Goal: Task Accomplishment & Management: Complete application form

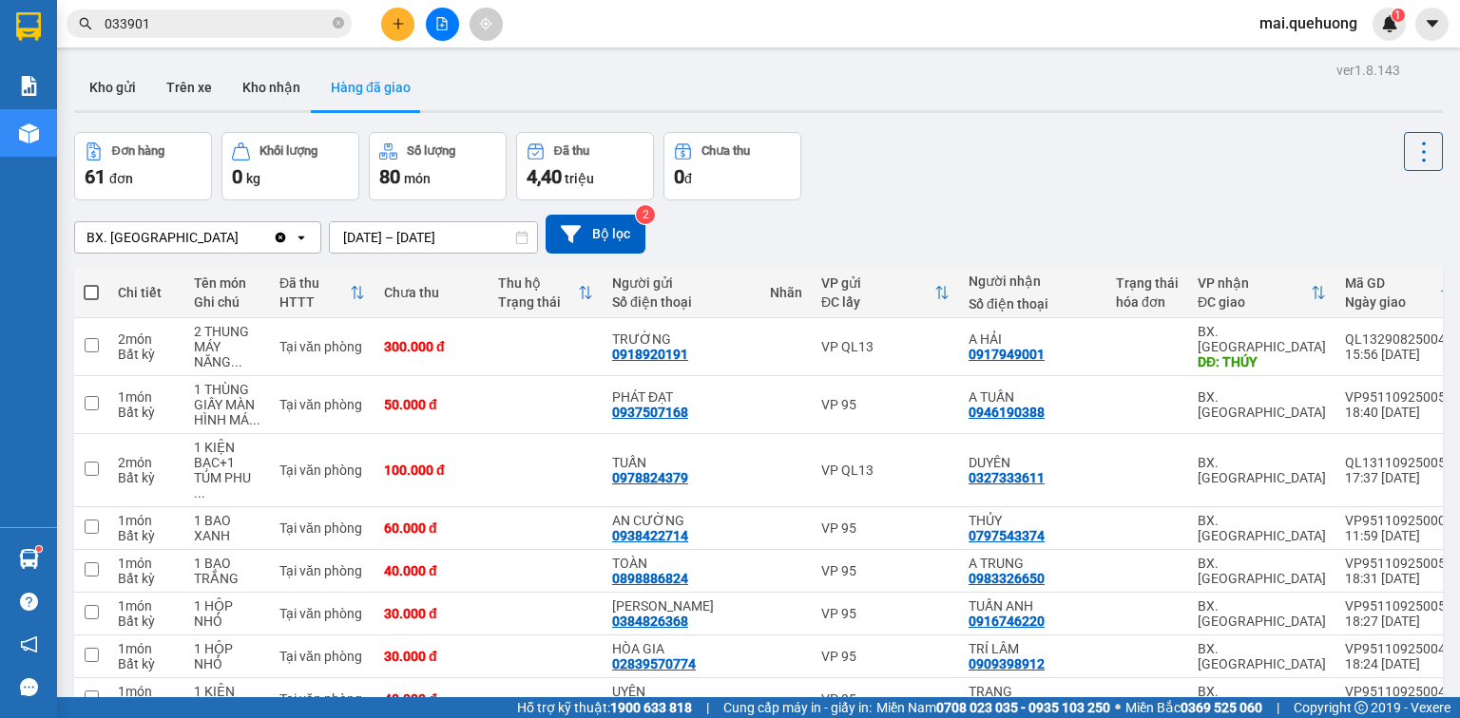
click at [907, 211] on div "BX. [GEOGRAPHIC_DATA] Clear value open [DATE] – [DATE] Press the down arrow key…" at bounding box center [758, 233] width 1368 height 67
click at [99, 91] on button "Kho gửi" at bounding box center [112, 88] width 77 height 46
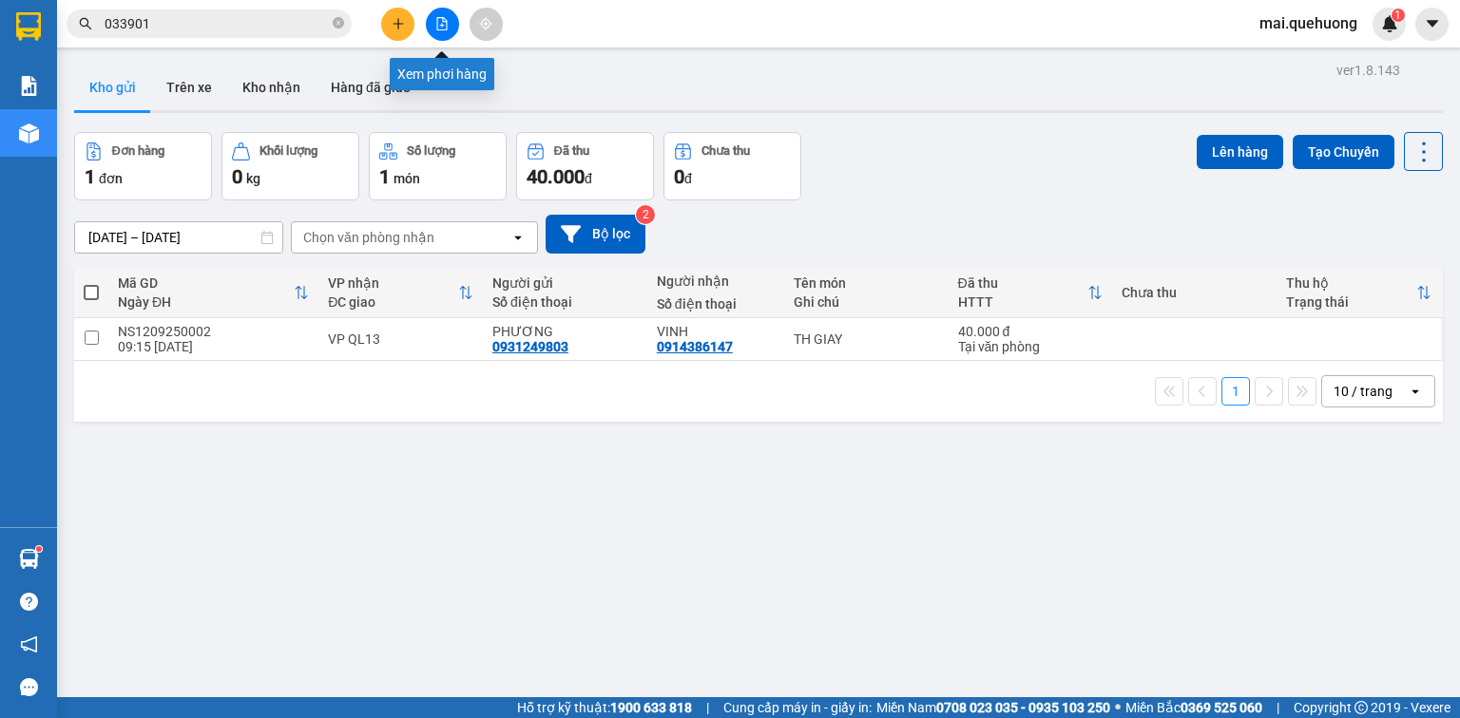
click at [441, 19] on icon "file-add" at bounding box center [441, 23] width 13 height 13
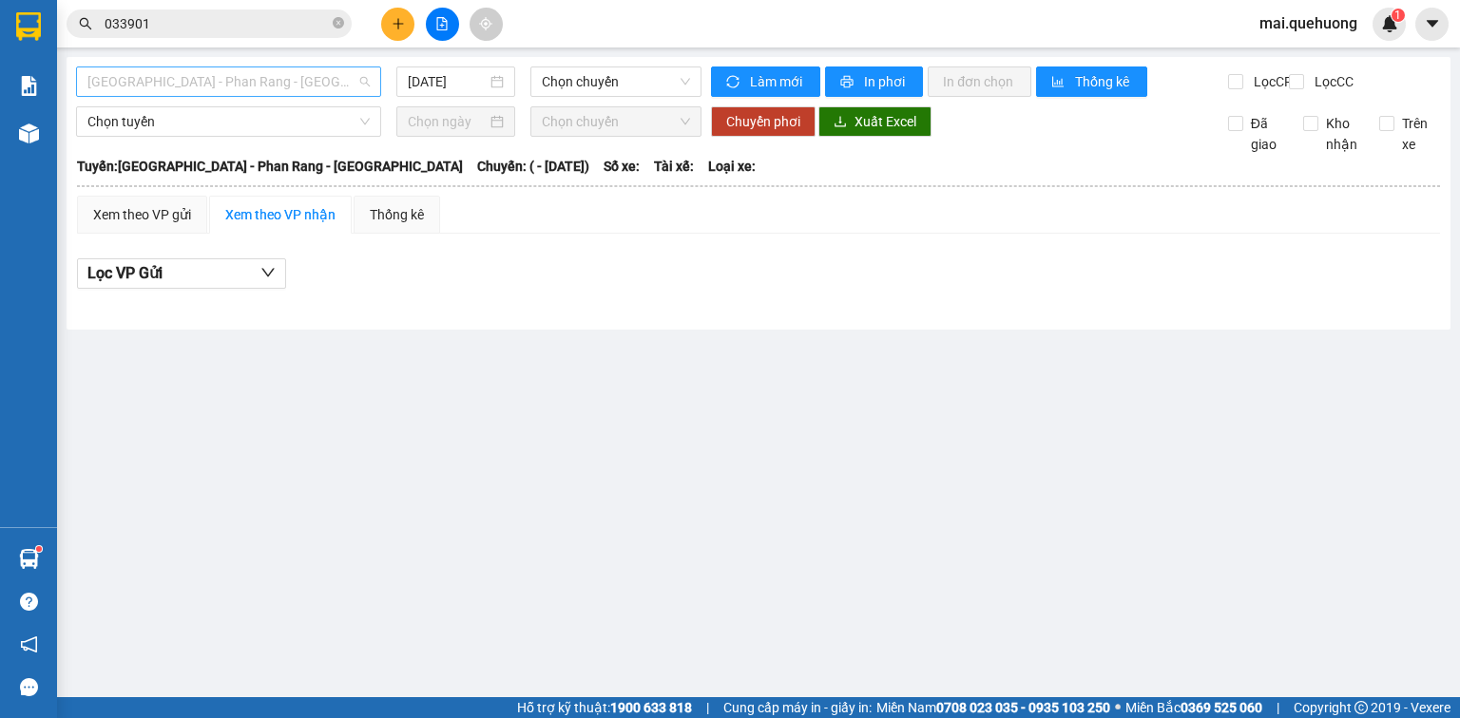
click at [338, 73] on span "[GEOGRAPHIC_DATA] - [PERSON_NAME] Rang - [GEOGRAPHIC_DATA]" at bounding box center [228, 81] width 282 height 29
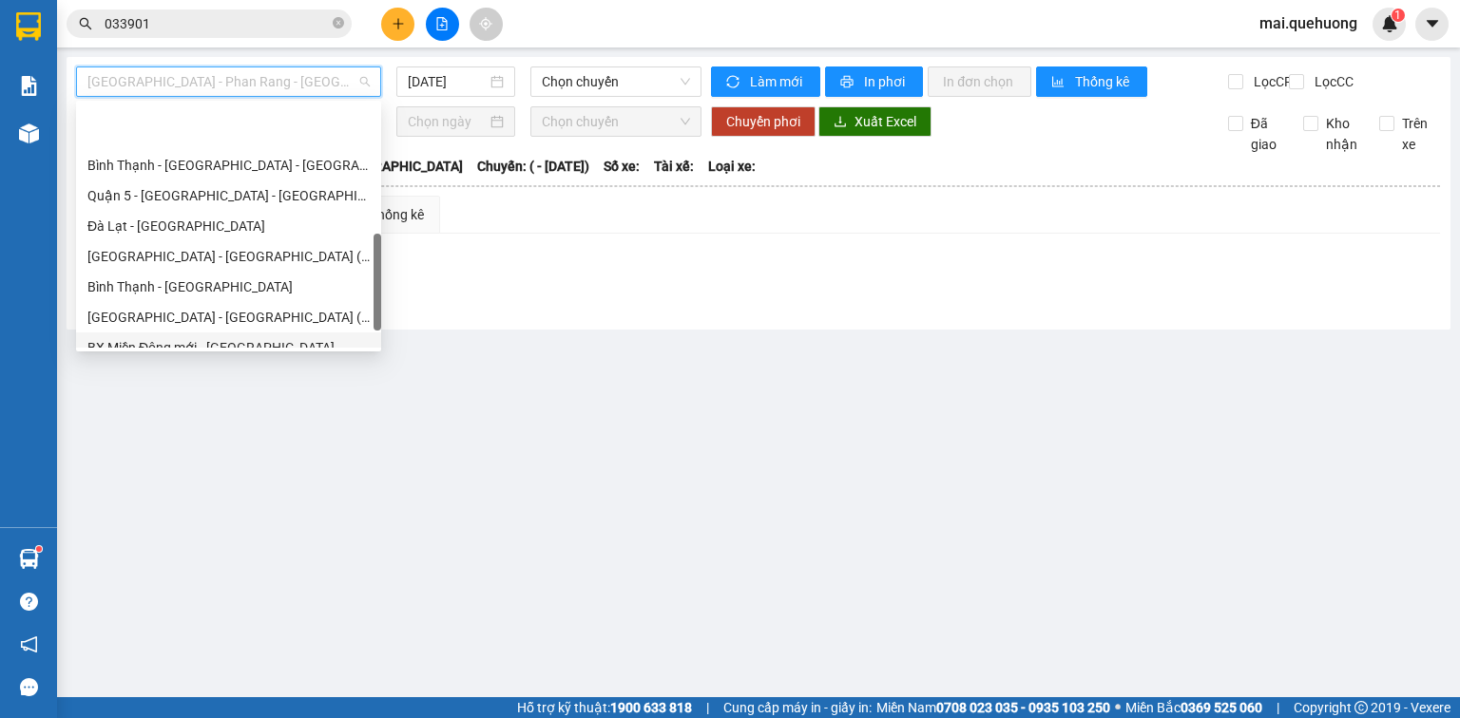
scroll to position [517, 0]
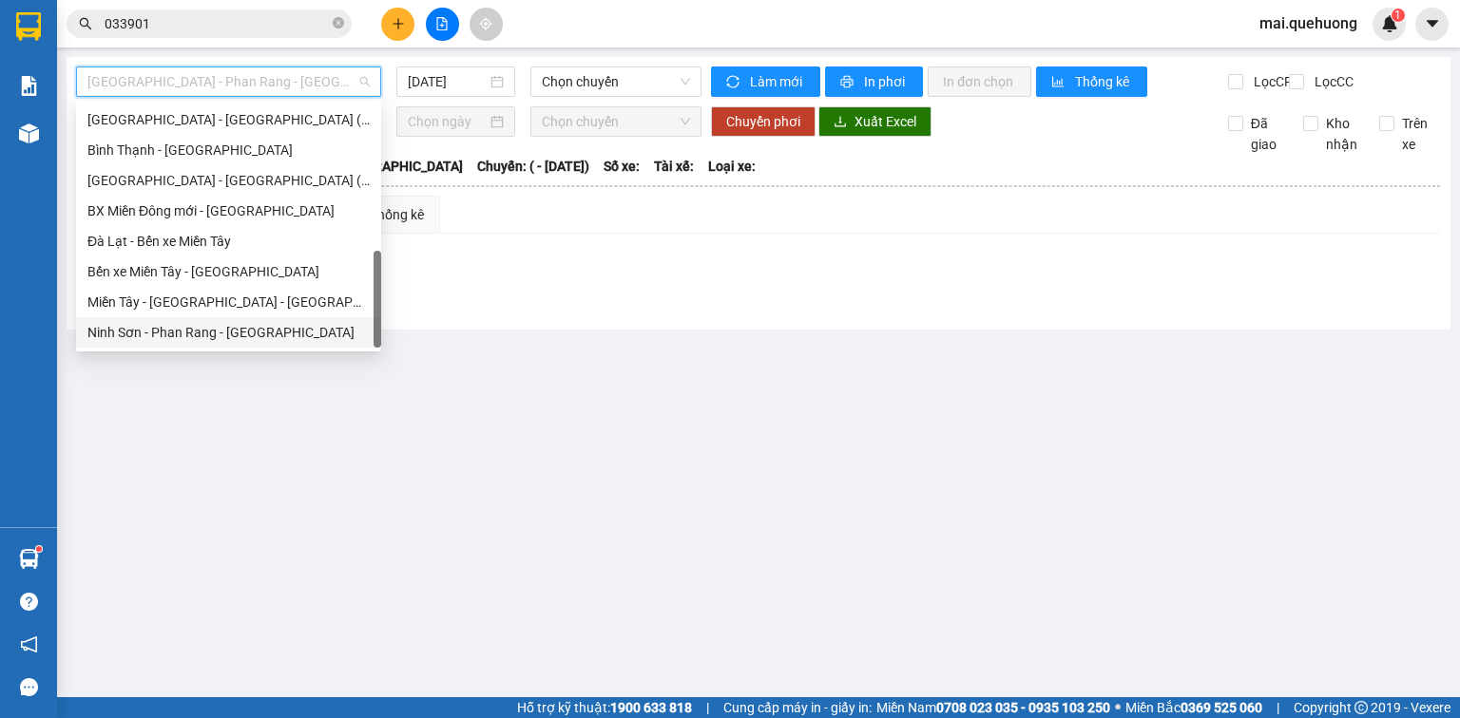
click at [251, 337] on div "Ninh Sơn - [PERSON_NAME] Rang - [GEOGRAPHIC_DATA]" at bounding box center [228, 332] width 282 height 21
type input "[DATE]"
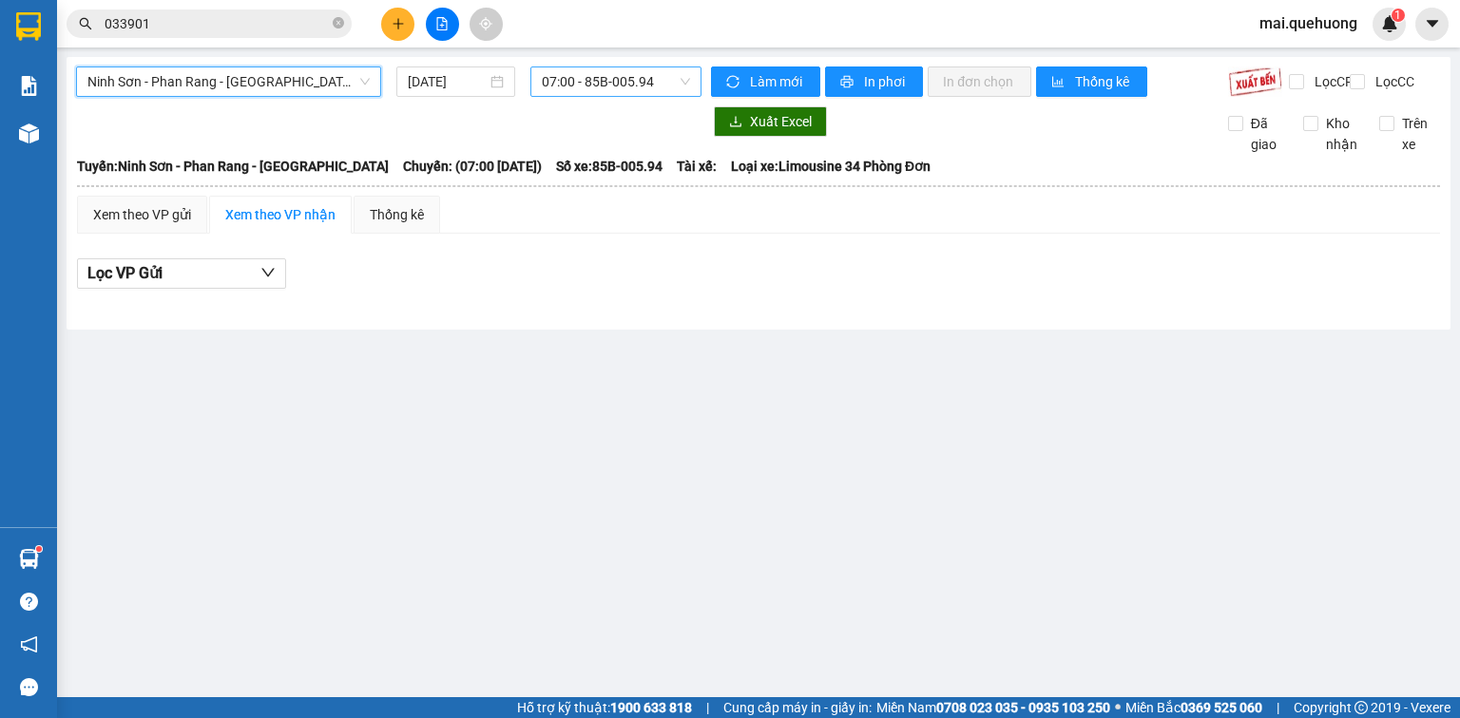
click at [585, 68] on span "07:00 - 85B-005.94" at bounding box center [616, 81] width 149 height 29
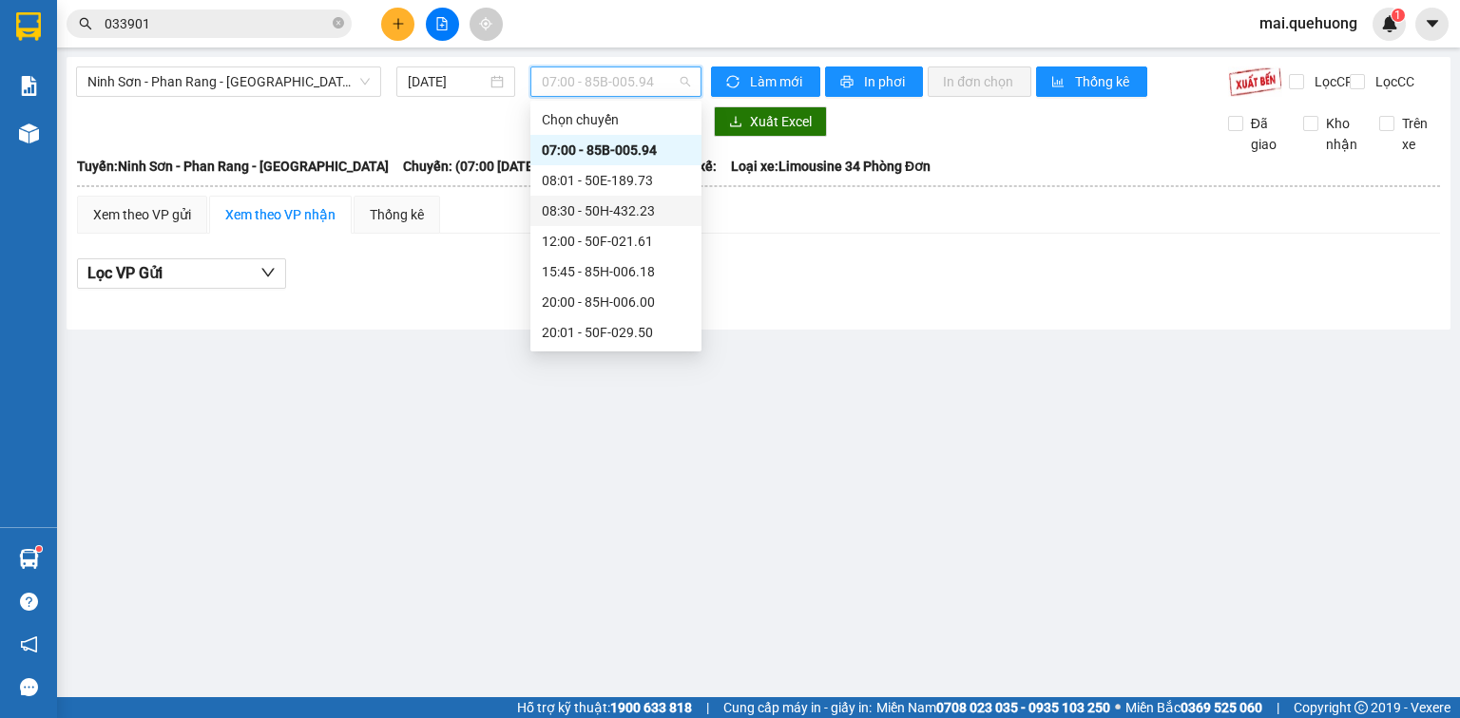
click at [582, 212] on div "08:30 - 50H-432.23" at bounding box center [616, 210] width 148 height 21
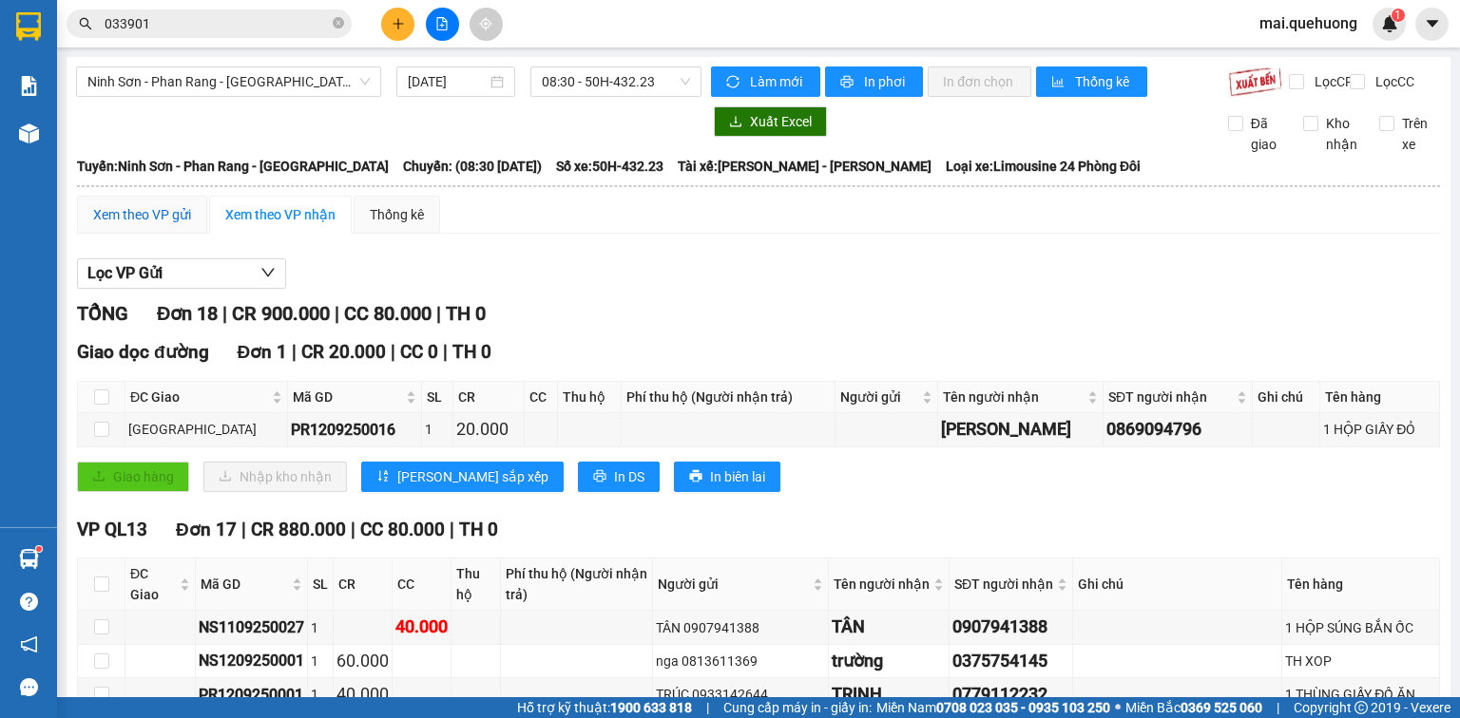
click at [151, 224] on div "Xem theo VP gửi" at bounding box center [142, 214] width 98 height 21
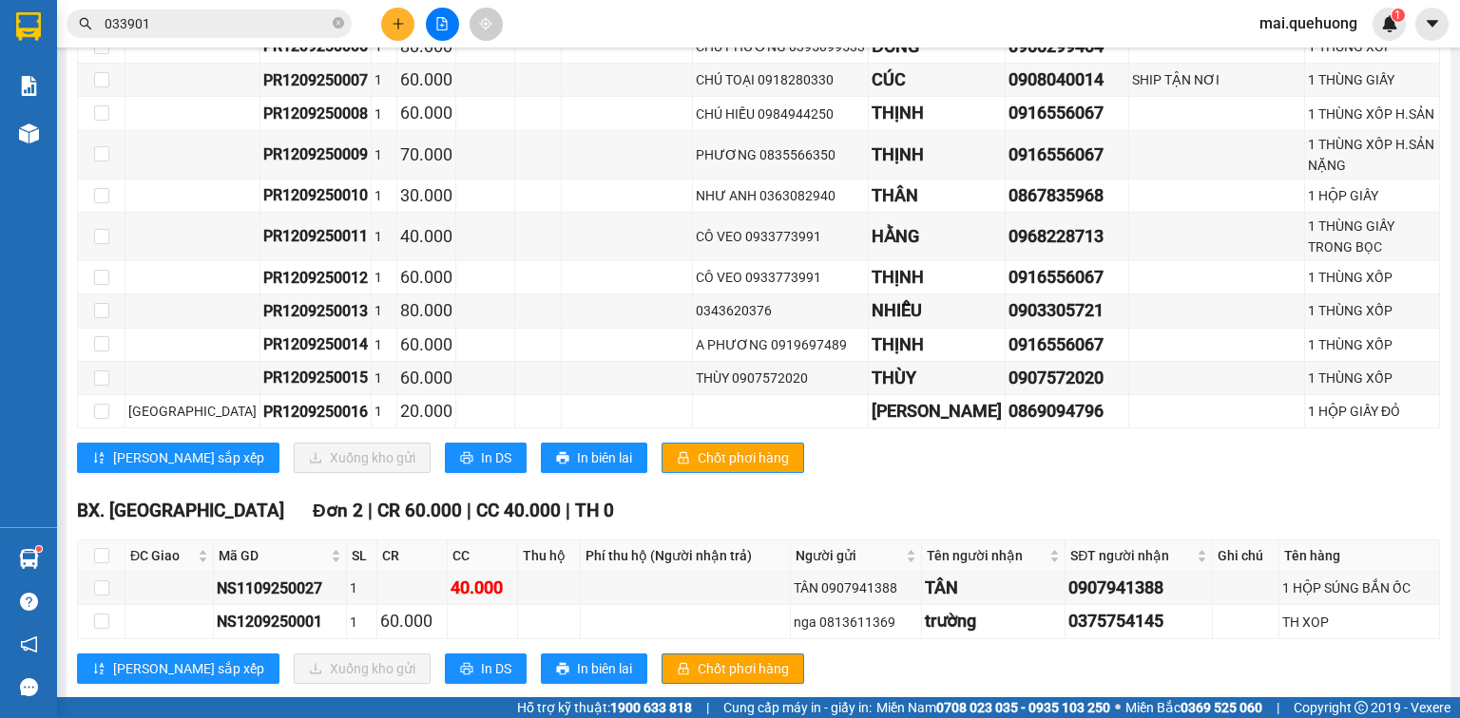
scroll to position [667, 0]
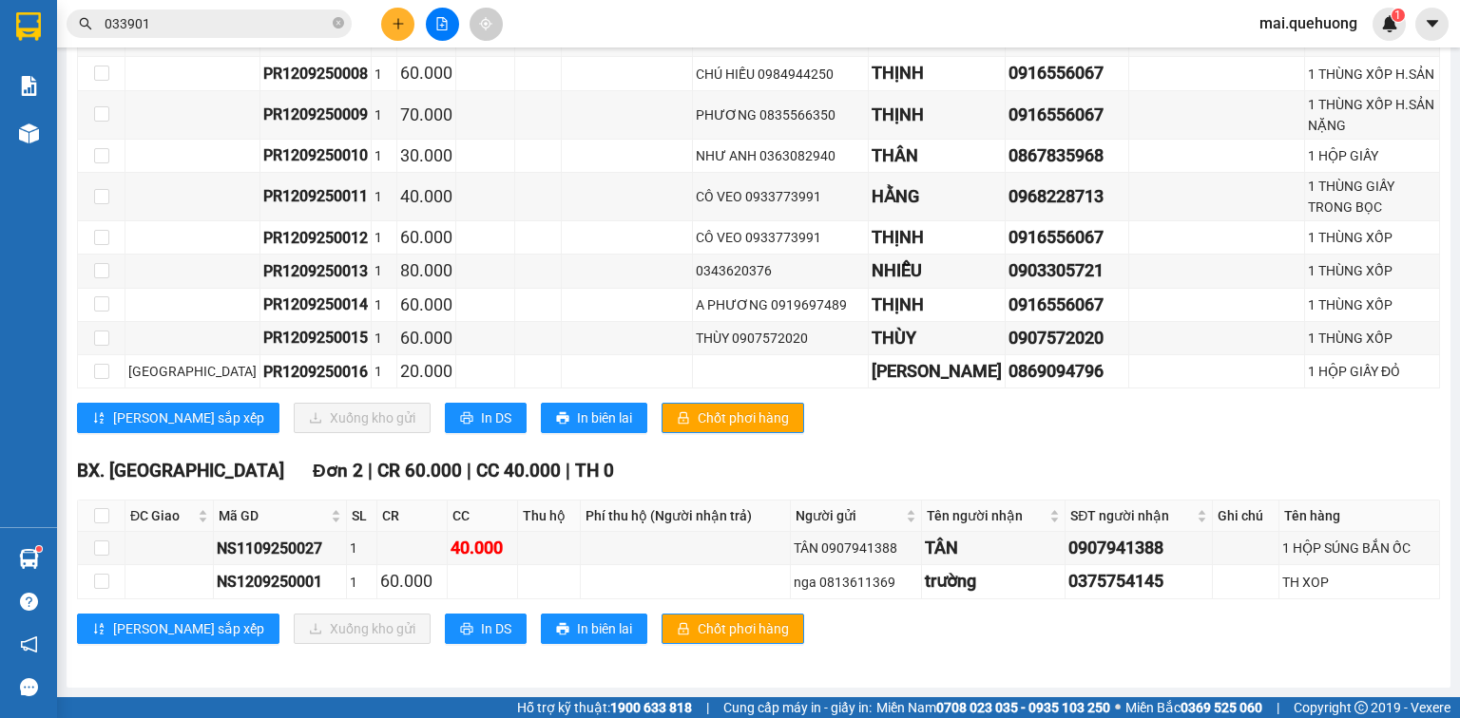
click at [392, 20] on icon "plus" at bounding box center [397, 23] width 13 height 13
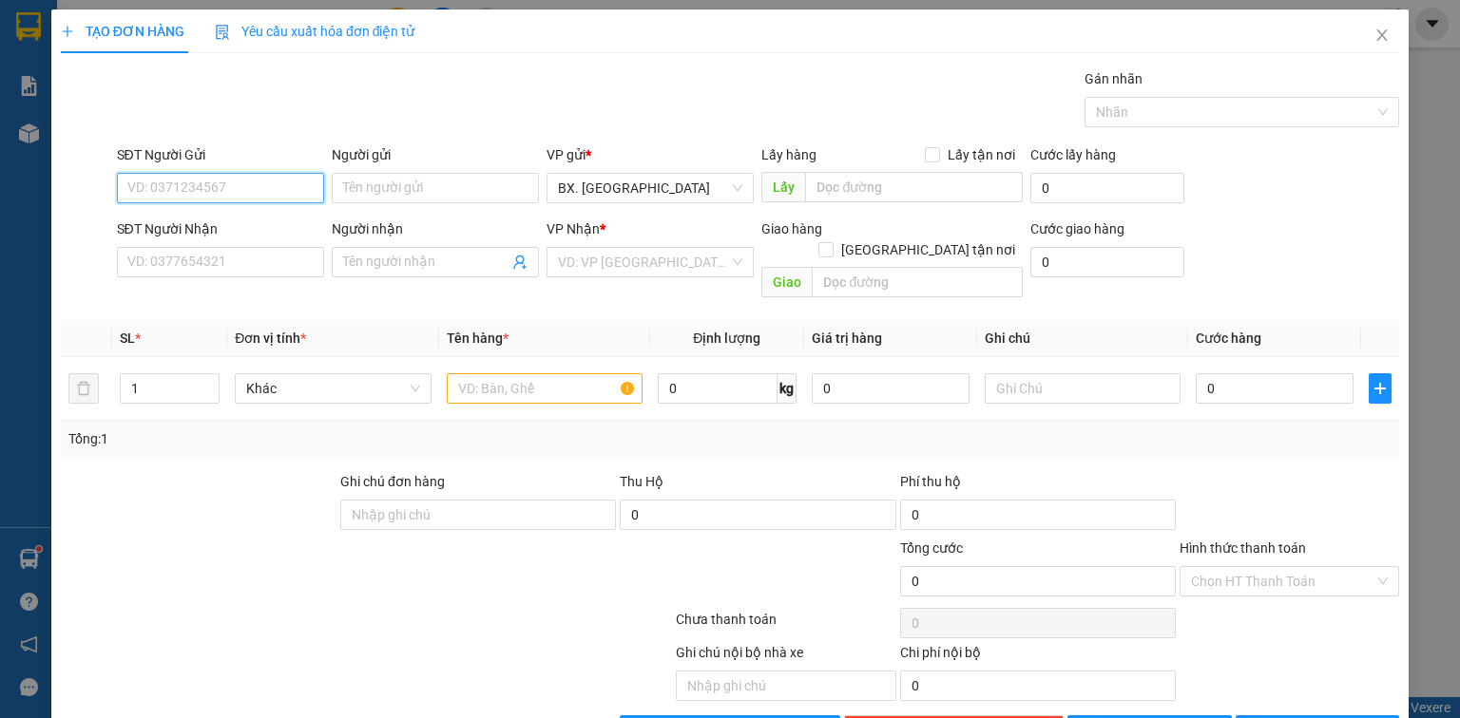
click at [232, 190] on input "SĐT Người Gửi" at bounding box center [220, 188] width 207 height 30
type input "0889813588"
click at [393, 173] on input "Người gửi" at bounding box center [435, 188] width 207 height 30
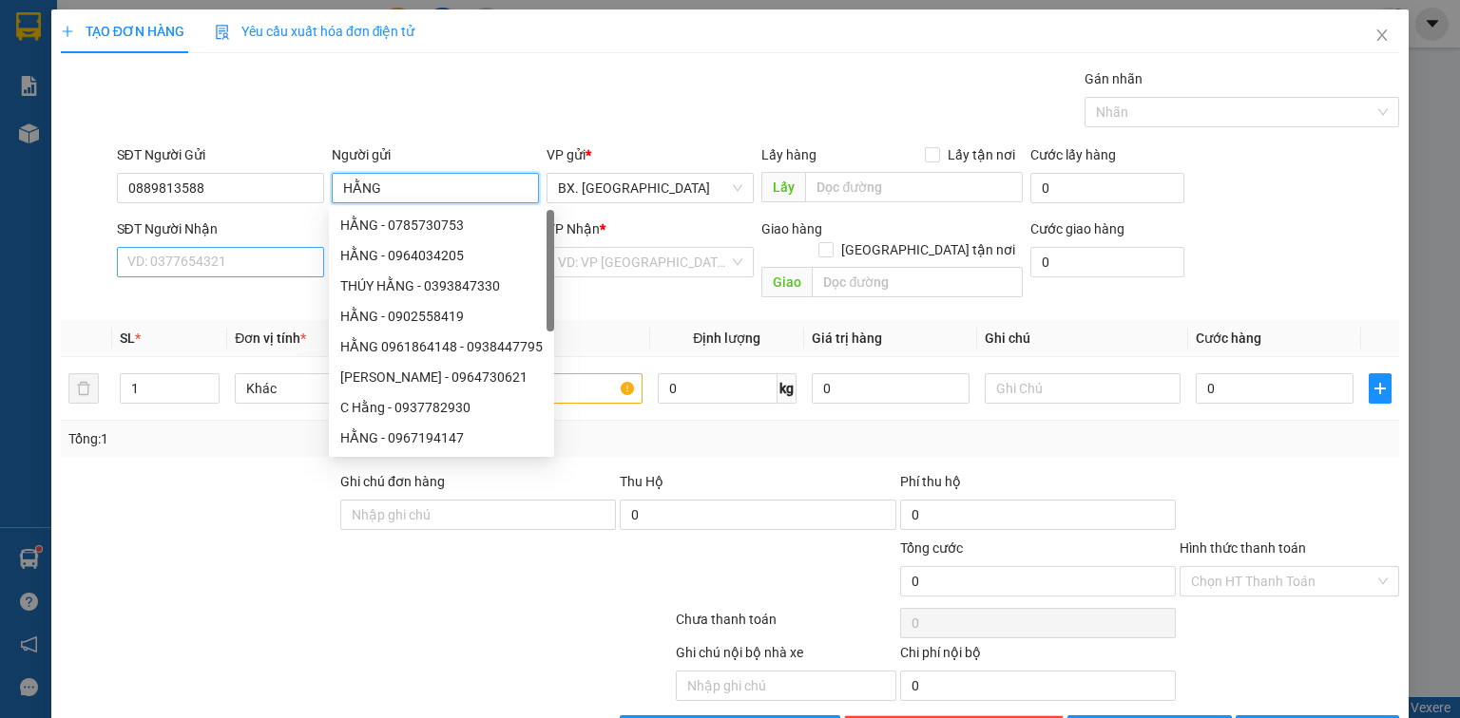
type input "HẰNG"
click at [220, 266] on input "SĐT Người Nhận" at bounding box center [220, 262] width 207 height 30
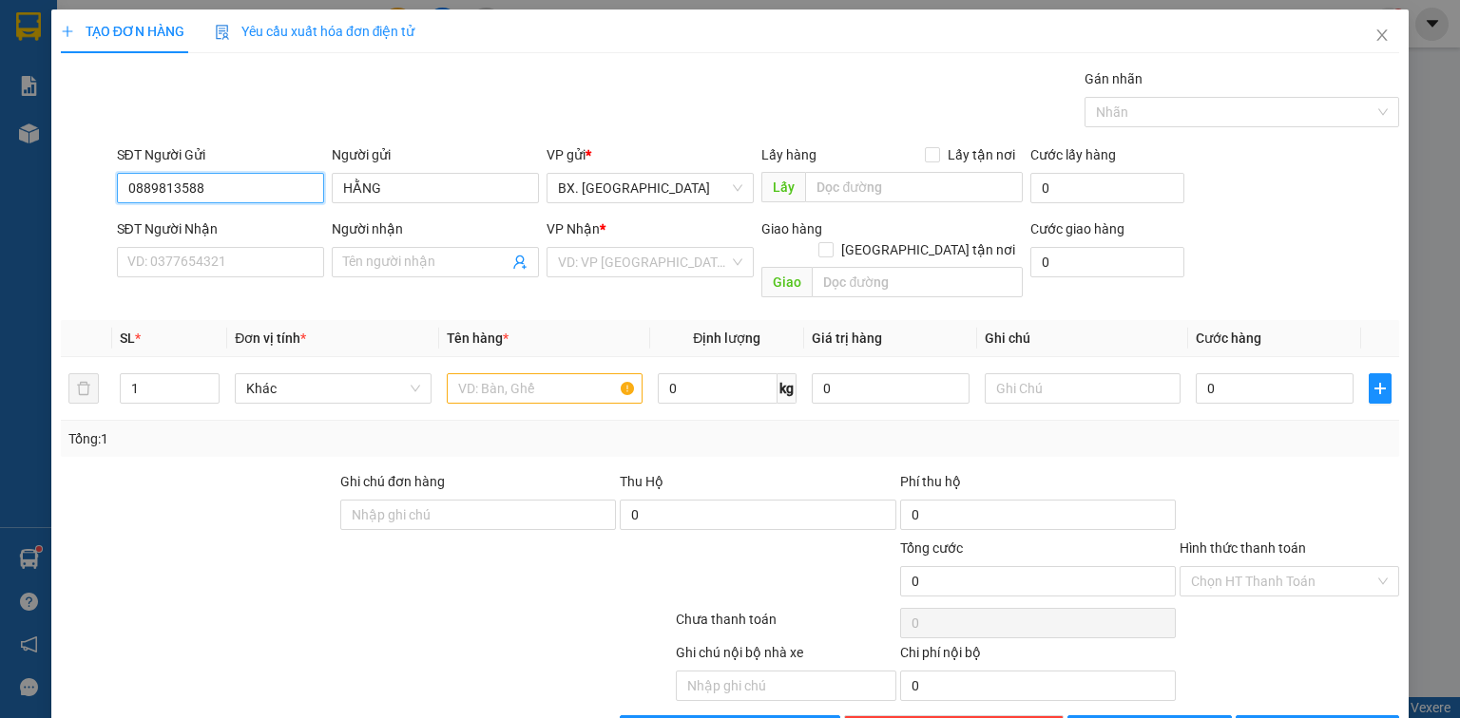
click at [144, 194] on input "0889813588" at bounding box center [220, 188] width 207 height 30
click at [167, 196] on input "0889813588" at bounding box center [220, 188] width 207 height 30
click at [227, 184] on input "0889813588" at bounding box center [220, 188] width 207 height 30
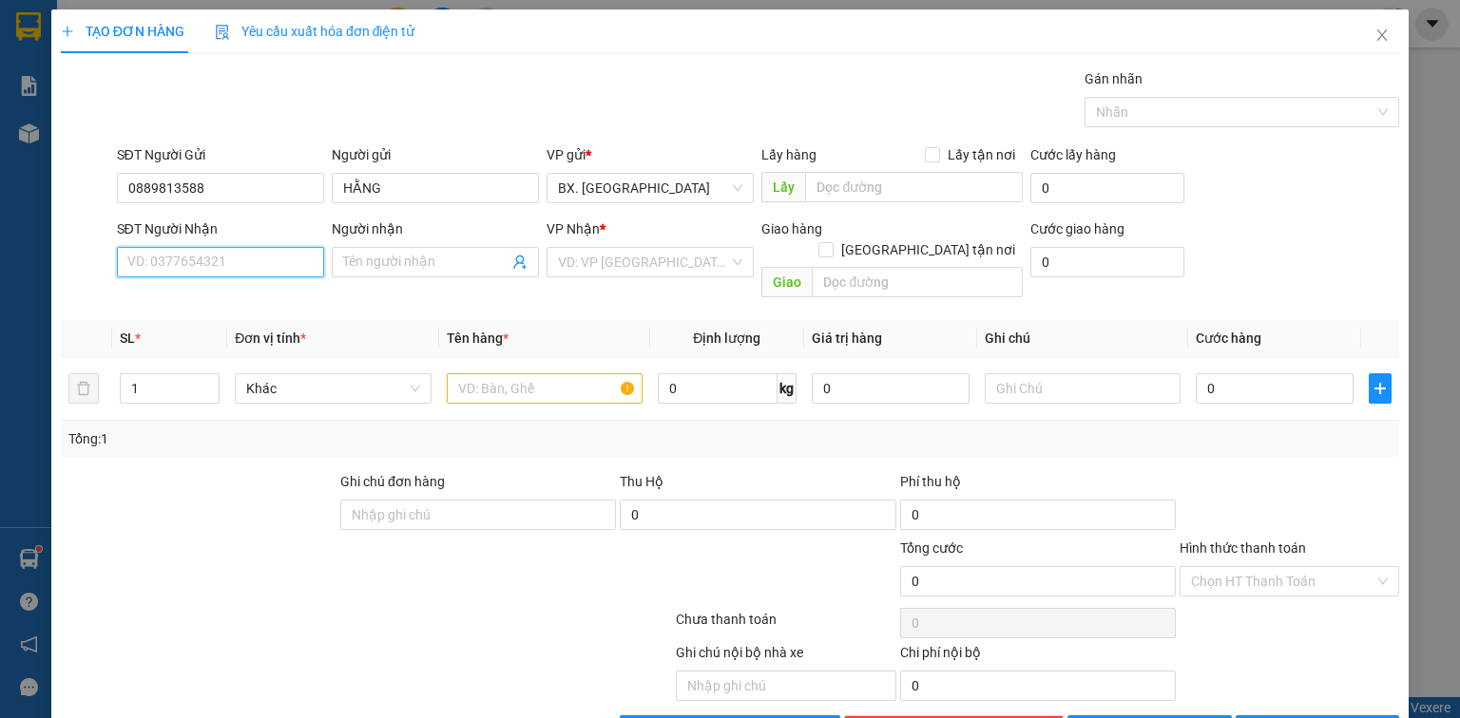
paste input "0889813588"
type input "0889813588"
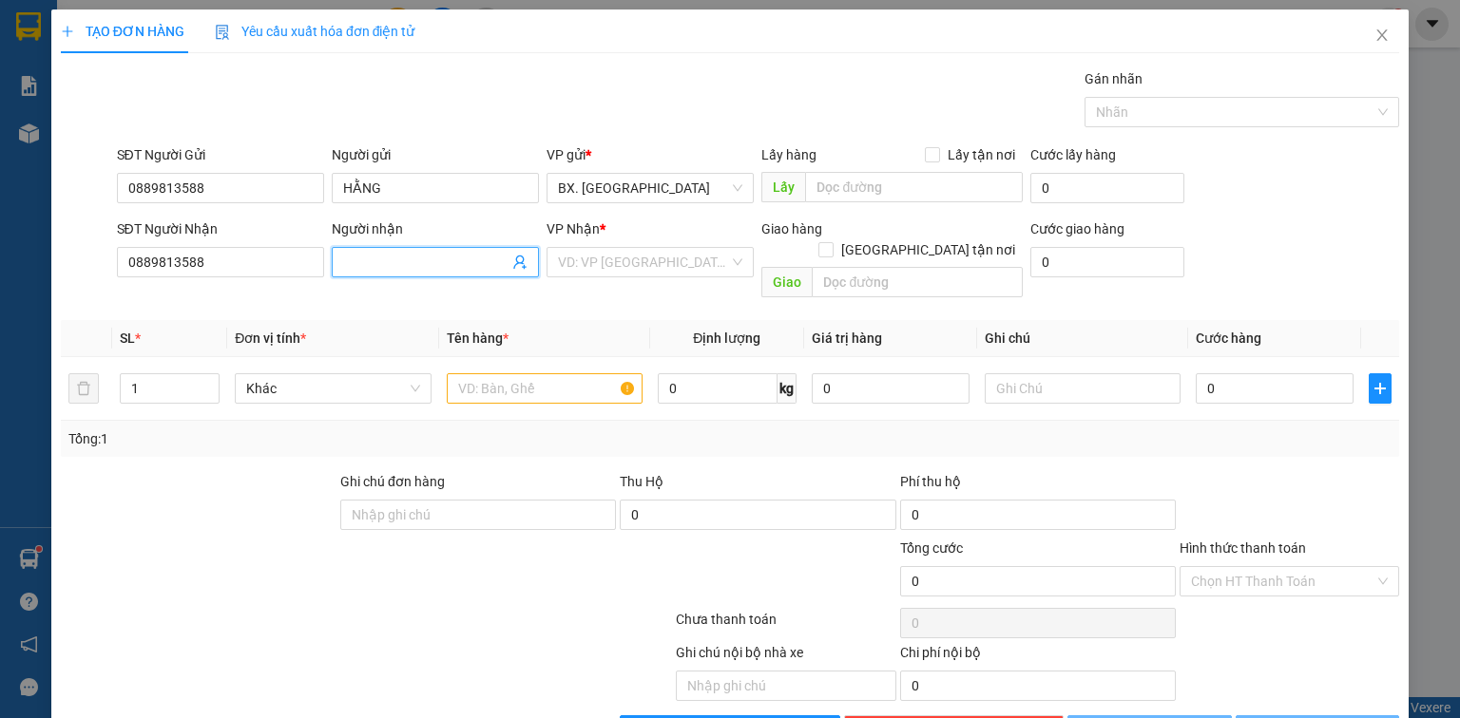
click at [409, 255] on input "Người nhận" at bounding box center [425, 262] width 165 height 21
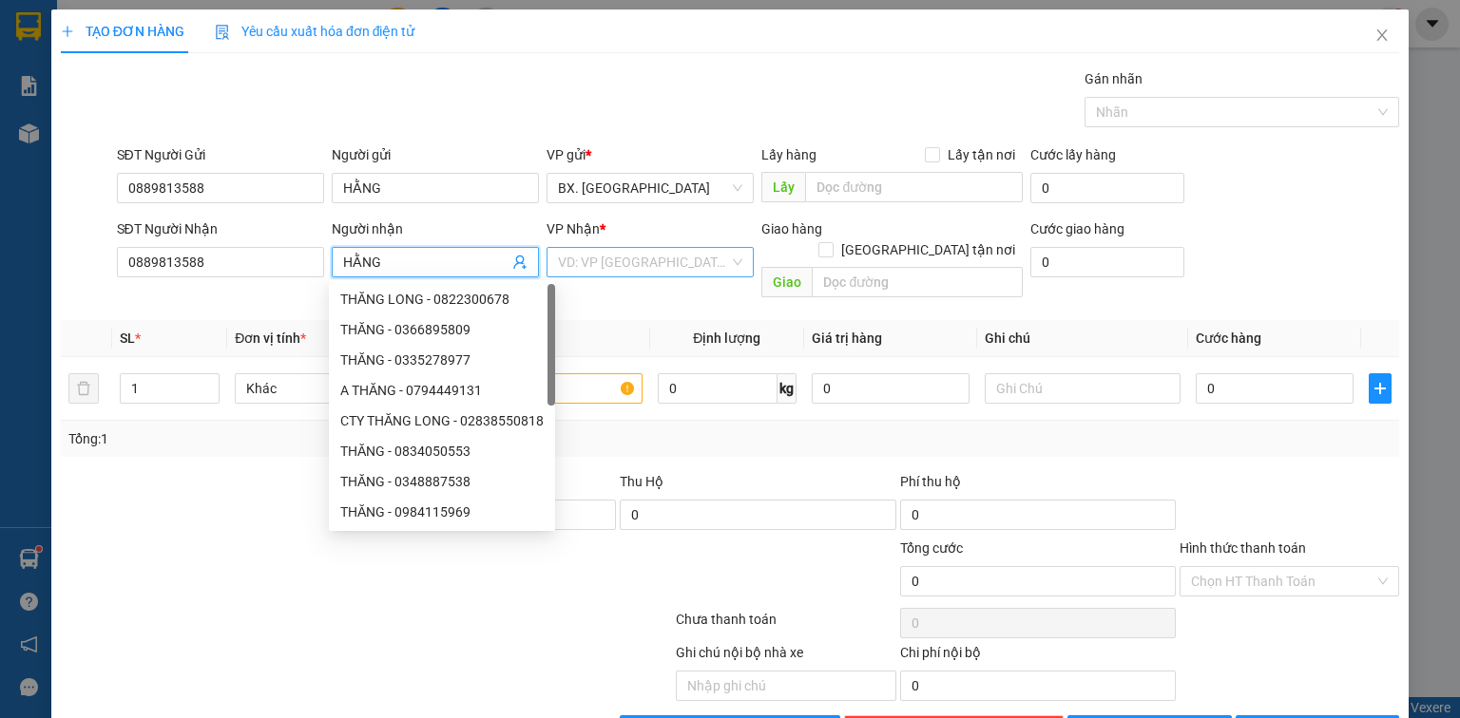
type input "HẰNG"
click at [652, 257] on input "search" at bounding box center [643, 262] width 171 height 29
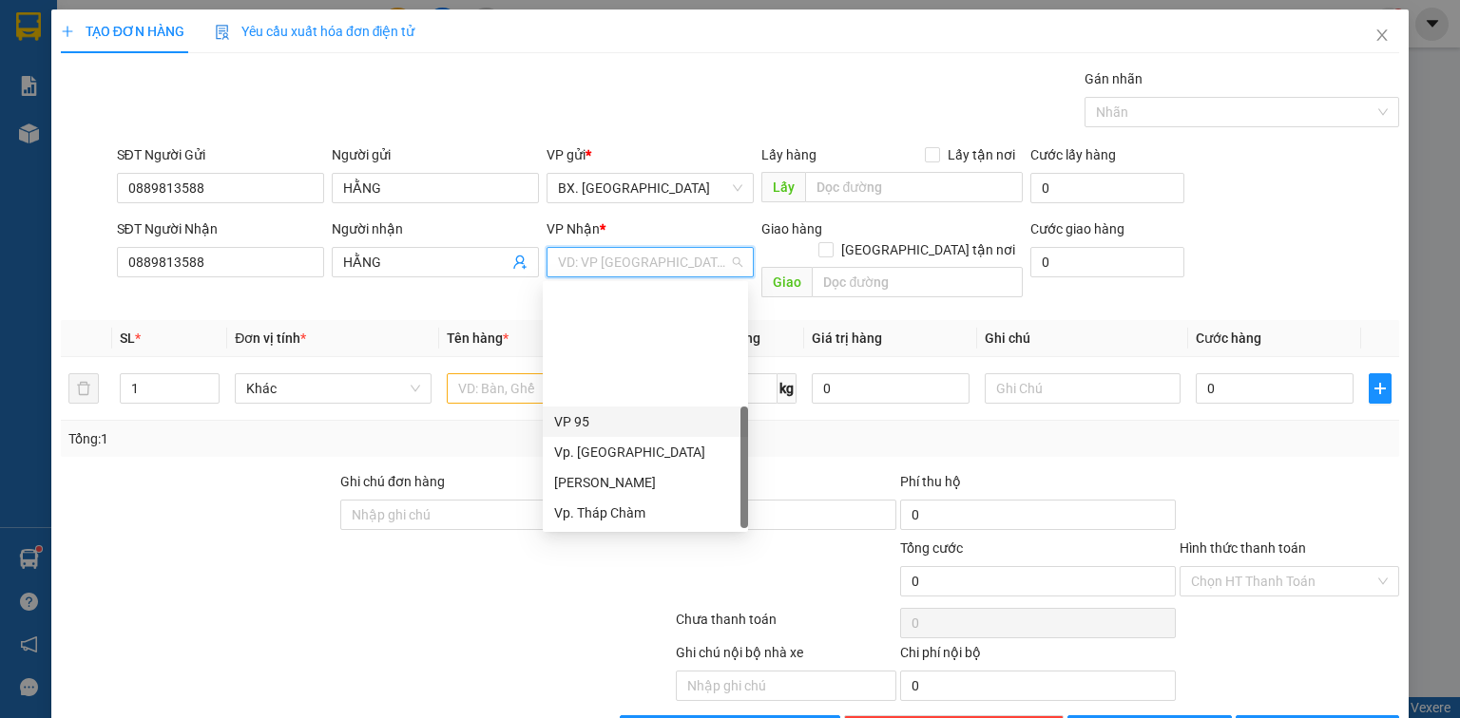
scroll to position [152, 0]
click at [642, 410] on div "VP QL13" at bounding box center [645, 422] width 205 height 30
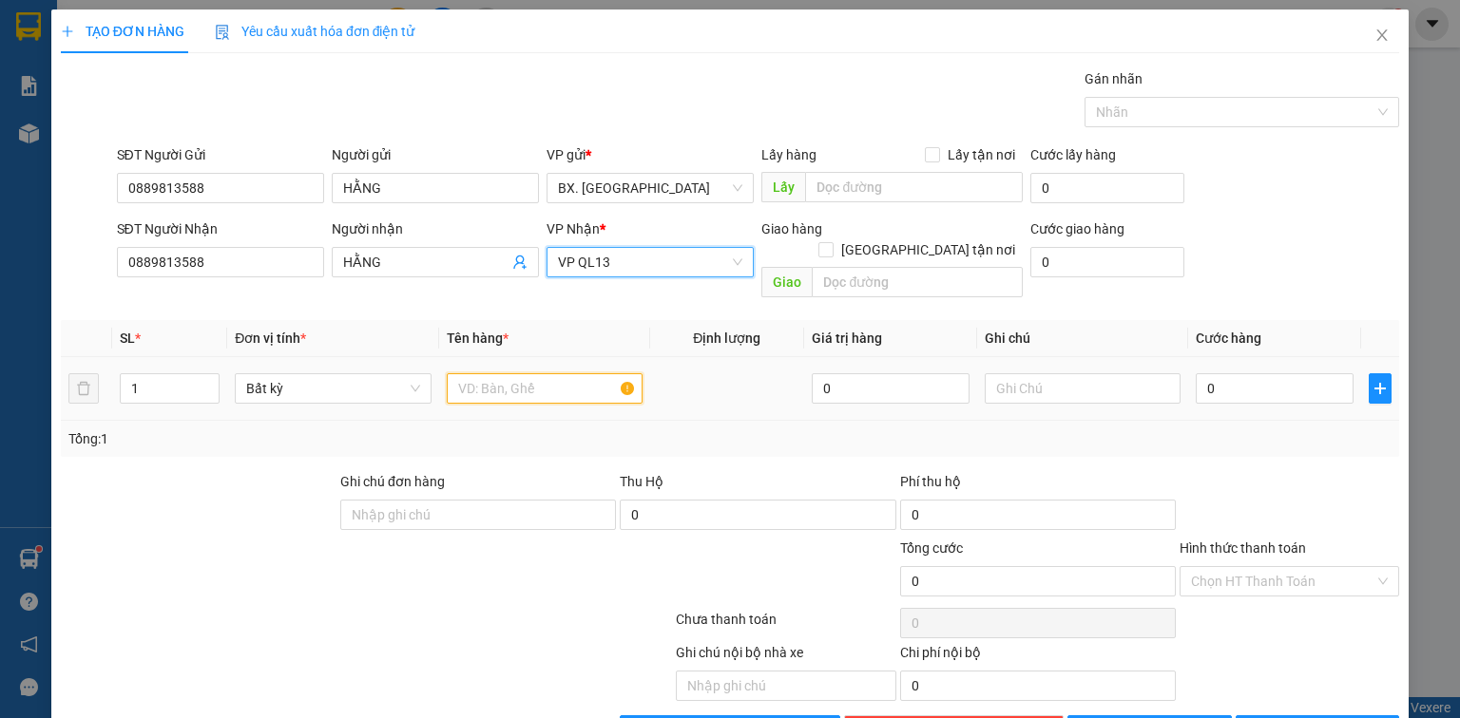
click at [525, 373] on input "text" at bounding box center [545, 388] width 196 height 30
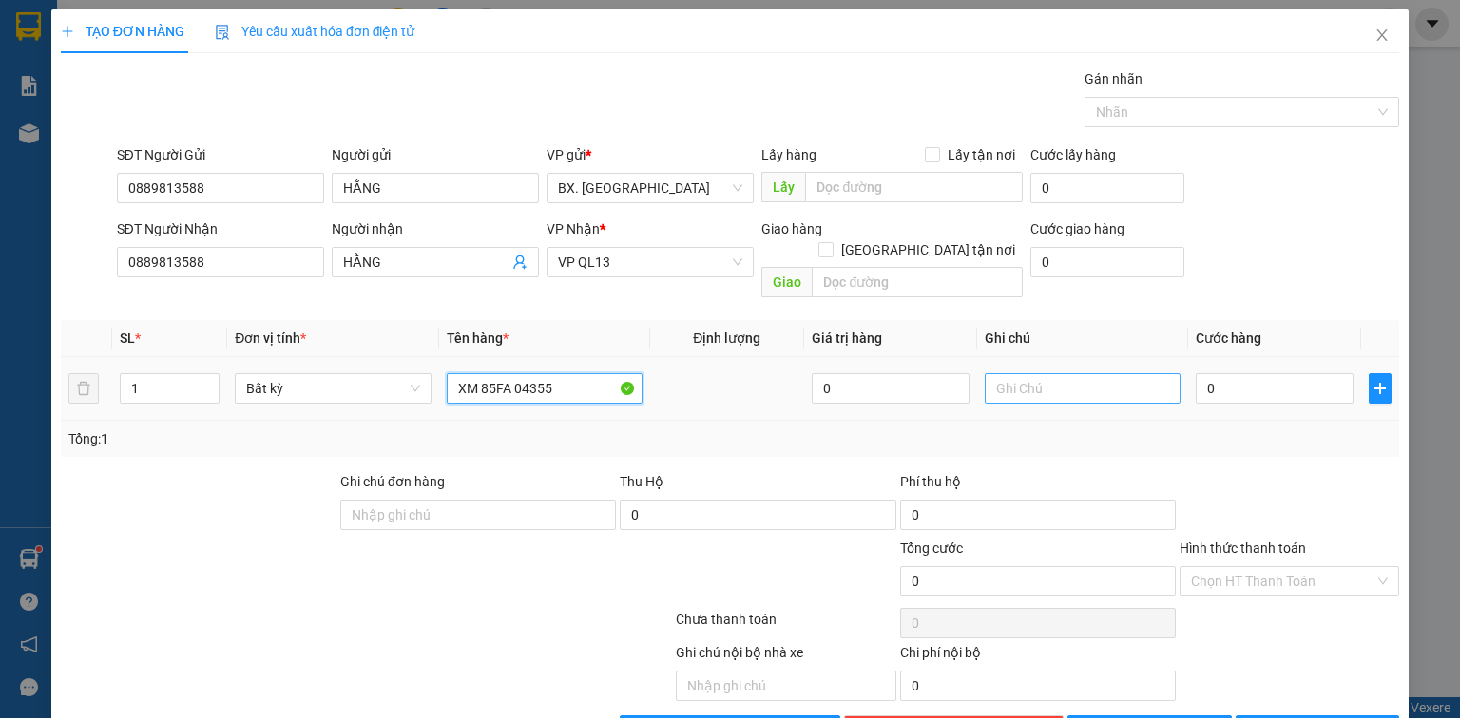
type input "XM 85FA 04355"
click at [1023, 375] on input "text" at bounding box center [1082, 388] width 196 height 30
type input "BAO 80"
click at [1272, 373] on input "0" at bounding box center [1274, 388] width 158 height 30
type input "4"
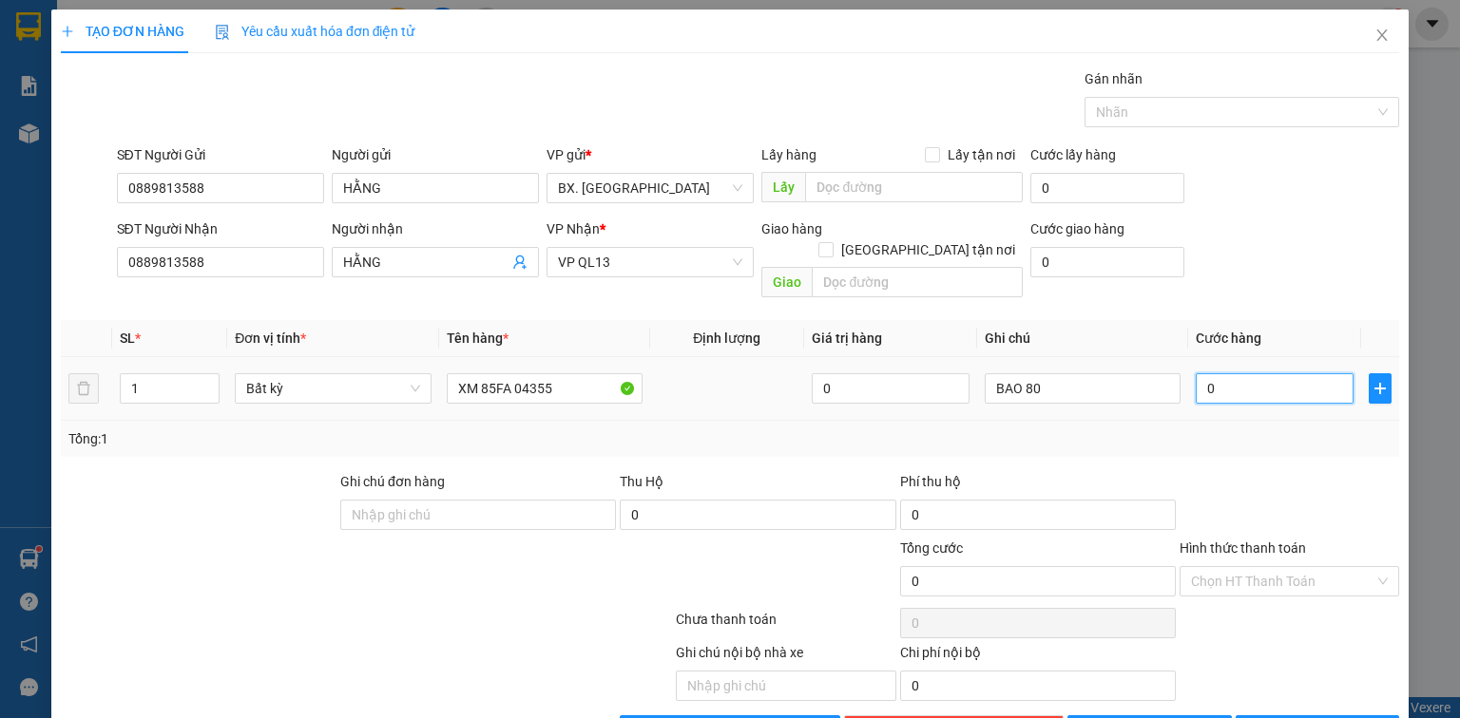
type input "4"
type input "40"
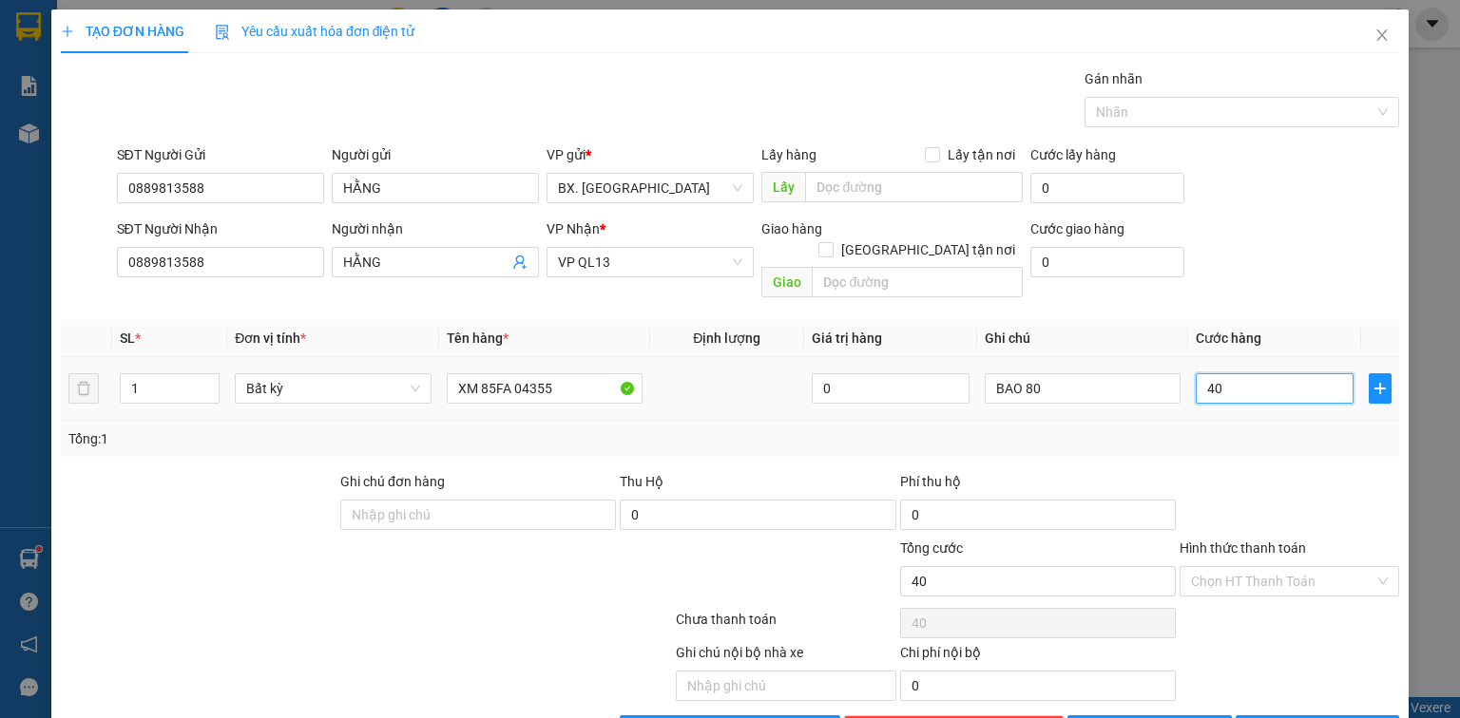
type input "400"
type input "4.000"
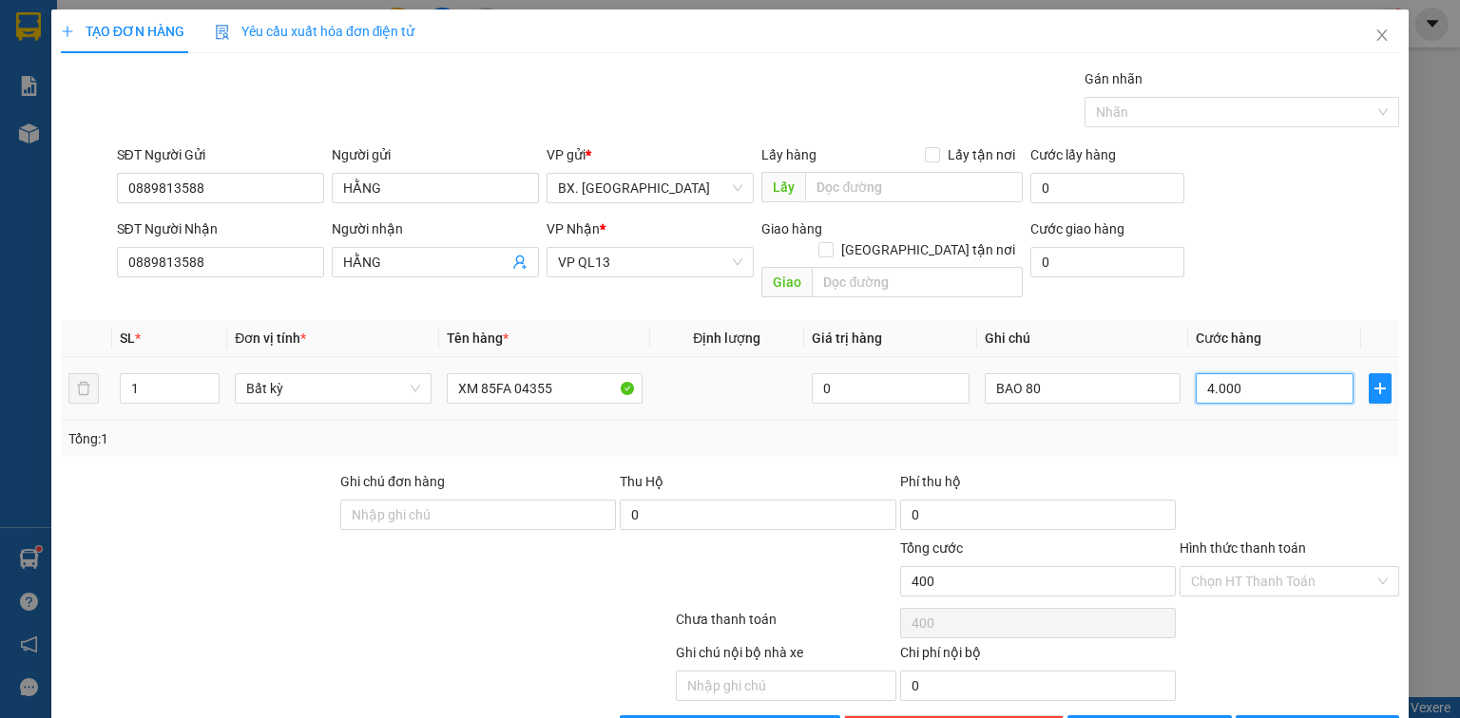
type input "4.000"
type input "40.000"
type input "400.000"
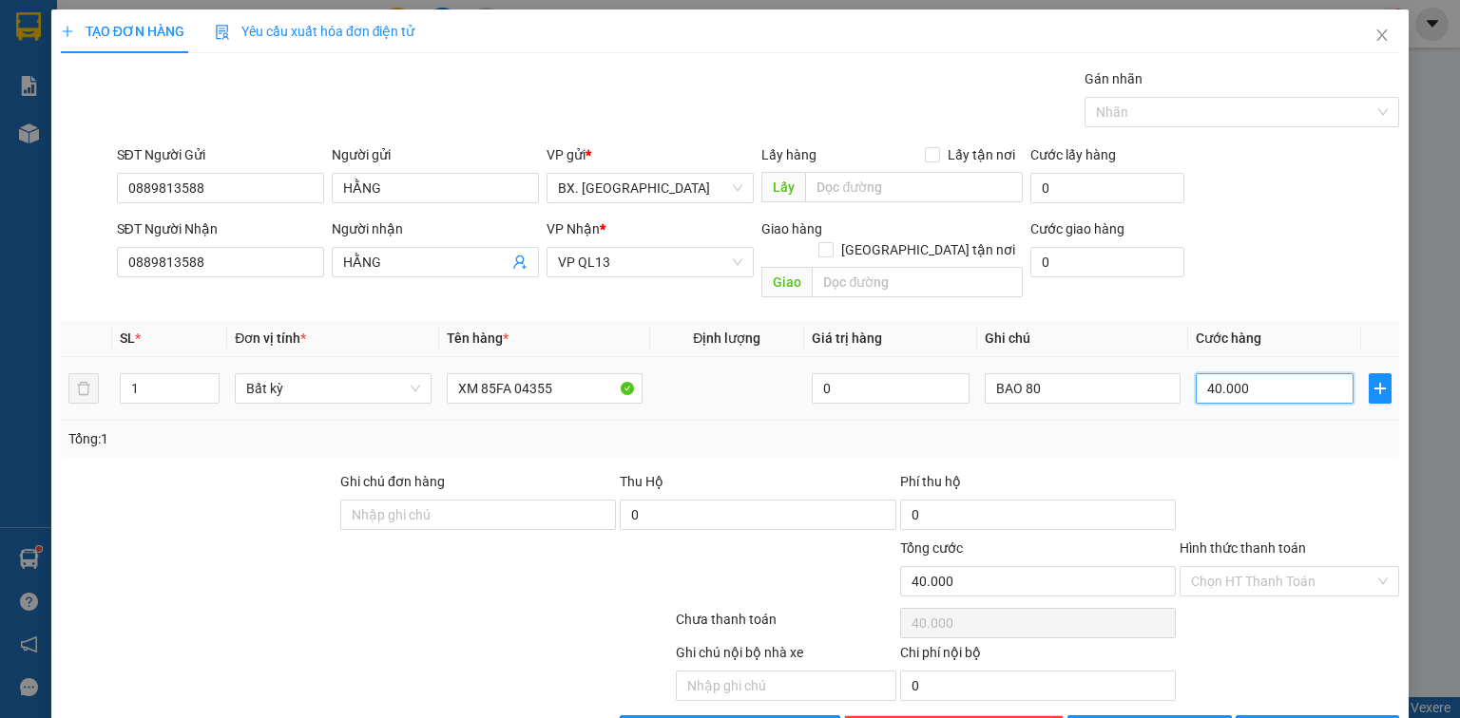
type input "400.000"
drag, startPoint x: 1258, startPoint y: 569, endPoint x: 1240, endPoint y: 525, distance: 48.2
click at [1258, 568] on input "Hình thức thanh toán" at bounding box center [1282, 581] width 183 height 29
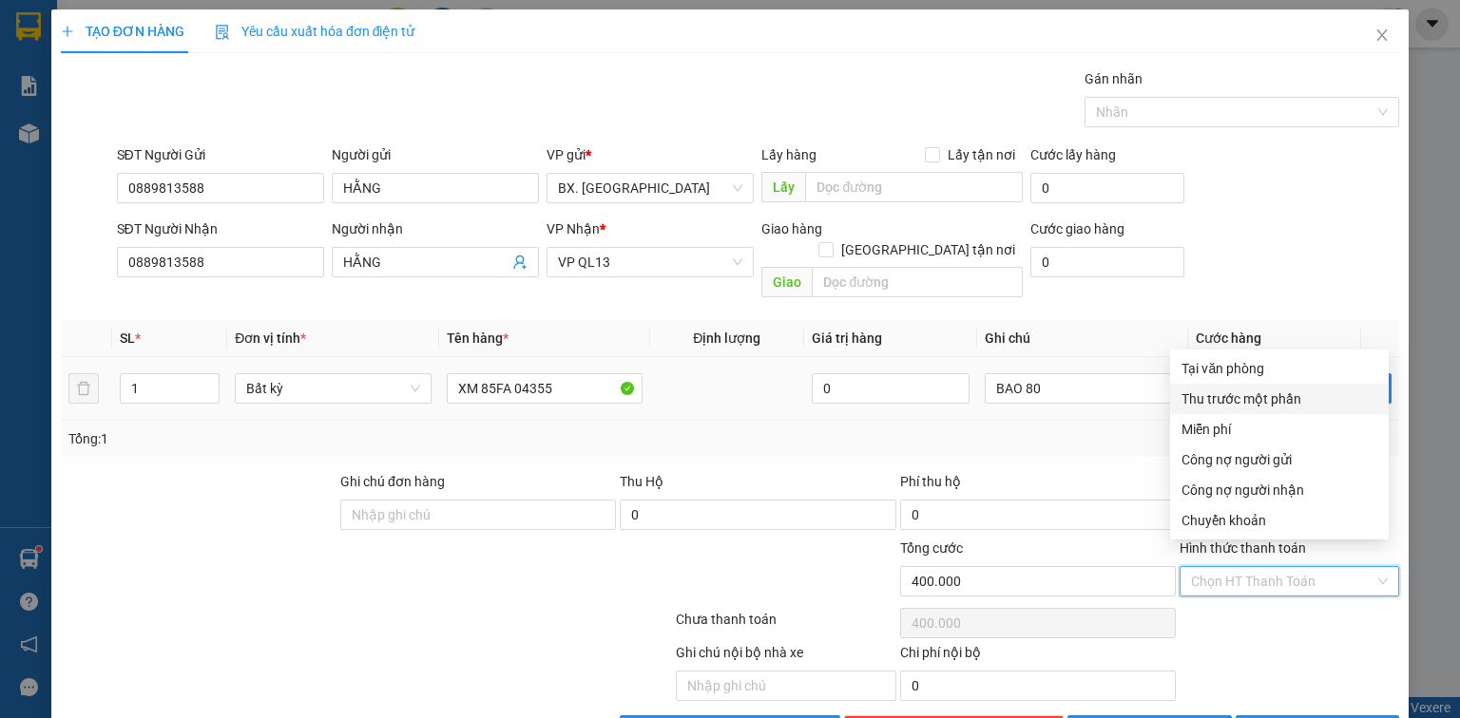
click at [1275, 380] on div "Tại văn phòng" at bounding box center [1279, 368] width 219 height 30
type input "0"
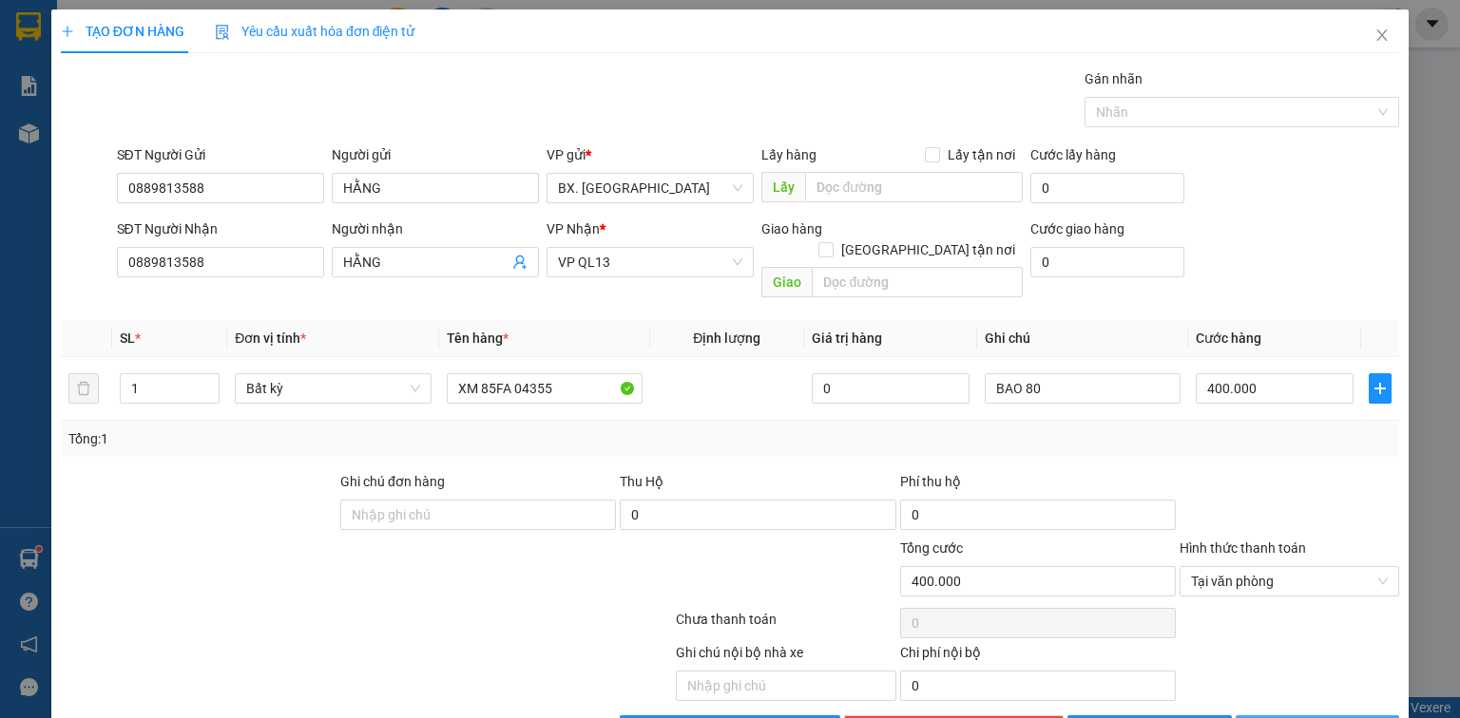
click at [1269, 716] on button "[PERSON_NAME] và In" at bounding box center [1317, 731] width 164 height 30
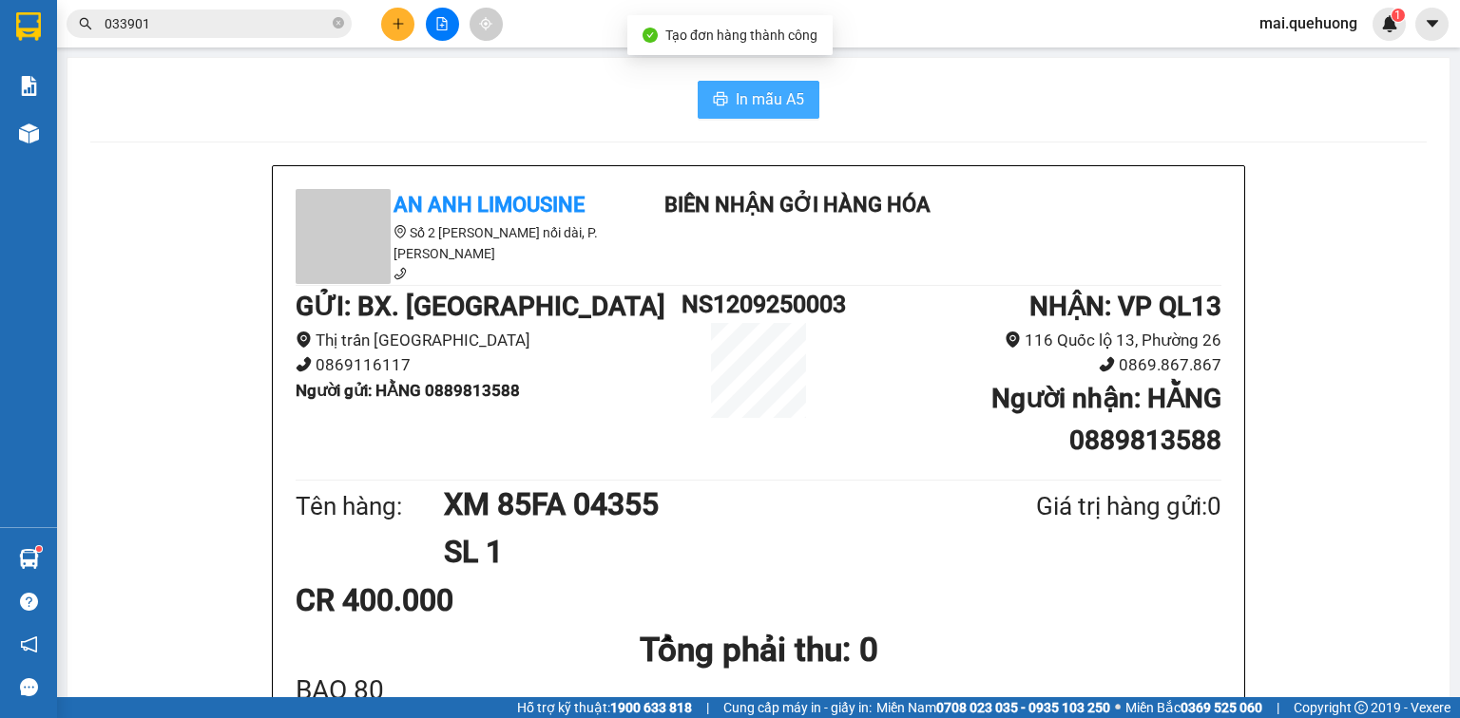
click at [714, 104] on icon "printer" at bounding box center [721, 98] width 14 height 13
click at [289, 24] on input "033901" at bounding box center [217, 23] width 224 height 21
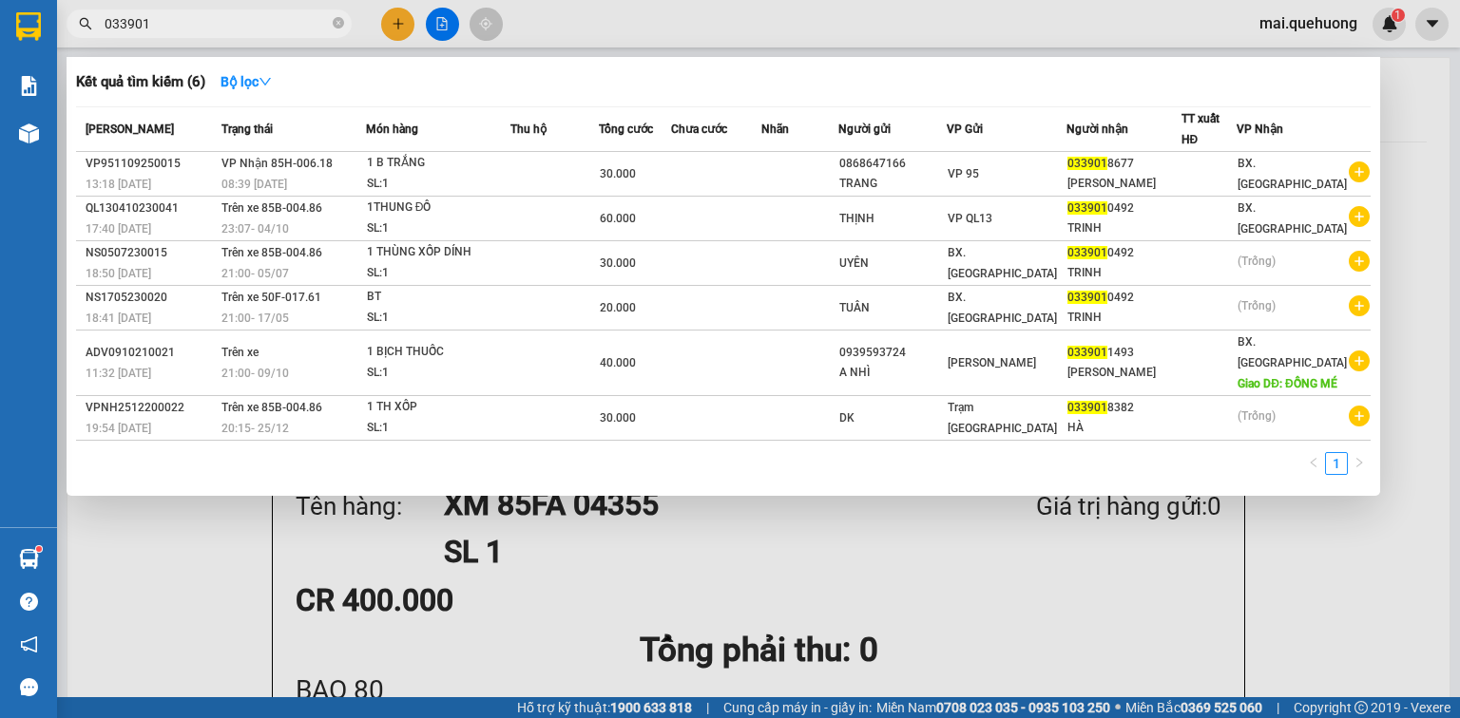
click at [289, 24] on input "033901" at bounding box center [217, 23] width 224 height 21
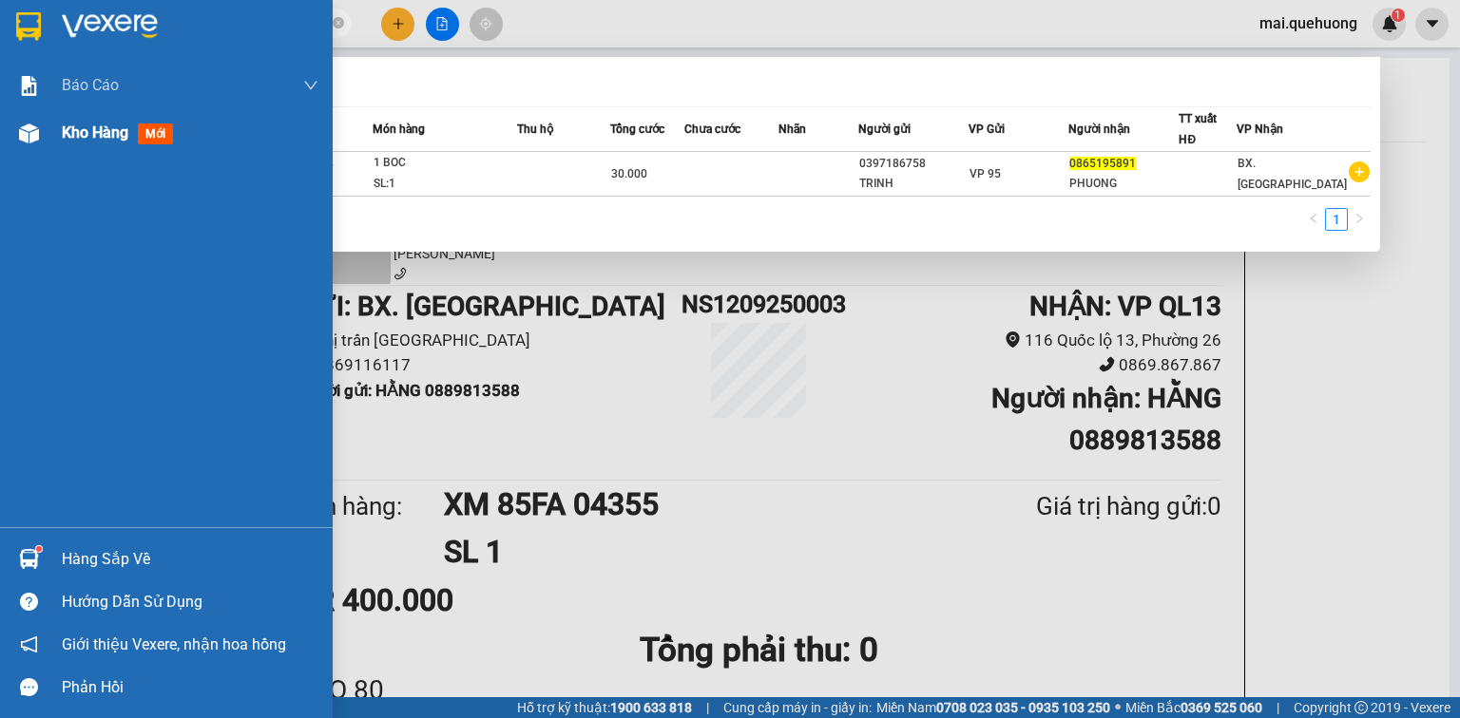
type input "0865195891"
click at [60, 130] on div "Kho hàng mới" at bounding box center [166, 133] width 333 height 48
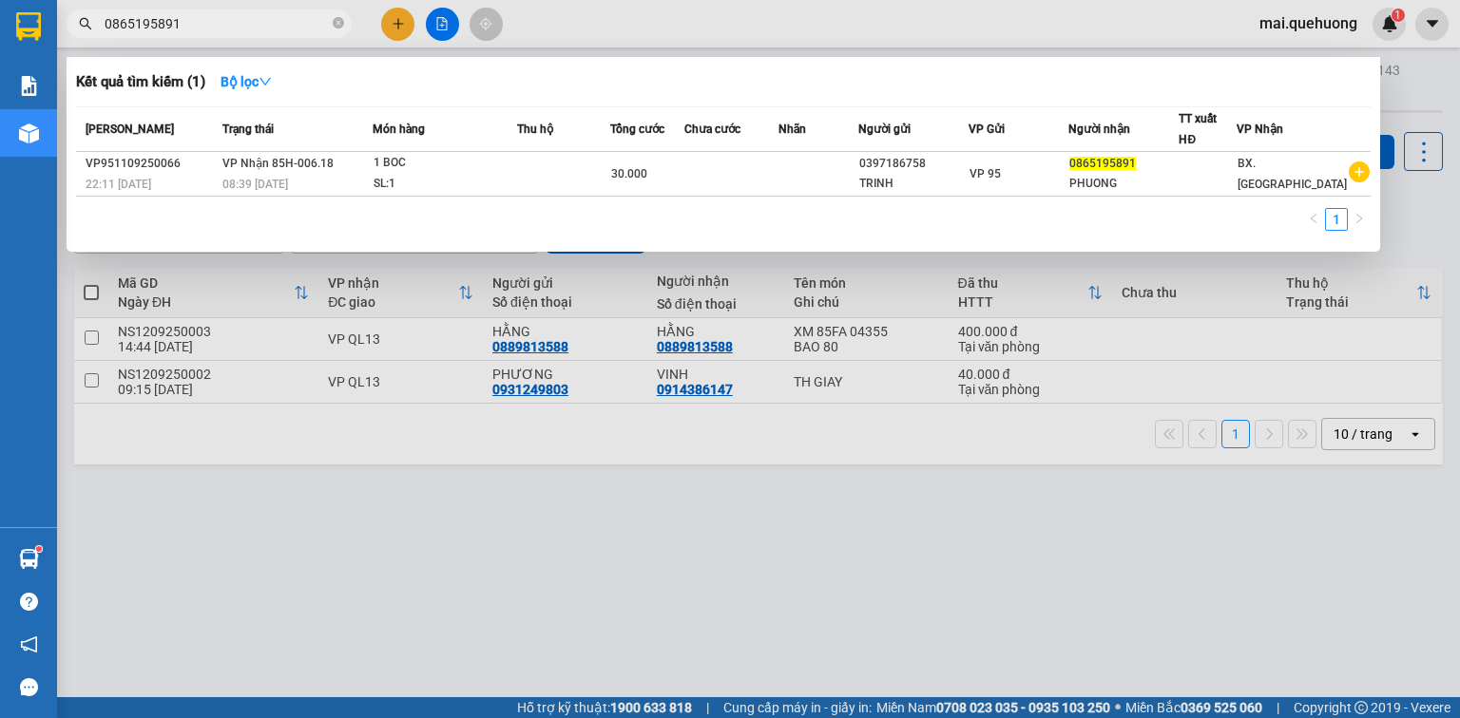
click at [778, 568] on div at bounding box center [730, 359] width 1460 height 718
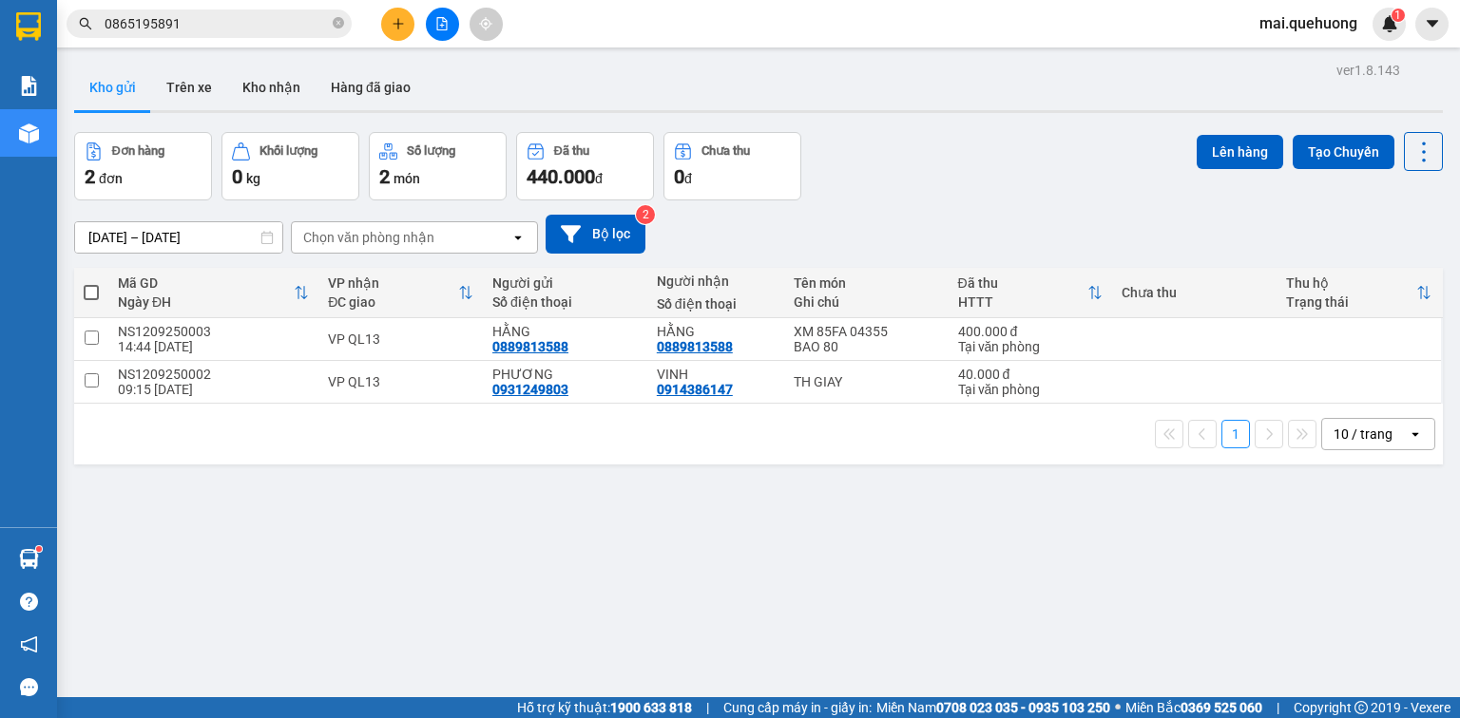
click at [441, 21] on icon "file-add" at bounding box center [441, 23] width 13 height 13
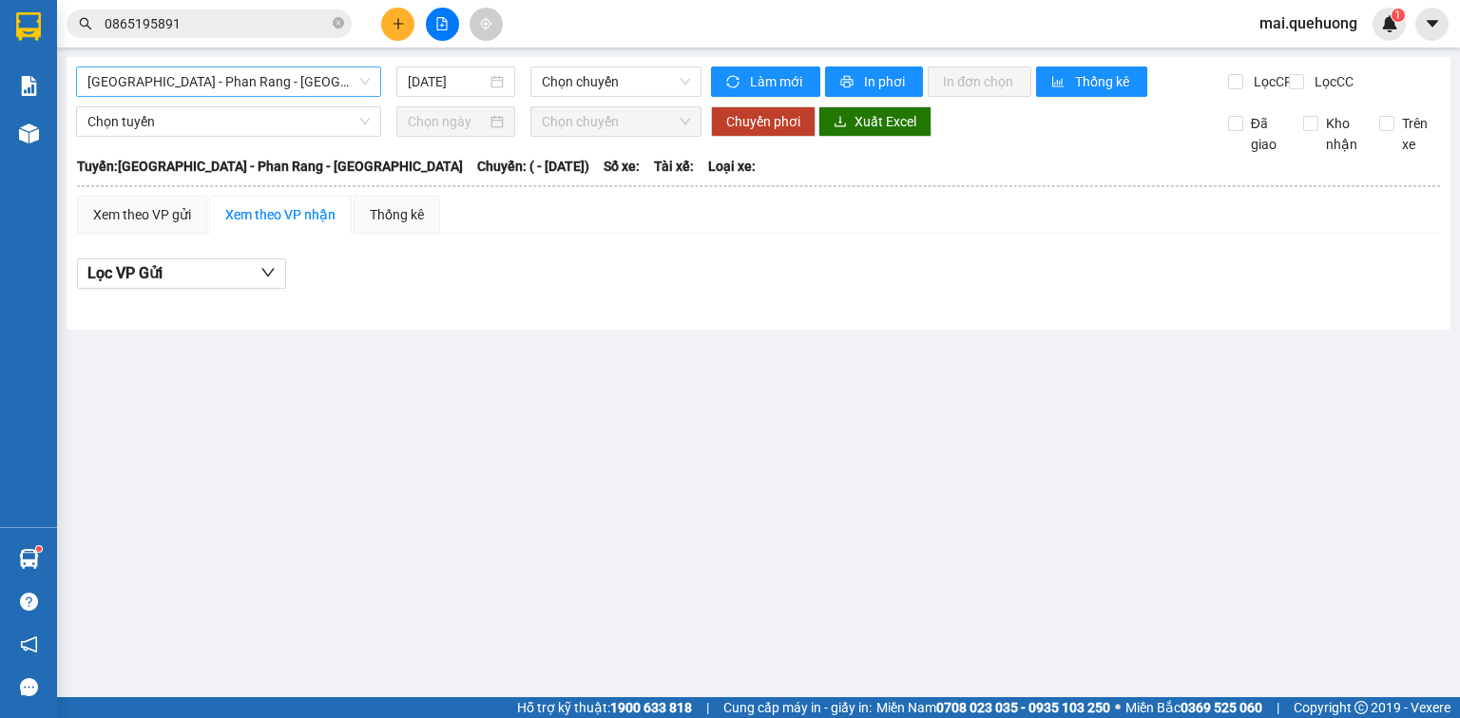
click at [179, 78] on span "[GEOGRAPHIC_DATA] - [PERSON_NAME] Rang - [GEOGRAPHIC_DATA]" at bounding box center [228, 81] width 282 height 29
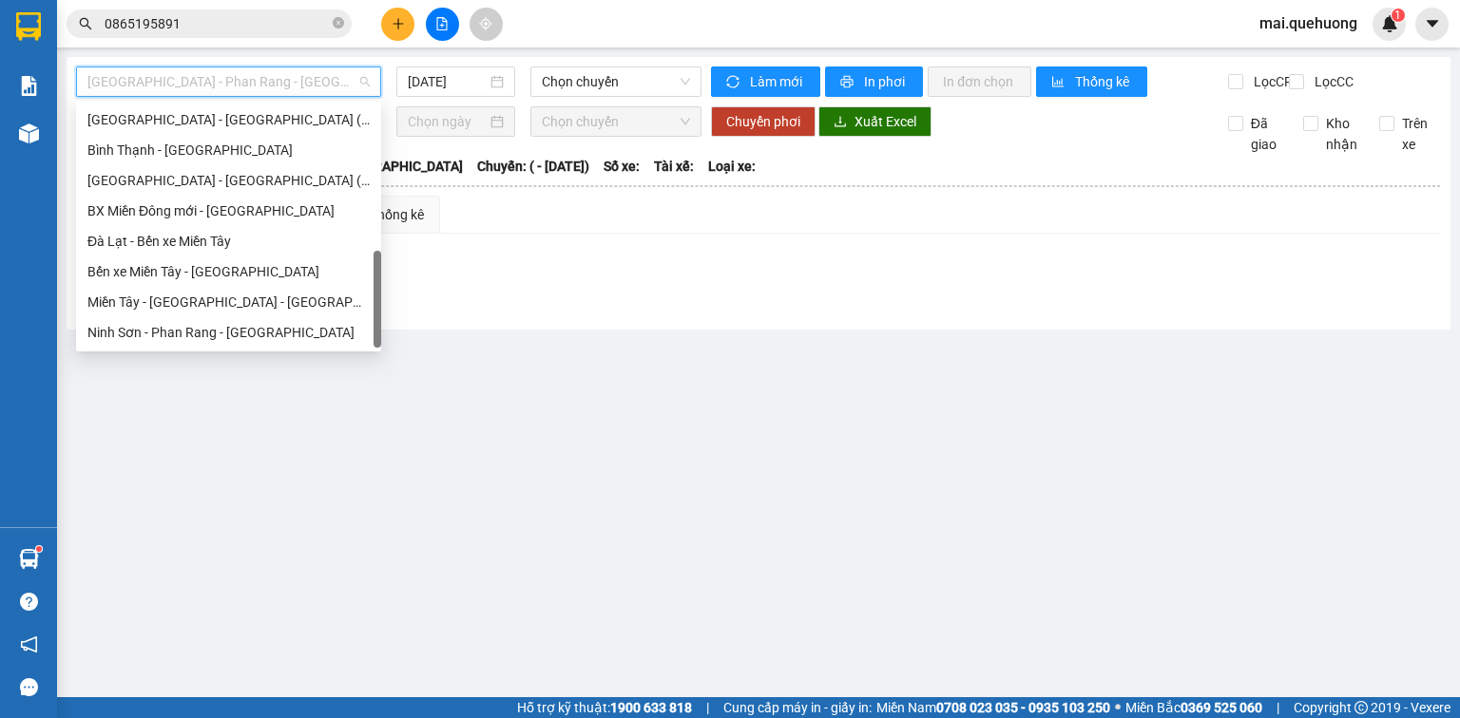
scroll to position [517, 0]
click at [198, 312] on div "[PERSON_NAME][GEOGRAPHIC_DATA] - [GEOGRAPHIC_DATA]" at bounding box center [228, 302] width 282 height 21
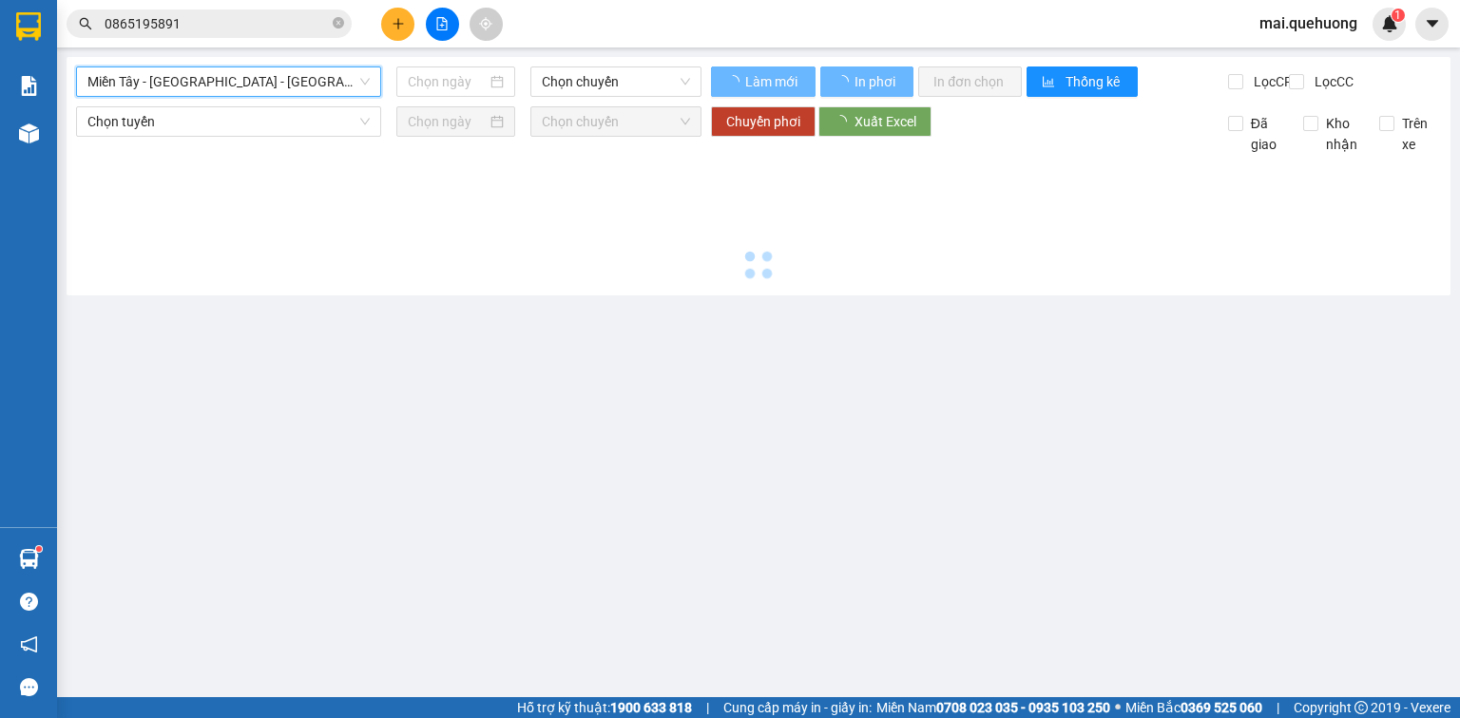
type input "[DATE]"
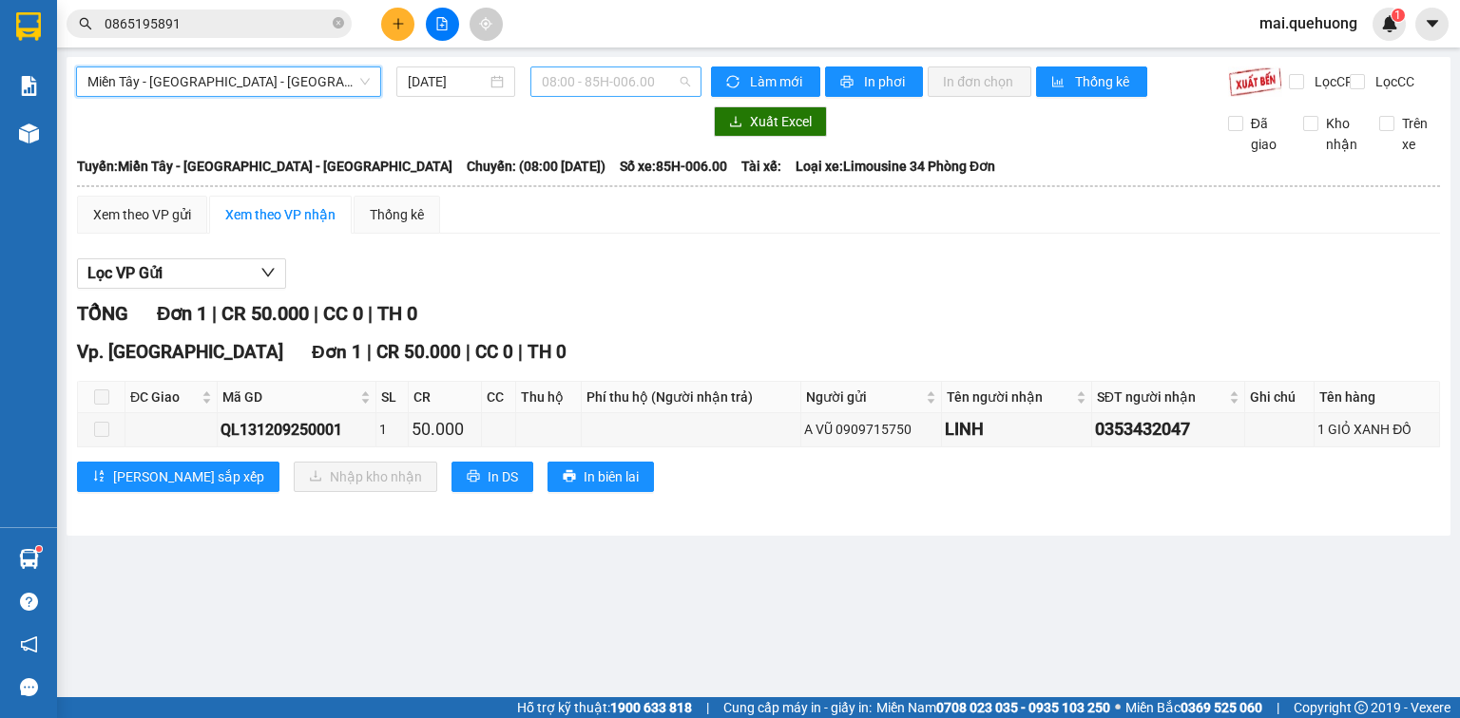
click at [600, 87] on span "08:00 - 85H-006.00" at bounding box center [616, 81] width 149 height 29
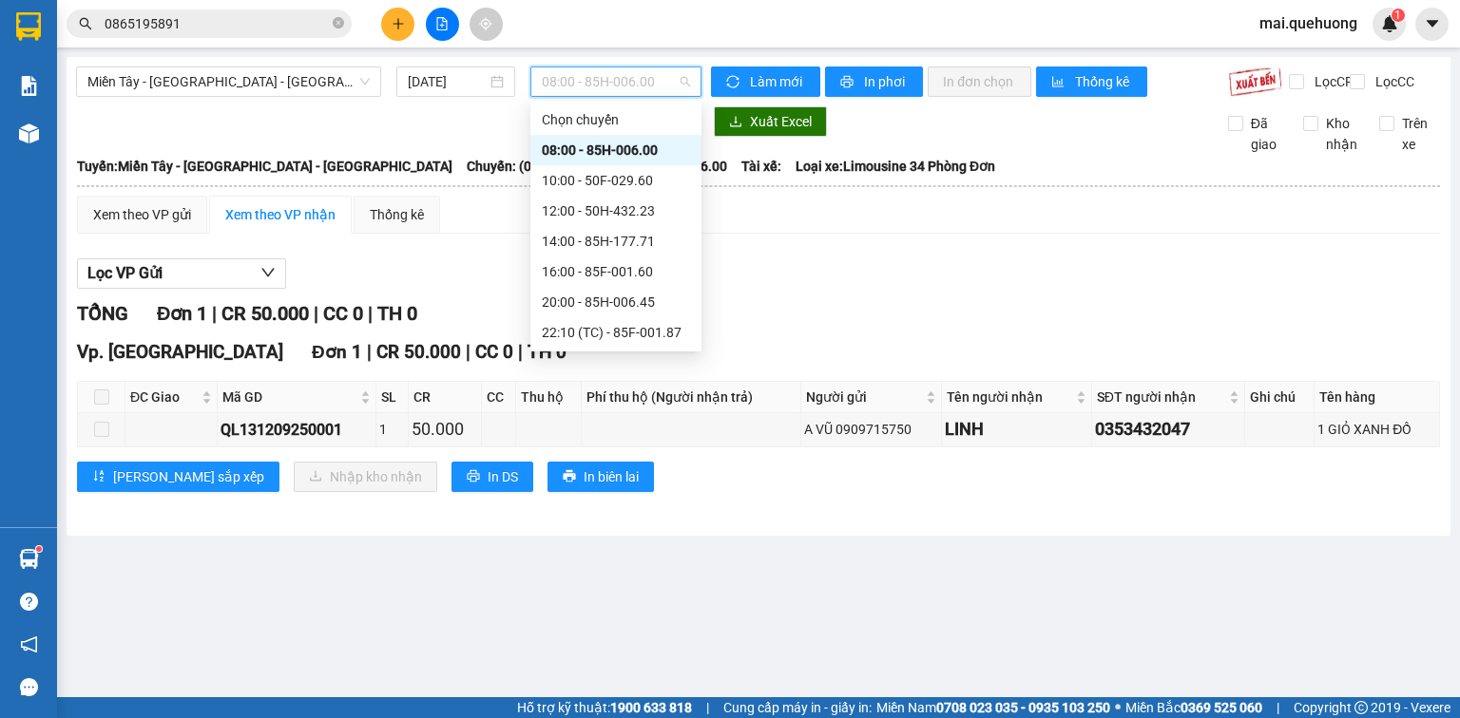
click at [646, 144] on div "08:00 - 85H-006.00" at bounding box center [616, 150] width 148 height 21
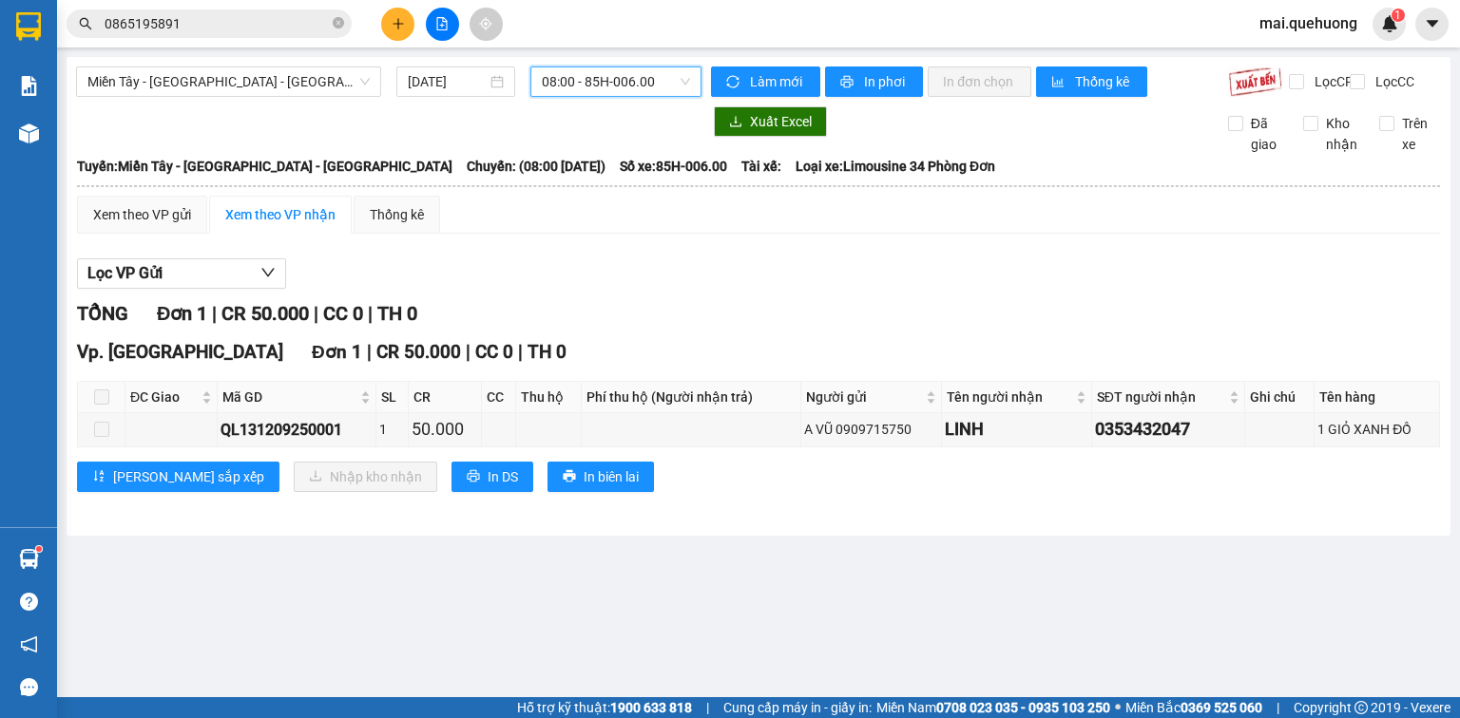
click at [620, 87] on span "08:00 - 85H-006.00" at bounding box center [616, 81] width 149 height 29
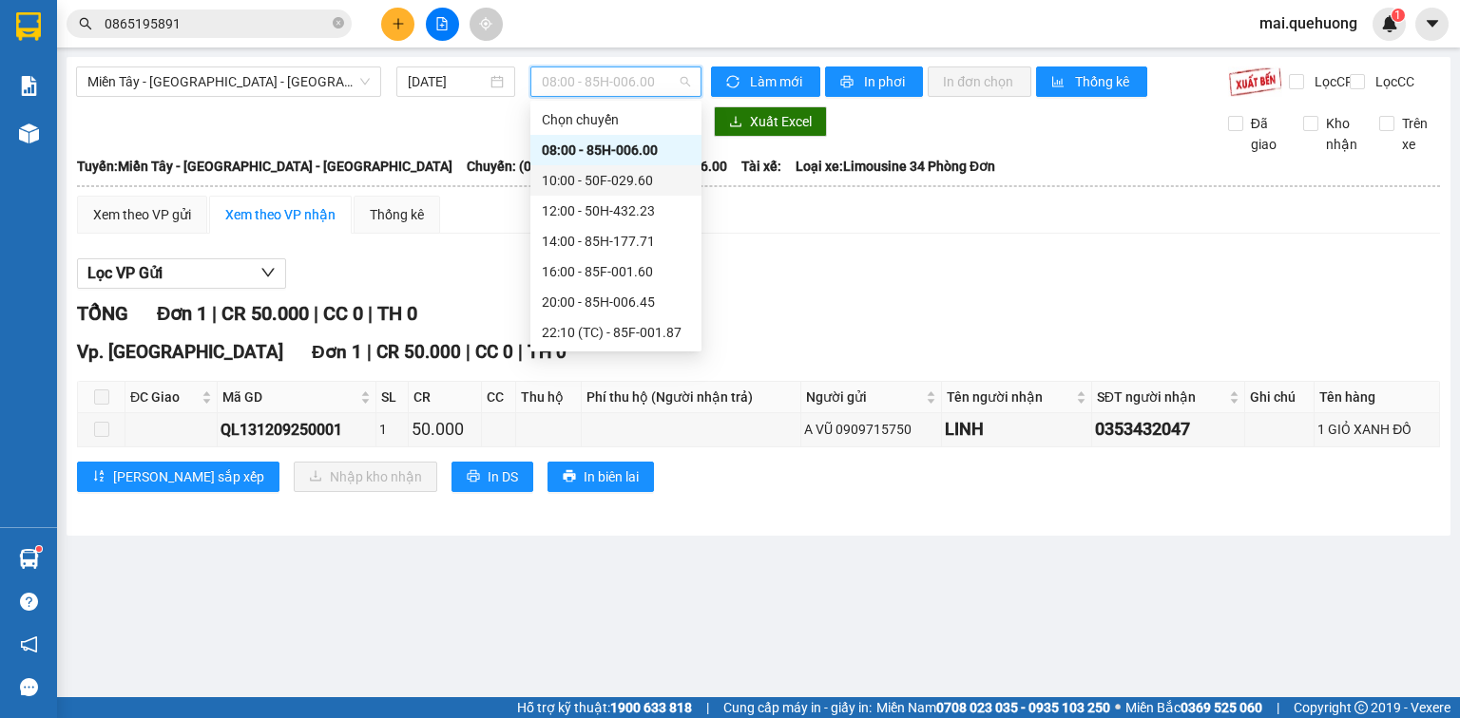
click at [616, 175] on div "10:00 - 50F-029.60" at bounding box center [616, 180] width 148 height 21
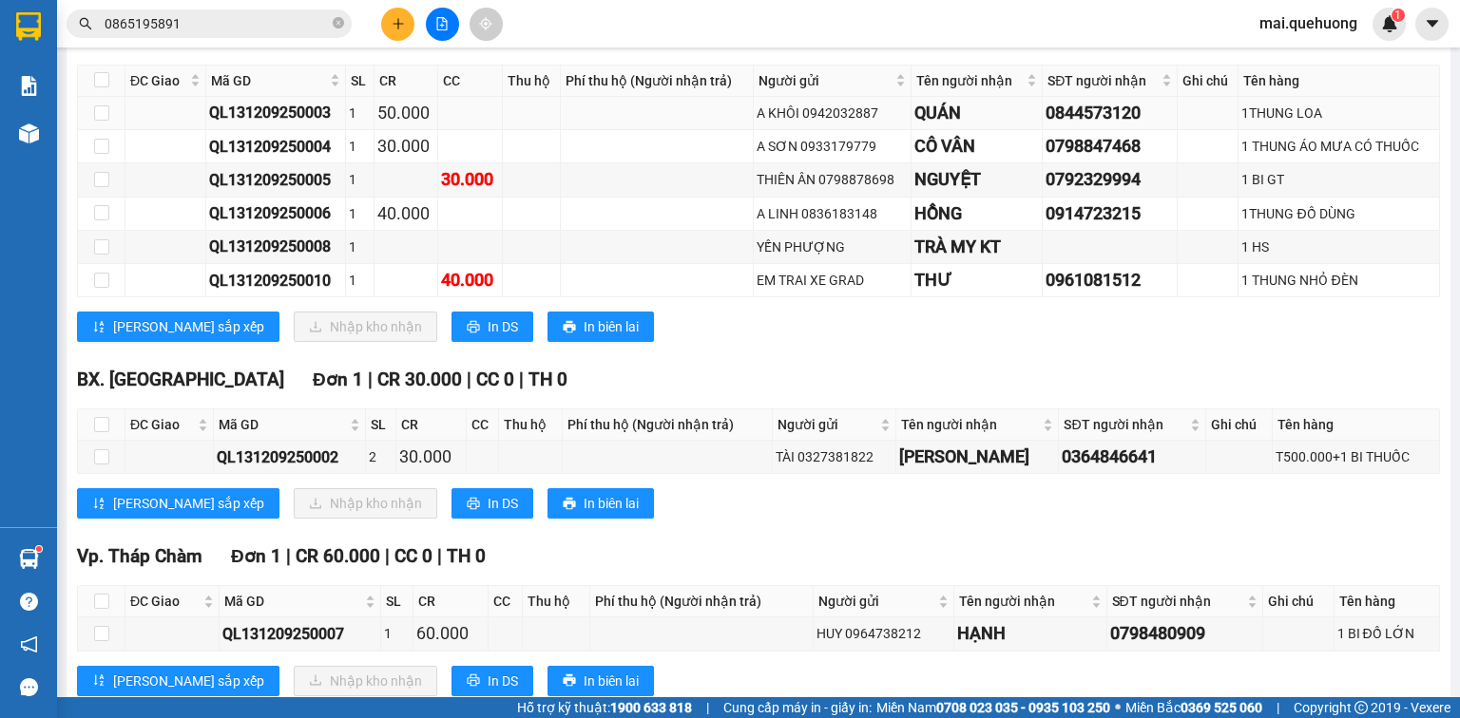
scroll to position [590, 0]
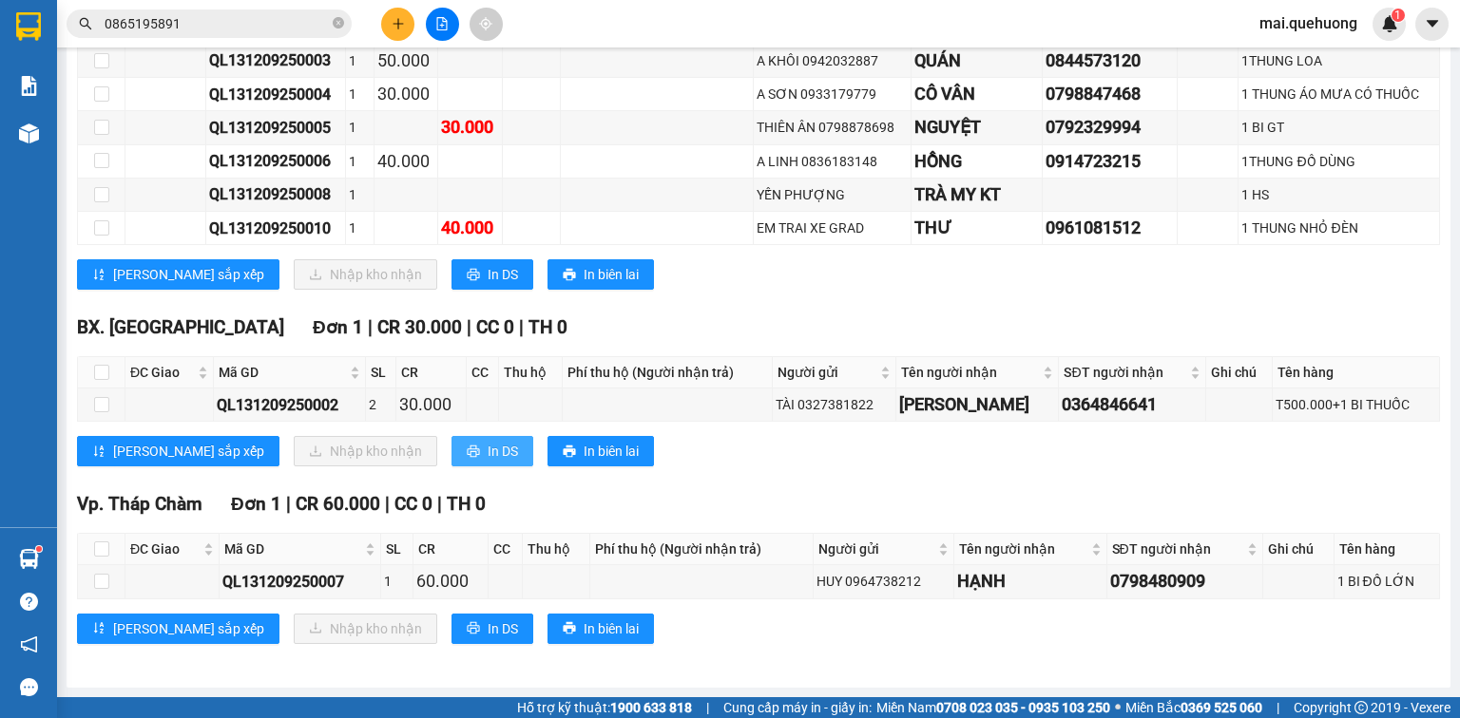
click at [467, 452] on icon "printer" at bounding box center [473, 452] width 12 height 12
click at [395, 10] on button at bounding box center [397, 24] width 33 height 33
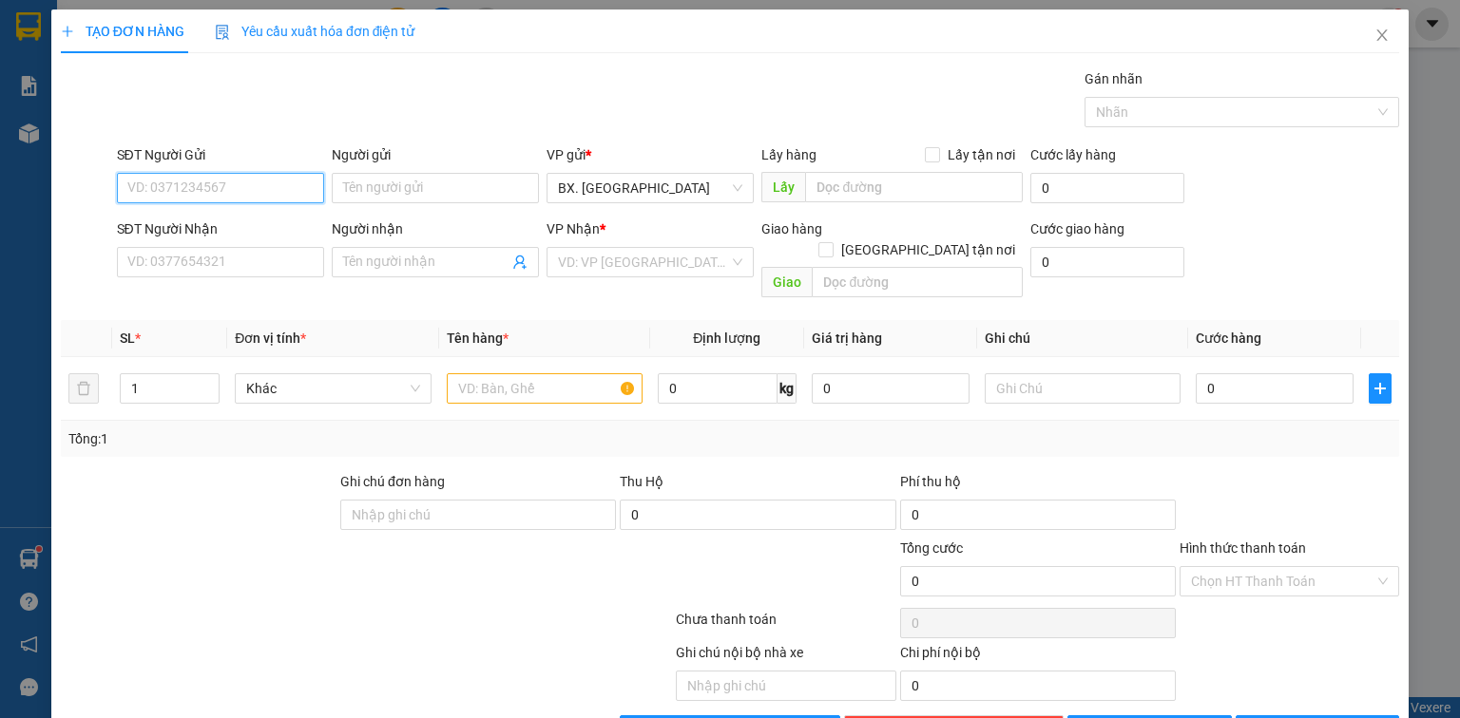
click at [206, 189] on input "SĐT Người Gửi" at bounding box center [220, 188] width 207 height 30
click at [274, 194] on input "SĐT Người Gửi" at bounding box center [220, 188] width 207 height 30
type input "0385303620"
click at [398, 186] on input "Người gửi" at bounding box center [435, 188] width 207 height 30
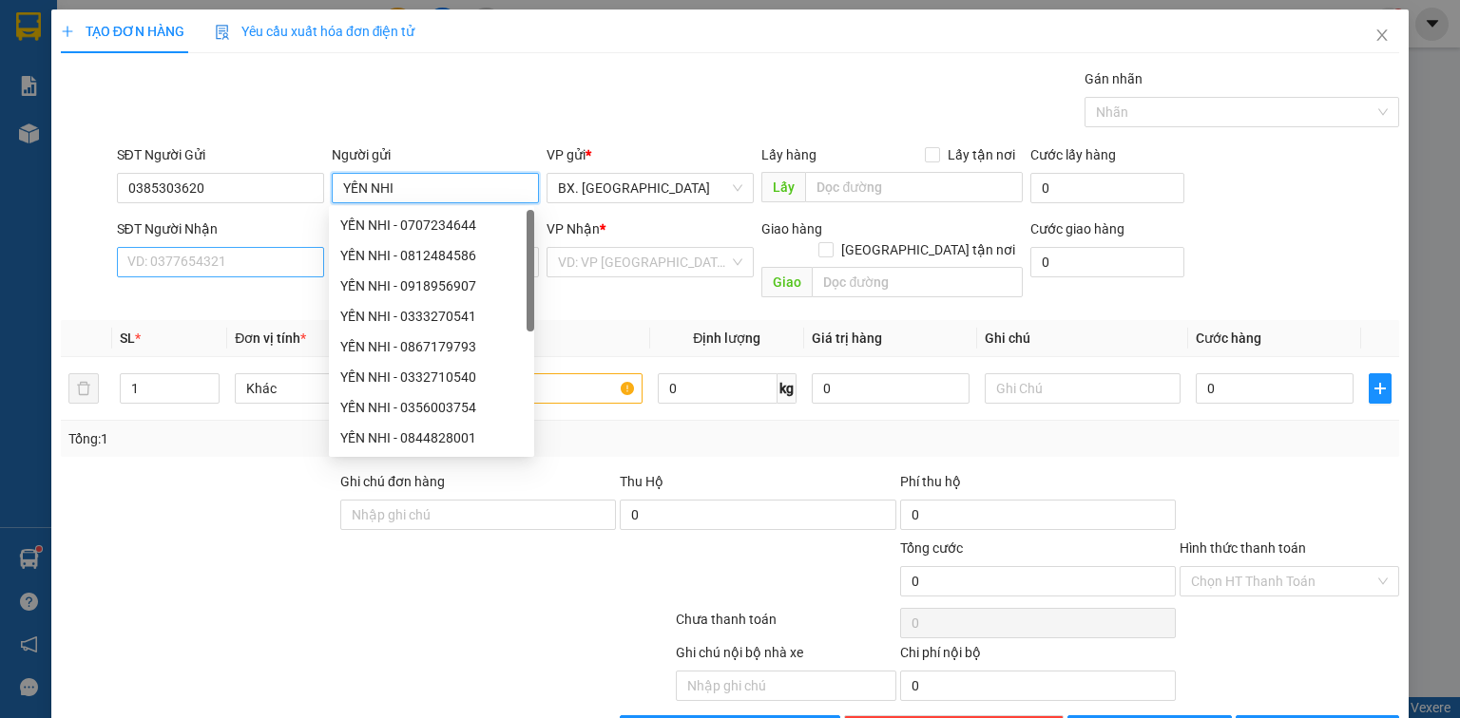
type input "YẾN NHI"
click at [246, 274] on input "SĐT Người Nhận" at bounding box center [220, 262] width 207 height 30
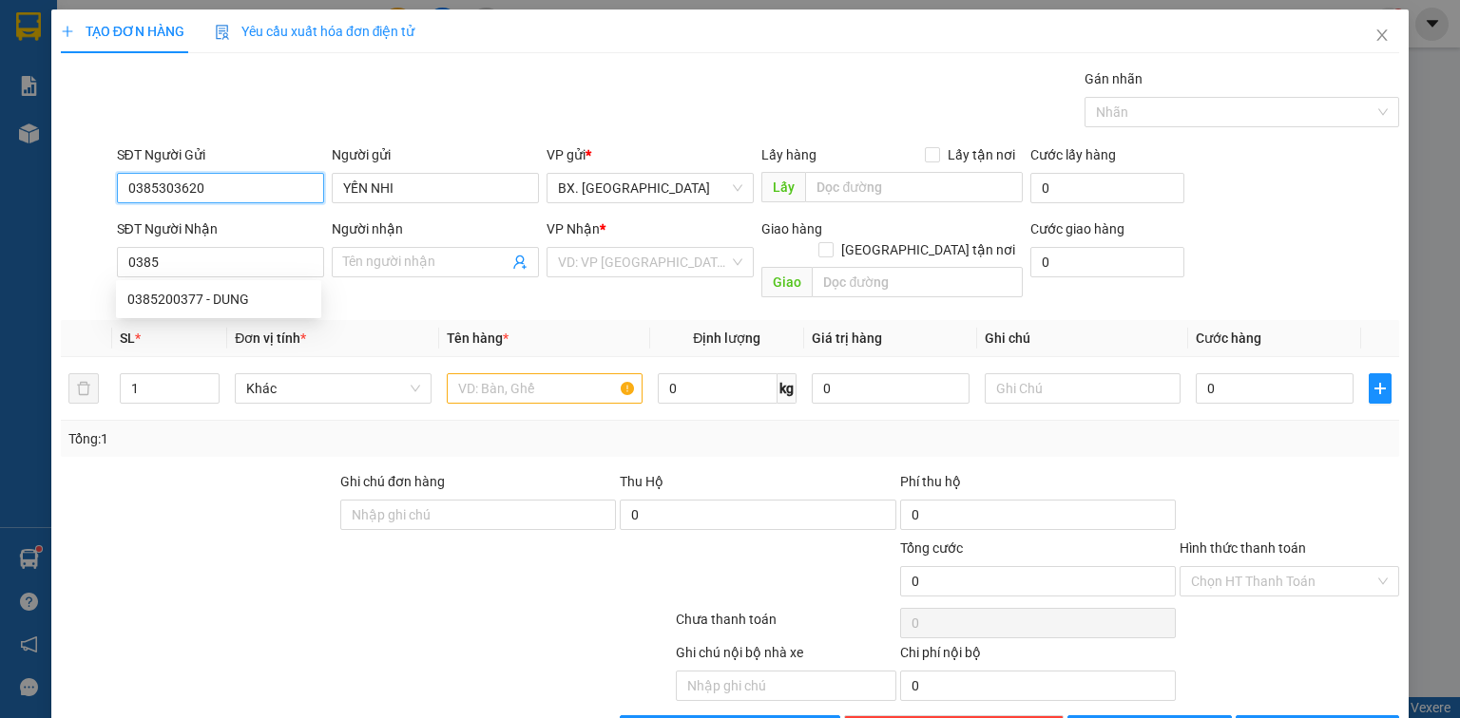
click at [223, 184] on input "0385303620" at bounding box center [220, 188] width 207 height 30
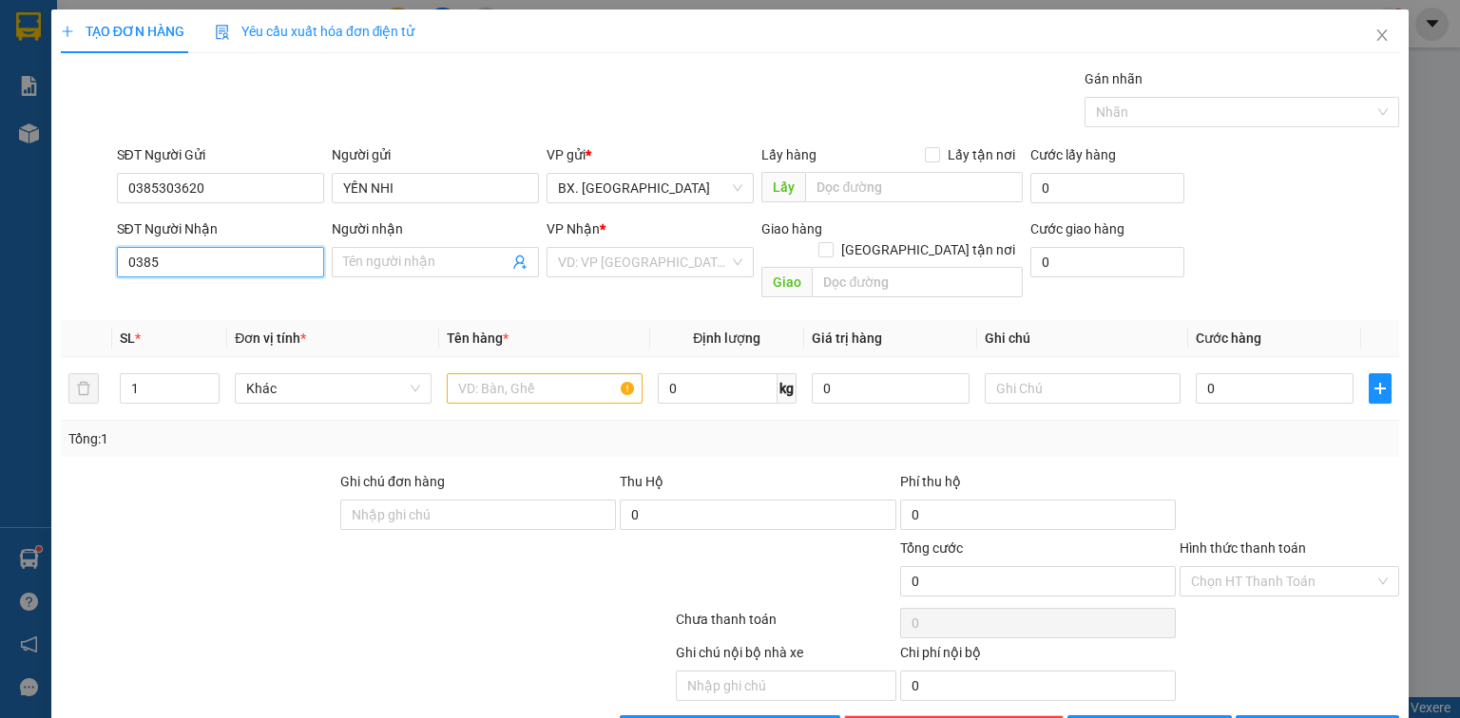
click at [234, 262] on input "0385" at bounding box center [220, 262] width 207 height 30
type input "0"
paste input "0385303620"
type input "0385303620"
click at [372, 262] on input "Người nhận" at bounding box center [425, 262] width 165 height 21
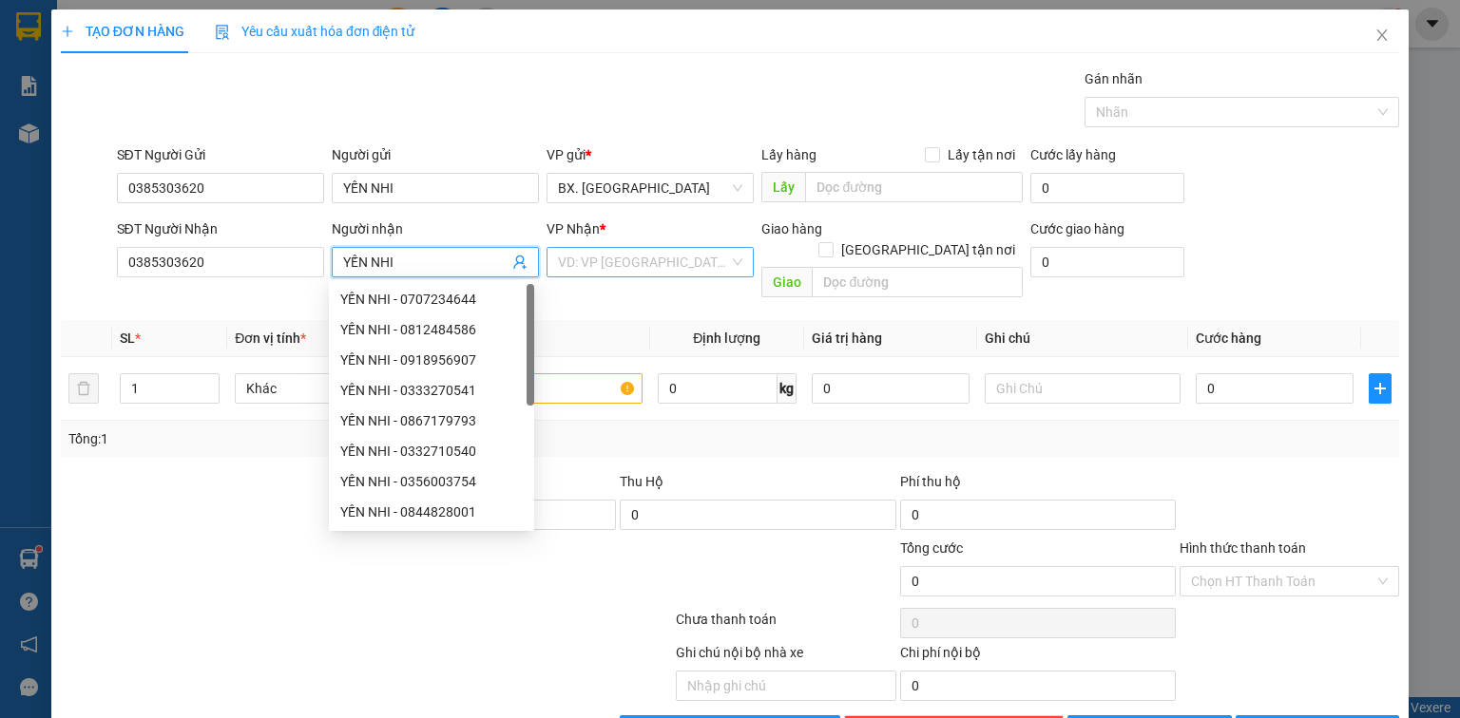
type input "YẾN NHI"
click at [613, 263] on input "search" at bounding box center [643, 262] width 171 height 29
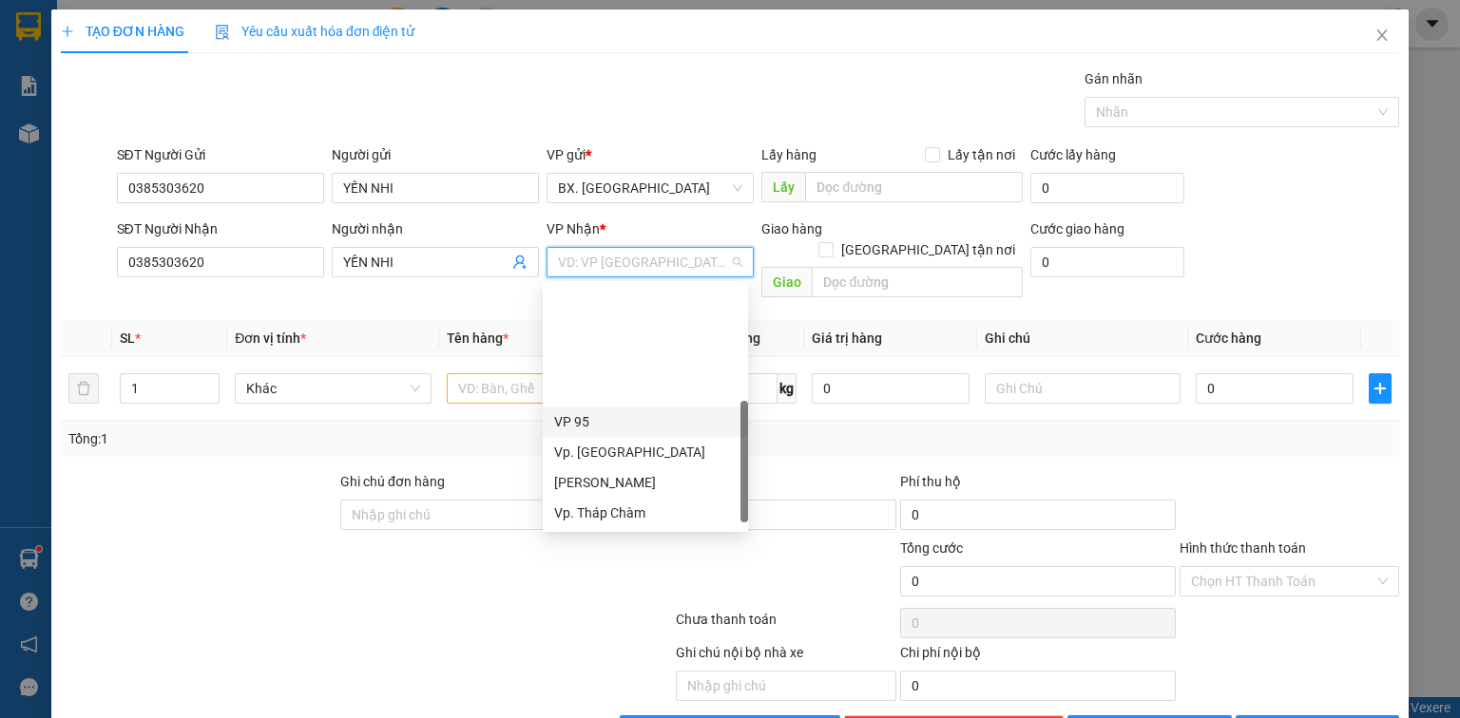
scroll to position [152, 0]
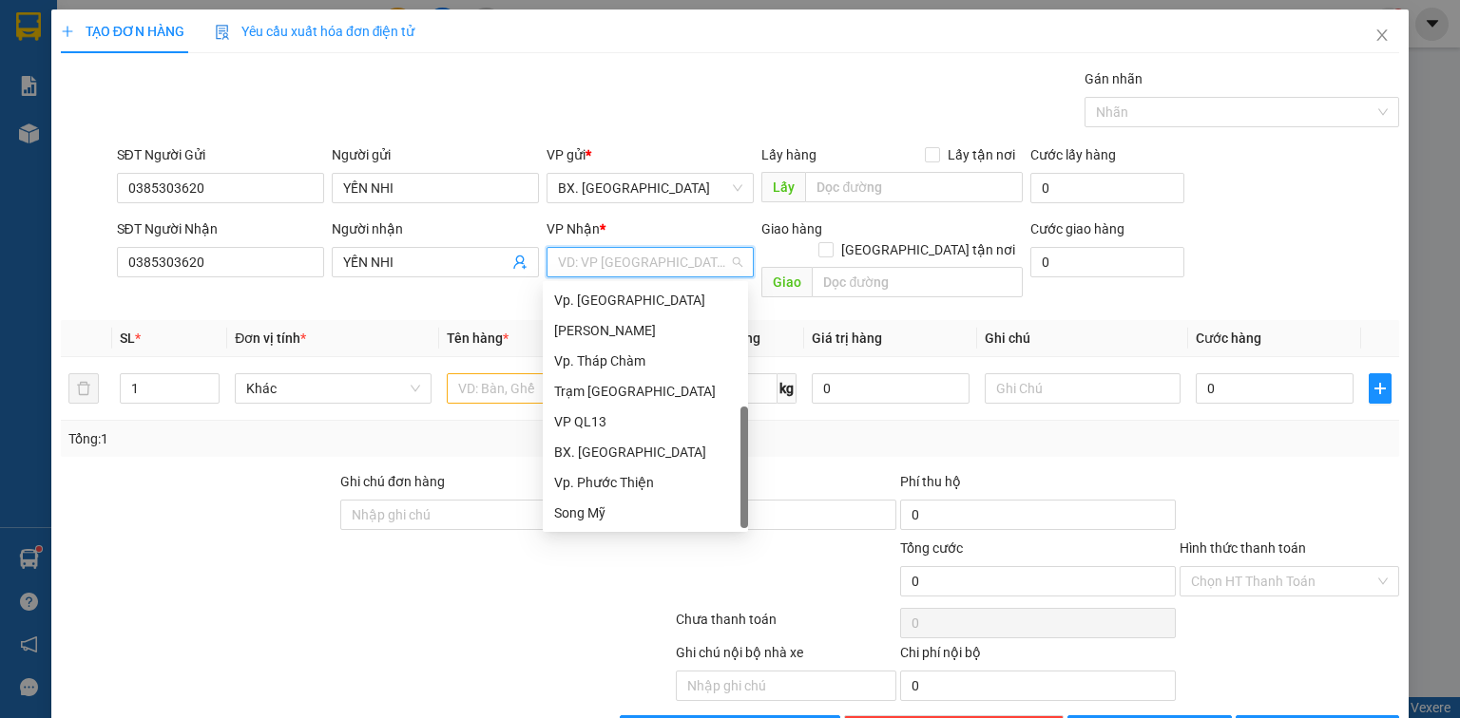
click at [631, 426] on div "VP QL13" at bounding box center [645, 421] width 182 height 21
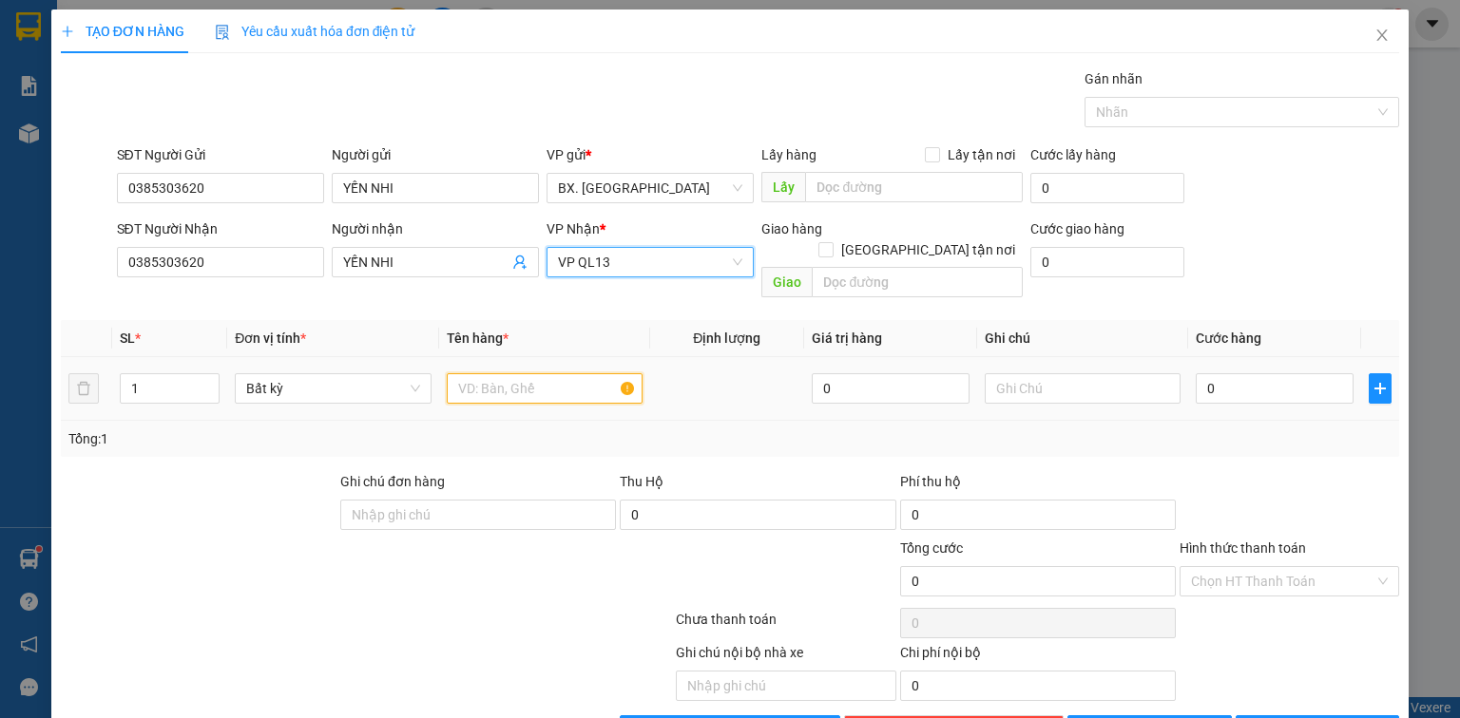
click at [523, 373] on input "text" at bounding box center [545, 388] width 196 height 30
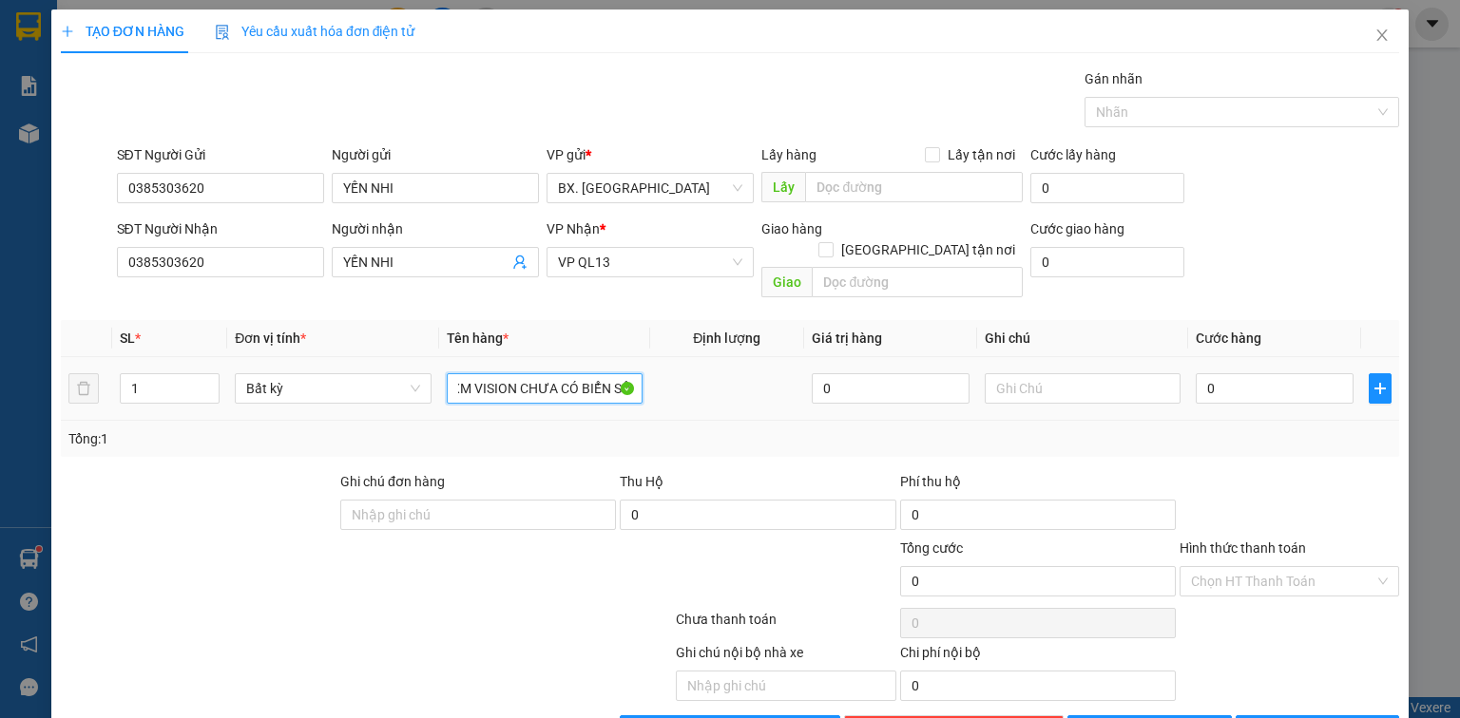
scroll to position [0, 7]
type input "XM VISION CHƯA CÓ BIỂN SỐ"
click at [1058, 384] on div at bounding box center [1082, 389] width 196 height 38
click at [1072, 374] on input "text" at bounding box center [1082, 388] width 196 height 30
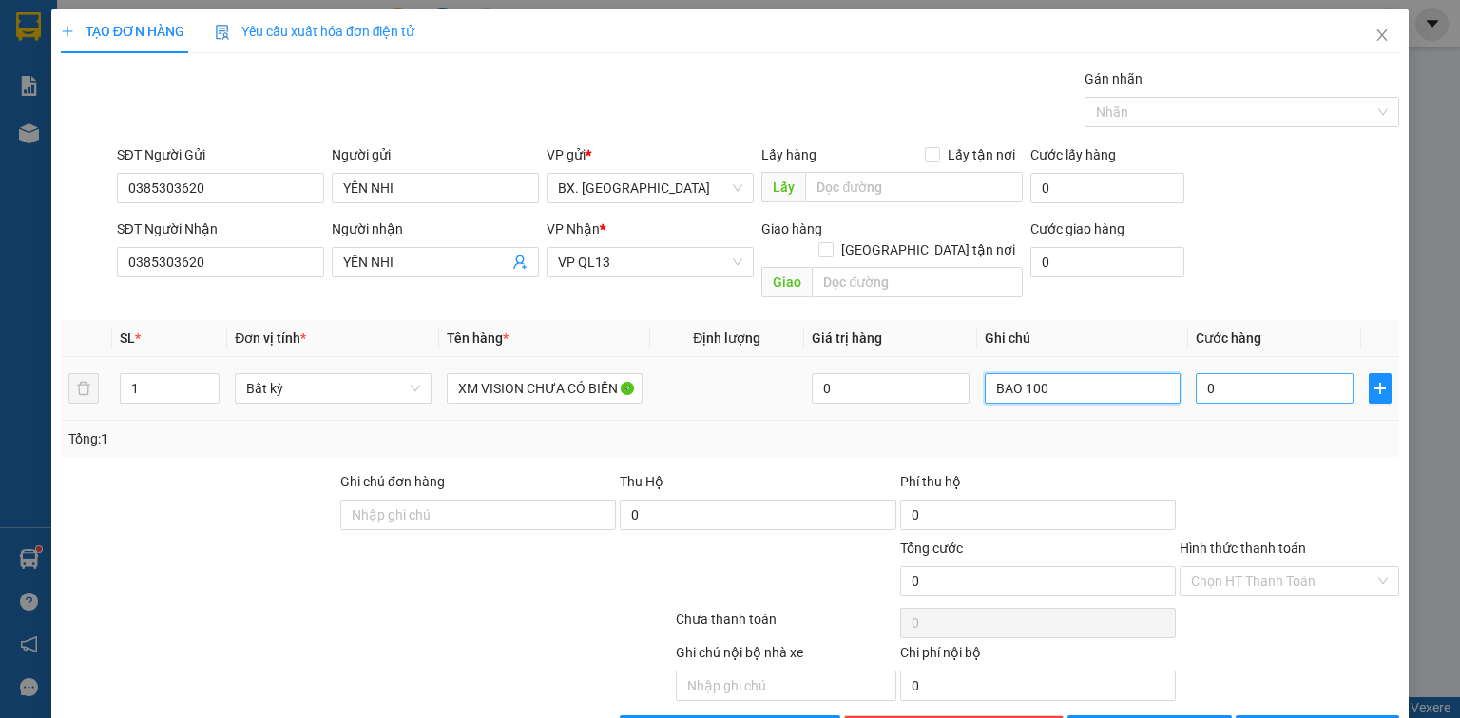
type input "BAO 100"
click at [1249, 373] on input "0" at bounding box center [1274, 388] width 158 height 30
type input "4"
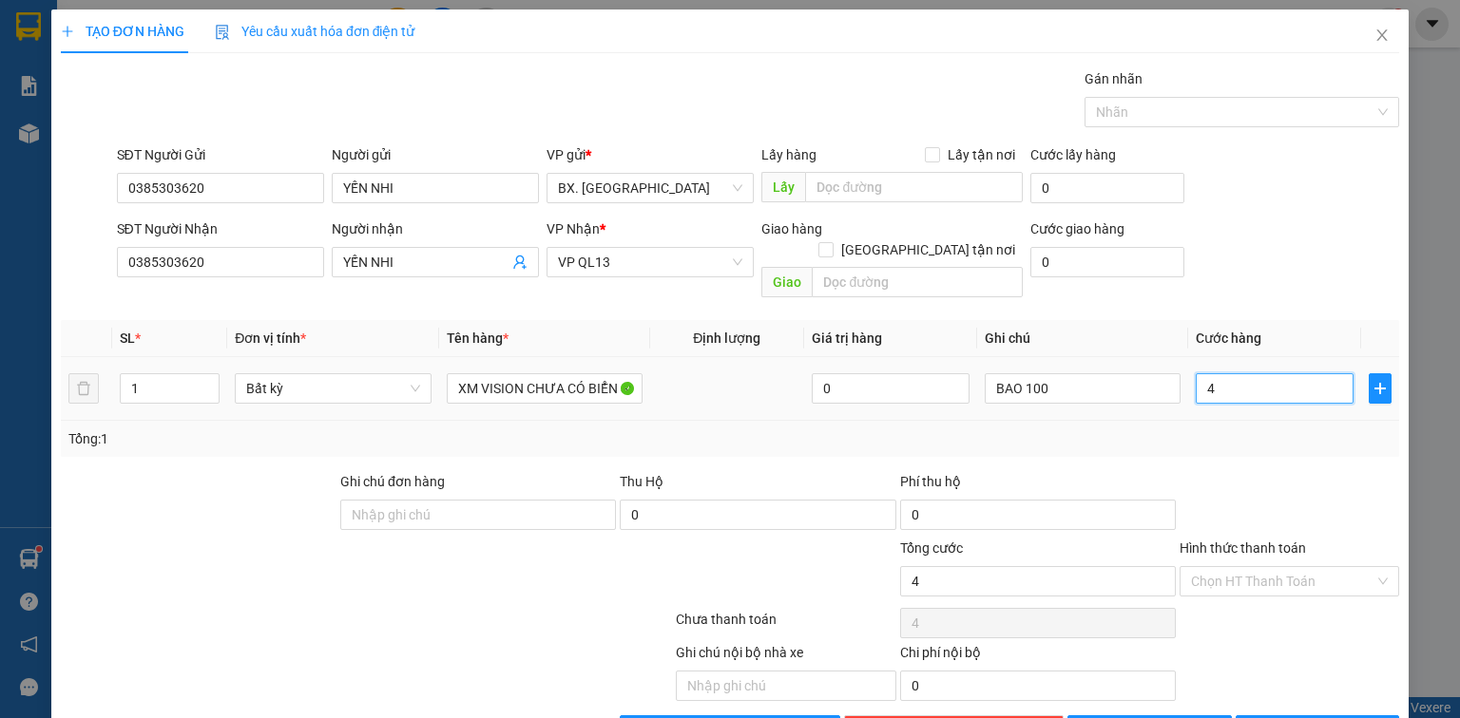
type input "40"
type input "400"
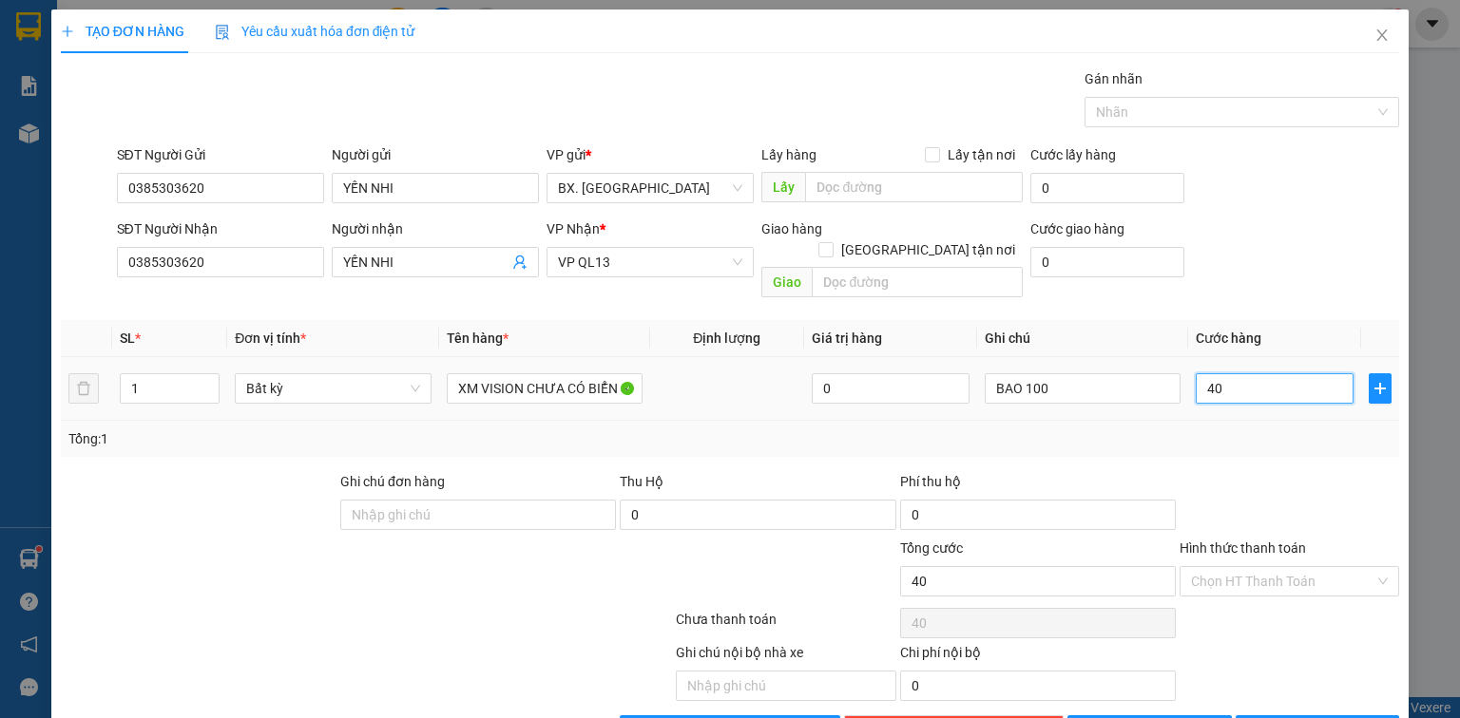
type input "400"
type input "4.000"
type input "40.000"
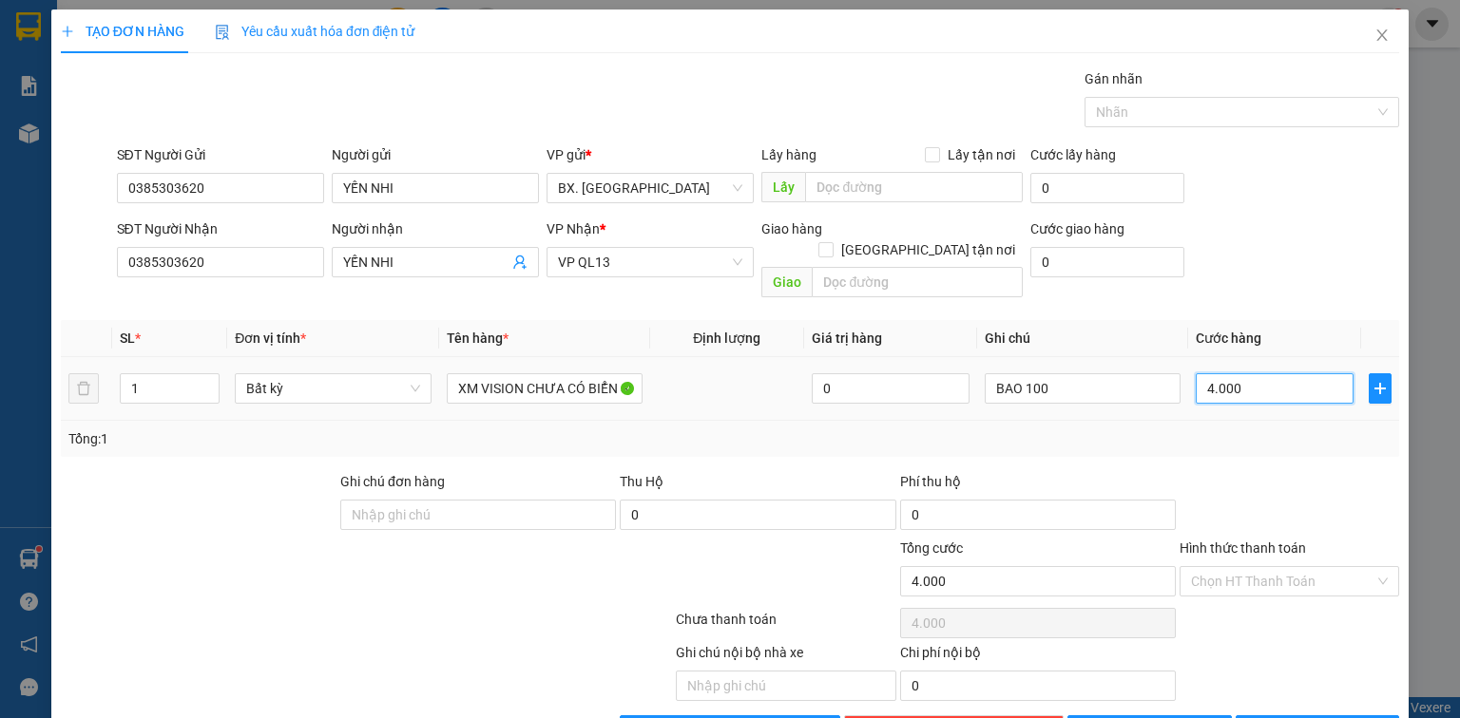
type input "40.000"
type input "400.000"
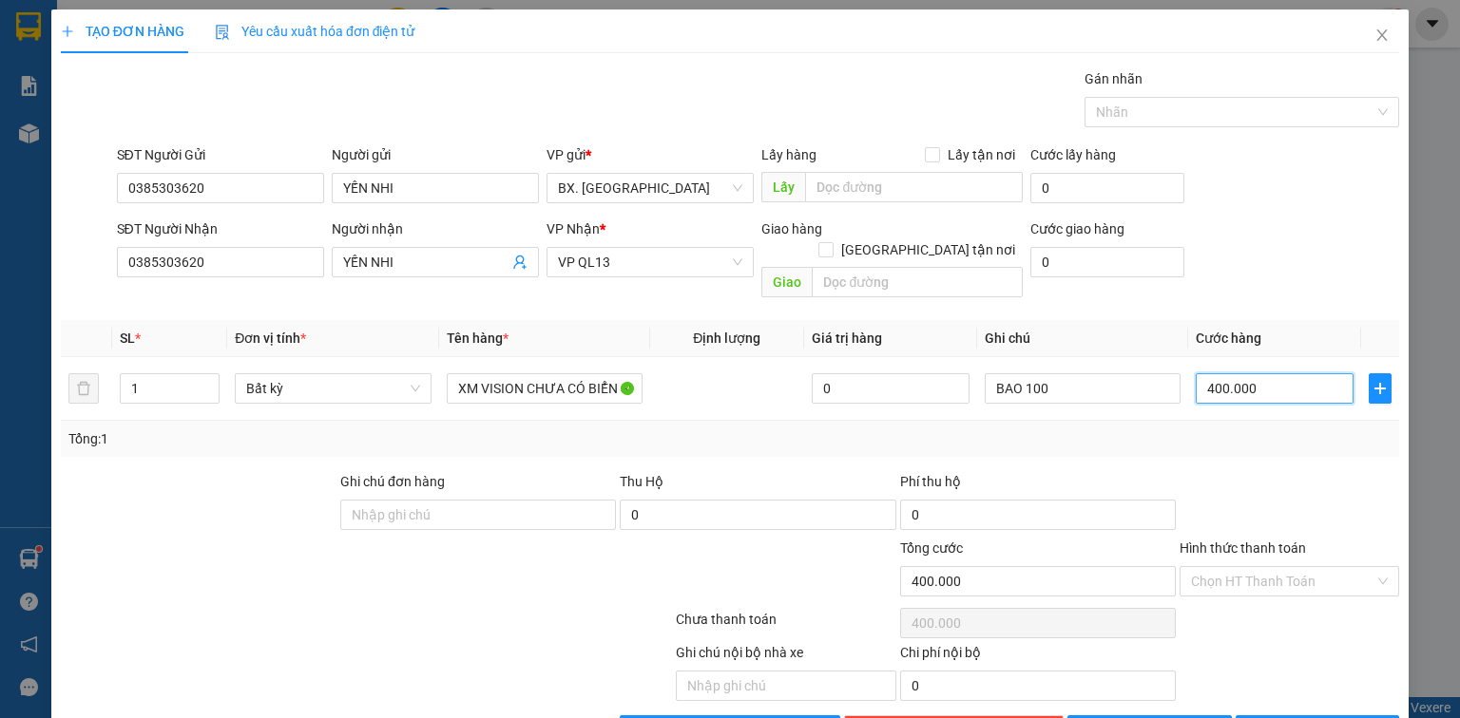
type input "400.000"
click at [1249, 543] on div "Hình thức thanh toán" at bounding box center [1289, 552] width 220 height 29
click at [1251, 567] on input "Hình thức thanh toán" at bounding box center [1282, 581] width 183 height 29
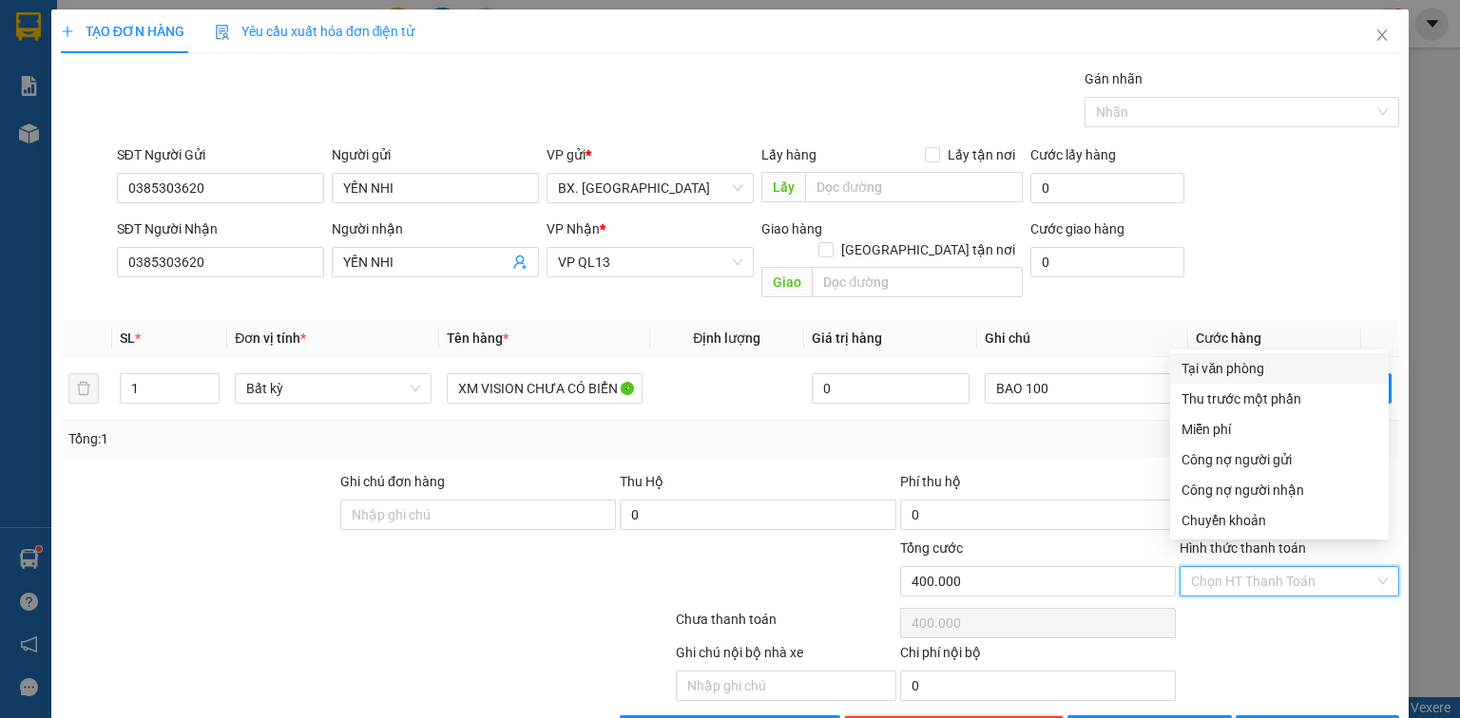
click at [1237, 361] on div "Tại văn phòng" at bounding box center [1279, 368] width 196 height 21
type input "0"
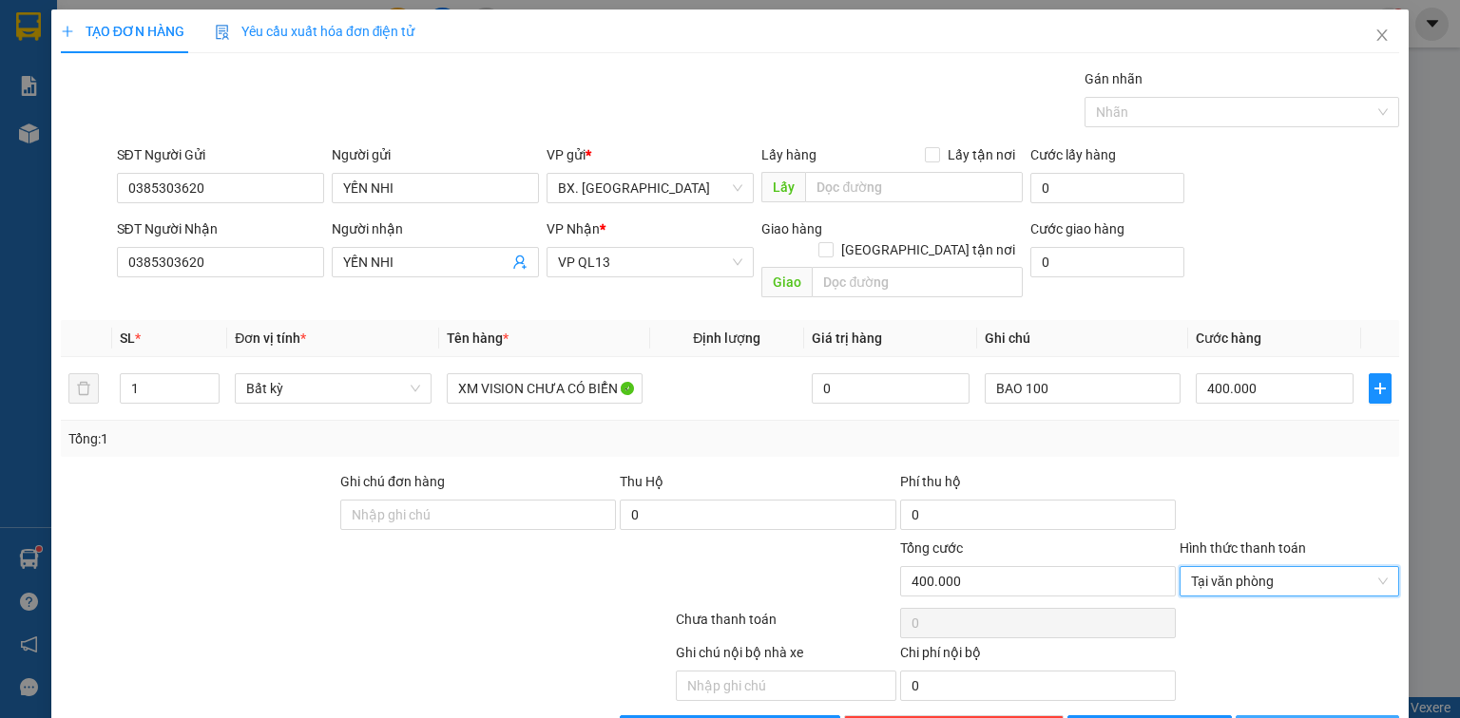
click at [1306, 717] on span "[PERSON_NAME] và In" at bounding box center [1337, 730] width 133 height 21
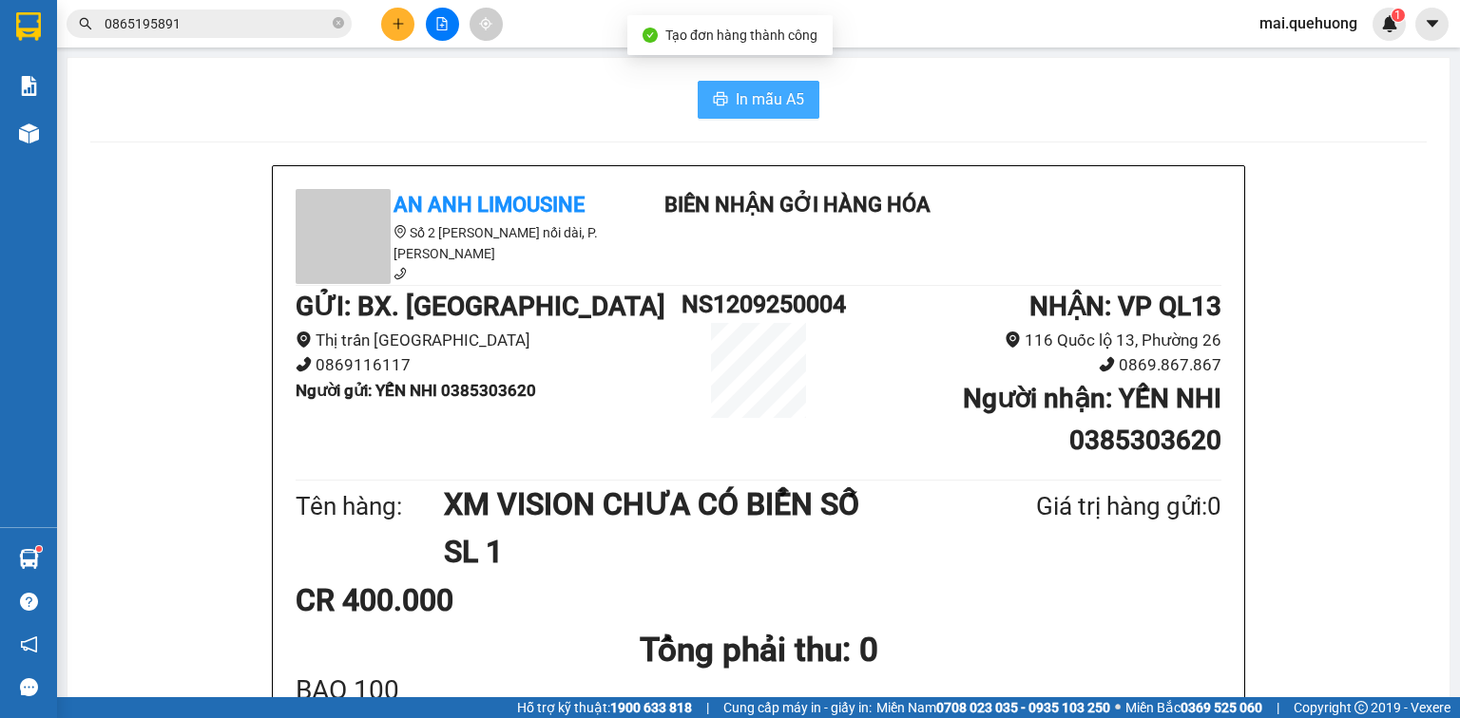
click at [768, 95] on span "In mẫu A5" at bounding box center [769, 99] width 68 height 24
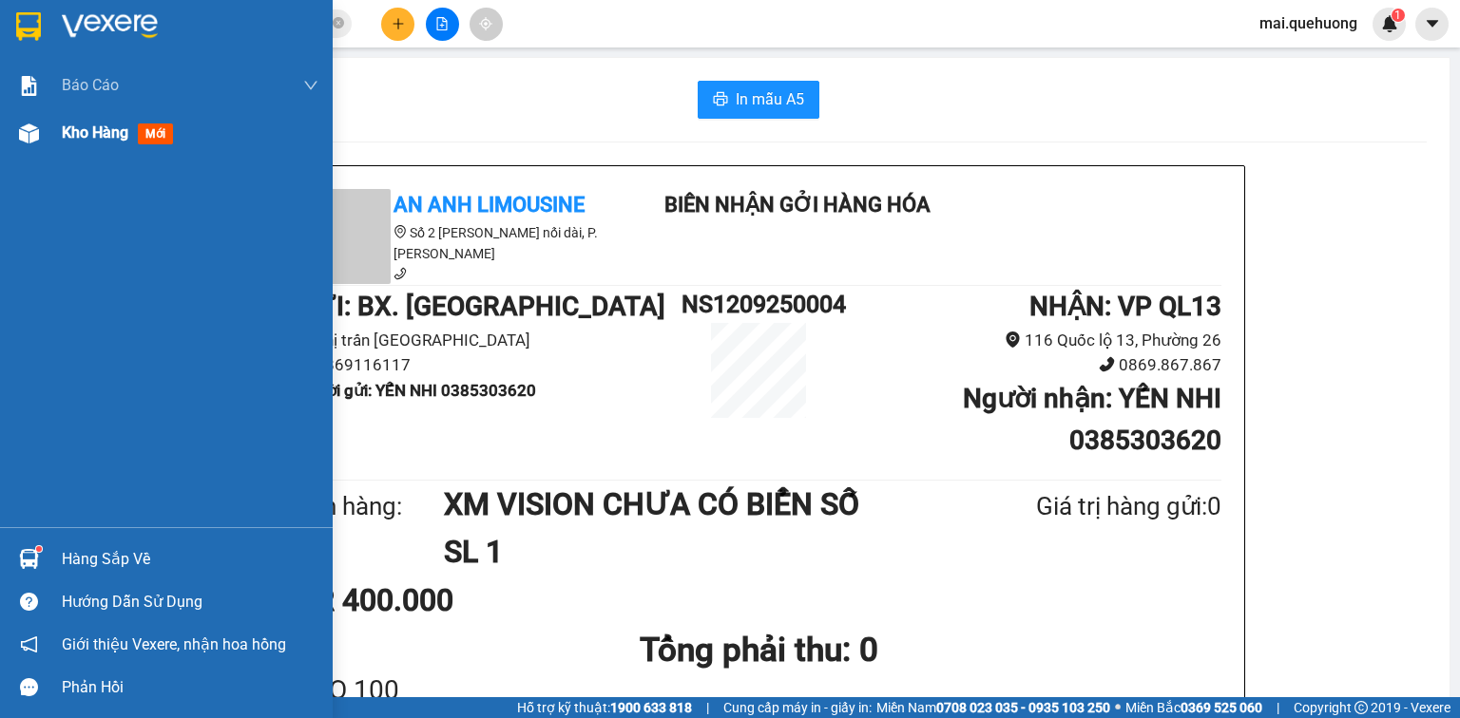
click at [122, 145] on div "Kho hàng mới" at bounding box center [190, 133] width 257 height 48
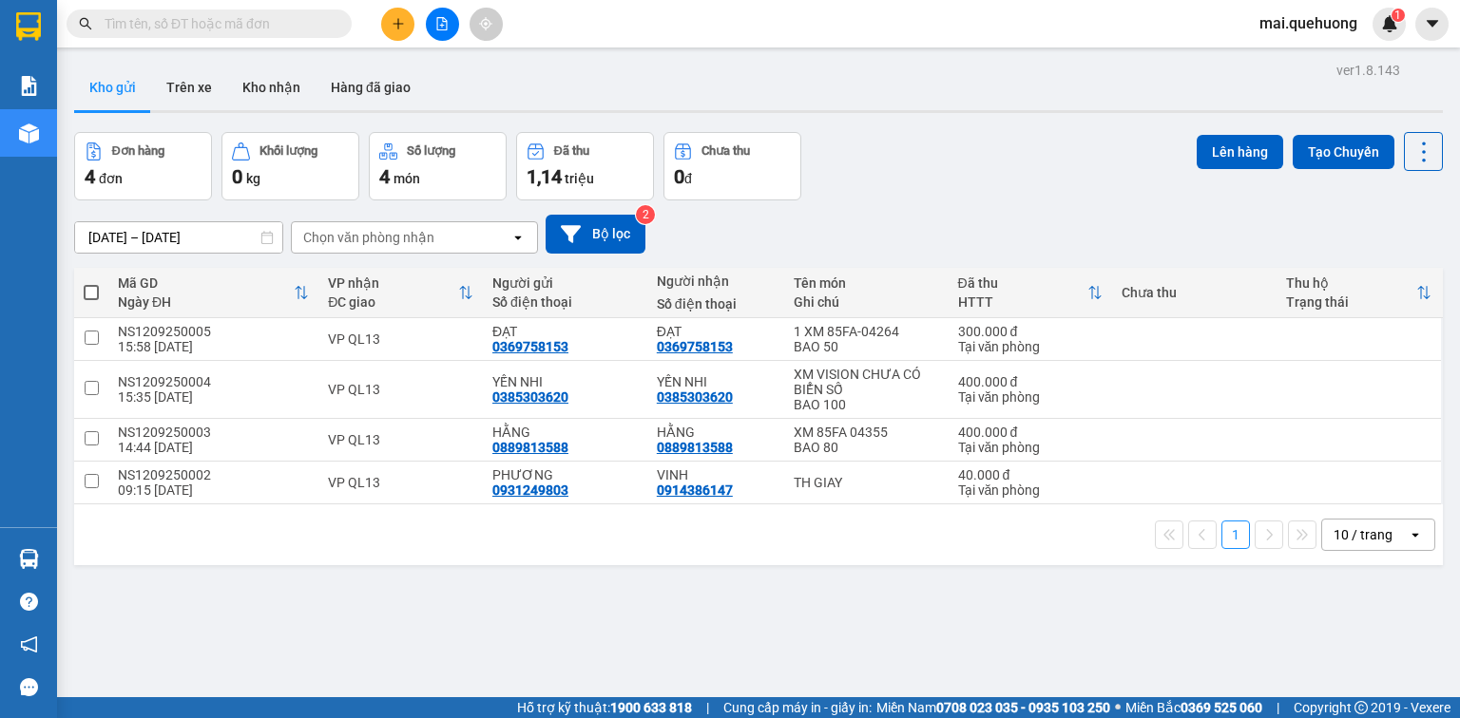
click at [250, 20] on input "text" at bounding box center [217, 23] width 224 height 21
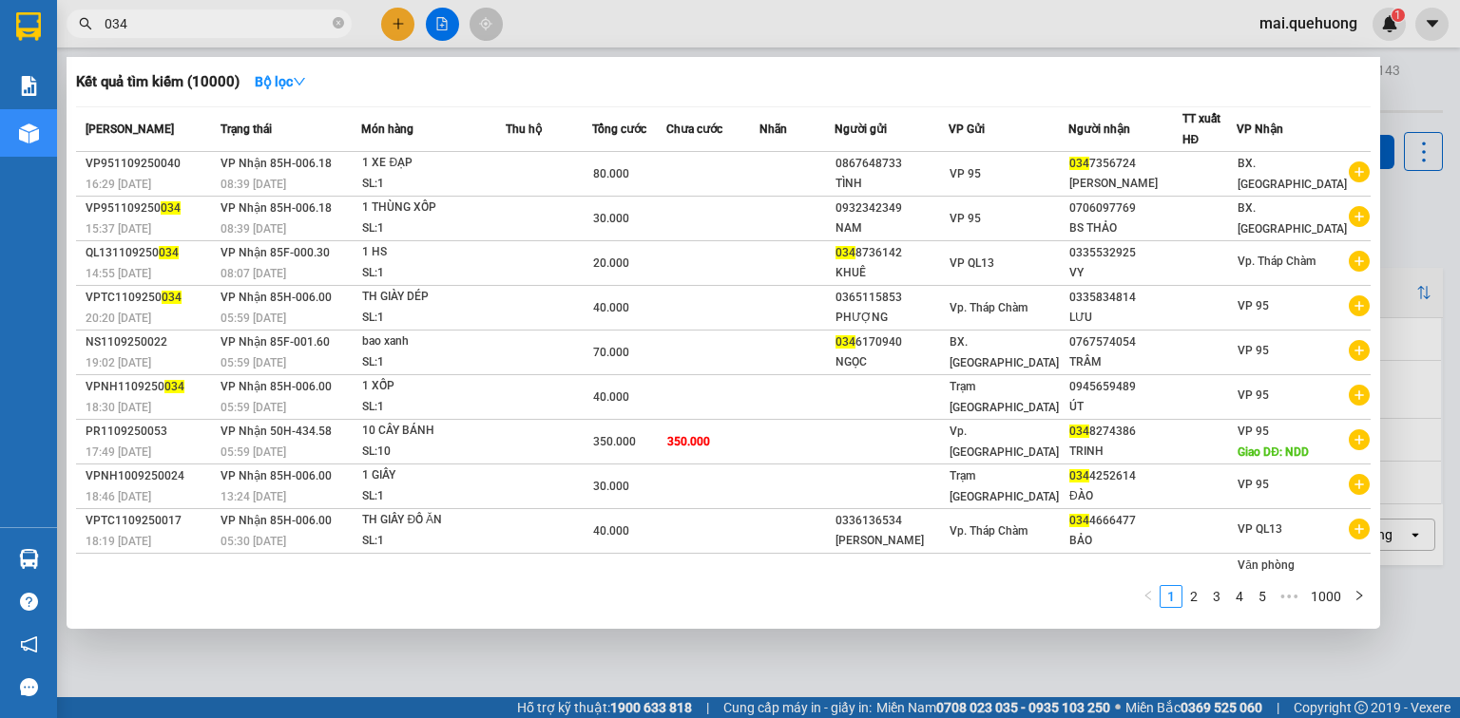
type input "034"
click at [409, 23] on div at bounding box center [730, 359] width 1460 height 718
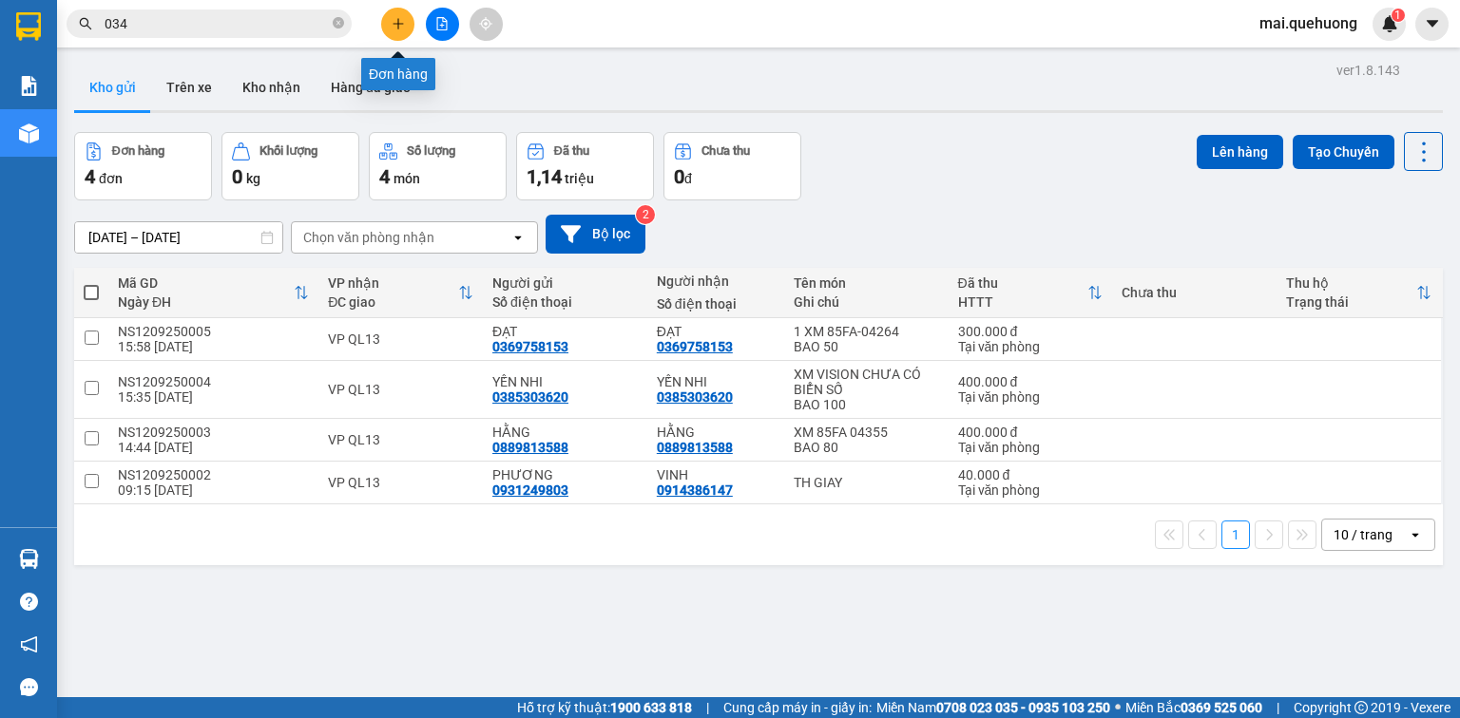
click at [402, 28] on icon "plus" at bounding box center [397, 23] width 13 height 13
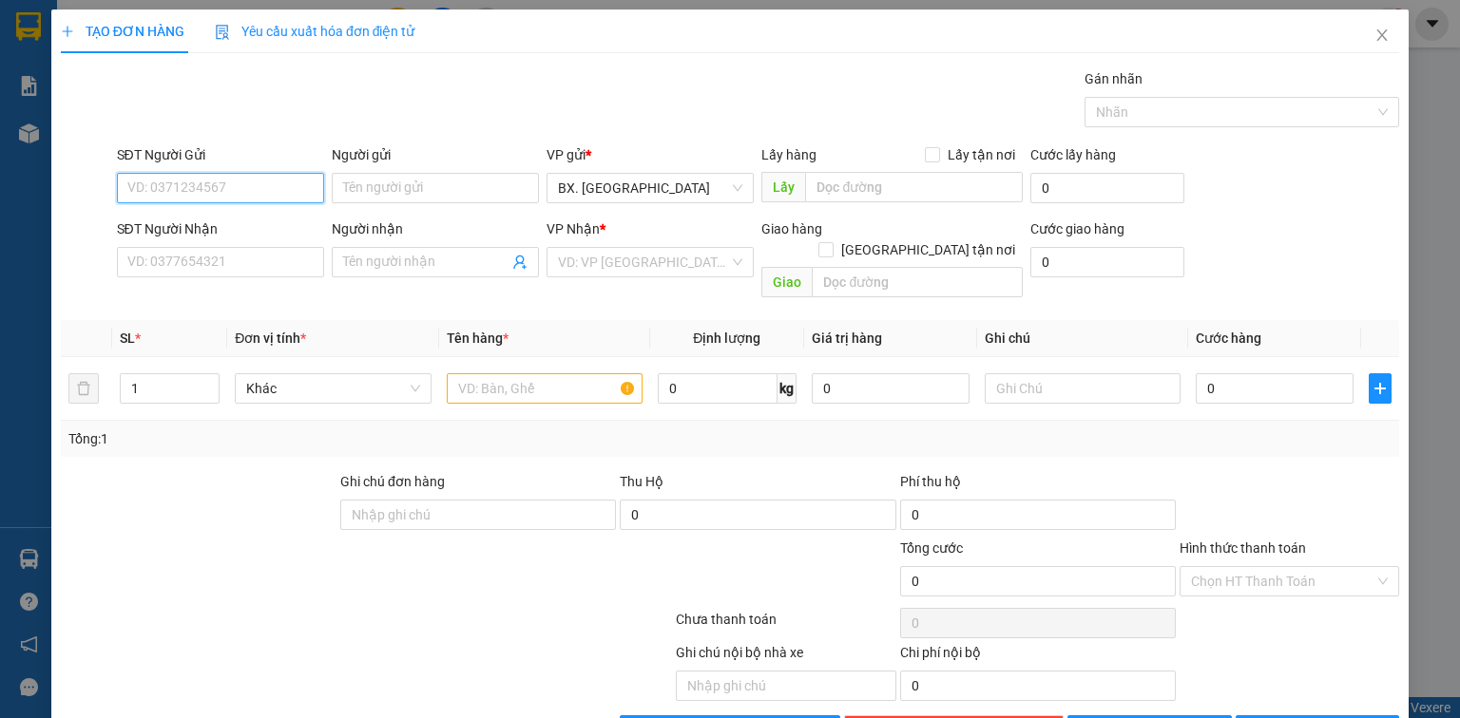
click at [183, 188] on input "SĐT Người Gửi" at bounding box center [220, 188] width 207 height 30
type input "0987892397"
click at [388, 191] on input "Người gửi" at bounding box center [435, 188] width 207 height 30
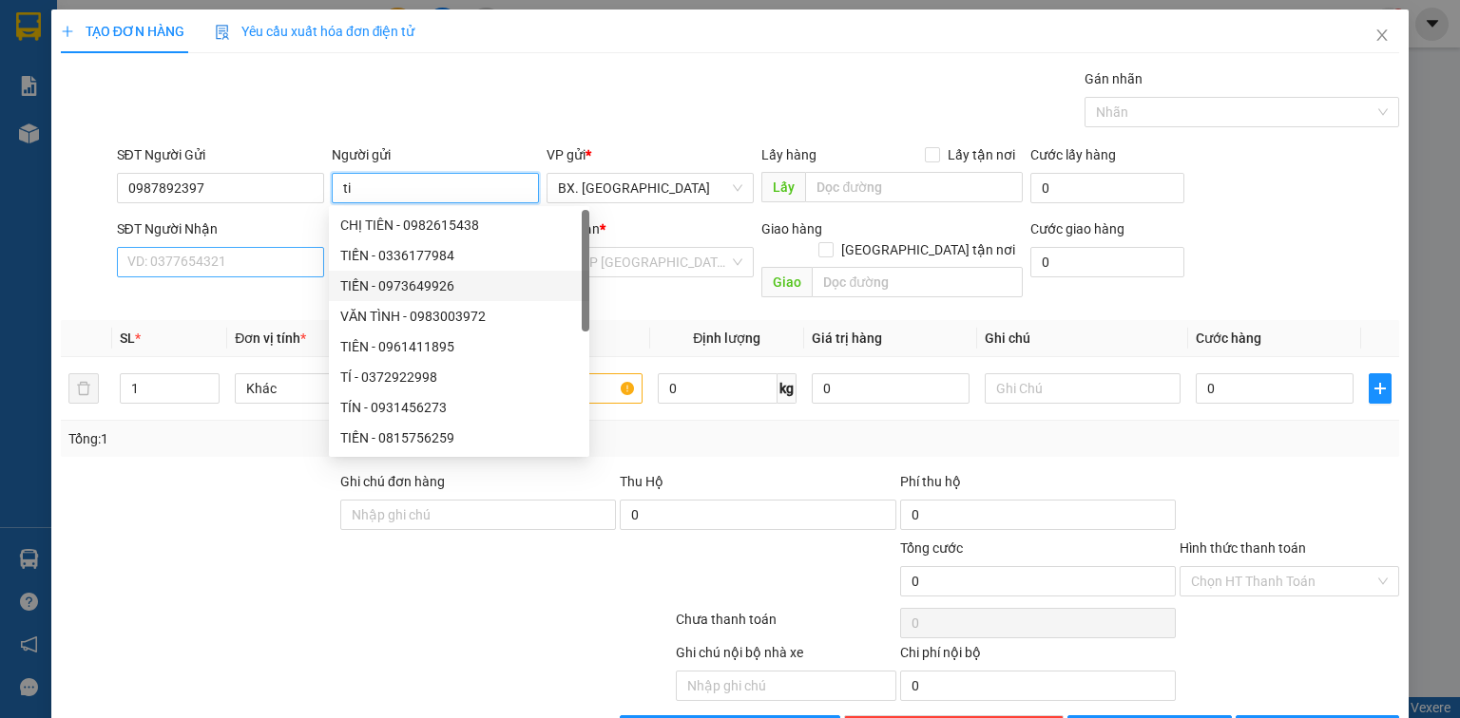
type input "ti"
click at [264, 266] on input "SĐT Người Nhận" at bounding box center [220, 262] width 207 height 30
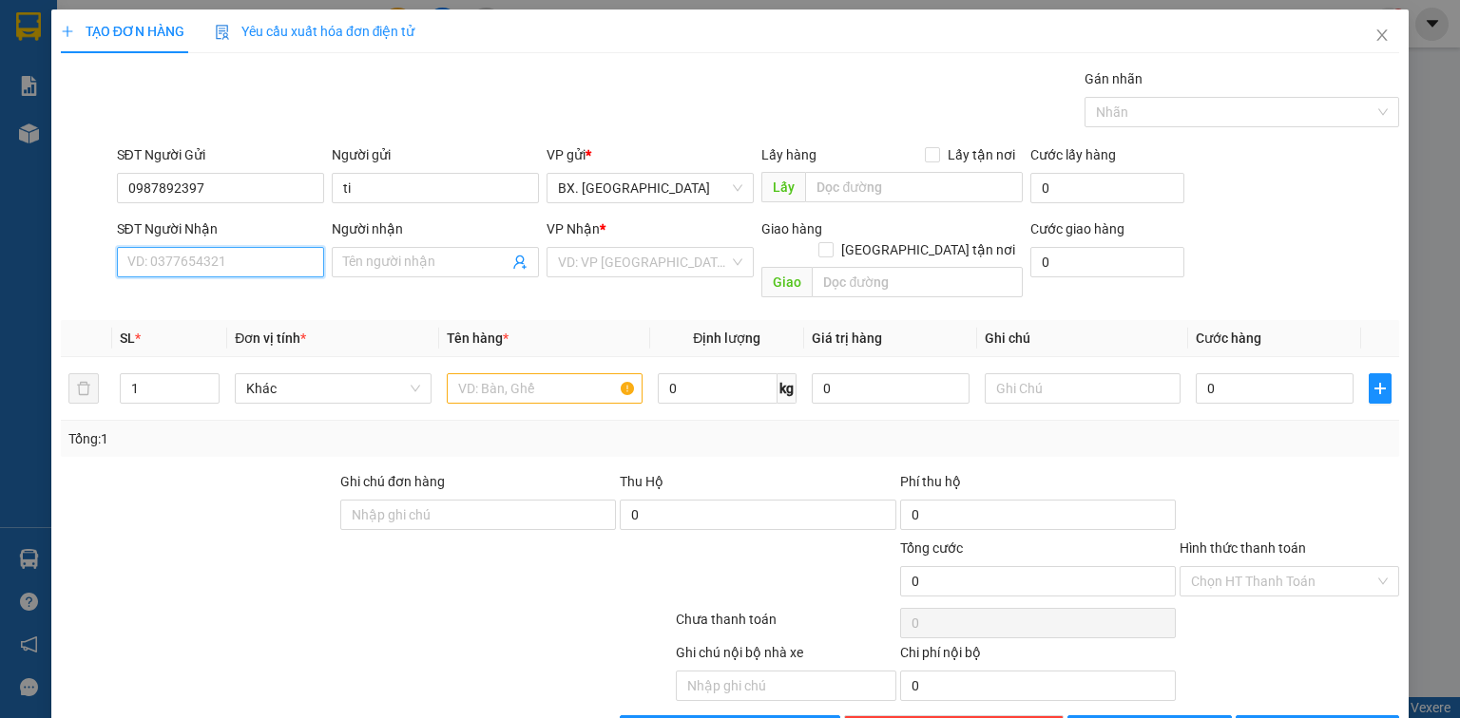
click at [228, 267] on input "SĐT Người Nhận" at bounding box center [220, 262] width 207 height 30
type input "0985488123"
click at [250, 305] on div "0985488123 - NGHĨA" at bounding box center [218, 299] width 182 height 21
type input "NGHĨA"
type input "30.000"
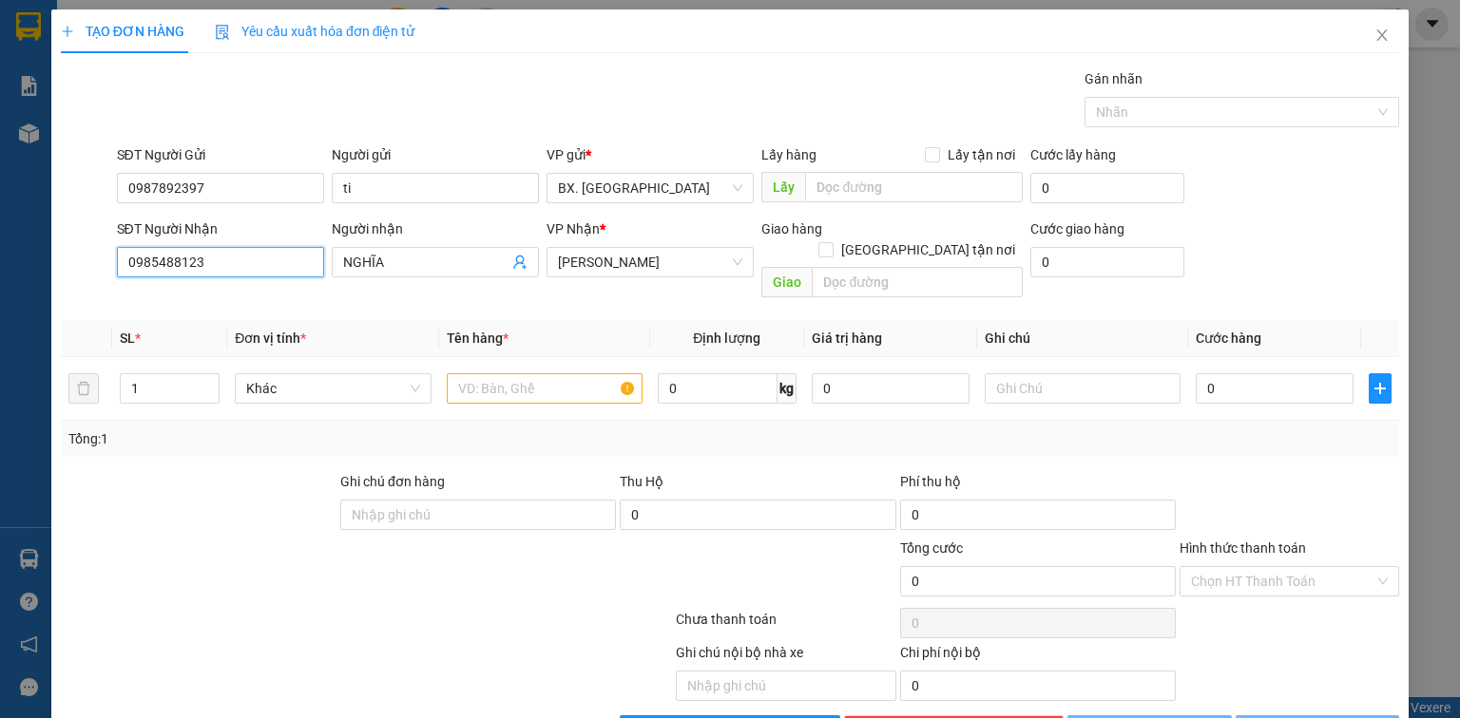
type input "30.000"
click at [663, 267] on span "An Dương Vương" at bounding box center [650, 262] width 184 height 29
type input "0985488123"
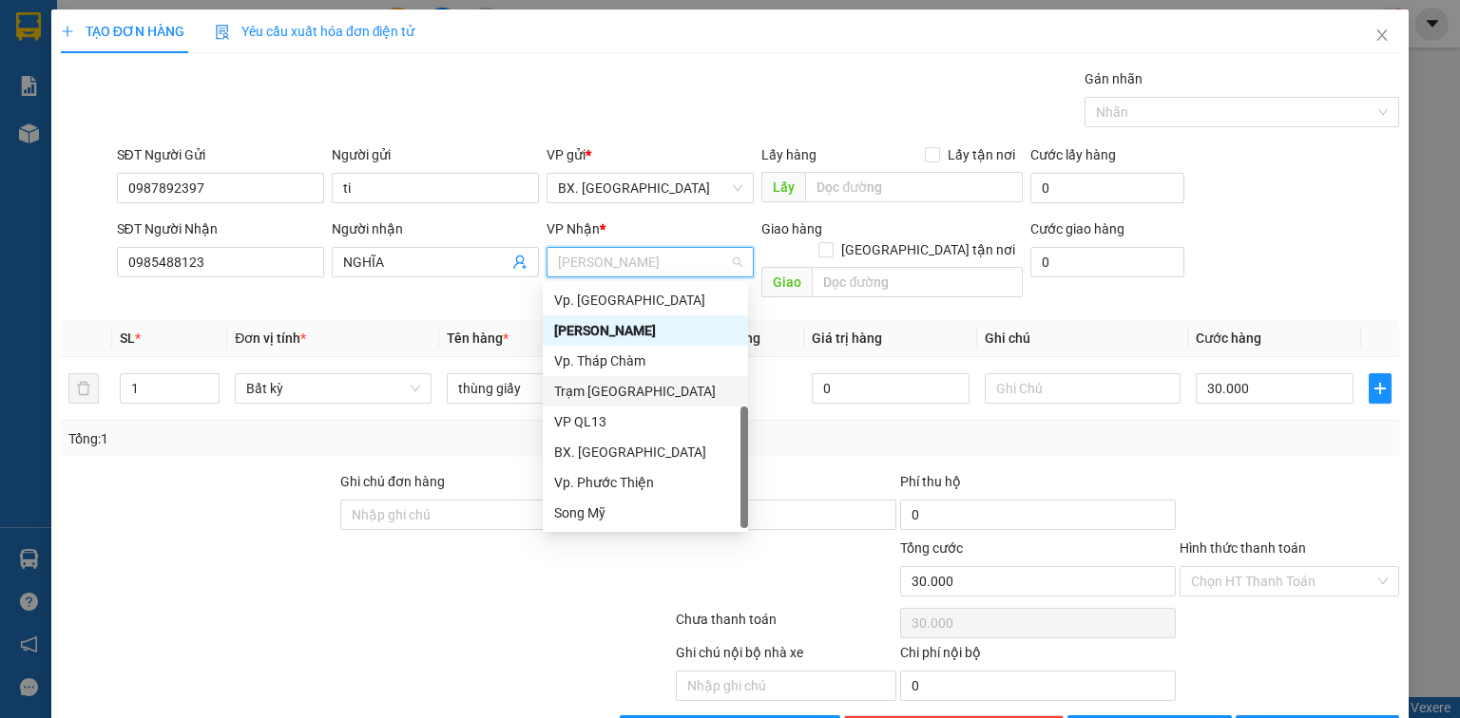
scroll to position [76, 0]
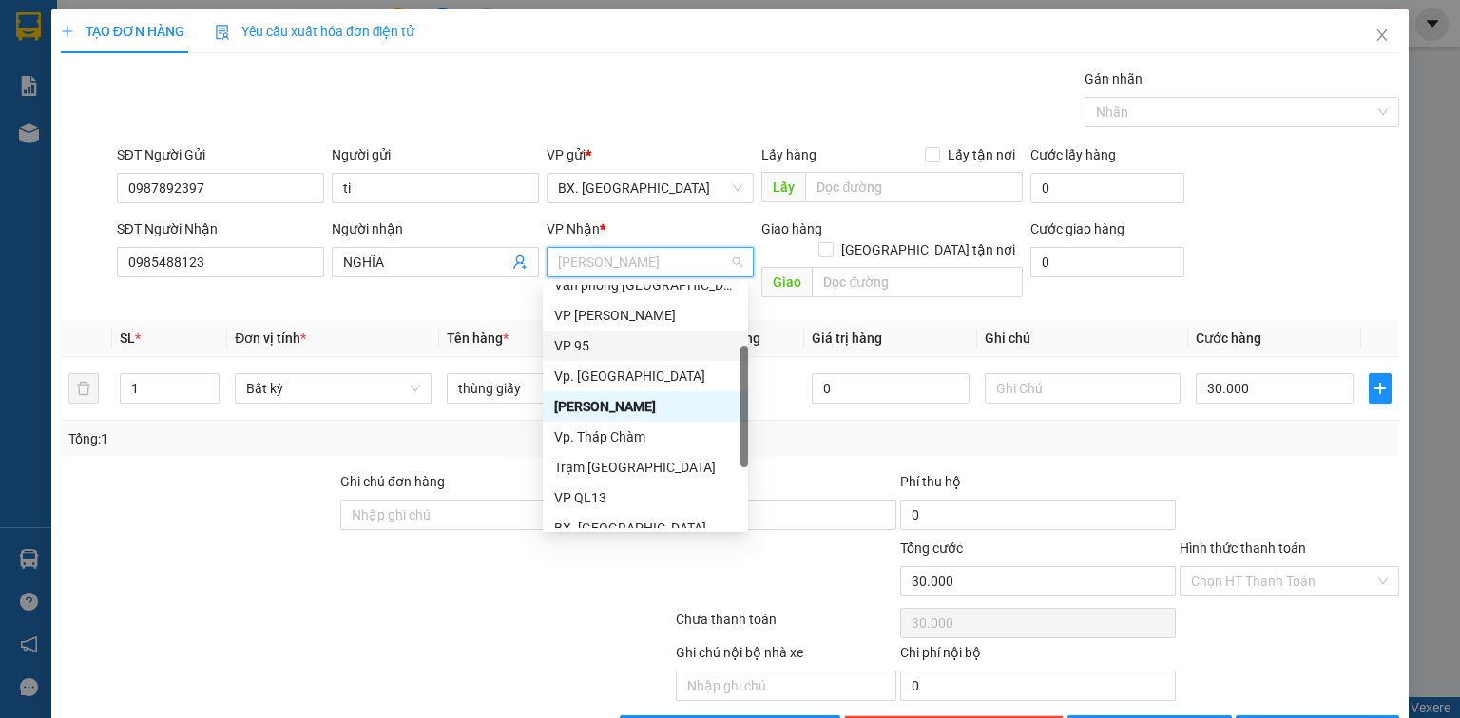
click at [589, 342] on div "VP 95" at bounding box center [645, 345] width 182 height 21
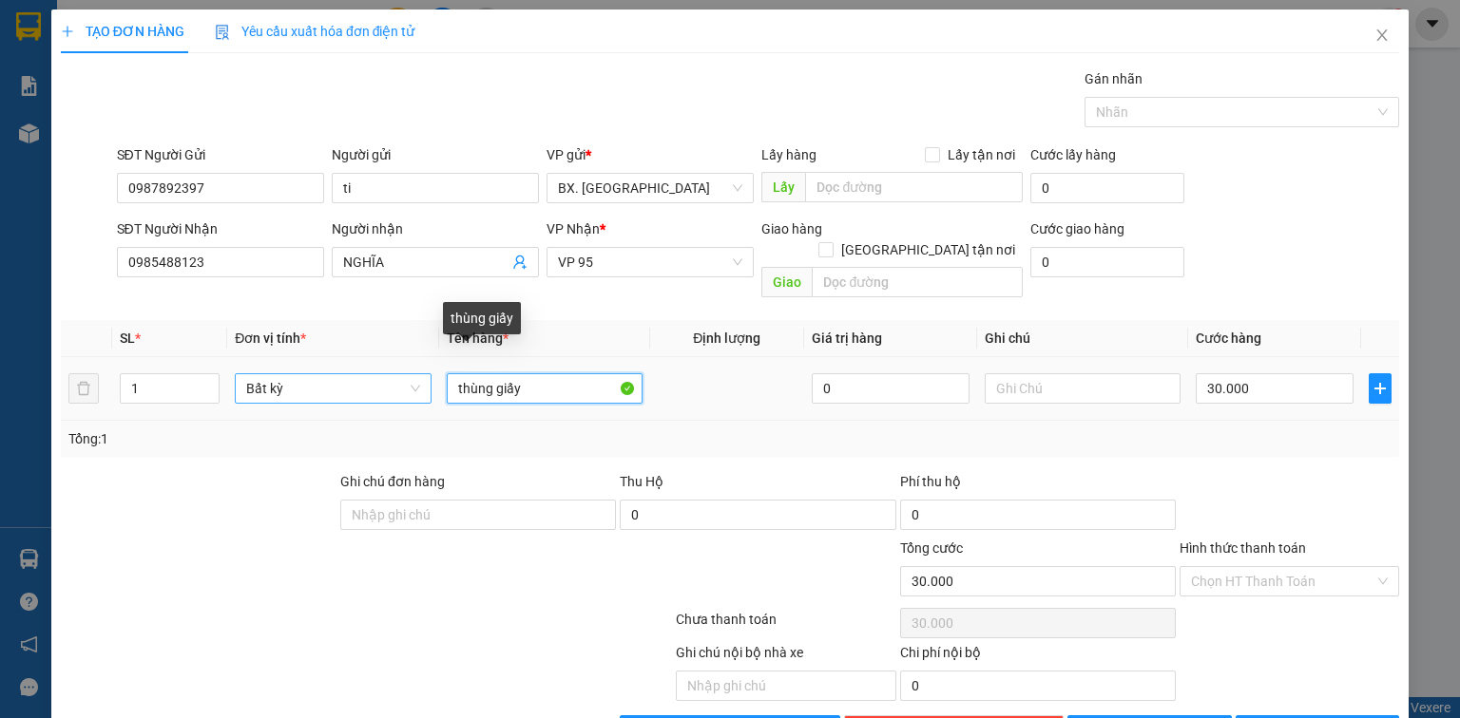
drag, startPoint x: 534, startPoint y: 378, endPoint x: 376, endPoint y: 378, distance: 157.7
click at [376, 378] on tr "1 Bất kỳ thùng giấy 0 30.000" at bounding box center [730, 389] width 1338 height 64
type input "2"
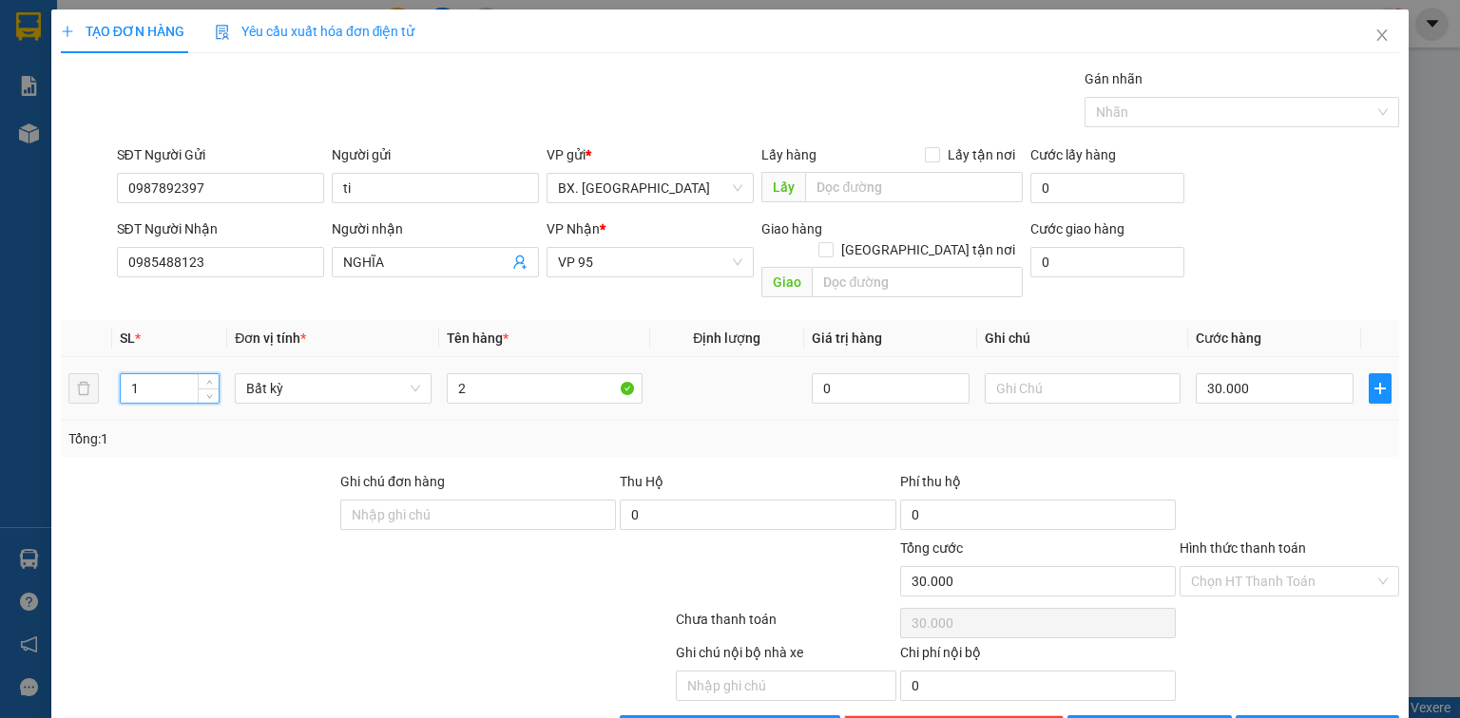
drag, startPoint x: 144, startPoint y: 373, endPoint x: 114, endPoint y: 366, distance: 31.3
click at [114, 366] on td "1" at bounding box center [169, 389] width 115 height 64
type input "2"
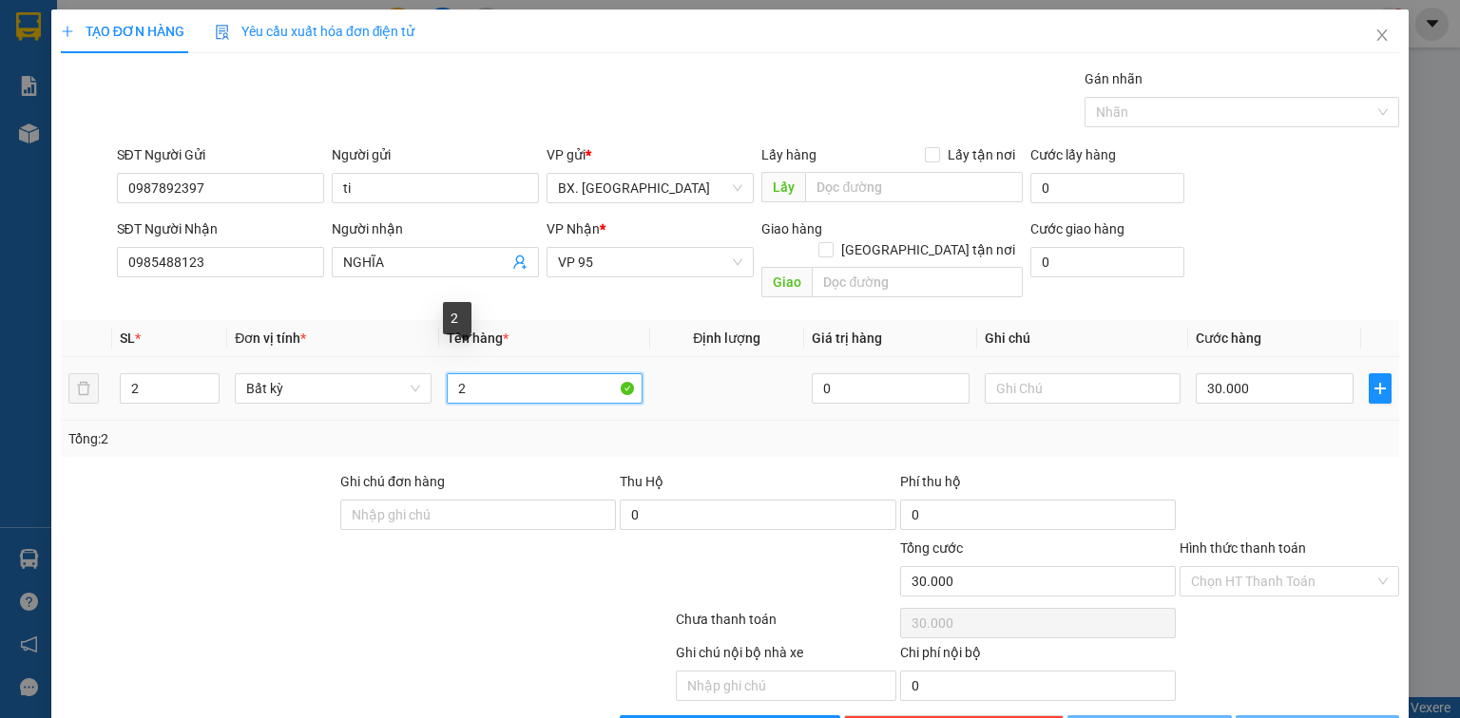
click at [521, 373] on input "2" at bounding box center [545, 388] width 196 height 30
type input "0"
type input "2 túm gạo"
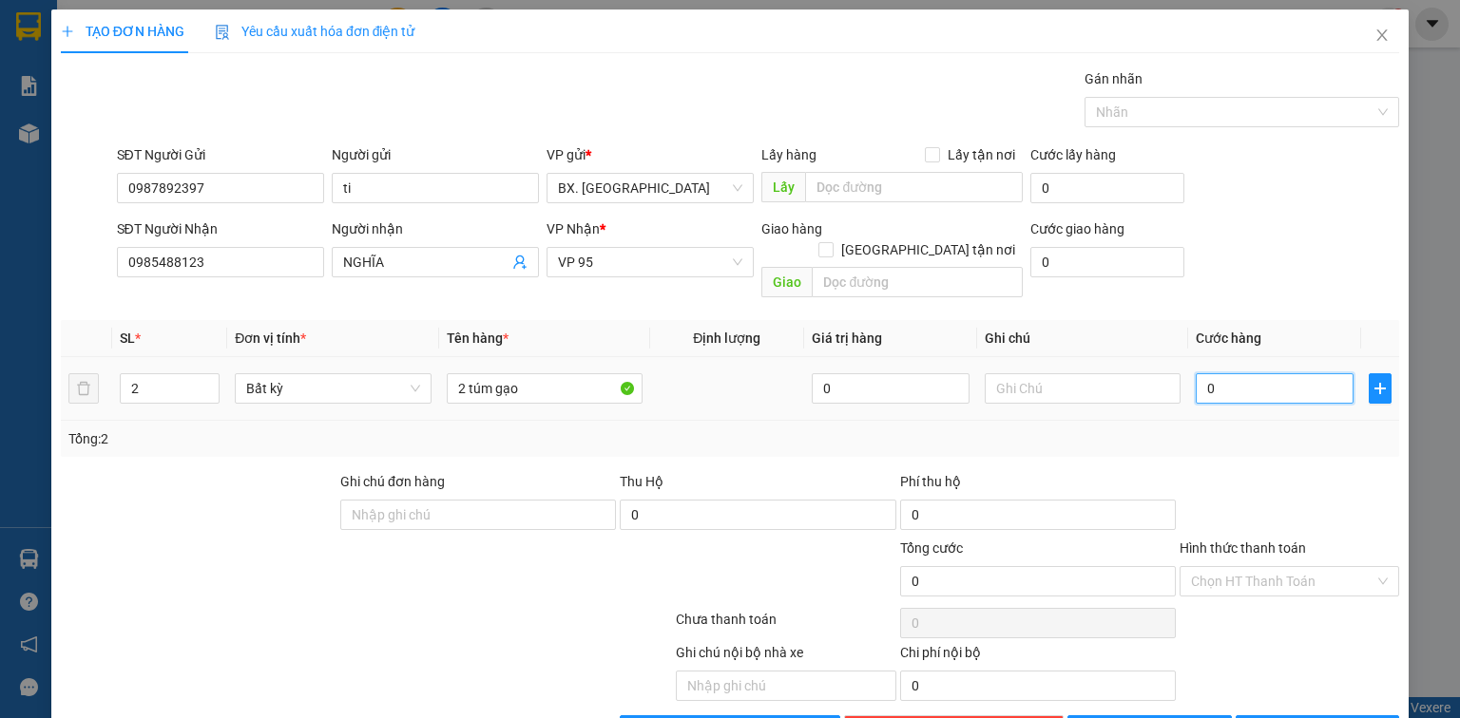
click at [1260, 373] on input "0" at bounding box center [1274, 388] width 158 height 30
type input "1"
type input "14"
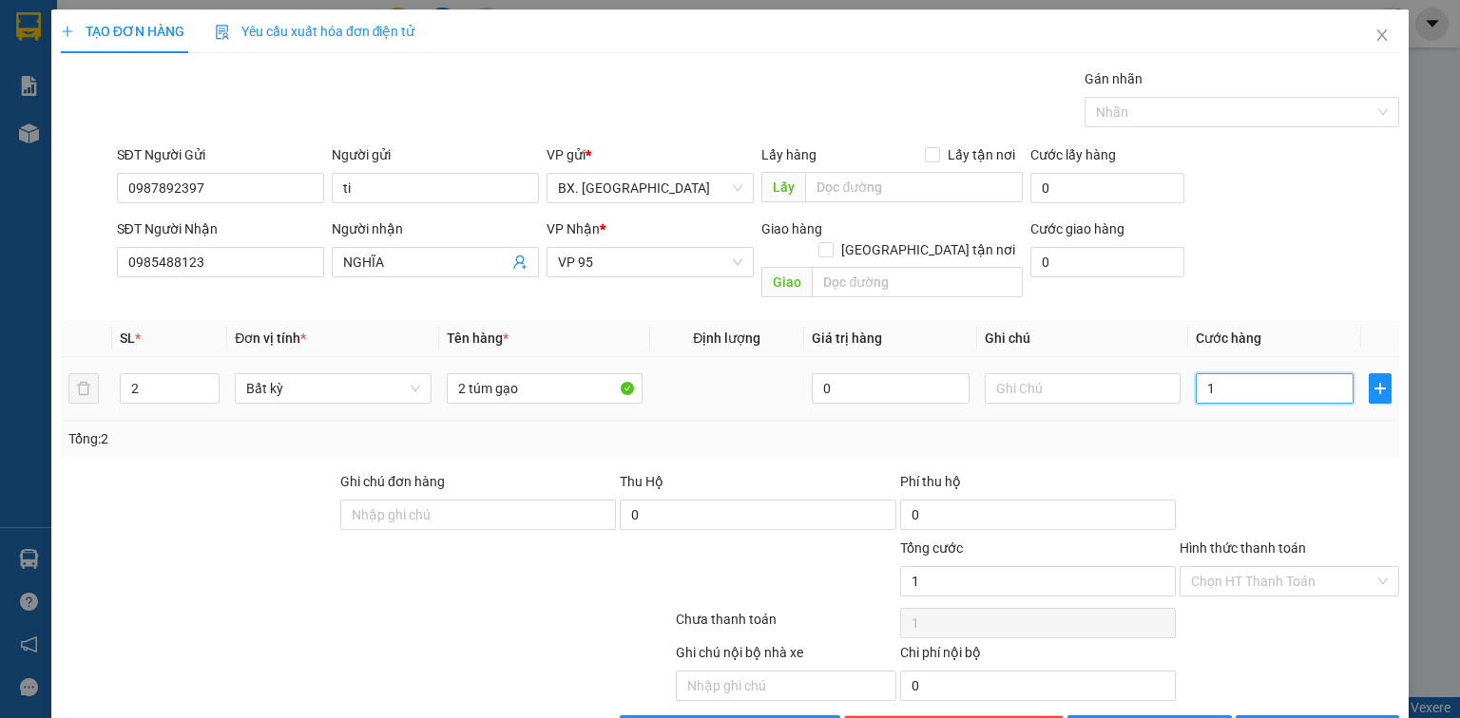
type input "14"
type input "140"
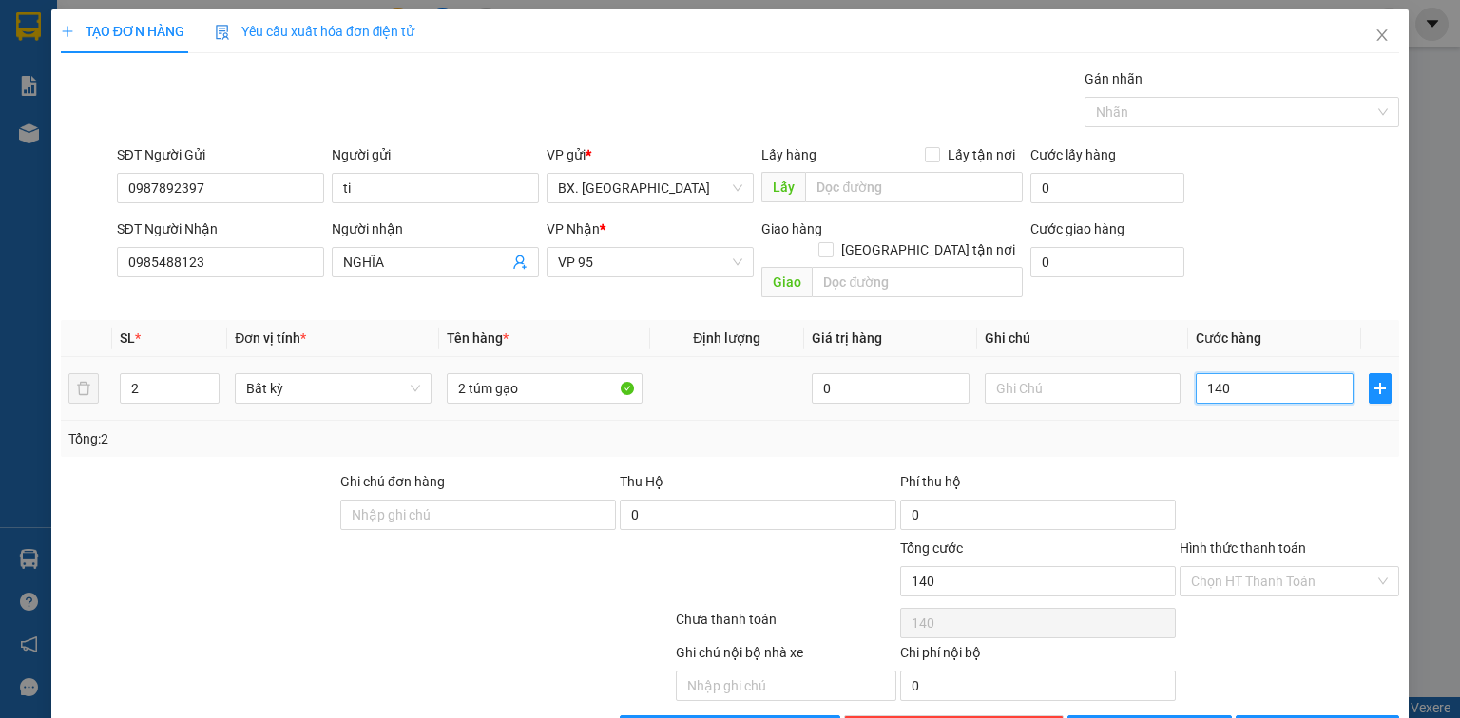
type input "1.400"
type input "14.000"
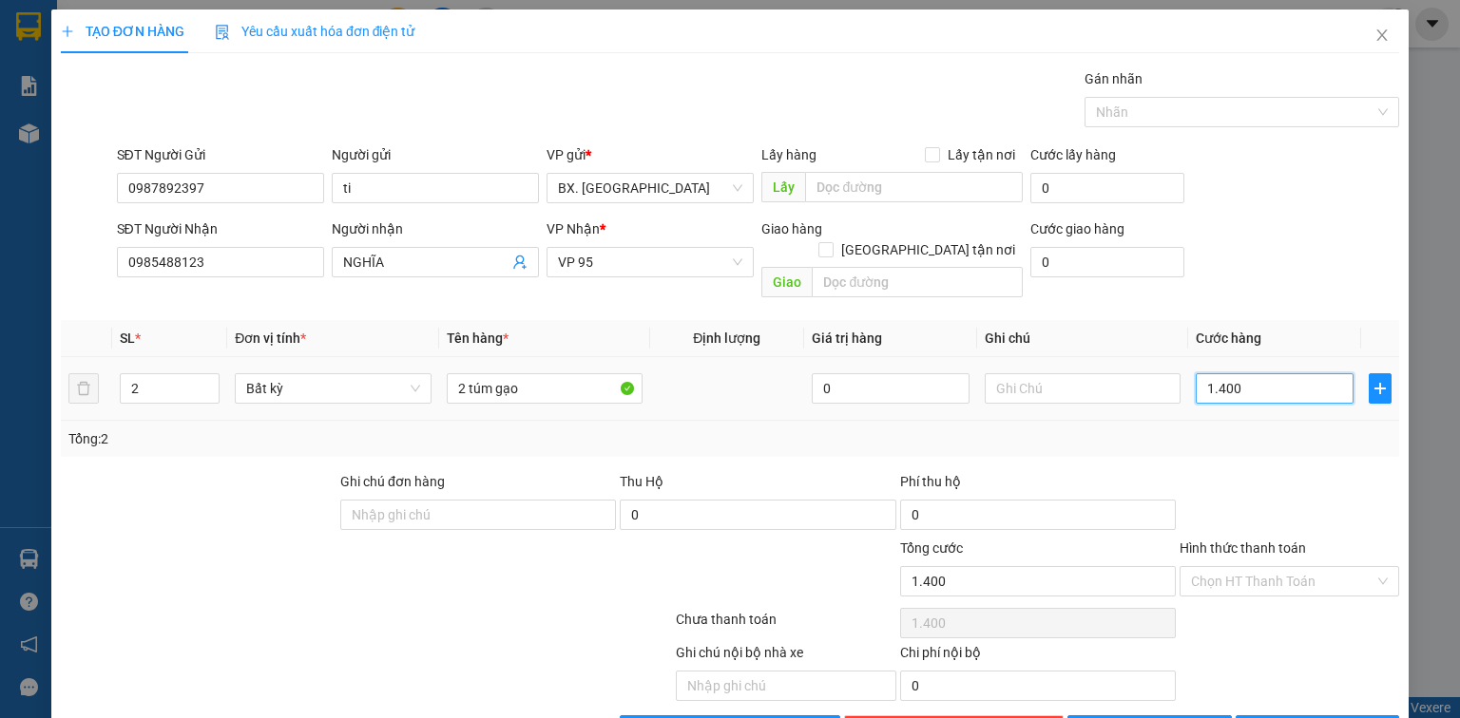
type input "14.000"
type input "140.000"
click at [1258, 567] on input "Hình thức thanh toán" at bounding box center [1282, 581] width 183 height 29
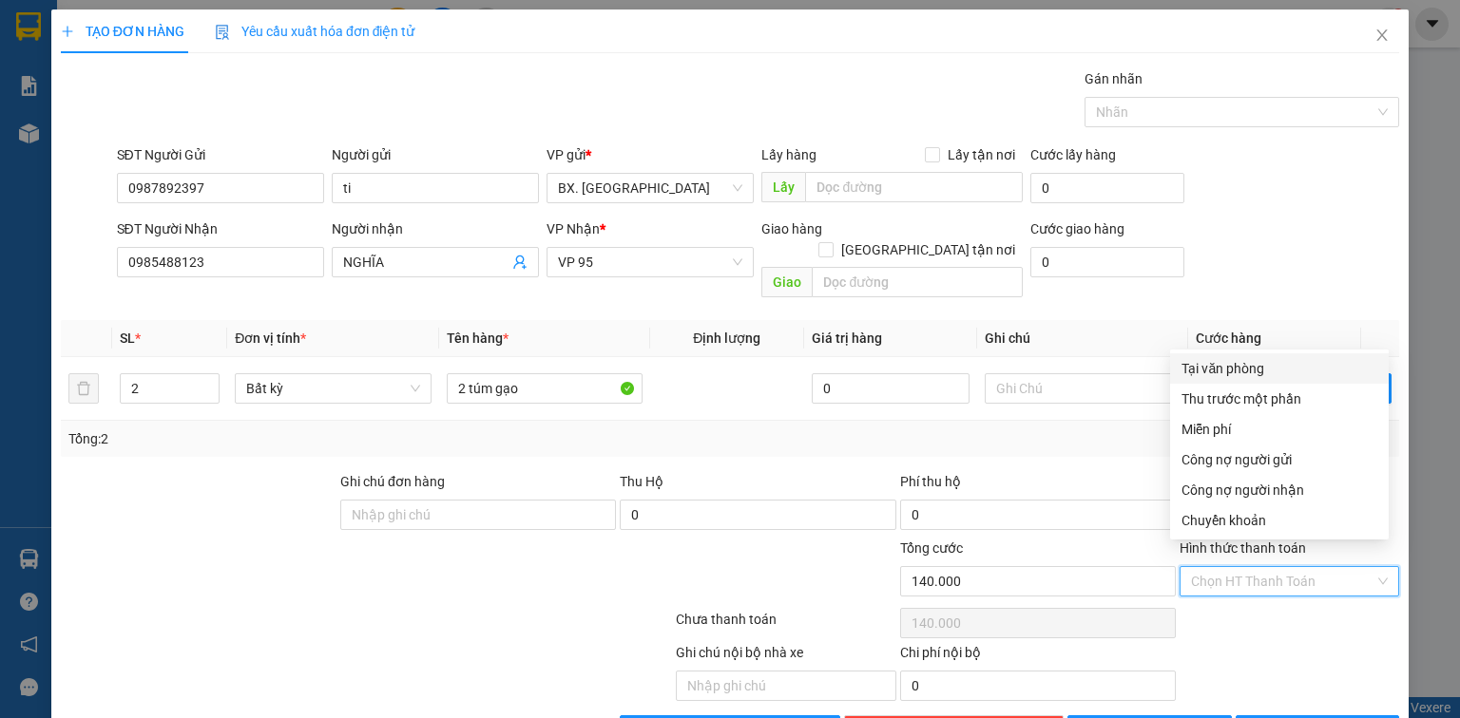
click at [1252, 363] on div "Tại văn phòng" at bounding box center [1279, 368] width 196 height 21
type input "0"
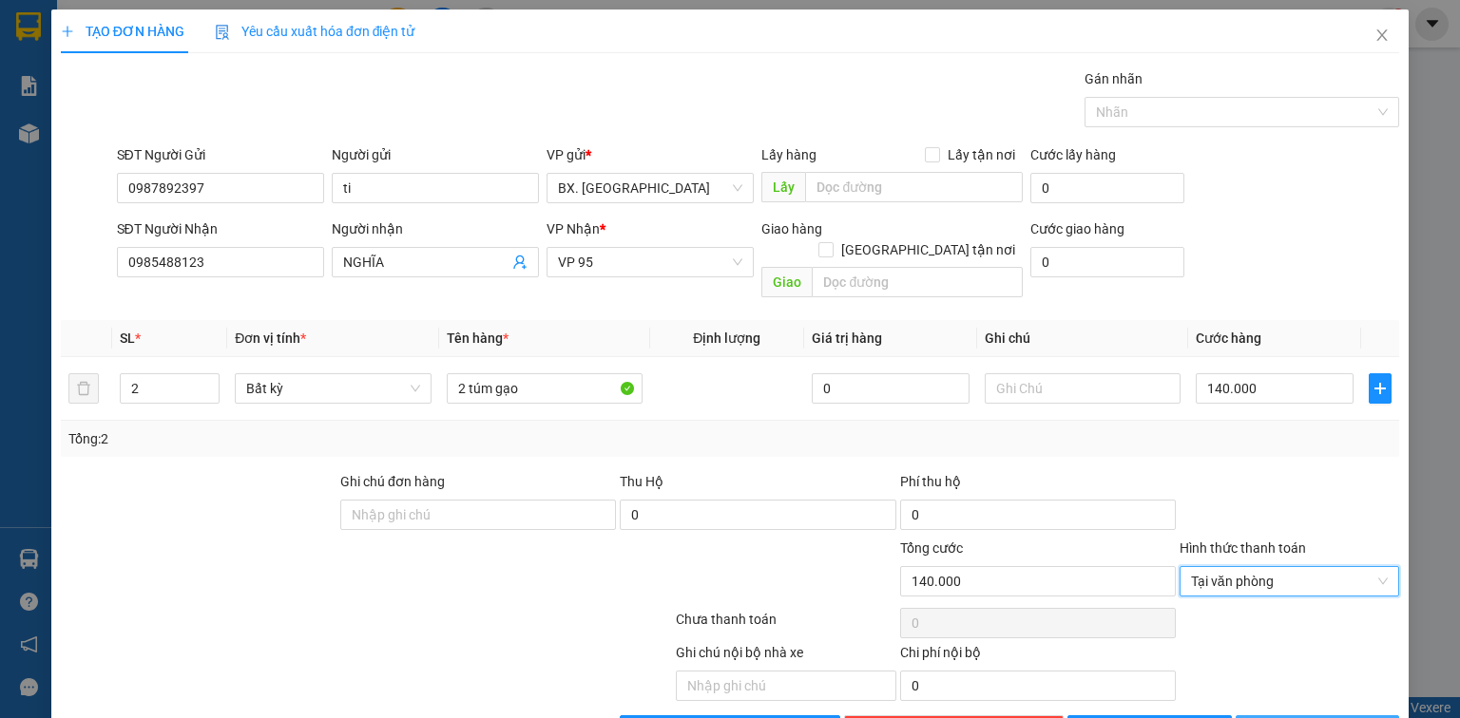
click at [1289, 717] on span "[PERSON_NAME] và In" at bounding box center [1337, 730] width 133 height 21
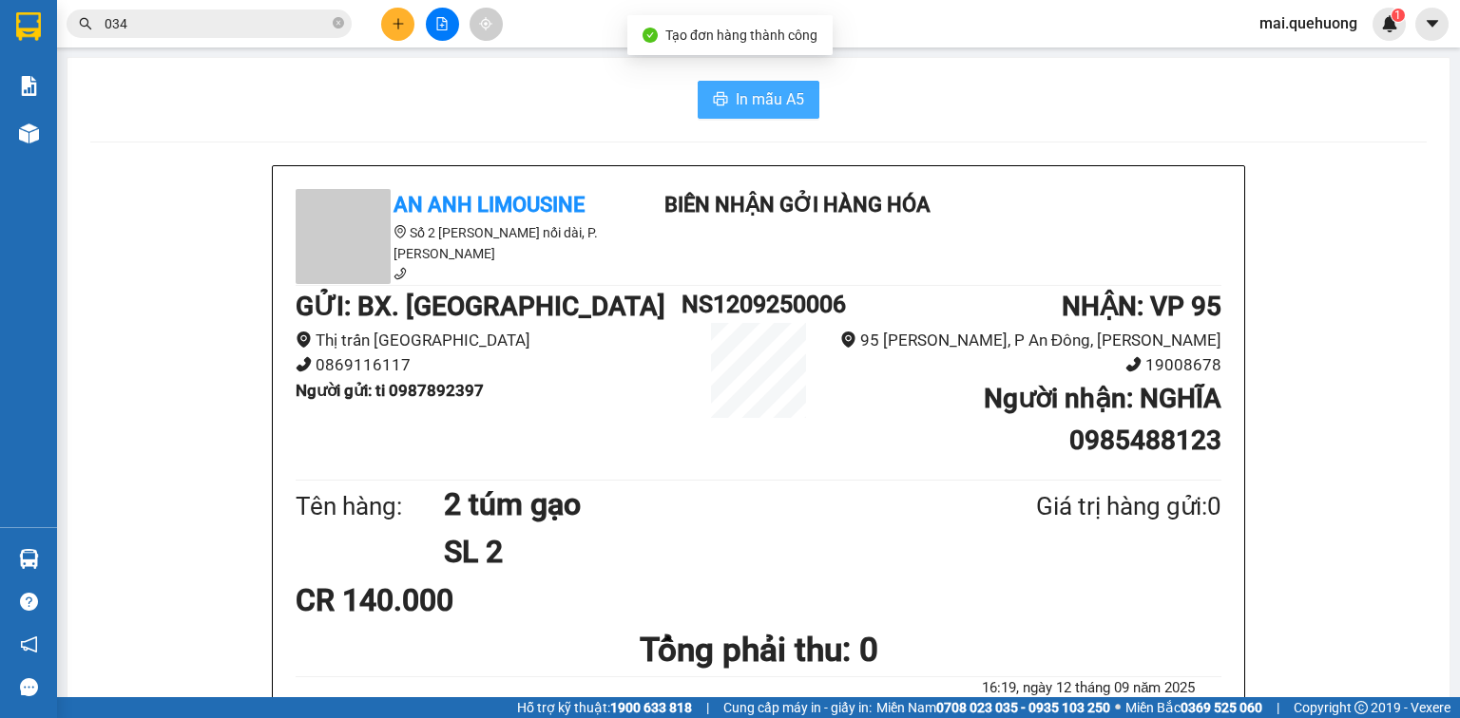
click at [748, 96] on span "In mẫu A5" at bounding box center [769, 99] width 68 height 24
click at [744, 103] on span "In mẫu A5" at bounding box center [769, 99] width 68 height 24
click at [736, 89] on span "In mẫu A5" at bounding box center [769, 99] width 68 height 24
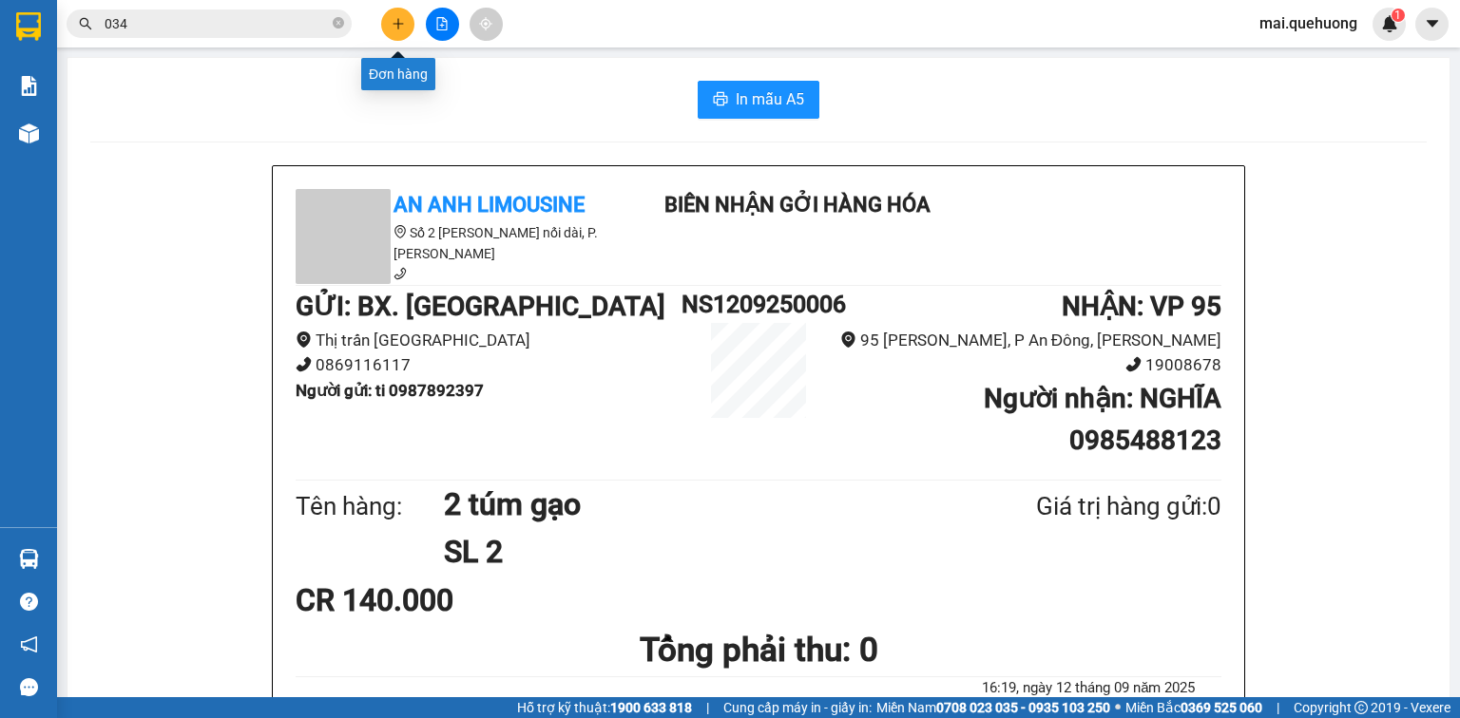
click at [392, 18] on icon "plus" at bounding box center [397, 23] width 13 height 13
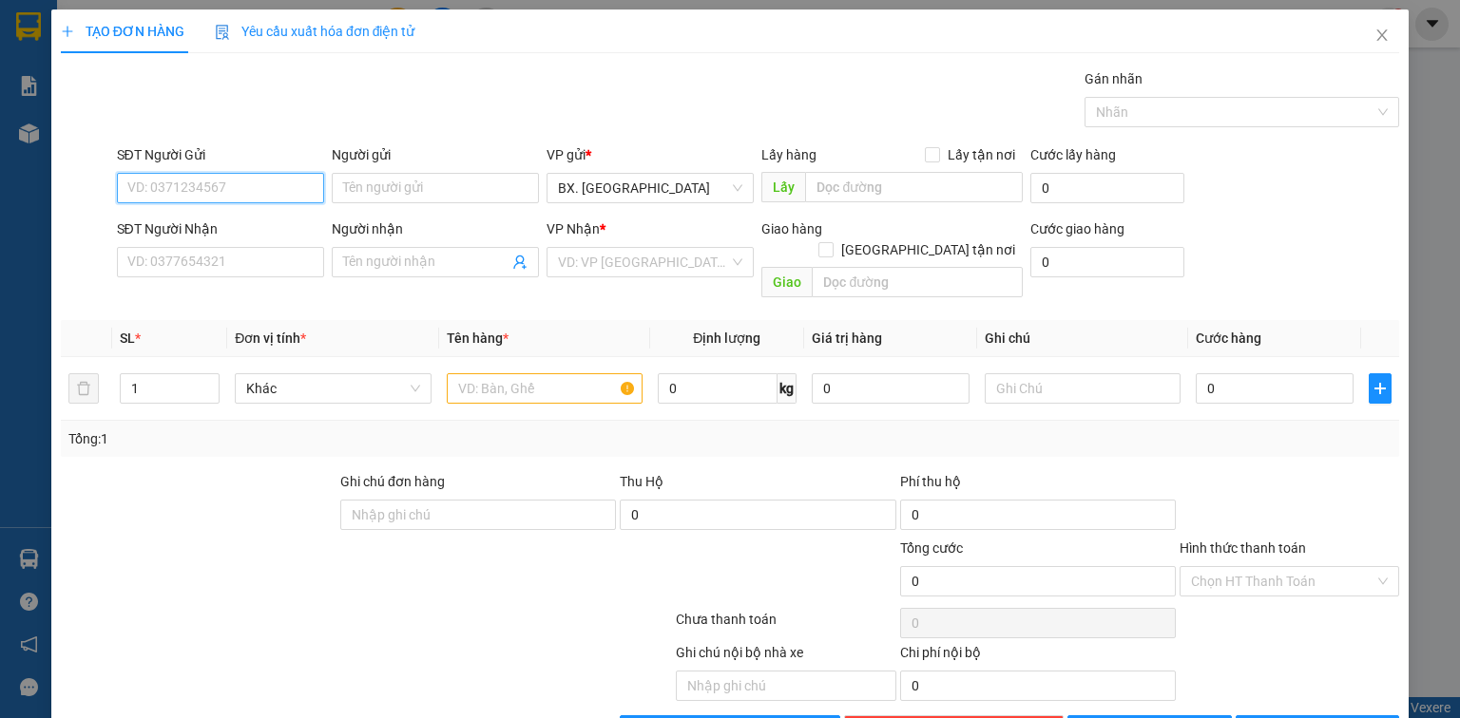
click at [217, 190] on input "SĐT Người Gửi" at bounding box center [220, 188] width 207 height 30
type input "0974833142"
click at [435, 187] on input "Người gửi" at bounding box center [435, 188] width 207 height 30
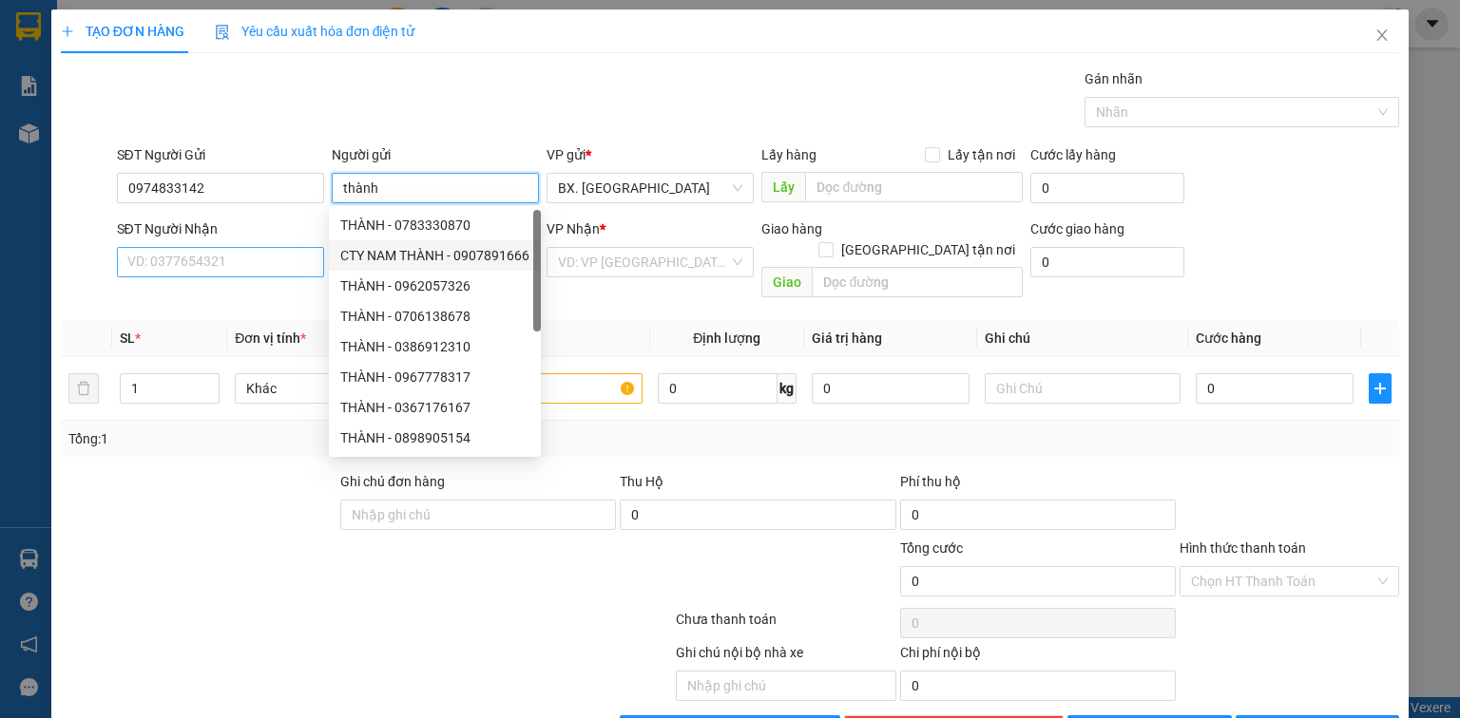
type input "thành"
click at [265, 265] on input "SĐT Người Nhận" at bounding box center [220, 262] width 207 height 30
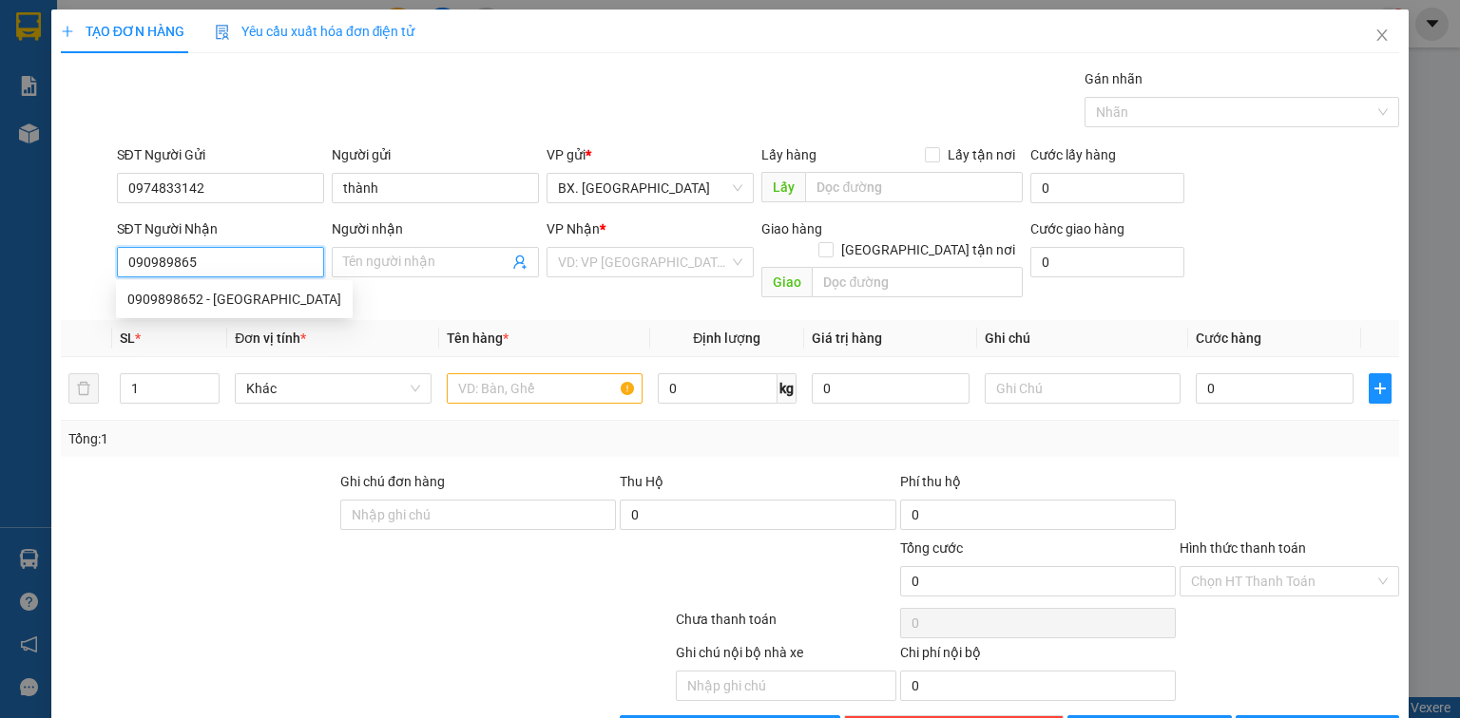
type input "0909898652"
click at [257, 302] on div "0909898652 - NHẬT" at bounding box center [234, 299] width 214 height 21
type input "NHẬT"
type input "50.000"
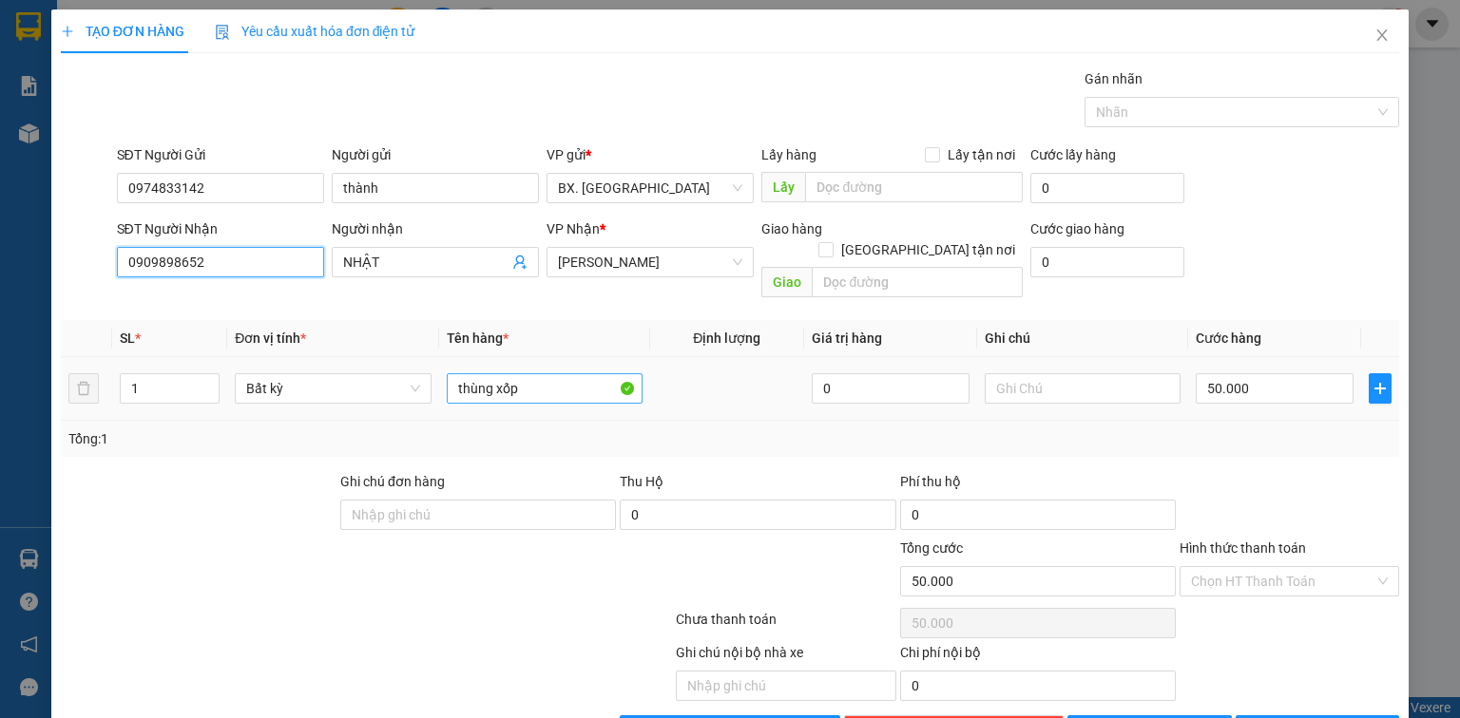
type input "0909898652"
click at [537, 373] on input "thùng xốp" at bounding box center [545, 388] width 196 height 30
click at [451, 373] on input "thùng xốp" at bounding box center [545, 388] width 196 height 30
click at [570, 373] on input "1 thùng xốp" at bounding box center [545, 388] width 196 height 30
type input "1 thùng xốp"
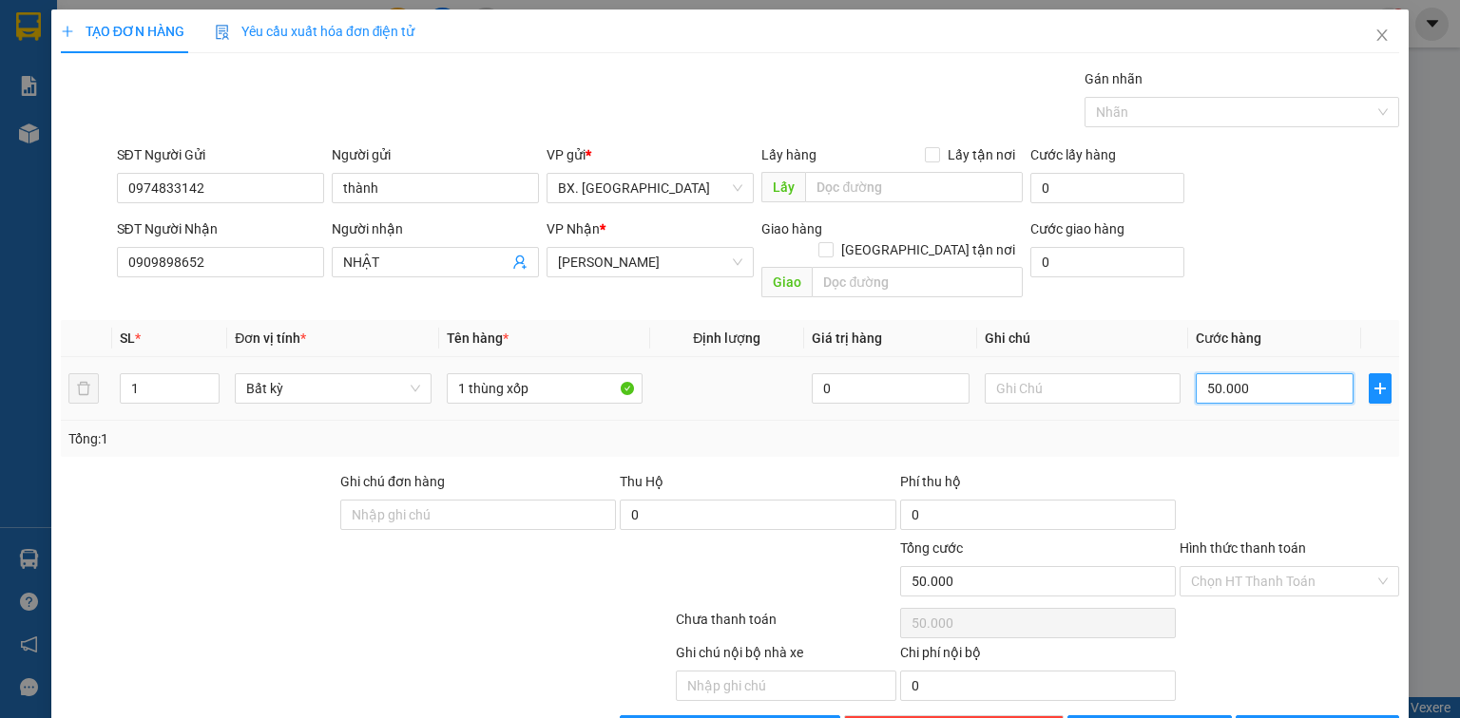
click at [1278, 373] on input "50.000" at bounding box center [1274, 388] width 158 height 30
type input "6"
type input "60"
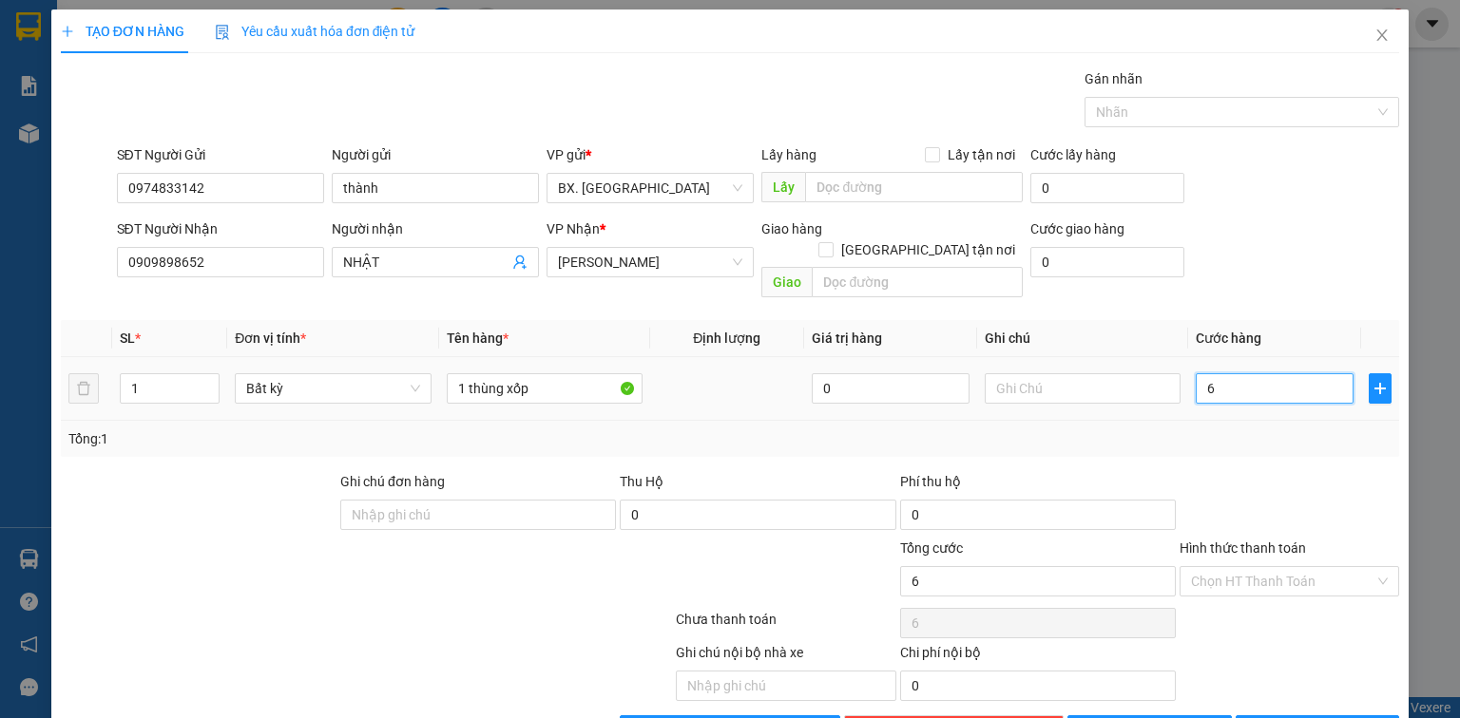
type input "60"
type input "600"
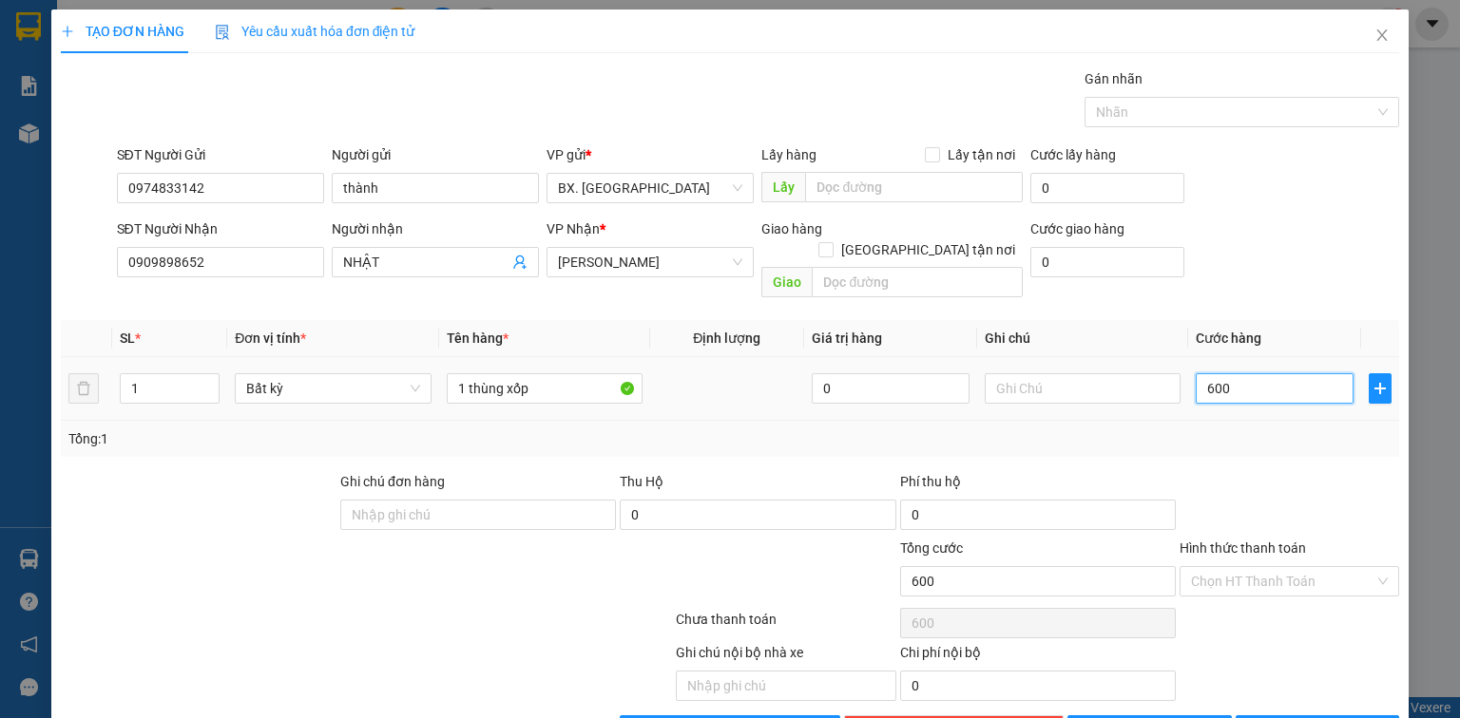
type input "6.000"
type input "60.000"
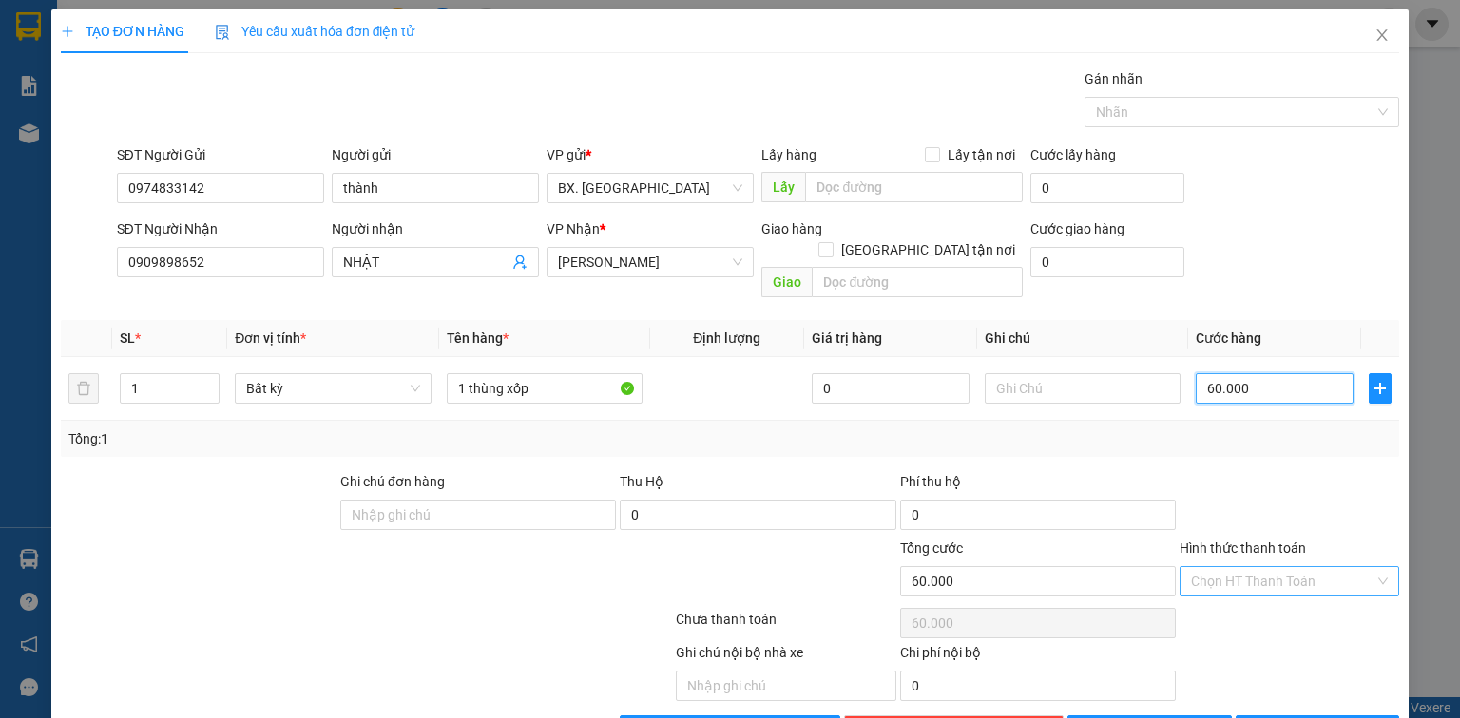
type input "60.000"
click at [1292, 567] on input "Hình thức thanh toán" at bounding box center [1282, 581] width 183 height 29
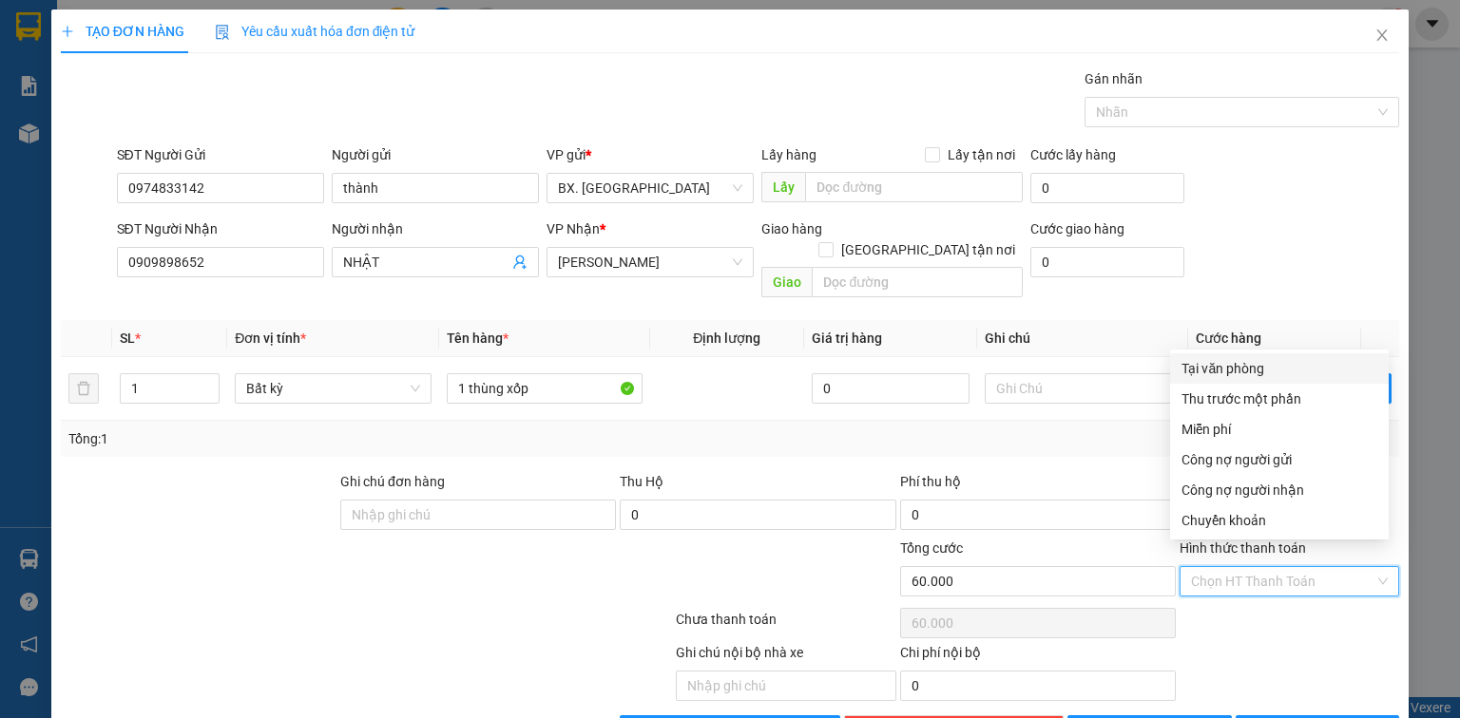
click at [1250, 372] on div "Tại văn phòng" at bounding box center [1279, 368] width 196 height 21
type input "0"
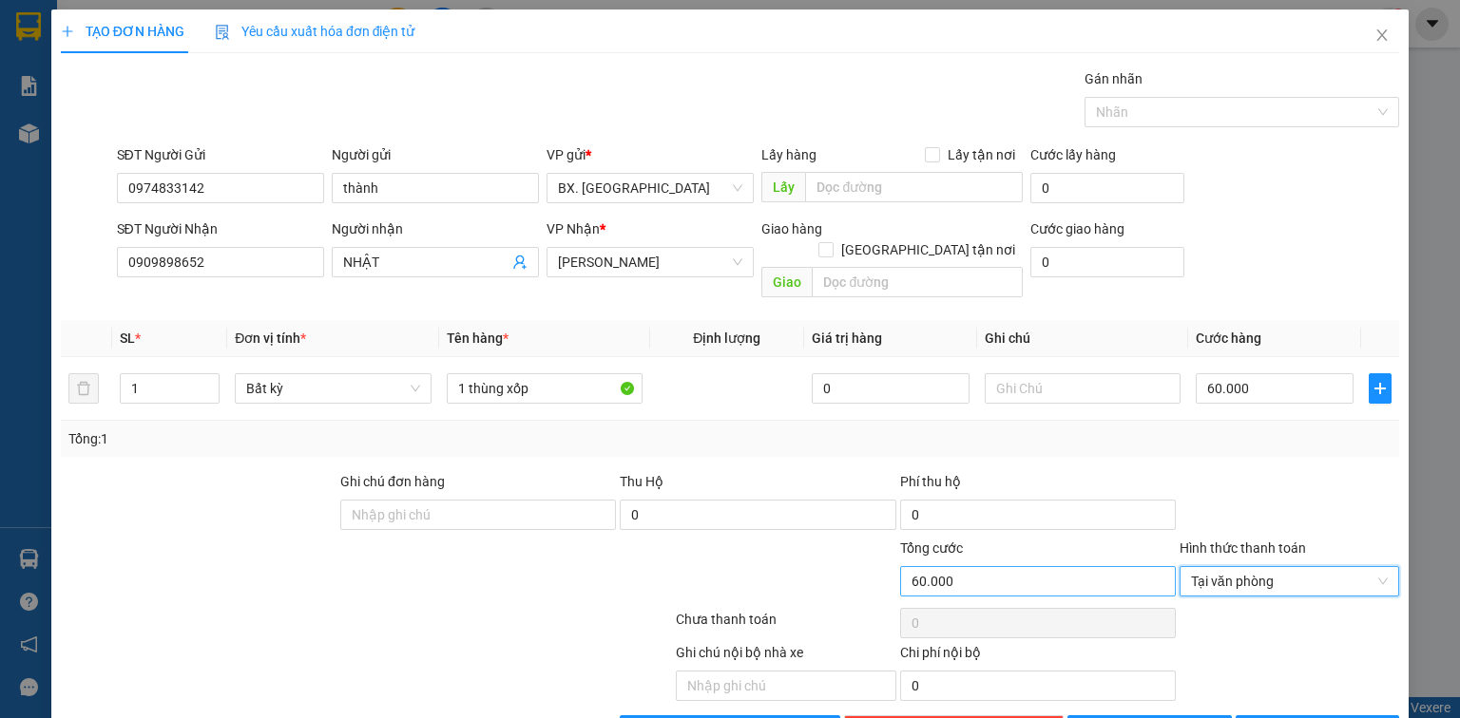
scroll to position [42, 0]
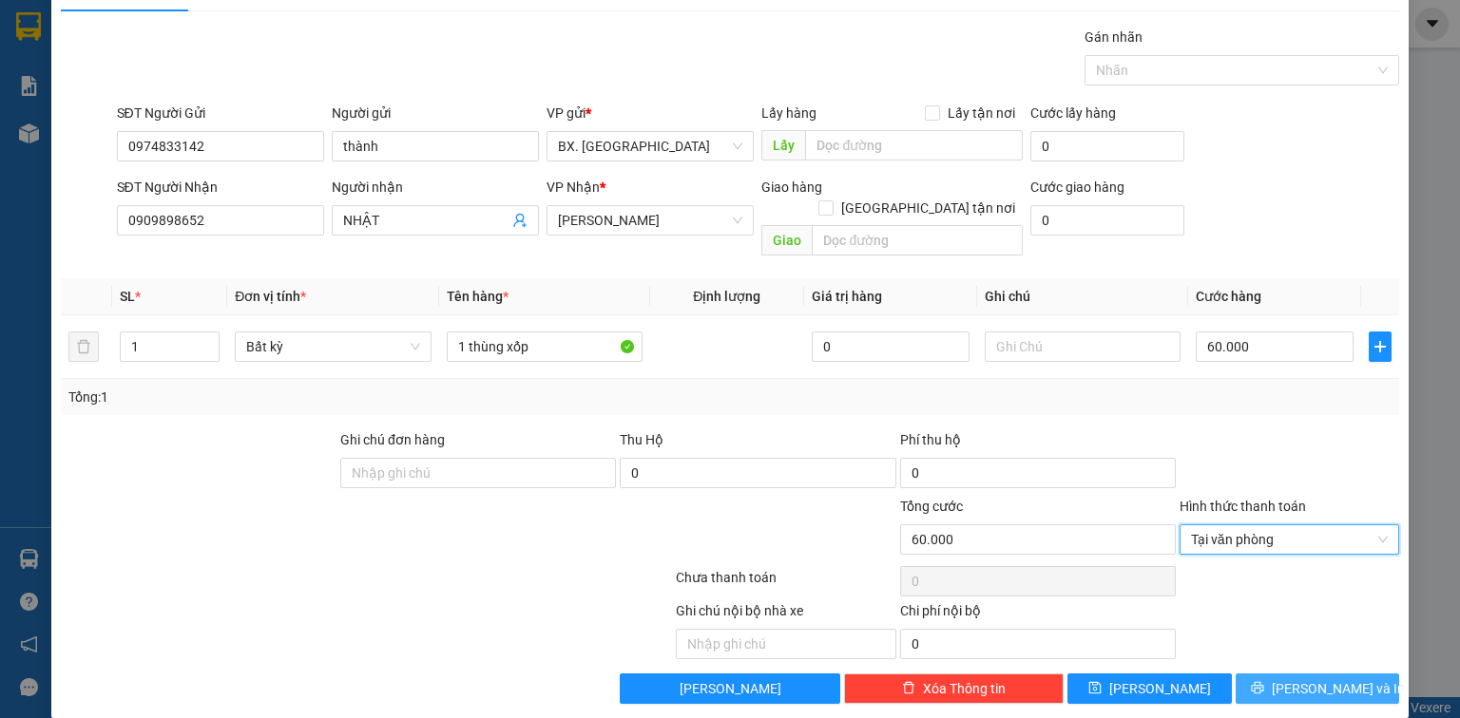
click at [1312, 678] on span "[PERSON_NAME] và In" at bounding box center [1337, 688] width 133 height 21
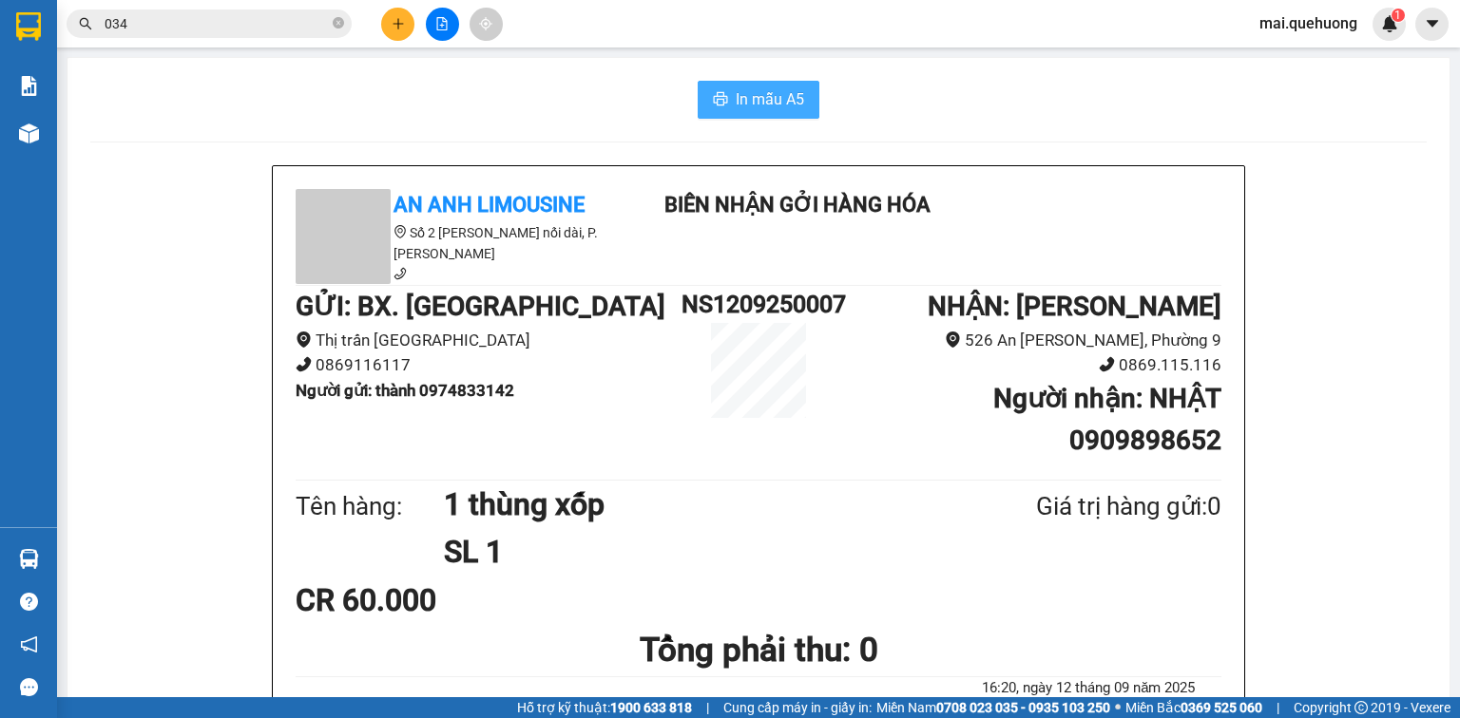
click at [785, 81] on button "In mẫu A5" at bounding box center [758, 100] width 122 height 38
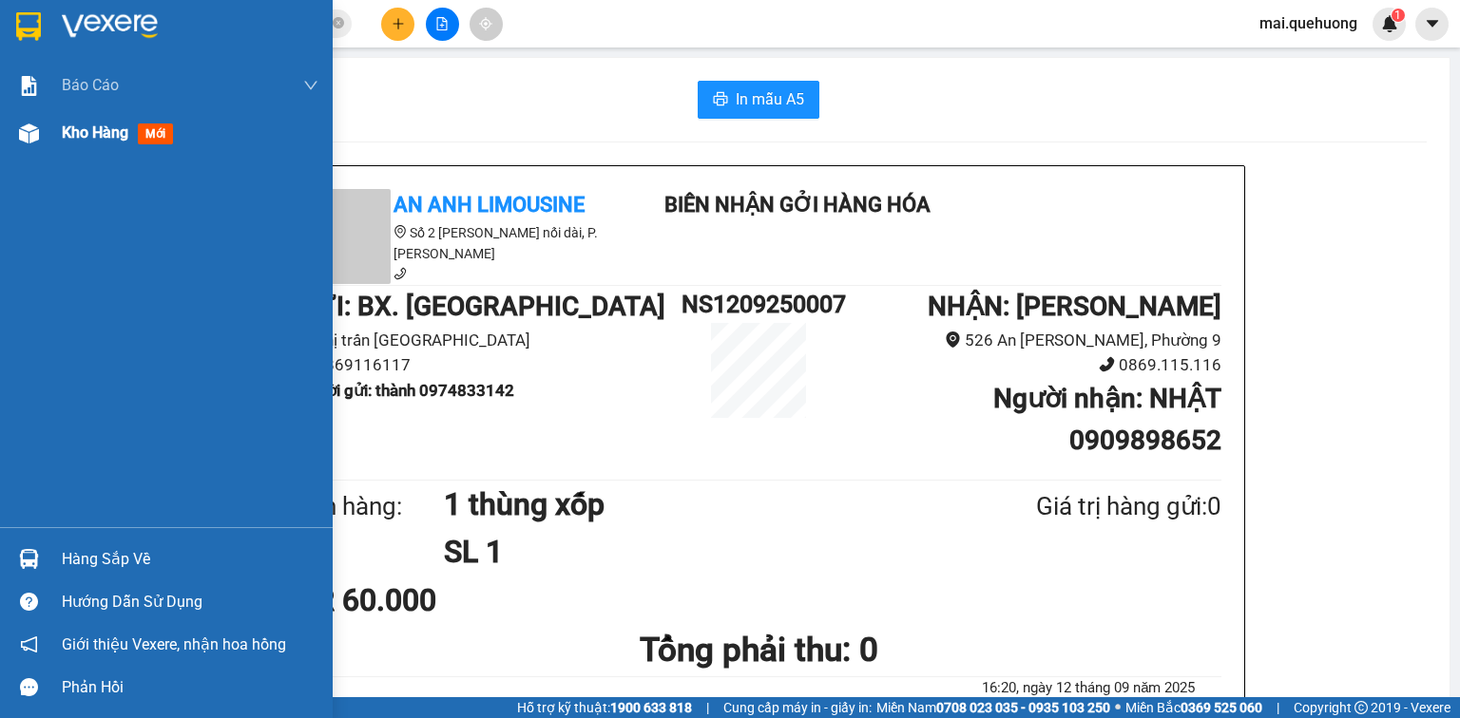
click at [95, 129] on span "Kho hàng" at bounding box center [95, 133] width 67 height 18
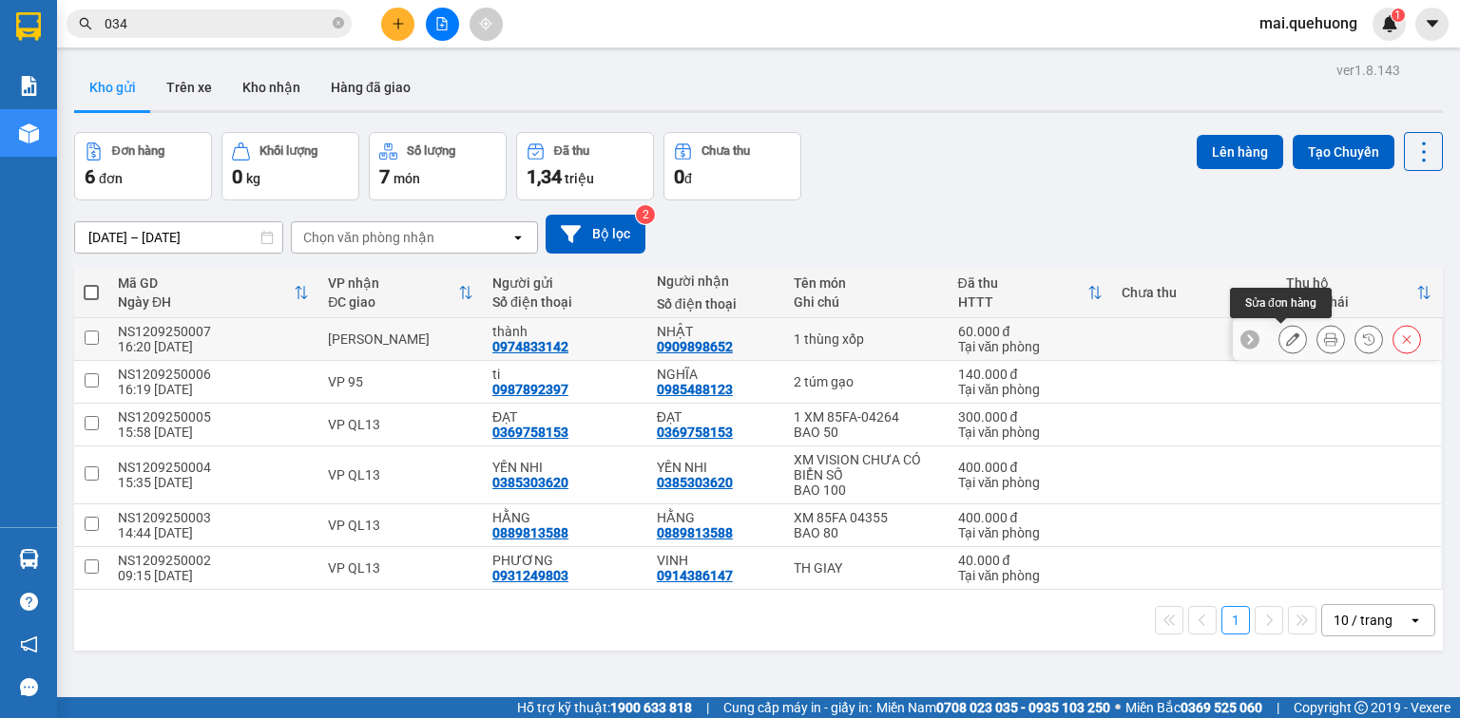
click at [1286, 343] on icon at bounding box center [1292, 339] width 13 height 13
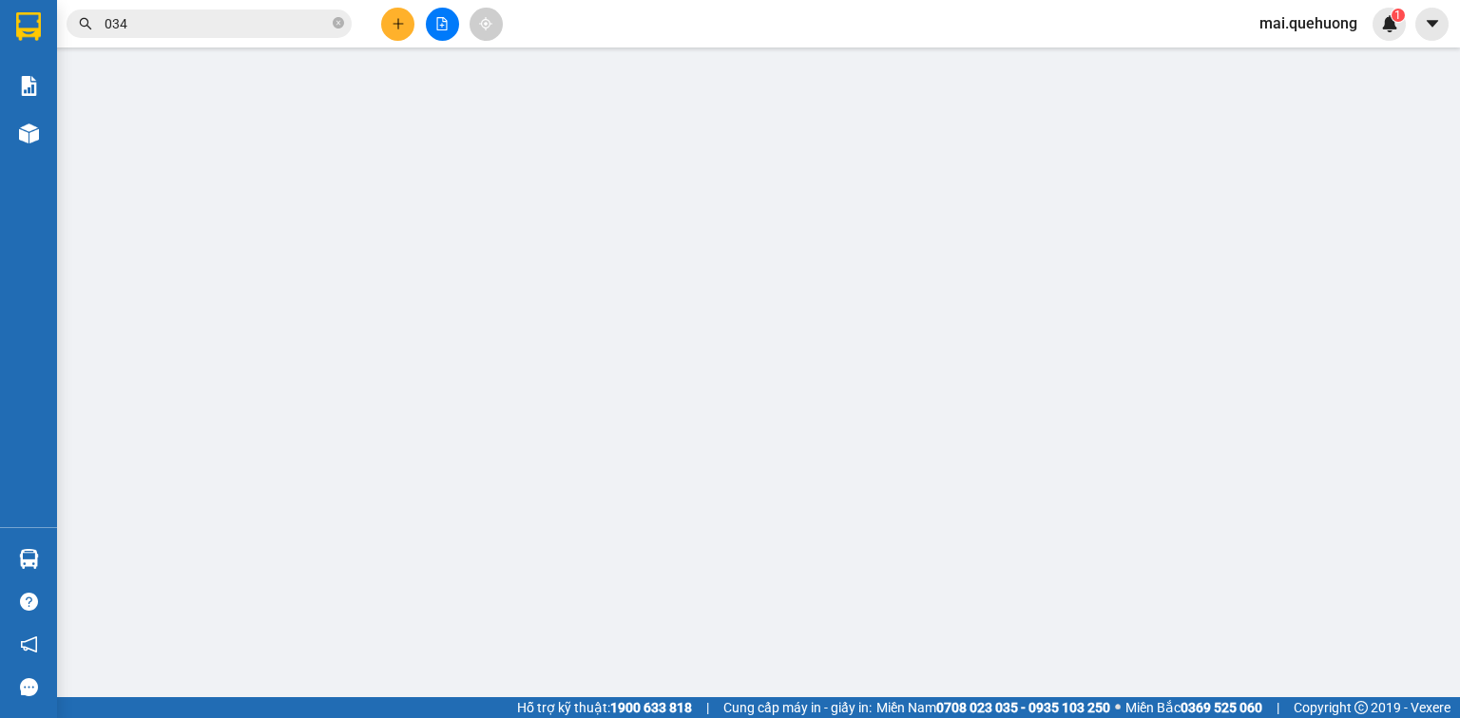
type input "0974833142"
type input "thành"
type input "0909898652"
type input "NHẬT"
type input "60.000"
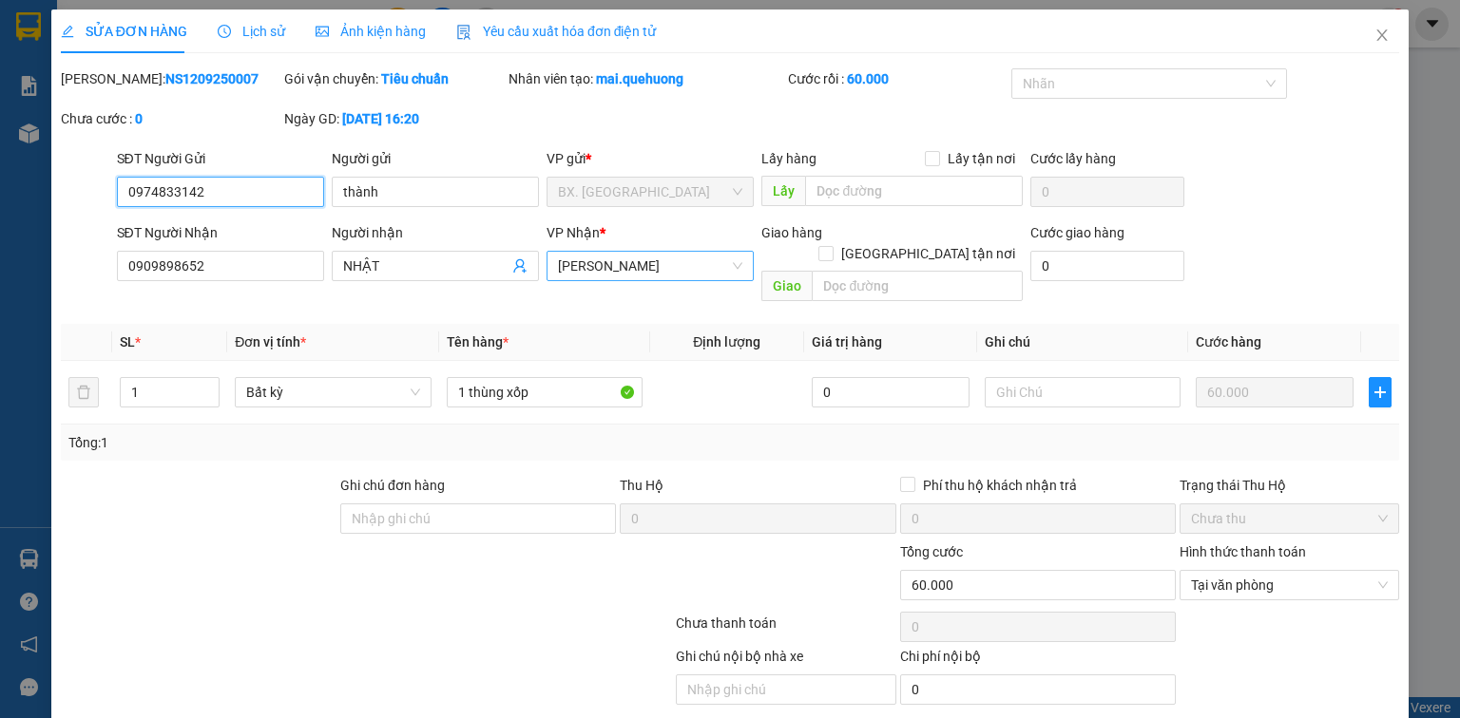
click at [654, 267] on span "An Dương Vương" at bounding box center [650, 266] width 184 height 29
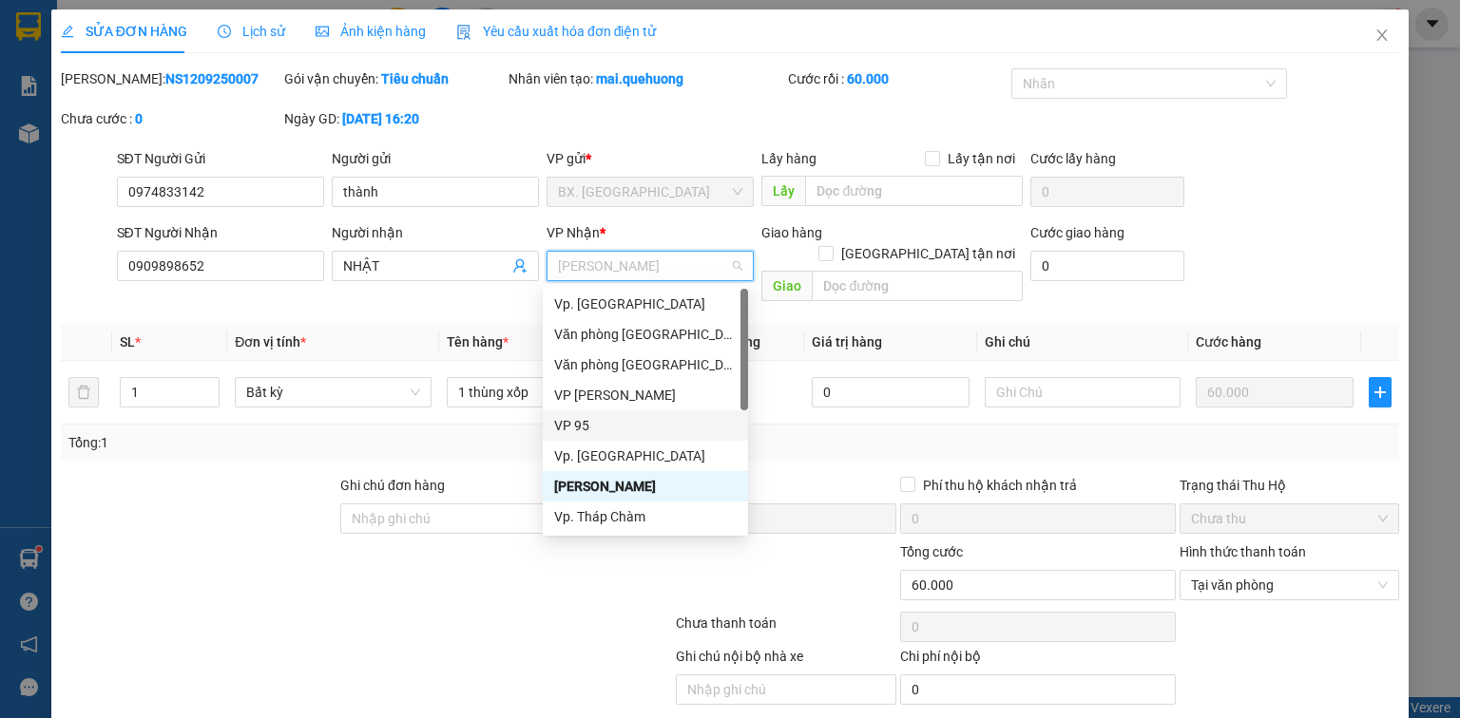
click at [582, 424] on div "VP 95" at bounding box center [645, 425] width 182 height 21
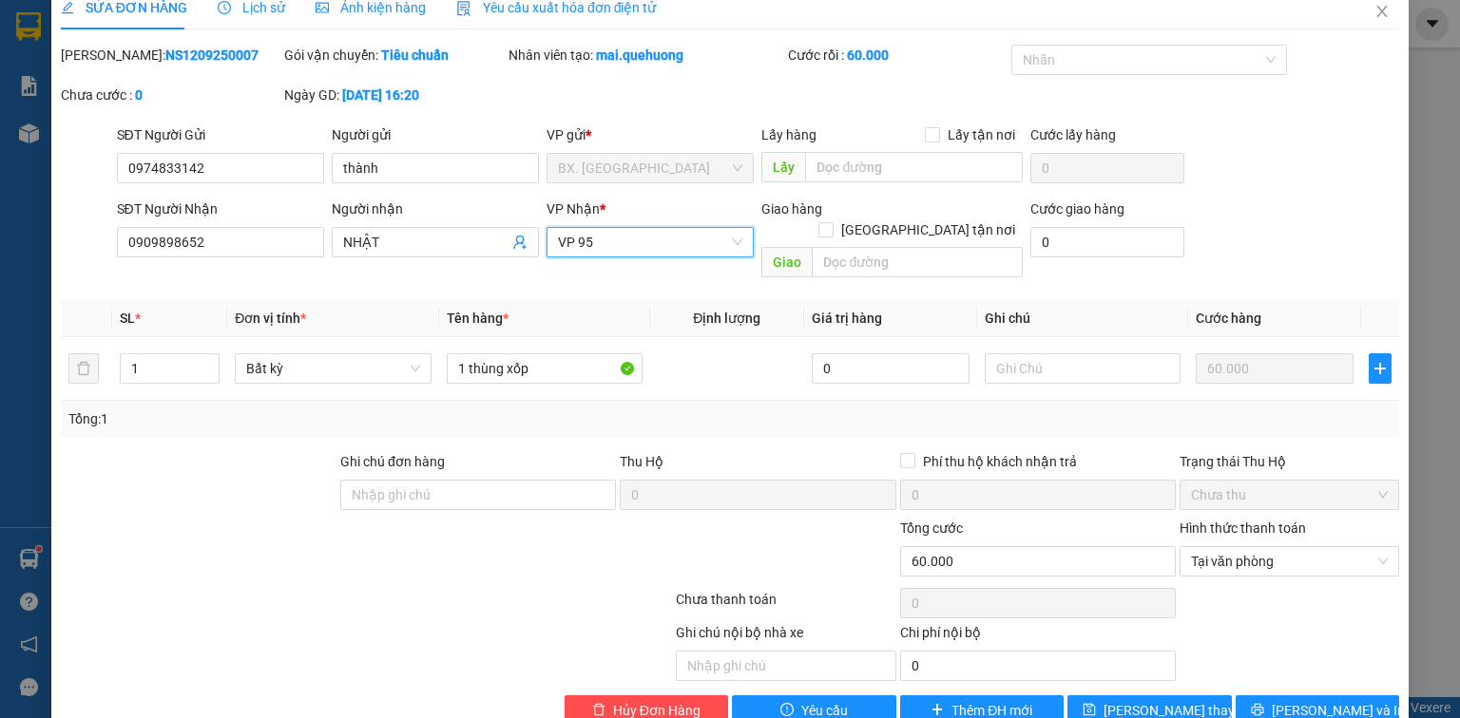
scroll to position [46, 0]
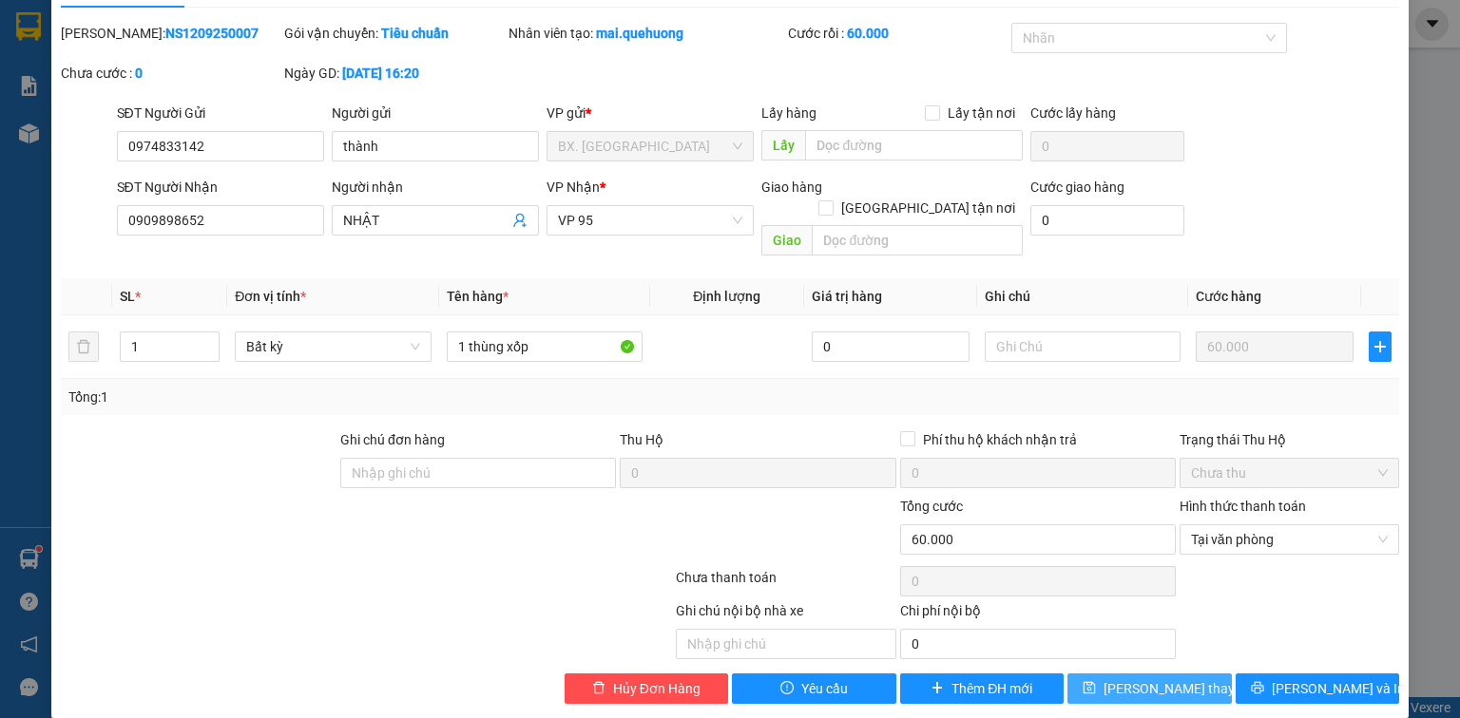
click at [1160, 678] on span "Lưu thay đổi" at bounding box center [1179, 688] width 152 height 21
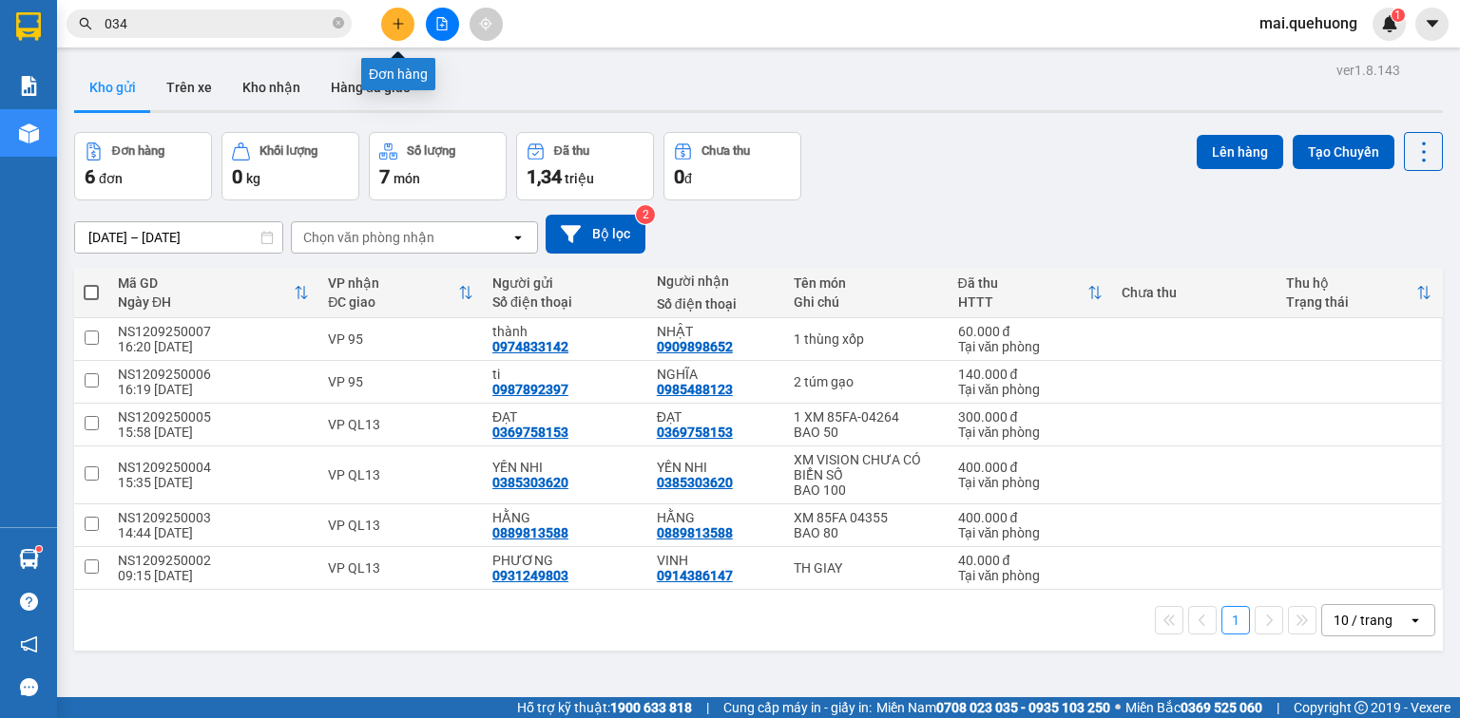
click at [399, 29] on icon "plus" at bounding box center [397, 23] width 13 height 13
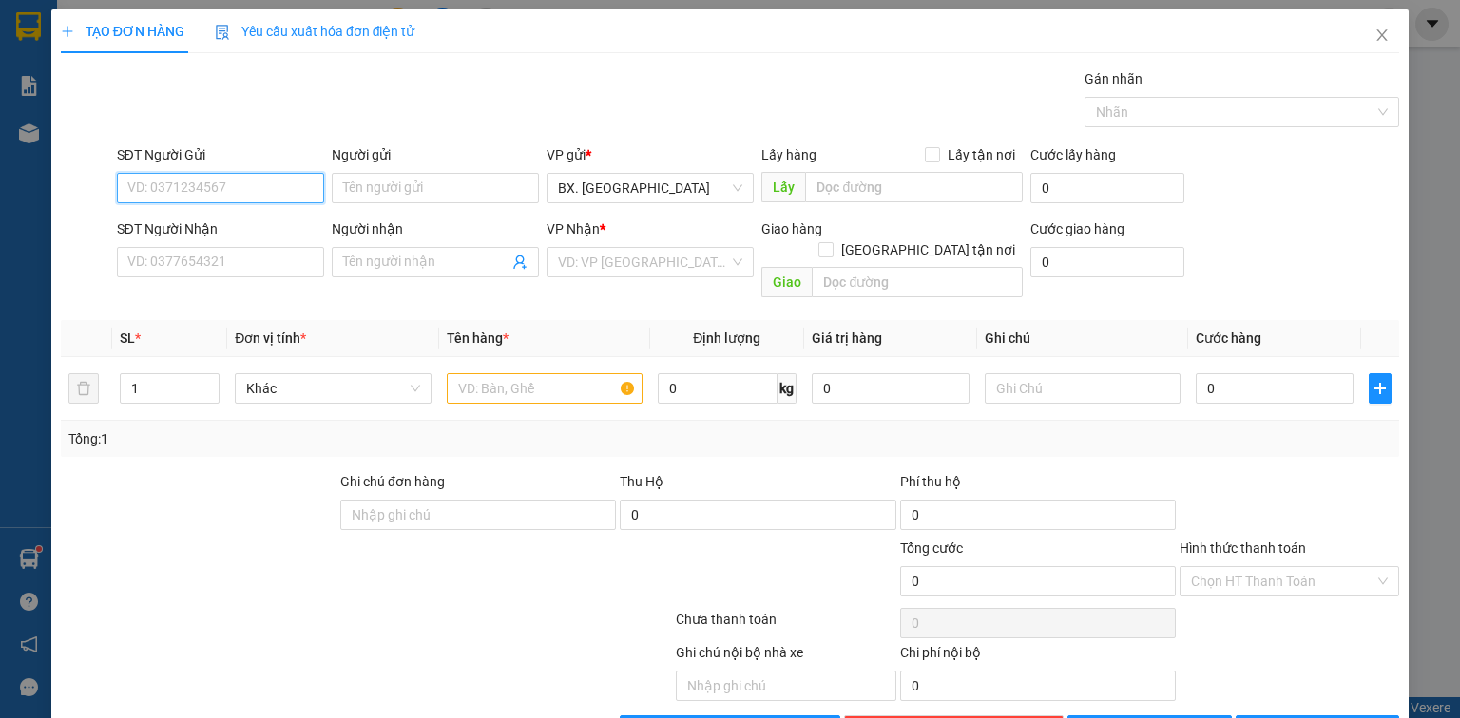
click at [239, 200] on input "SĐT Người Gửi" at bounding box center [220, 188] width 207 height 30
type input "0335496895"
click at [241, 228] on div "0335496895 - A THIÊN" at bounding box center [218, 225] width 182 height 21
type input "A THIÊN"
type input "0397988545"
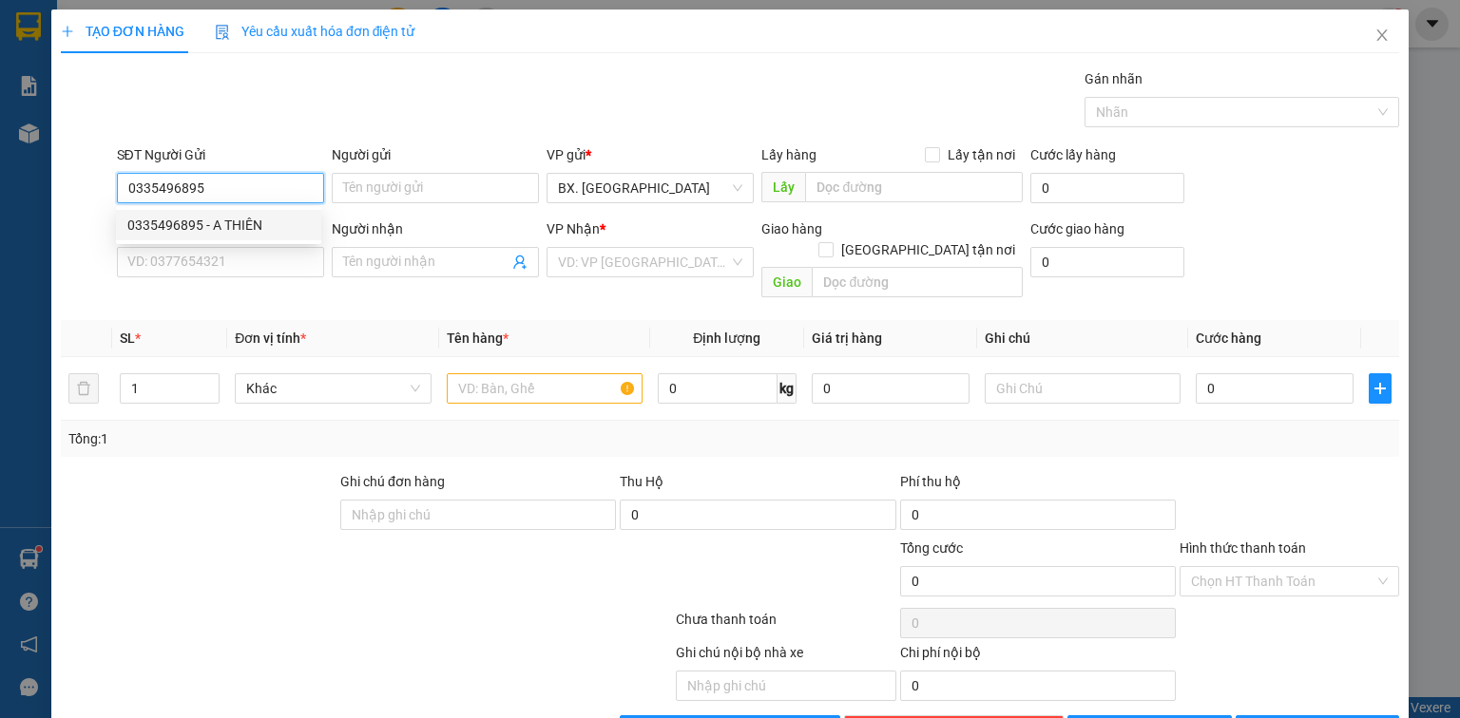
type input "LINH"
type input "30.000"
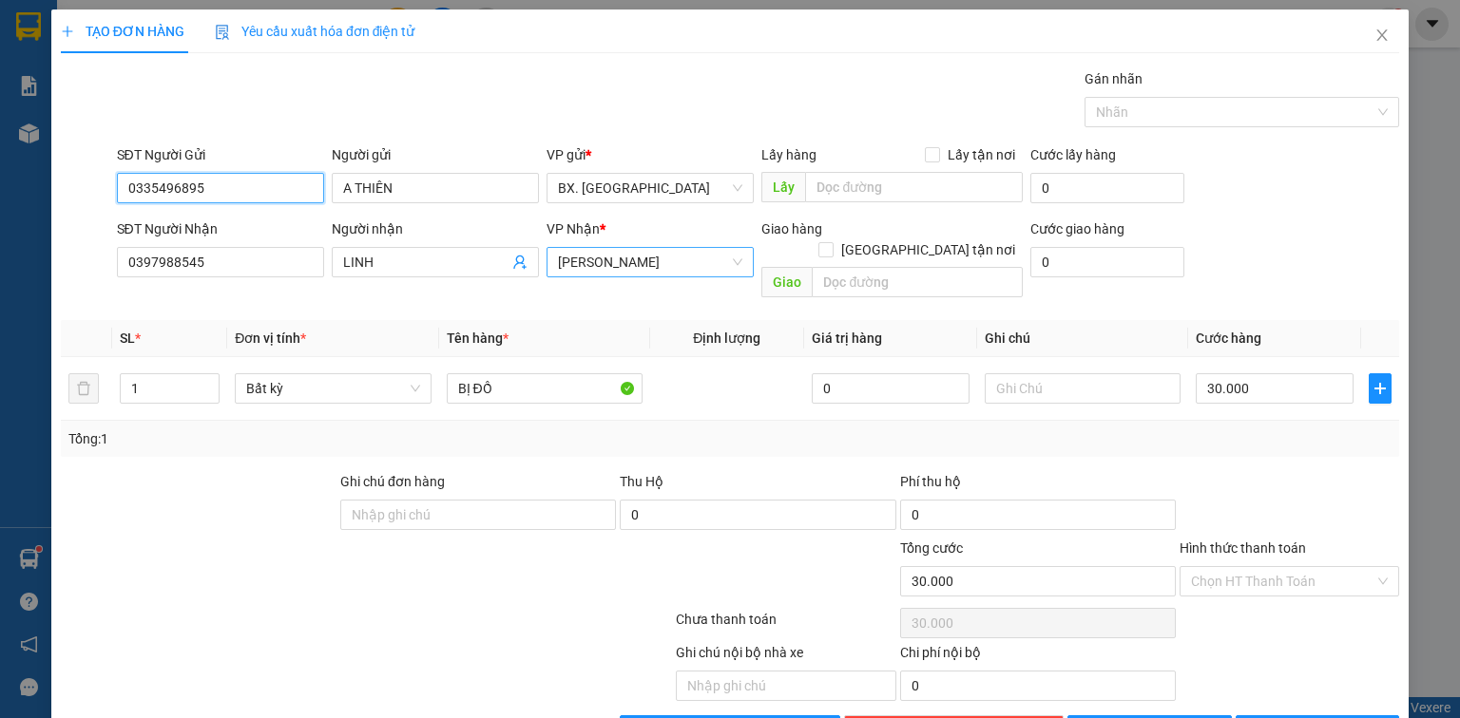
click at [708, 265] on span "An Dương Vương" at bounding box center [650, 262] width 184 height 29
type input "0335496895"
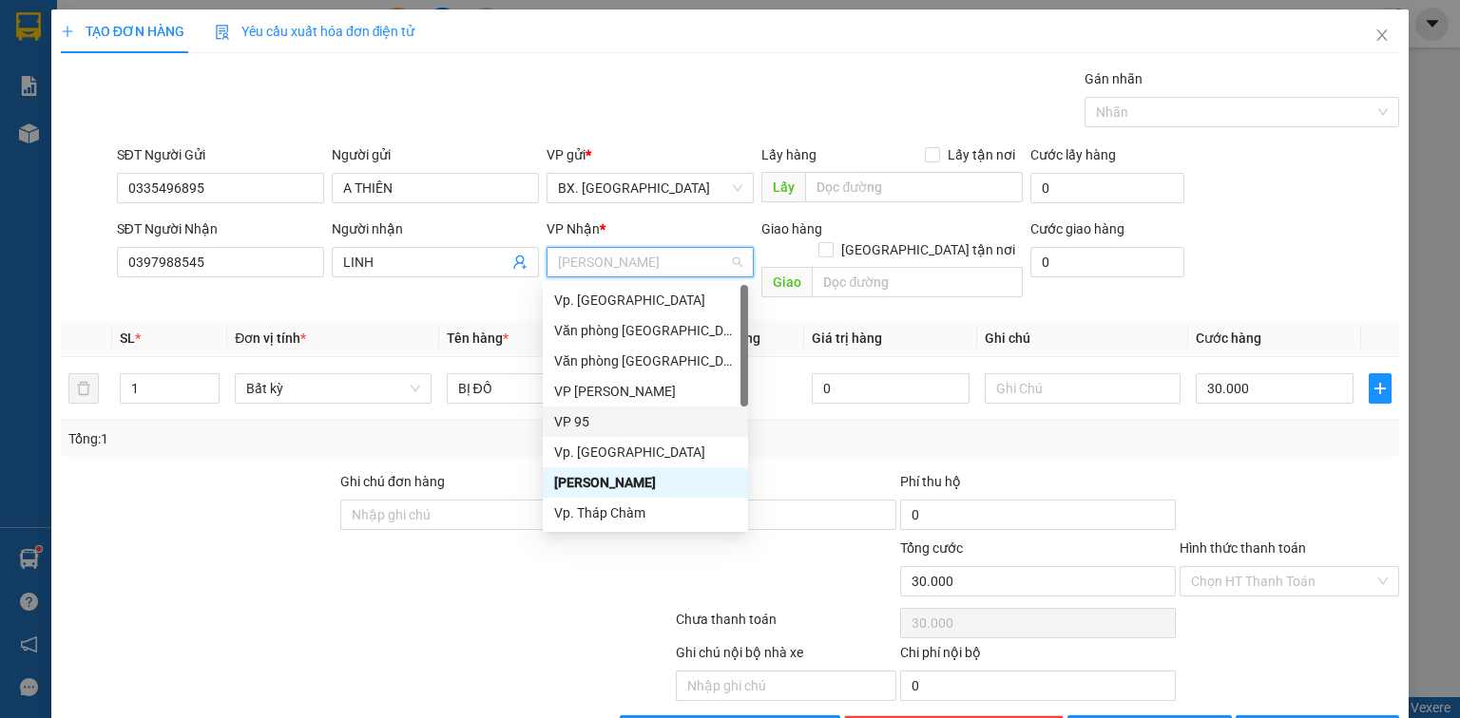
click at [606, 426] on div "VP 95" at bounding box center [645, 421] width 182 height 21
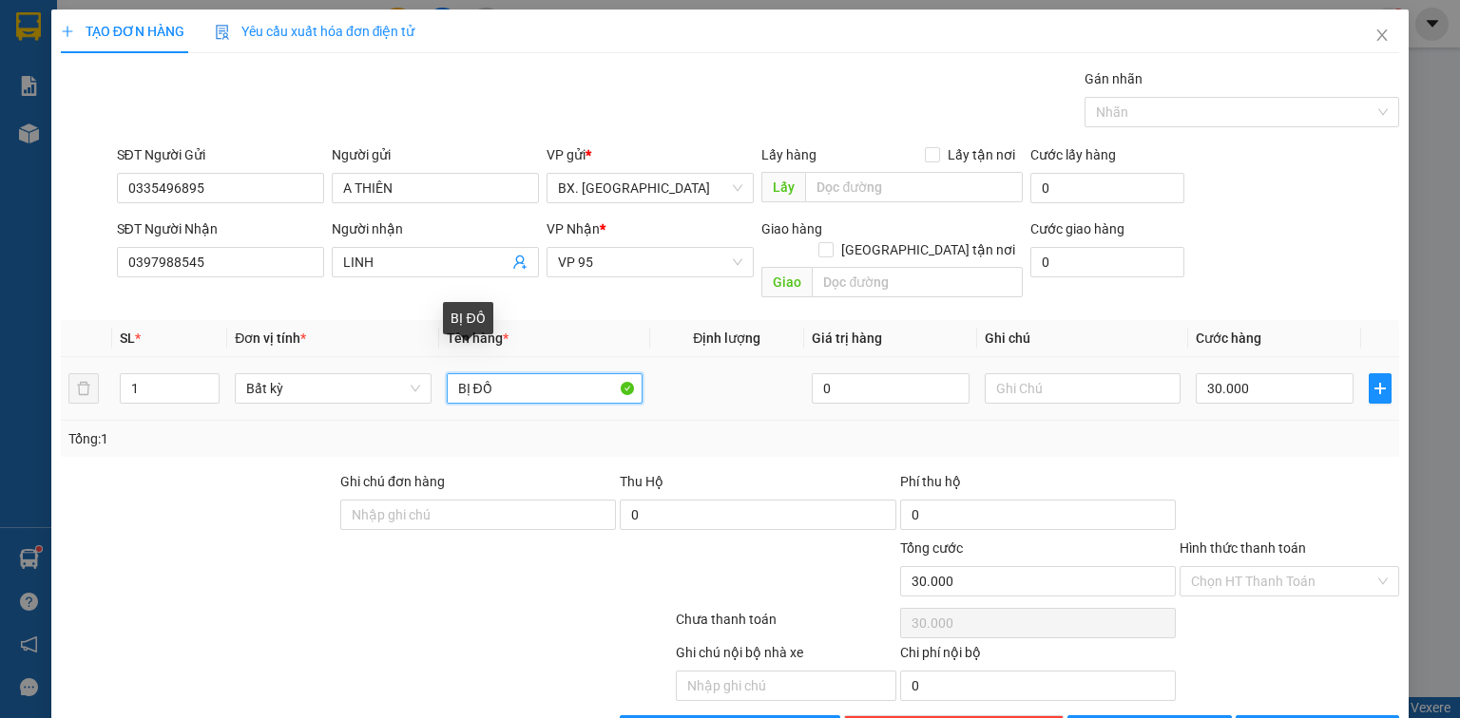
click at [503, 373] on input "BỊ ĐỒ" at bounding box center [545, 388] width 196 height 30
drag, startPoint x: 490, startPoint y: 385, endPoint x: 430, endPoint y: 367, distance: 62.5
click at [430, 367] on tr "1 Bất kỳ BỊ ĐỒ 0 30.000" at bounding box center [730, 389] width 1338 height 64
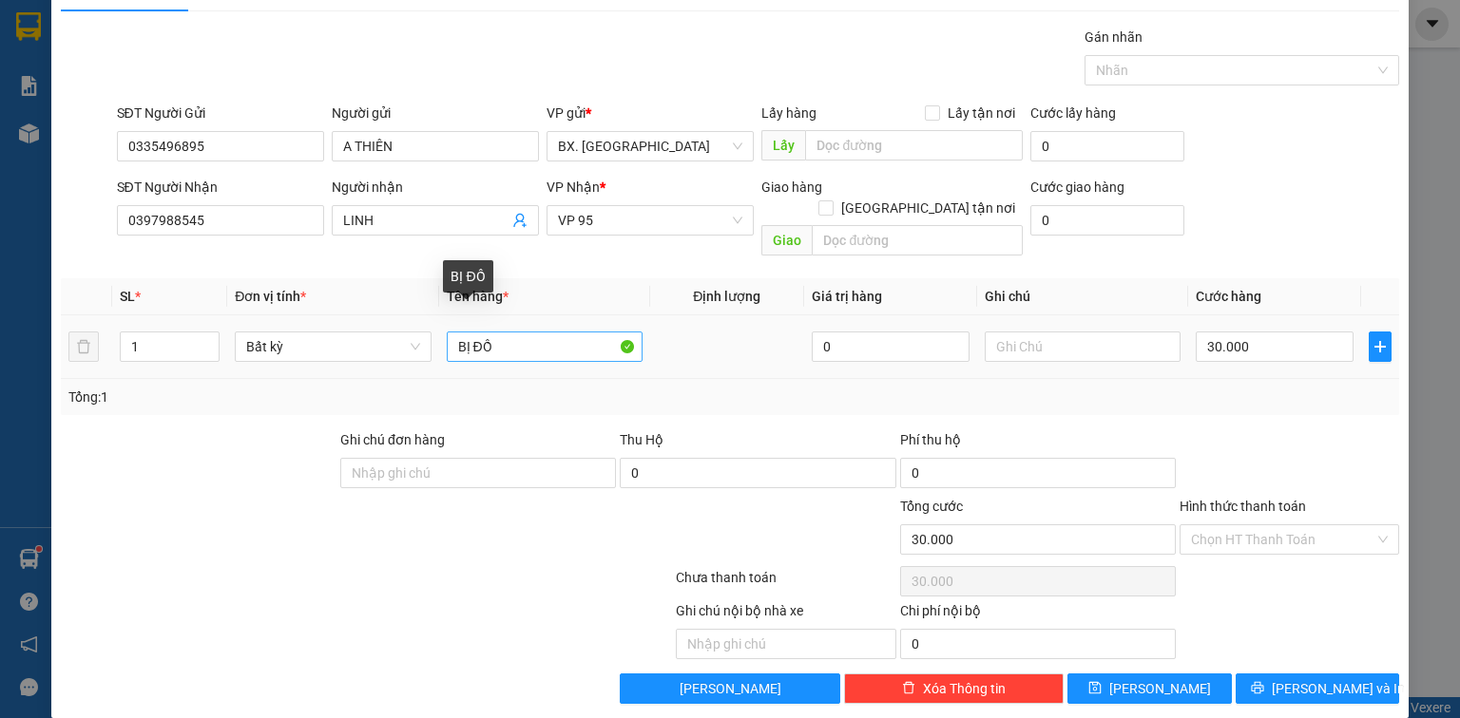
click at [517, 334] on input "BỊ ĐỒ" at bounding box center [545, 347] width 196 height 30
type input "B"
type input "1t XỐP DÍNH BỊ ĐEN"
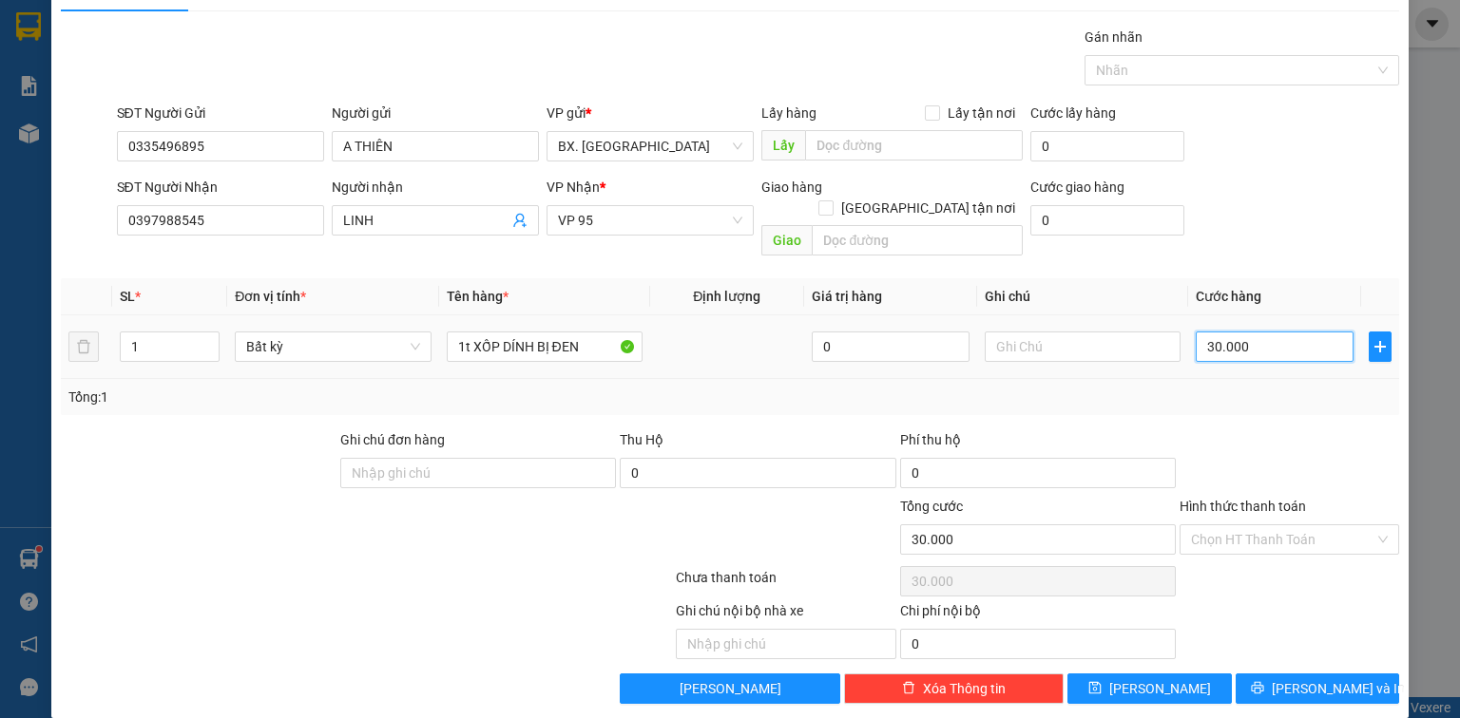
click at [1250, 332] on input "30.000" at bounding box center [1274, 347] width 158 height 30
type input "8"
type input "80"
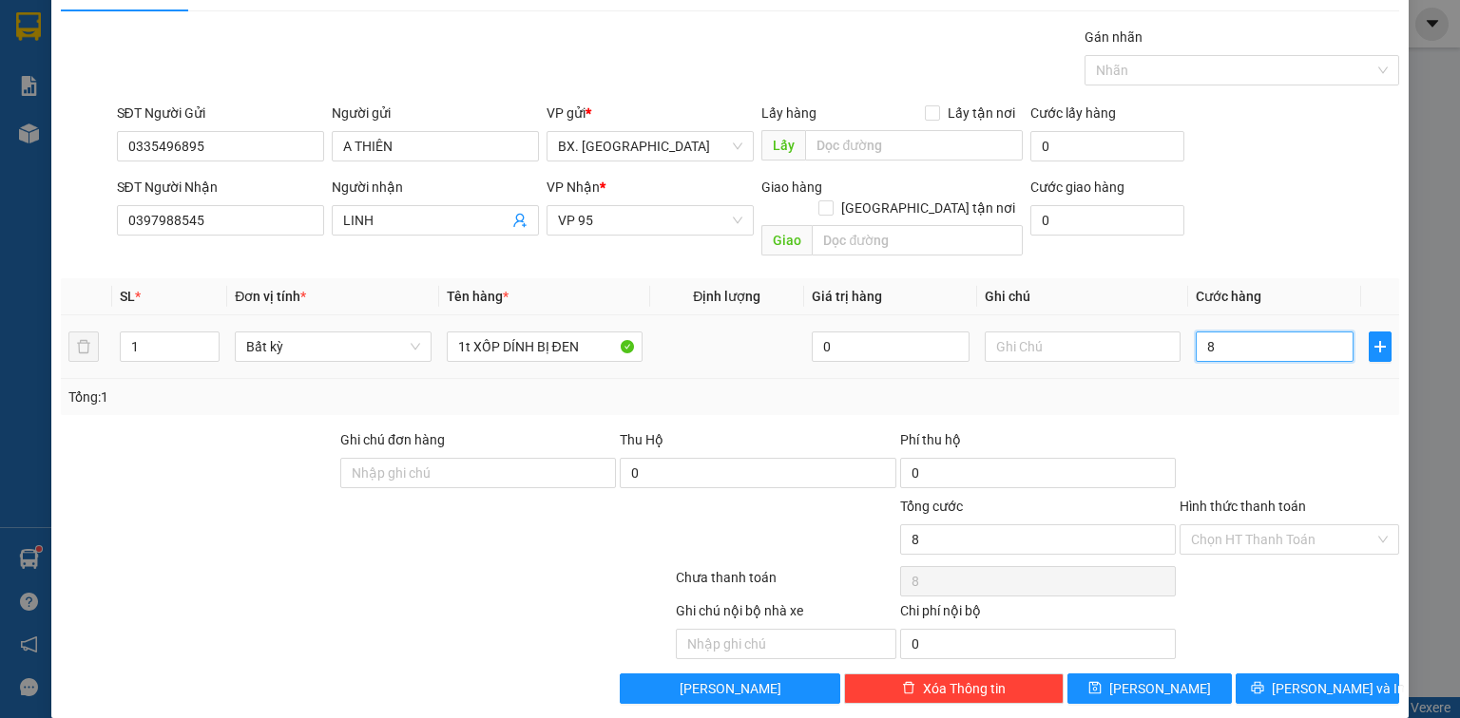
type input "80"
type input "800"
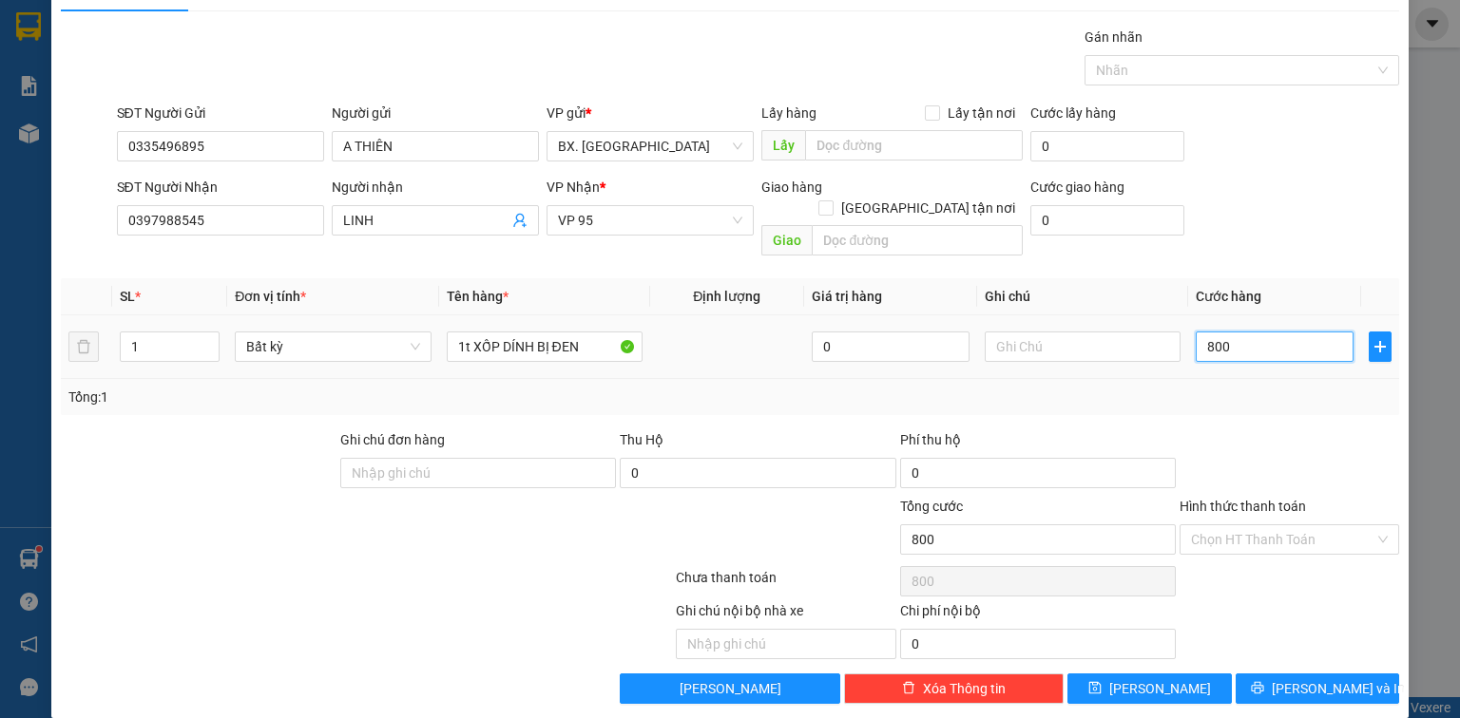
type input "8.000"
type input "80.000"
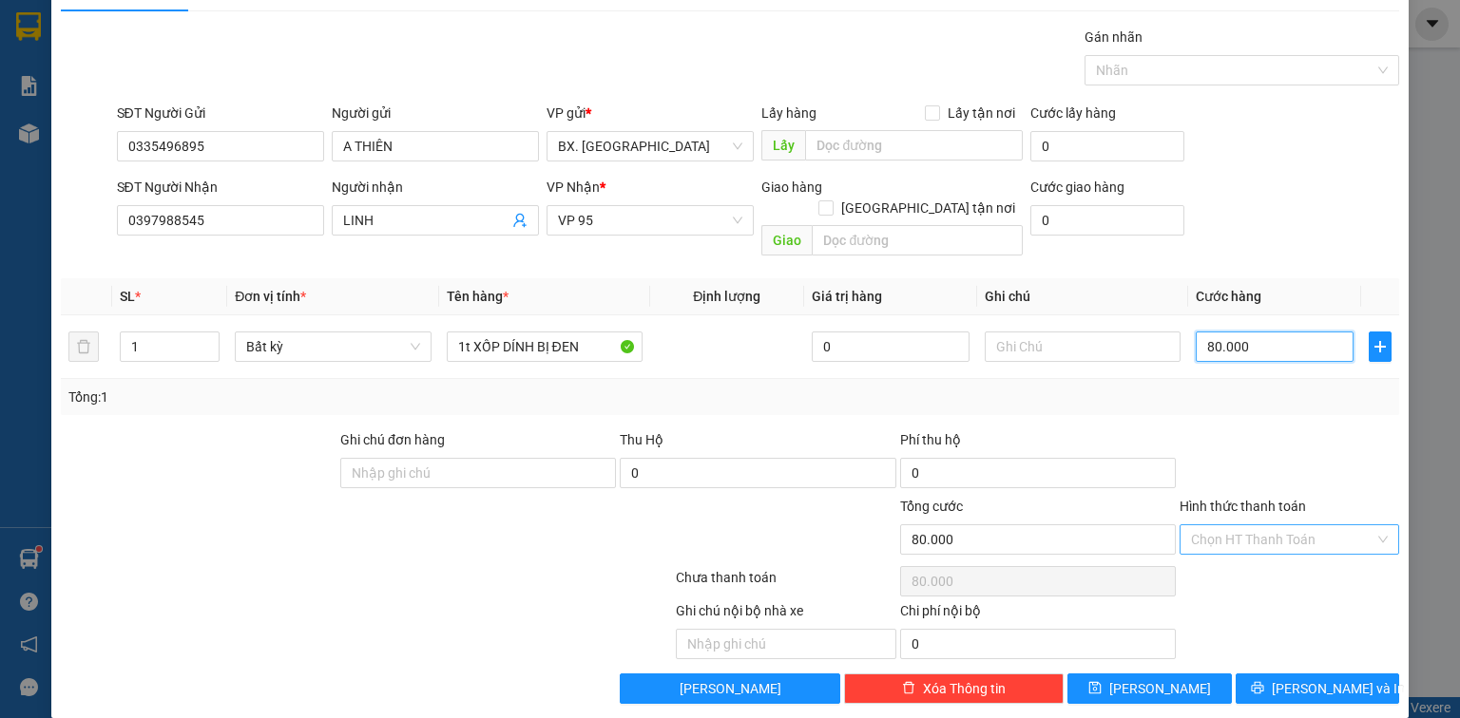
type input "80.000"
click at [1244, 525] on input "Hình thức thanh toán" at bounding box center [1282, 539] width 183 height 29
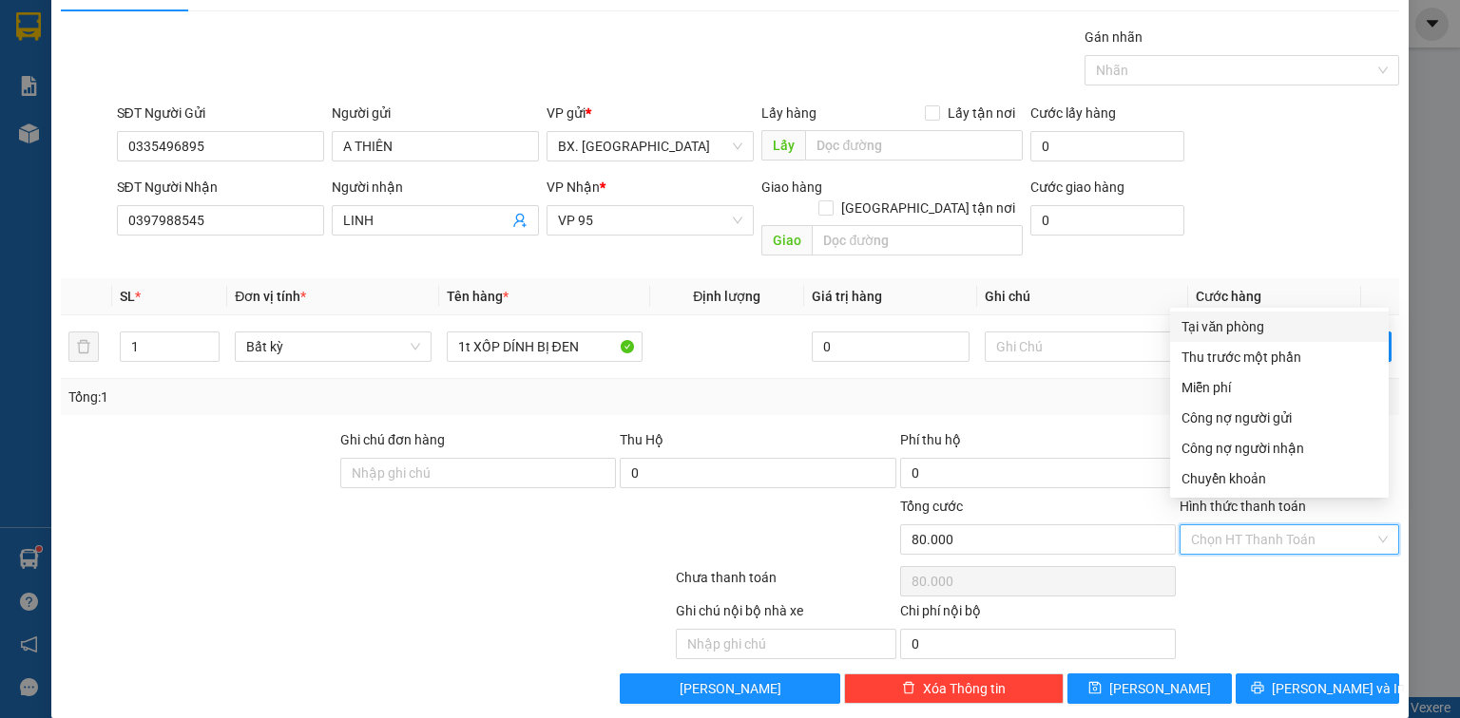
click at [1247, 327] on div "Tại văn phòng" at bounding box center [1279, 326] width 196 height 21
type input "0"
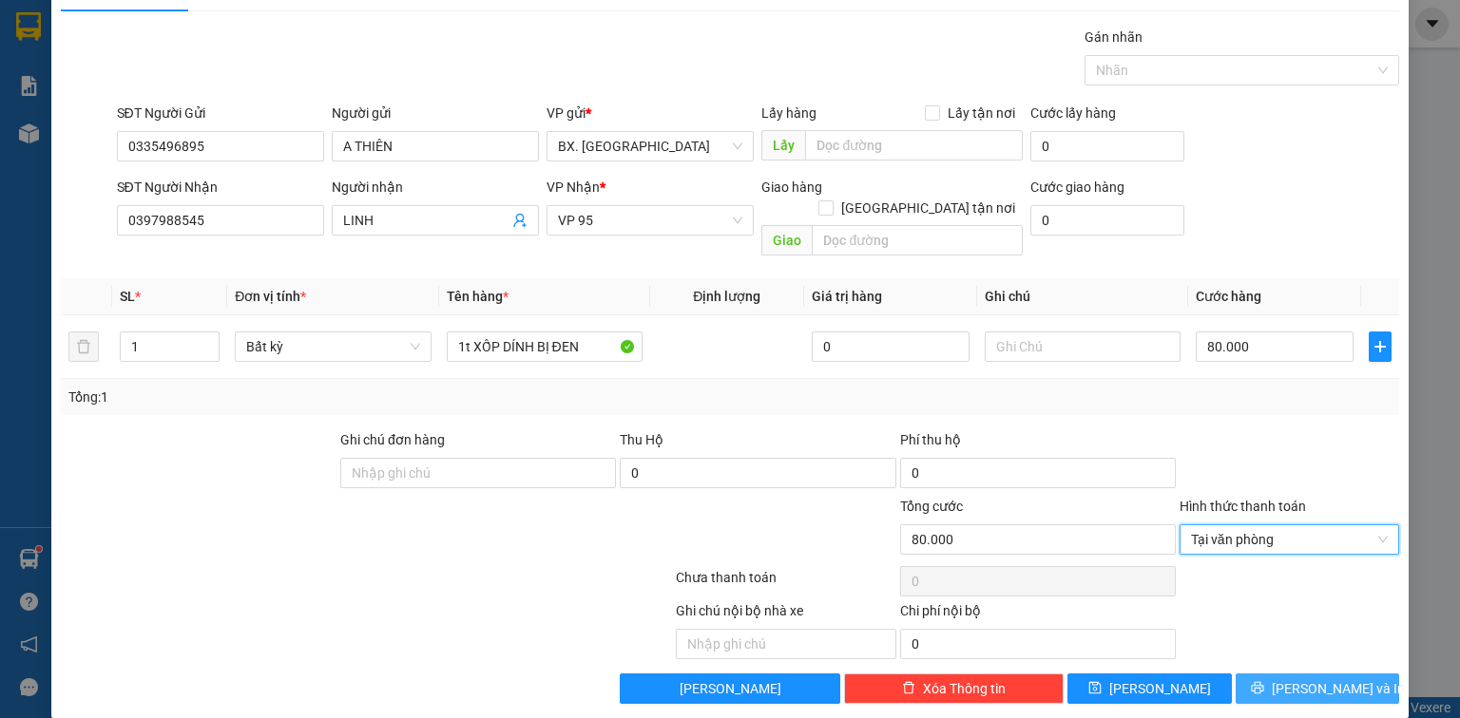
click at [1308, 678] on span "[PERSON_NAME] và In" at bounding box center [1337, 688] width 133 height 21
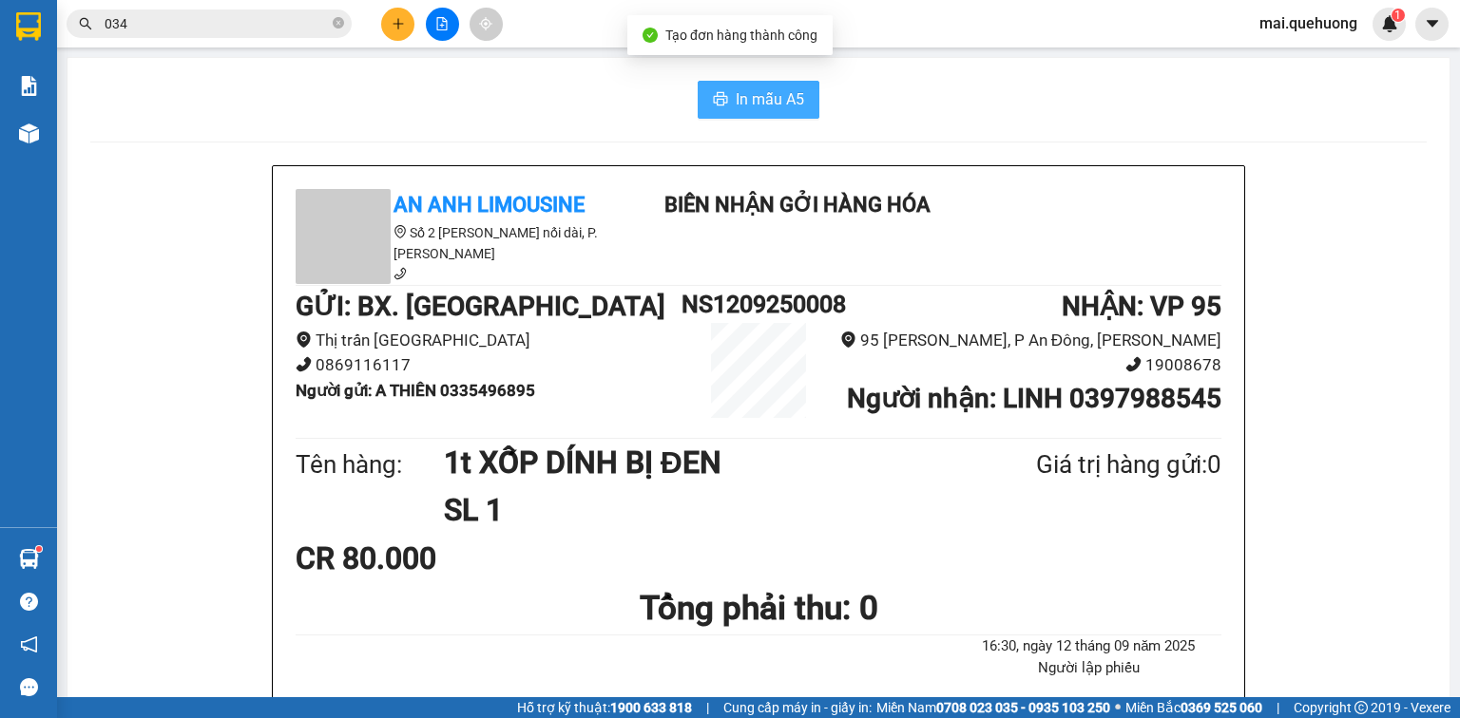
click at [760, 92] on span "In mẫu A5" at bounding box center [769, 99] width 68 height 24
click at [403, 25] on icon "plus" at bounding box center [397, 23] width 13 height 13
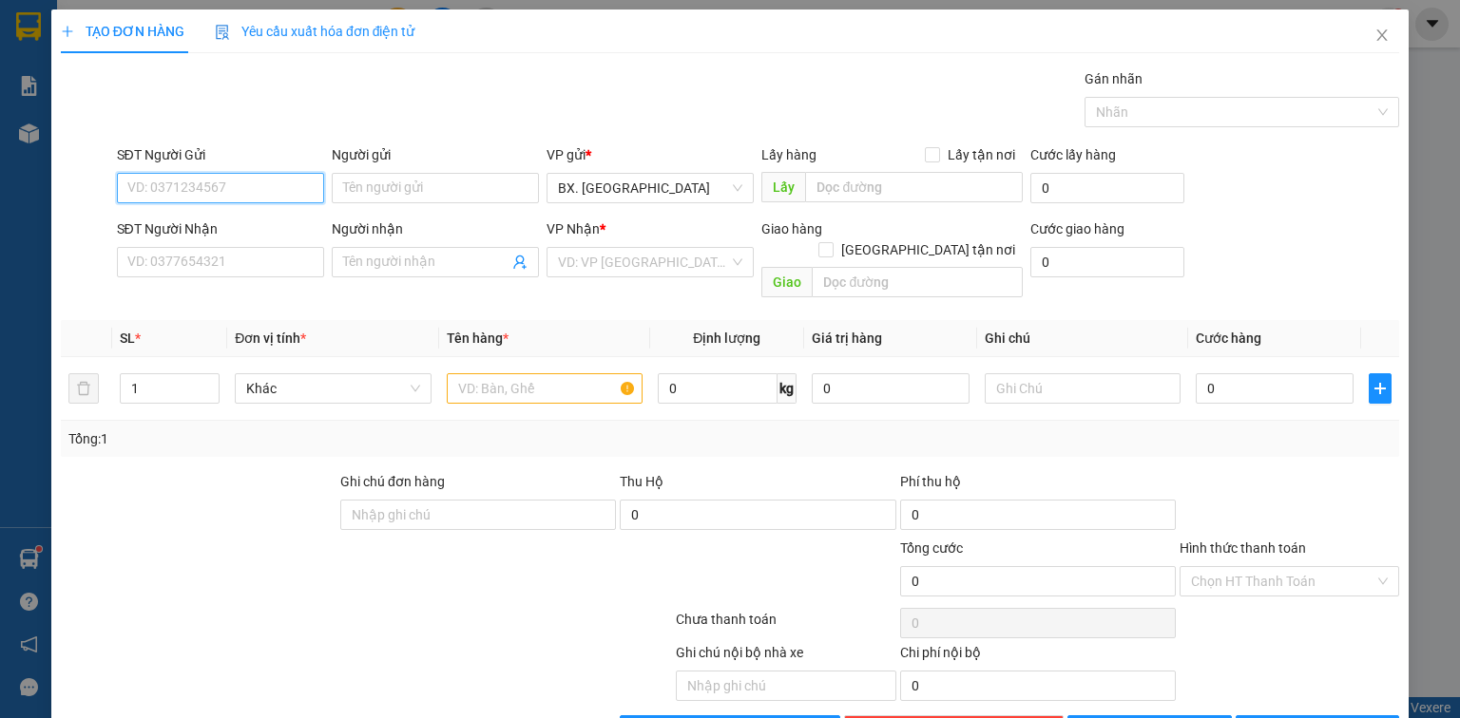
click at [297, 181] on input "SĐT Người Gửi" at bounding box center [220, 188] width 207 height 30
click at [253, 258] on input "SĐT Người Nhận" at bounding box center [220, 262] width 207 height 30
type input "0982301269"
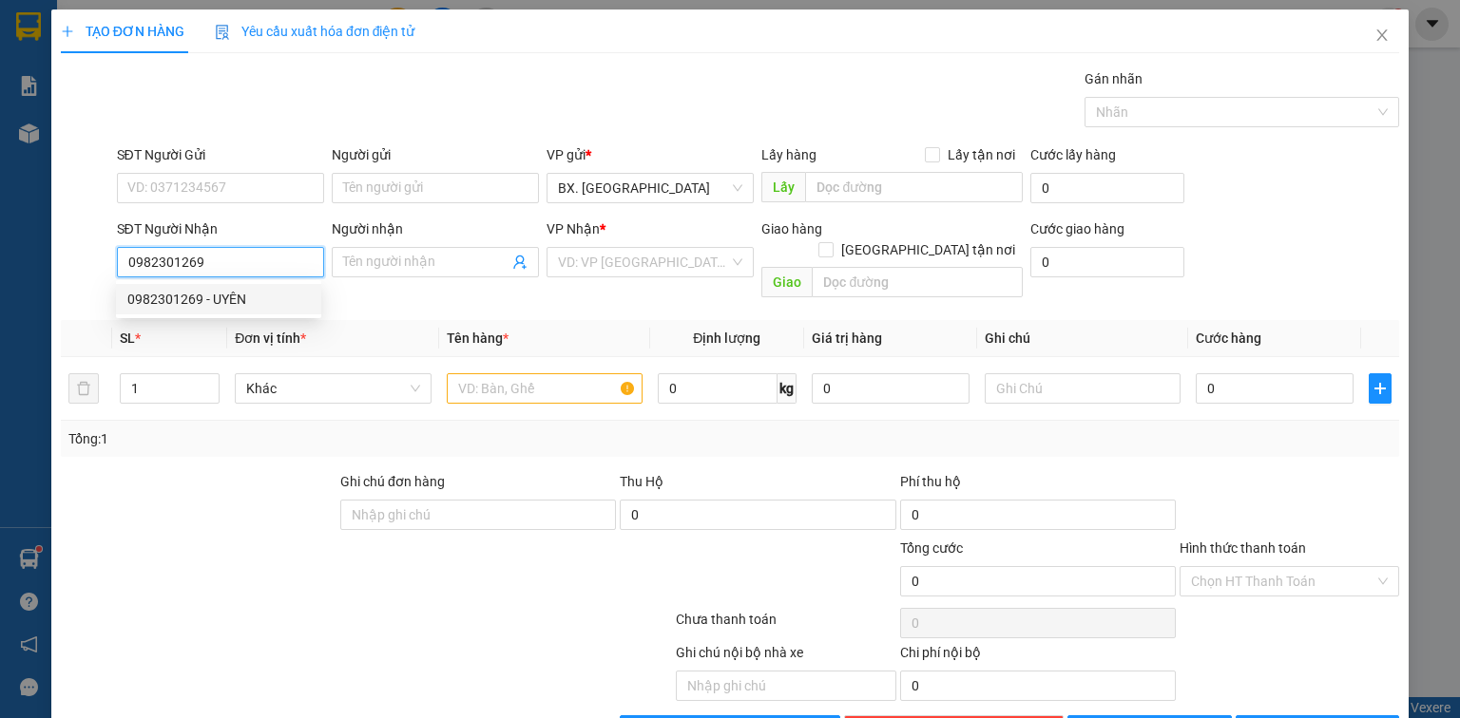
click at [233, 307] on div "0982301269 - UYÊN" at bounding box center [218, 299] width 182 height 21
type input "UYÊN"
type input "40.000"
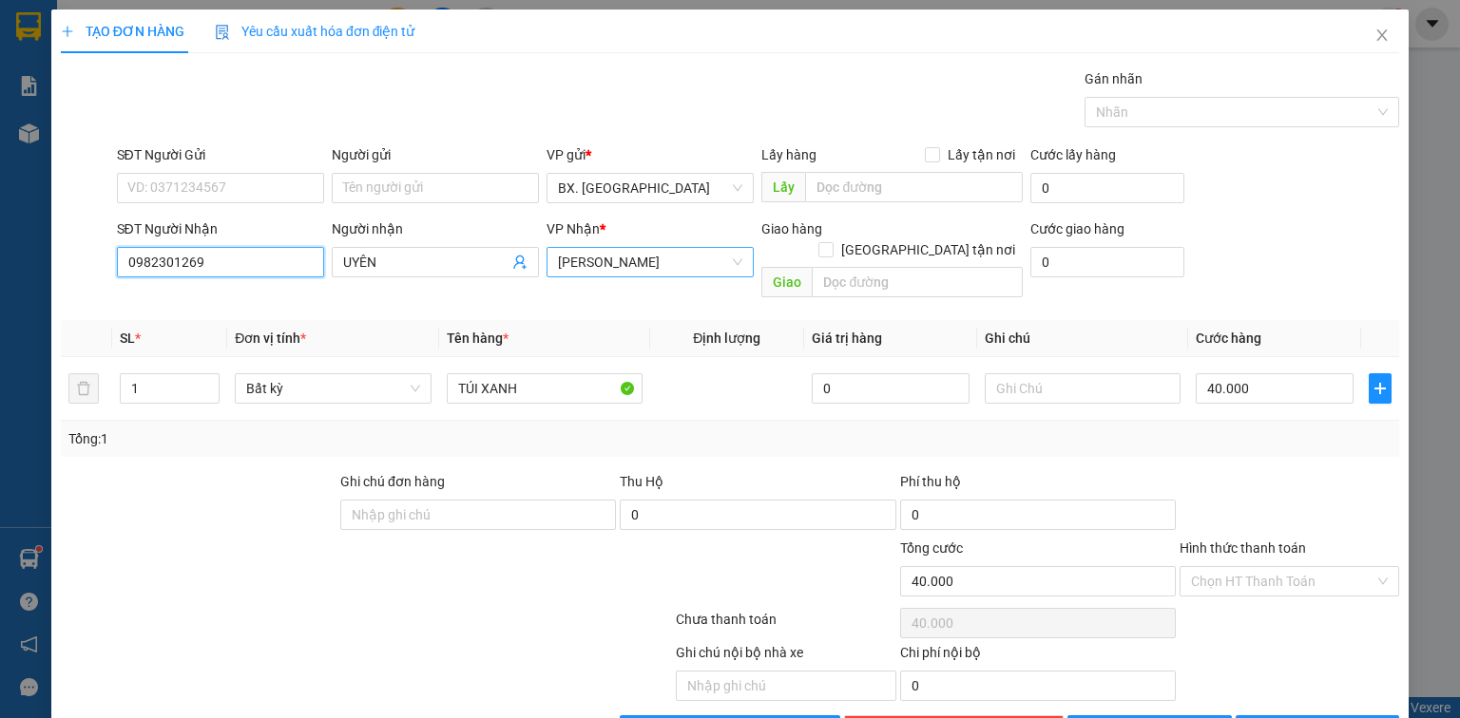
click at [682, 261] on span "An Dương Vương" at bounding box center [650, 262] width 184 height 29
type input "0982301269"
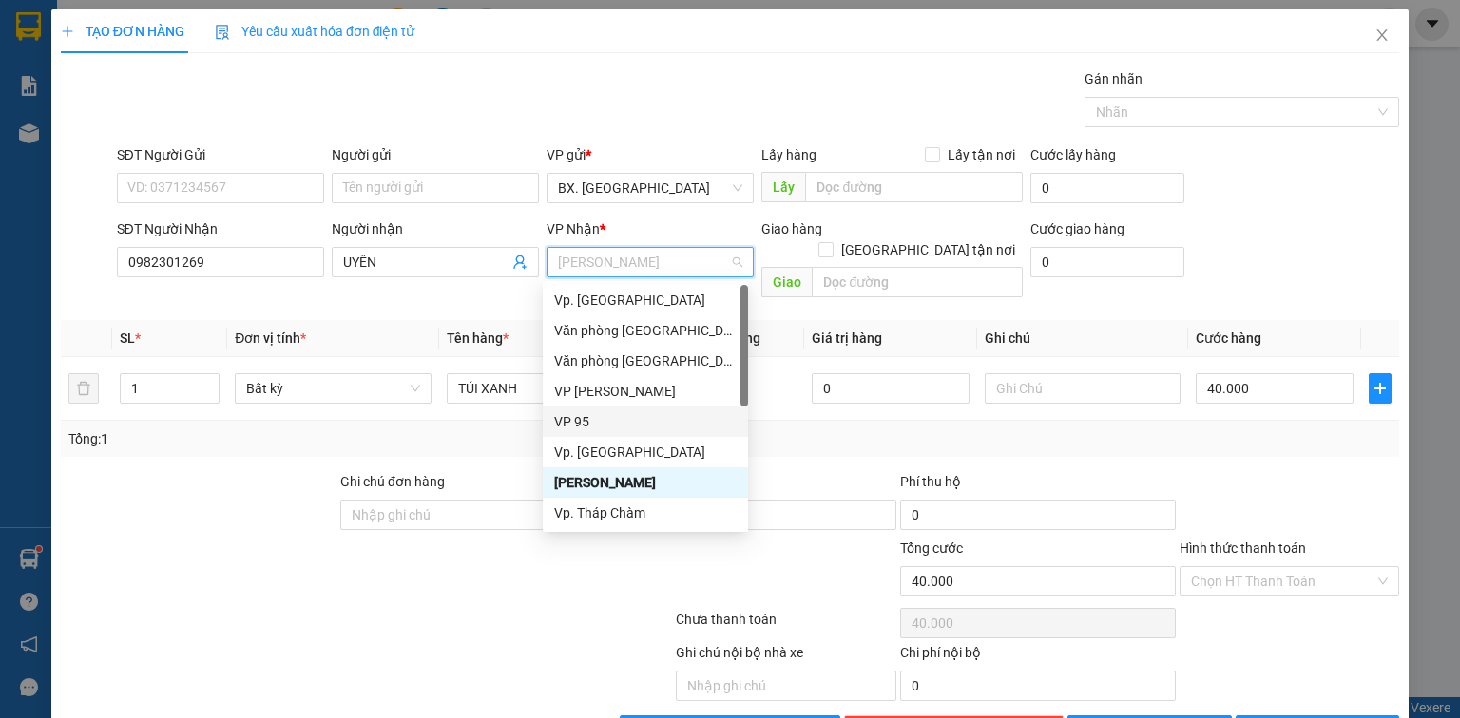
click at [592, 422] on div "VP 95" at bounding box center [645, 421] width 182 height 21
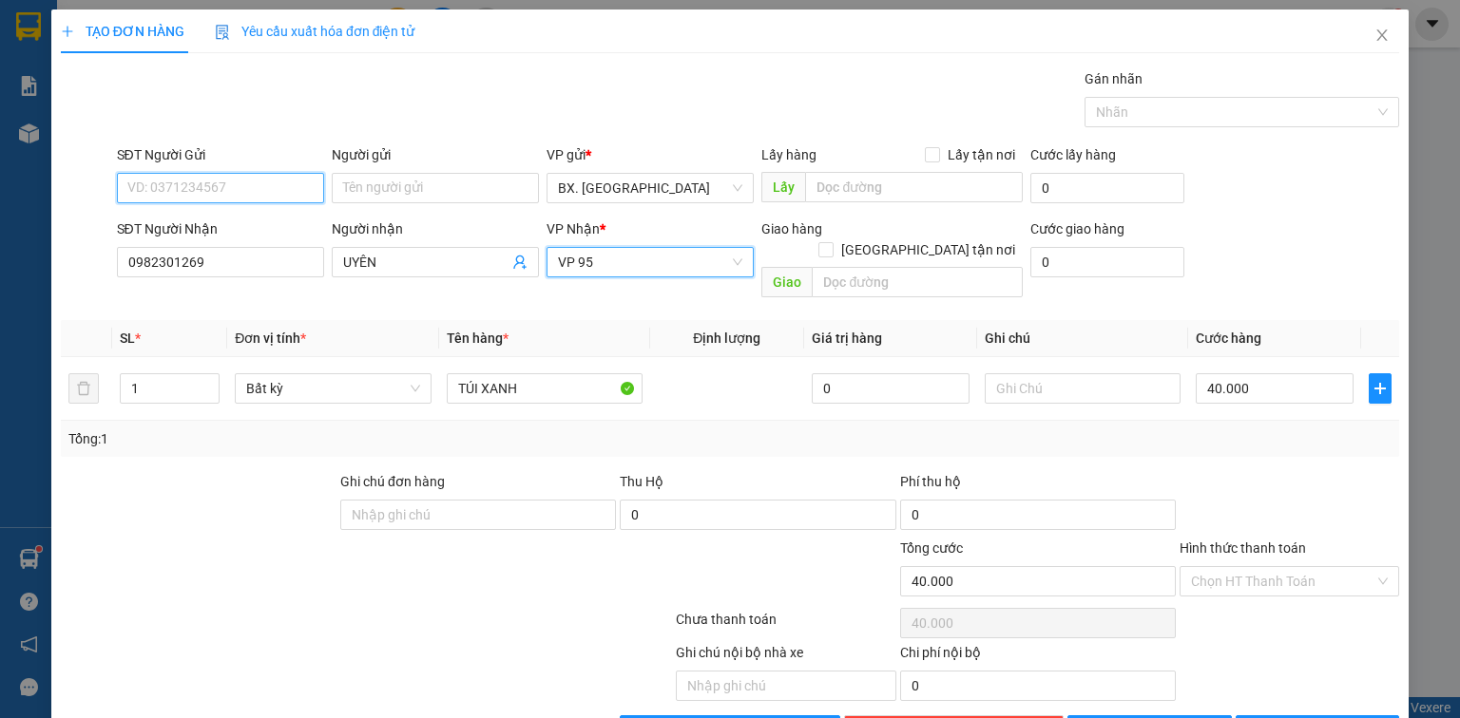
click at [217, 186] on input "SĐT Người Gửi" at bounding box center [220, 188] width 207 height 30
click at [220, 184] on input "SĐT Người Gửi" at bounding box center [220, 188] width 207 height 30
type input "0362523228"
click at [269, 236] on div "0362523228 - tự" at bounding box center [218, 225] width 205 height 30
type input "tự"
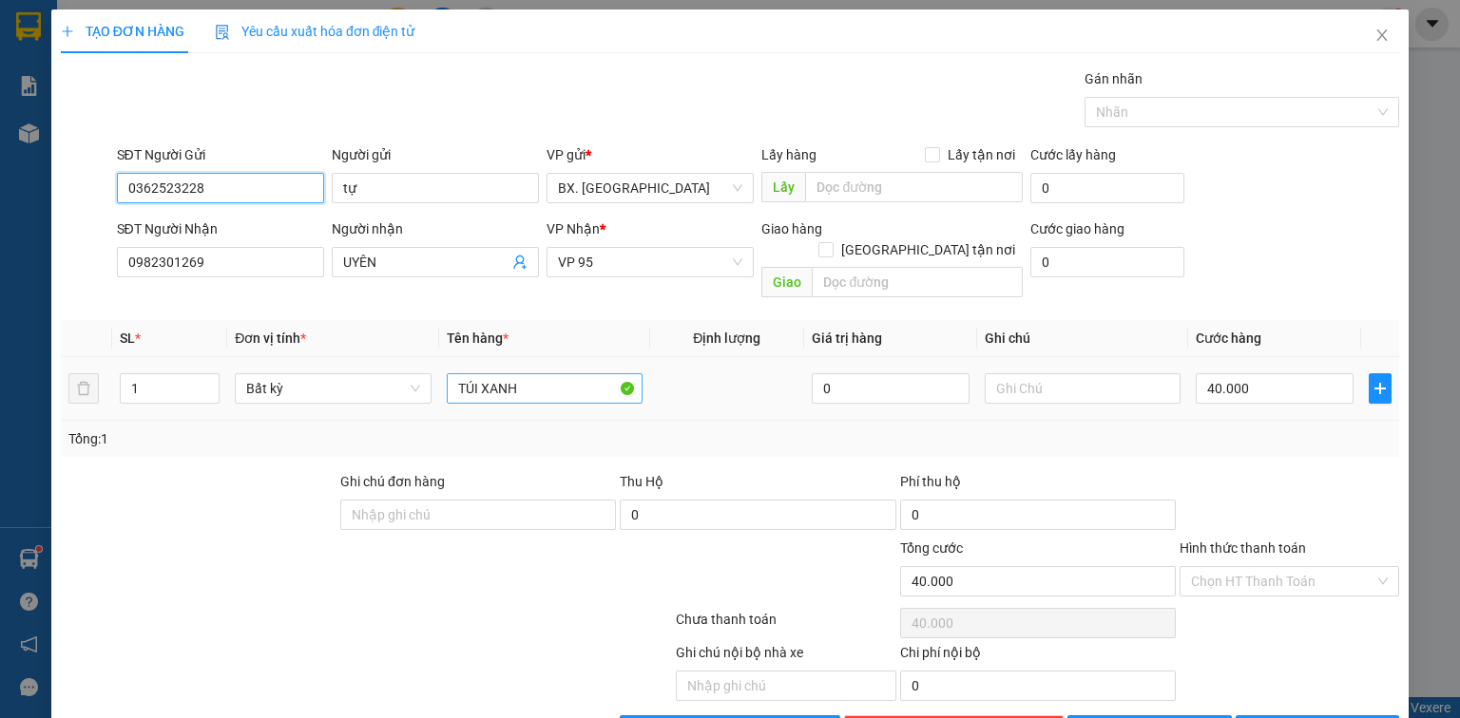
type input "0362523228"
drag, startPoint x: 528, startPoint y: 371, endPoint x: 327, endPoint y: 396, distance: 203.1
click at [327, 396] on tr "1 Bất kỳ TÚI XANH 0 40.000" at bounding box center [730, 389] width 1338 height 64
type input "1 TÚM TRẮNG"
click at [1288, 373] on input "40.000" at bounding box center [1274, 388] width 158 height 30
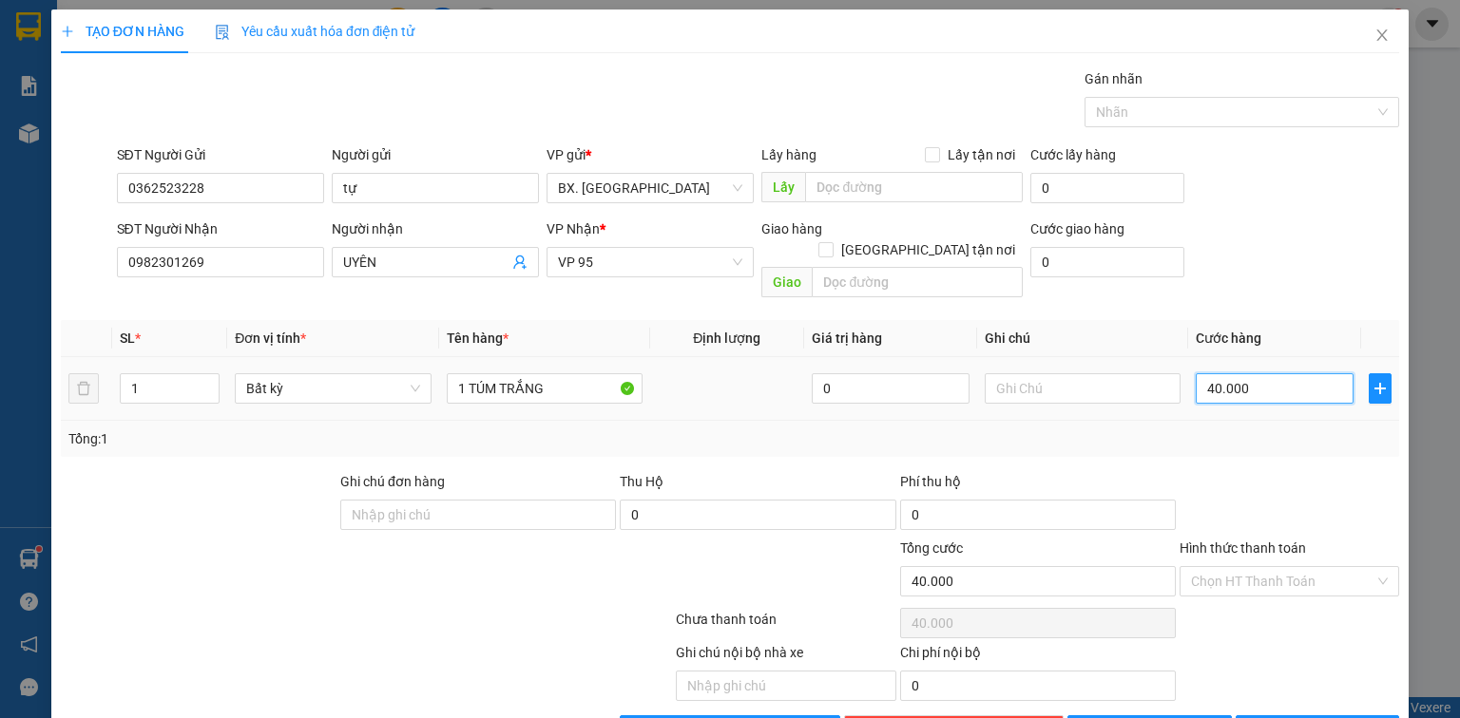
type input "5"
type input "50"
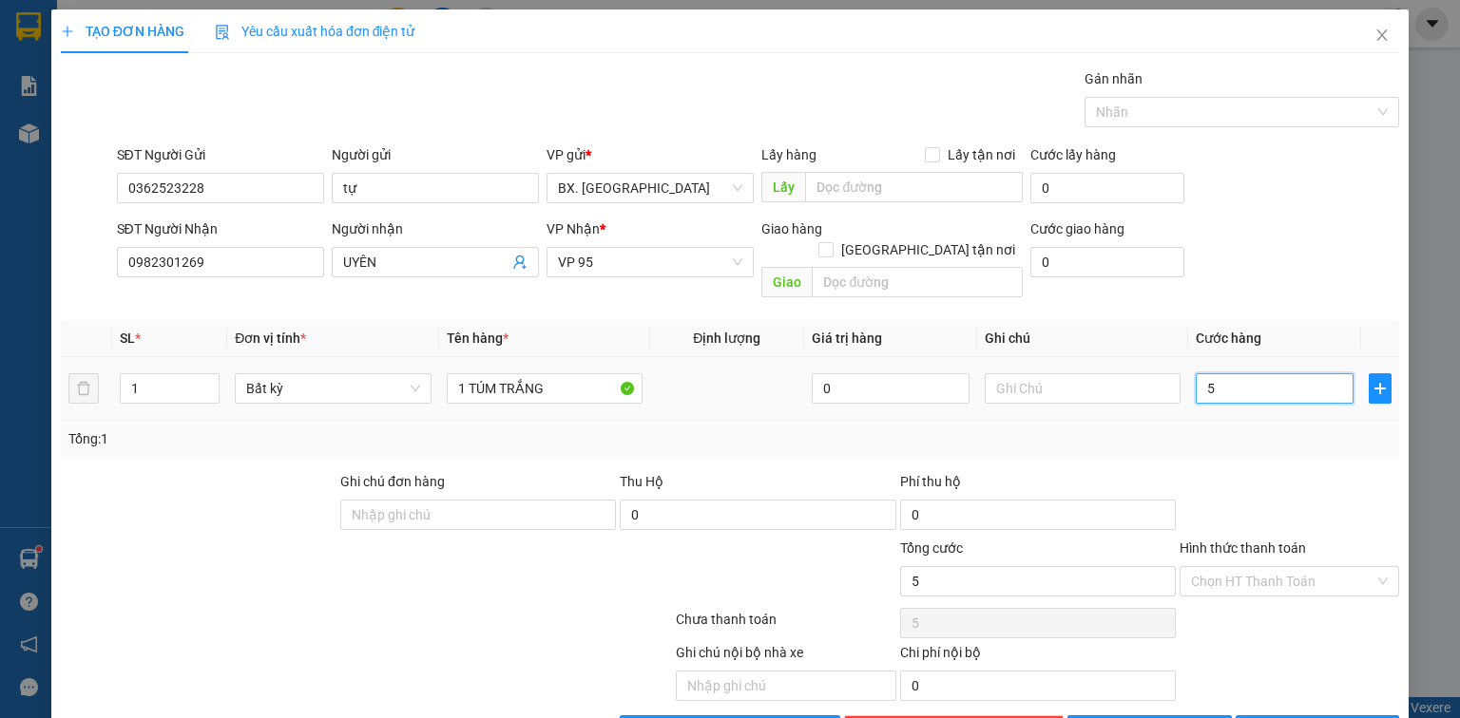
type input "50"
type input "500"
type input "5.000"
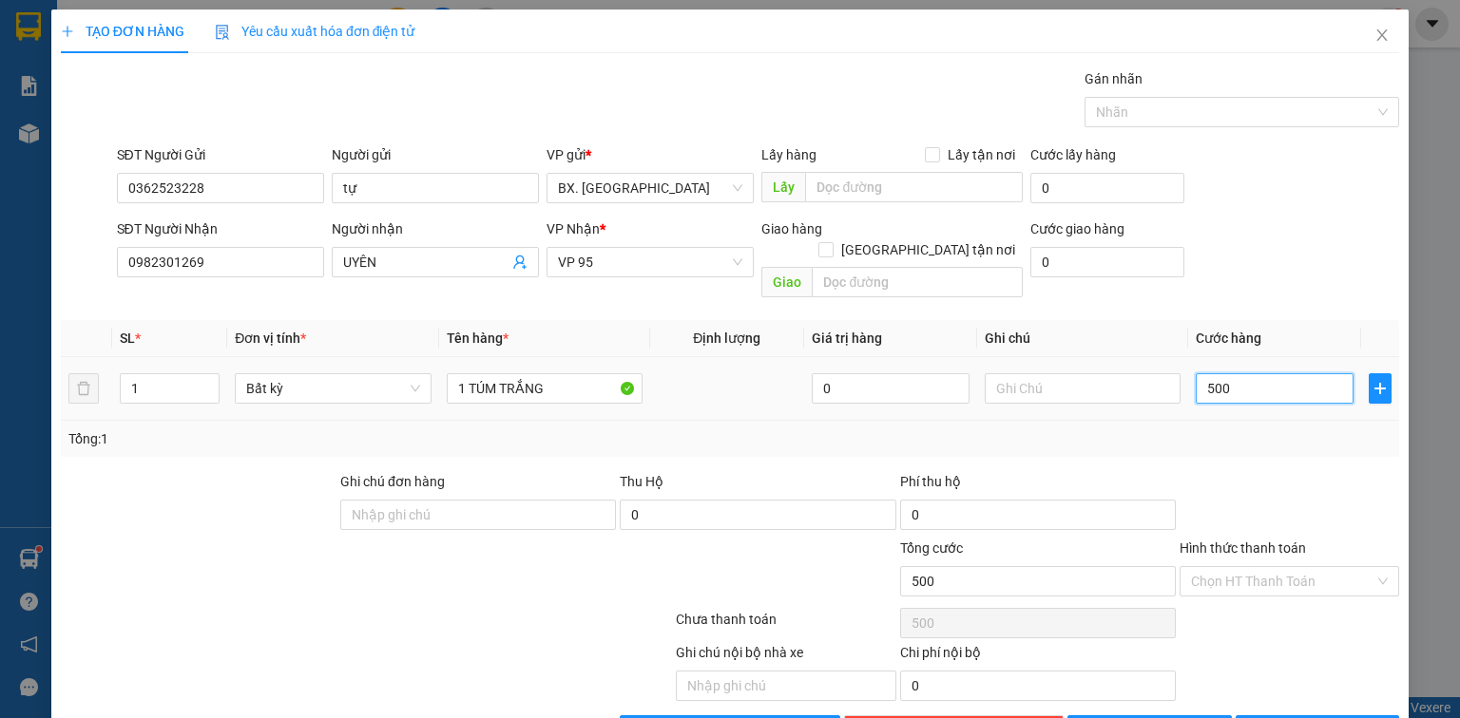
type input "5.000"
type input "50.000"
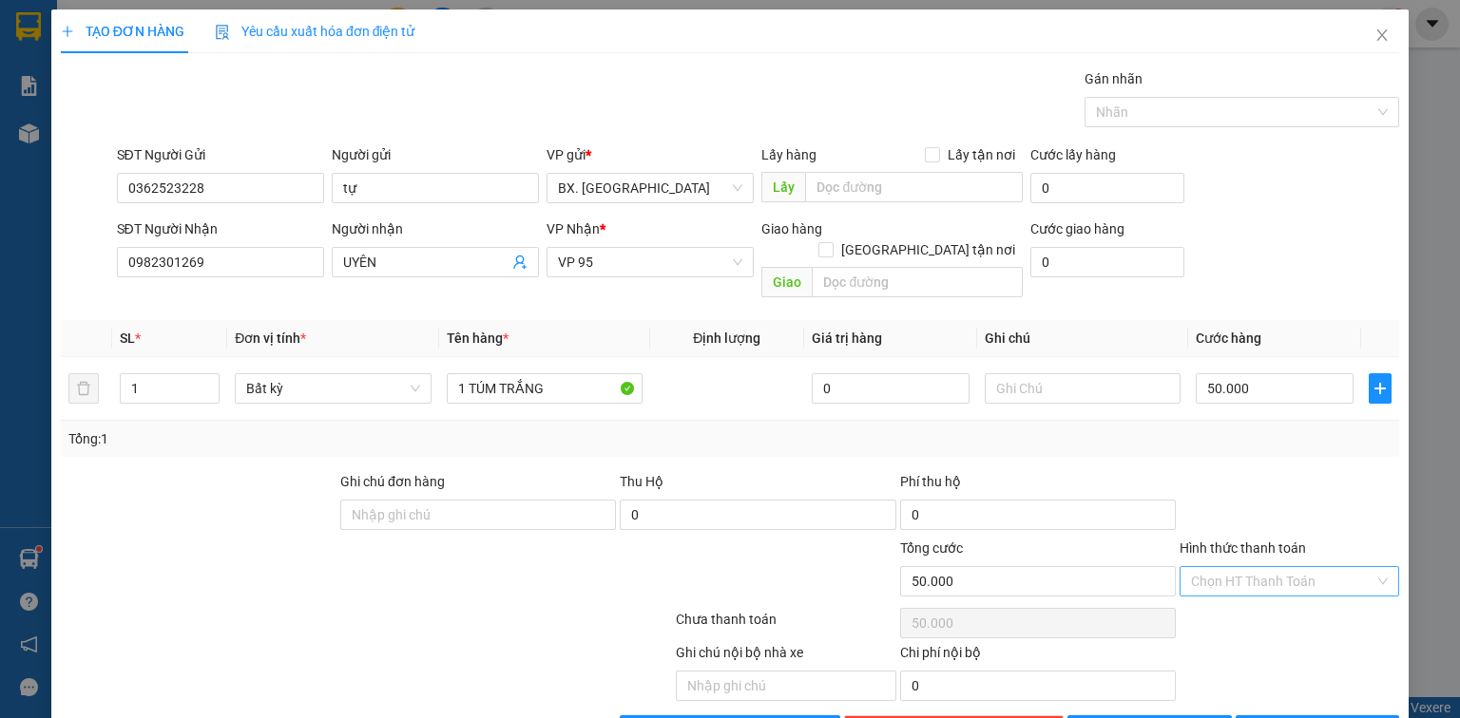
click at [1239, 568] on input "Hình thức thanh toán" at bounding box center [1282, 581] width 183 height 29
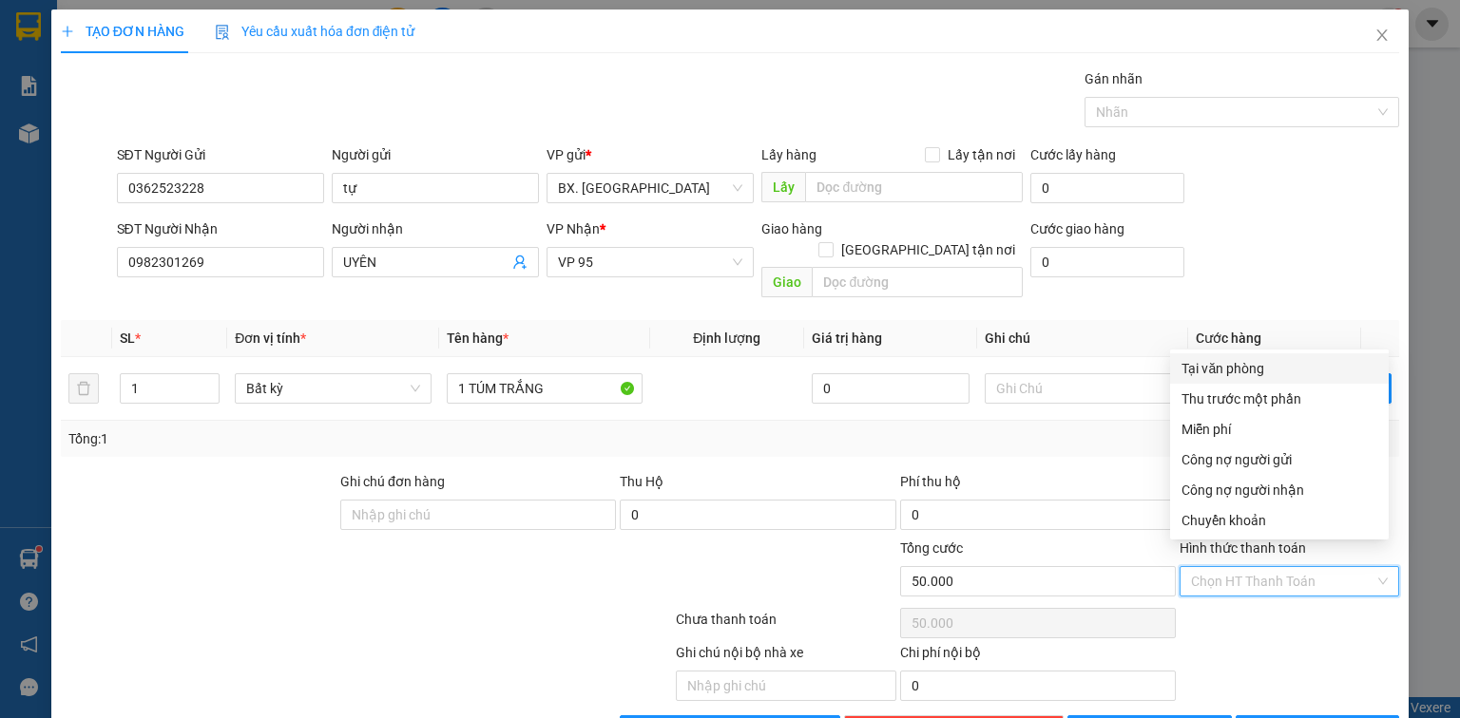
click at [1230, 365] on div "Tại văn phòng" at bounding box center [1279, 368] width 196 height 21
type input "0"
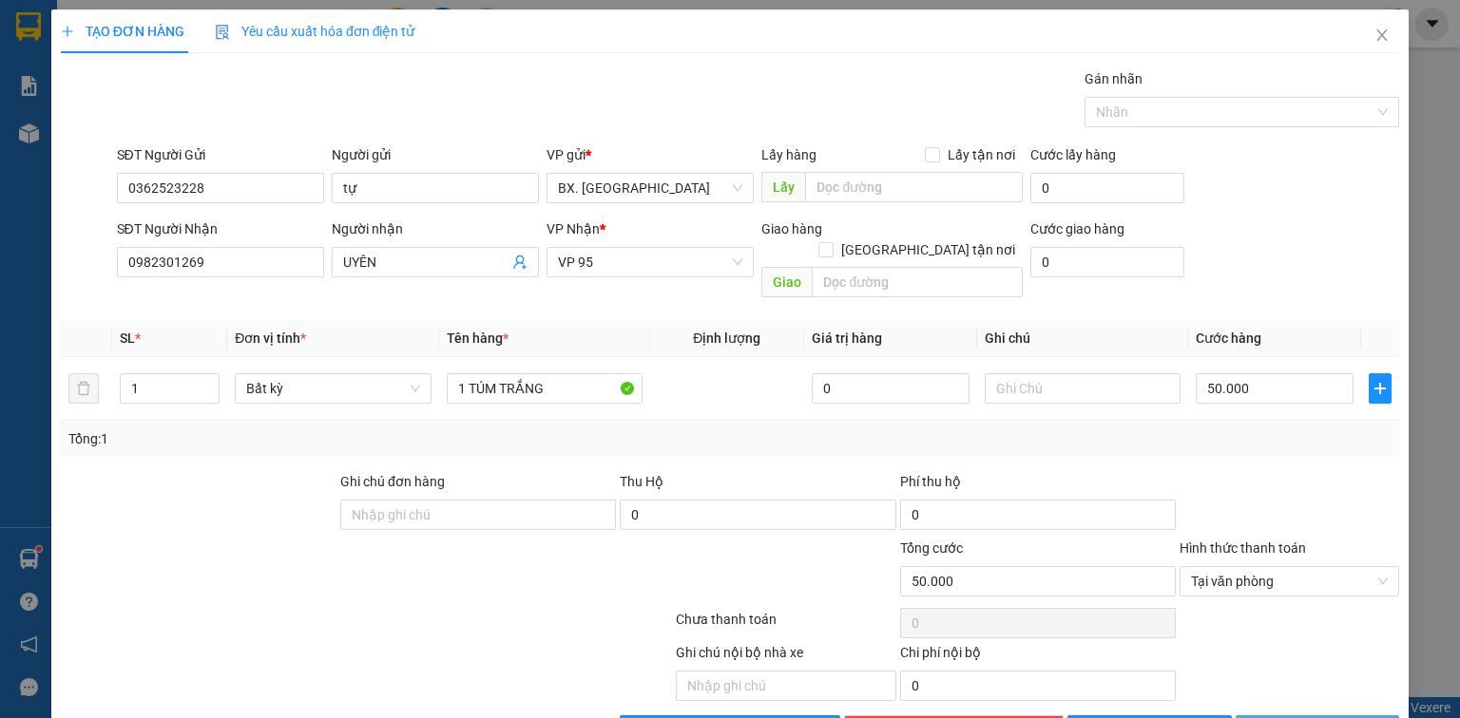
click at [1336, 717] on span "[PERSON_NAME] và In" at bounding box center [1337, 730] width 133 height 21
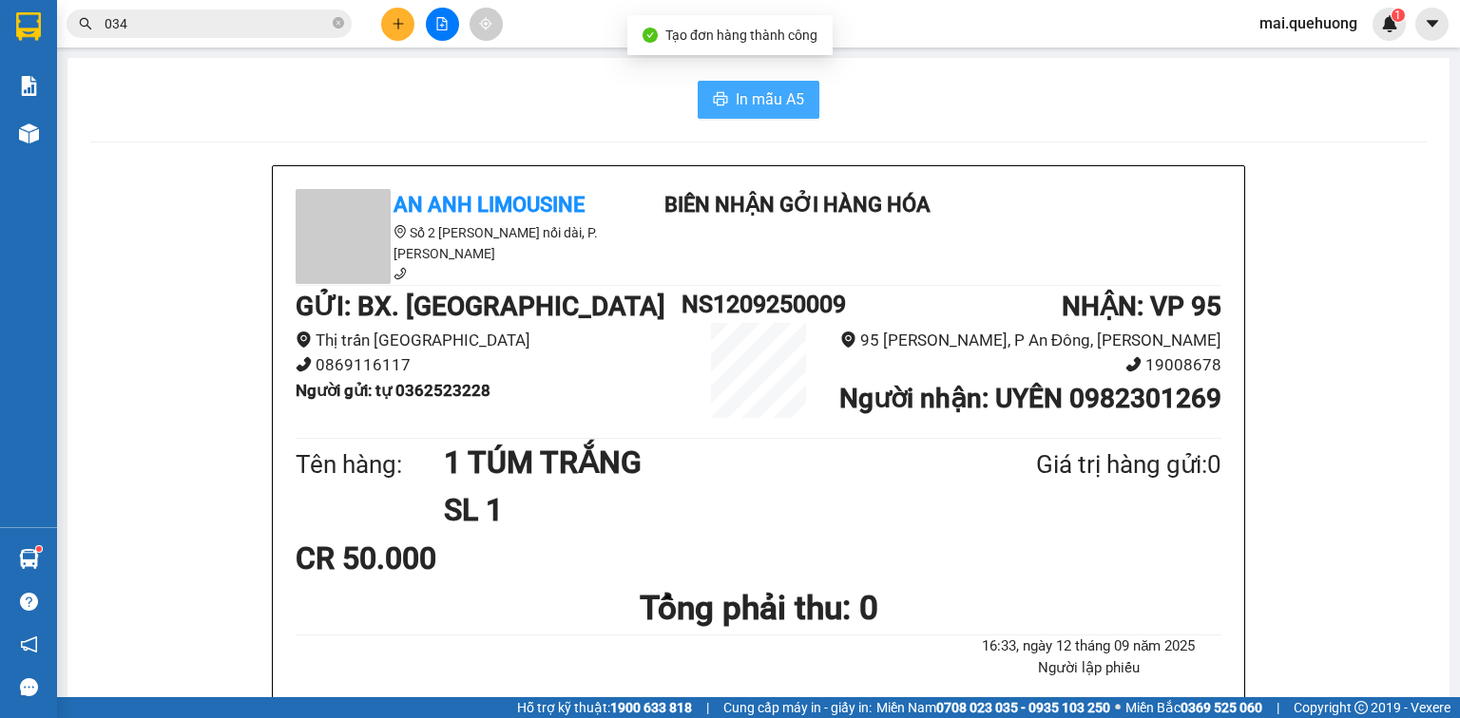
click at [753, 86] on button "In mẫu A5" at bounding box center [758, 100] width 122 height 38
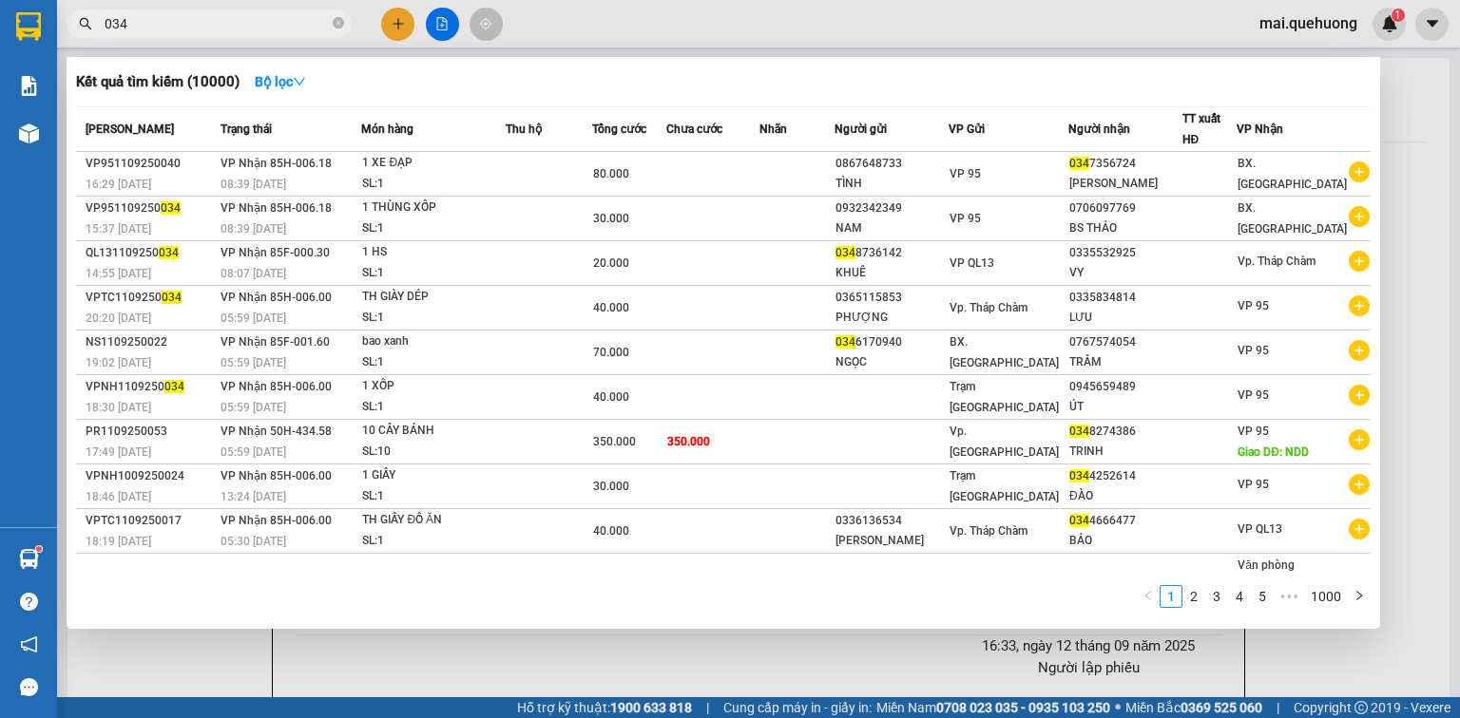
click at [280, 34] on span "034" at bounding box center [209, 24] width 285 height 29
click at [270, 29] on input "034" at bounding box center [217, 23] width 224 height 21
type input "0"
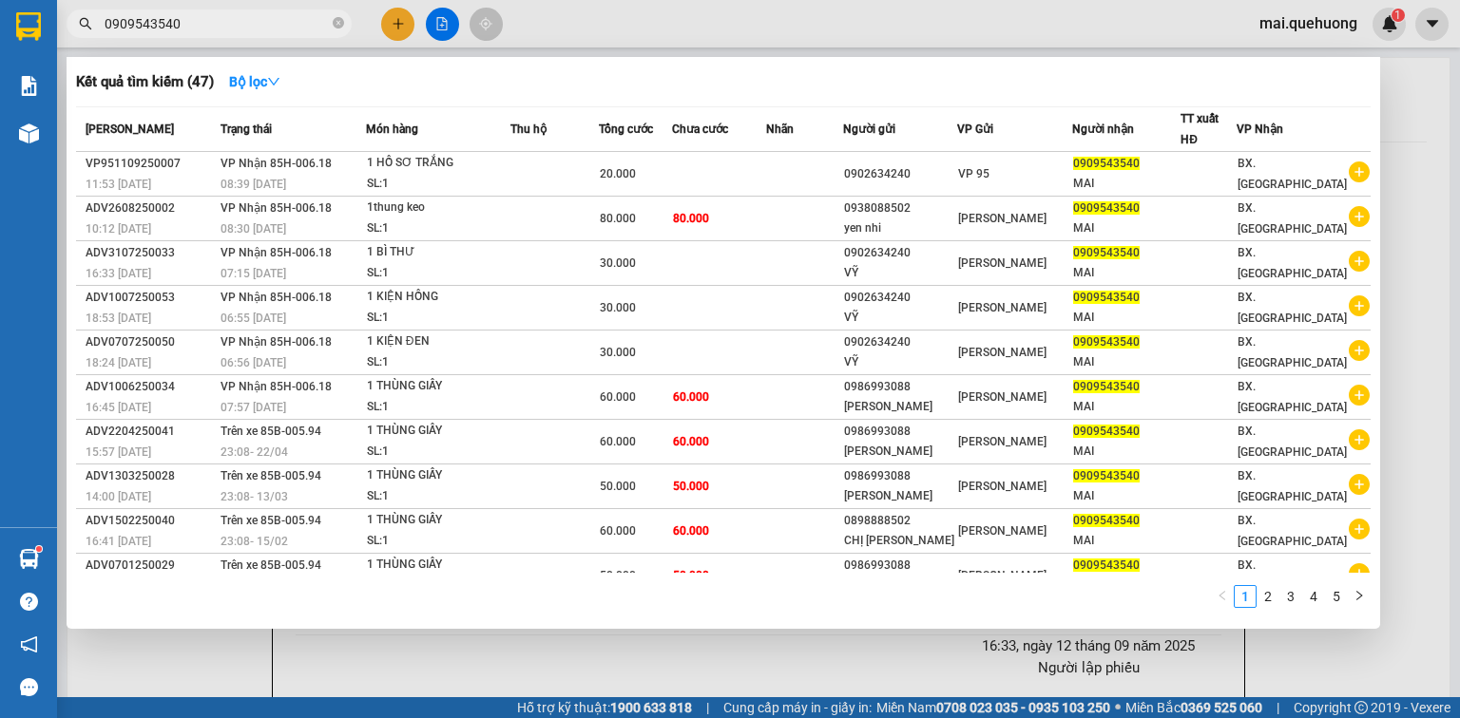
type input "0909543540"
click at [392, 23] on div at bounding box center [730, 359] width 1460 height 718
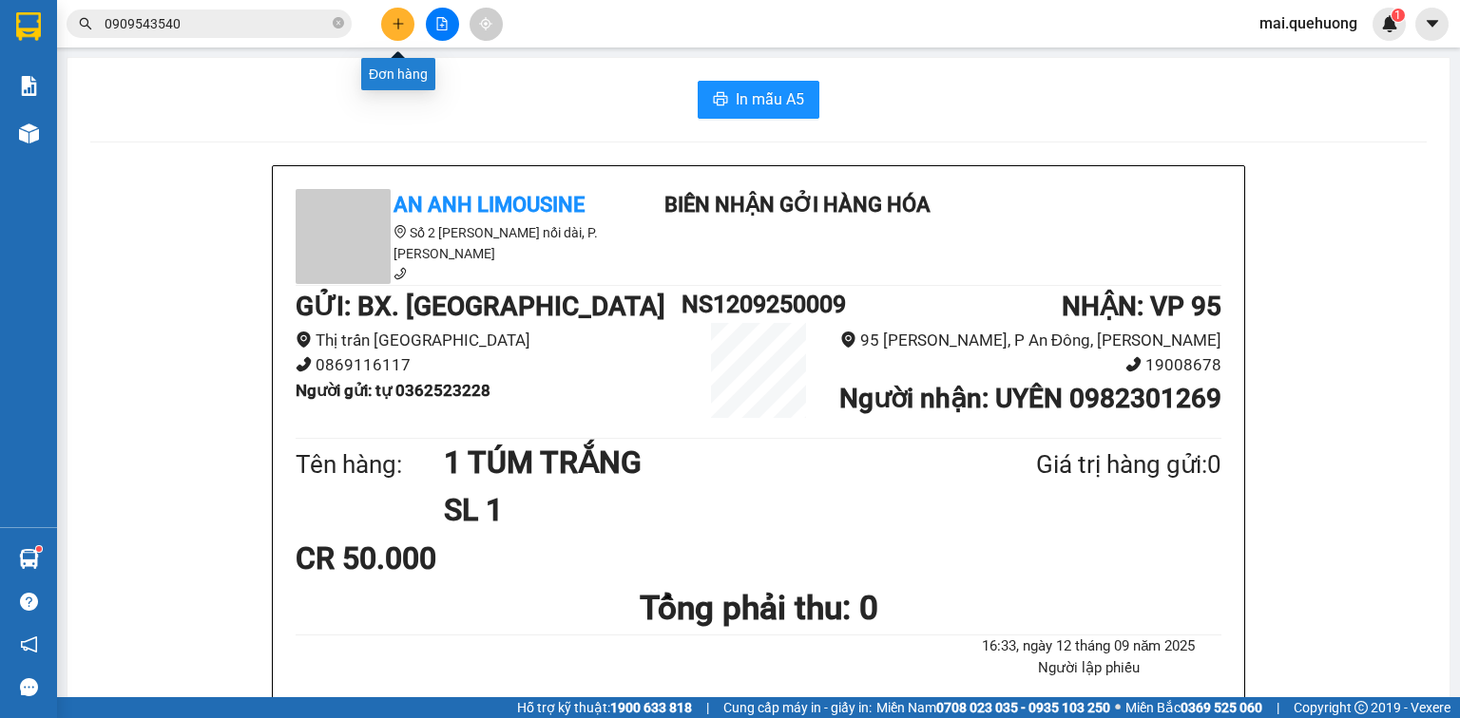
click at [403, 27] on icon "plus" at bounding box center [397, 23] width 13 height 13
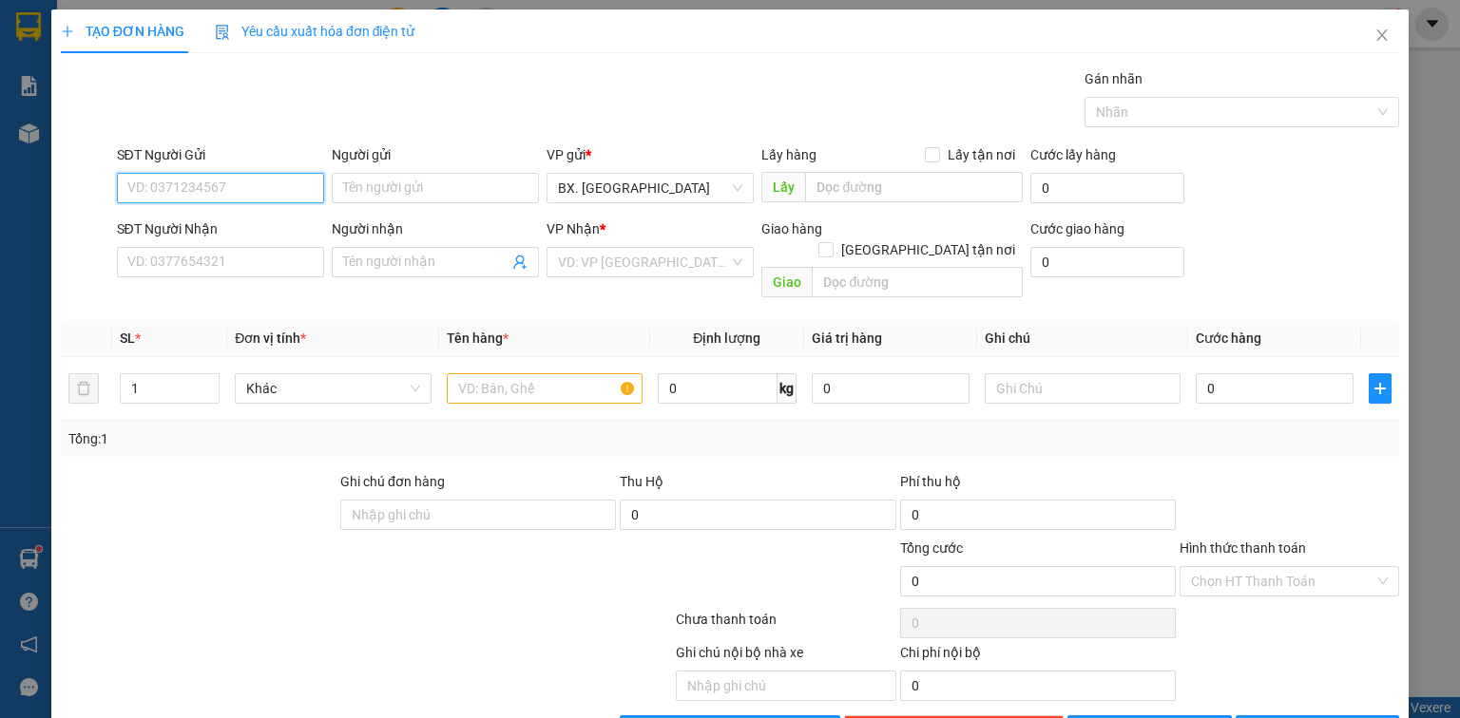
click at [241, 199] on input "SĐT Người Gửi" at bounding box center [220, 188] width 207 height 30
type input "0973019069"
click at [410, 188] on input "Người gửi" at bounding box center [435, 188] width 207 height 30
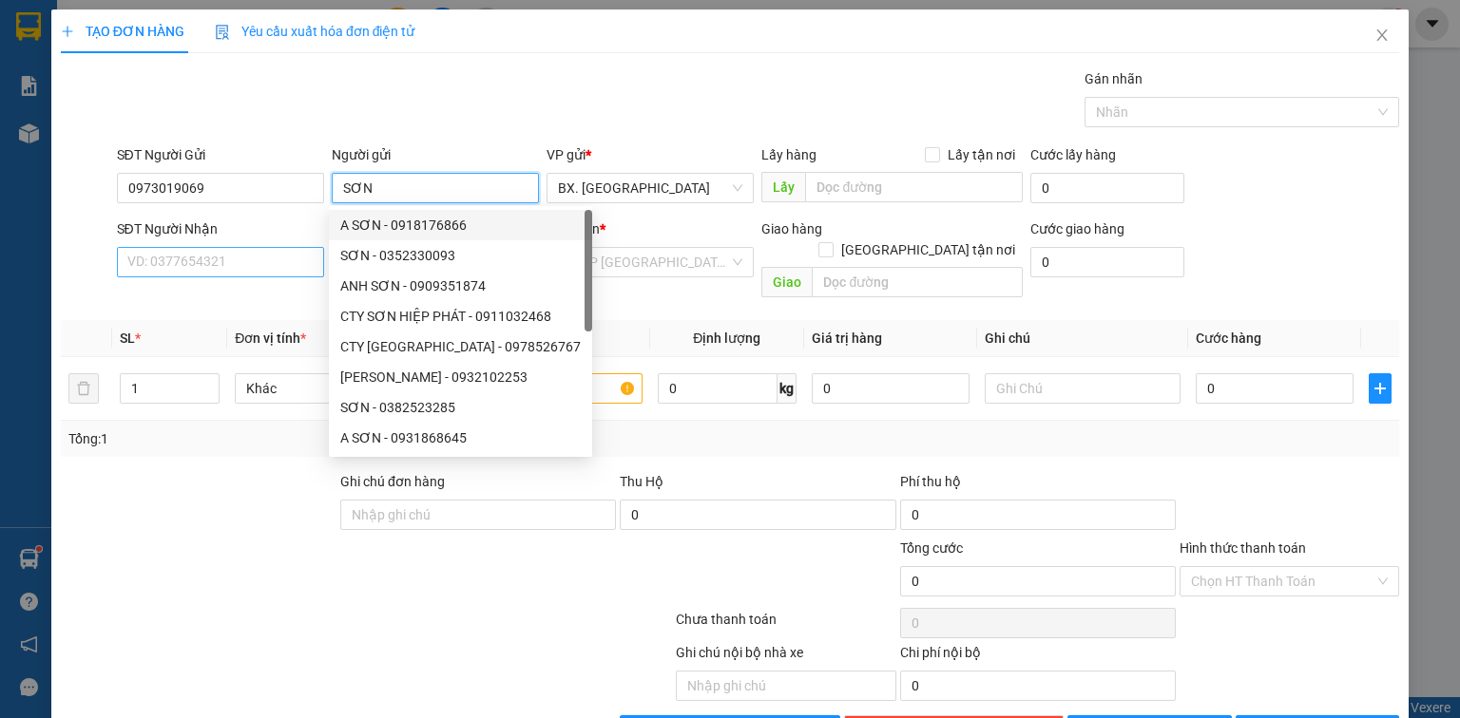
type input "SƠN"
click at [239, 259] on input "SĐT Người Nhận" at bounding box center [220, 262] width 207 height 30
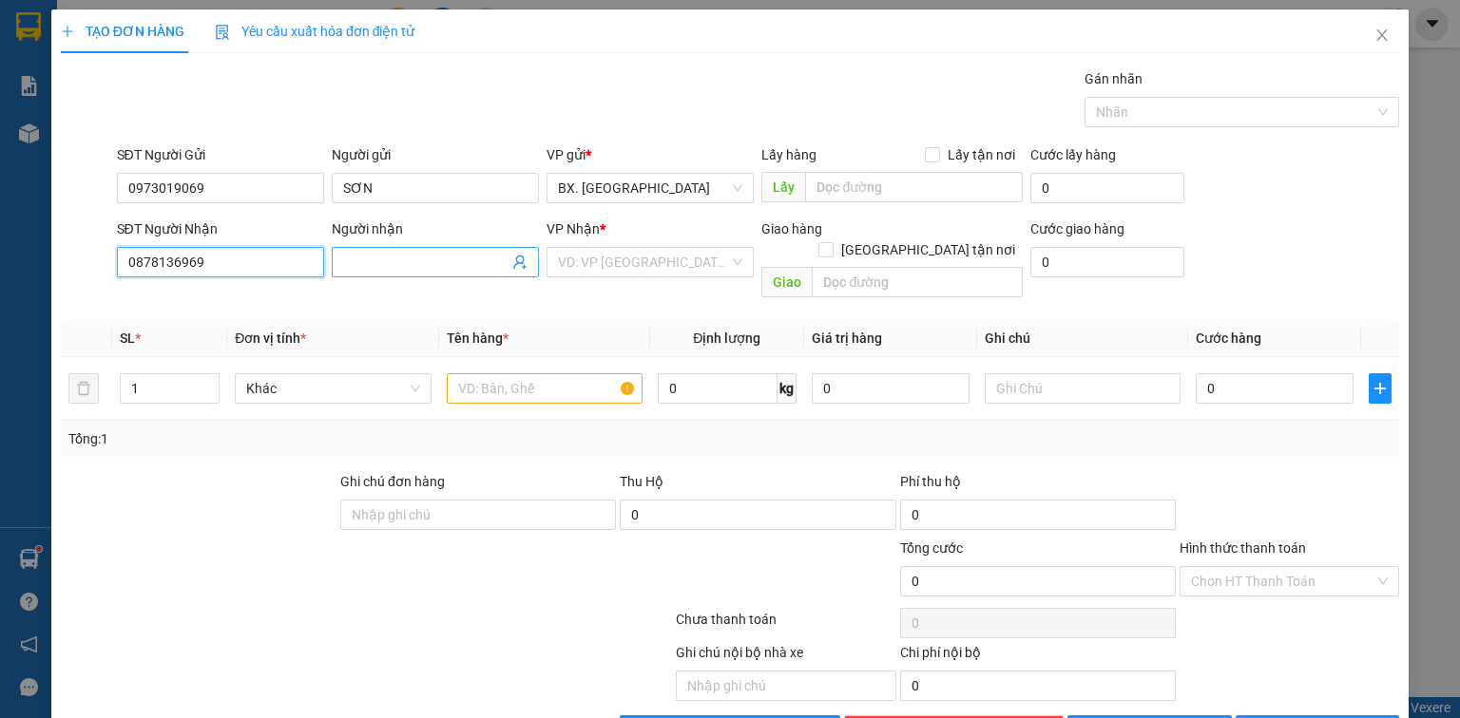
type input "0878136969"
click at [422, 268] on input "Người nhận" at bounding box center [425, 262] width 165 height 21
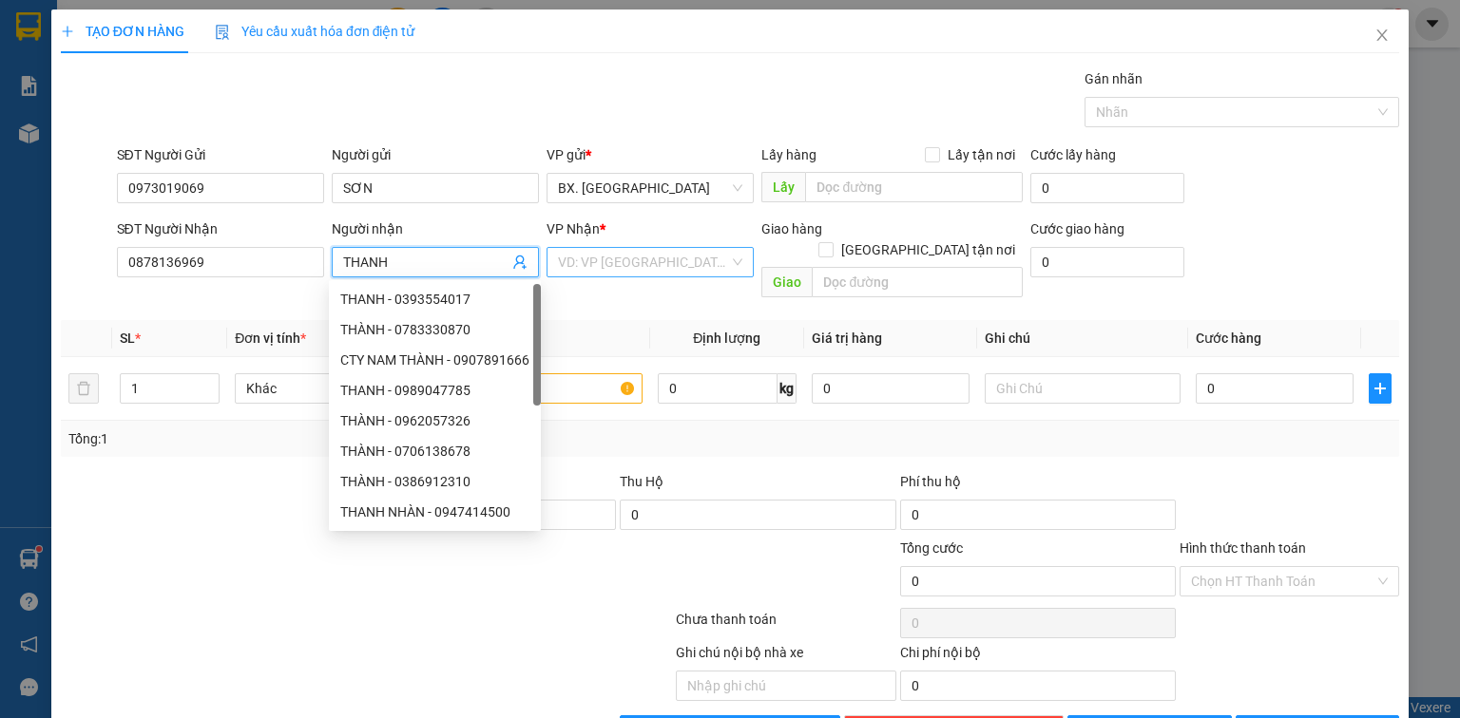
type input "THANH"
click at [634, 259] on input "search" at bounding box center [643, 262] width 171 height 29
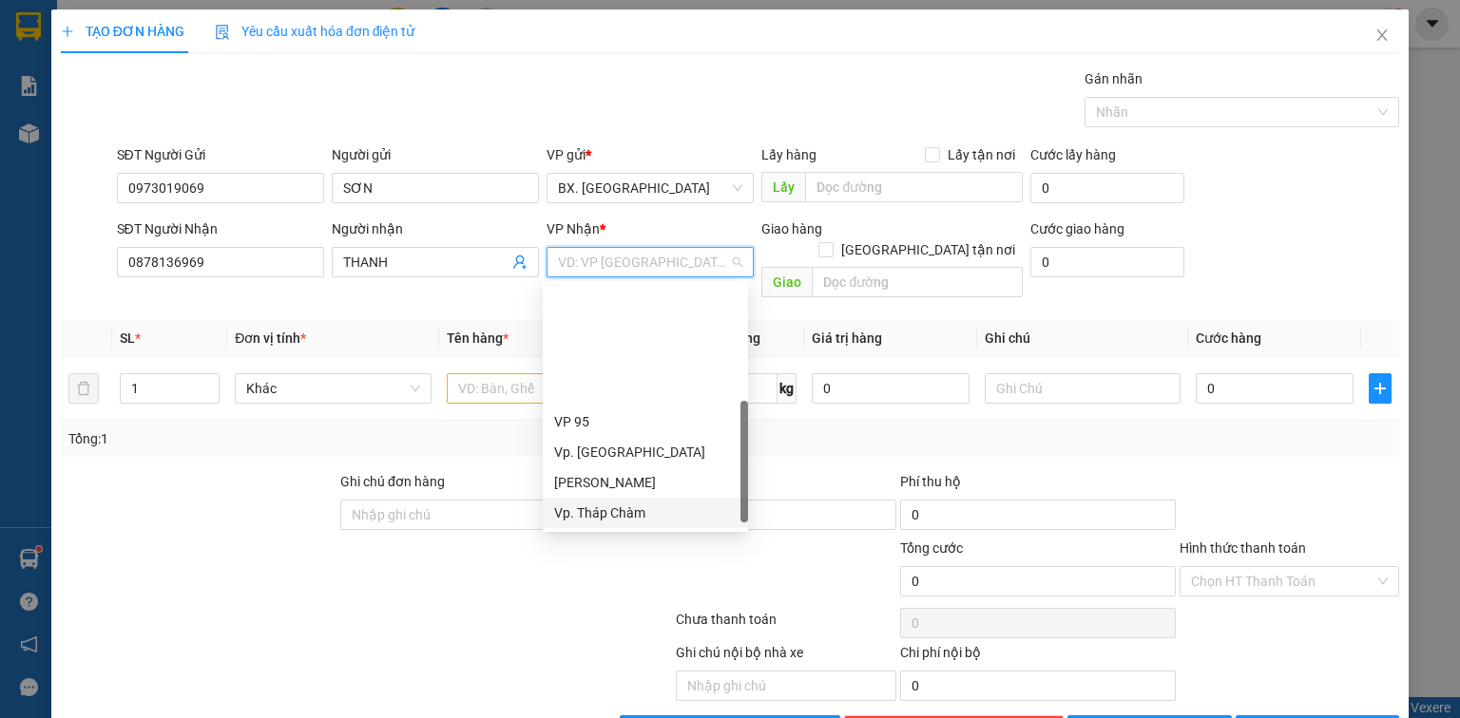
scroll to position [144, 0]
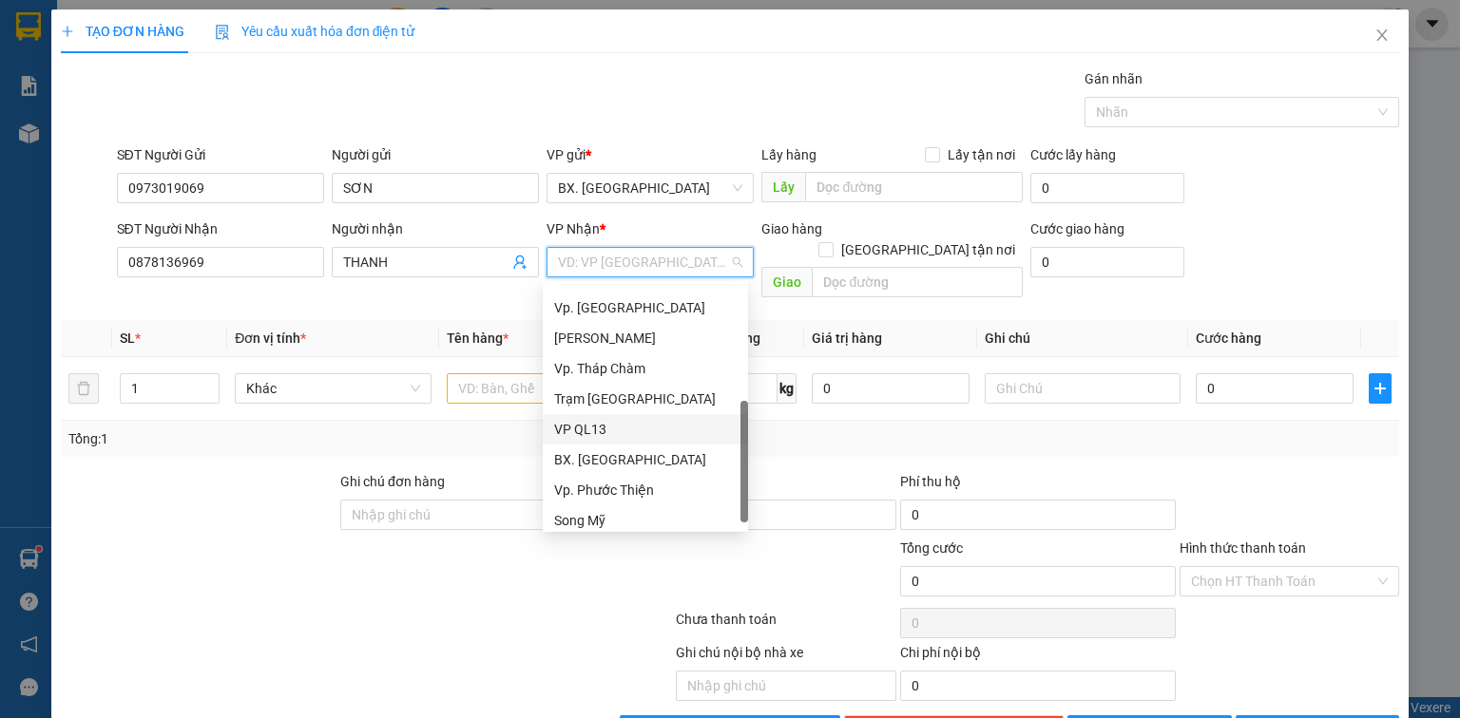
click at [605, 431] on div "VP QL13" at bounding box center [645, 429] width 182 height 21
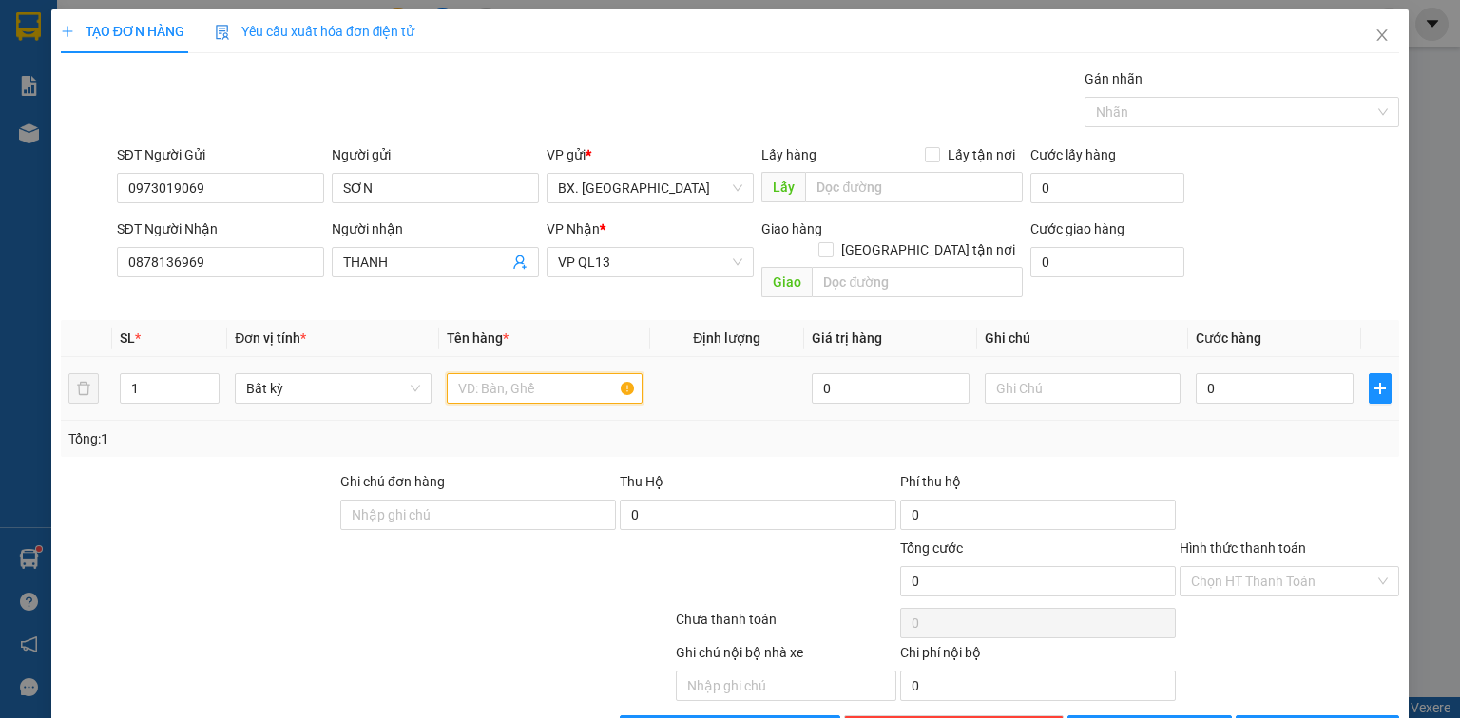
click at [494, 373] on input "text" at bounding box center [545, 388] width 196 height 30
click at [513, 373] on input "1T XÓP" at bounding box center [545, 388] width 196 height 30
type input "1T XỐP"
click at [1249, 373] on input "0" at bounding box center [1274, 388] width 158 height 30
type input "4"
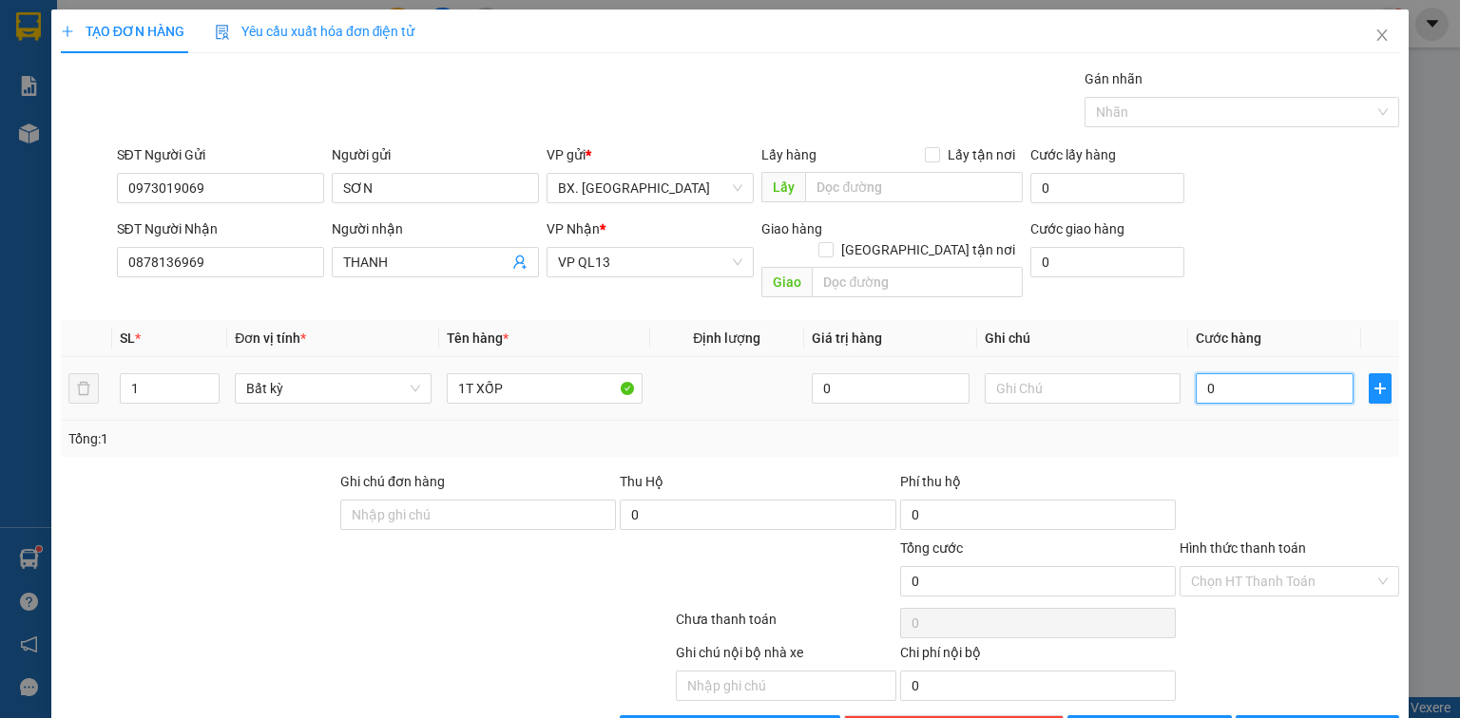
type input "4"
type input "40"
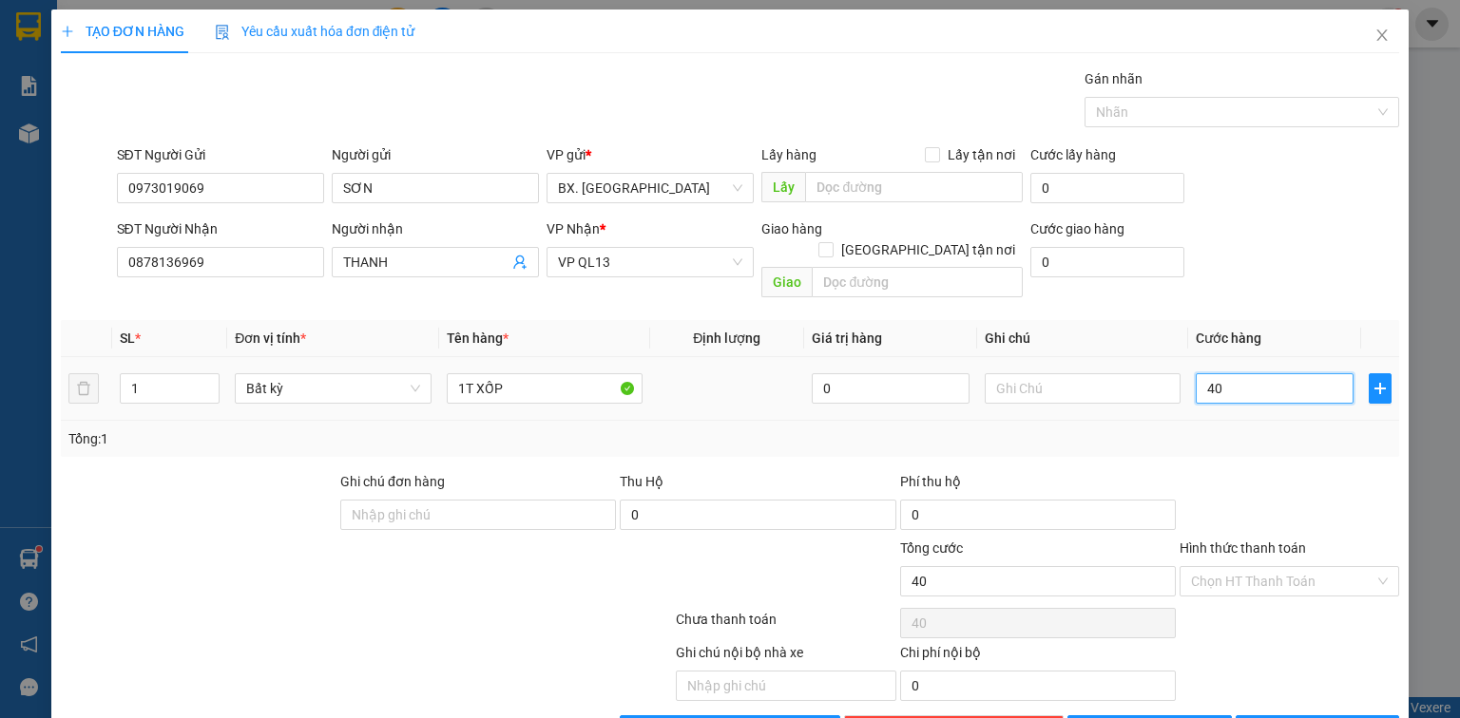
type input "400"
type input "4.000"
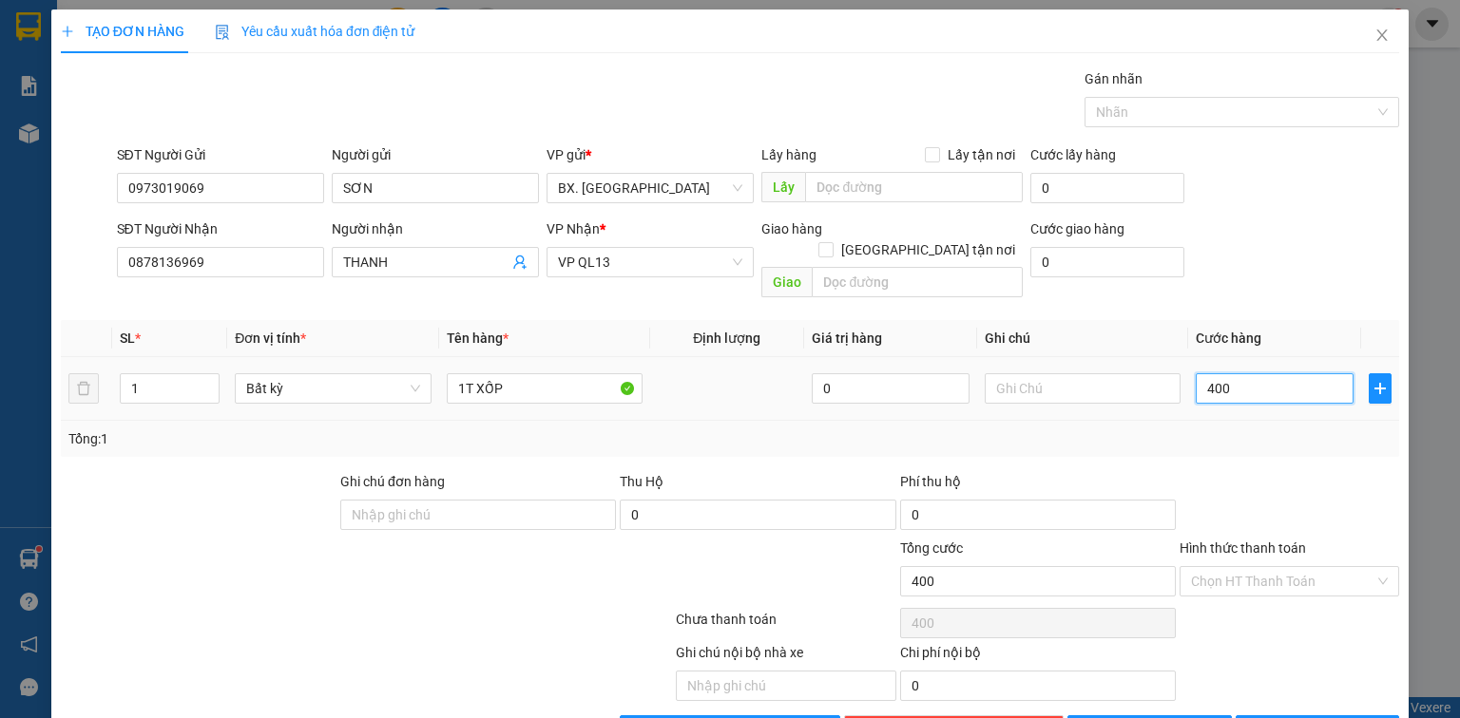
type input "4.000"
type input "40.000"
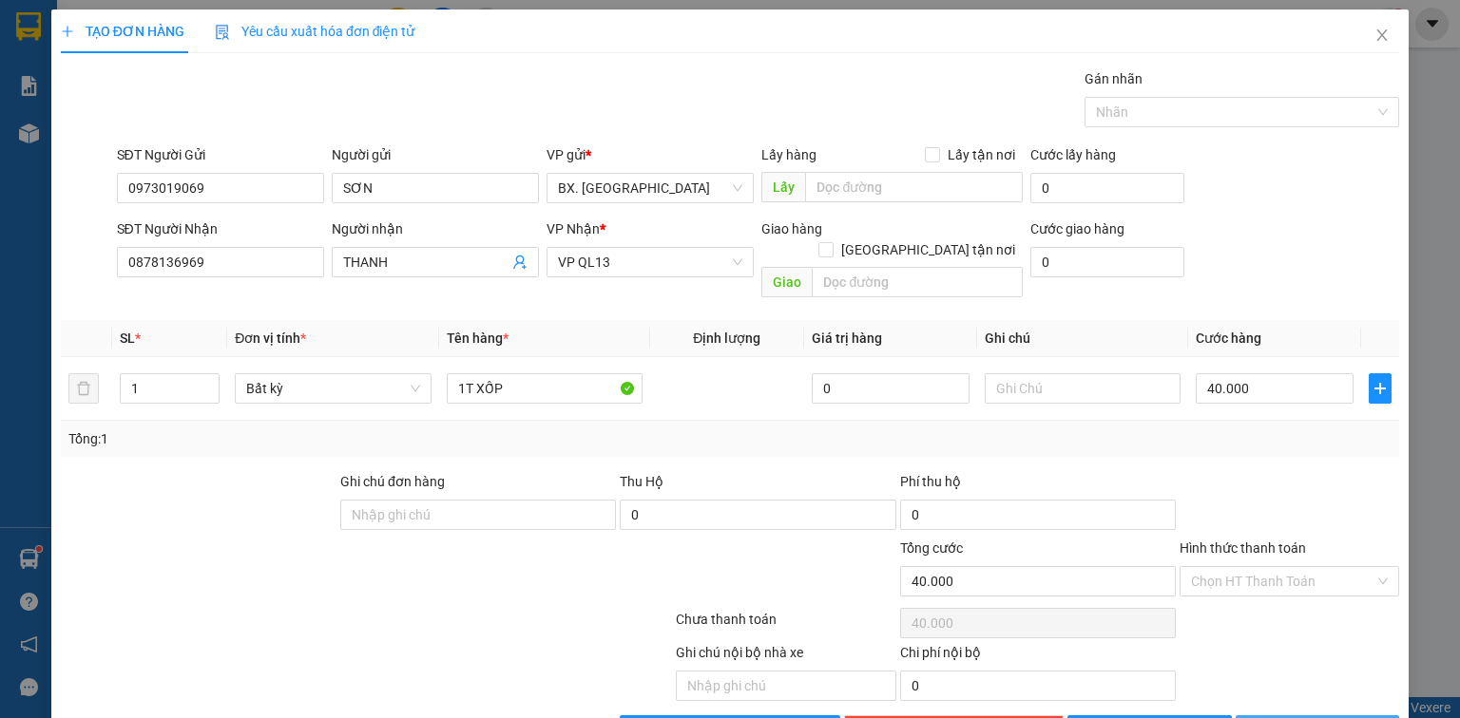
click at [1332, 717] on span "[PERSON_NAME] và In" at bounding box center [1337, 730] width 133 height 21
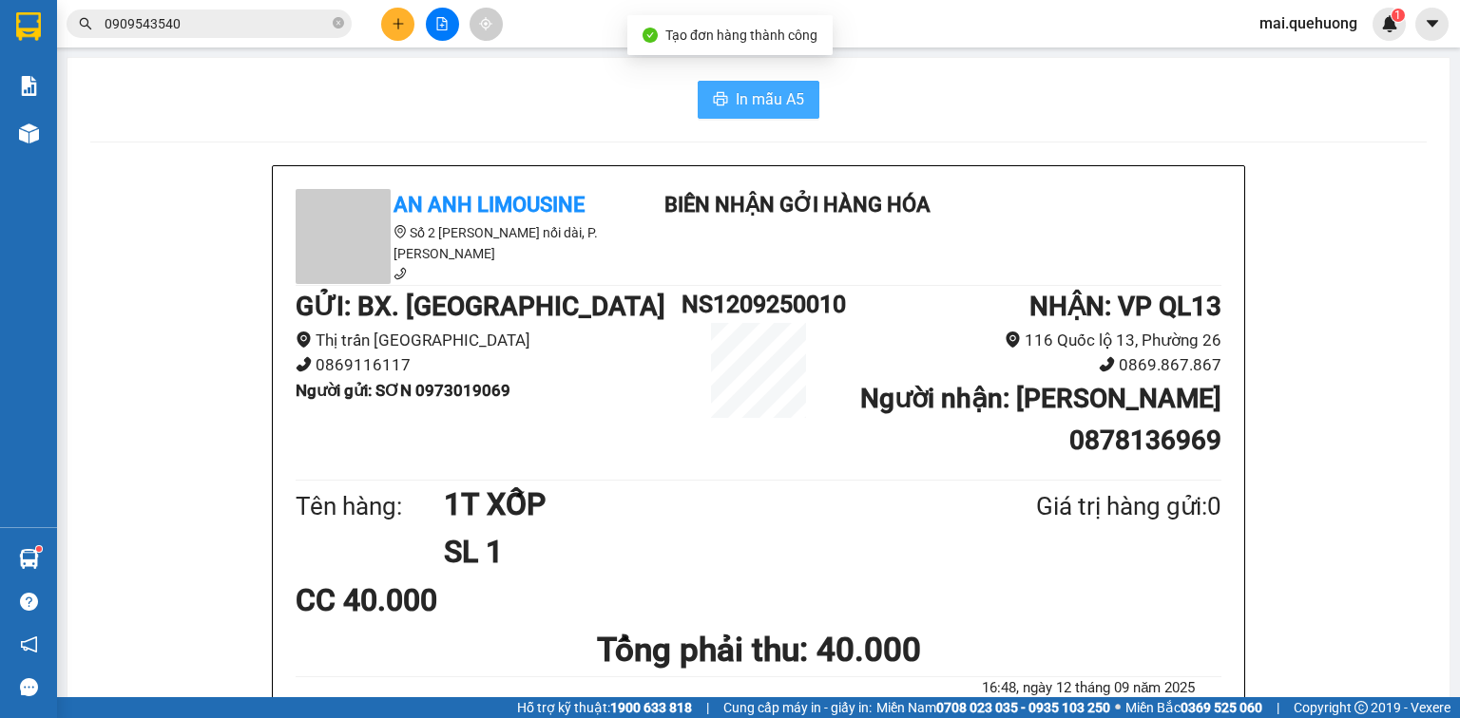
click at [783, 88] on span "In mẫu A5" at bounding box center [769, 99] width 68 height 24
click at [391, 26] on icon "plus" at bounding box center [397, 23] width 13 height 13
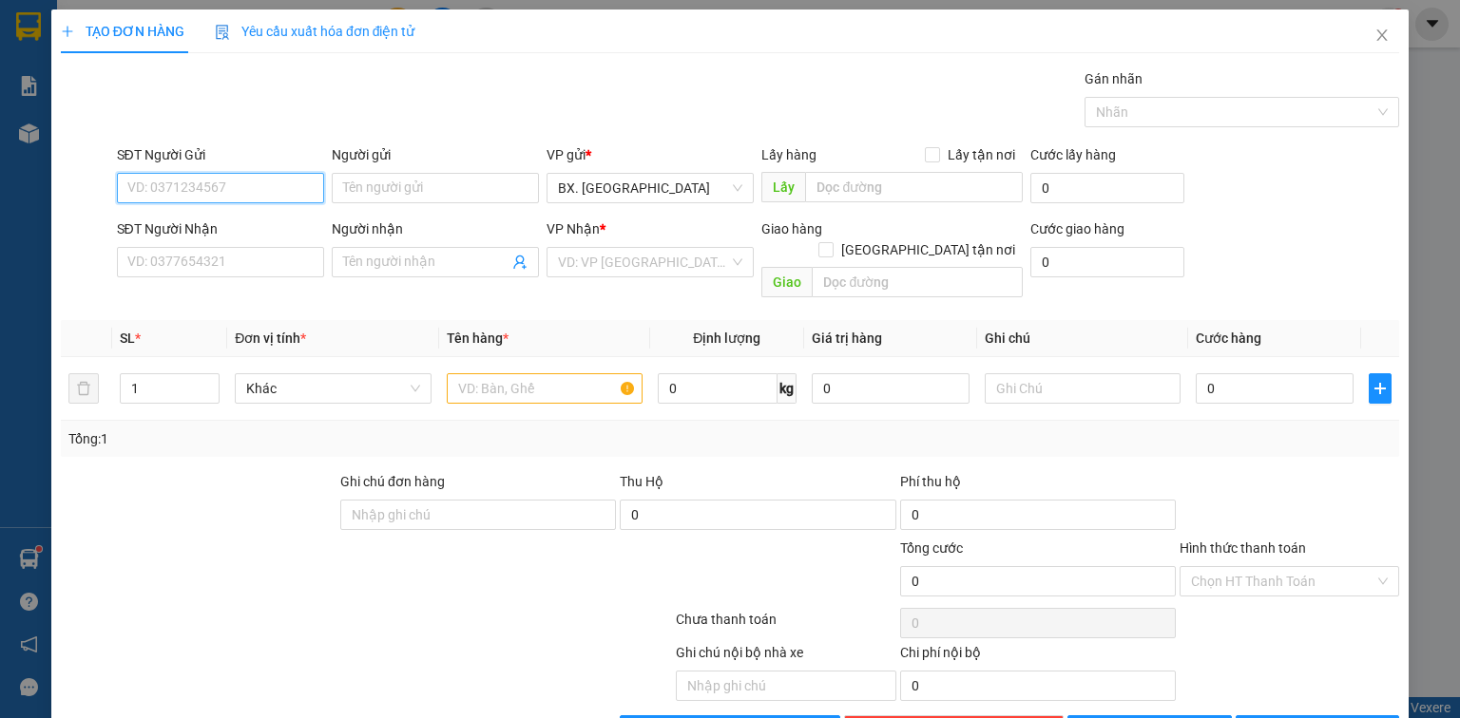
click at [237, 184] on input "SĐT Người Gửi" at bounding box center [220, 188] width 207 height 30
click at [232, 183] on input "SĐT Người Gửi" at bounding box center [220, 188] width 207 height 30
type input "0906258226"
click at [374, 180] on input "Người gửi" at bounding box center [435, 188] width 207 height 30
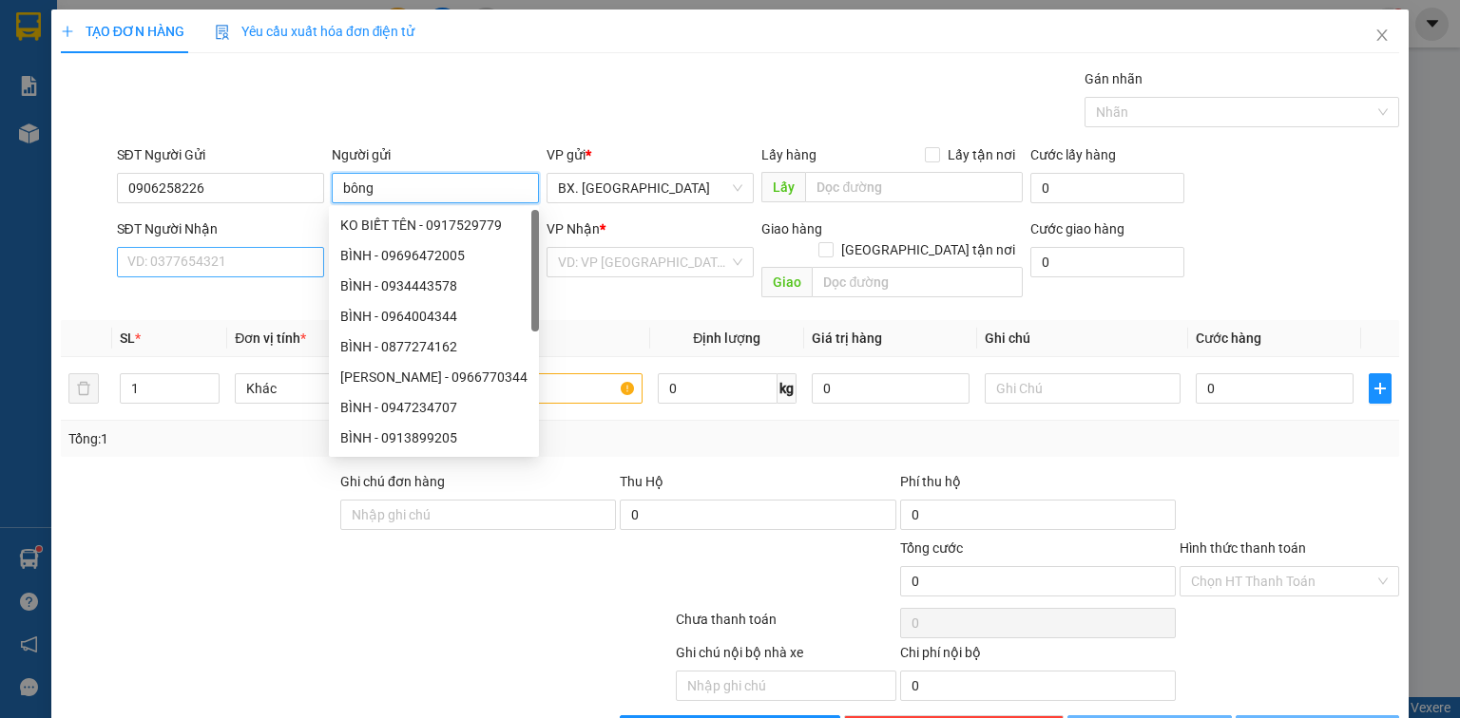
type input "bông"
click at [277, 265] on input "SĐT Người Nhận" at bounding box center [220, 262] width 207 height 30
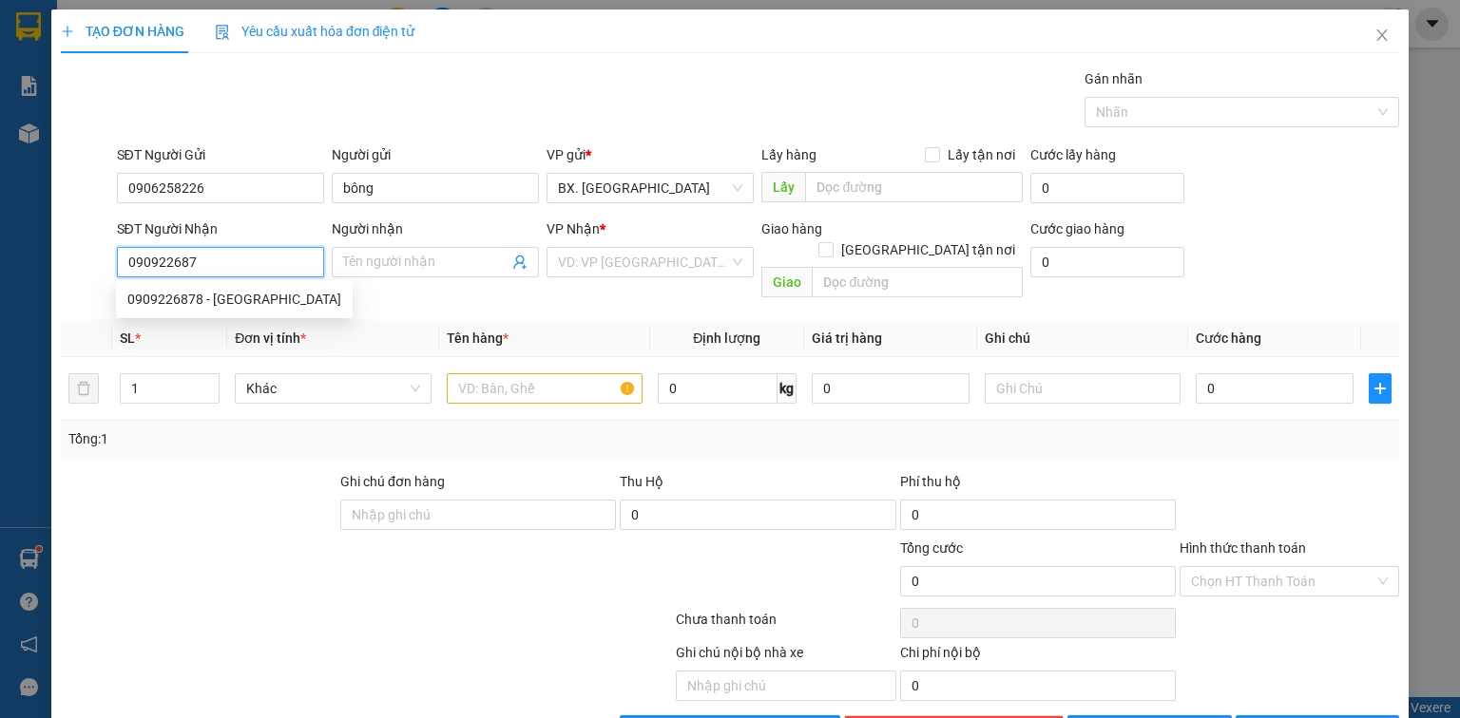
type input "0909226878"
click at [289, 295] on div "0909226878 - NGỌC HÀ" at bounding box center [234, 299] width 214 height 21
type input "NGỌC HÀ"
type input "30.000"
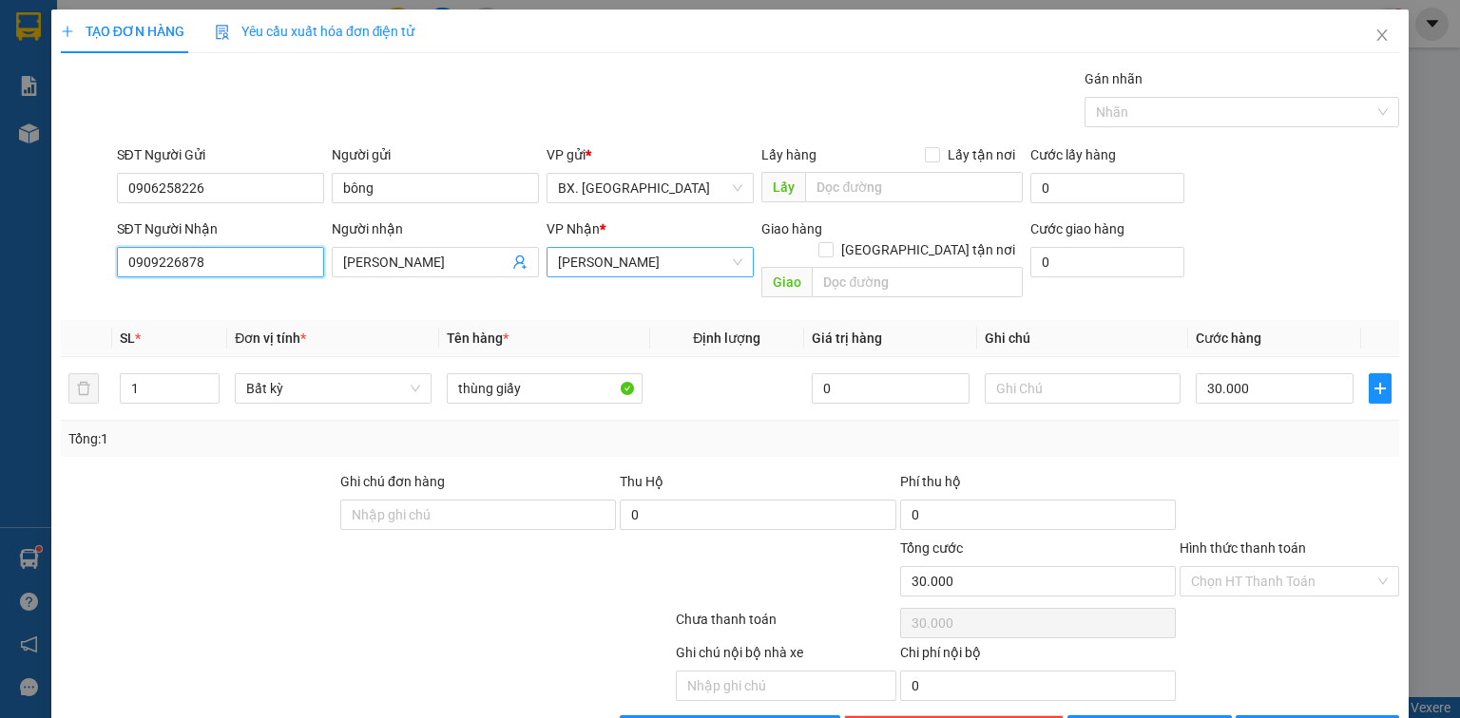
click at [656, 265] on span "[PERSON_NAME]" at bounding box center [650, 262] width 184 height 29
type input "0909226878"
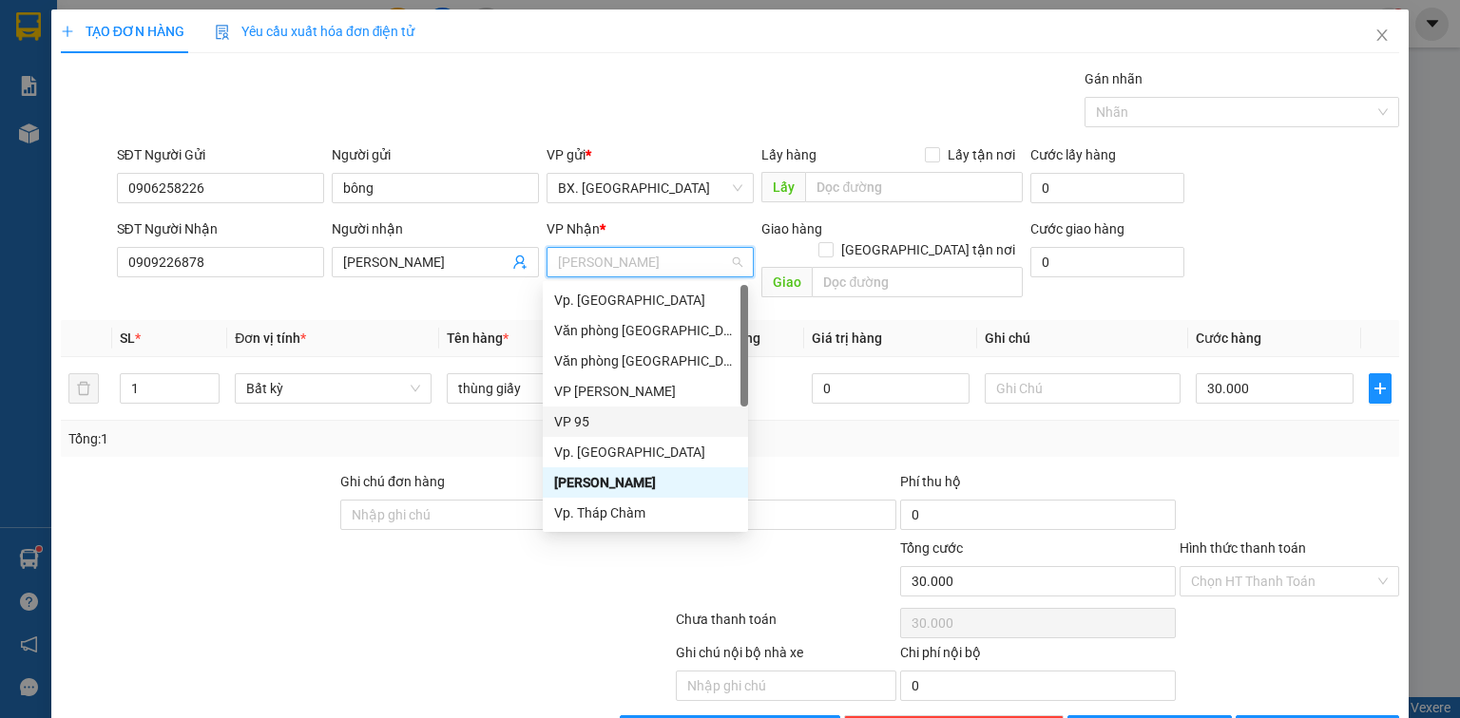
click at [585, 418] on div "VP 95" at bounding box center [645, 421] width 182 height 21
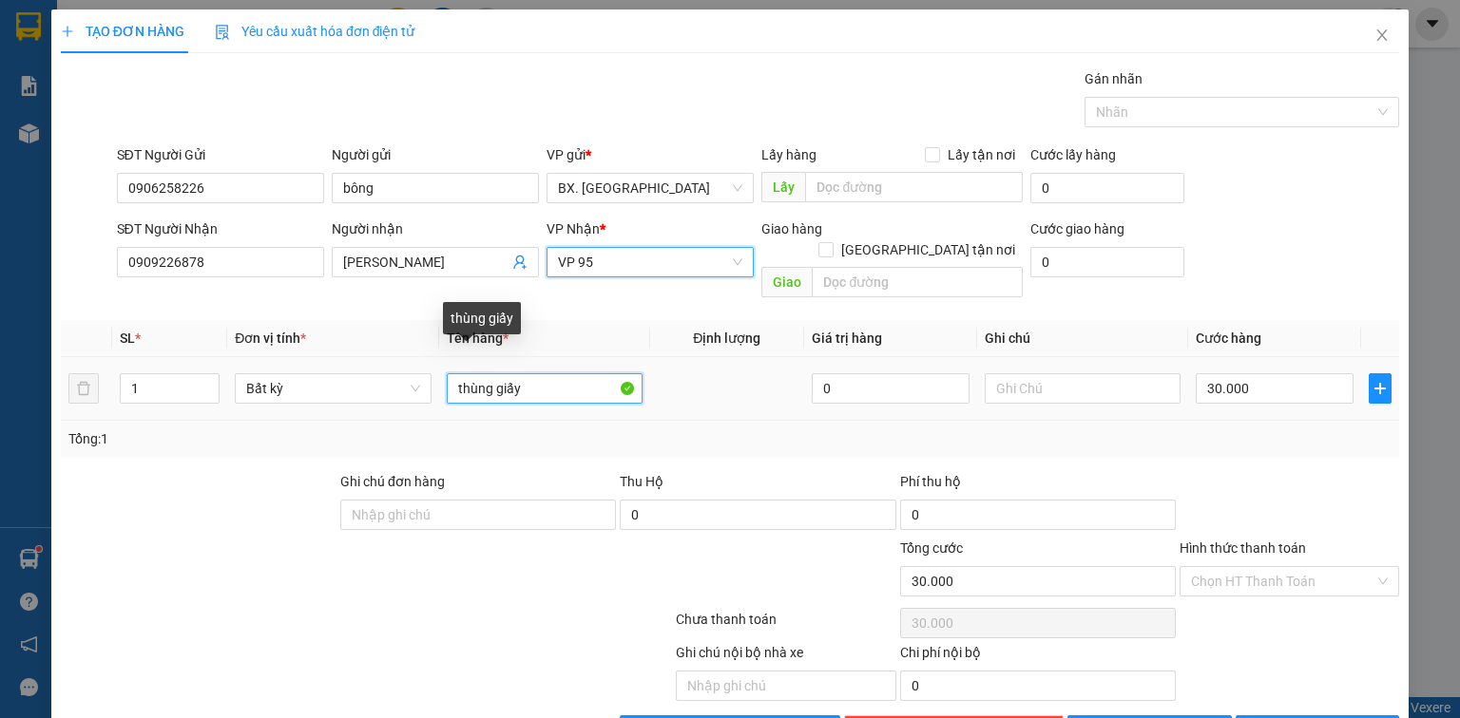
click at [538, 374] on input "thùng giấy" at bounding box center [545, 388] width 196 height 30
type input "t"
type input "1 túm xanh"
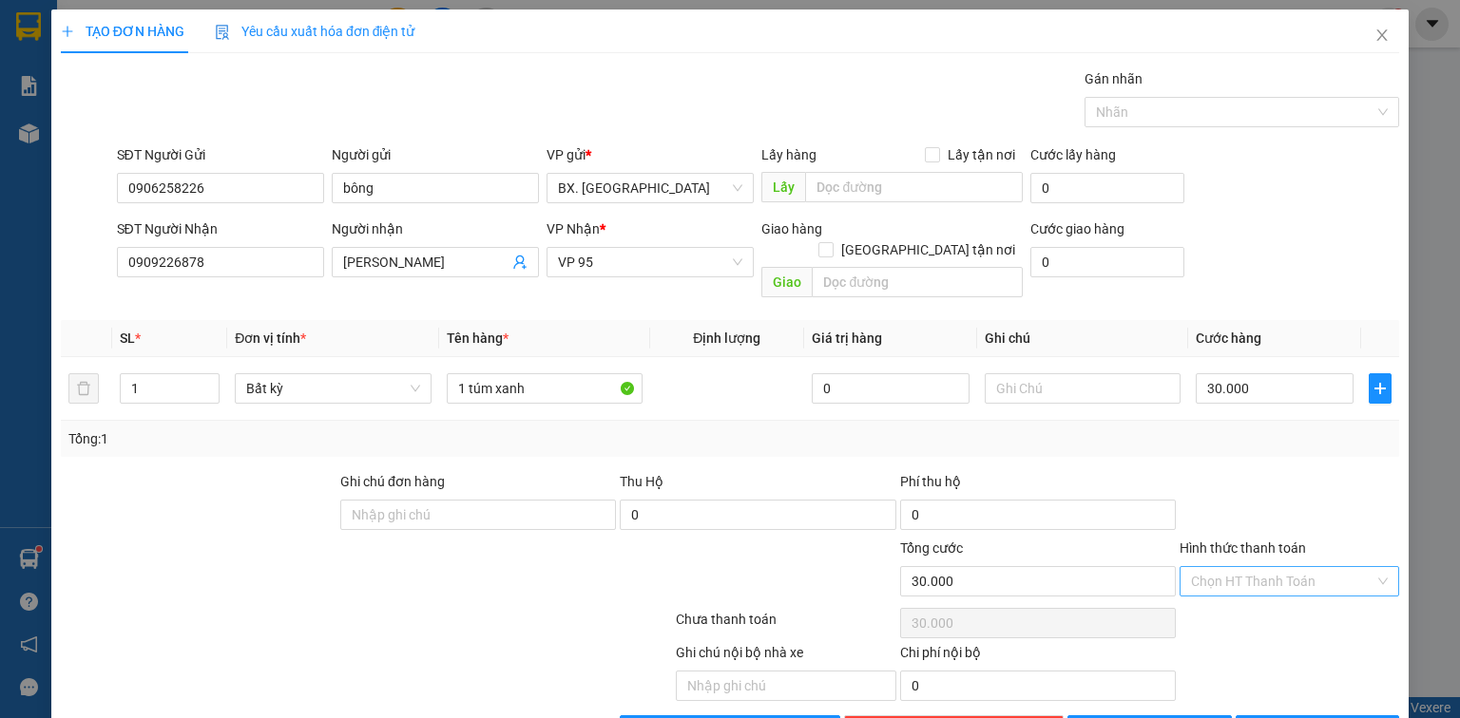
click at [1280, 567] on input "Hình thức thanh toán" at bounding box center [1282, 581] width 183 height 29
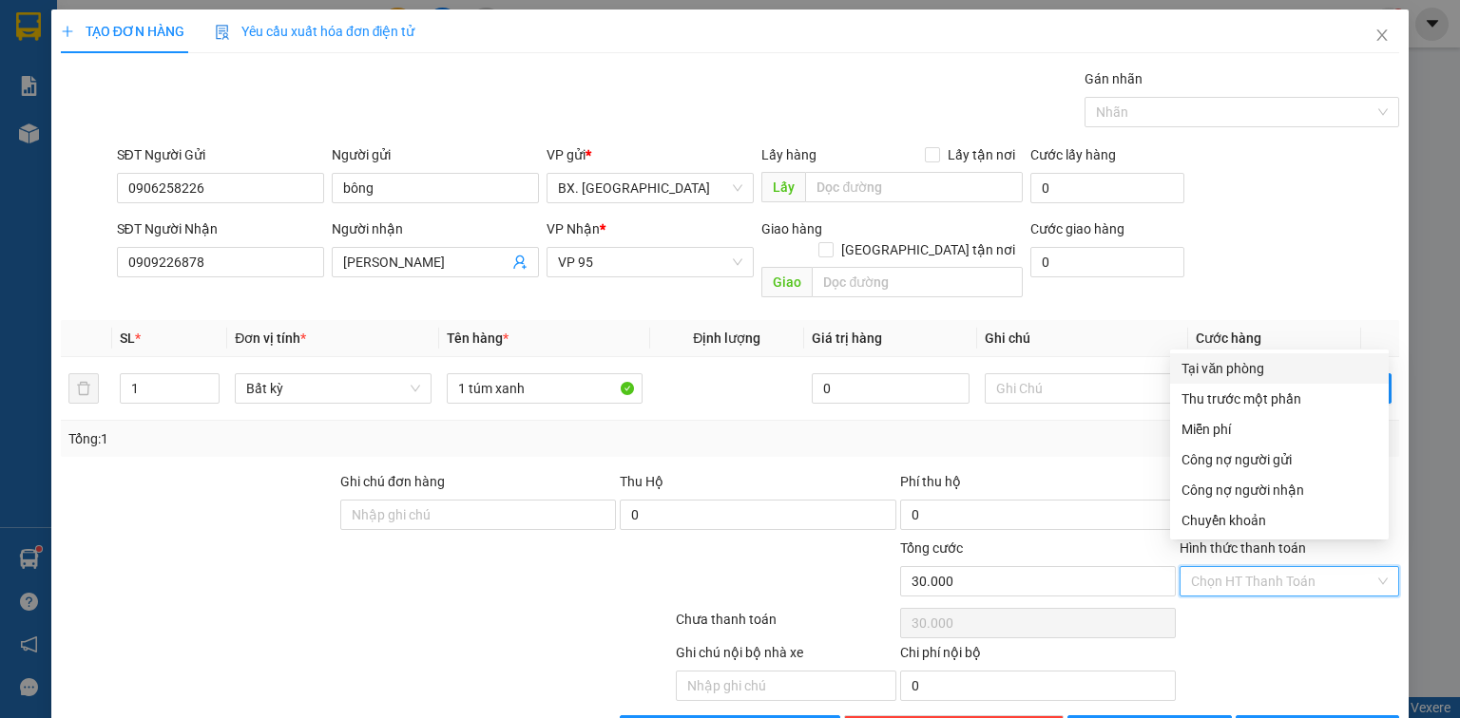
click at [1238, 353] on div "Tại văn phòng" at bounding box center [1279, 368] width 219 height 30
type input "0"
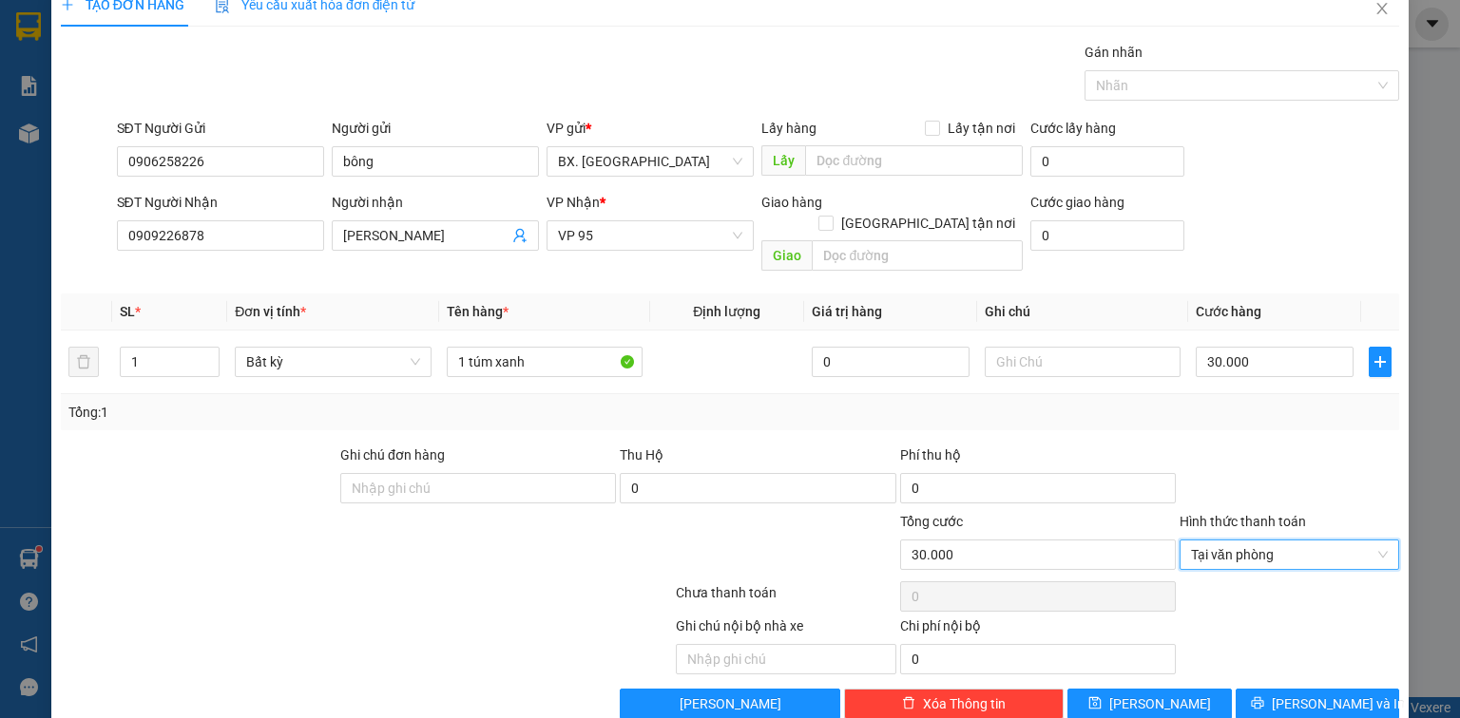
scroll to position [42, 0]
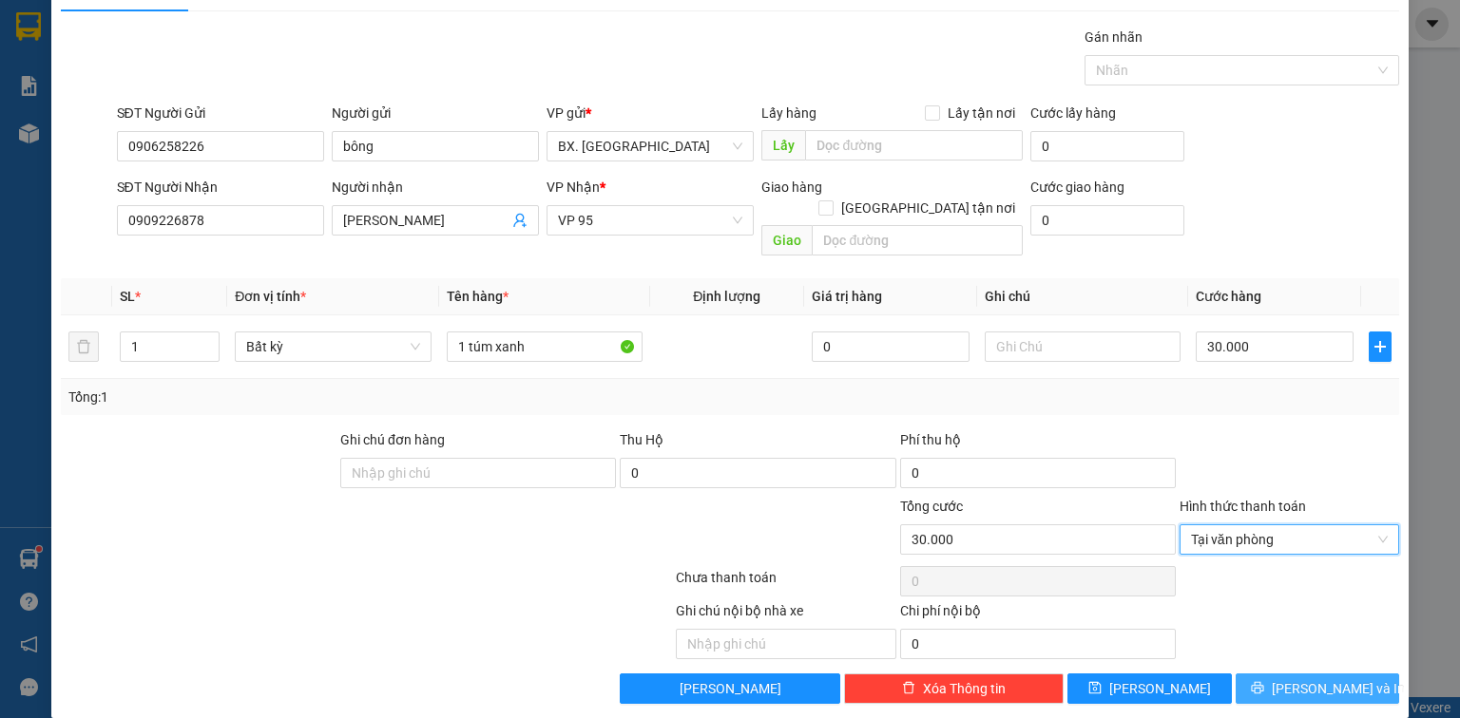
drag, startPoint x: 1315, startPoint y: 661, endPoint x: 1293, endPoint y: 658, distance: 22.2
click at [1312, 678] on span "[PERSON_NAME] và In" at bounding box center [1337, 688] width 133 height 21
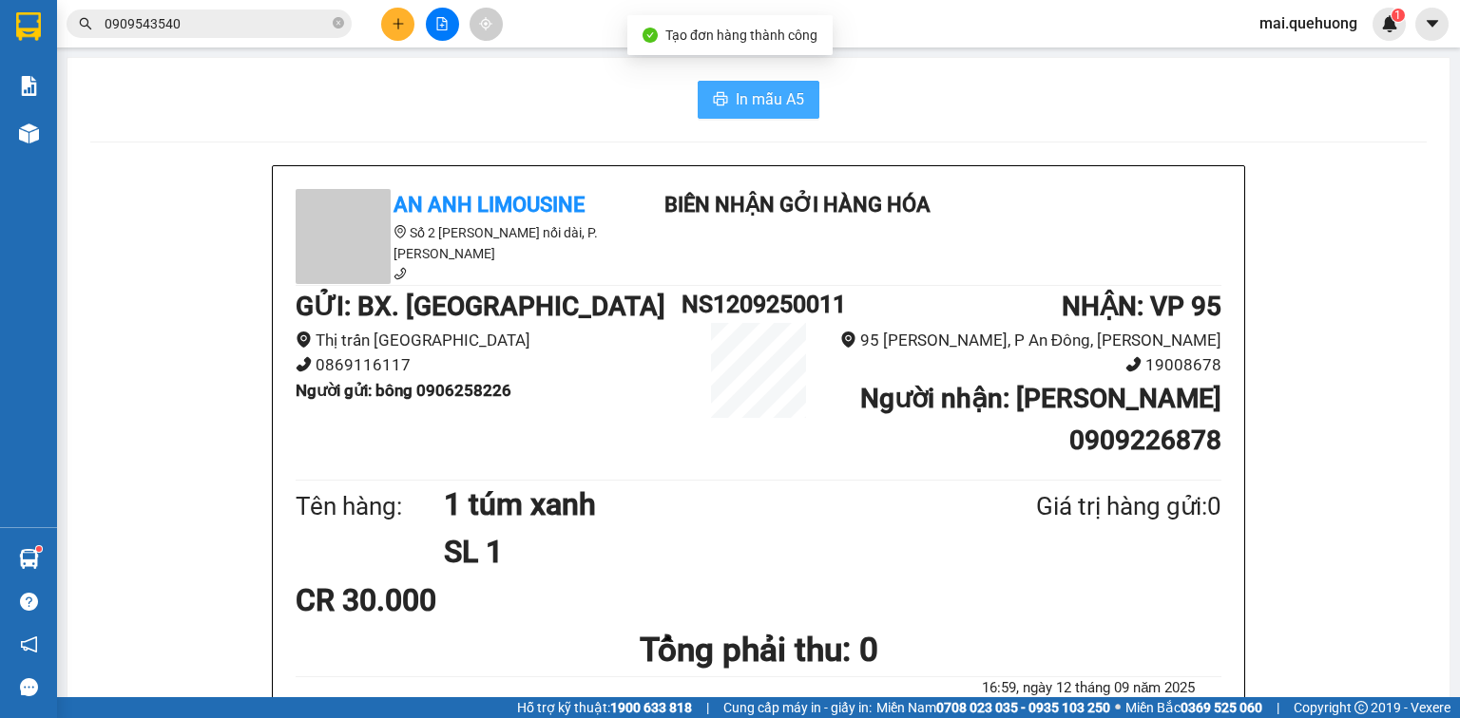
click at [741, 87] on span "In mẫu A5" at bounding box center [769, 99] width 68 height 24
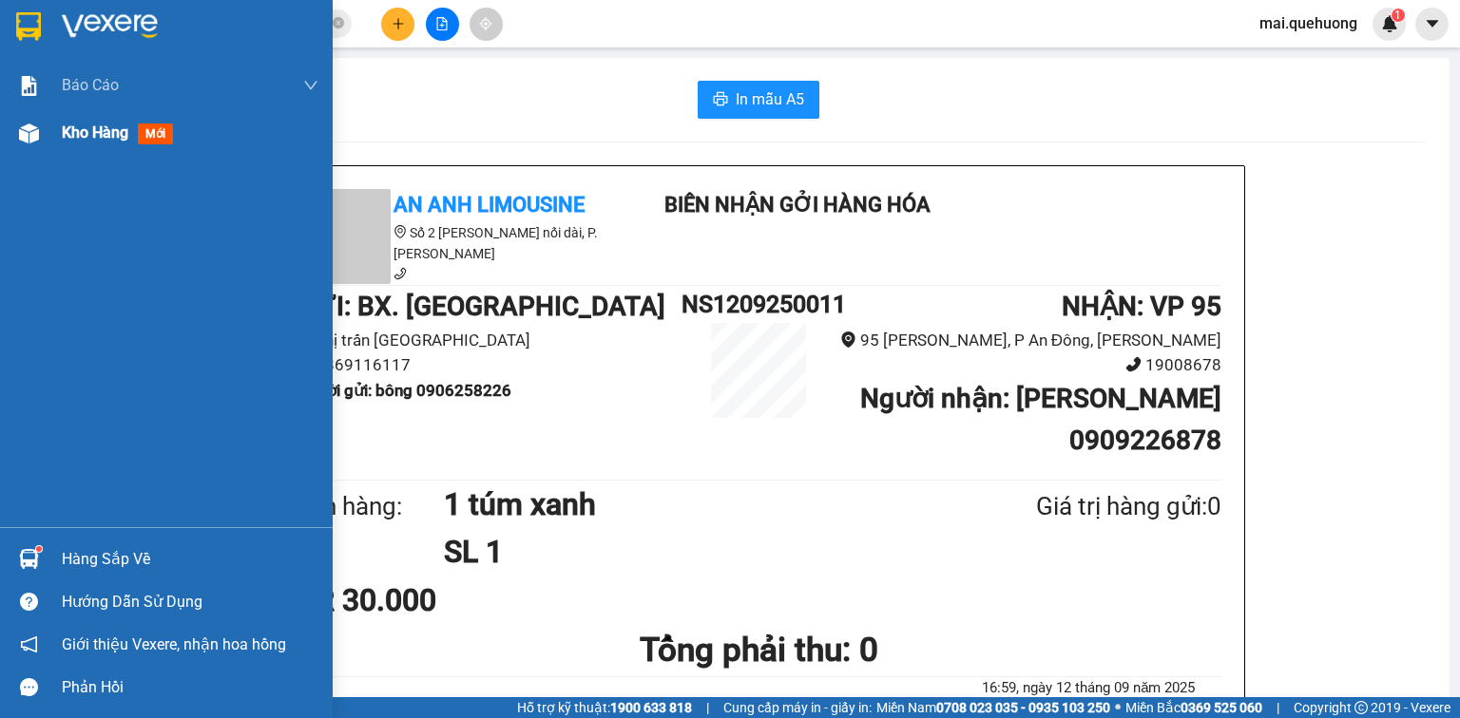
click at [95, 128] on span "Kho hàng" at bounding box center [95, 133] width 67 height 18
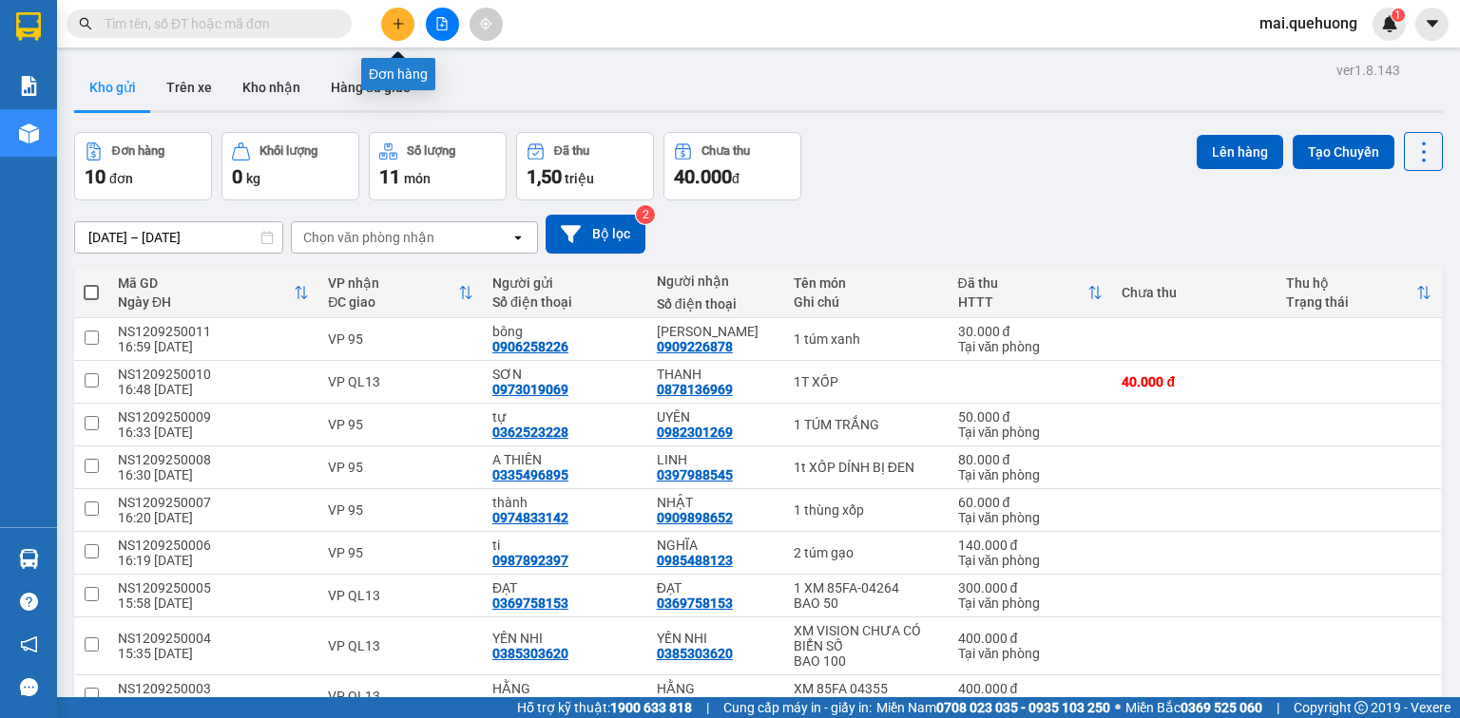
click at [399, 10] on button at bounding box center [397, 24] width 33 height 33
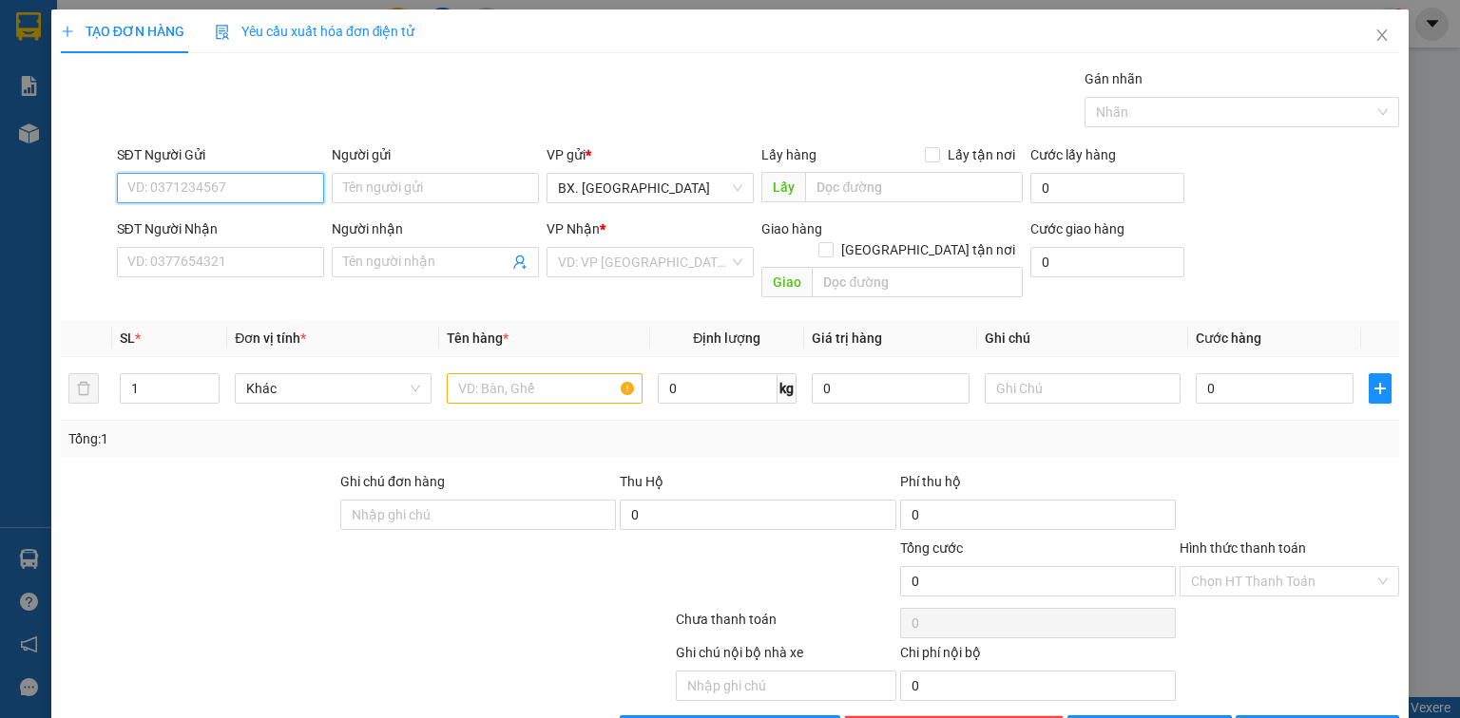
click at [239, 183] on input "SĐT Người Gửi" at bounding box center [220, 188] width 207 height 30
type input "0987051201"
click at [267, 221] on div "0987051201 - THẢO" at bounding box center [218, 225] width 182 height 21
type input "THẢO"
type input "0374934543"
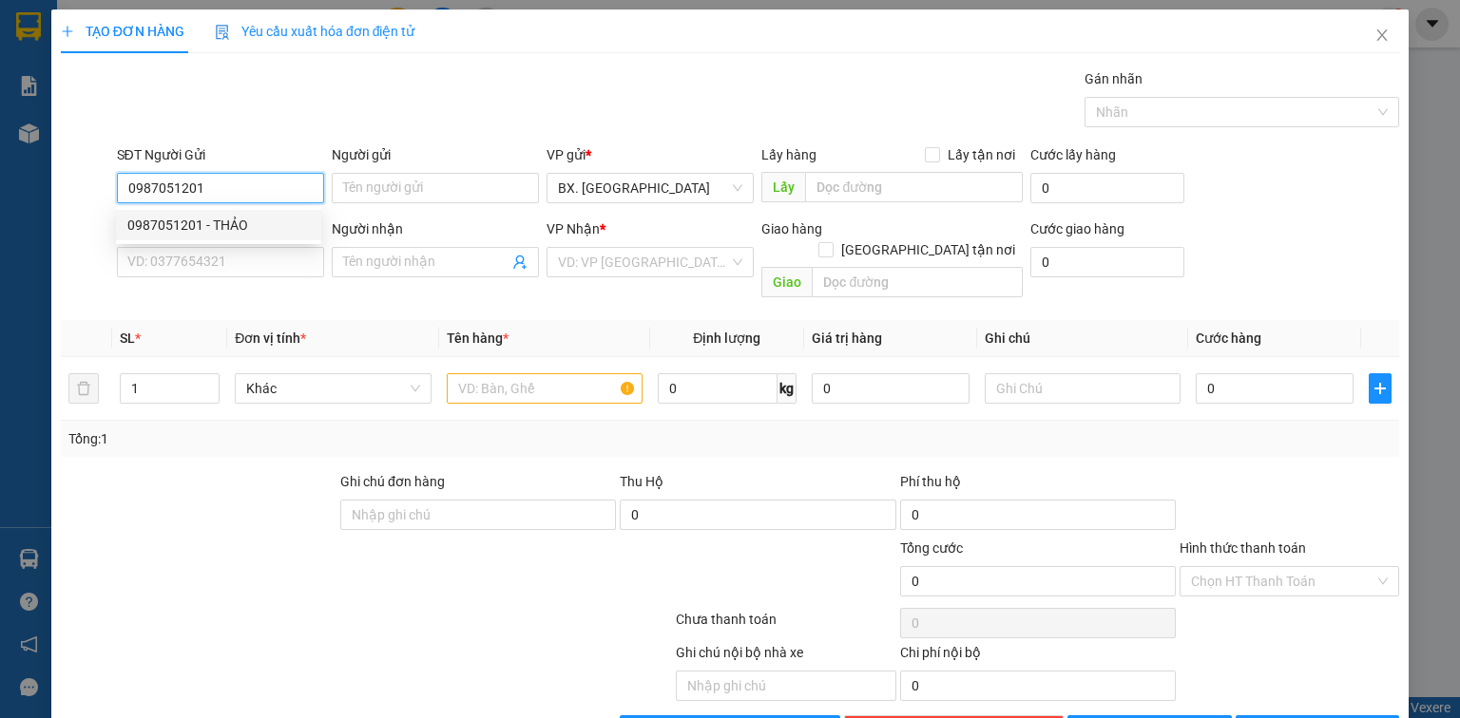
type input "QUÝ"
type input "80.000"
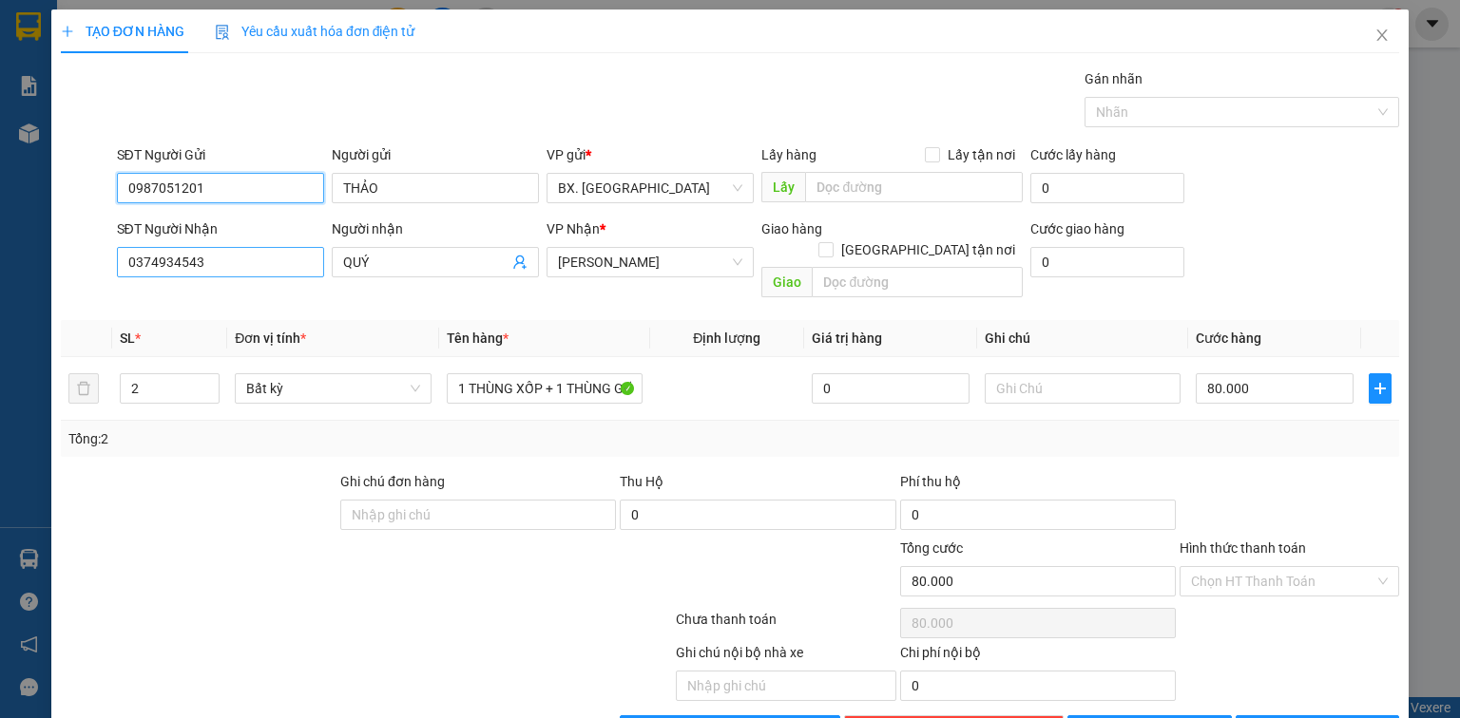
type input "0987051201"
click at [249, 263] on input "0374934543" at bounding box center [220, 262] width 207 height 30
type input "0982108705"
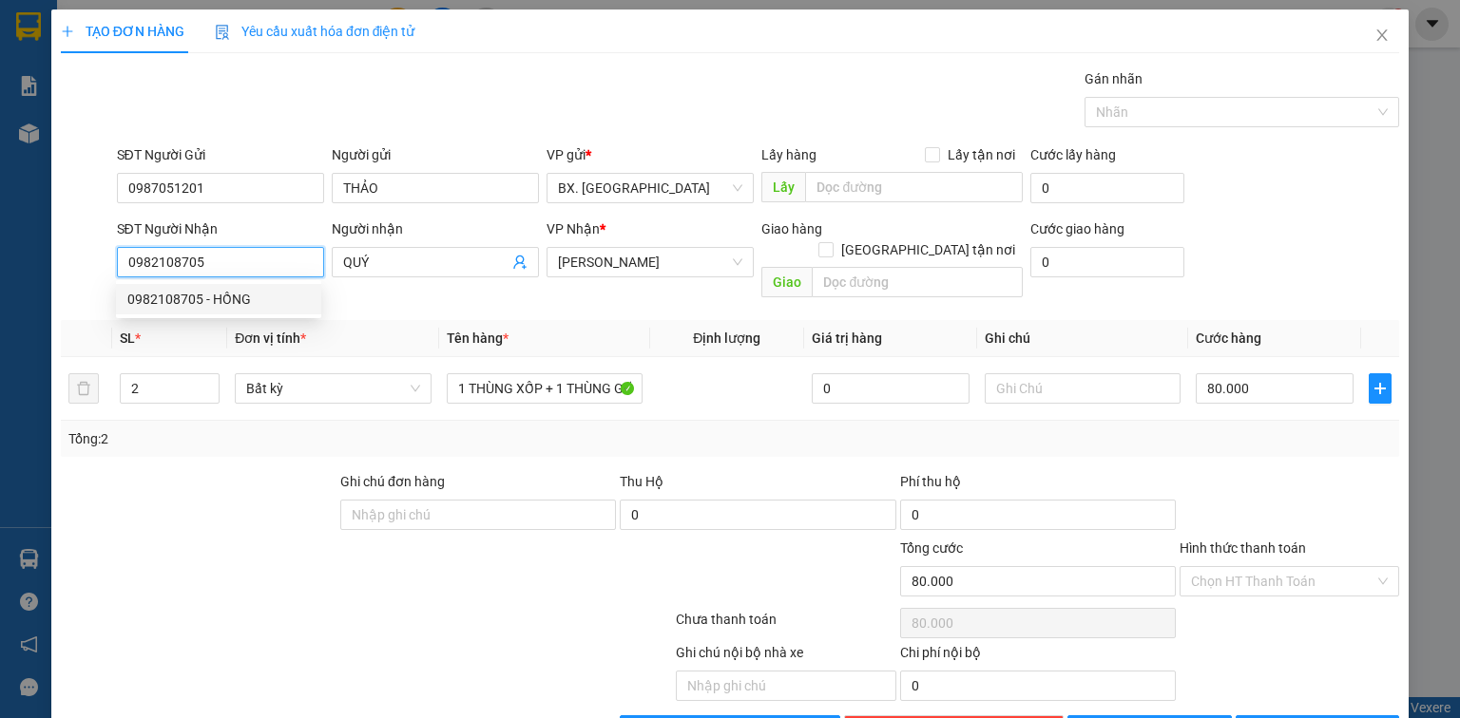
click at [247, 305] on div "0982108705 - HỒNG" at bounding box center [218, 299] width 182 height 21
type input "HỒNG"
type input "60.000"
click at [692, 262] on span "An Dương Vương" at bounding box center [650, 262] width 184 height 29
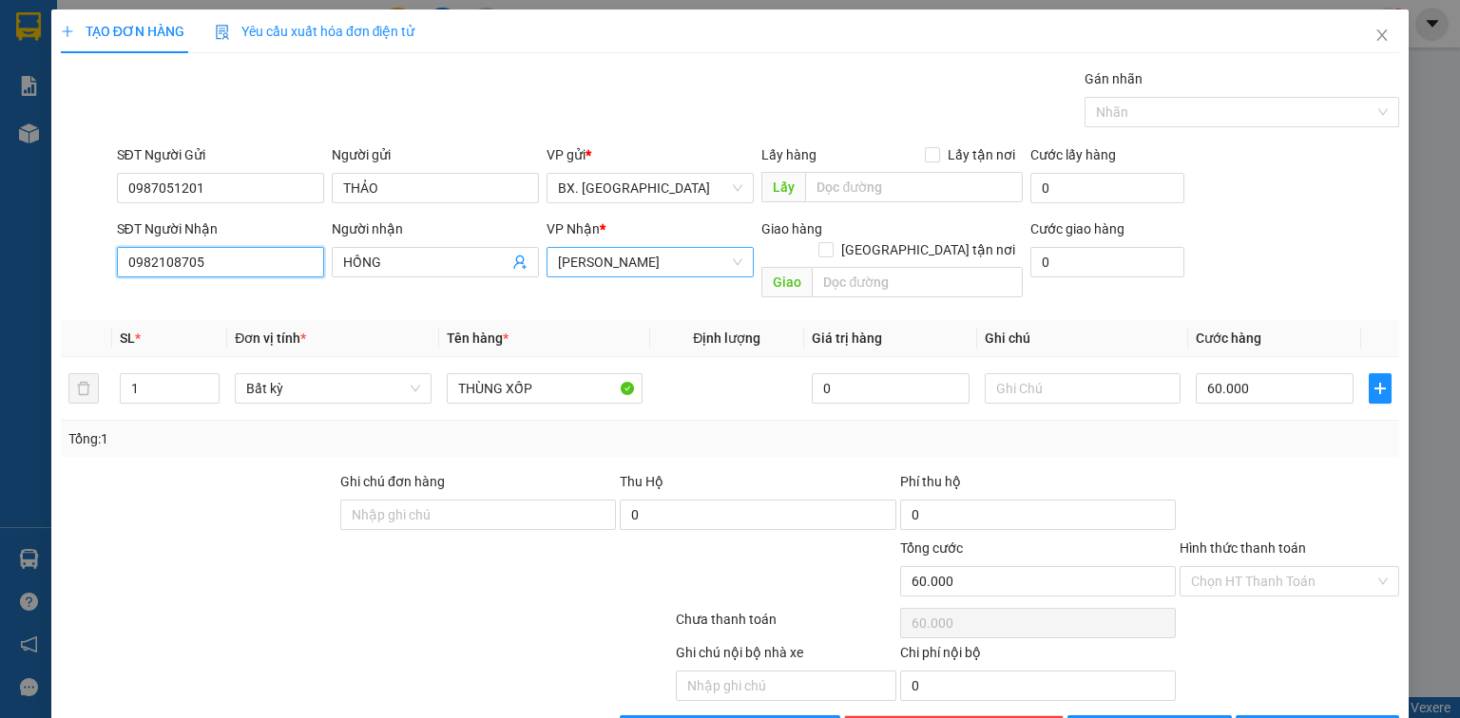
type input "0982108705"
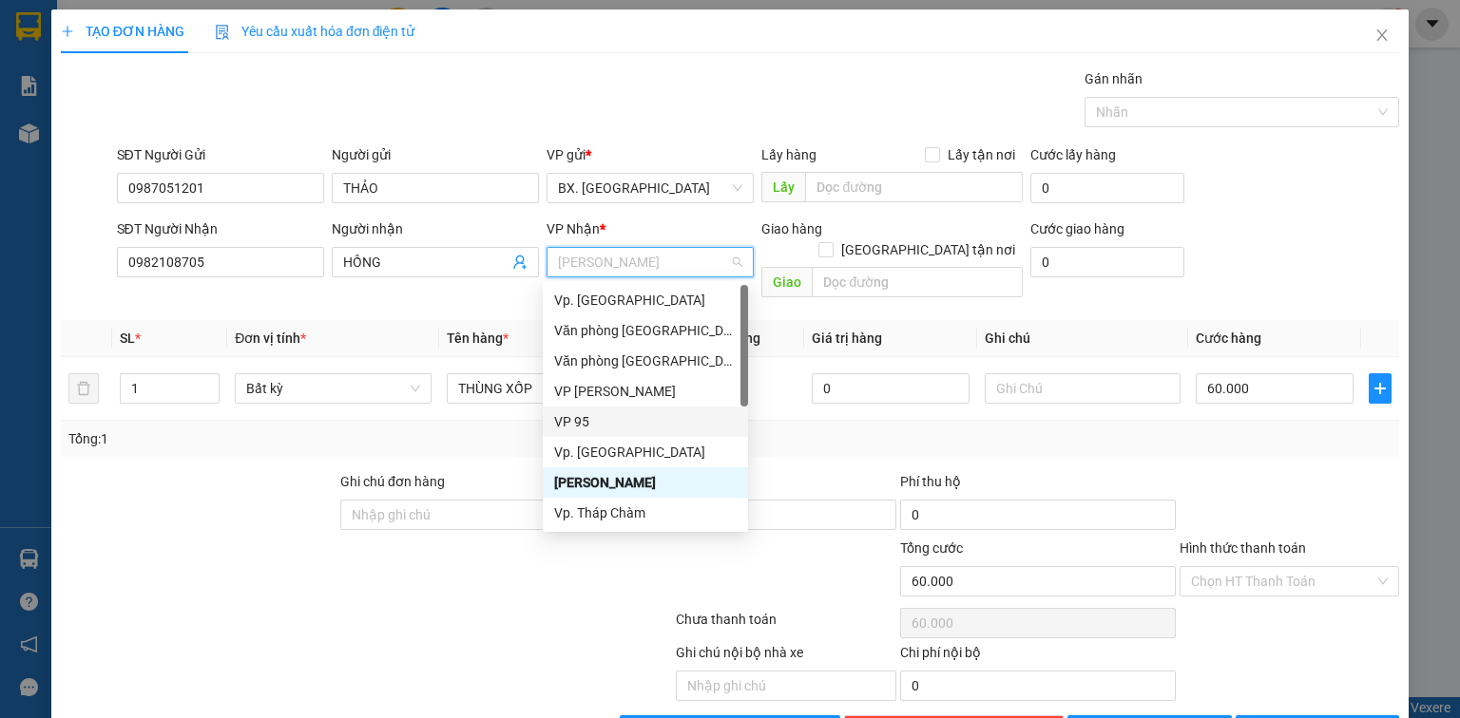
click at [603, 426] on div "VP 95" at bounding box center [645, 421] width 182 height 21
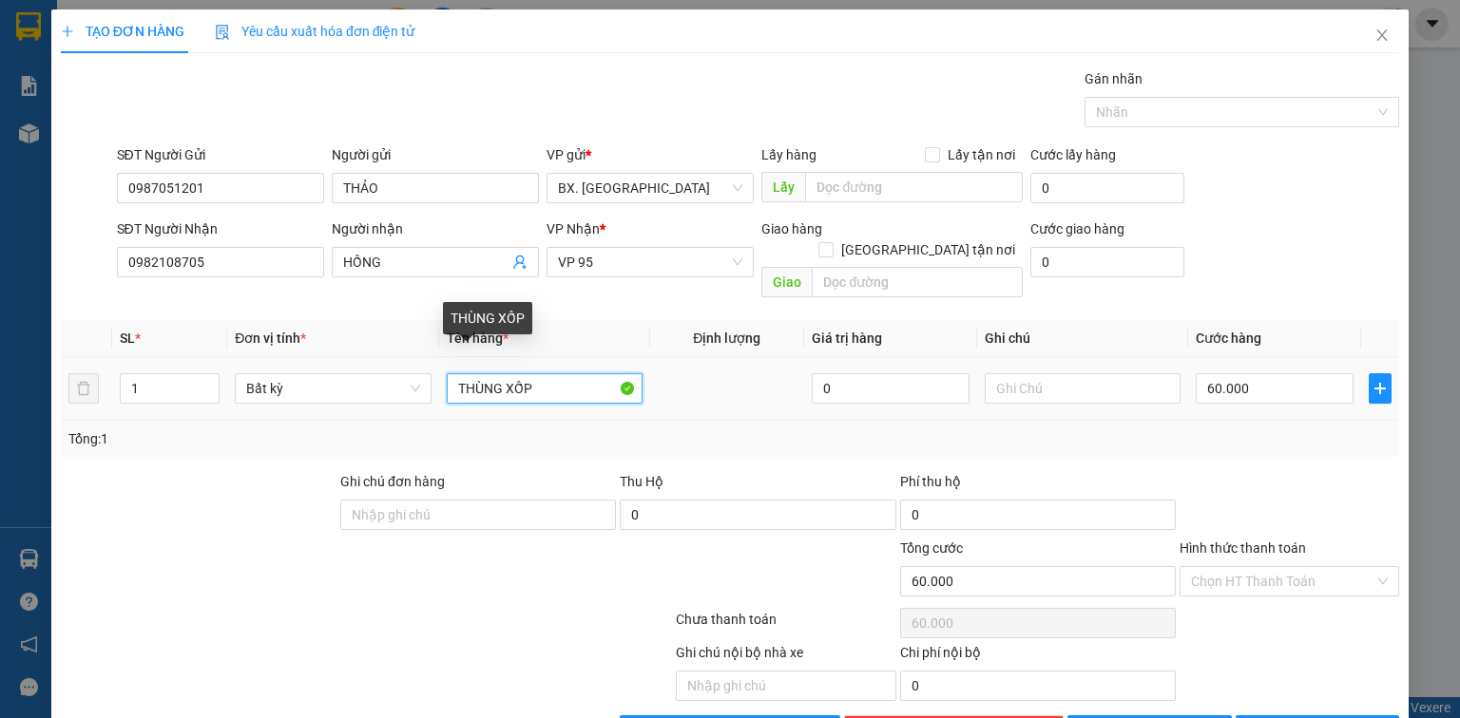
drag, startPoint x: 543, startPoint y: 372, endPoint x: 506, endPoint y: 369, distance: 37.2
click at [506, 373] on input "THÙNG XỐP" at bounding box center [545, 388] width 196 height 30
type input "THÙNG GIẤY"
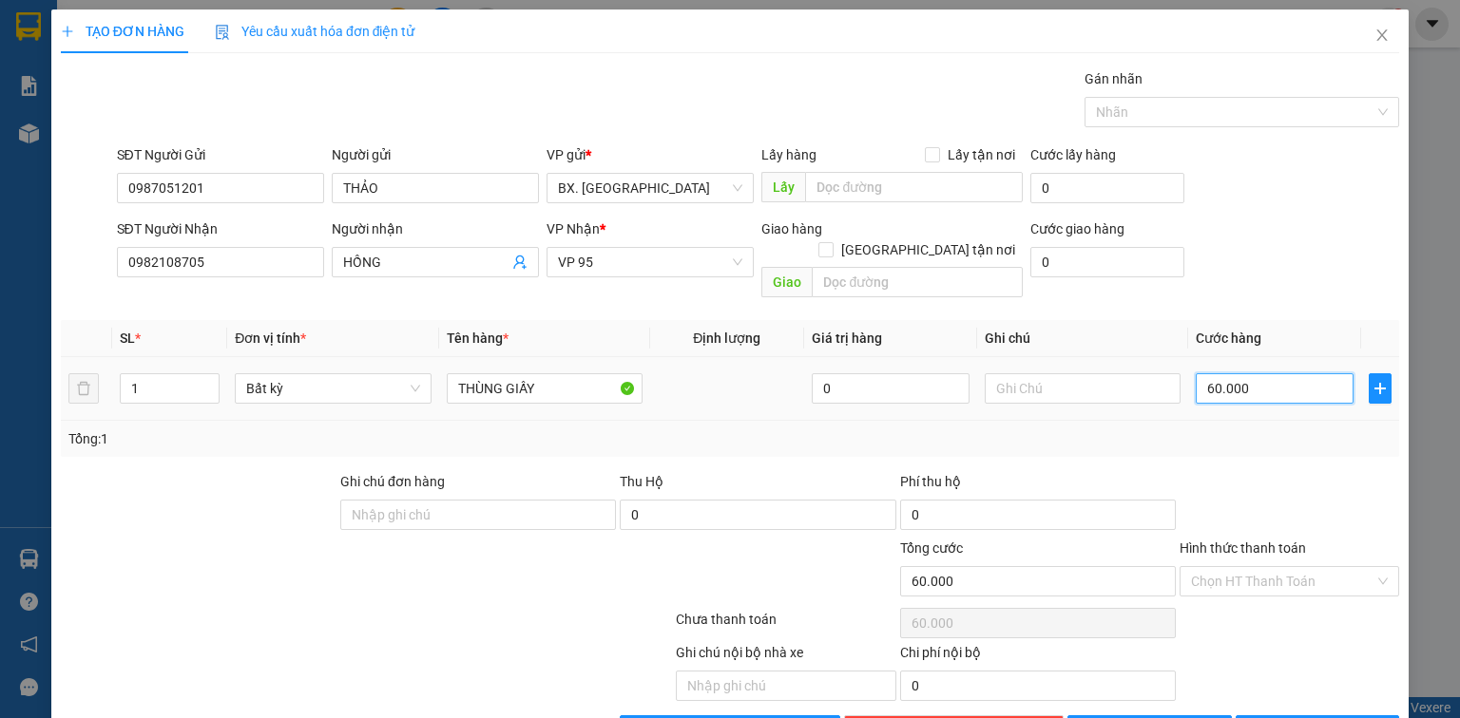
click at [1265, 373] on input "60.000" at bounding box center [1274, 388] width 158 height 30
type input "4"
type input "40"
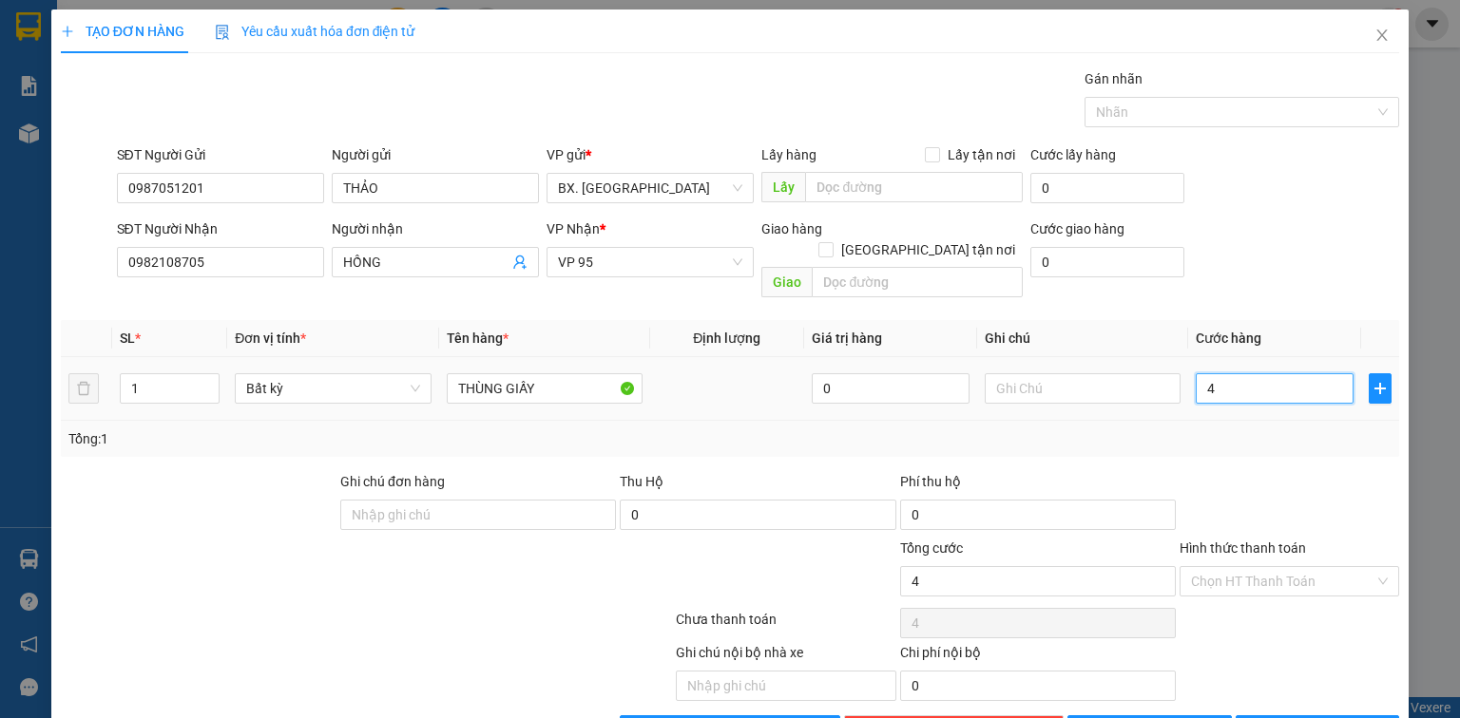
type input "40"
type input "400"
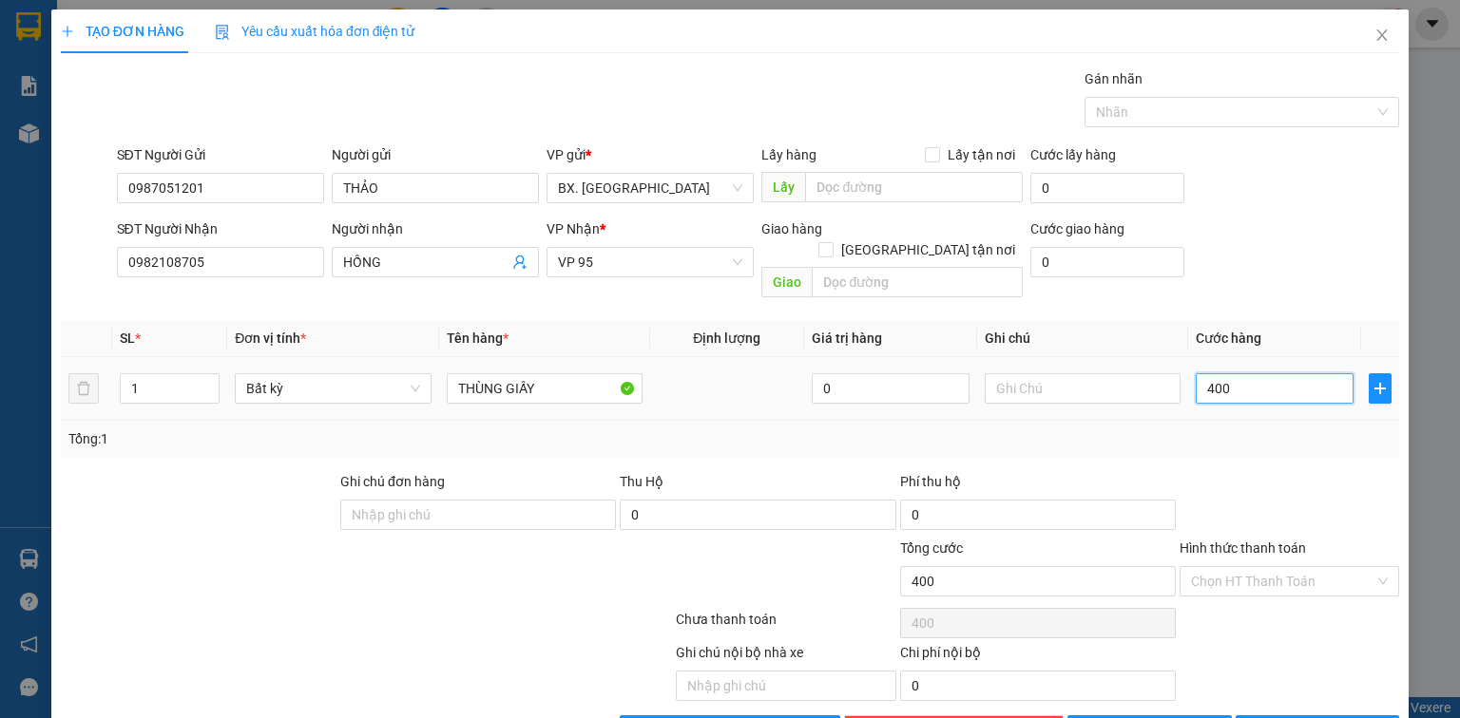
type input "4.000"
type input "40.000"
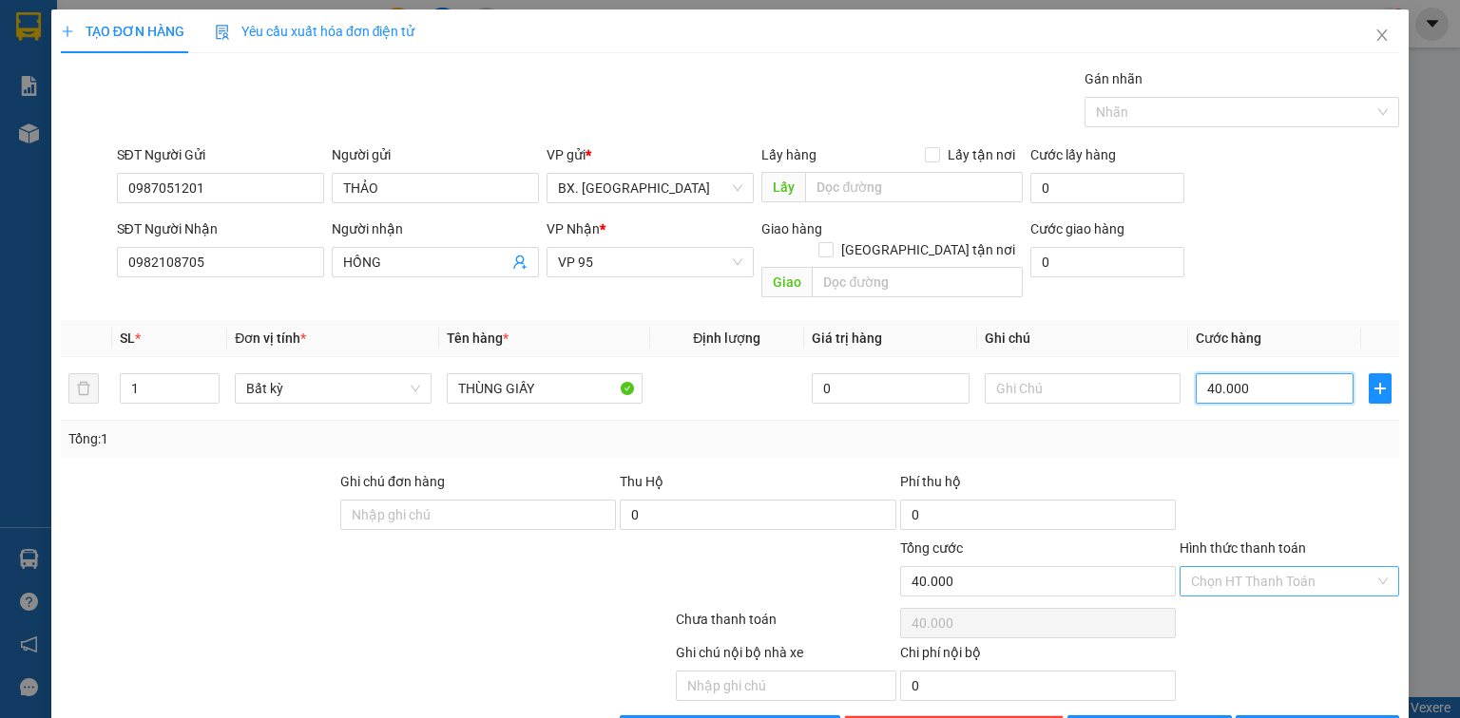
type input "40.000"
click at [1268, 567] on input "Hình thức thanh toán" at bounding box center [1282, 581] width 183 height 29
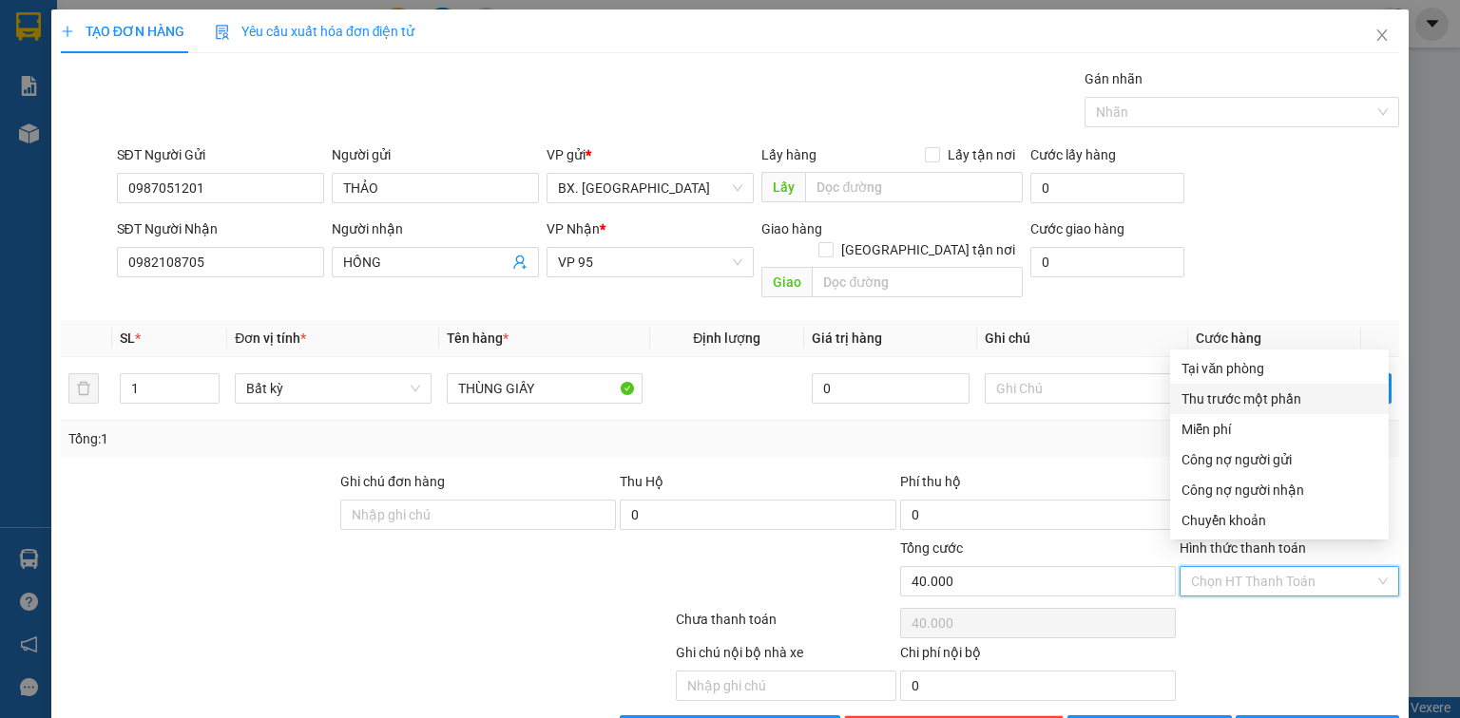
click at [1247, 365] on div "Tại văn phòng" at bounding box center [1279, 368] width 196 height 21
type input "0"
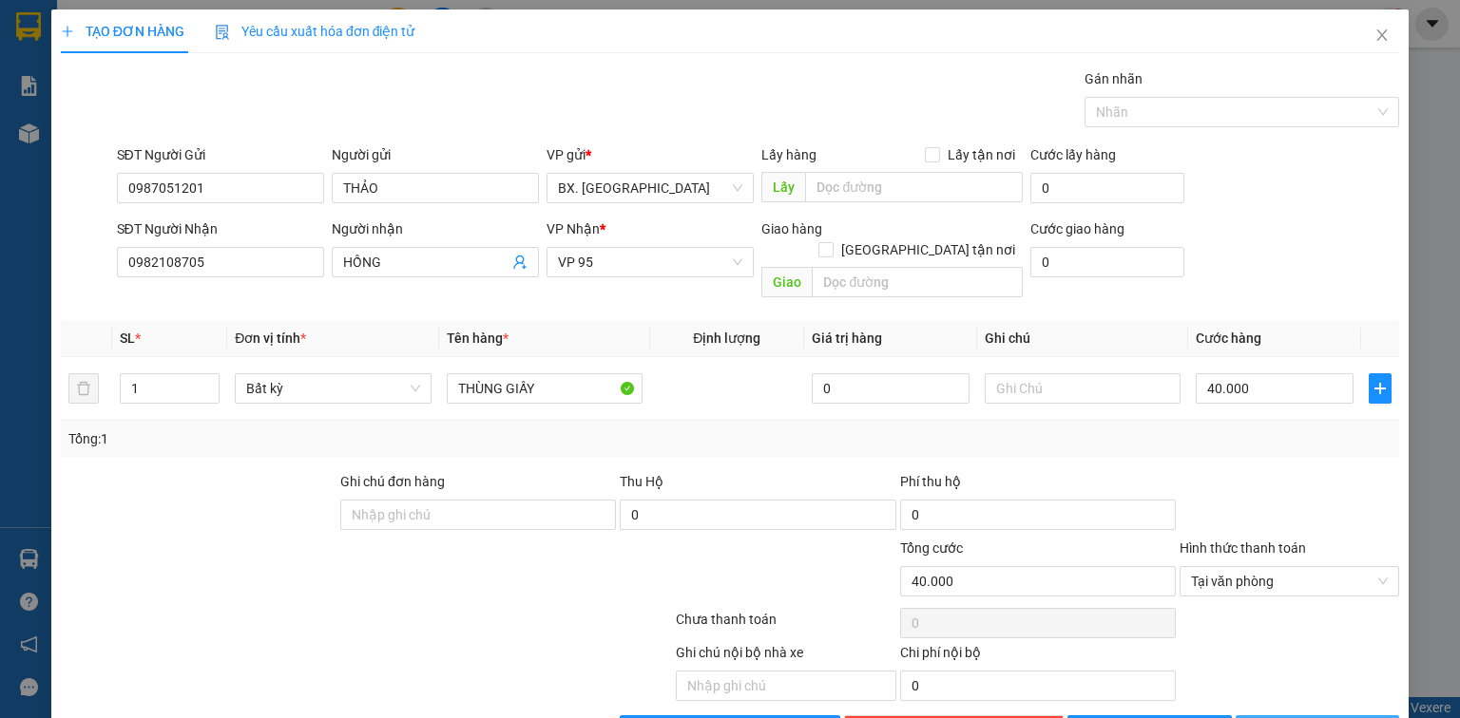
click at [1319, 717] on span "[PERSON_NAME] và In" at bounding box center [1337, 730] width 133 height 21
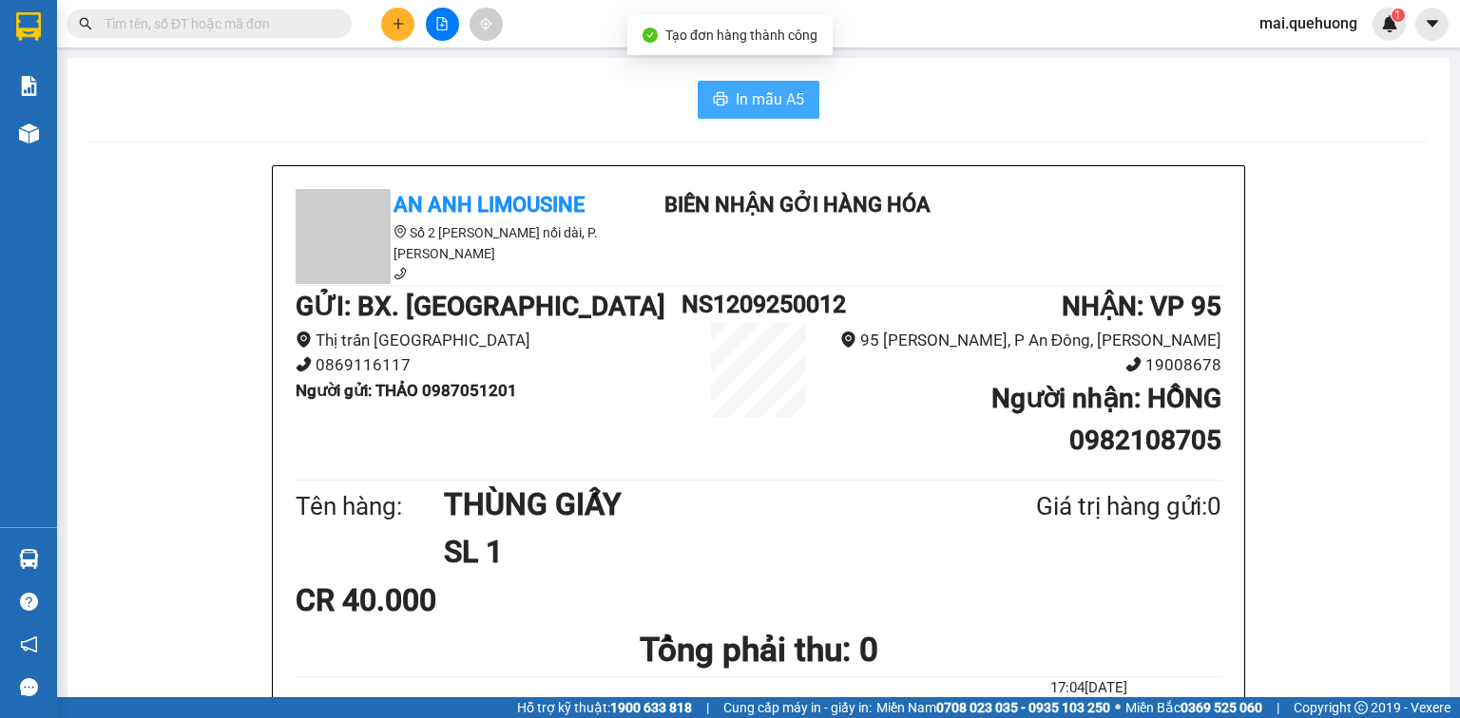
click at [768, 101] on span "In mẫu A5" at bounding box center [769, 99] width 68 height 24
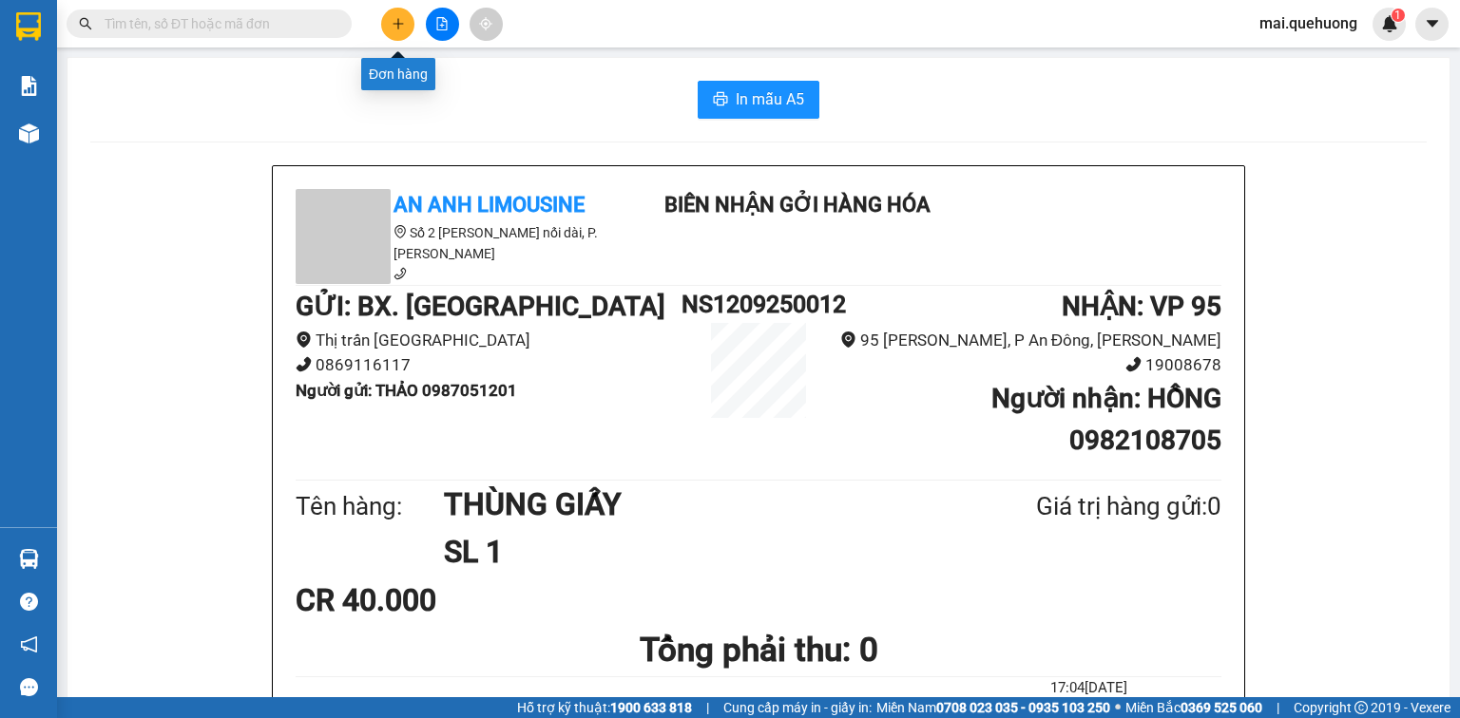
click at [403, 18] on icon "plus" at bounding box center [397, 23] width 13 height 13
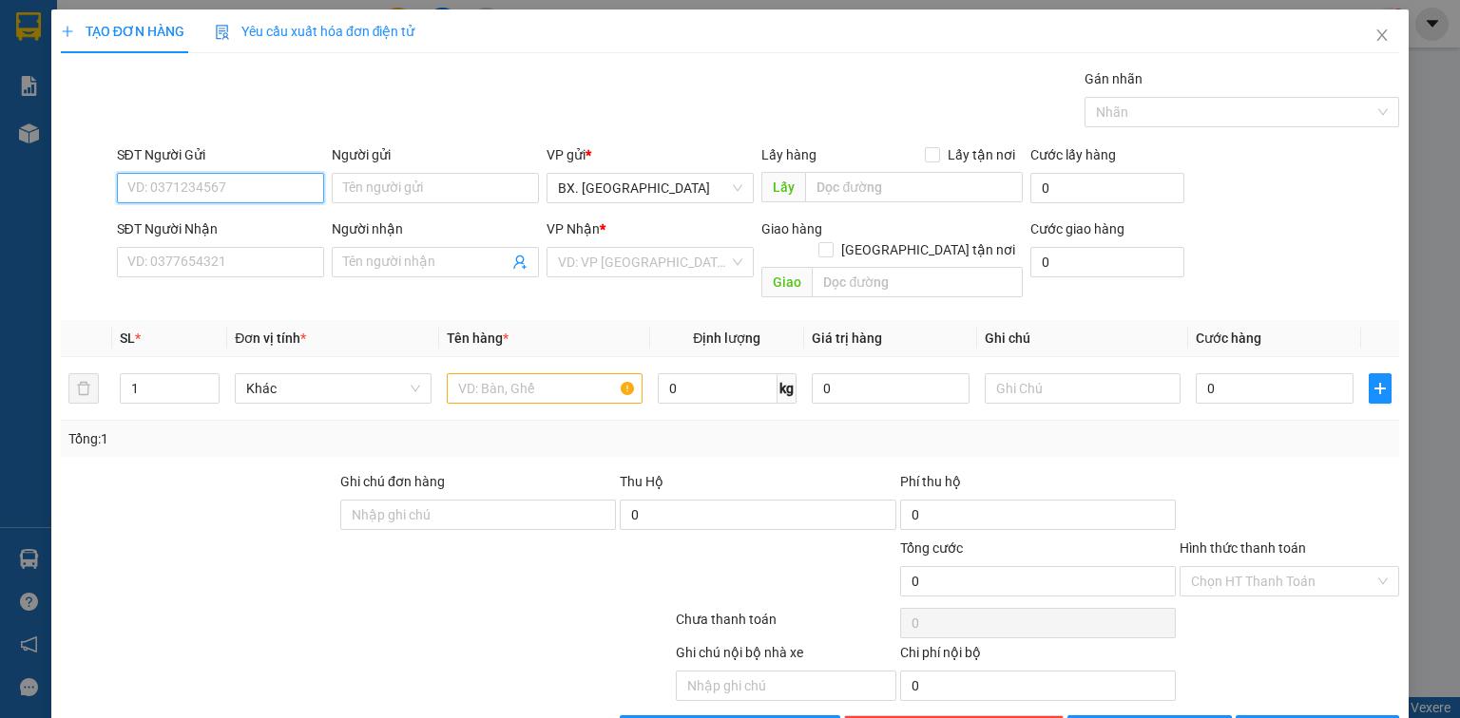
click at [185, 190] on input "SĐT Người Gửi" at bounding box center [220, 188] width 207 height 30
type input "0366435687"
click at [415, 167] on div "Người gửi" at bounding box center [435, 158] width 207 height 29
click at [435, 174] on input "Người gửi" at bounding box center [435, 188] width 207 height 30
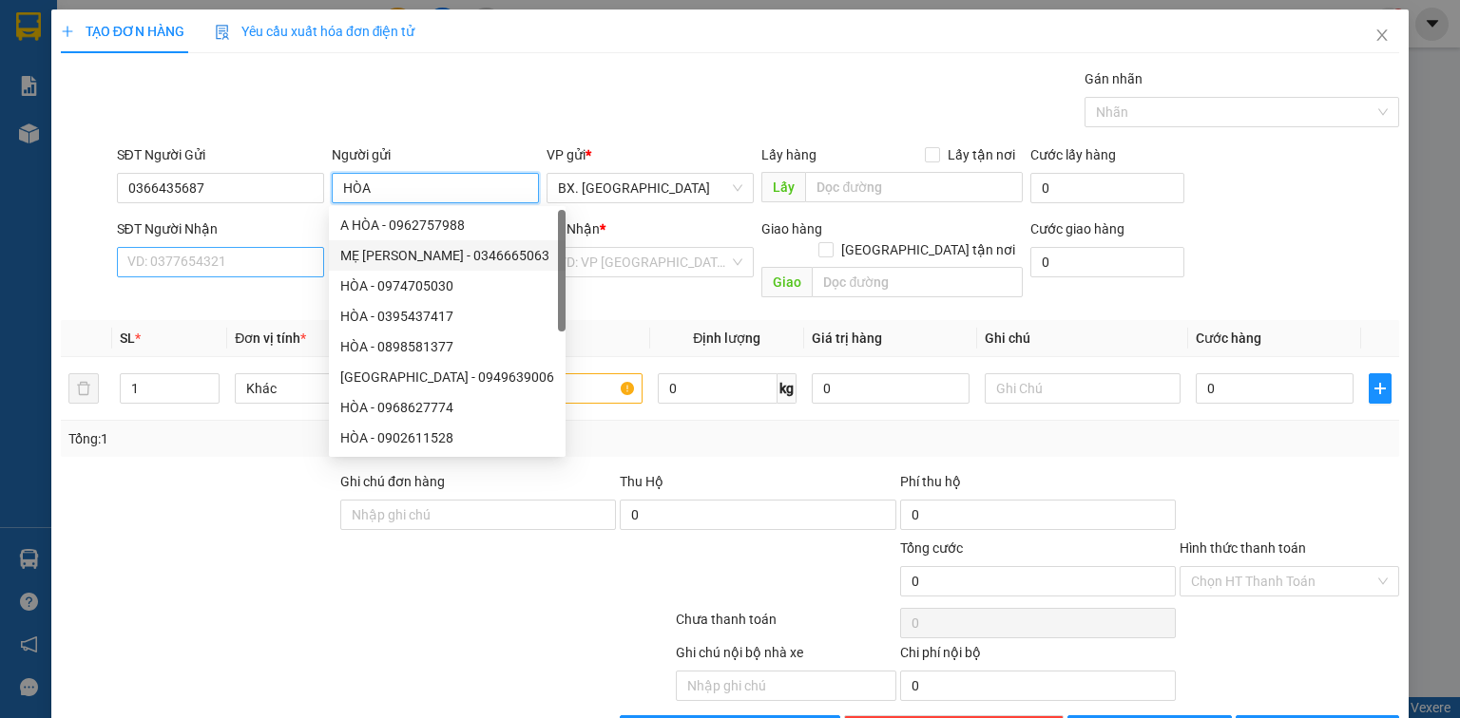
type input "HÒA"
click at [256, 251] on input "SĐT Người Nhận" at bounding box center [220, 262] width 207 height 30
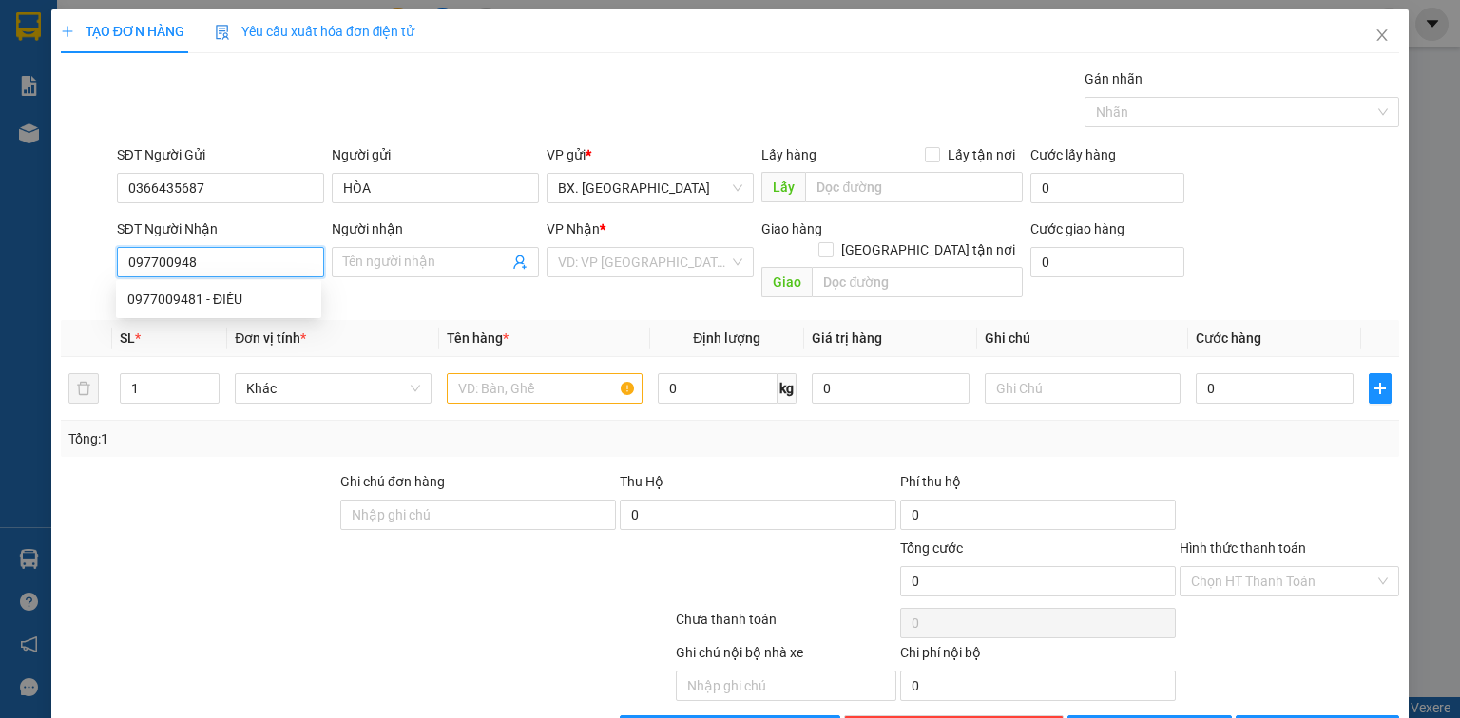
type input "0977009481"
click at [265, 296] on div "0977009481 - ĐIỀU" at bounding box center [218, 299] width 182 height 21
type input "ĐIỀU"
type input "30.000"
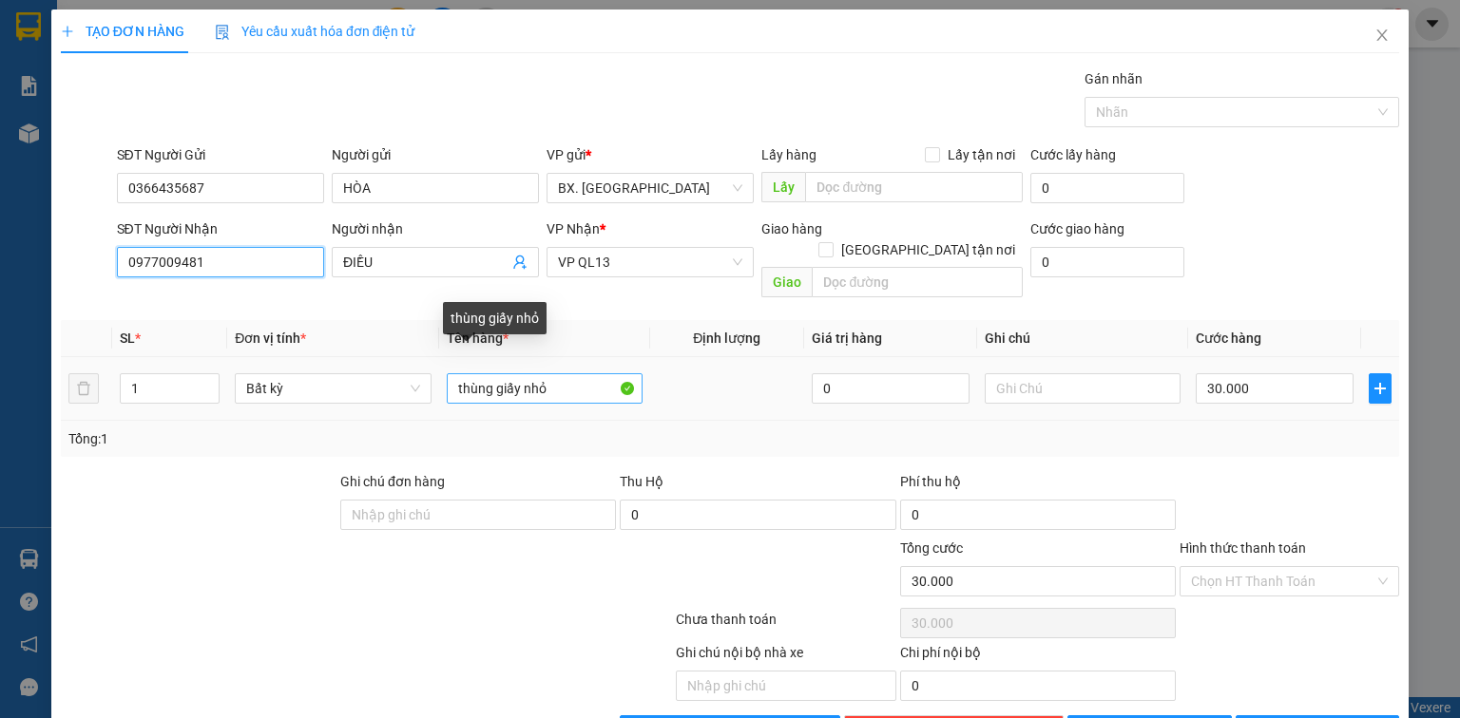
type input "0977009481"
drag, startPoint x: 566, startPoint y: 370, endPoint x: 487, endPoint y: 388, distance: 81.8
click at [487, 388] on td "thùng giấy nhỏ" at bounding box center [544, 389] width 211 height 64
type input "t"
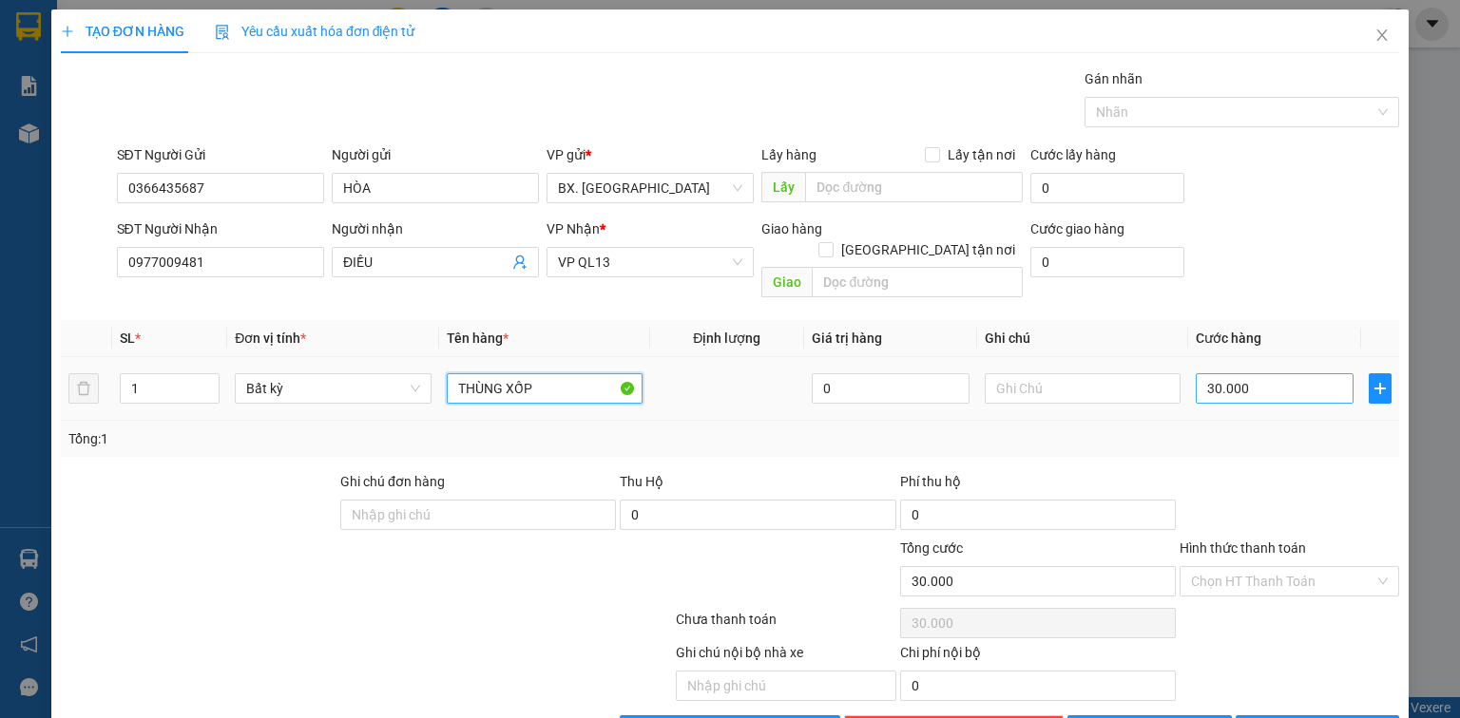
type input "THÙNG XỐP"
click at [1260, 373] on input "30.000" at bounding box center [1274, 388] width 158 height 30
type input "5"
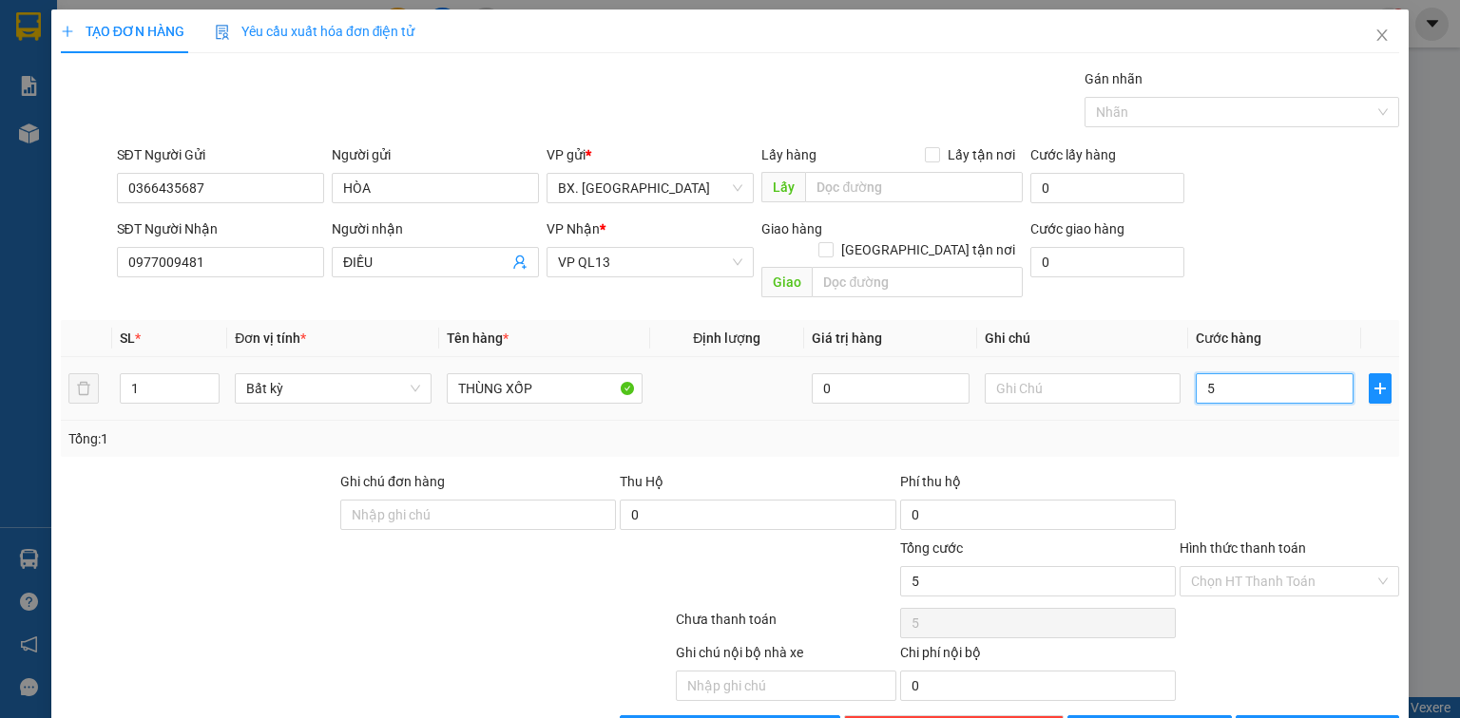
type input "50"
type input "500"
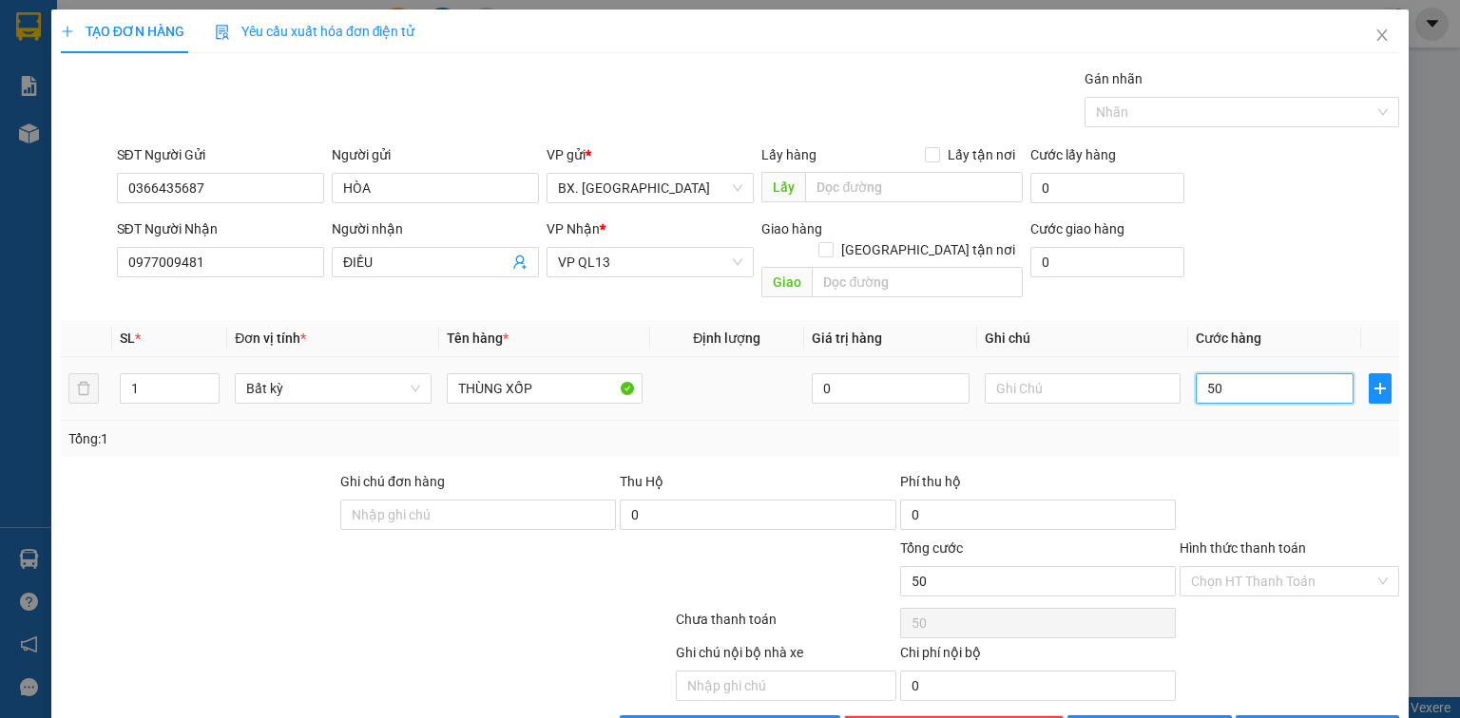
type input "500"
type input "5.000"
type input "50.000"
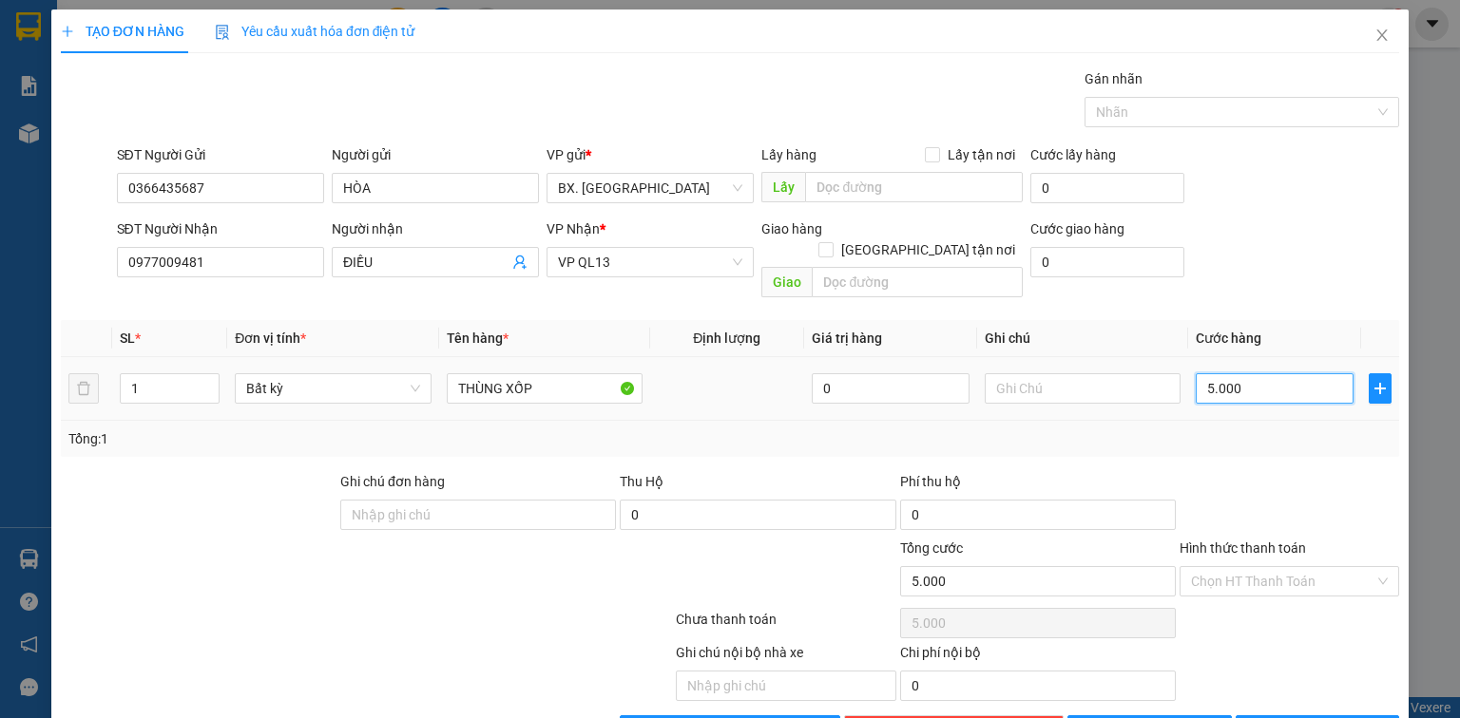
type input "50.000"
click at [1288, 567] on input "Hình thức thanh toán" at bounding box center [1282, 581] width 183 height 29
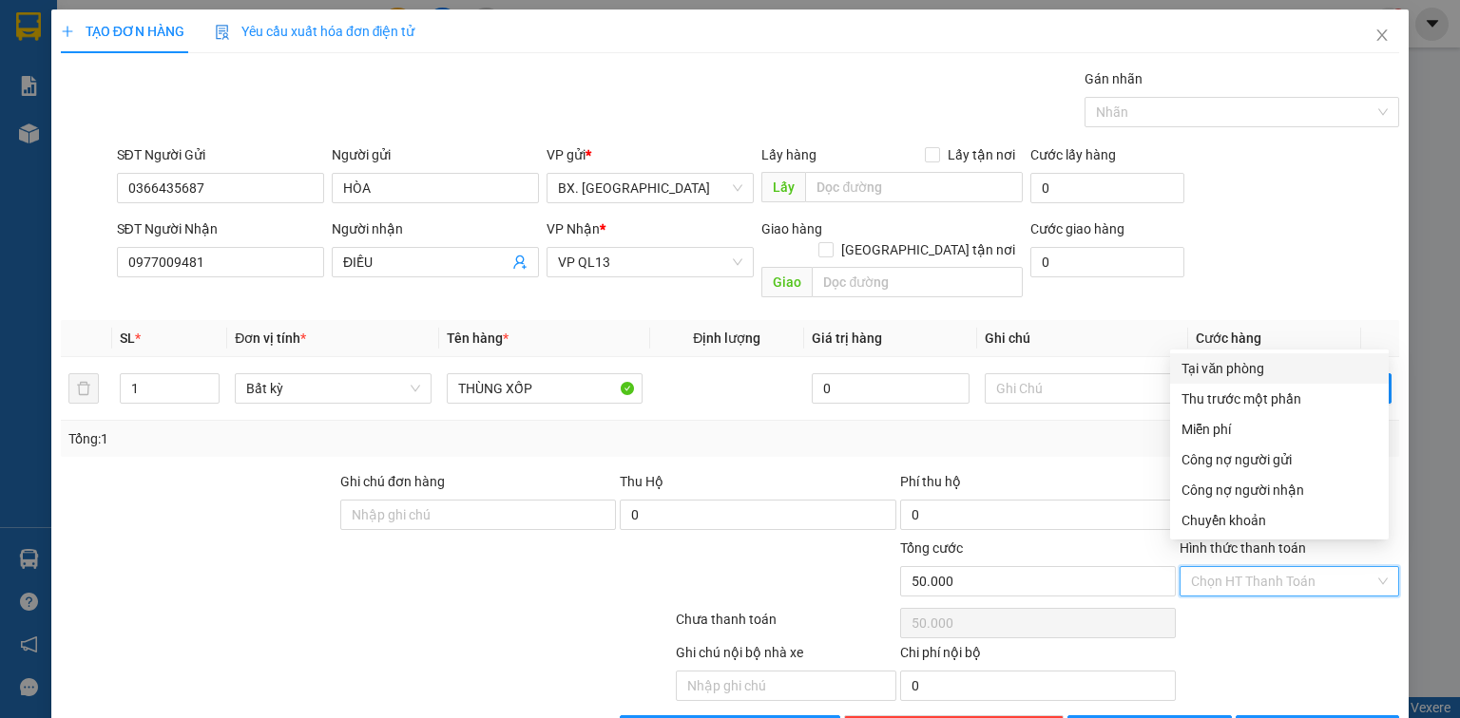
click at [1265, 374] on div "Tại văn phòng" at bounding box center [1279, 368] width 196 height 21
type input "0"
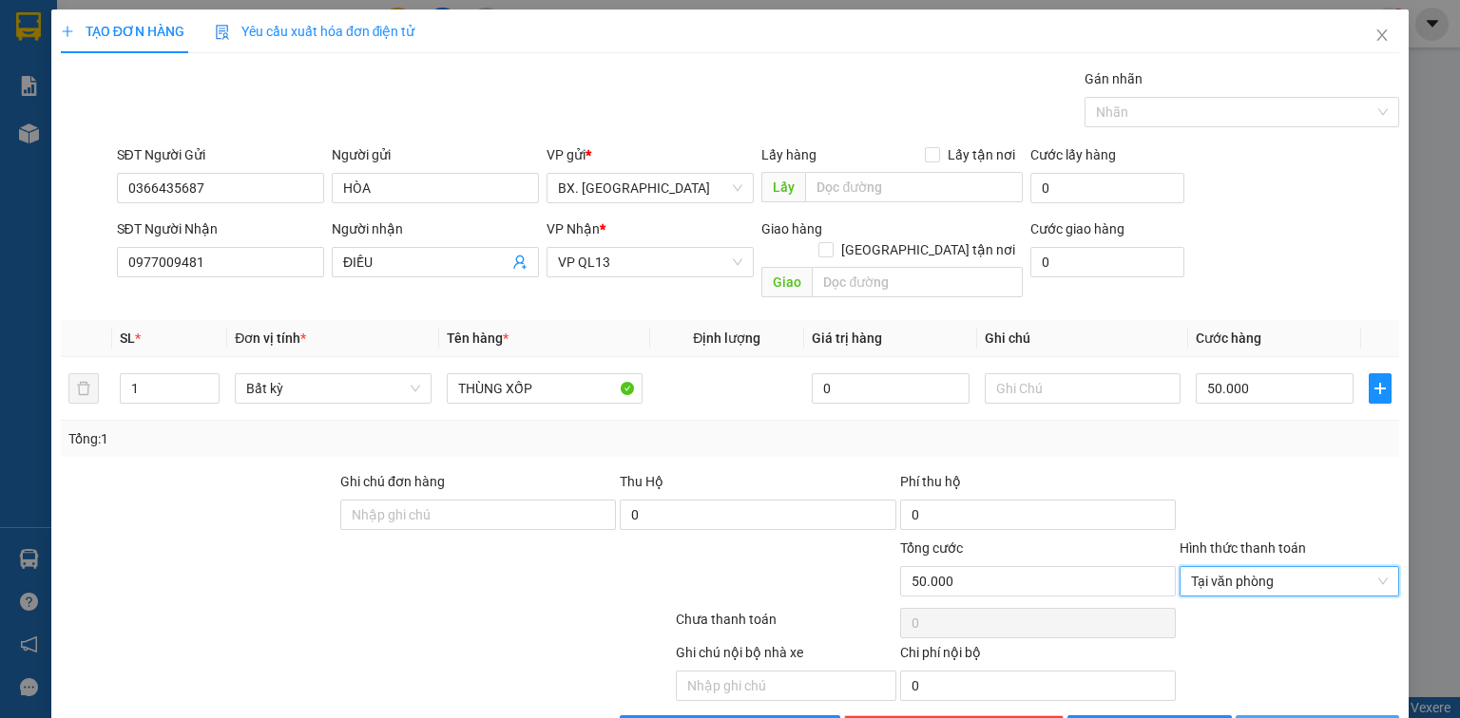
click at [1261, 716] on button "[PERSON_NAME] và In" at bounding box center [1317, 731] width 164 height 30
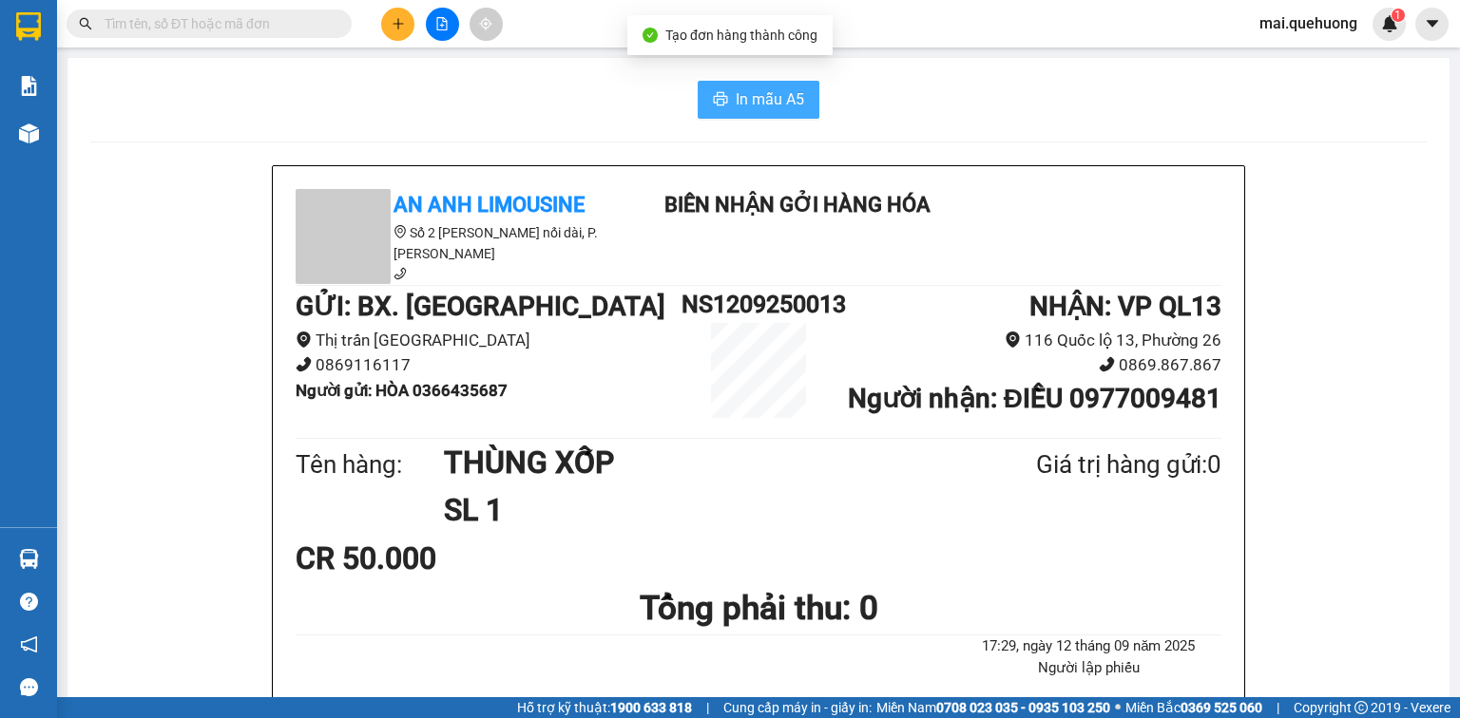
click at [763, 94] on span "In mẫu A5" at bounding box center [769, 99] width 68 height 24
click at [397, 20] on icon "plus" at bounding box center [397, 23] width 1 height 10
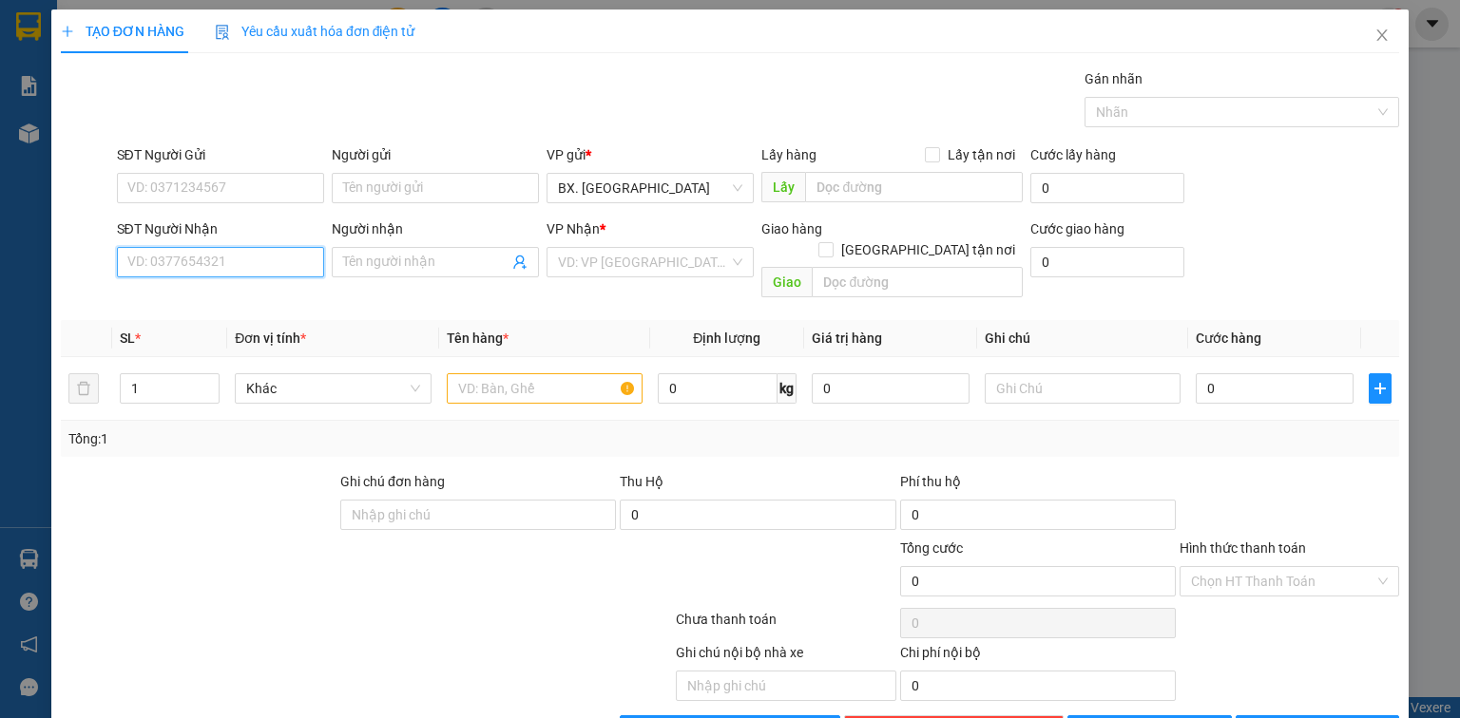
click at [255, 265] on input "SĐT Người Nhận" at bounding box center [220, 262] width 207 height 30
click at [218, 178] on input "SĐT Người Gửi" at bounding box center [220, 188] width 207 height 30
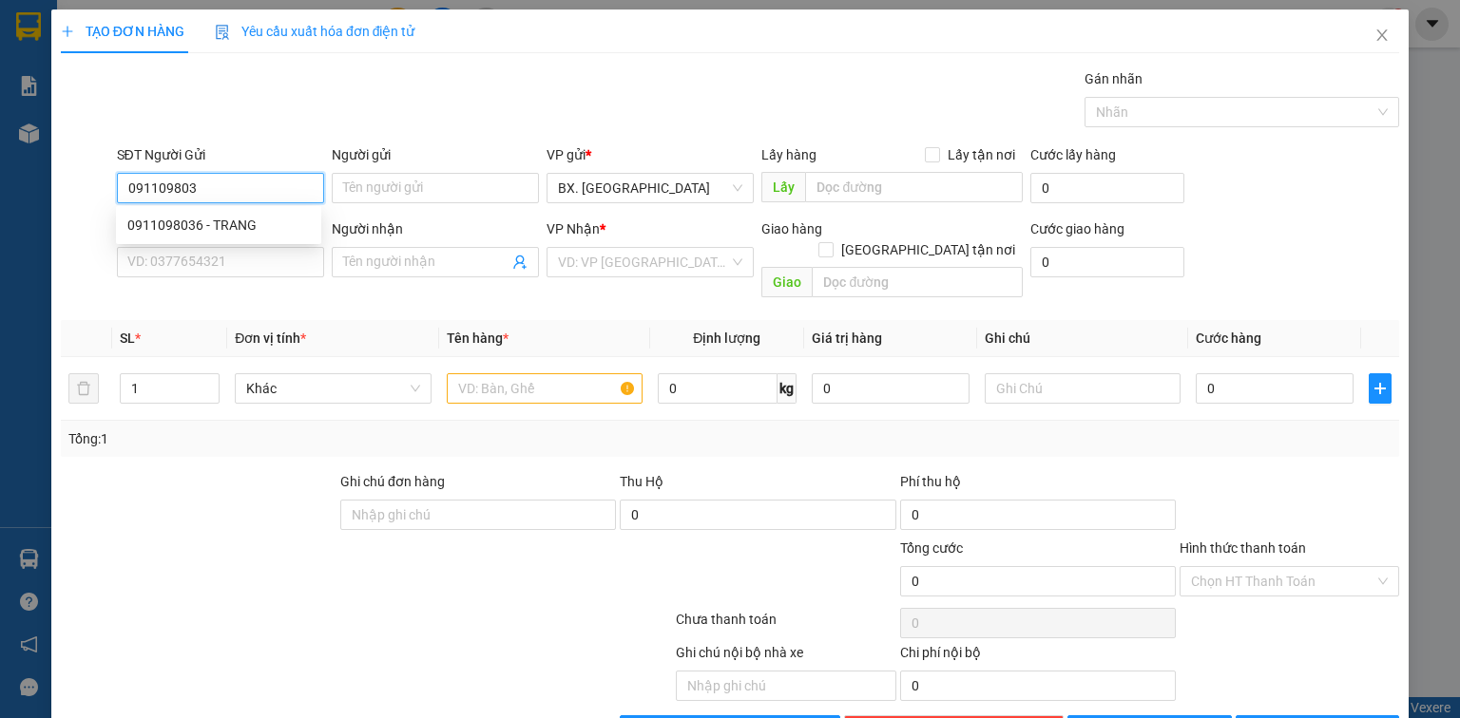
type input "0911098036"
click at [228, 220] on div "0911098036 - TRANG" at bounding box center [218, 225] width 182 height 21
type input "TRANG"
type input "0938049535"
type input "MINH"
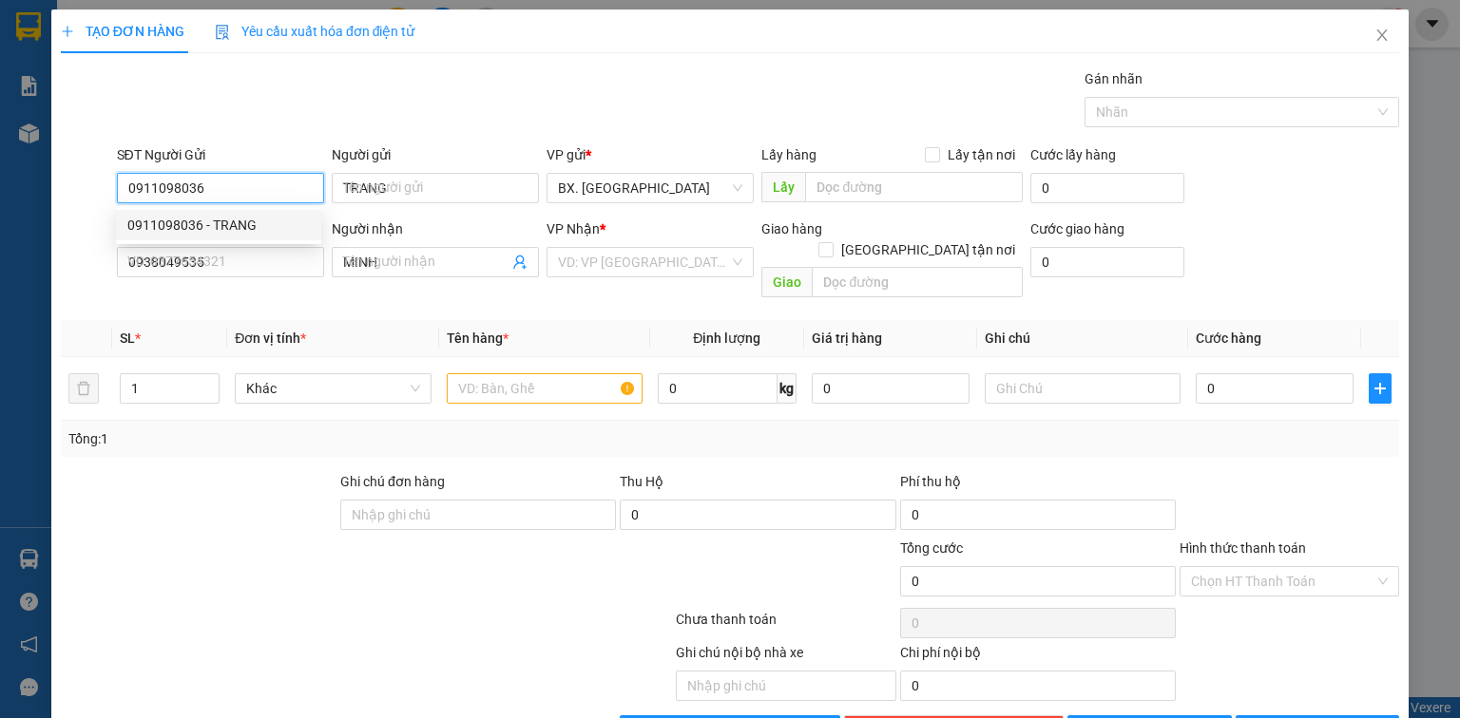
type input "50.000"
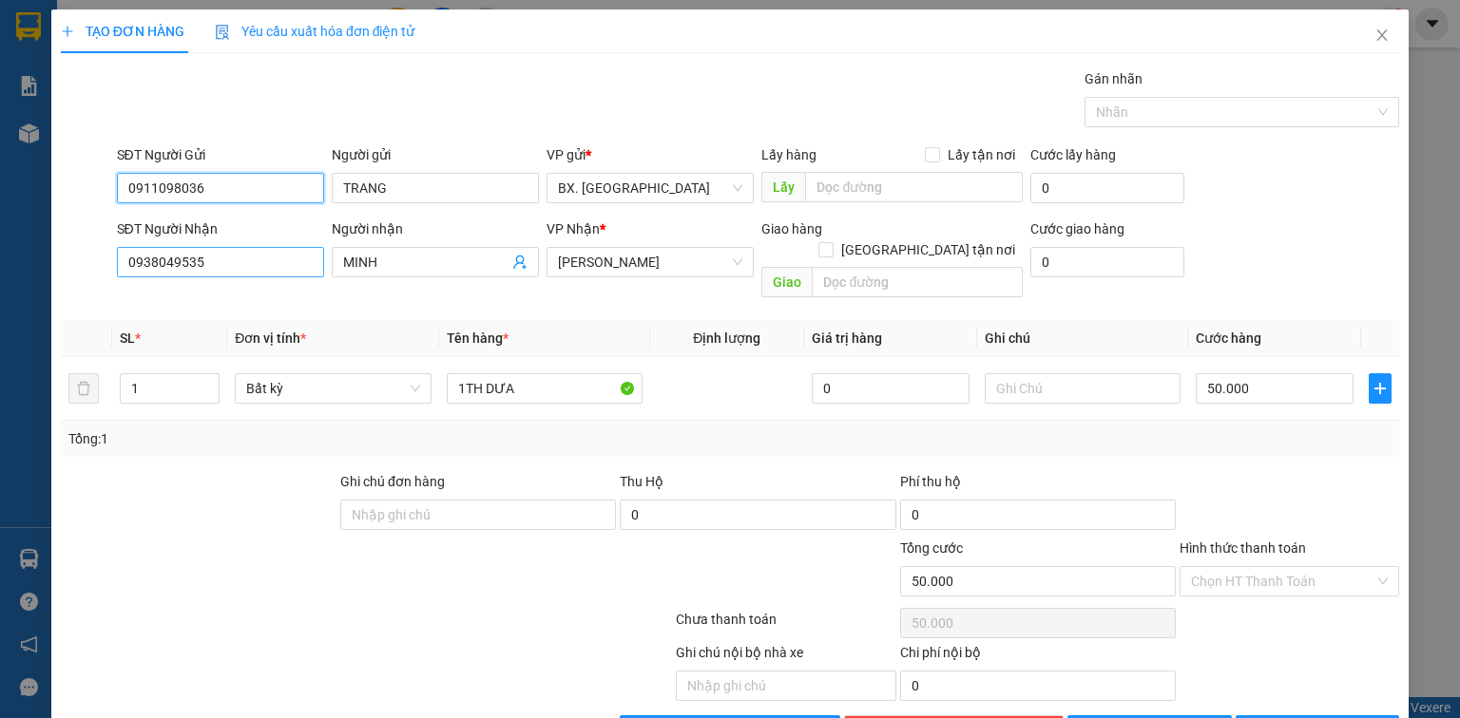
type input "0911098036"
click at [223, 266] on input "0938049535" at bounding box center [220, 262] width 207 height 30
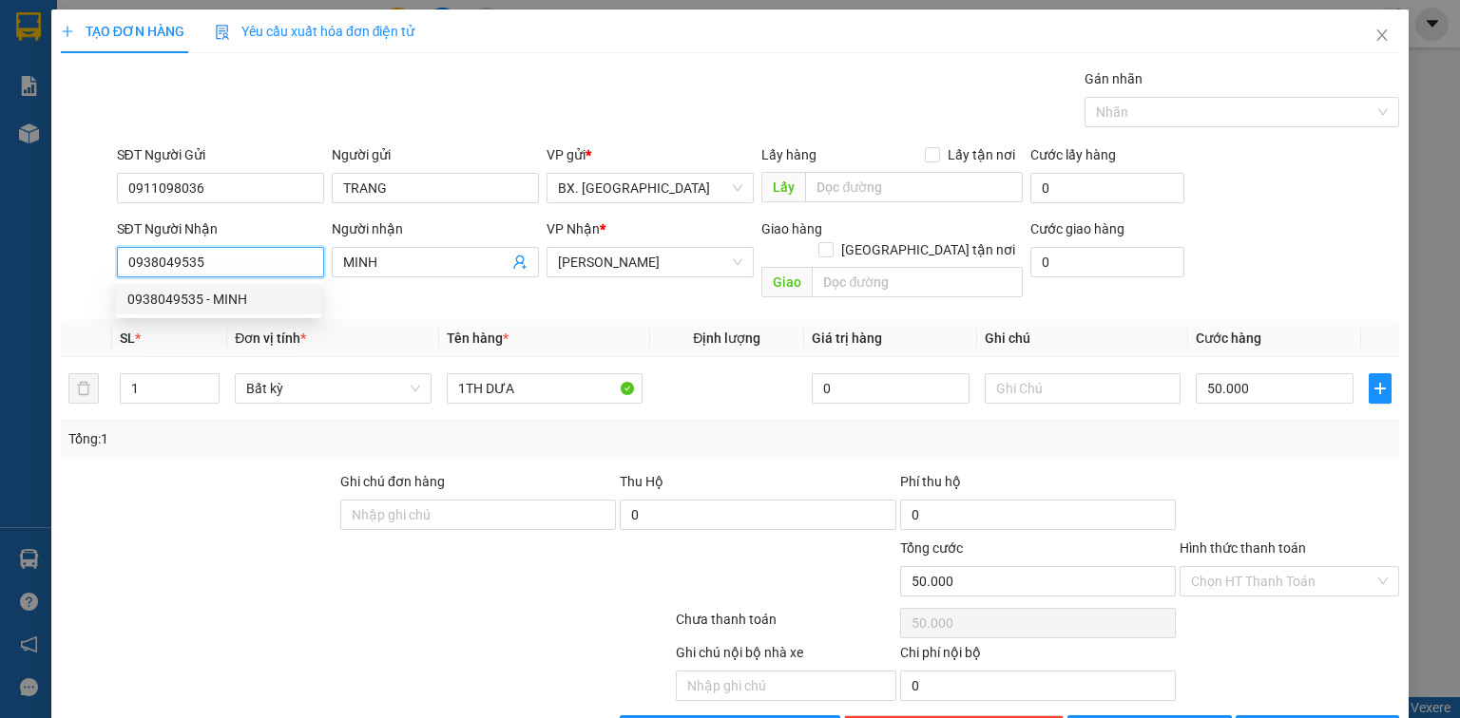
click at [231, 264] on input "0938049535" at bounding box center [220, 262] width 207 height 30
type input "0967903951"
click at [251, 299] on div "0967903951 - HOÀNG" at bounding box center [220, 299] width 187 height 21
type input "HOÀNG"
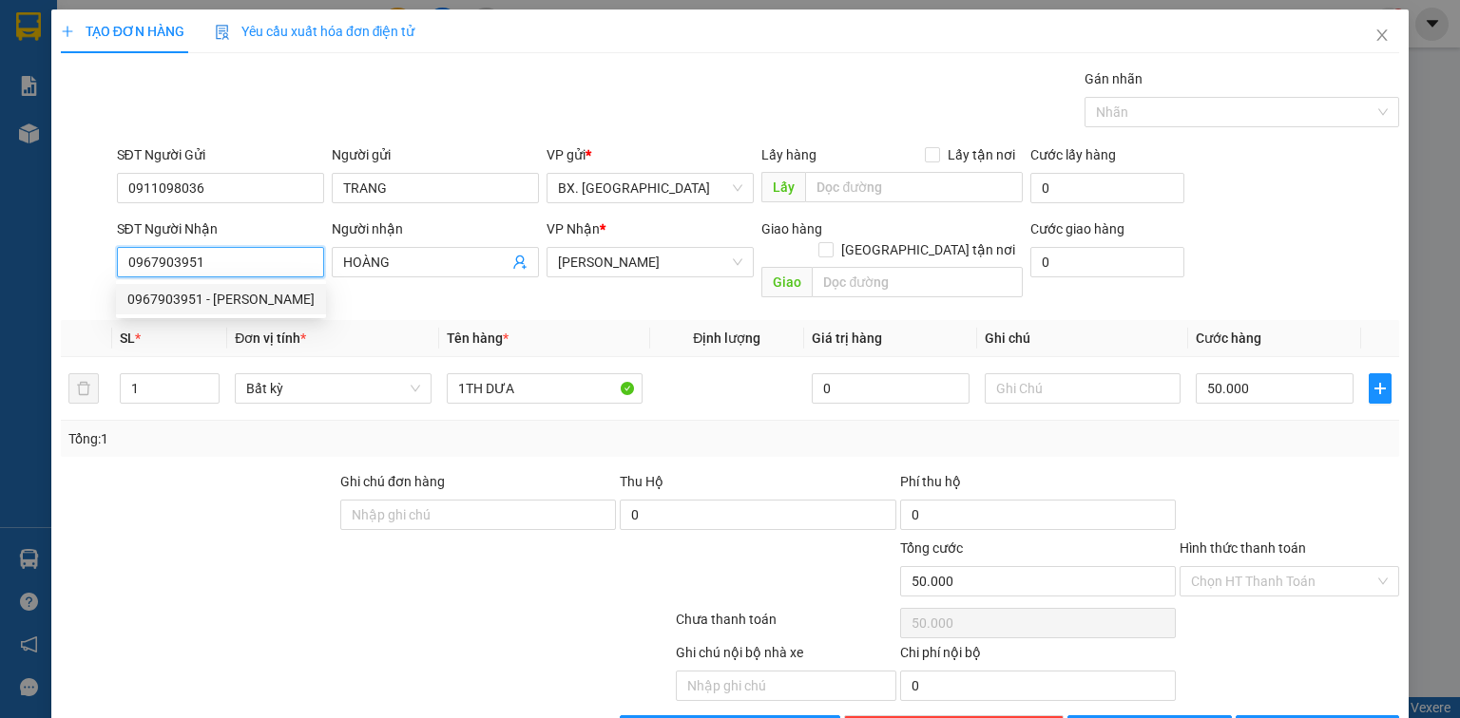
type input "250.000"
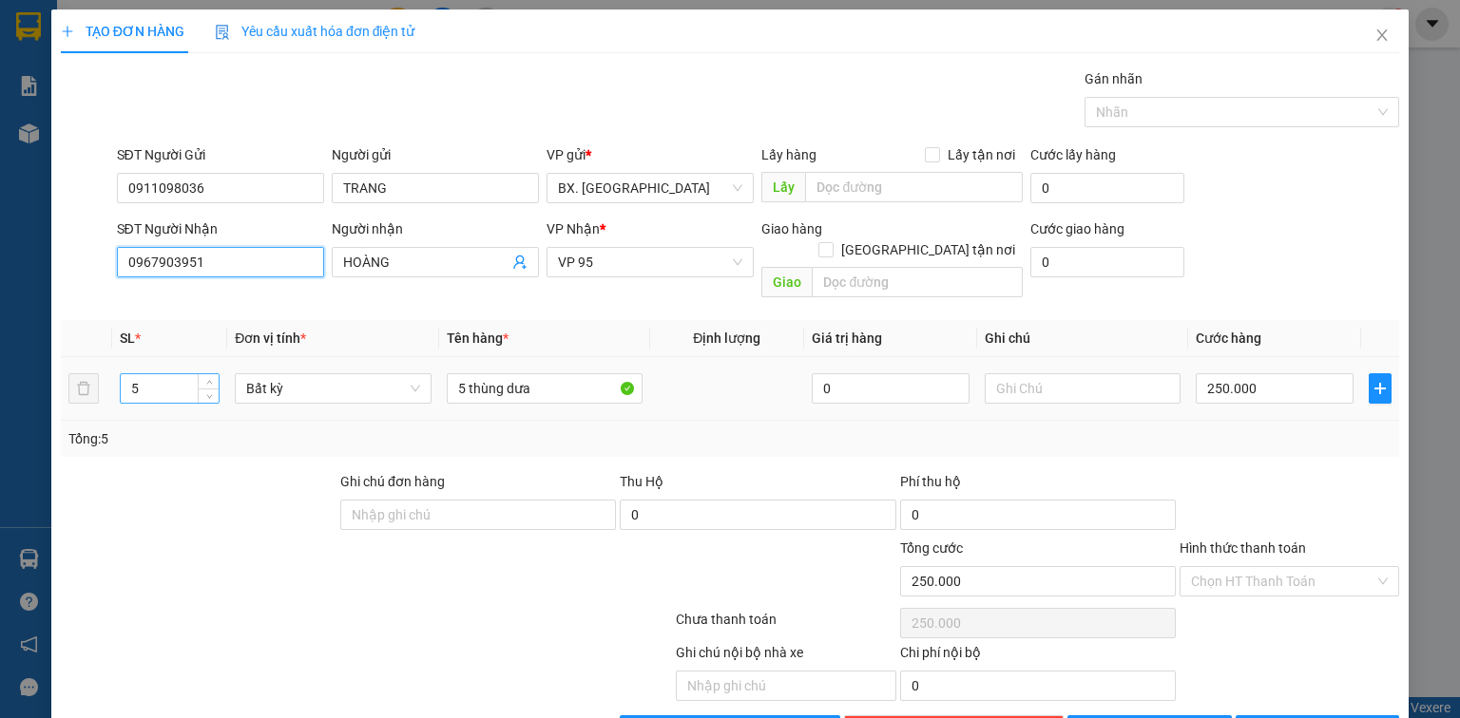
type input "0967903951"
click at [83, 372] on tr "5 Bất kỳ 5 thùng dưa 0 250.000" at bounding box center [730, 389] width 1338 height 64
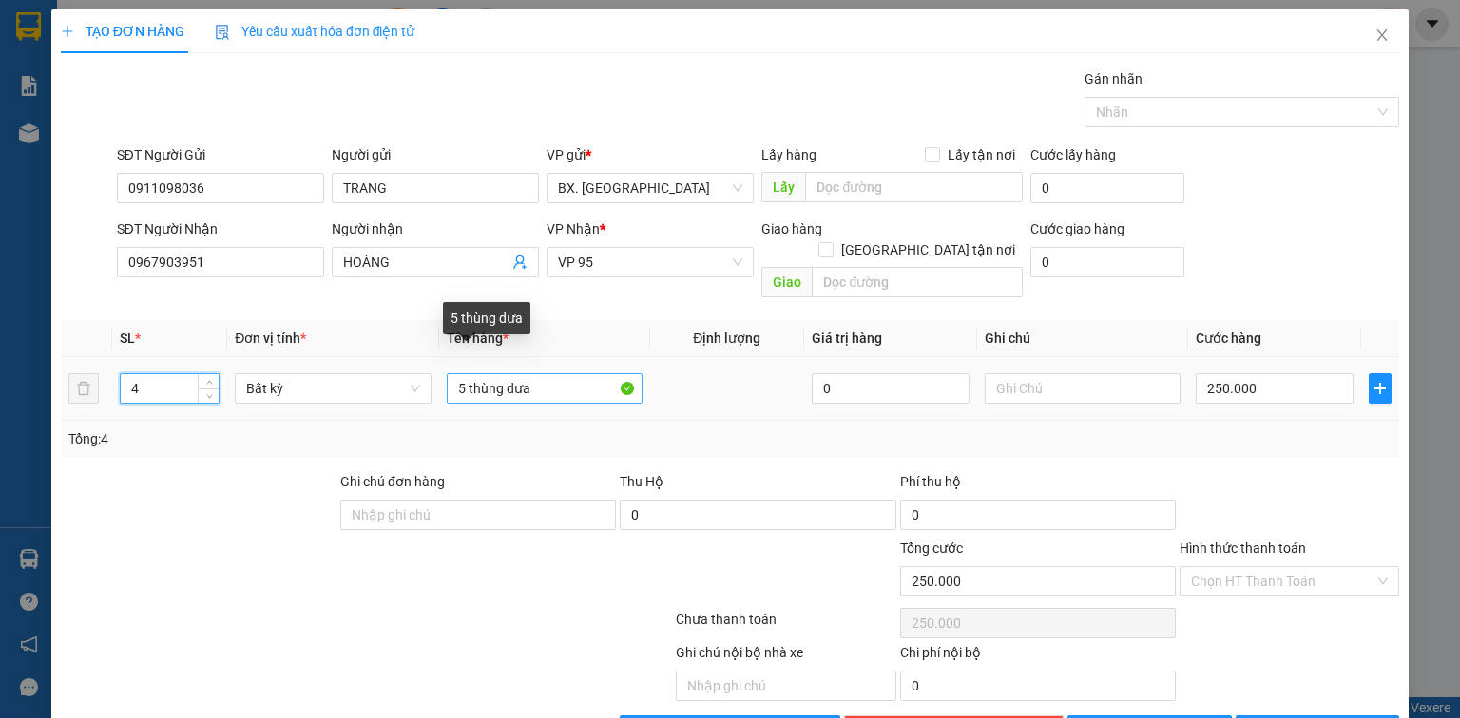
type input "4"
type input "0"
drag, startPoint x: 468, startPoint y: 366, endPoint x: 429, endPoint y: 377, distance: 40.6
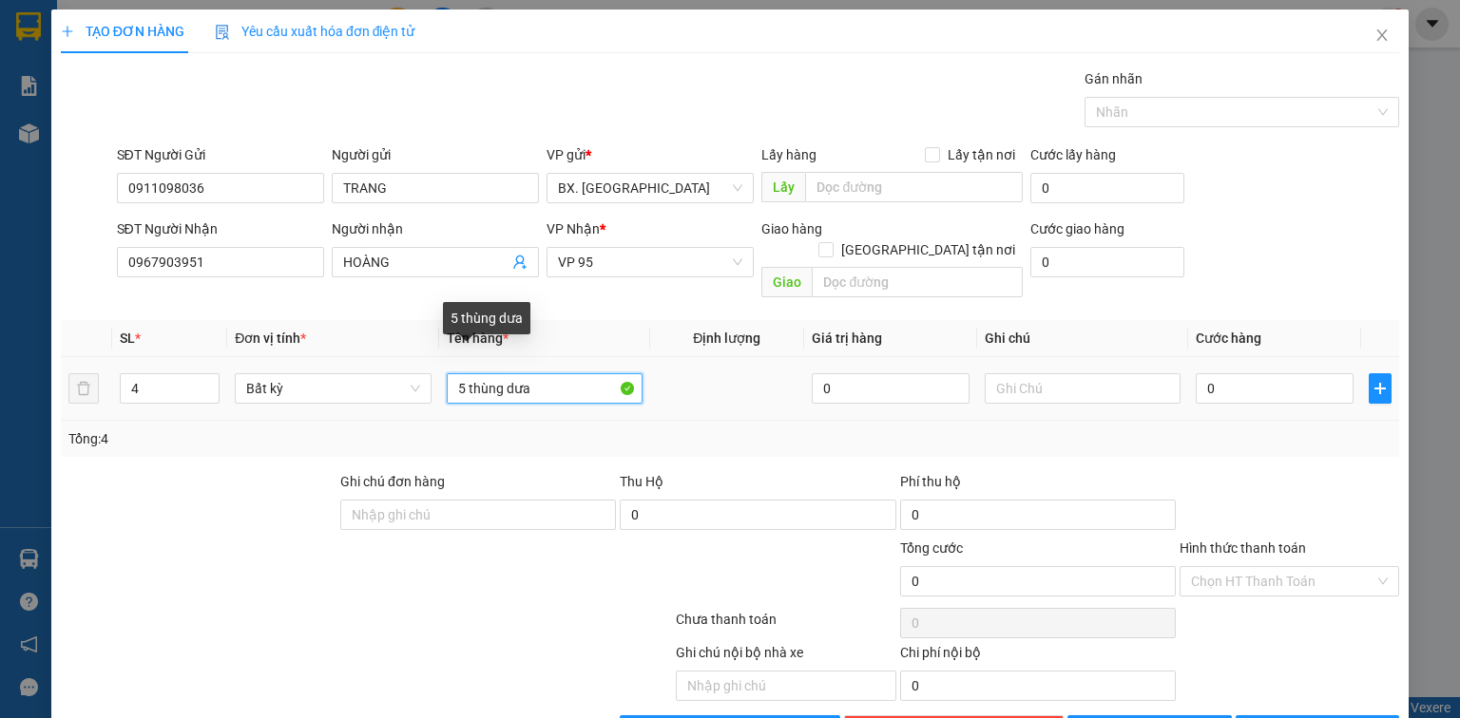
click at [429, 377] on tr "4 Bất kỳ 5 thùng dưa 0 0" at bounding box center [730, 389] width 1338 height 64
type input "1 Thùng dưa"
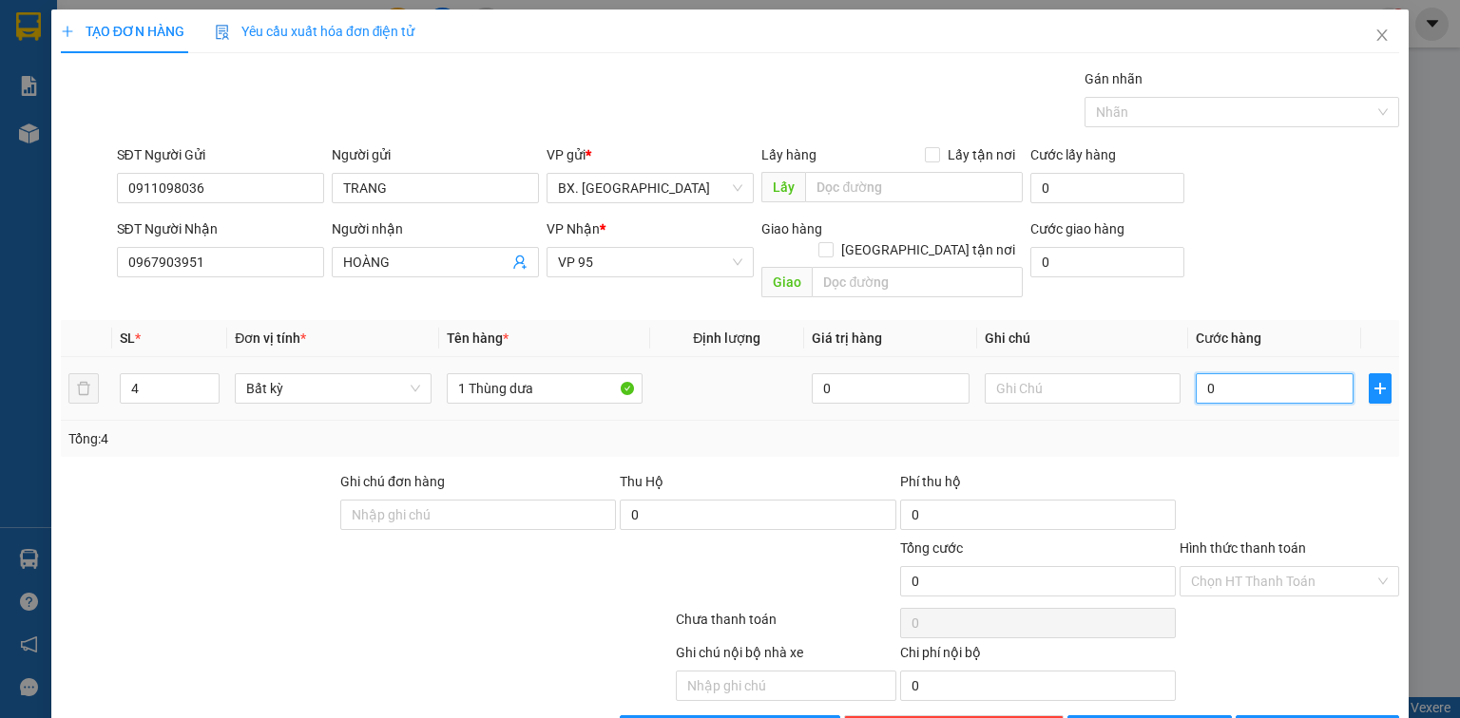
click at [1279, 376] on input "0" at bounding box center [1274, 388] width 158 height 30
type input "2"
type input "20"
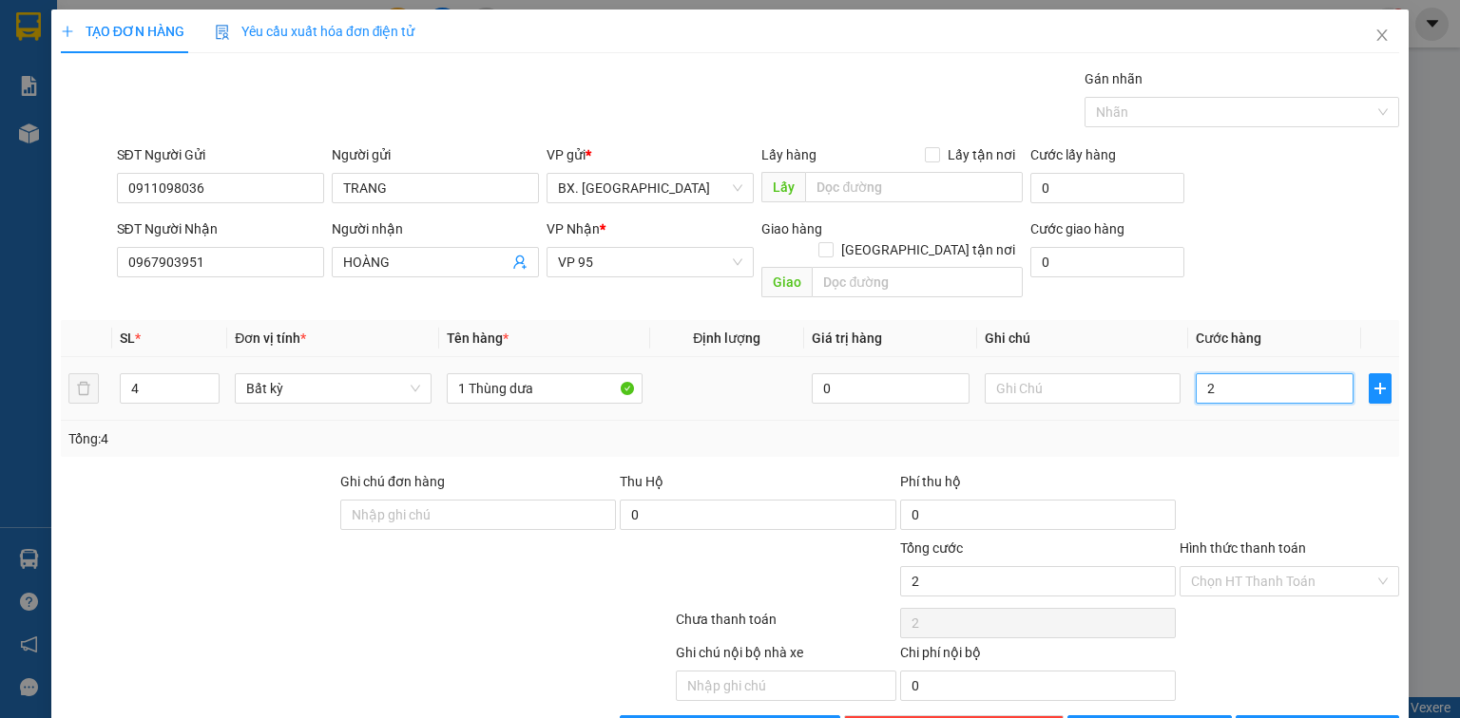
type input "20"
type input "200"
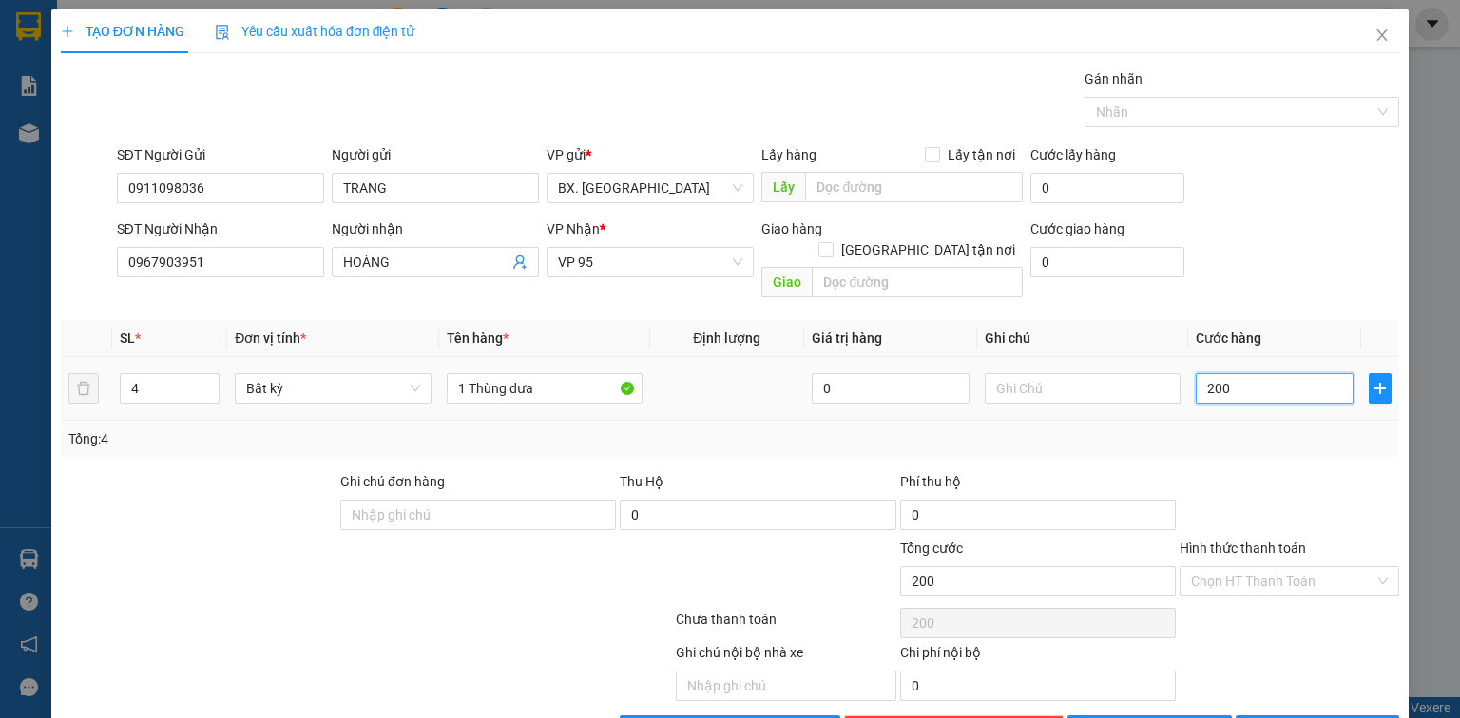
type input "2.000"
type input "20.000"
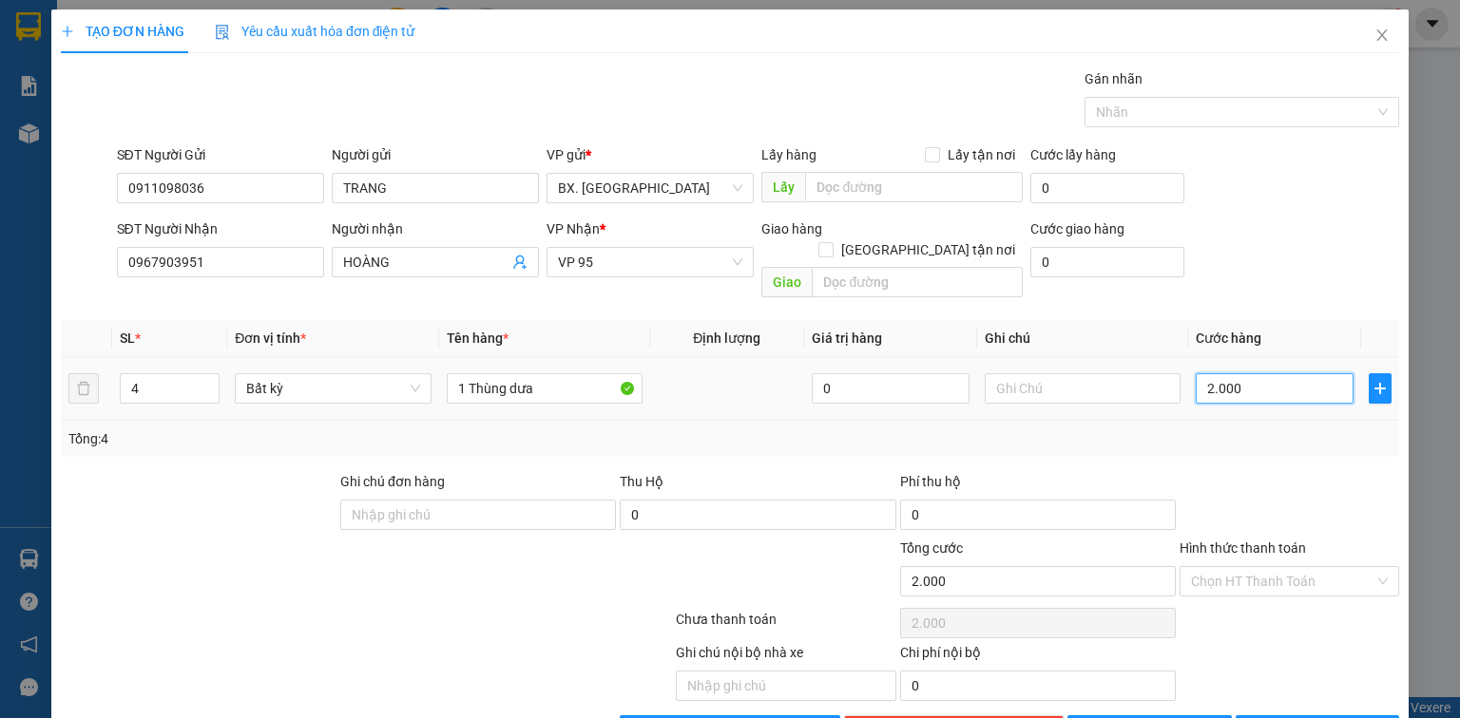
type input "20.000"
type input "200.000"
click at [1294, 567] on input "Hình thức thanh toán" at bounding box center [1282, 581] width 183 height 29
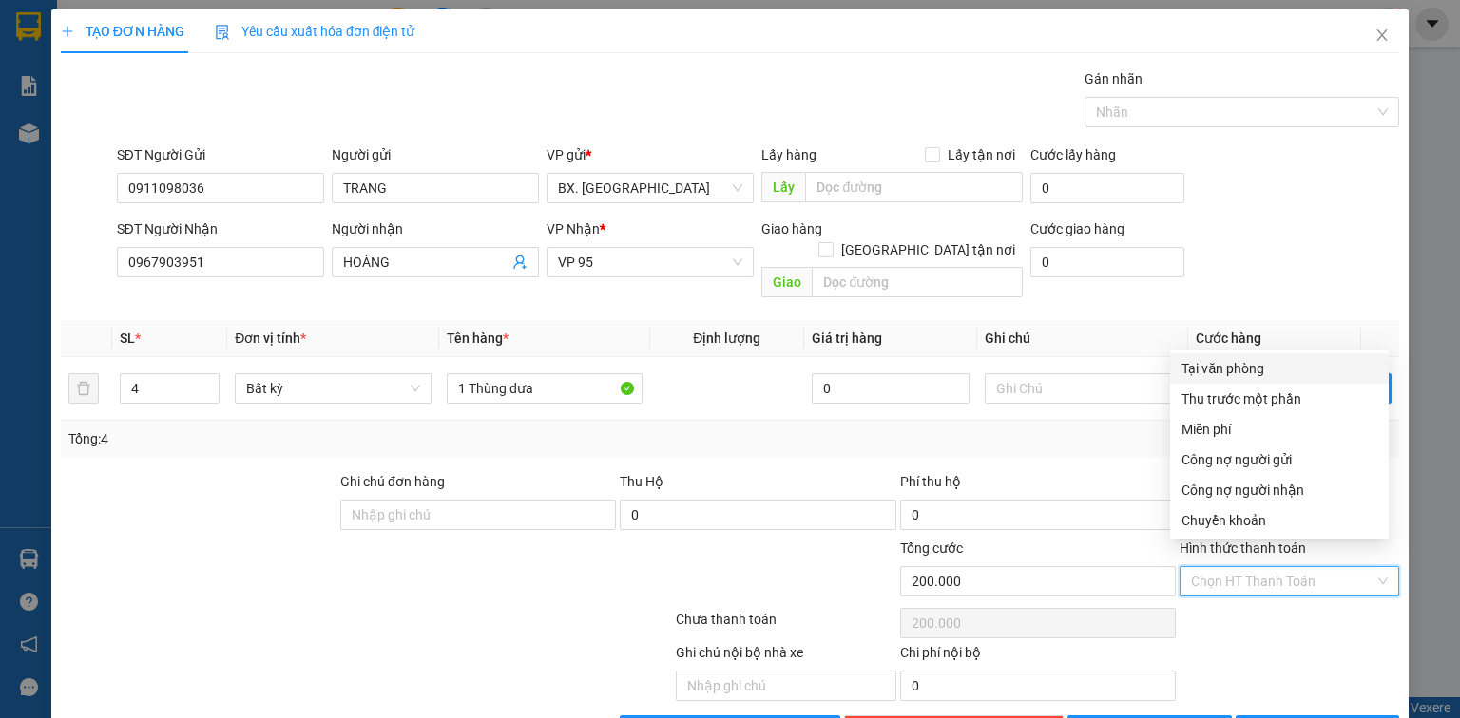
click at [1245, 366] on div "Tại văn phòng" at bounding box center [1279, 368] width 196 height 21
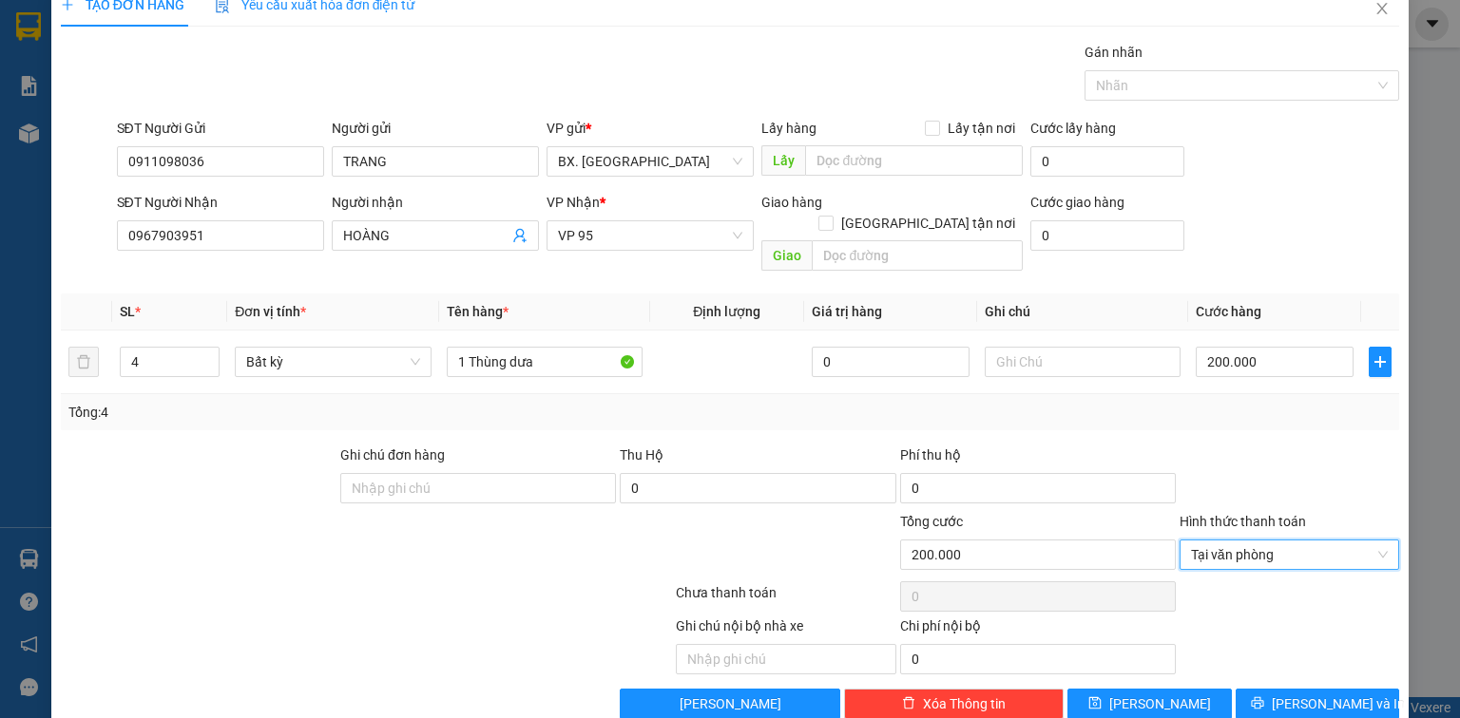
scroll to position [42, 0]
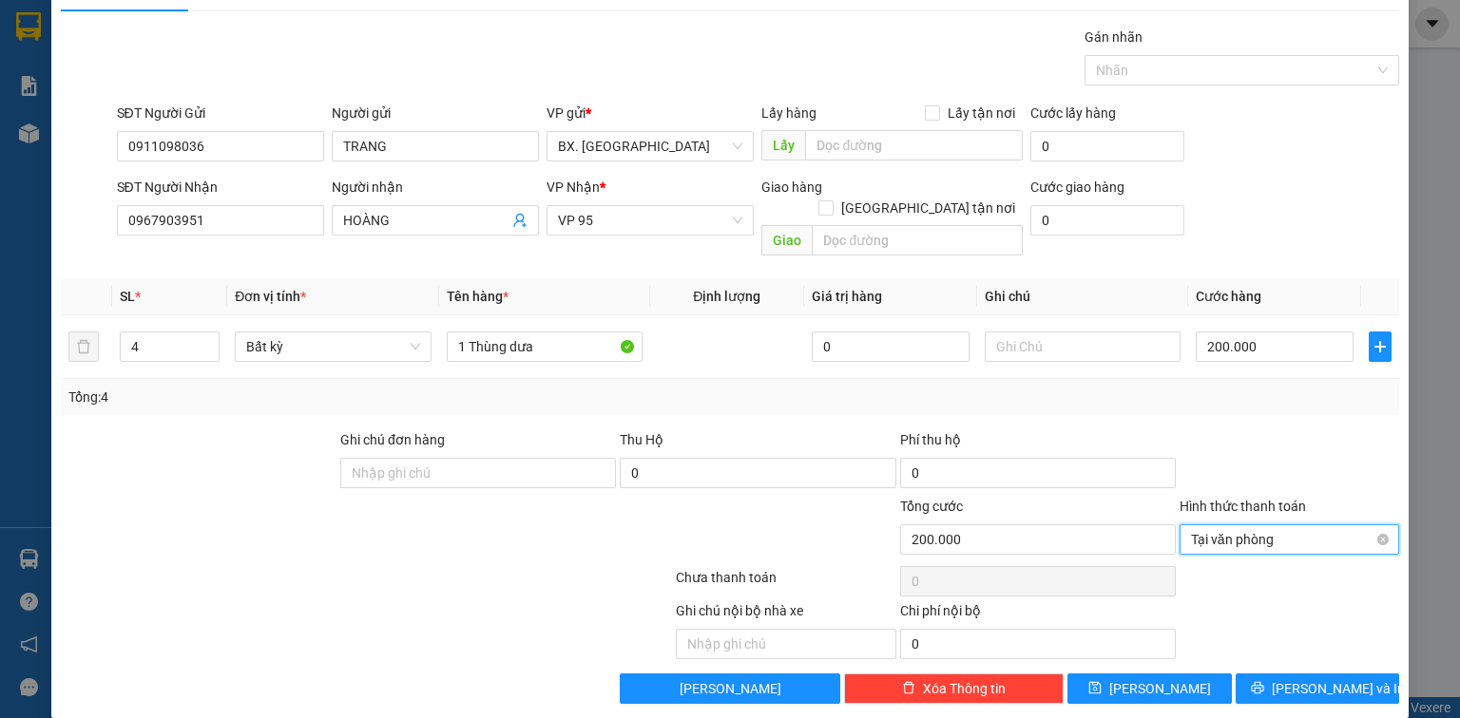
click at [1266, 525] on span "Tại văn phòng" at bounding box center [1289, 539] width 197 height 29
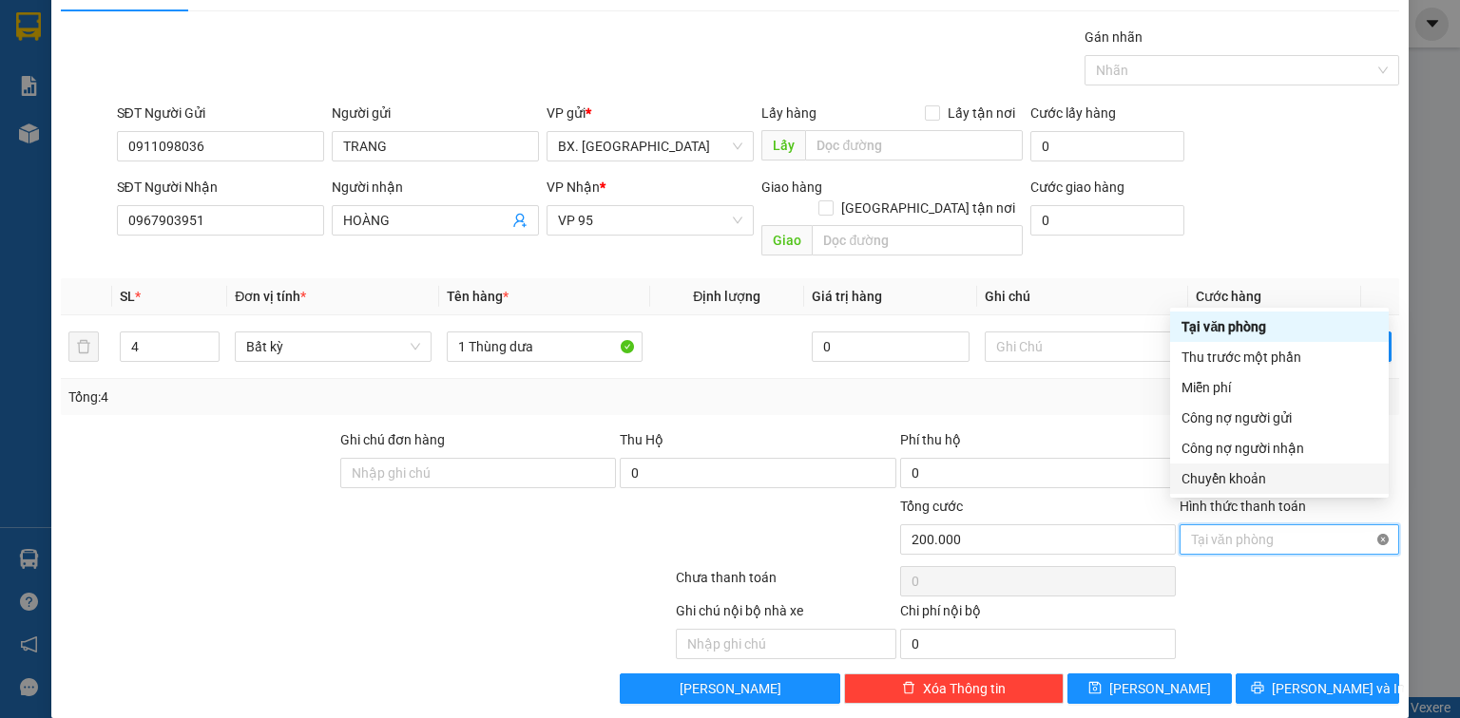
type input "200.000"
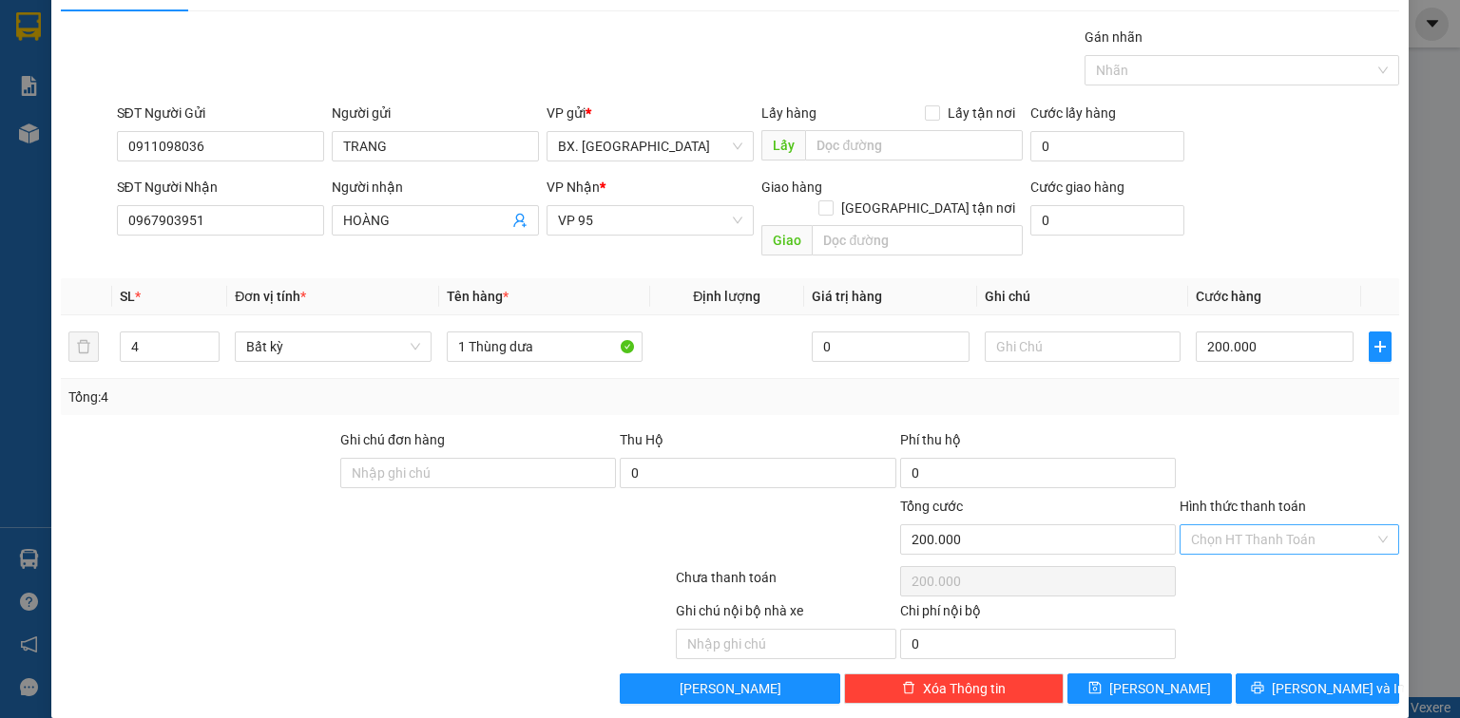
click at [1353, 601] on div "Ghi chú nội bộ nhà xe Chi phí nội bộ 0" at bounding box center [730, 630] width 1342 height 59
click at [1325, 678] on span "[PERSON_NAME] và In" at bounding box center [1337, 688] width 133 height 21
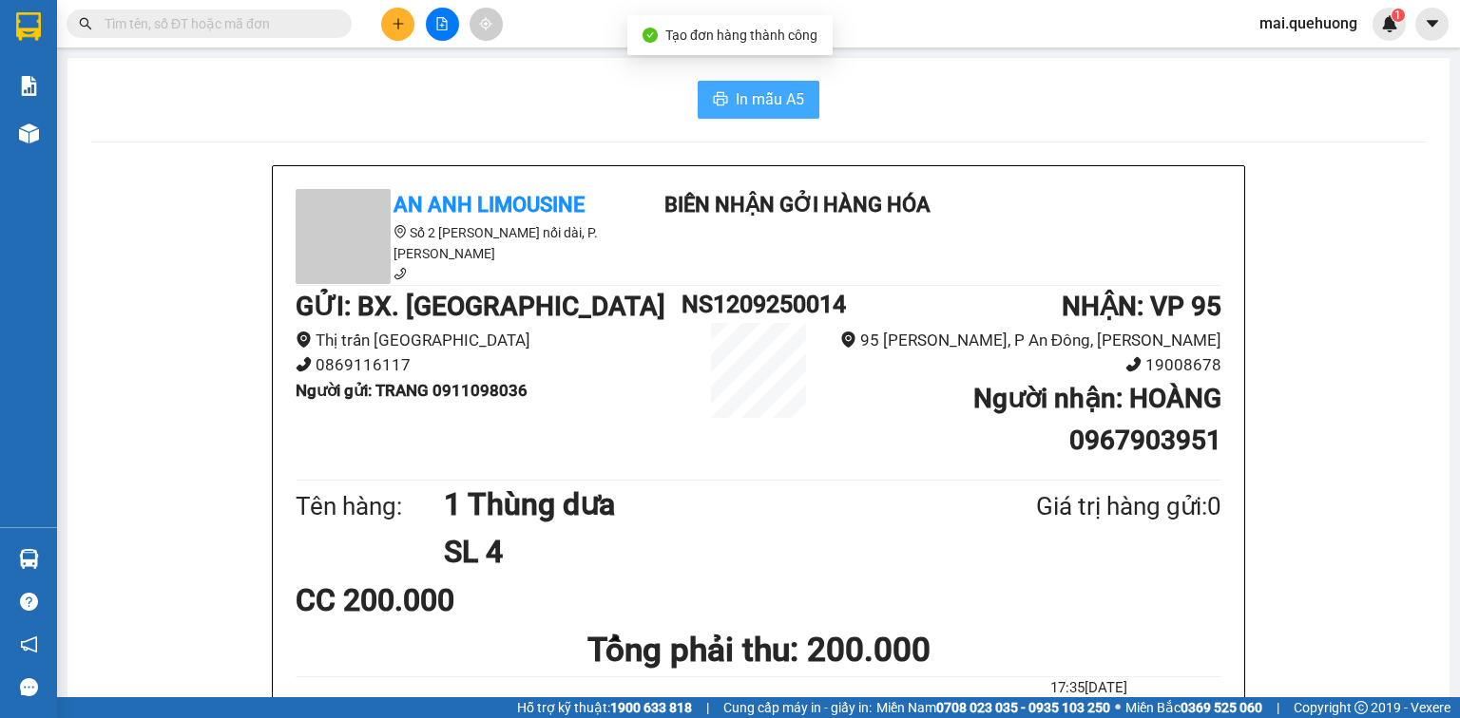
drag, startPoint x: 745, startPoint y: 100, endPoint x: 742, endPoint y: 111, distance: 11.8
click at [748, 97] on span "In mẫu A5" at bounding box center [769, 99] width 68 height 24
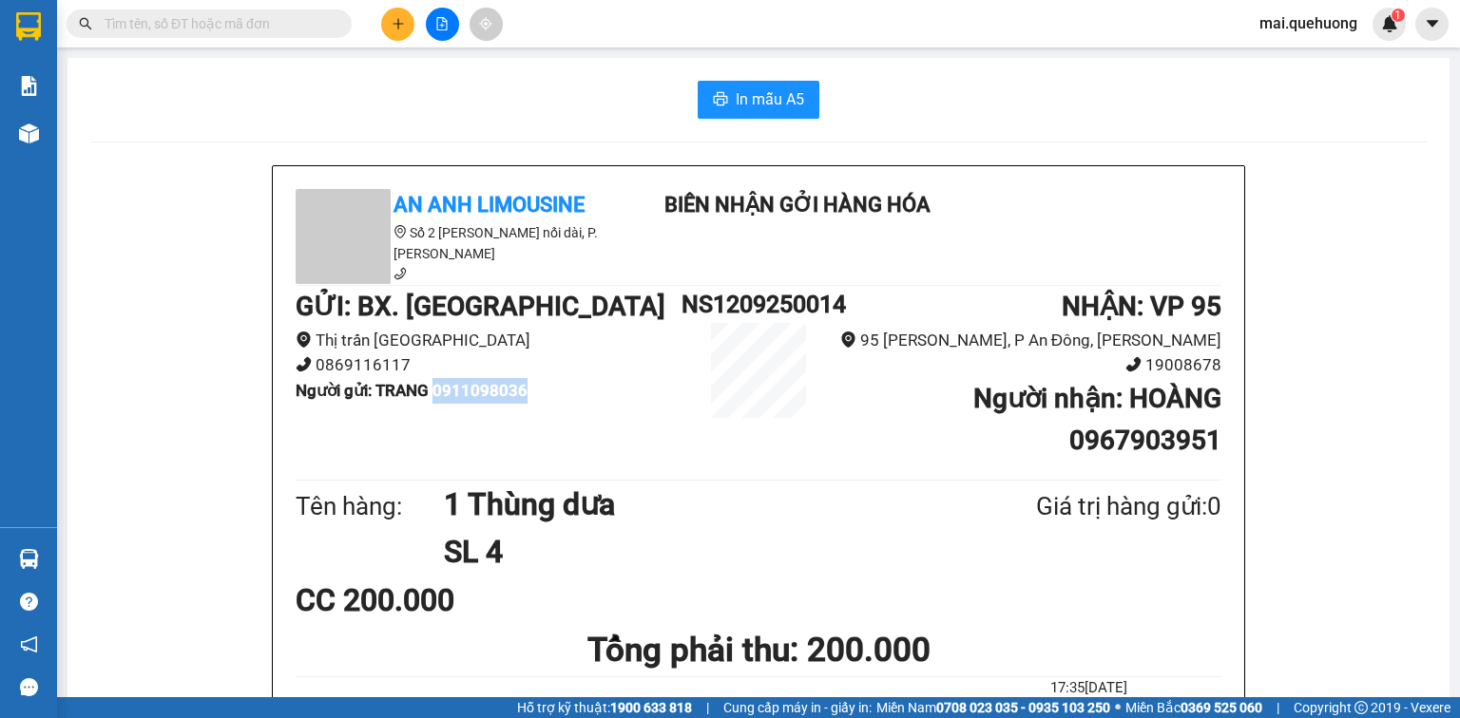
drag, startPoint x: 436, startPoint y: 391, endPoint x: 537, endPoint y: 396, distance: 100.8
click at [537, 396] on li "Người gửi : TRANG 0911098036" at bounding box center [489, 391] width 386 height 26
copy b "0911098036"
click at [394, 15] on button at bounding box center [397, 24] width 33 height 33
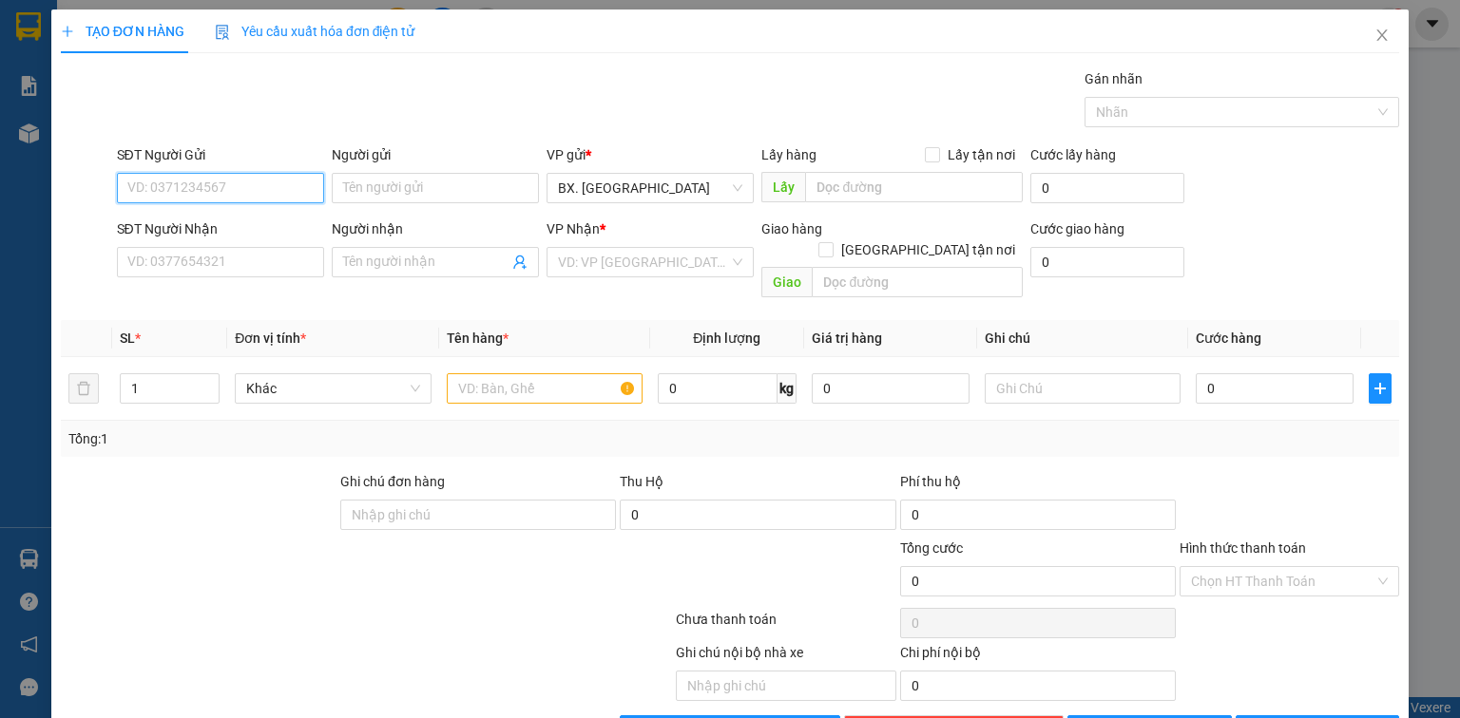
click at [252, 181] on input "SĐT Người Gửi" at bounding box center [220, 188] width 207 height 30
paste input "0911098036"
type input "0911098036"
click at [254, 228] on div "0911098036 - TRANG" at bounding box center [218, 225] width 182 height 21
type input "TRANG"
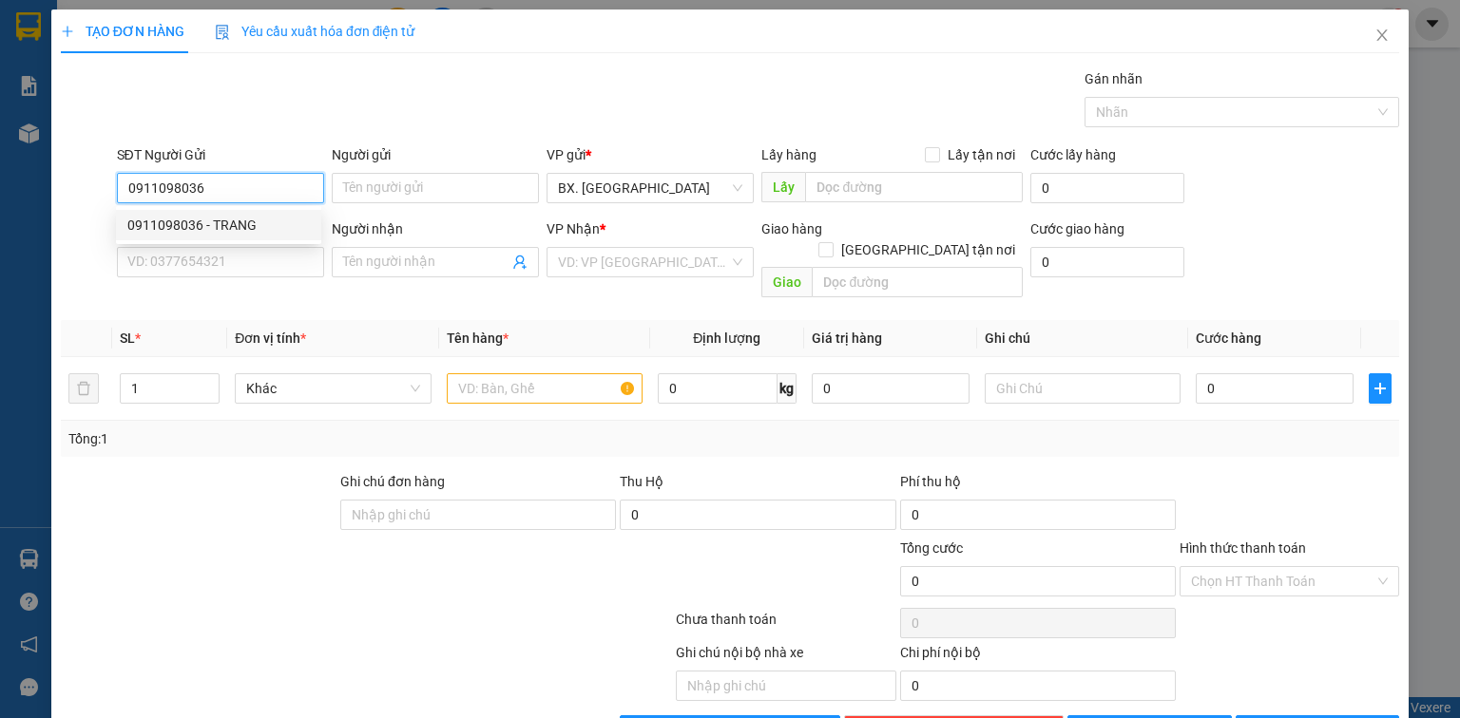
type input "0967903951"
type input "HOÀNG"
type input "200.000"
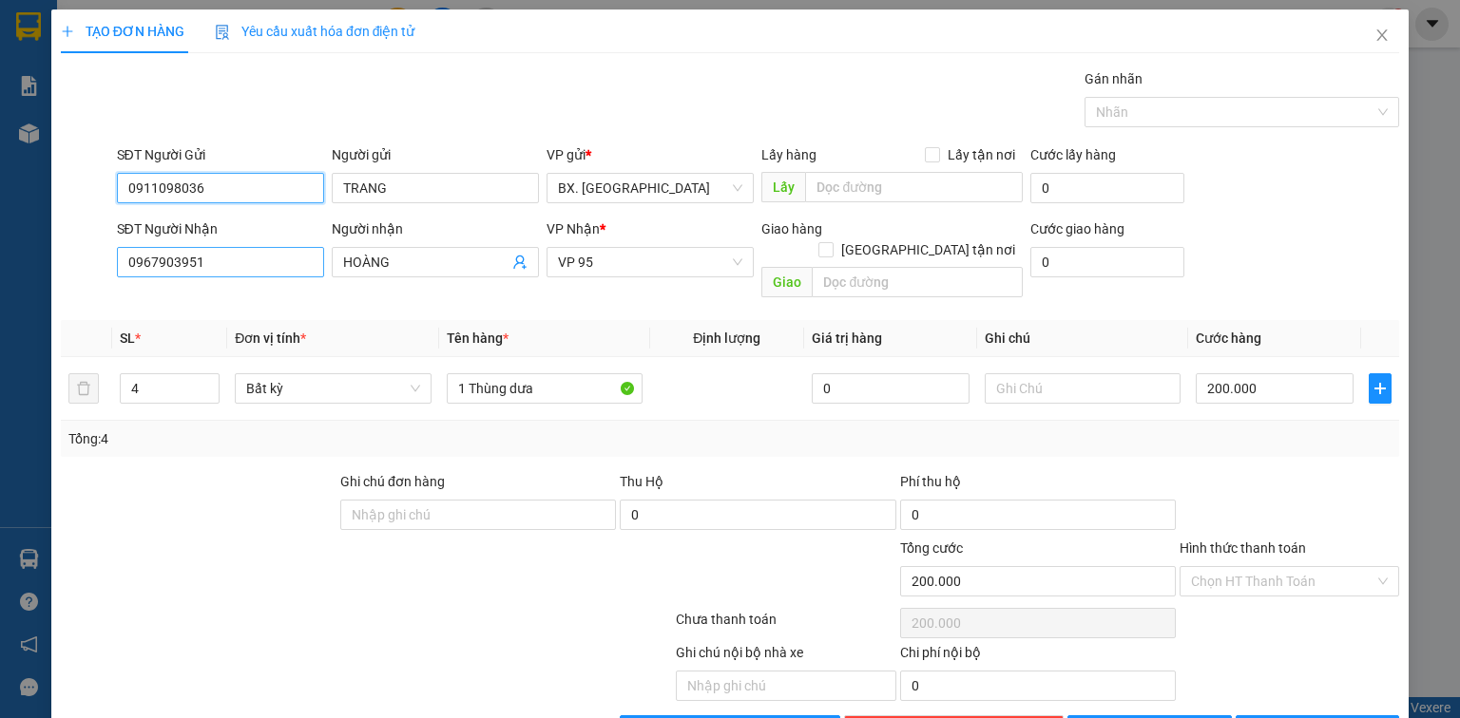
type input "0911098036"
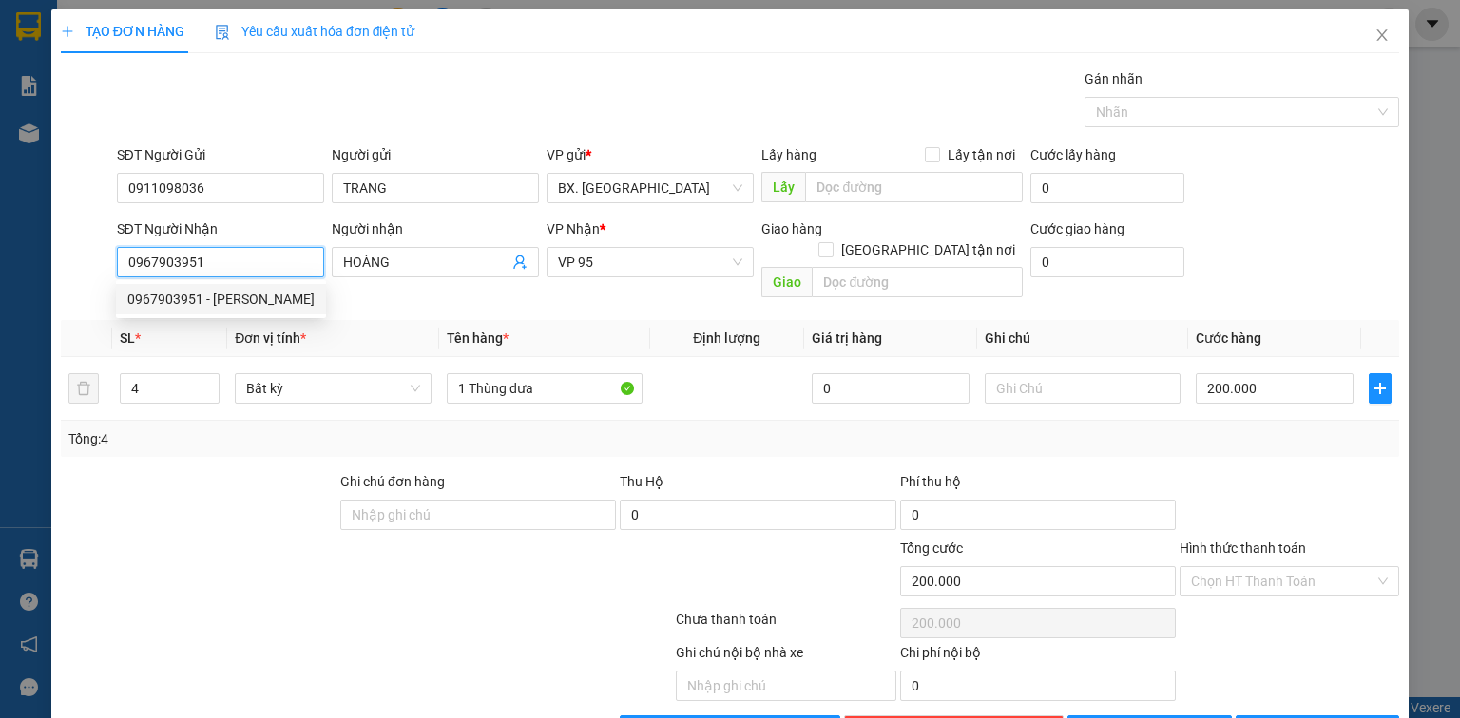
drag, startPoint x: 240, startPoint y: 262, endPoint x: 90, endPoint y: 267, distance: 150.2
click at [90, 267] on div "SĐT Người Nhận 0967903951 Người nhận HOÀNG VP Nhận * VP 95 Giao hàng Giao tận n…" at bounding box center [730, 262] width 1342 height 87
click at [233, 296] on div "0908888754 - LAN" at bounding box center [218, 299] width 182 height 21
type input "0908888754"
type input "LAN"
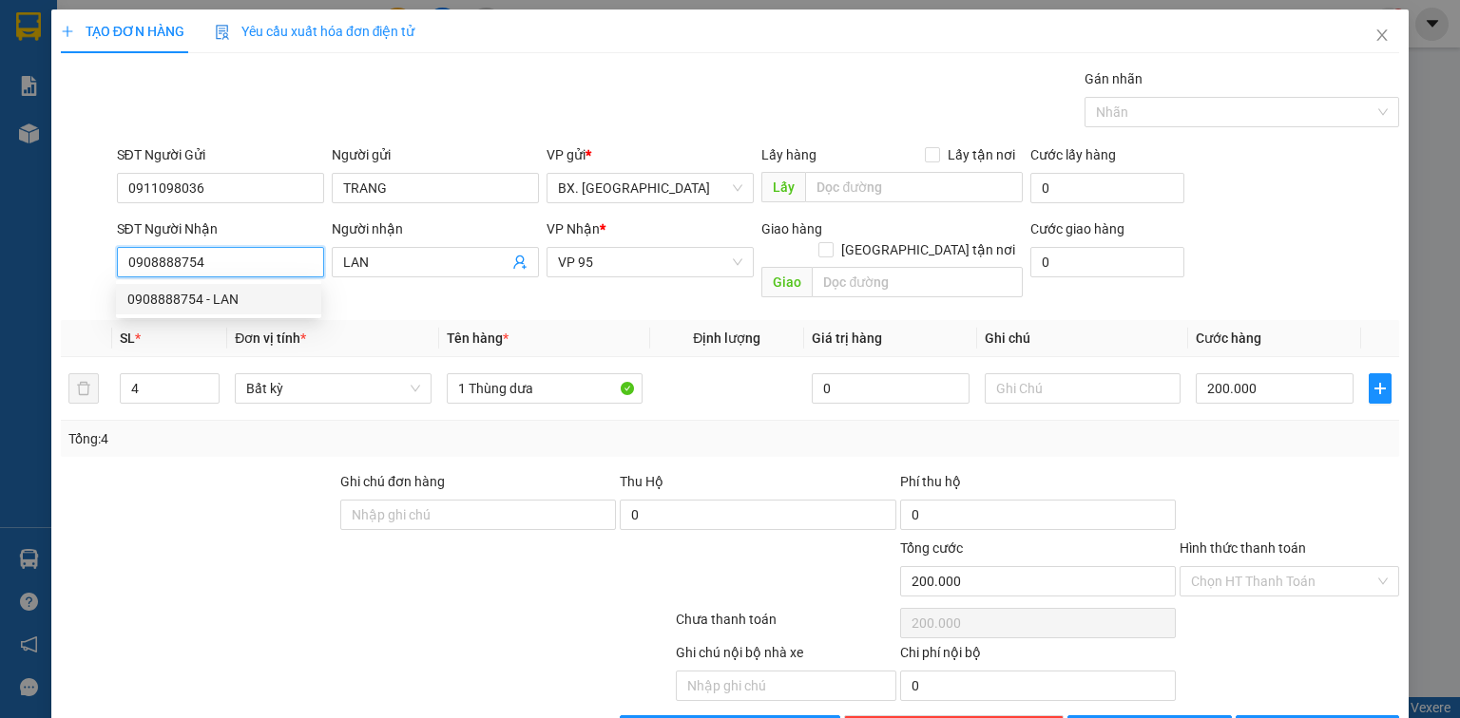
type input "50.000"
type input "0908888754"
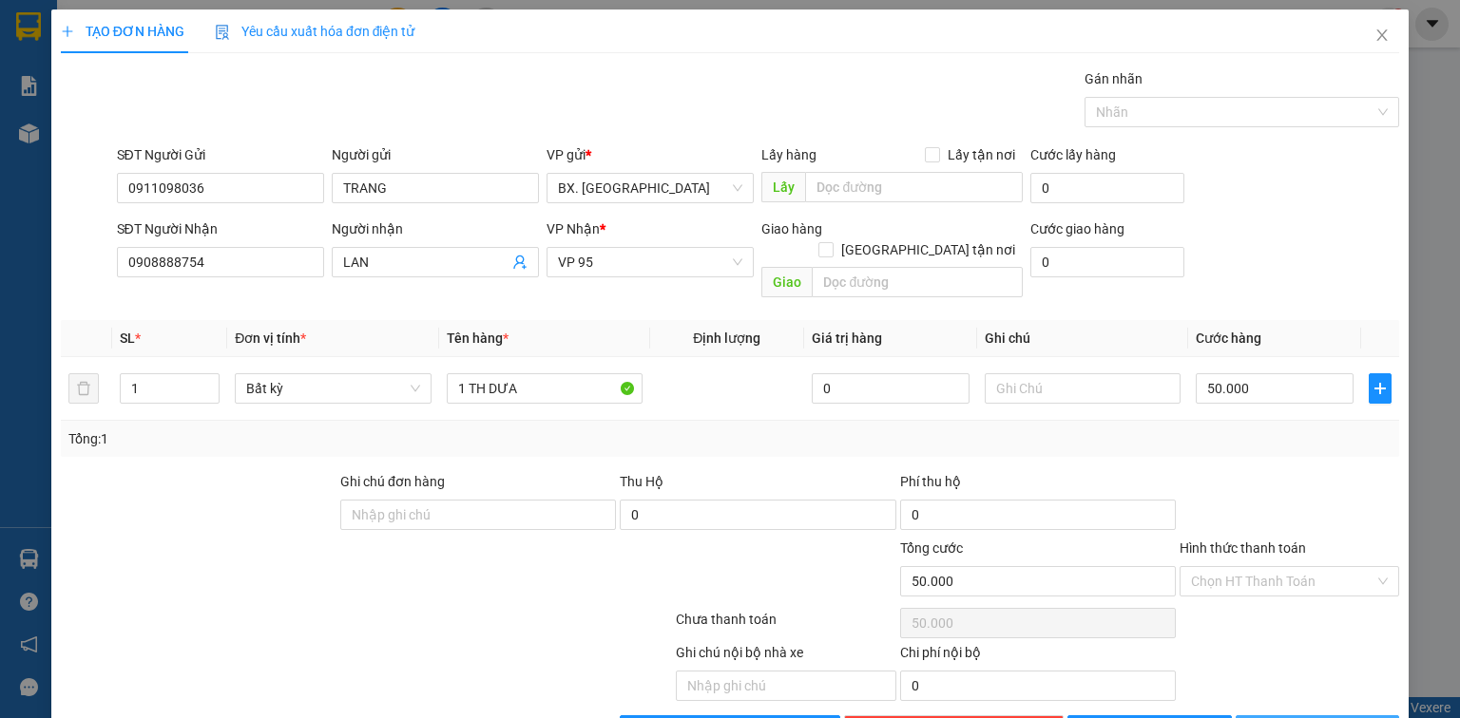
click at [1307, 717] on span "[PERSON_NAME] và In" at bounding box center [1337, 730] width 133 height 21
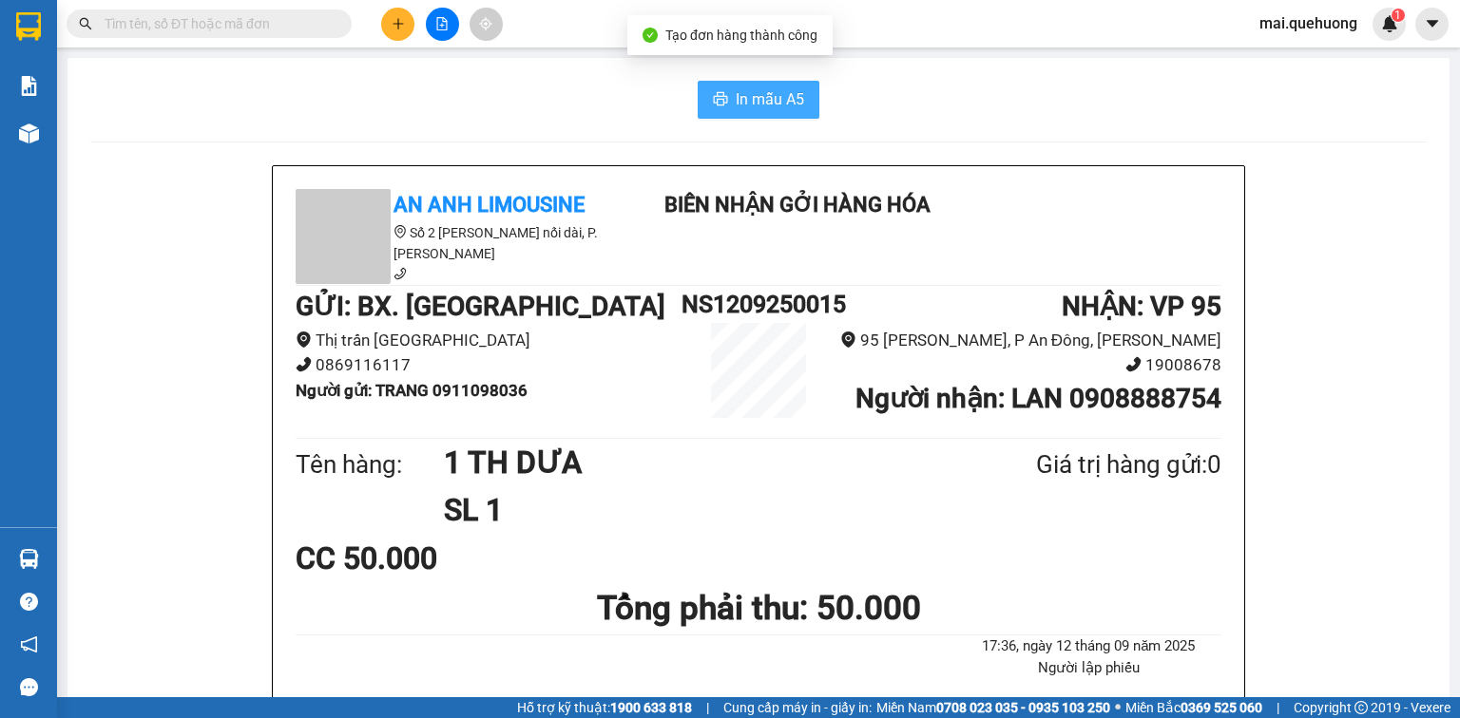
click at [763, 88] on span "In mẫu A5" at bounding box center [769, 99] width 68 height 24
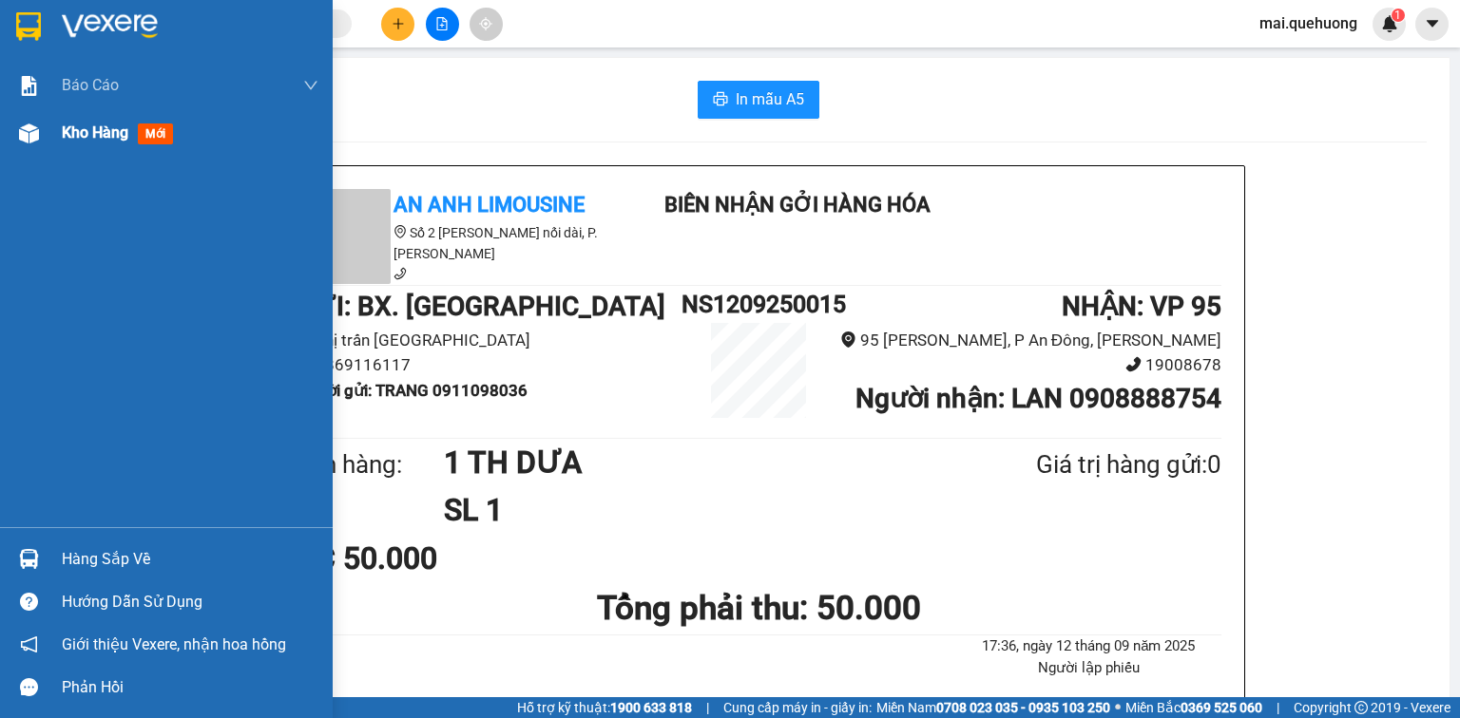
click at [65, 128] on span "Kho hàng" at bounding box center [95, 133] width 67 height 18
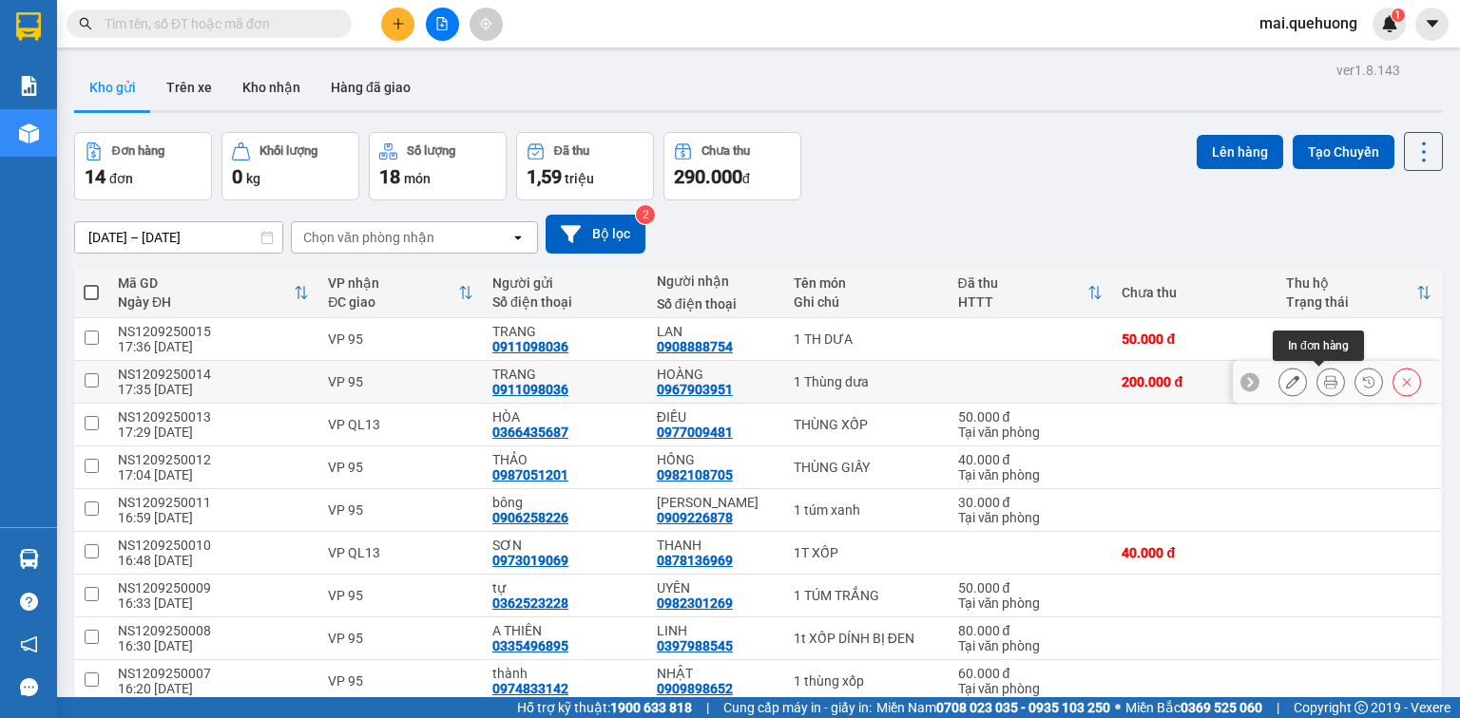
click at [1324, 383] on icon at bounding box center [1330, 381] width 13 height 13
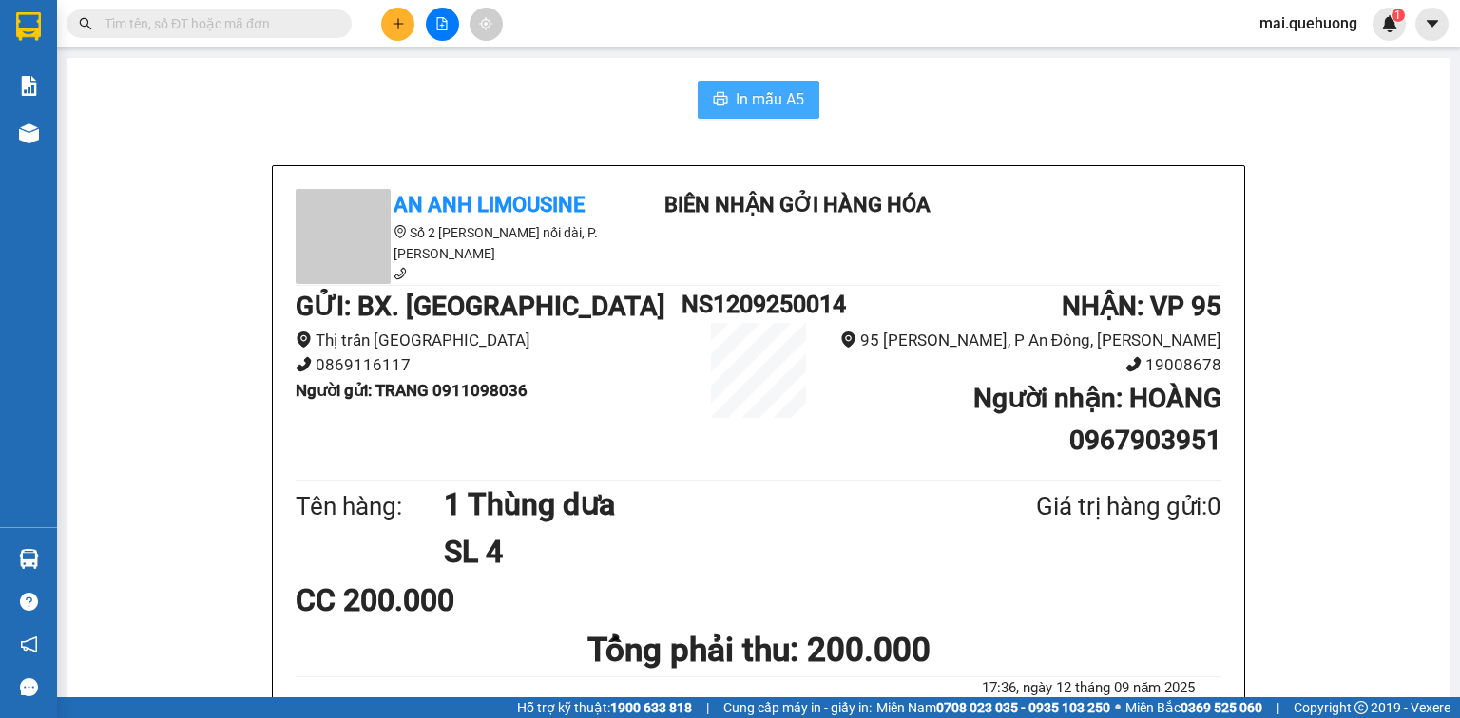
click at [754, 96] on span "In mẫu A5" at bounding box center [769, 99] width 68 height 24
click at [394, 18] on icon "plus" at bounding box center [397, 23] width 13 height 13
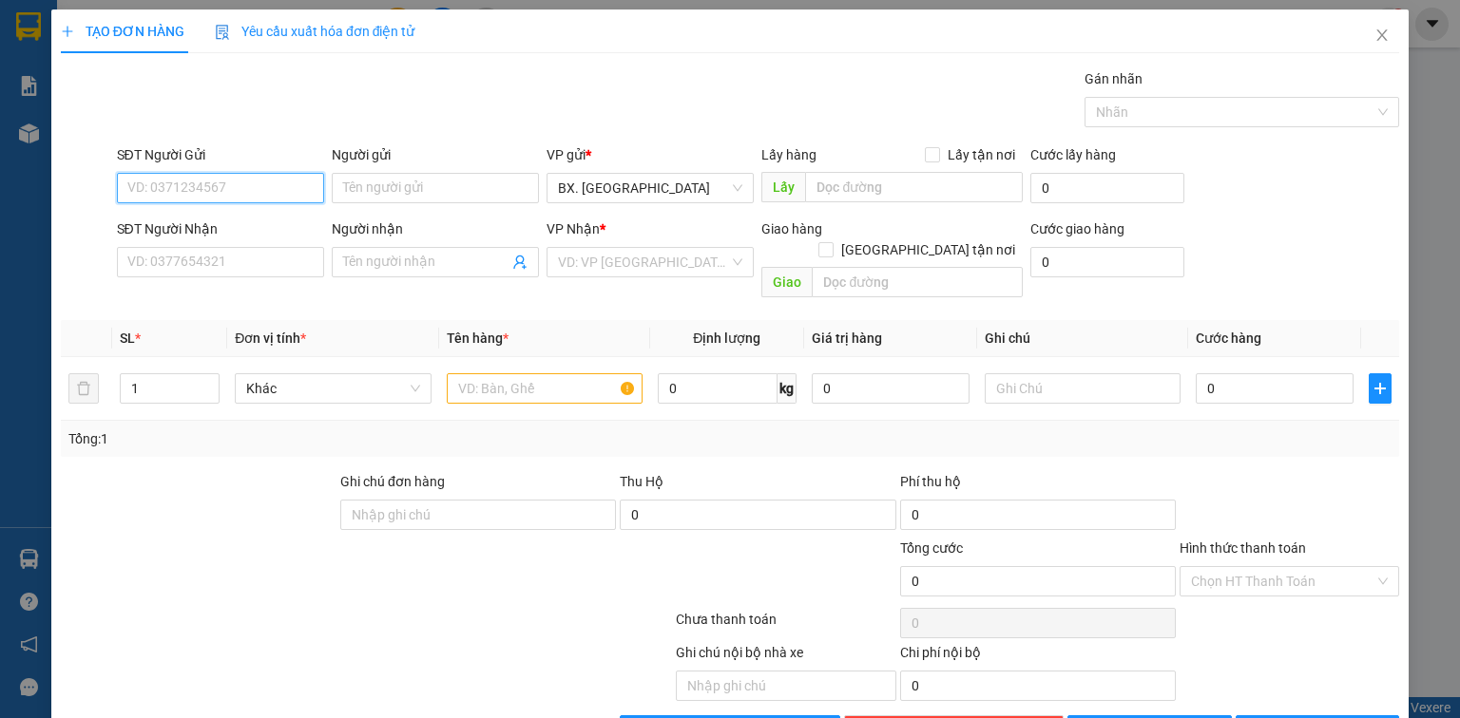
click at [213, 181] on input "SĐT Người Gửi" at bounding box center [220, 188] width 207 height 30
click at [242, 196] on input "SĐT Người Gửi" at bounding box center [220, 188] width 207 height 30
click at [239, 189] on input "SĐT Người Gửi" at bounding box center [220, 188] width 207 height 30
click at [213, 268] on input "SĐT Người Nhận" at bounding box center [220, 262] width 207 height 30
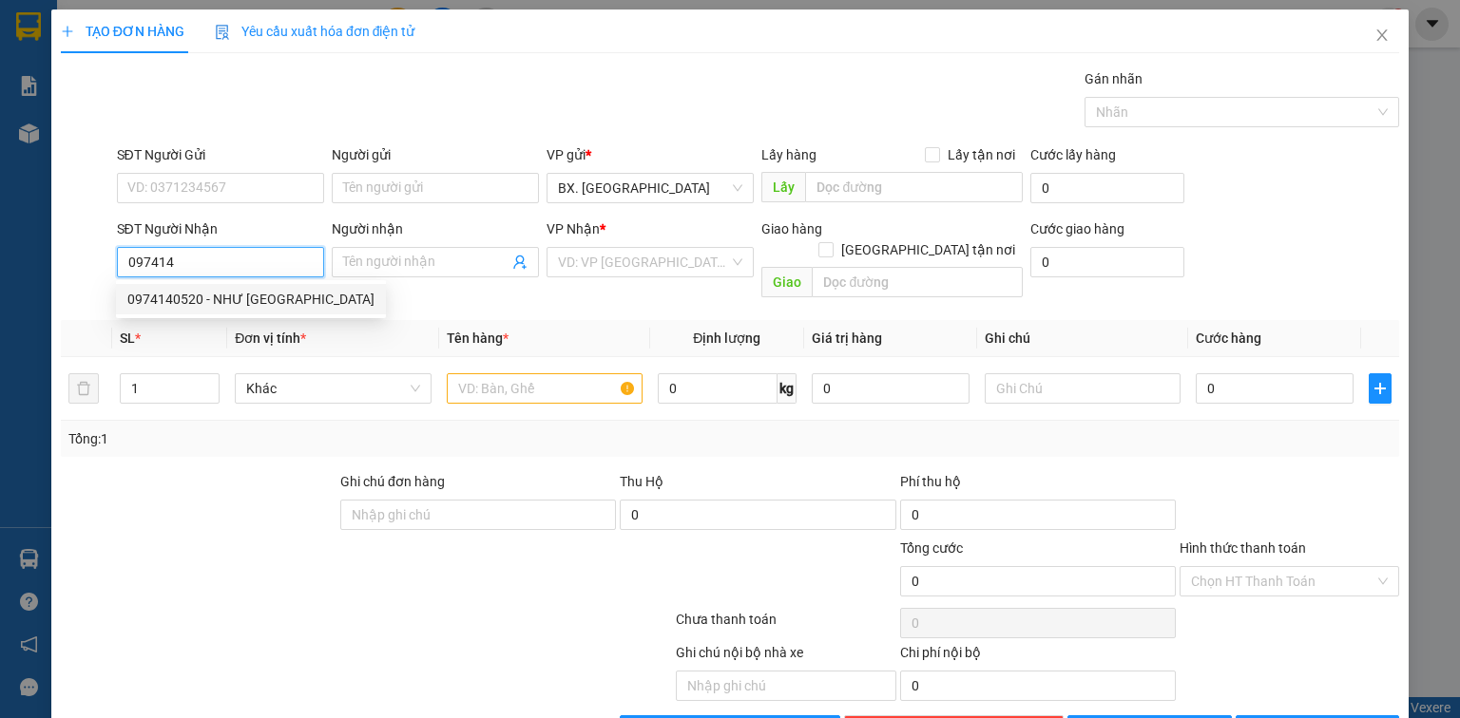
click at [246, 296] on div "0974140520 - NHƯ Ý" at bounding box center [250, 299] width 247 height 21
type input "0974140520"
type input "NHƯ Ý"
type input "100.000"
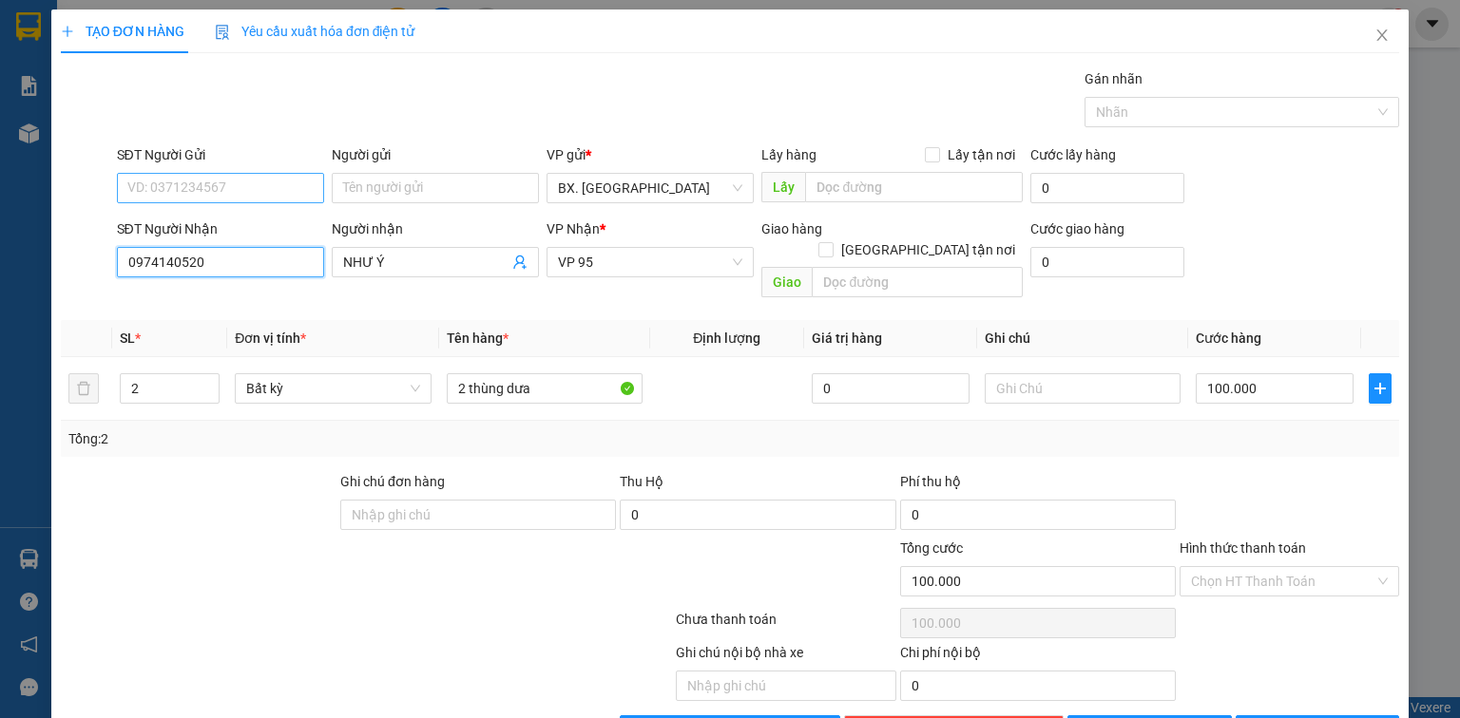
type input "0974140520"
click at [203, 185] on input "SĐT Người Gửi" at bounding box center [220, 188] width 207 height 30
paste input "0911098036"
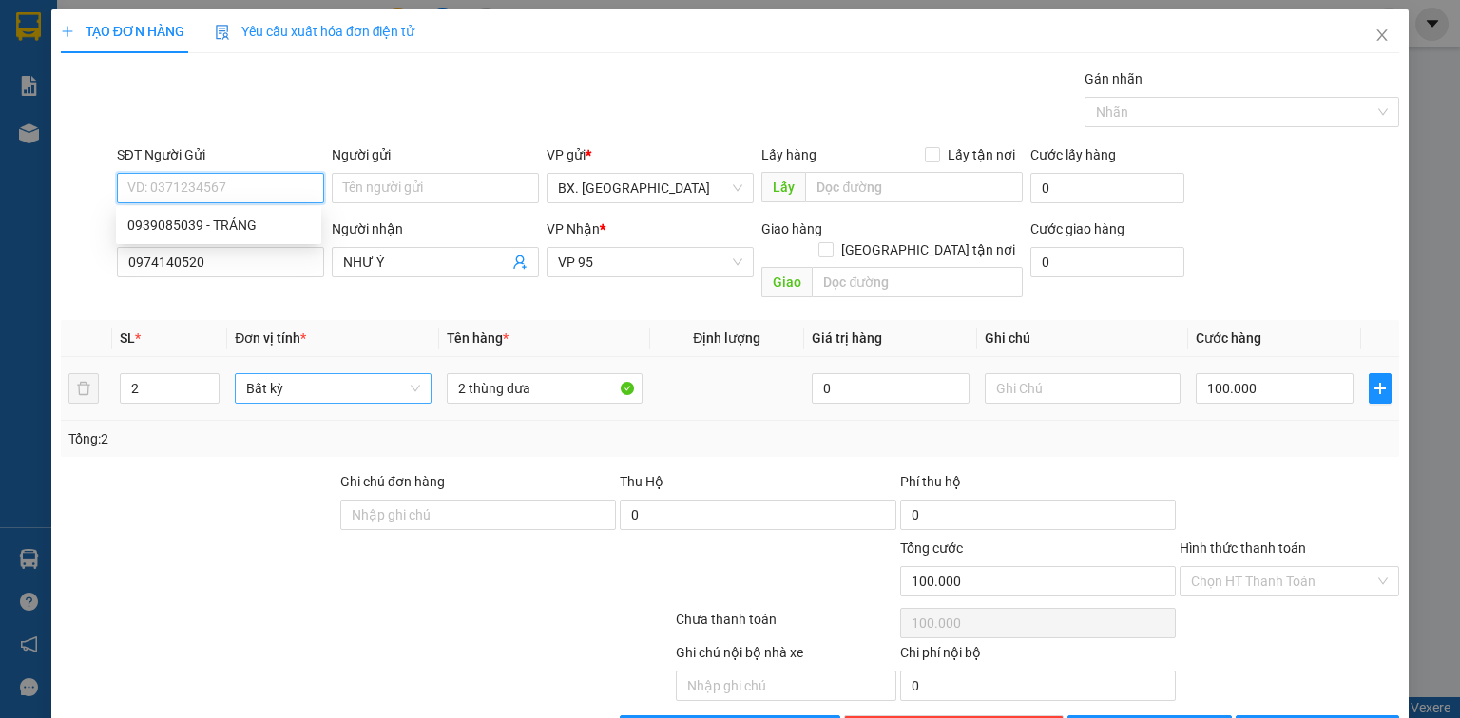
type input "0911098036"
click at [227, 187] on input "0911098036" at bounding box center [220, 188] width 207 height 30
click at [232, 229] on div "0911098036 - TRANG" at bounding box center [218, 225] width 182 height 21
type input "TRANG"
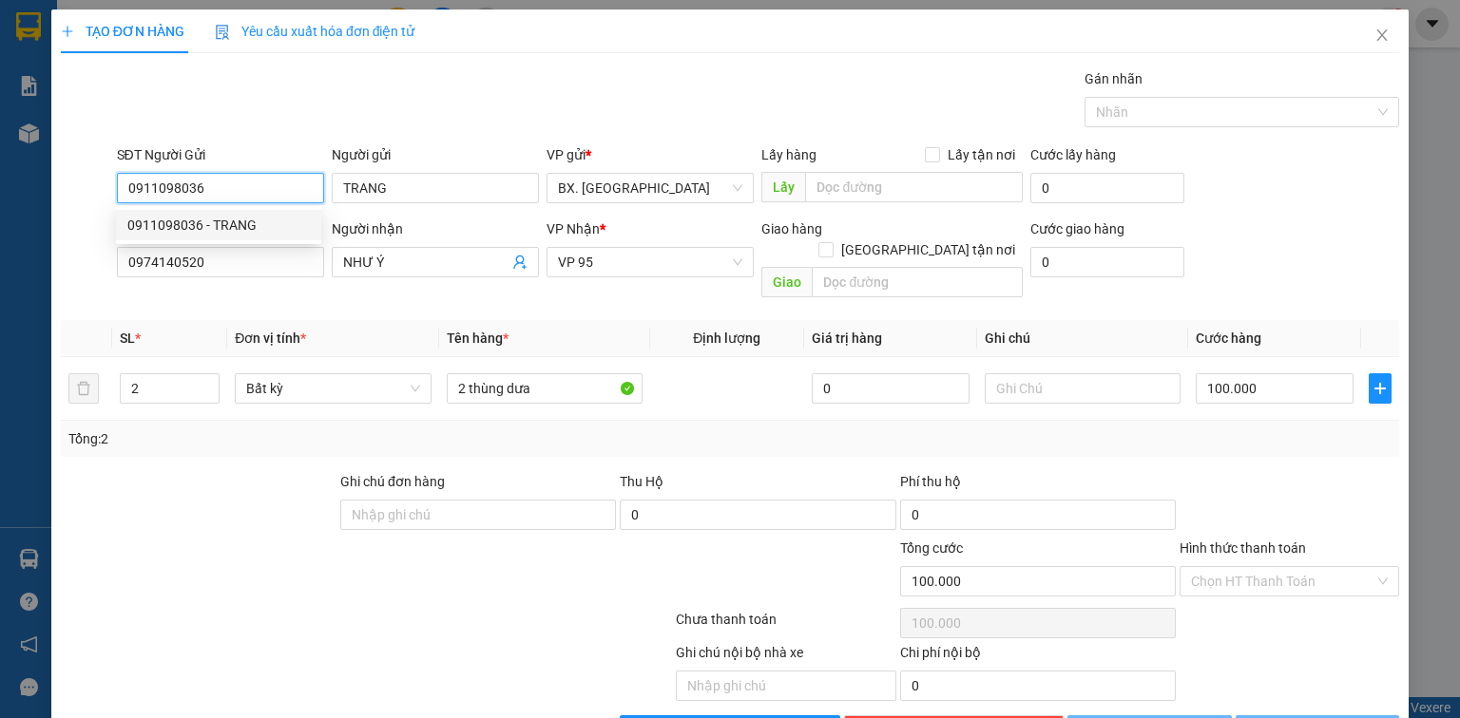
type input "50.000"
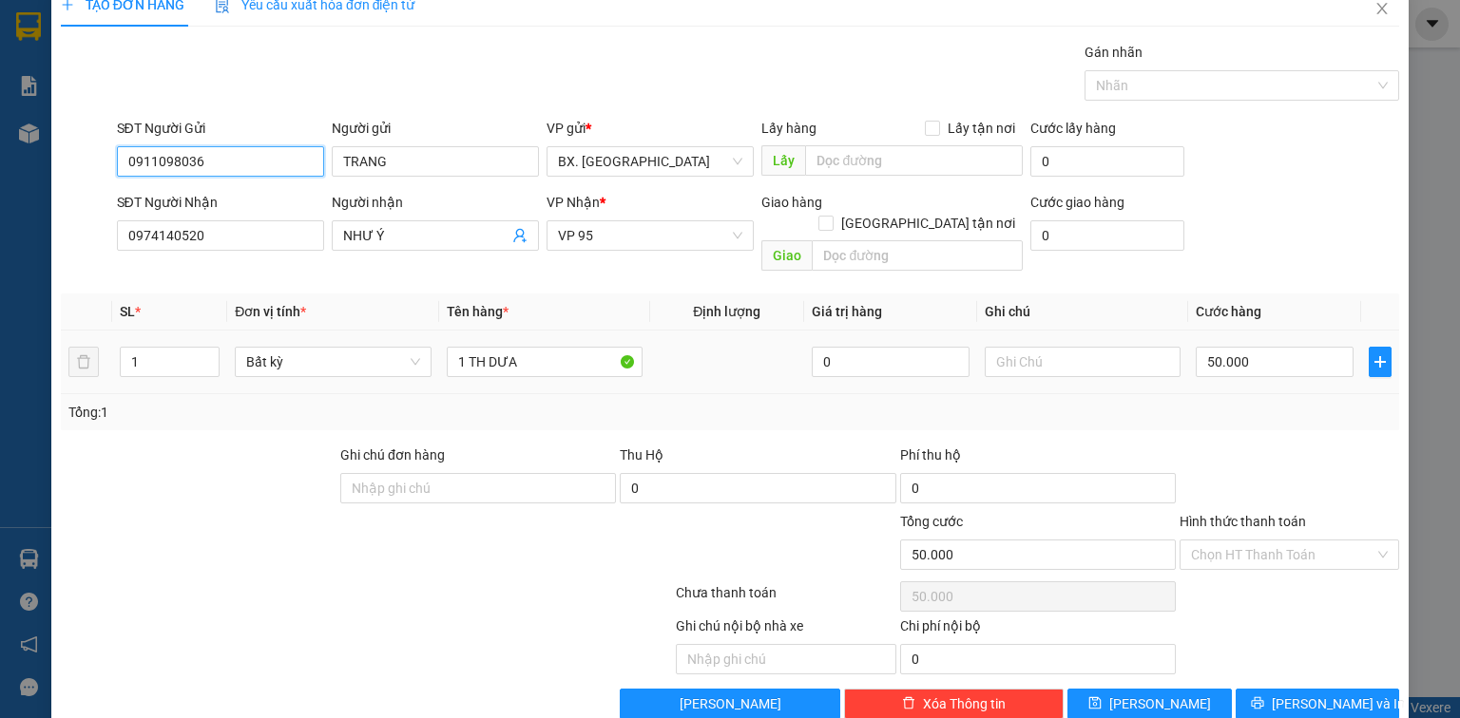
scroll to position [42, 0]
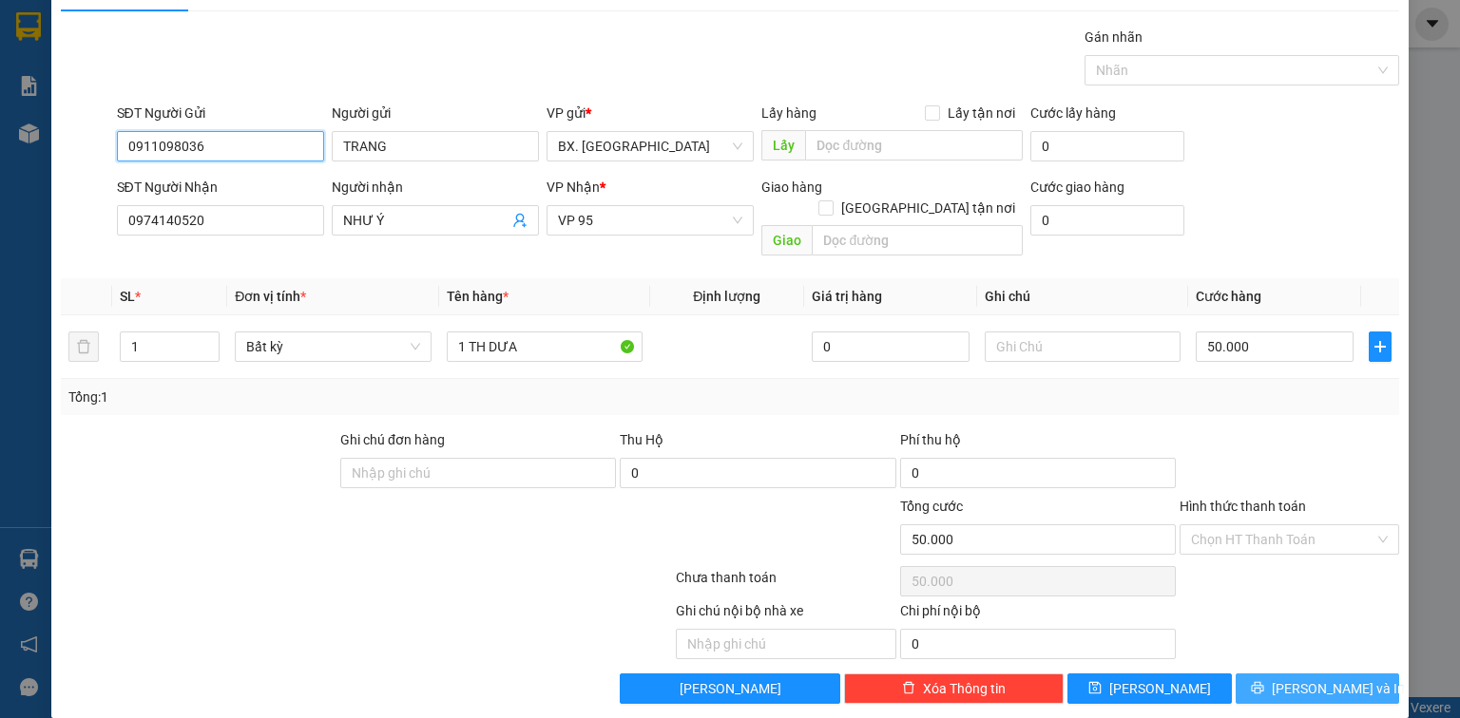
type input "0911098036"
drag, startPoint x: 1305, startPoint y: 669, endPoint x: 1268, endPoint y: 652, distance: 40.8
click at [1297, 678] on span "[PERSON_NAME] và In" at bounding box center [1337, 688] width 133 height 21
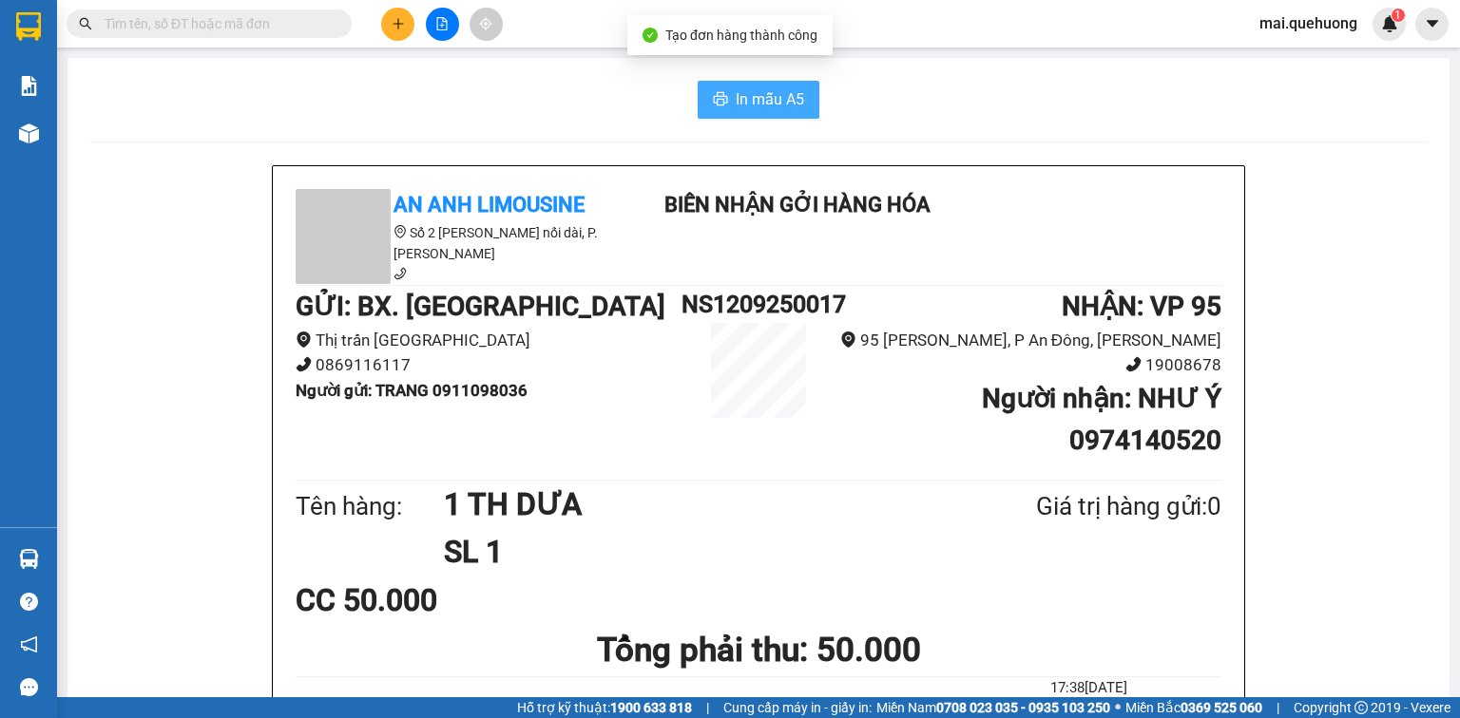
click at [768, 106] on span "In mẫu A5" at bounding box center [769, 99] width 68 height 24
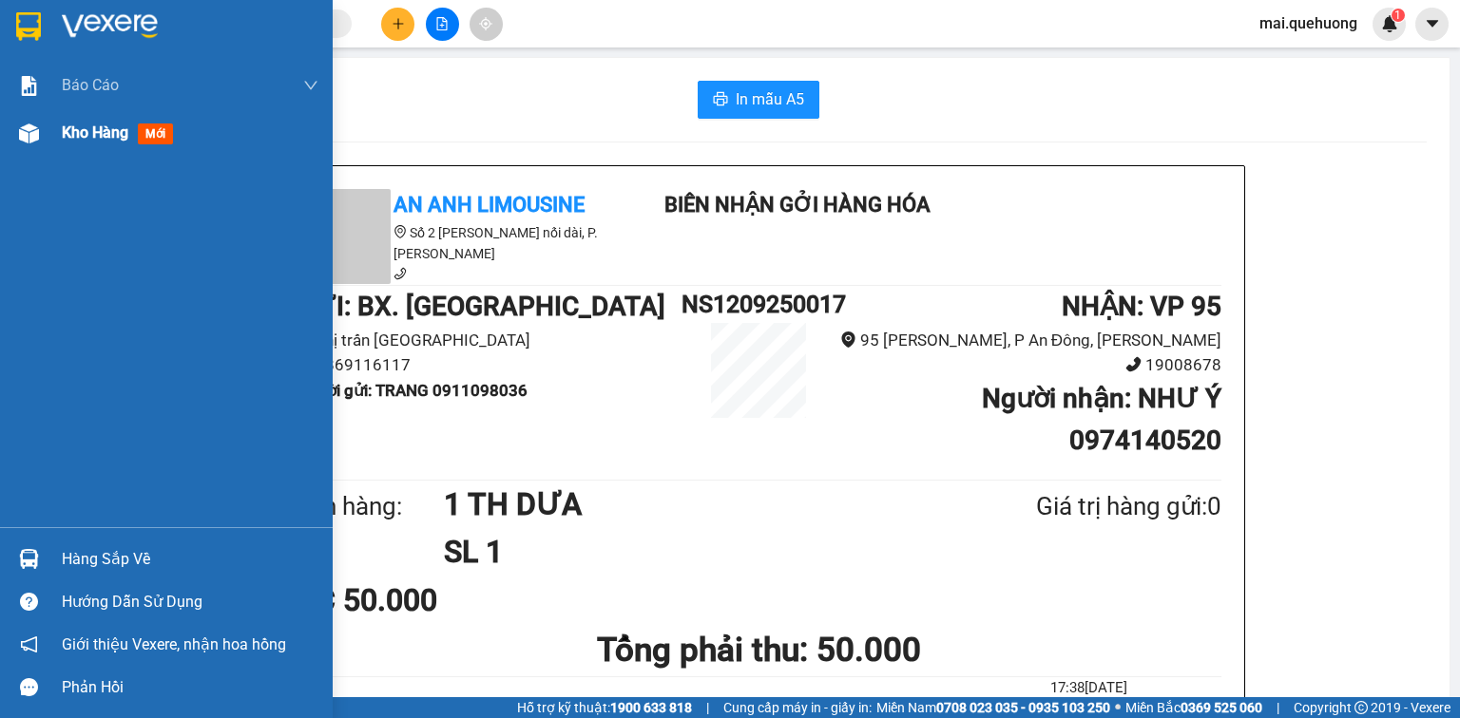
click at [58, 133] on div "Kho hàng mới" at bounding box center [166, 133] width 333 height 48
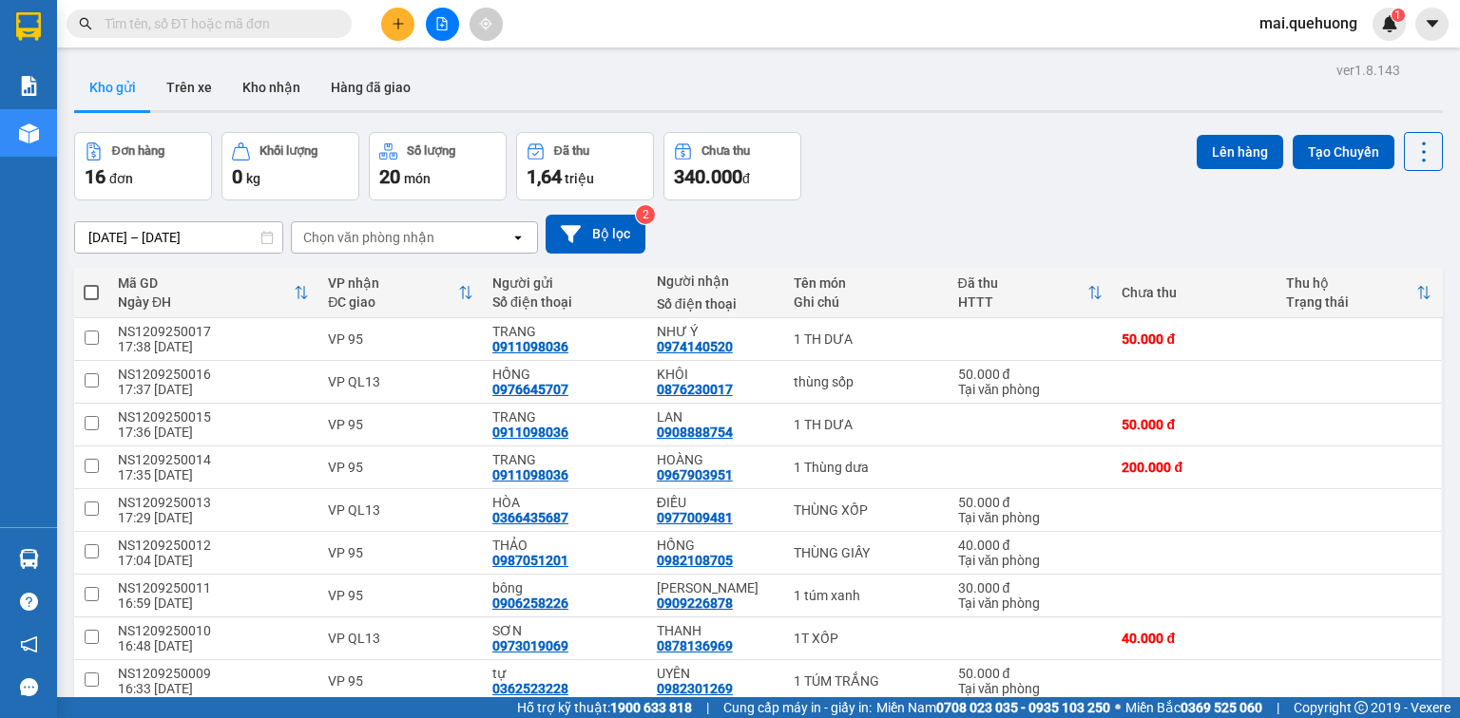
click at [397, 34] on button at bounding box center [397, 24] width 33 height 33
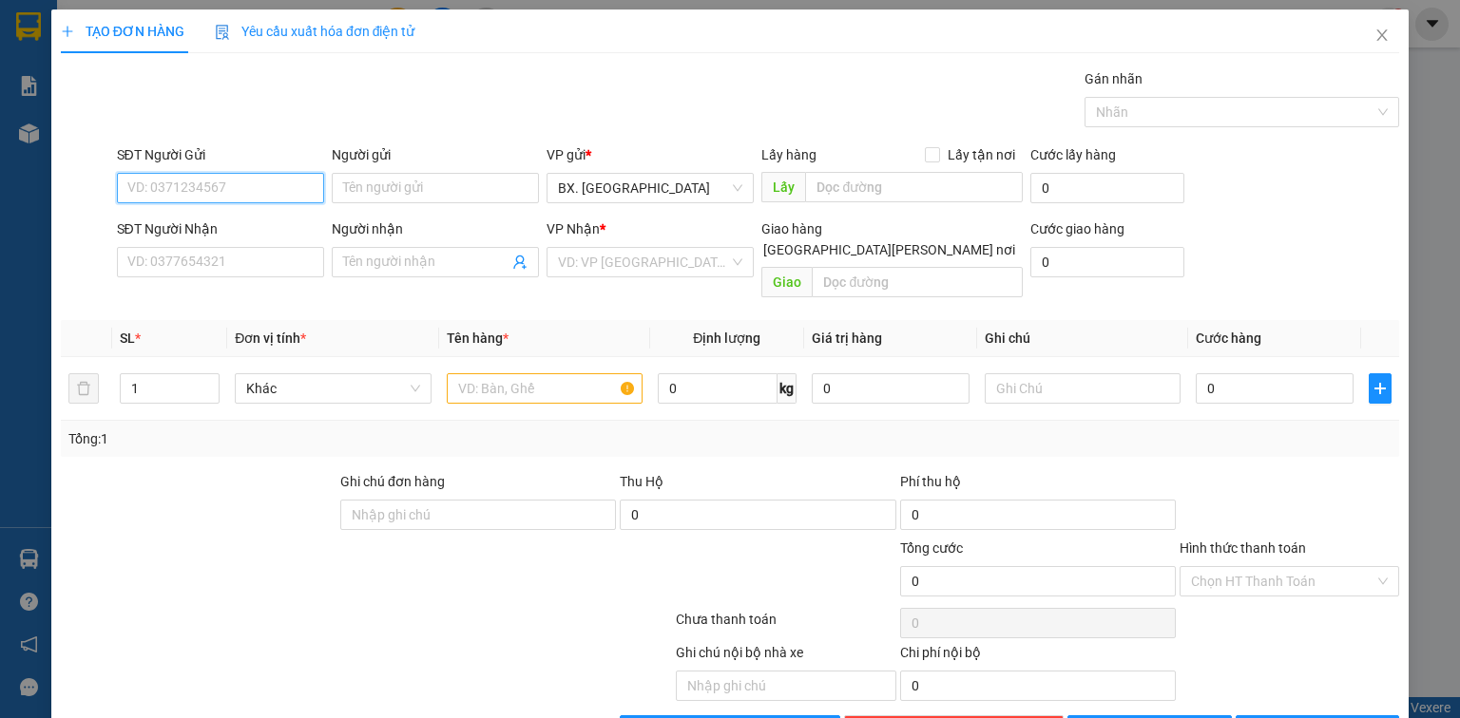
click at [252, 184] on input "SĐT Người Gửi" at bounding box center [220, 188] width 207 height 30
type input "0373433945"
click at [247, 224] on div "0373433945 - PHƯỢNG" at bounding box center [218, 225] width 182 height 21
type input "PHƯỢNG"
type input "0972548917"
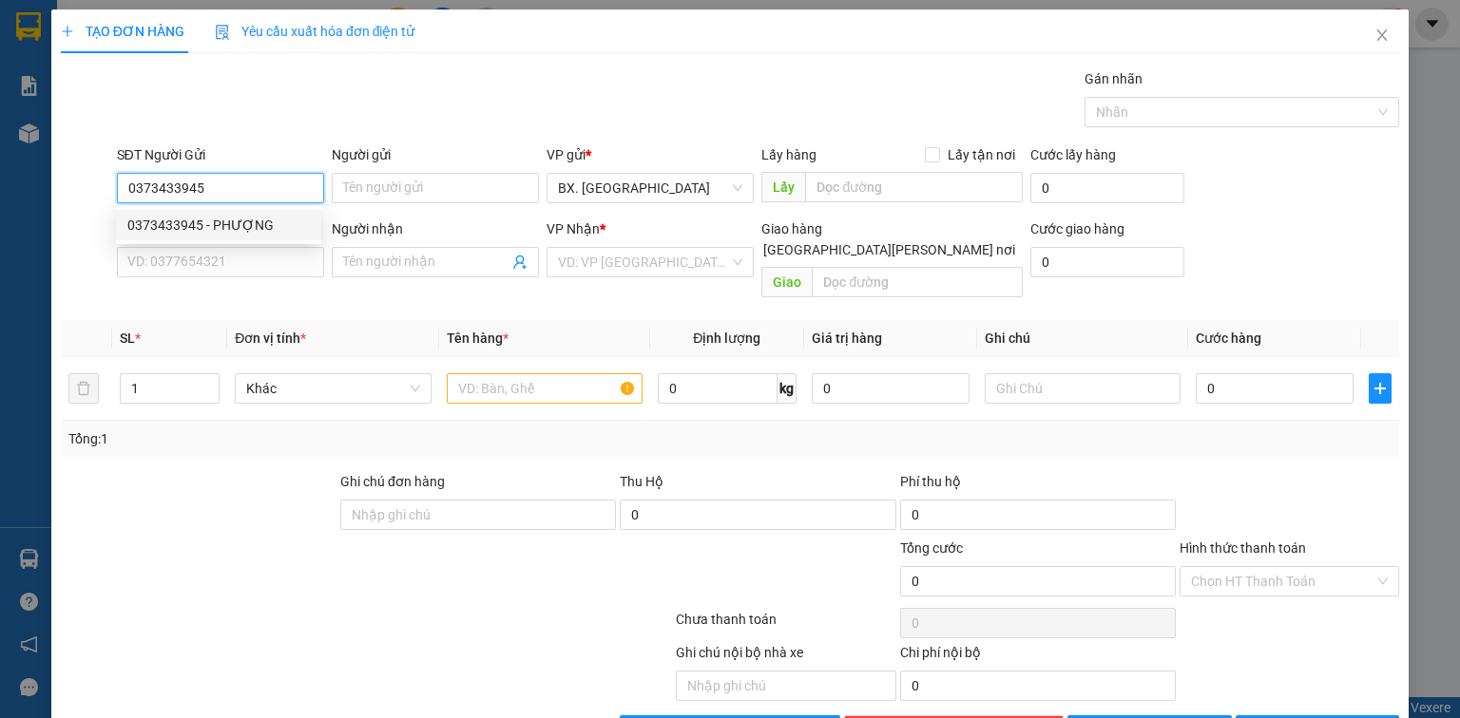
type input "THƠ"
type input "50.000"
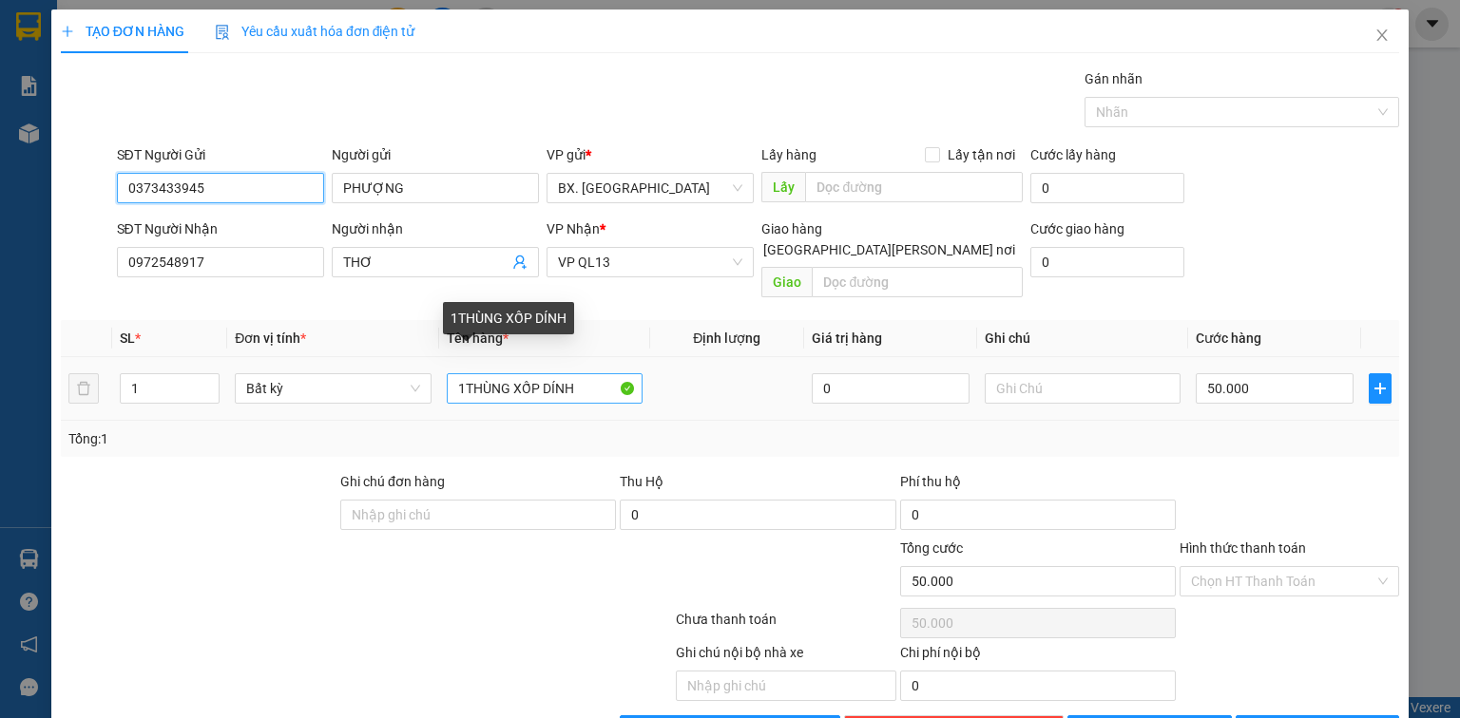
type input "0373433945"
drag, startPoint x: 582, startPoint y: 368, endPoint x: 538, endPoint y: 372, distance: 43.9
click at [538, 373] on input "1THÙNG XỐP DÍNH" at bounding box center [545, 388] width 196 height 30
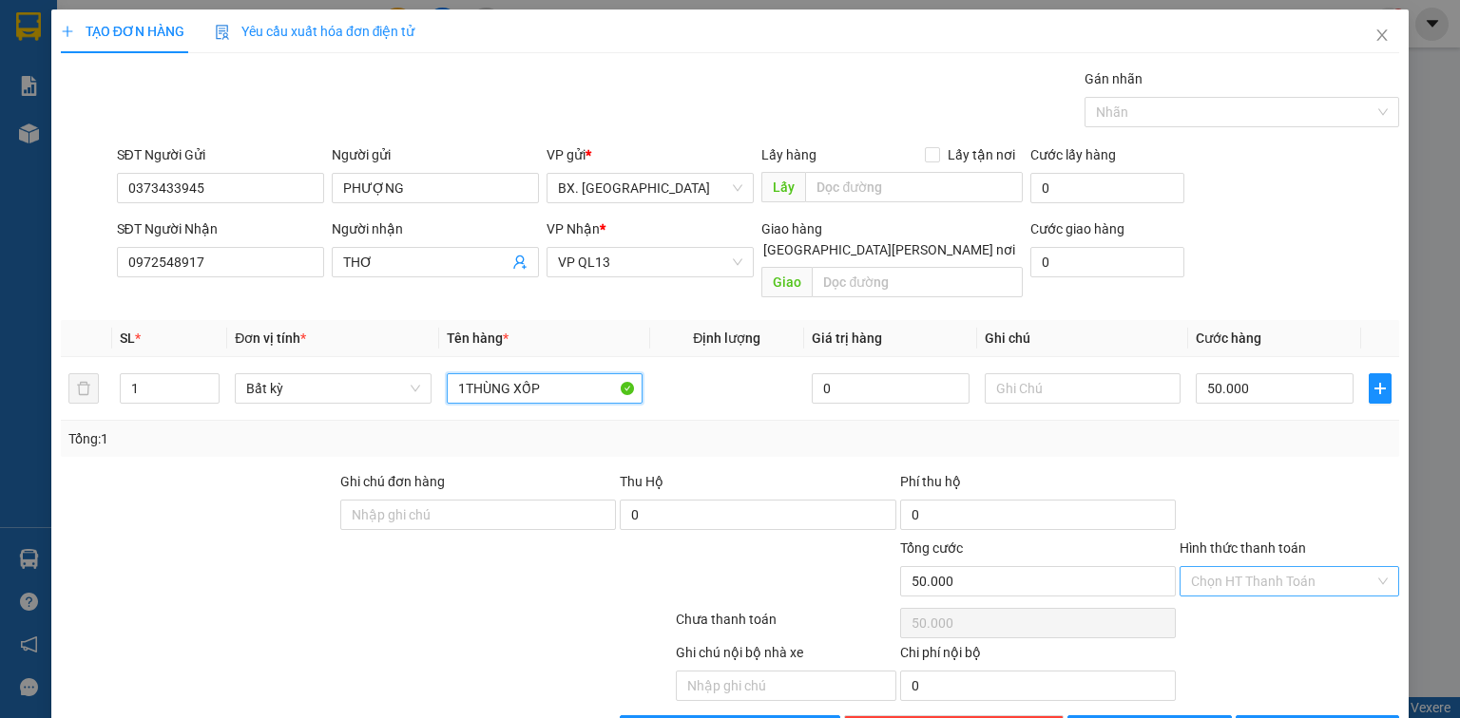
type input "1THÙNG XỐP"
click at [1232, 567] on input "Hình thức thanh toán" at bounding box center [1282, 581] width 183 height 29
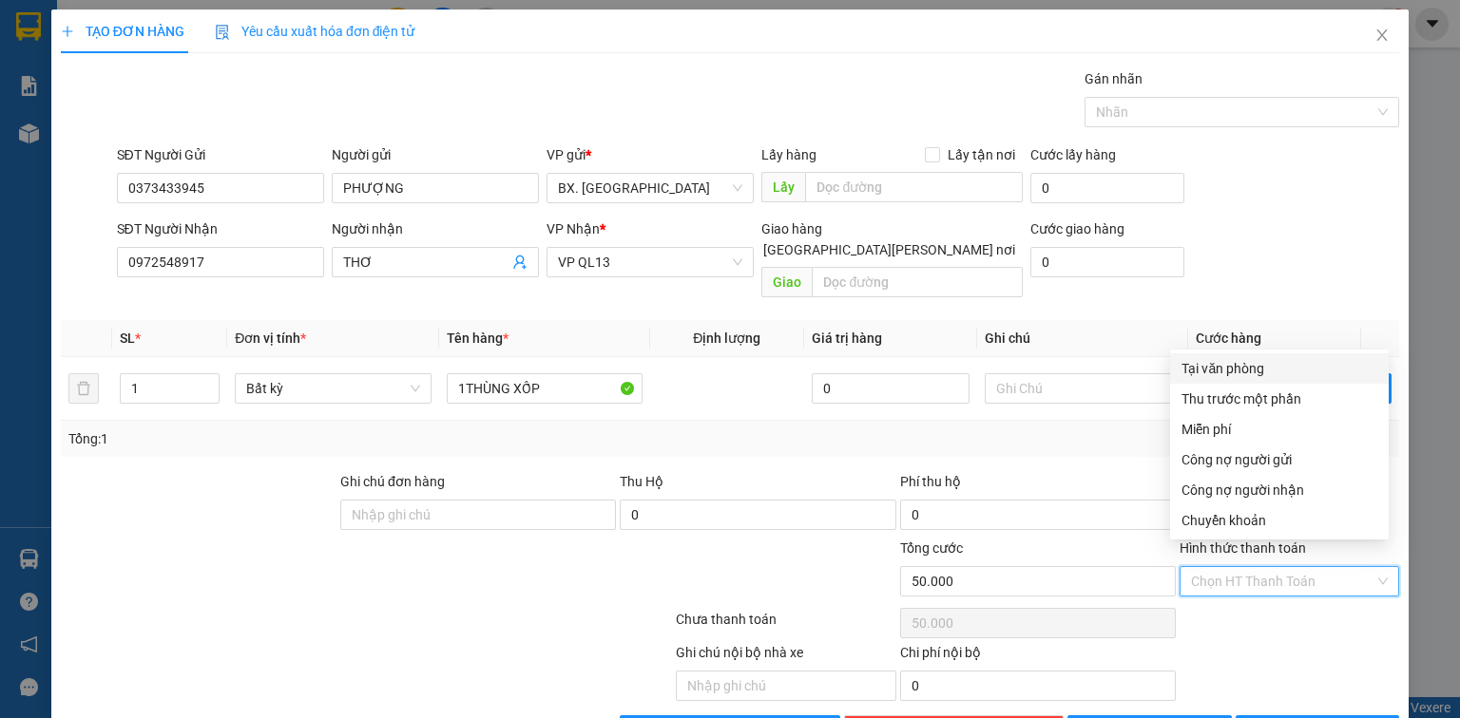
click at [1228, 370] on div "Tại văn phòng" at bounding box center [1279, 368] width 196 height 21
type input "0"
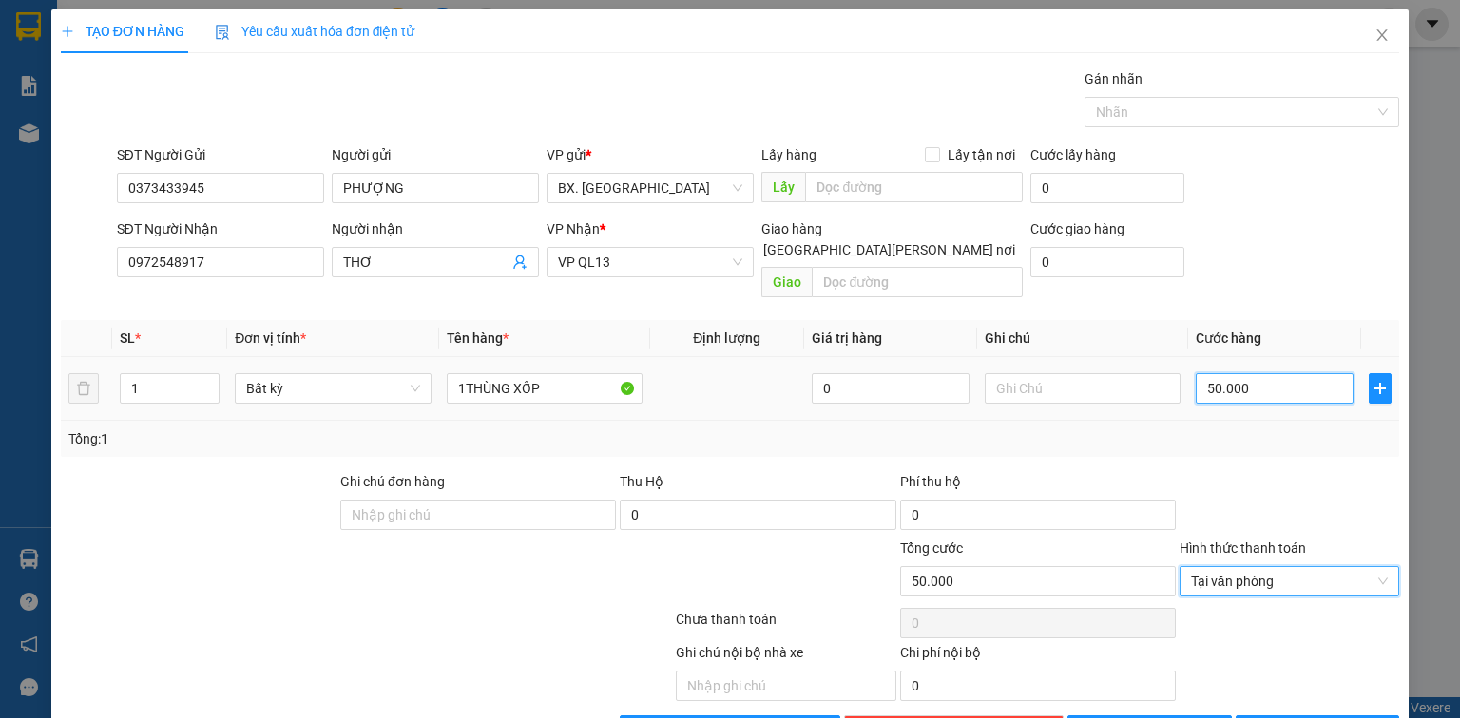
click at [1260, 373] on input "50.000" at bounding box center [1274, 388] width 158 height 30
type input "6"
type input "60"
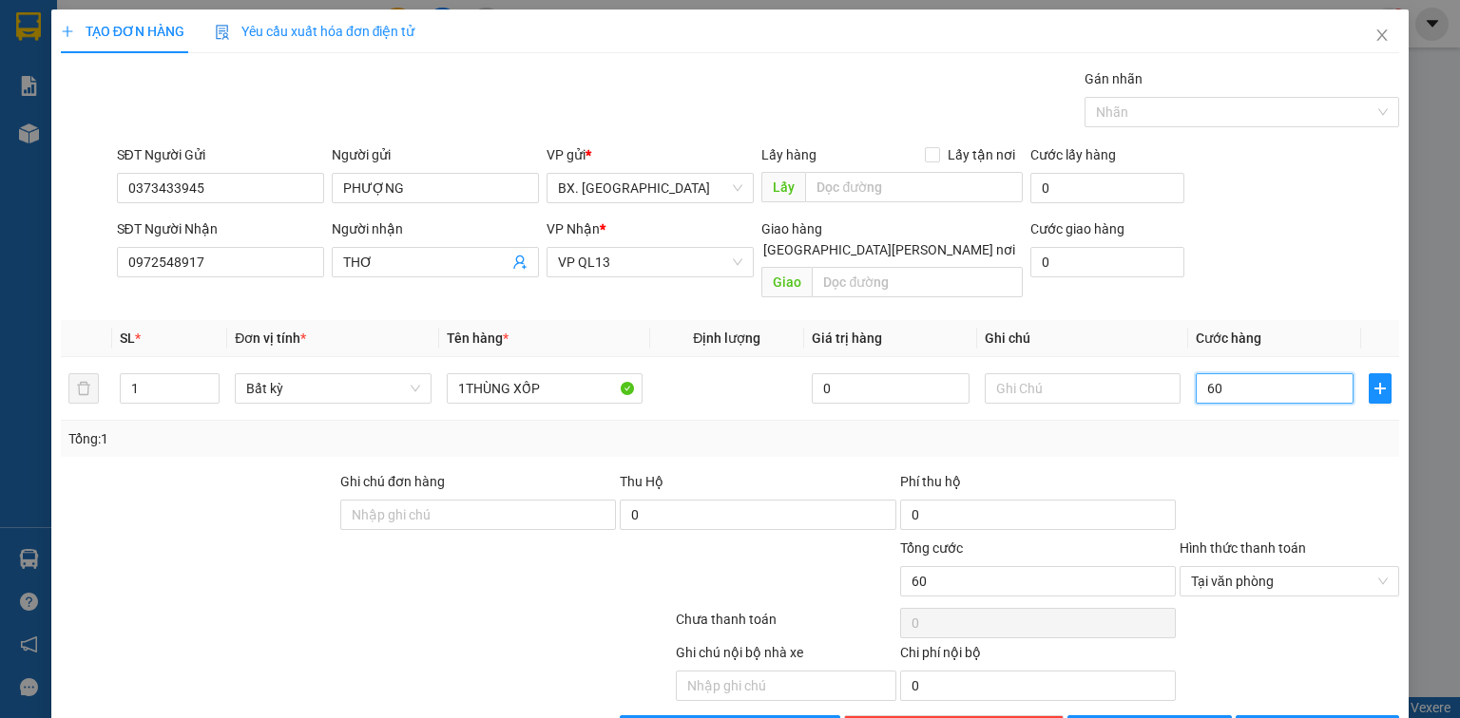
type input "600"
type input "6.000"
type input "60.000"
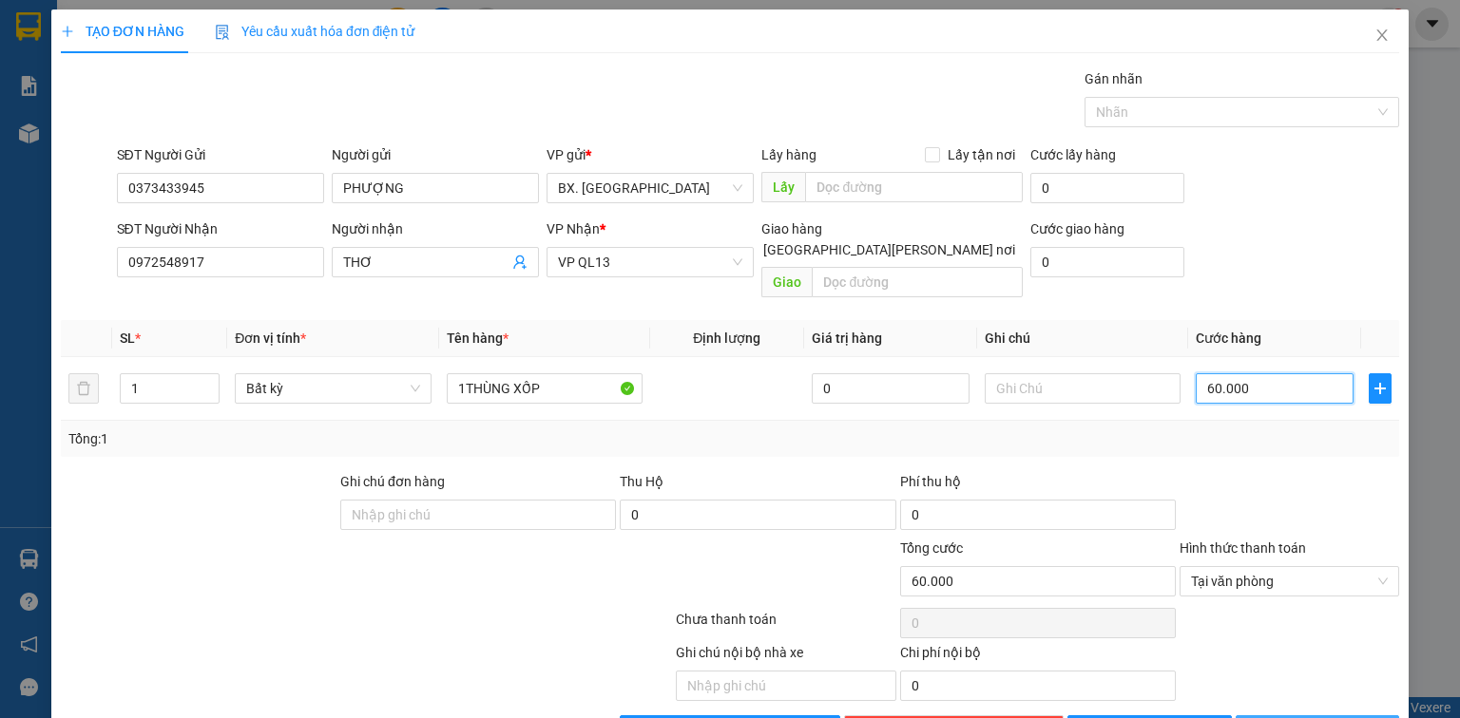
type input "60.000"
click at [1303, 717] on span "[PERSON_NAME] và In" at bounding box center [1337, 730] width 133 height 21
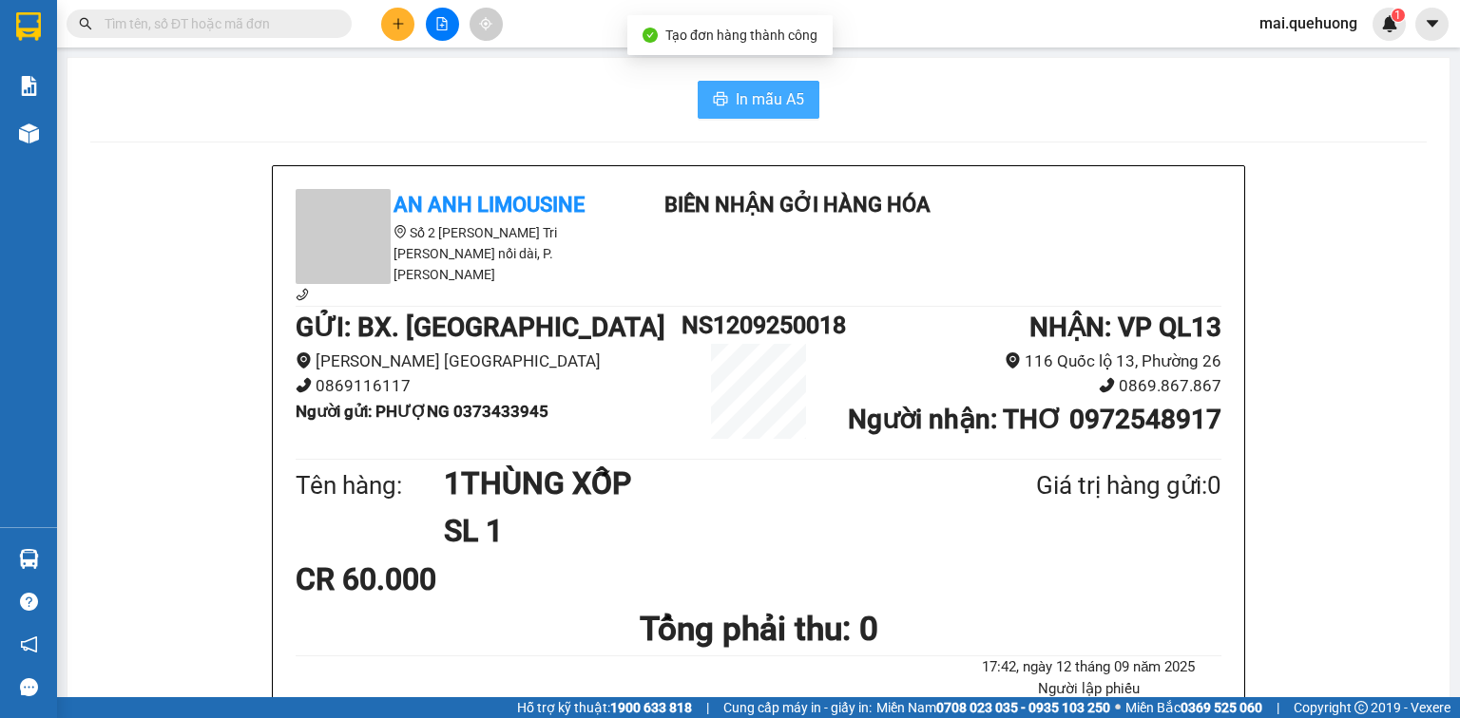
click at [729, 106] on button "In mẫu A5" at bounding box center [758, 100] width 122 height 38
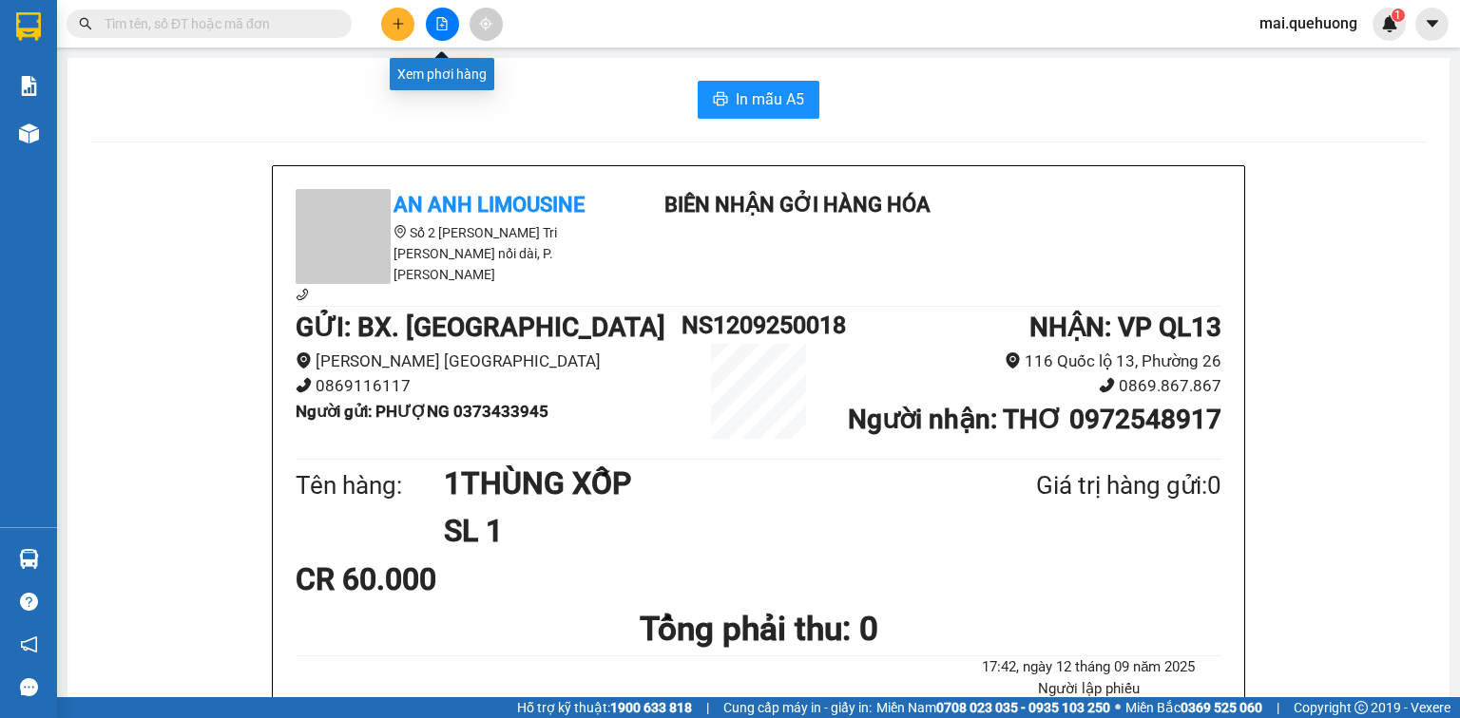
click at [444, 24] on icon "file-add" at bounding box center [441, 23] width 13 height 13
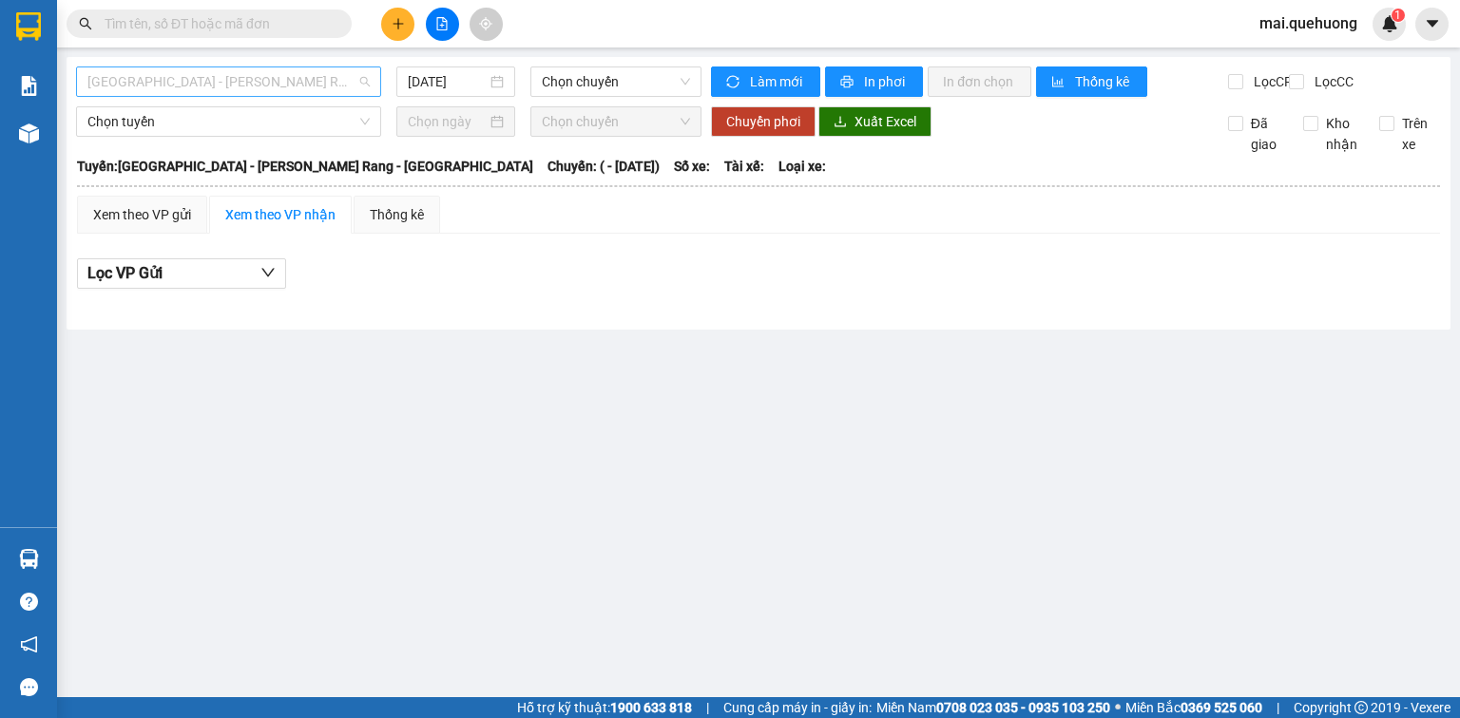
click at [251, 80] on span "Sài Gòn - Phan Rang - Ninh Sơn" at bounding box center [228, 81] width 282 height 29
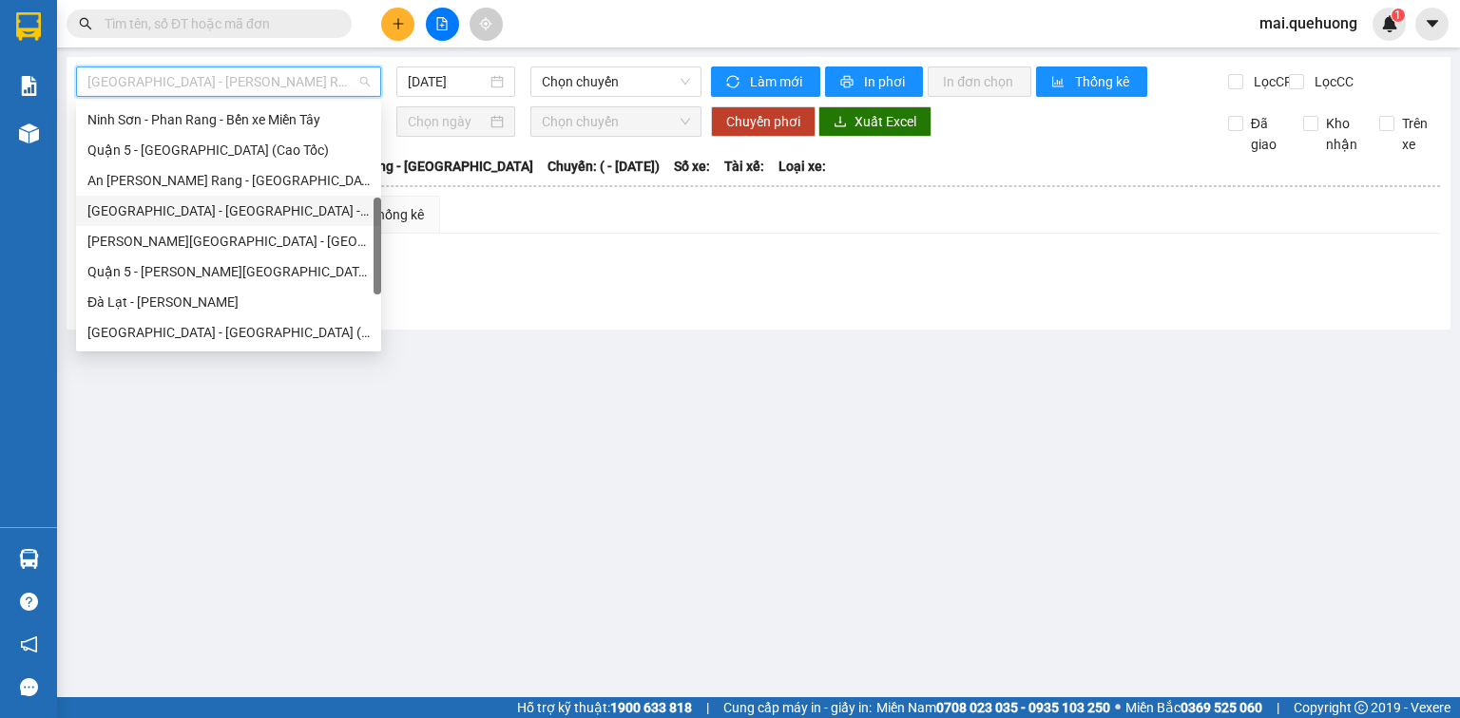
scroll to position [517, 0]
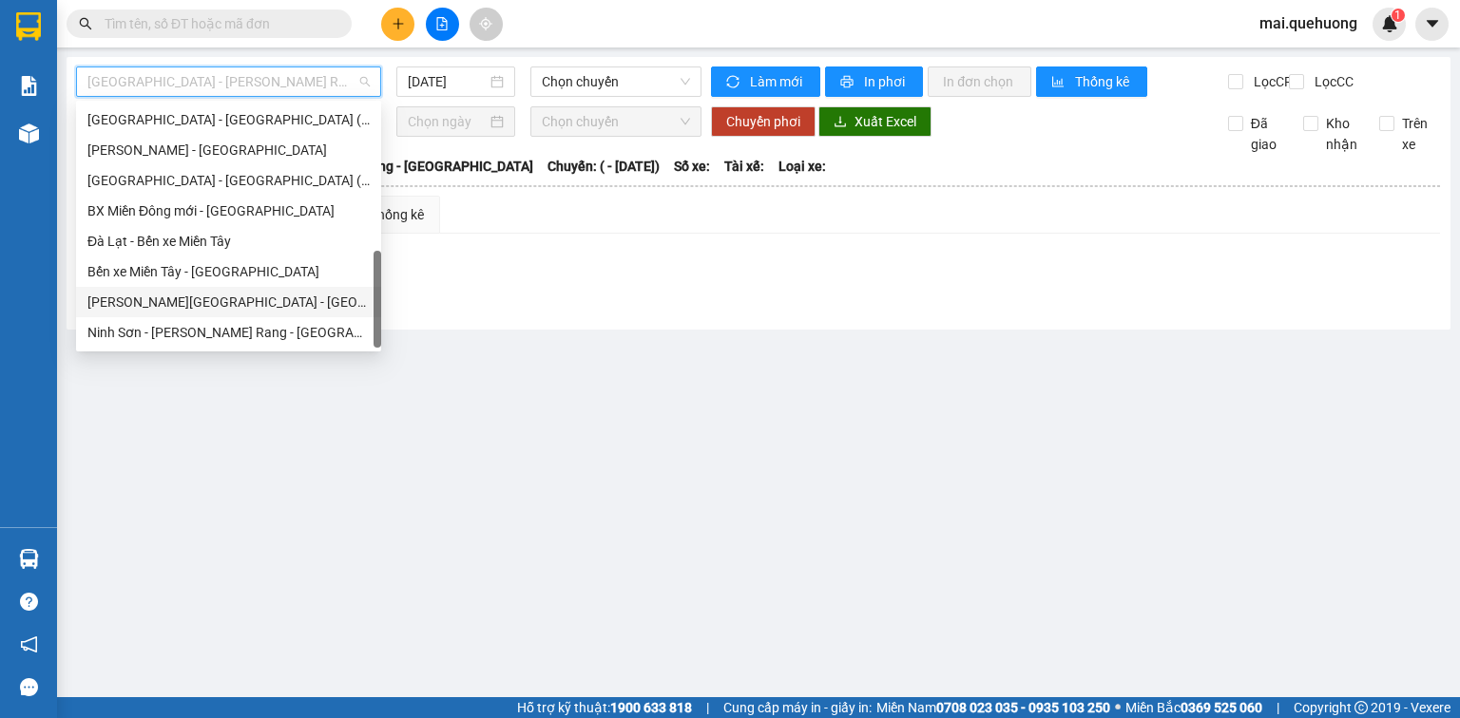
click at [196, 311] on div "Miền Tây - Phan Rang - Ninh Sơn" at bounding box center [228, 302] width 282 height 21
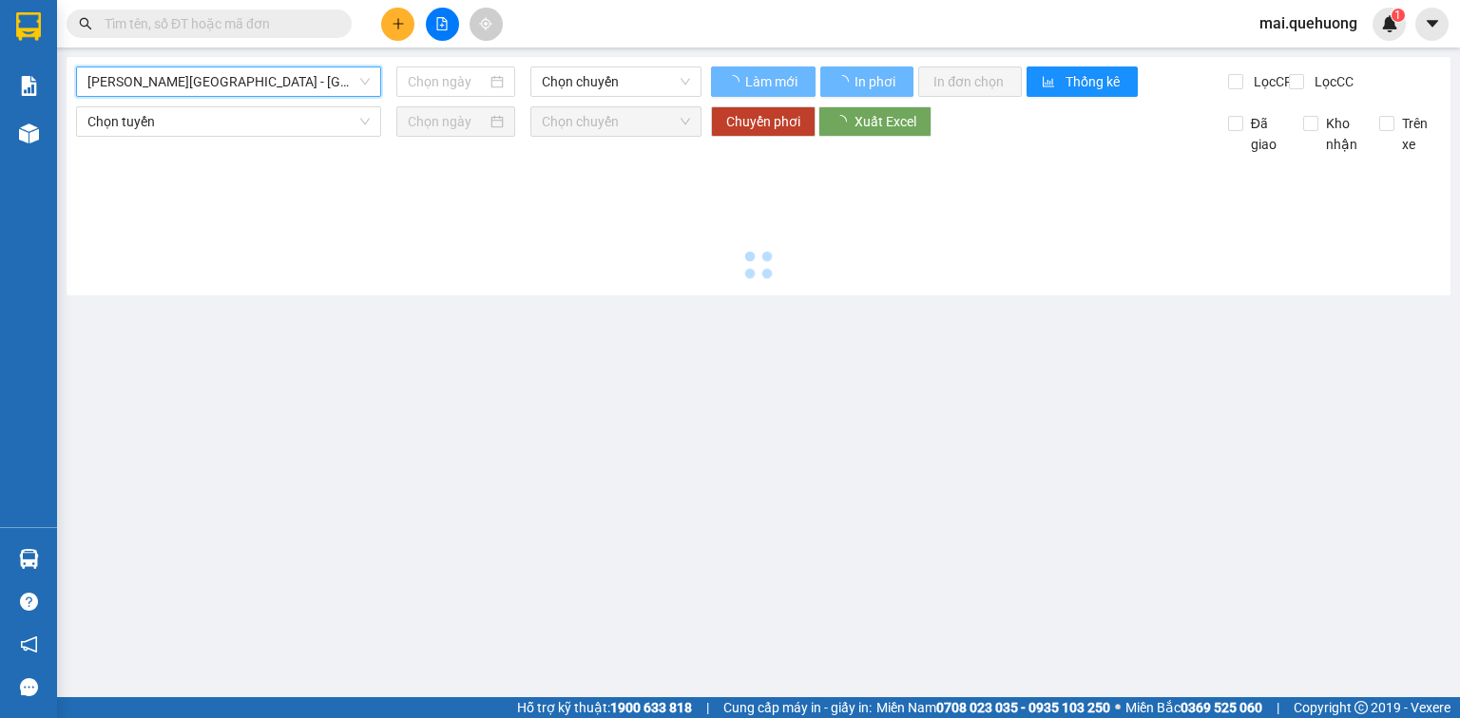
type input "12/09/2025"
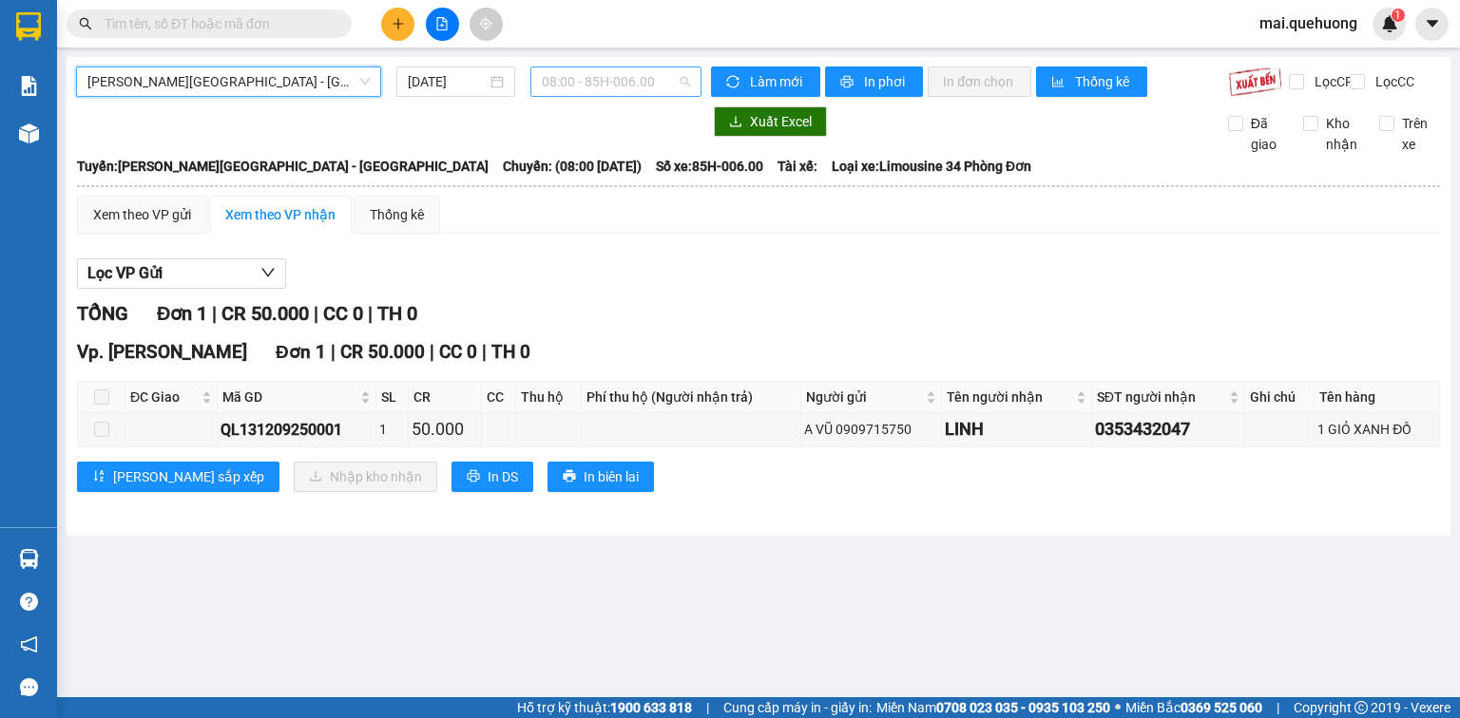
click at [576, 91] on span "08:00 - 85H-006.00" at bounding box center [616, 81] width 149 height 29
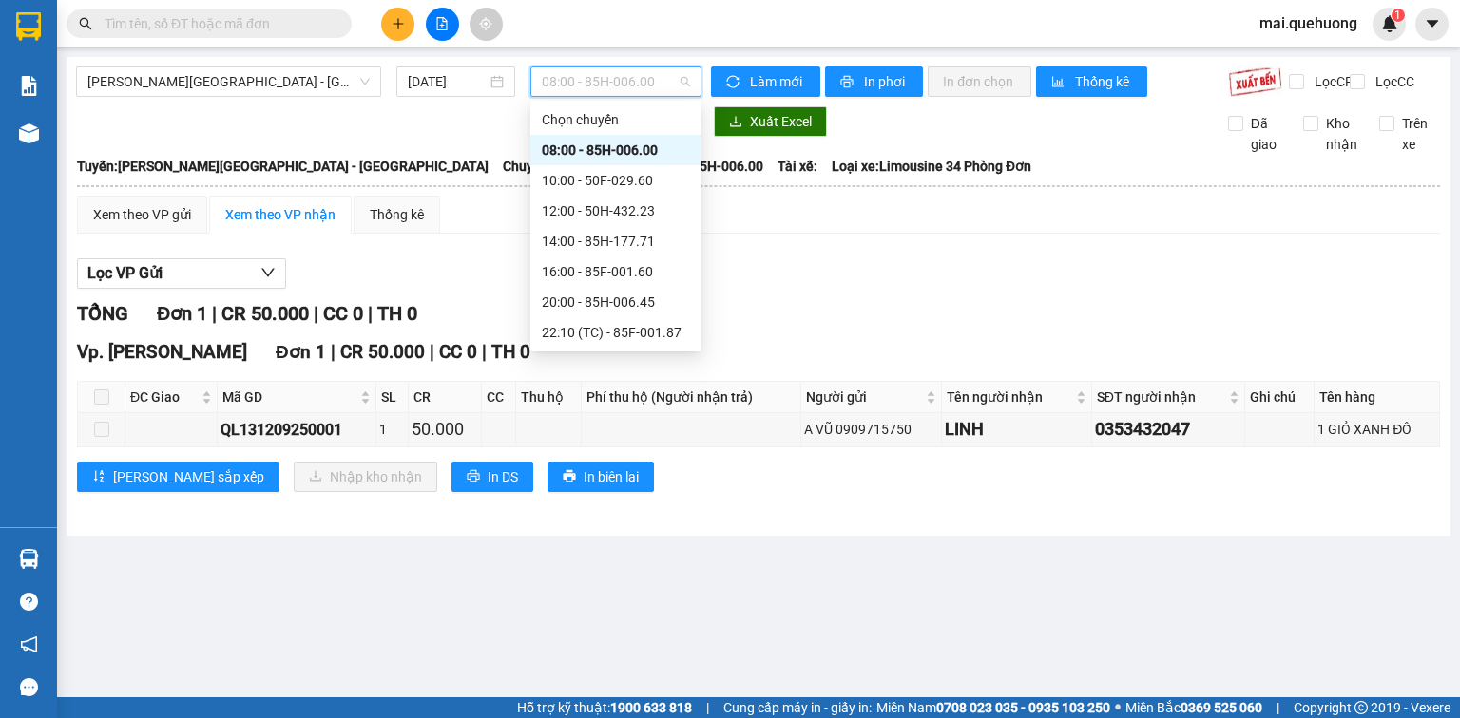
click at [671, 148] on div "08:00 - 85H-006.00" at bounding box center [616, 150] width 148 height 21
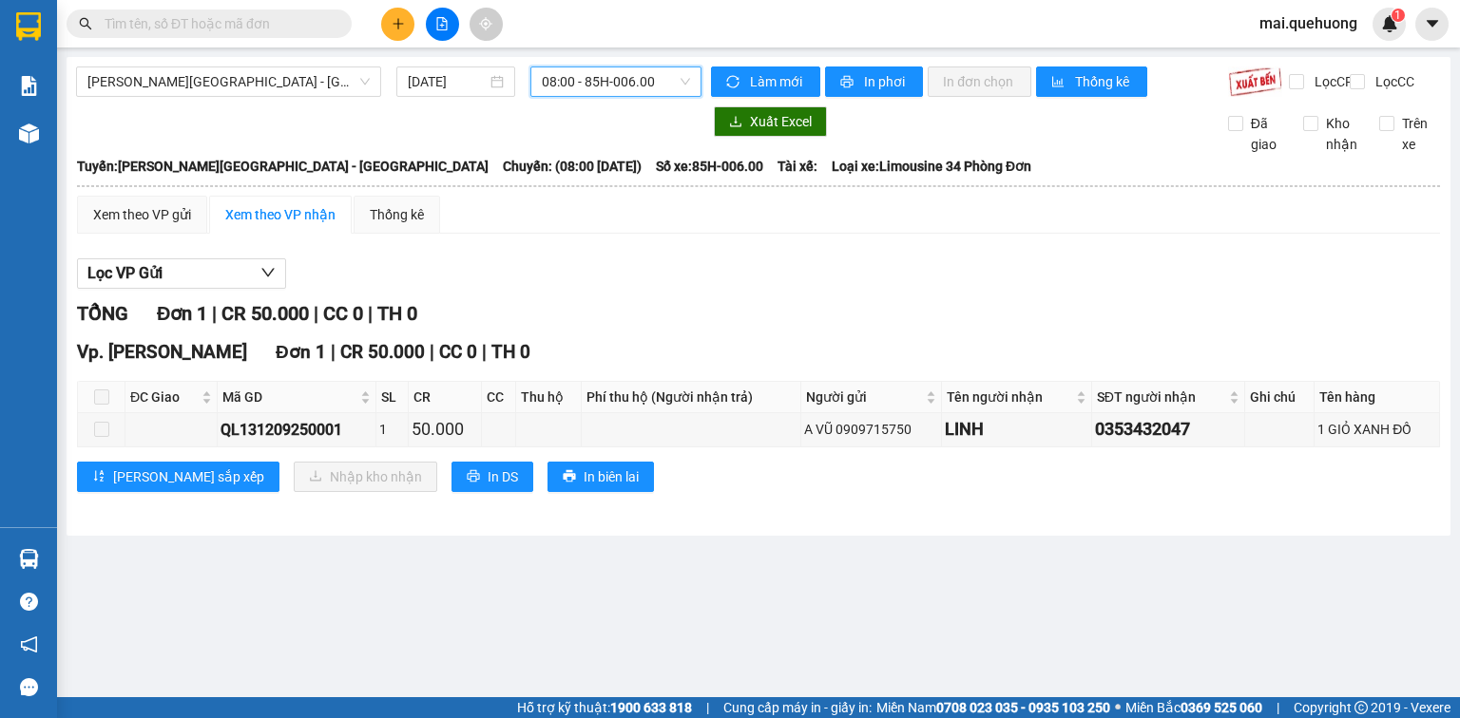
click at [584, 83] on span "08:00 - 85H-006.00" at bounding box center [616, 81] width 149 height 29
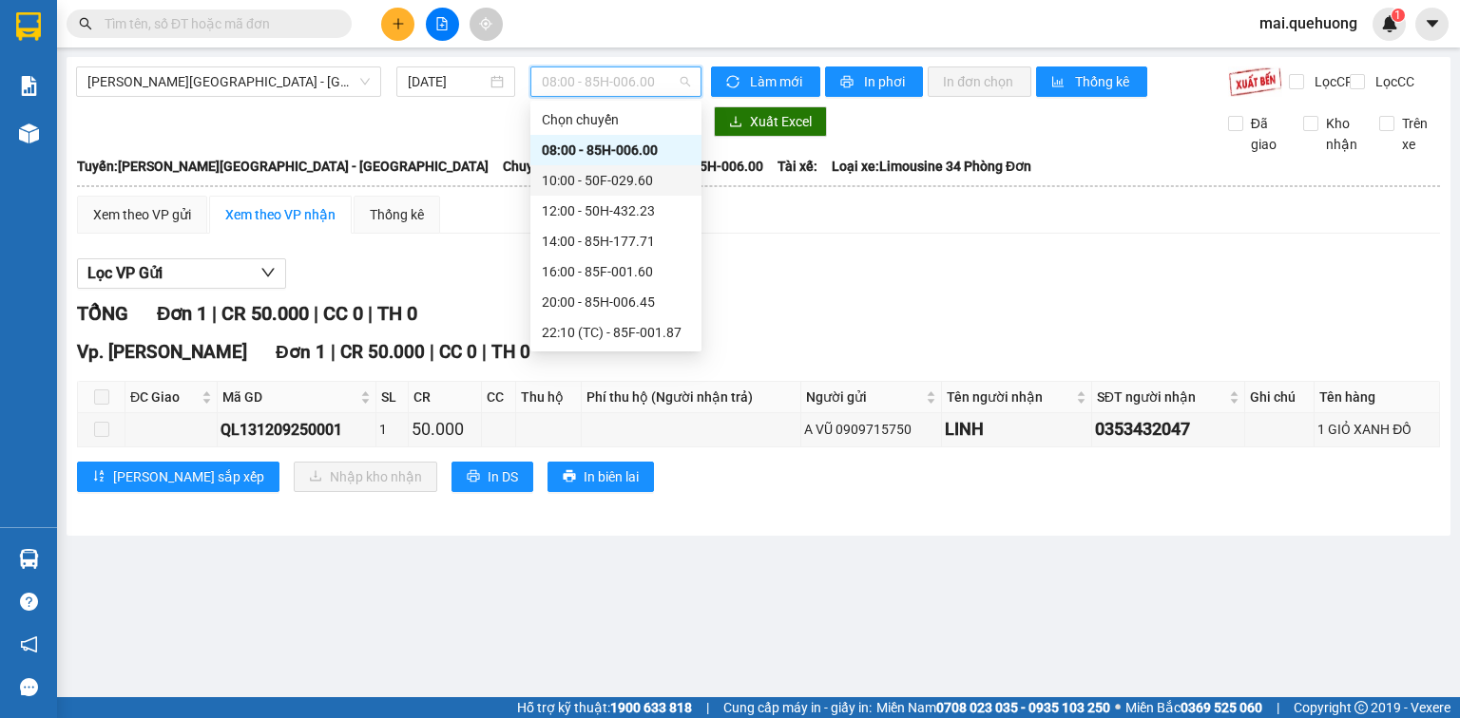
drag, startPoint x: 639, startPoint y: 190, endPoint x: 608, endPoint y: 166, distance: 39.3
click at [639, 190] on div "10:00 - 50F-029.60" at bounding box center [616, 180] width 148 height 21
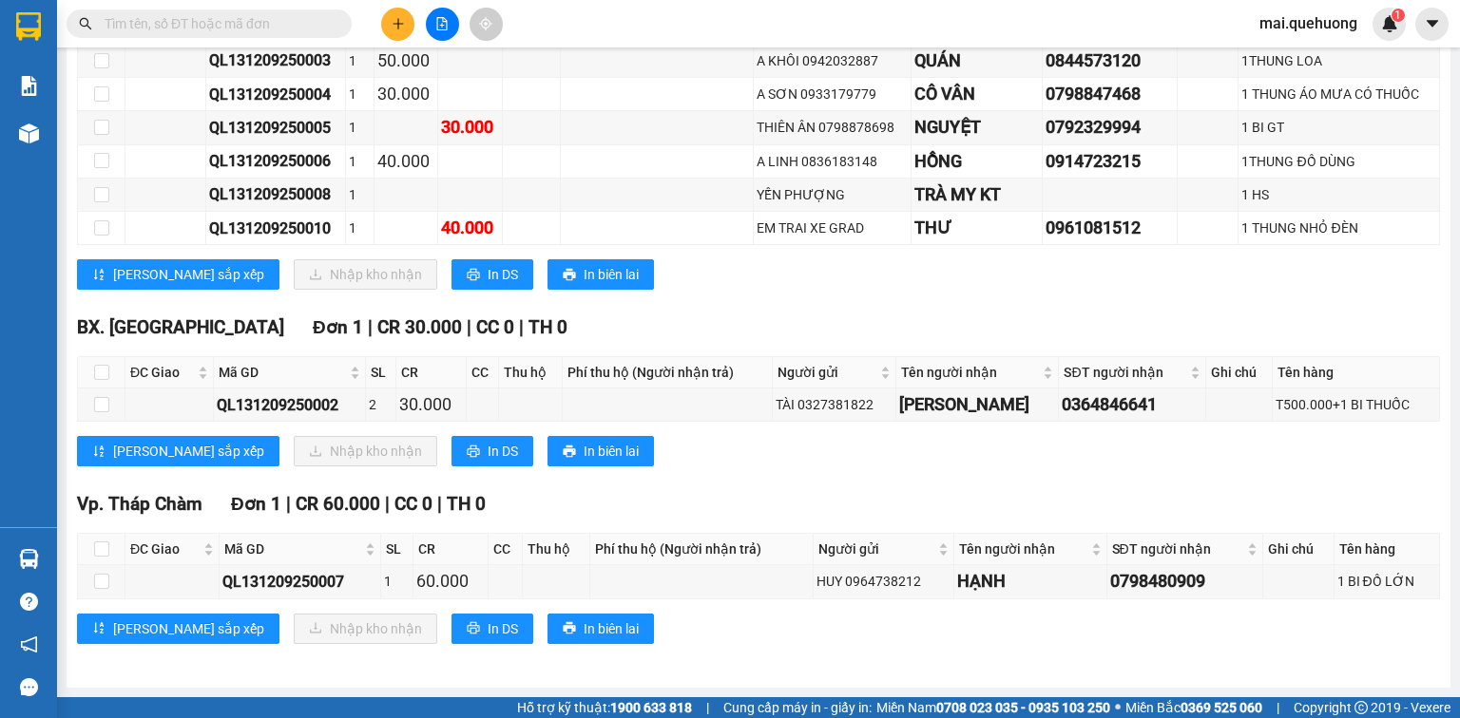
scroll to position [590, 0]
click at [100, 372] on input "checkbox" at bounding box center [101, 372] width 15 height 15
checkbox input "true"
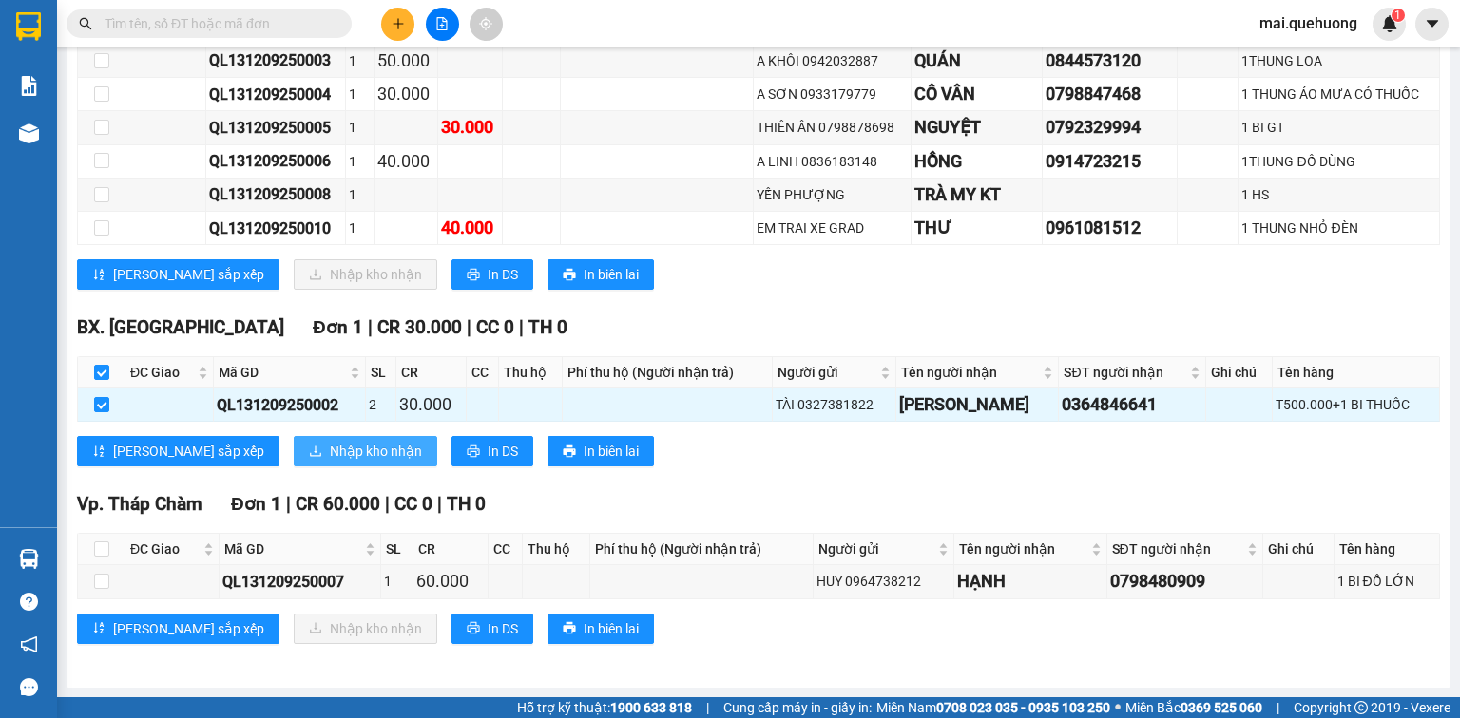
click at [330, 448] on span "Nhập kho nhận" at bounding box center [376, 451] width 92 height 21
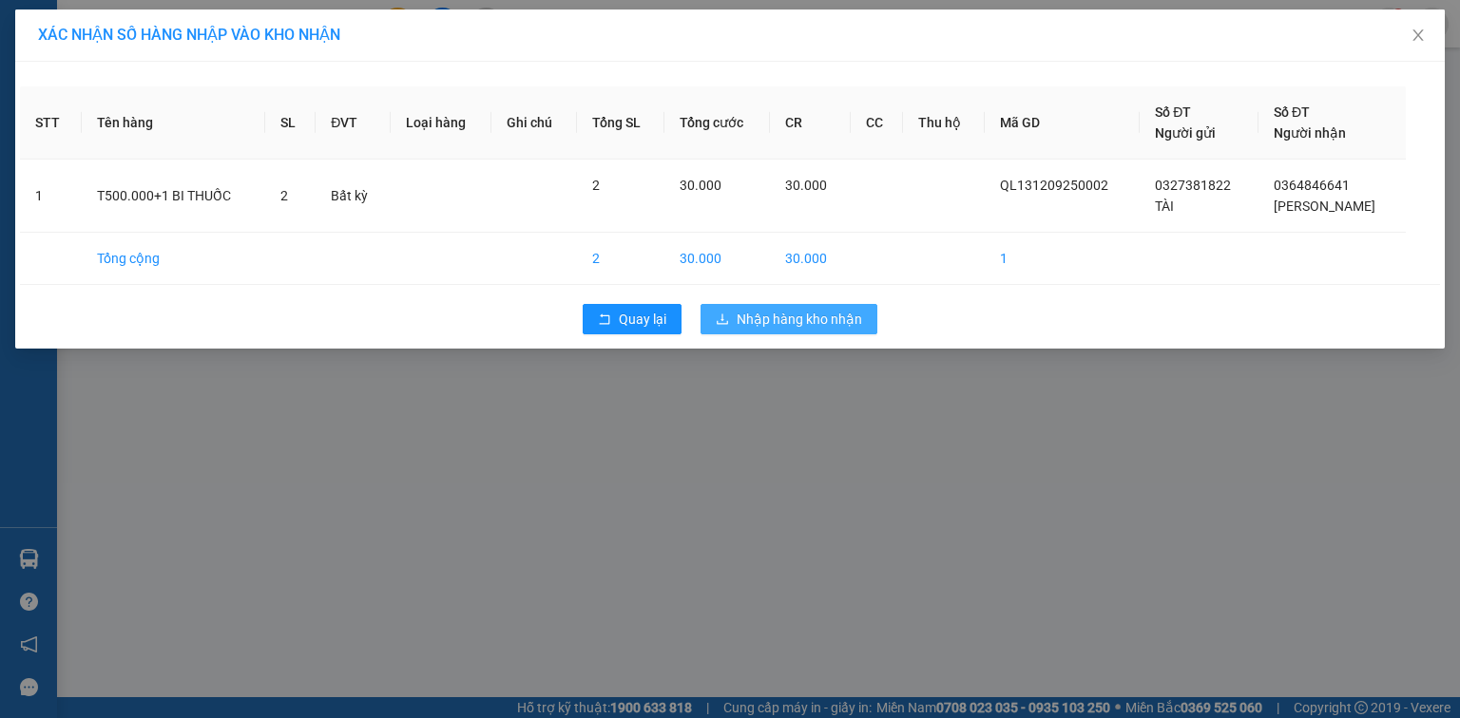
click at [791, 315] on span "Nhập hàng kho nhận" at bounding box center [798, 319] width 125 height 21
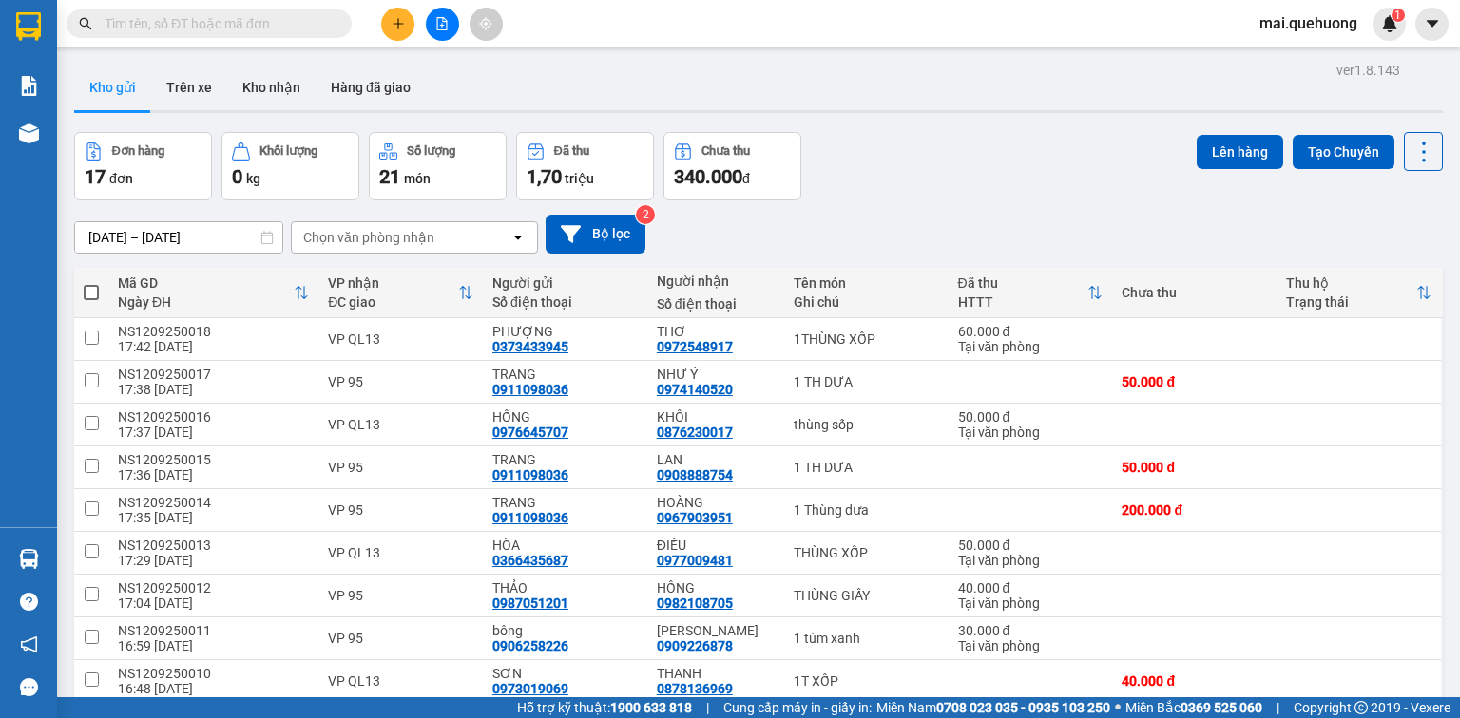
click at [433, 8] on button at bounding box center [442, 24] width 33 height 33
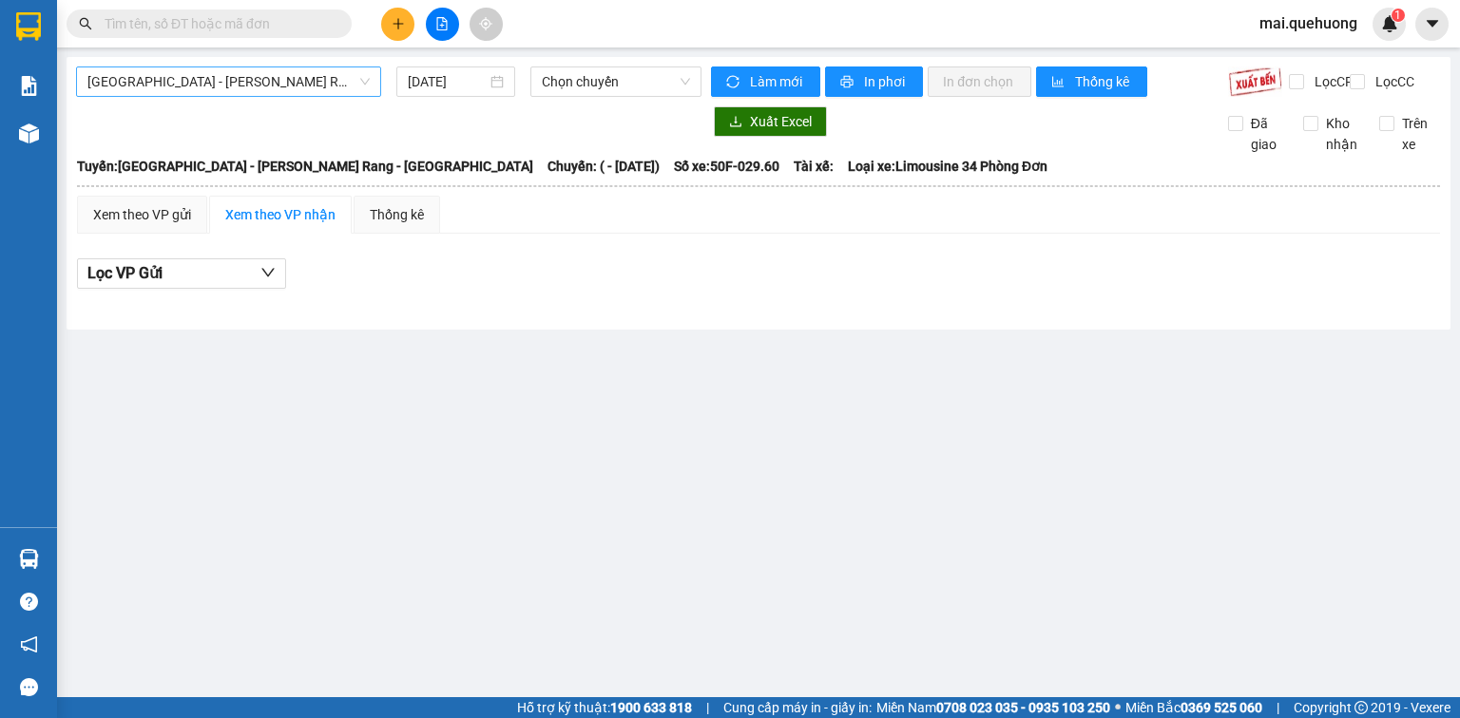
click at [347, 81] on span "Sài Gòn - Phan Rang - Ninh Sơn" at bounding box center [228, 81] width 282 height 29
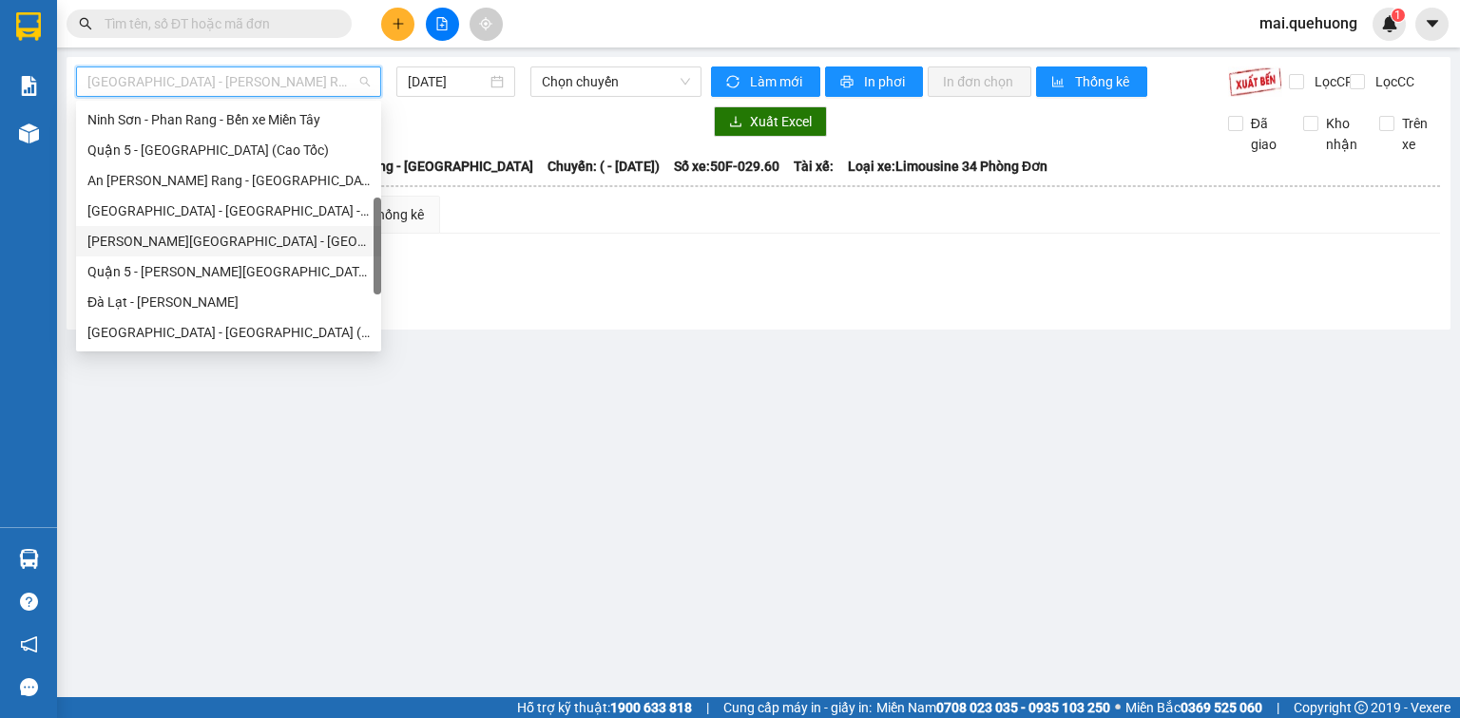
scroll to position [517, 0]
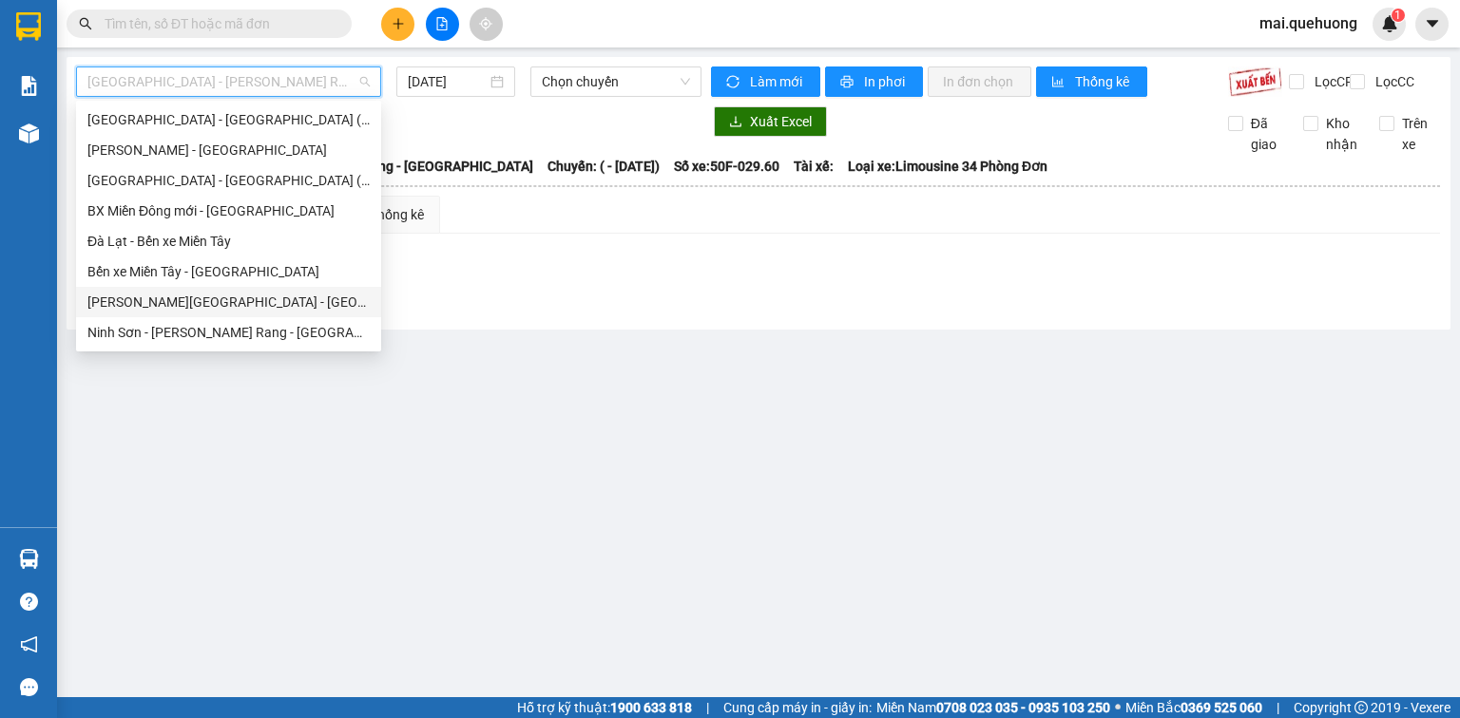
click at [263, 308] on div "Miền Tây - Phan Rang - Ninh Sơn" at bounding box center [228, 302] width 282 height 21
type input "12/09/2025"
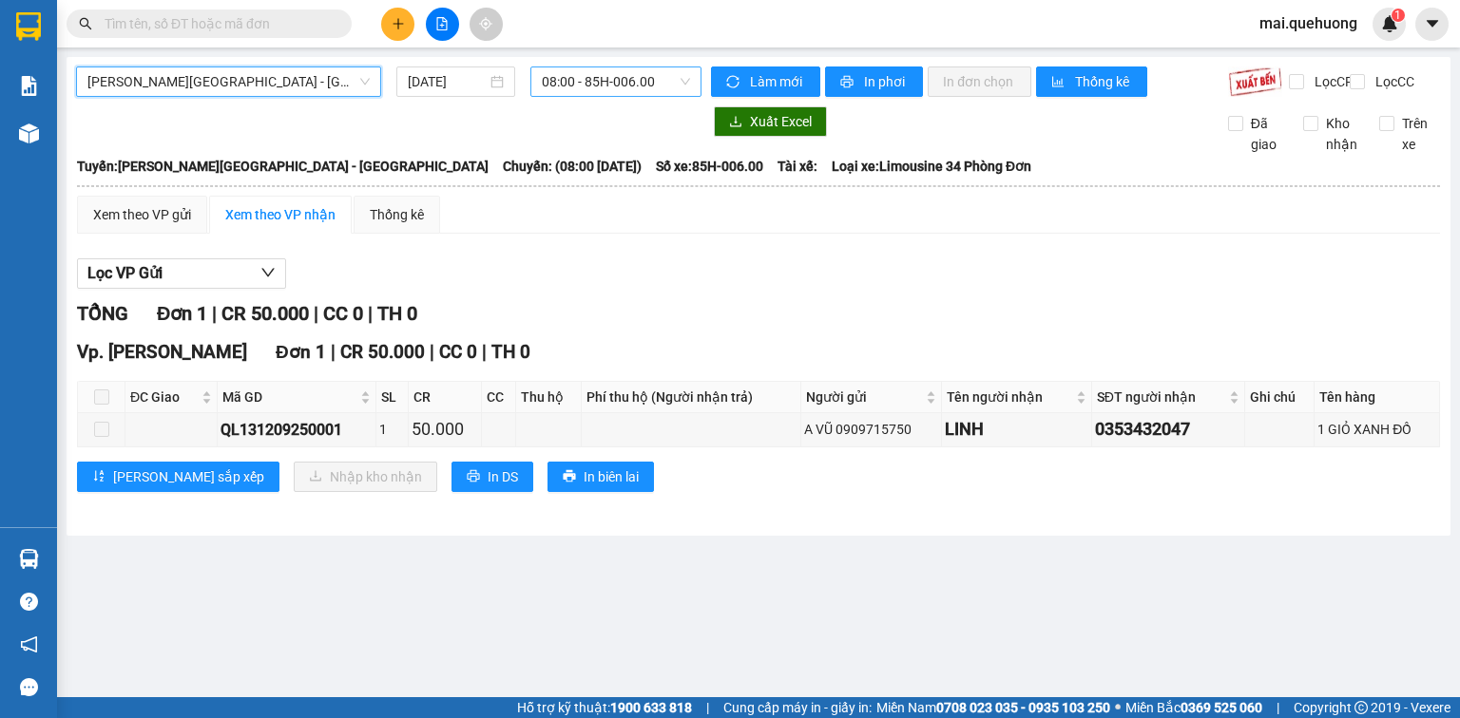
click at [589, 87] on span "08:00 - 85H-006.00" at bounding box center [616, 81] width 149 height 29
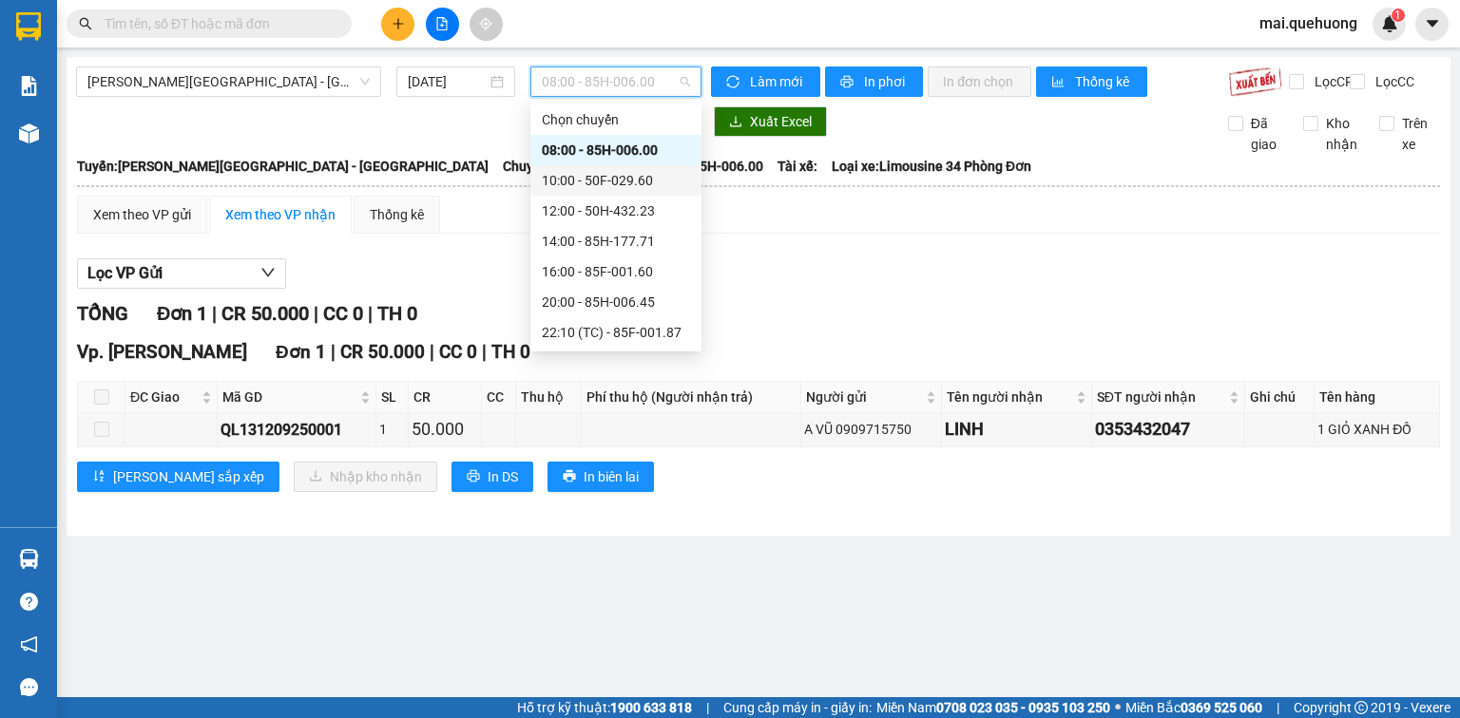
click at [625, 181] on div "10:00 - 50F-029.60" at bounding box center [616, 180] width 148 height 21
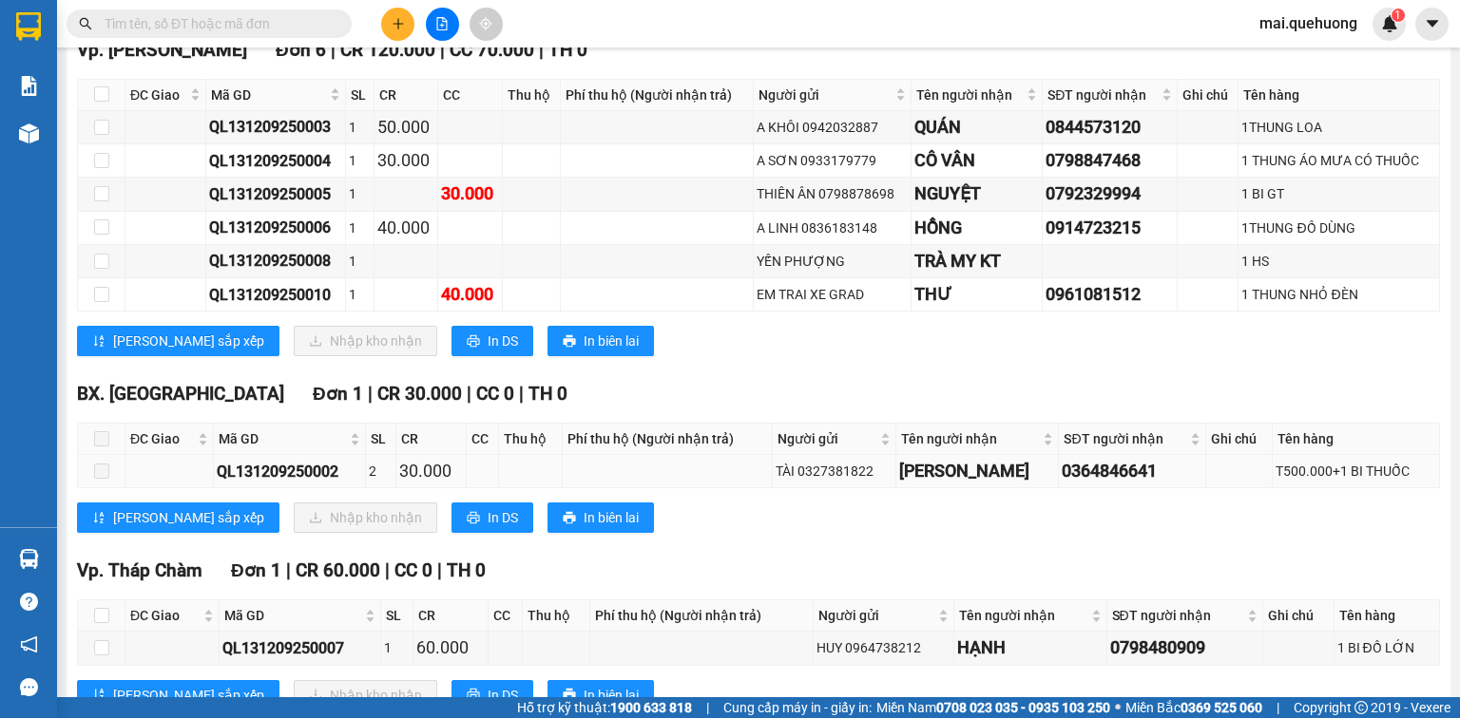
scroll to position [590, 0]
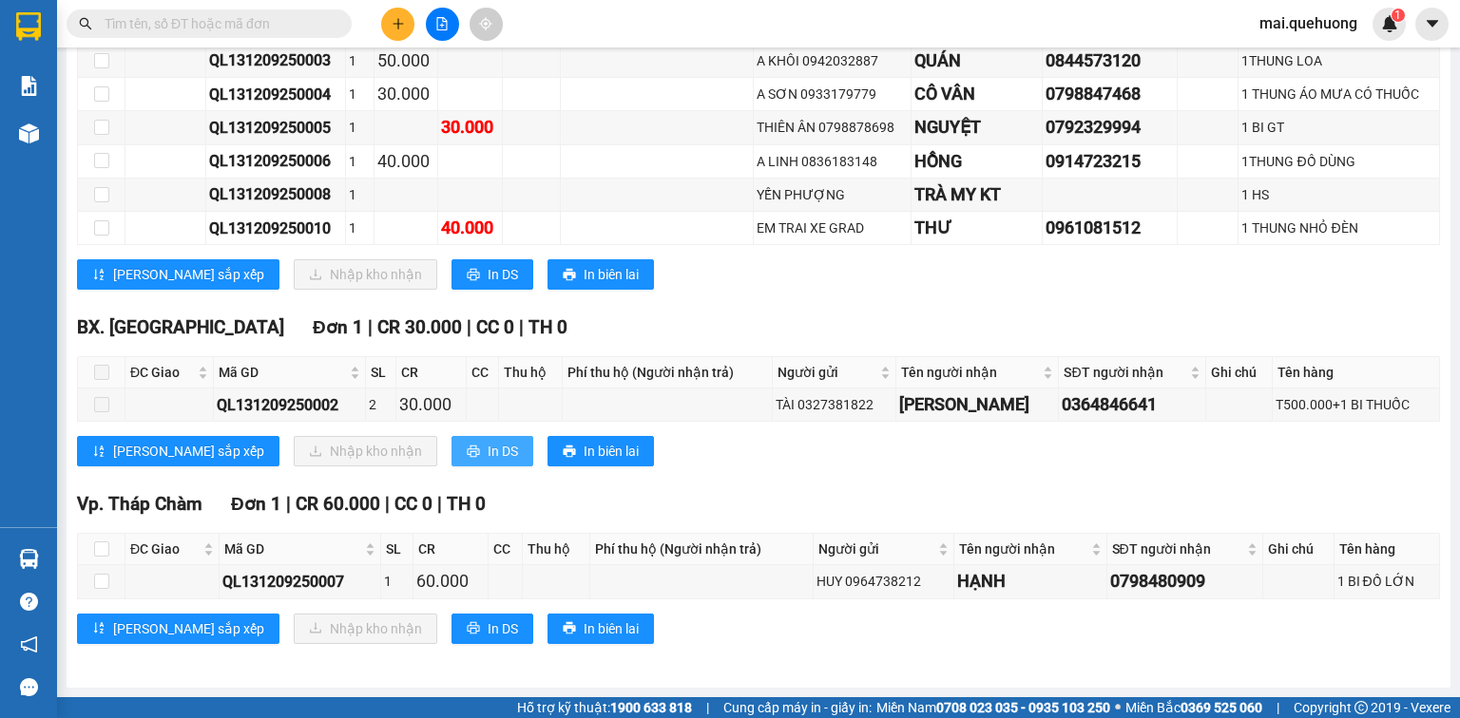
click at [487, 449] on span "In DS" at bounding box center [502, 451] width 30 height 21
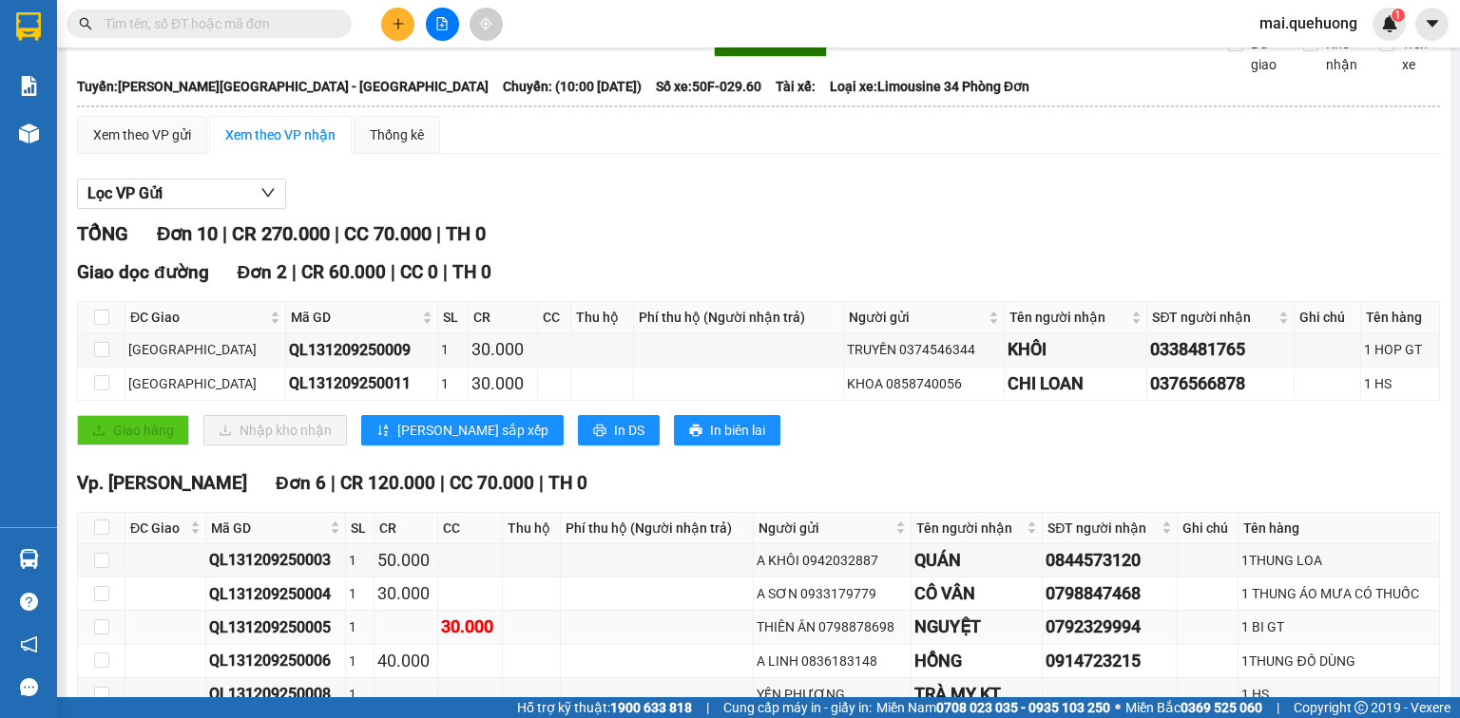
scroll to position [0, 0]
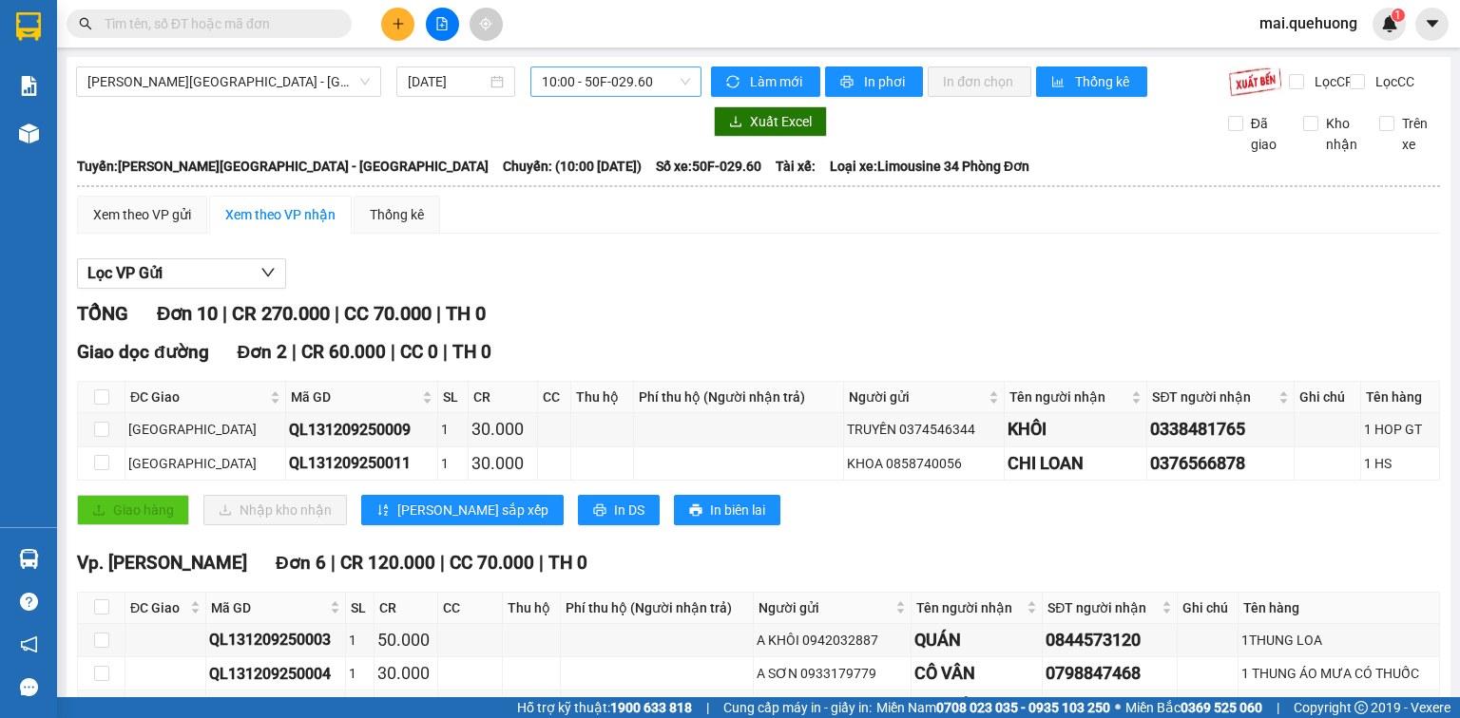
click at [641, 78] on span "10:00 - 50F-029.60" at bounding box center [616, 81] width 149 height 29
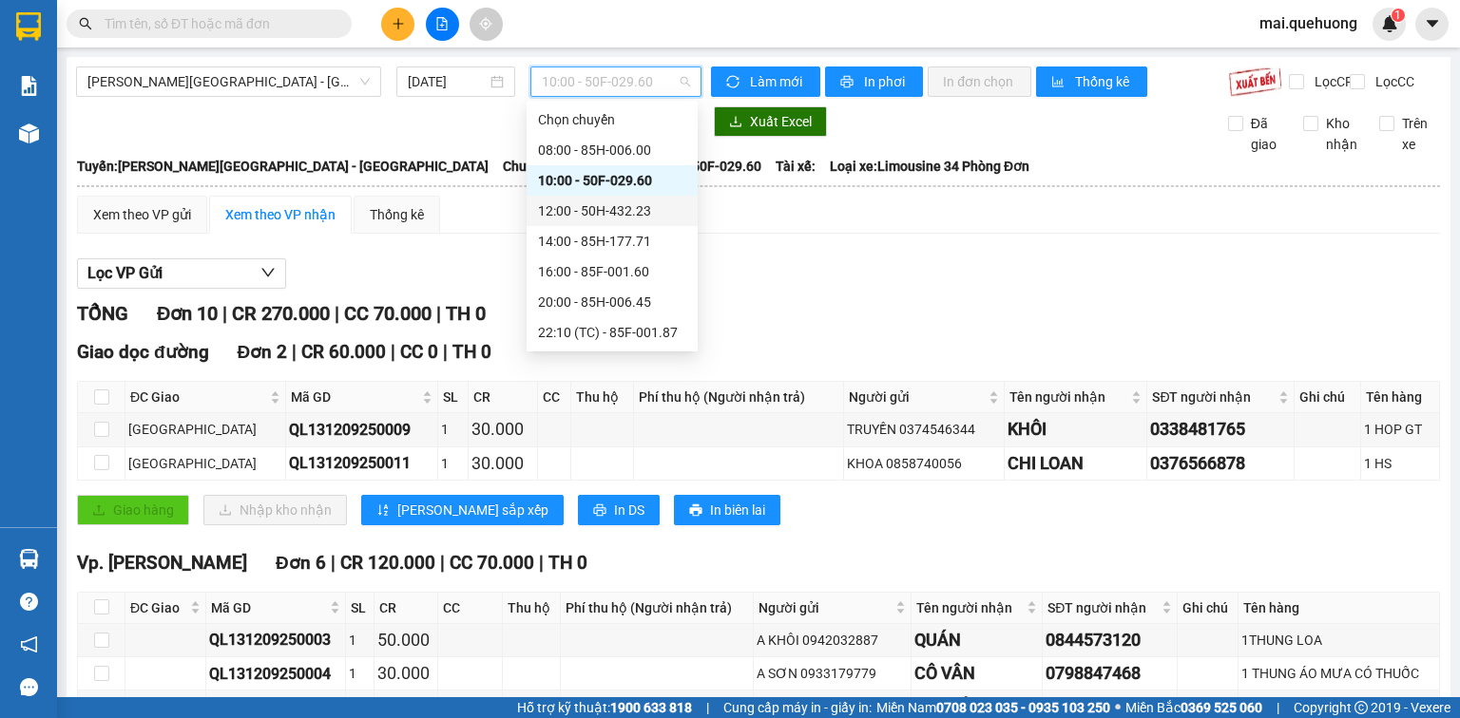
click at [639, 205] on div "12:00 - 50H-432.23" at bounding box center [612, 210] width 148 height 21
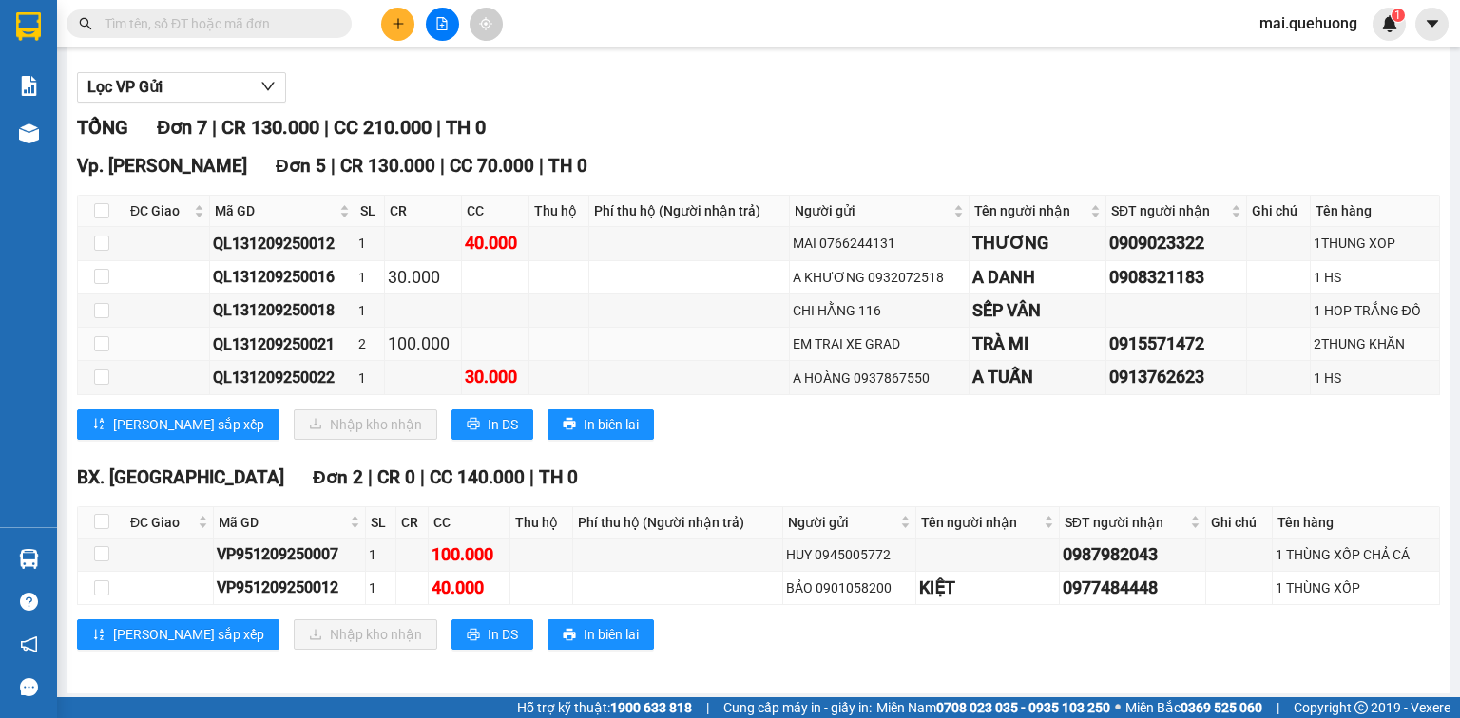
scroll to position [205, 0]
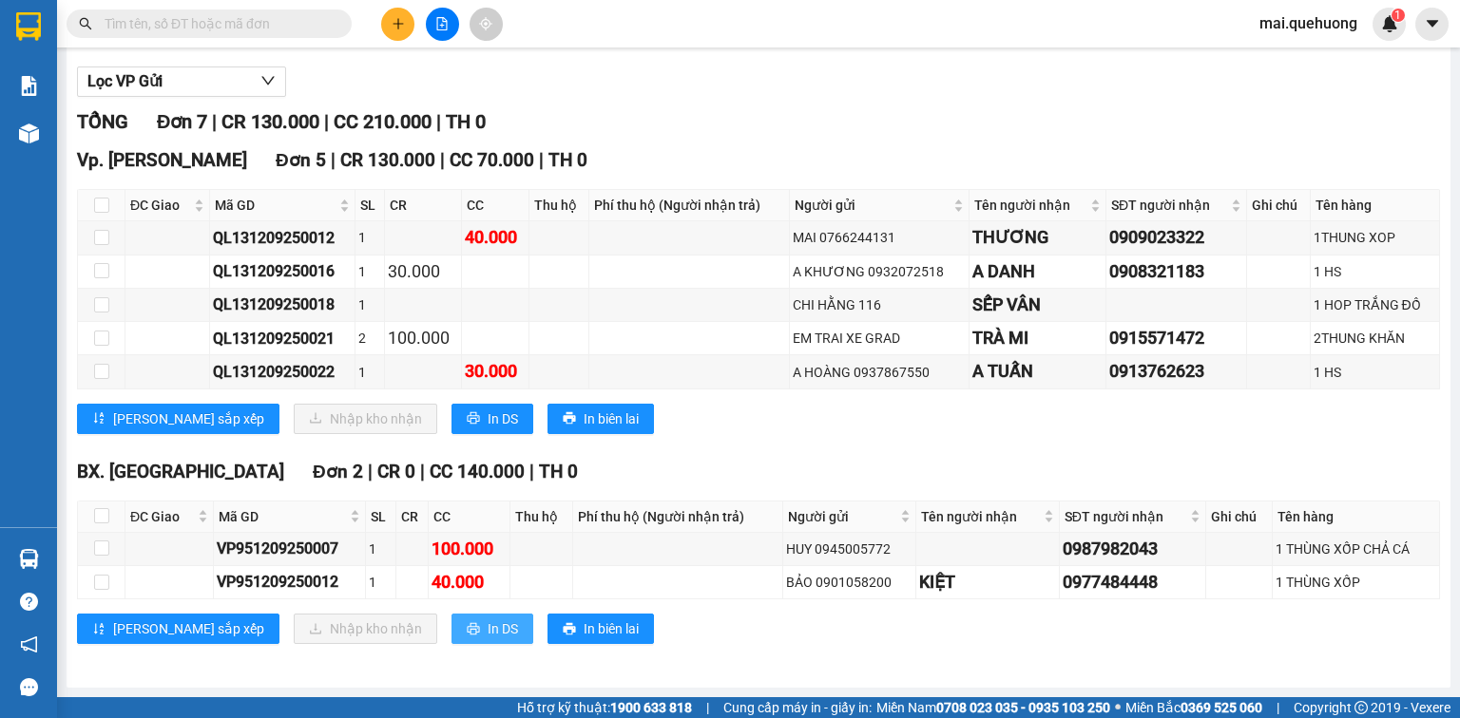
click at [487, 624] on span "In DS" at bounding box center [502, 629] width 30 height 21
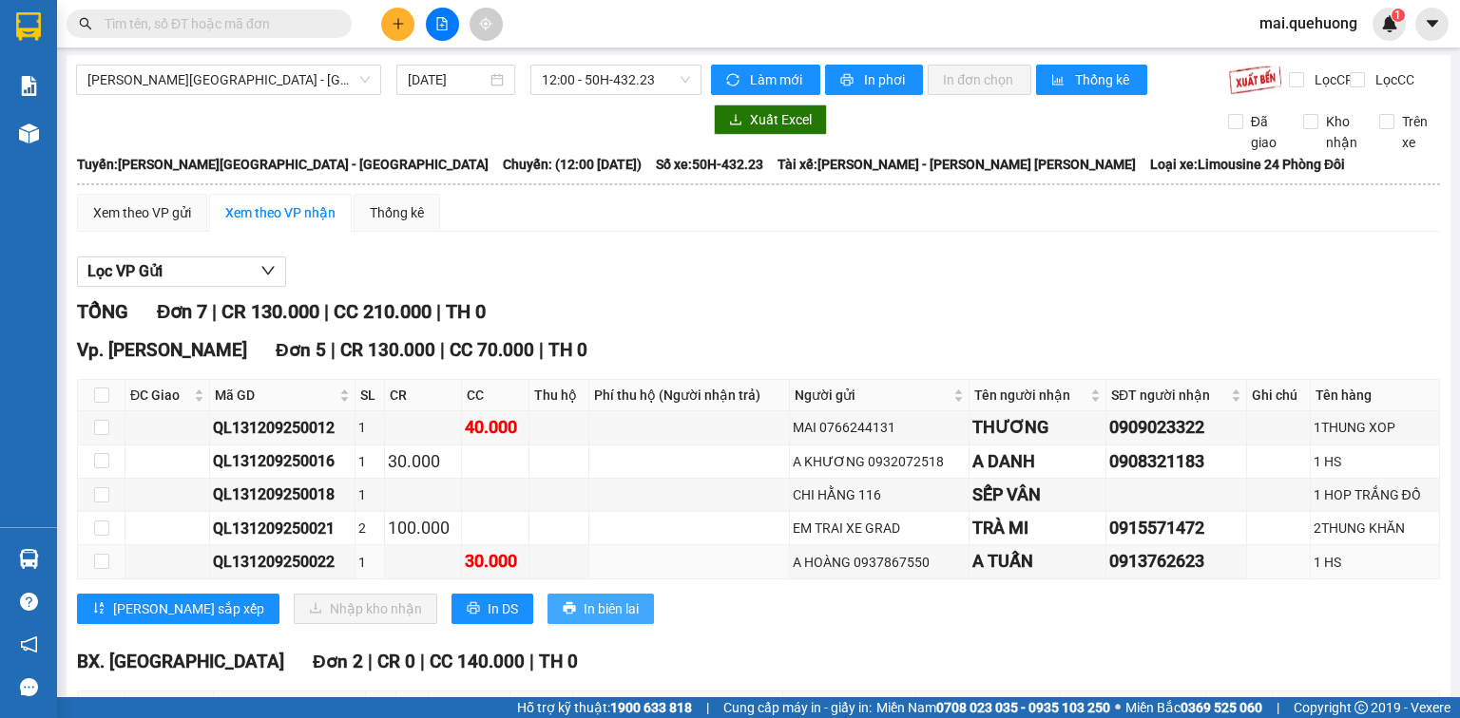
scroll to position [0, 0]
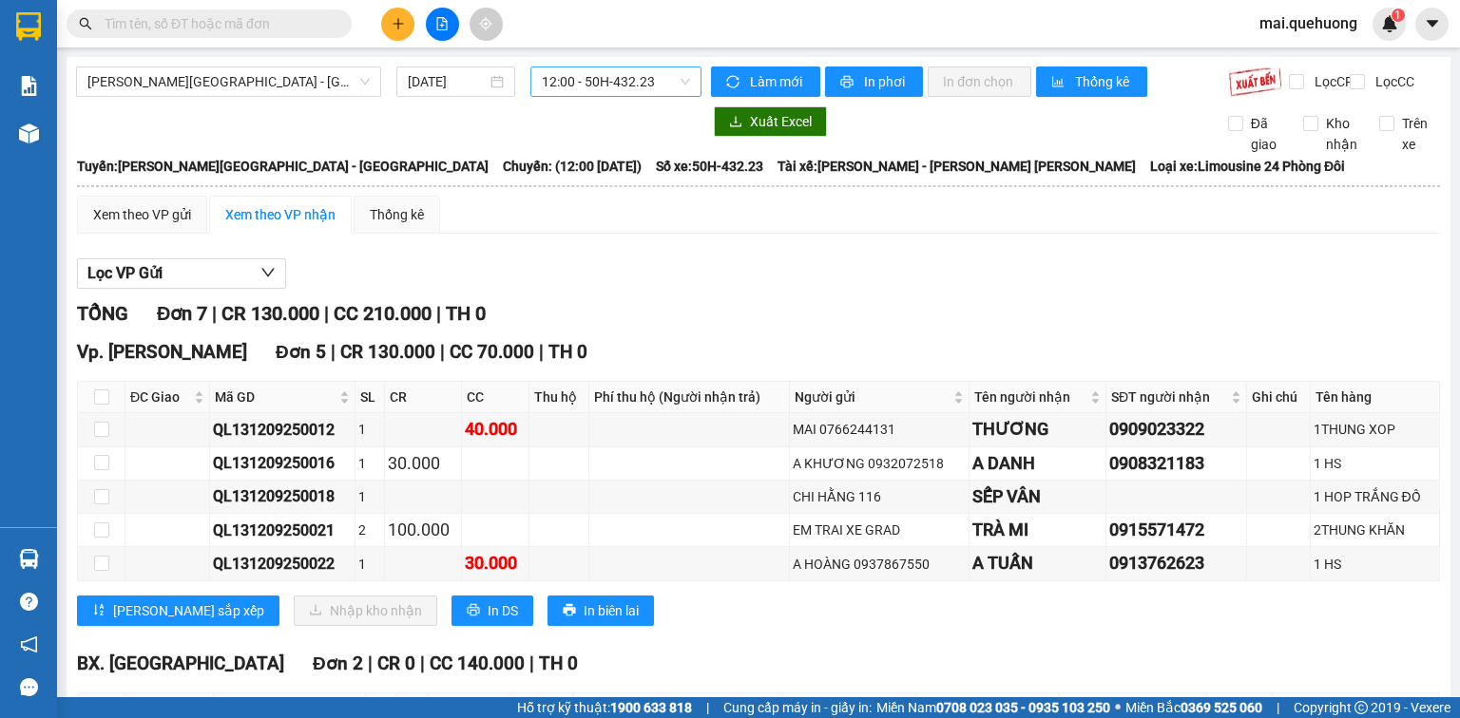
click at [642, 86] on span "12:00 - 50H-432.23" at bounding box center [616, 81] width 149 height 29
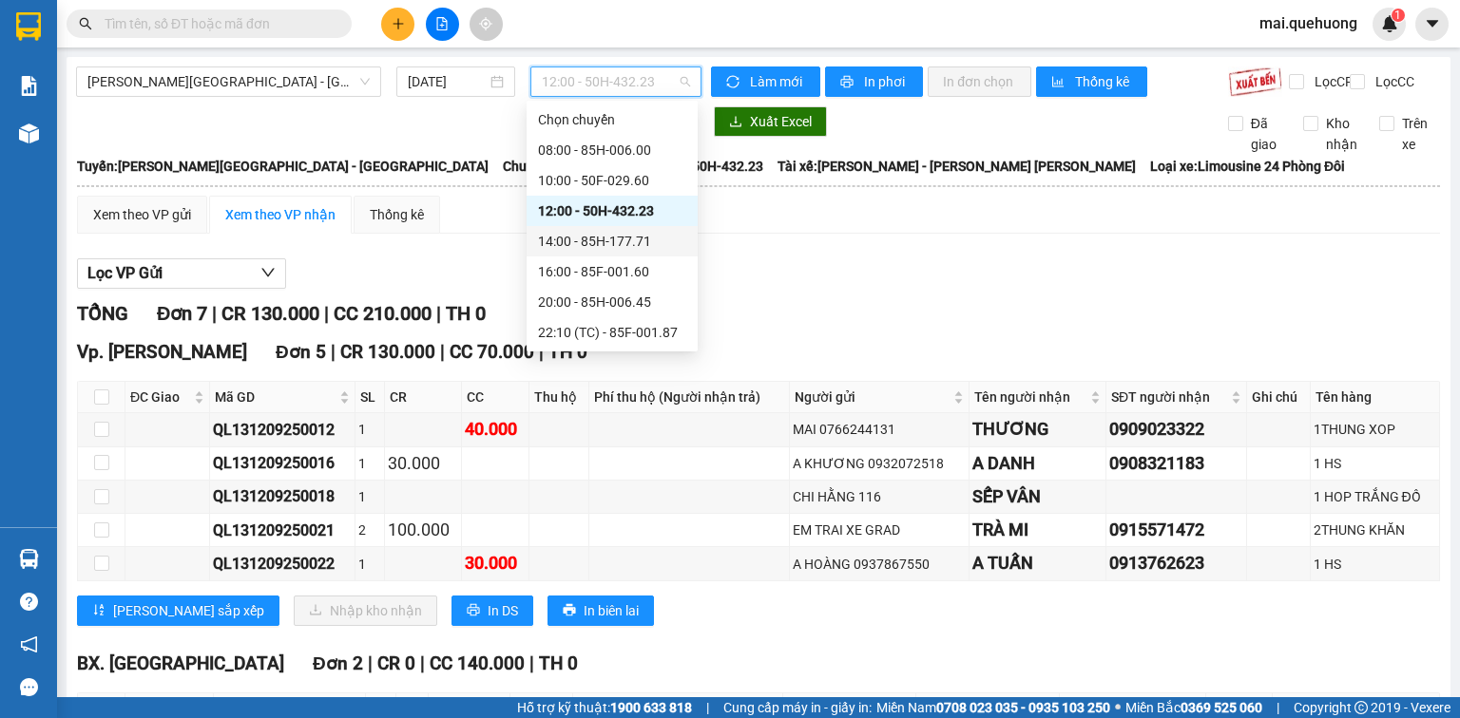
click at [635, 242] on div "14:00 - 85H-177.71" at bounding box center [612, 241] width 148 height 21
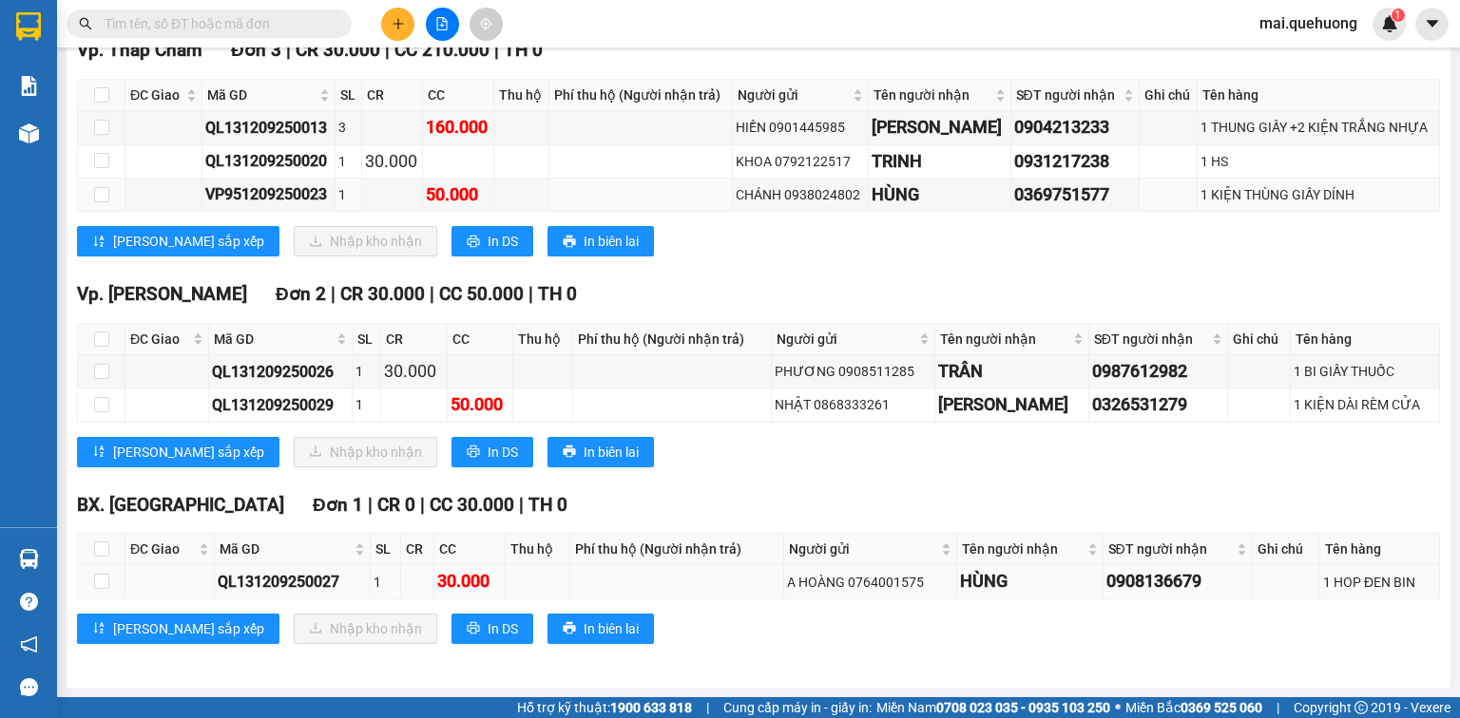
scroll to position [315, 0]
drag, startPoint x: 402, startPoint y: 620, endPoint x: 377, endPoint y: 624, distance: 25.0
click at [451, 624] on button "In DS" at bounding box center [492, 629] width 82 height 30
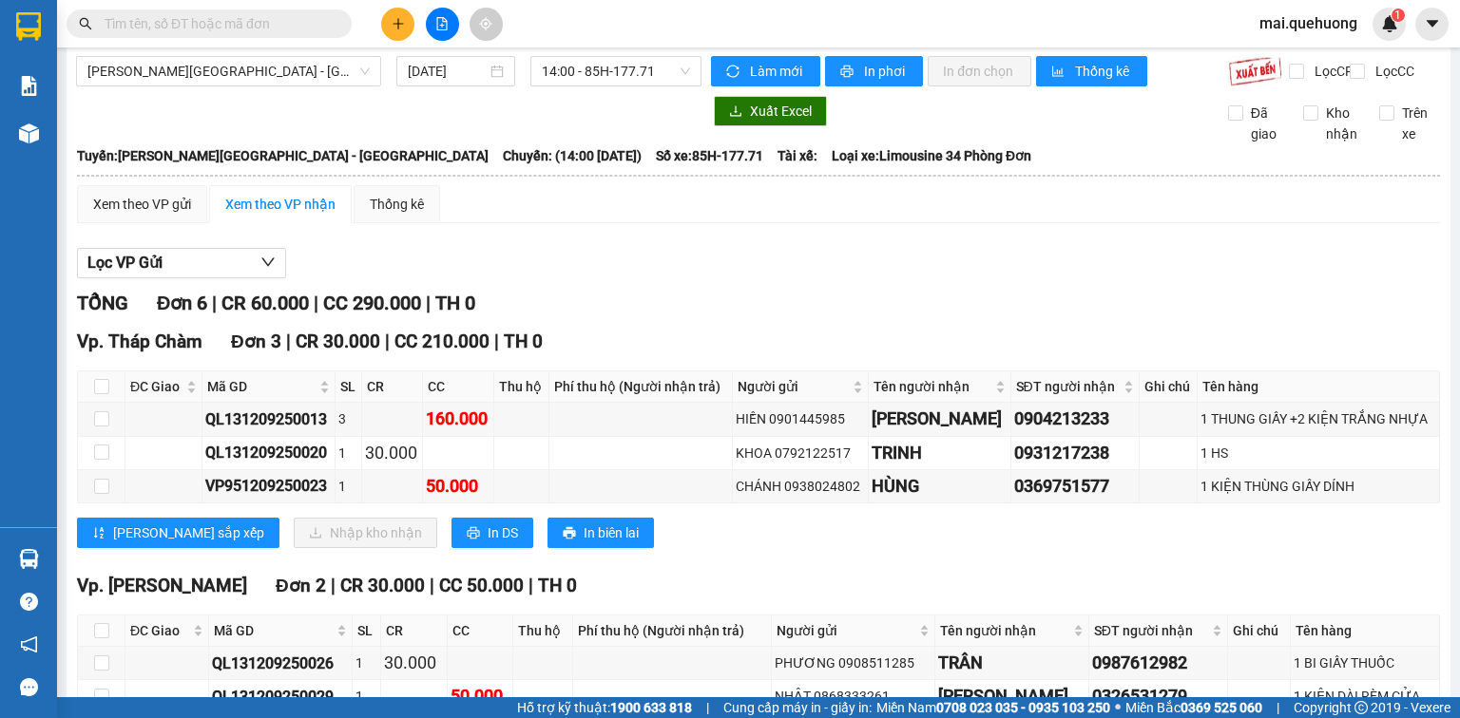
scroll to position [0, 0]
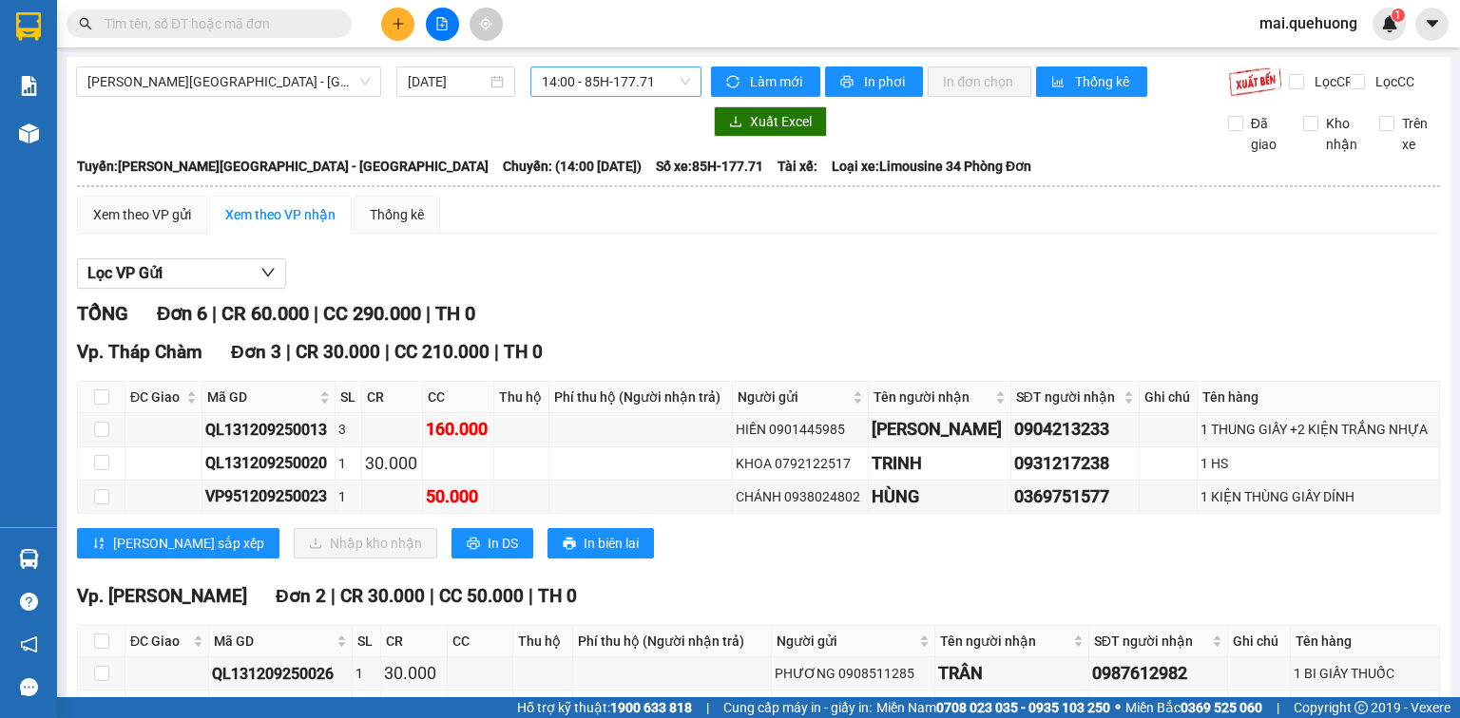
click at [606, 77] on span "14:00 - 85H-177.71" at bounding box center [616, 81] width 149 height 29
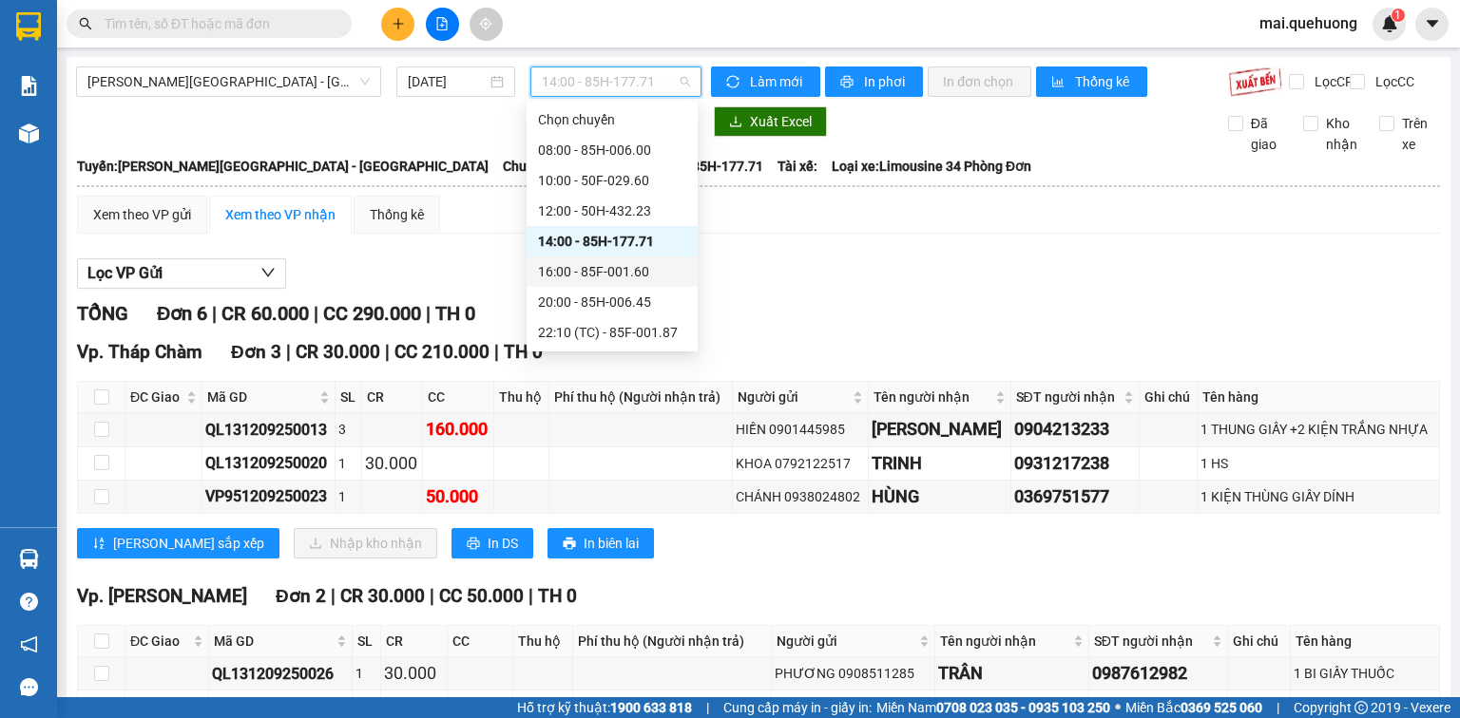
click at [635, 277] on div "16:00 - 85F-001.60" at bounding box center [612, 271] width 148 height 21
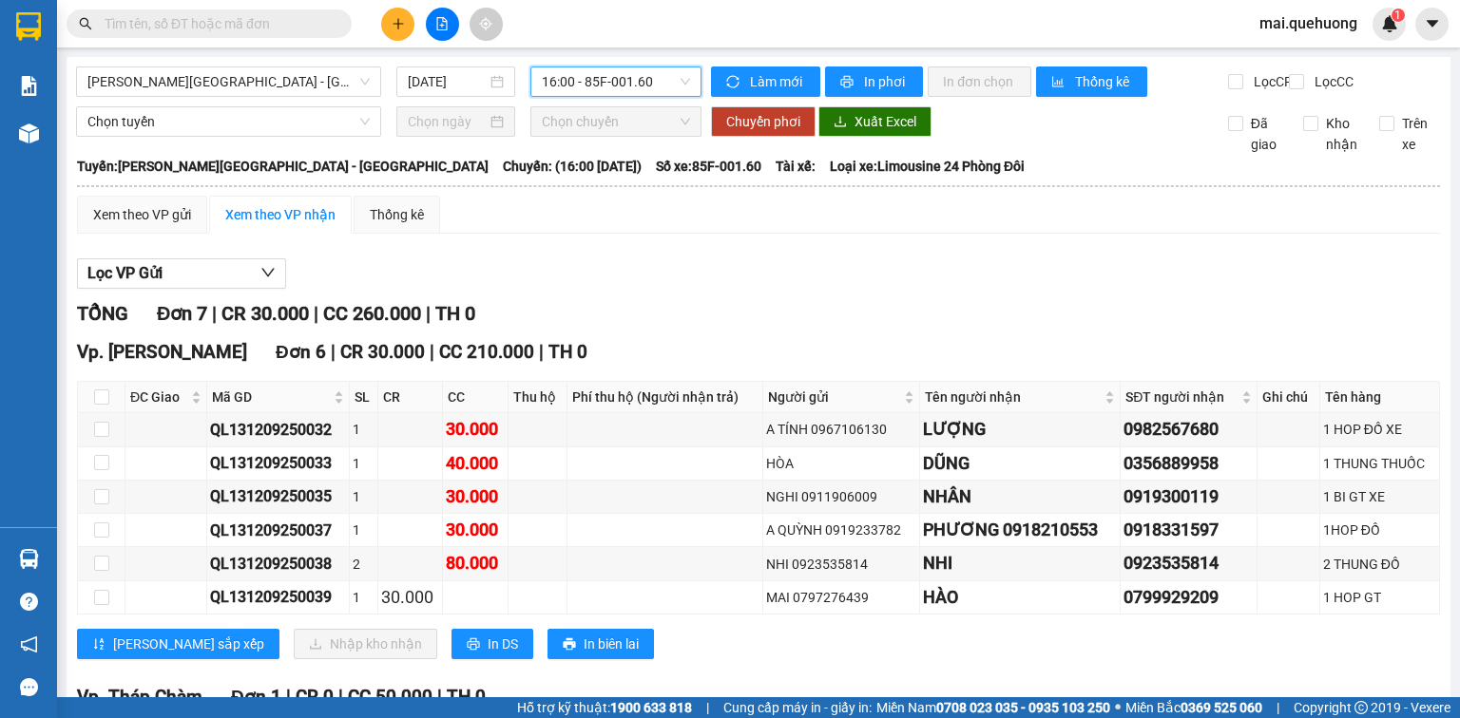
click at [601, 76] on span "16:00 - 85F-001.60" at bounding box center [616, 81] width 149 height 29
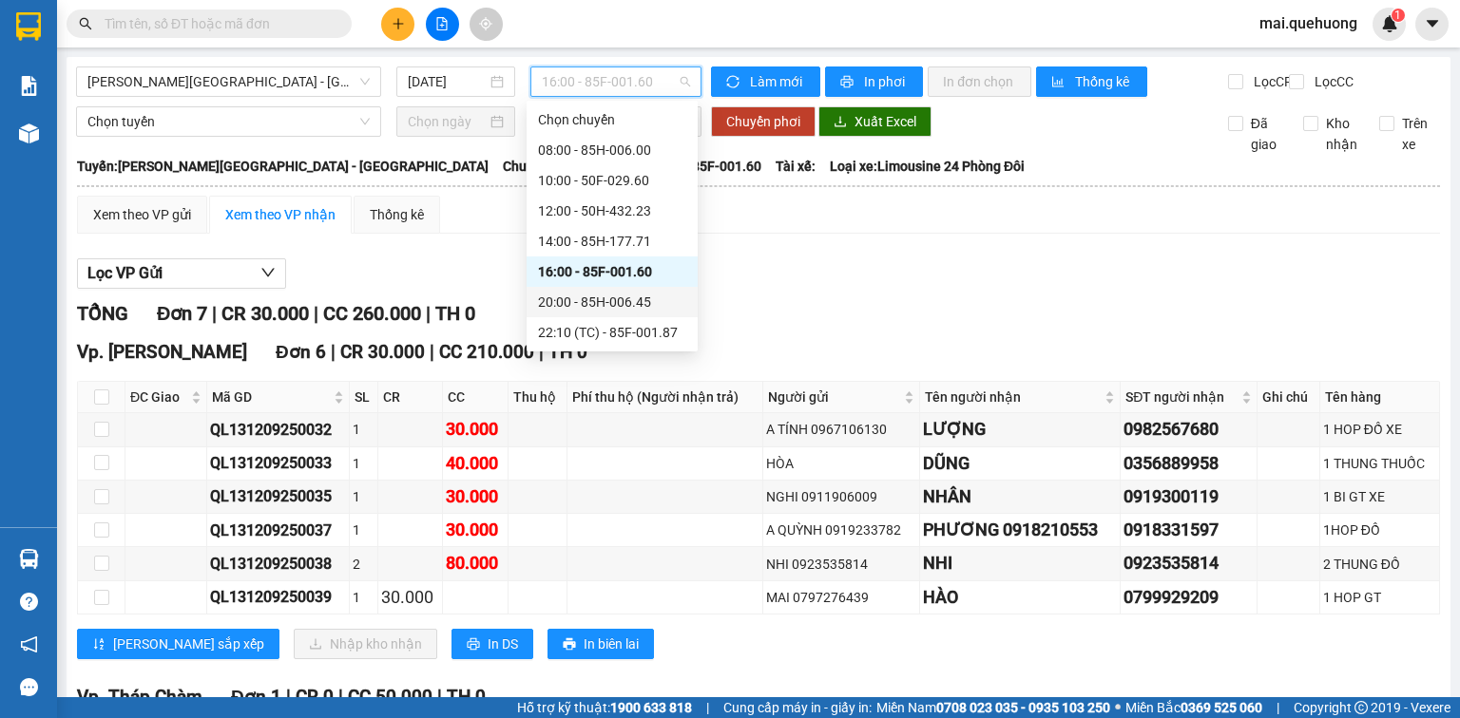
click at [639, 302] on div "20:00 - 85H-006.45" at bounding box center [612, 302] width 148 height 21
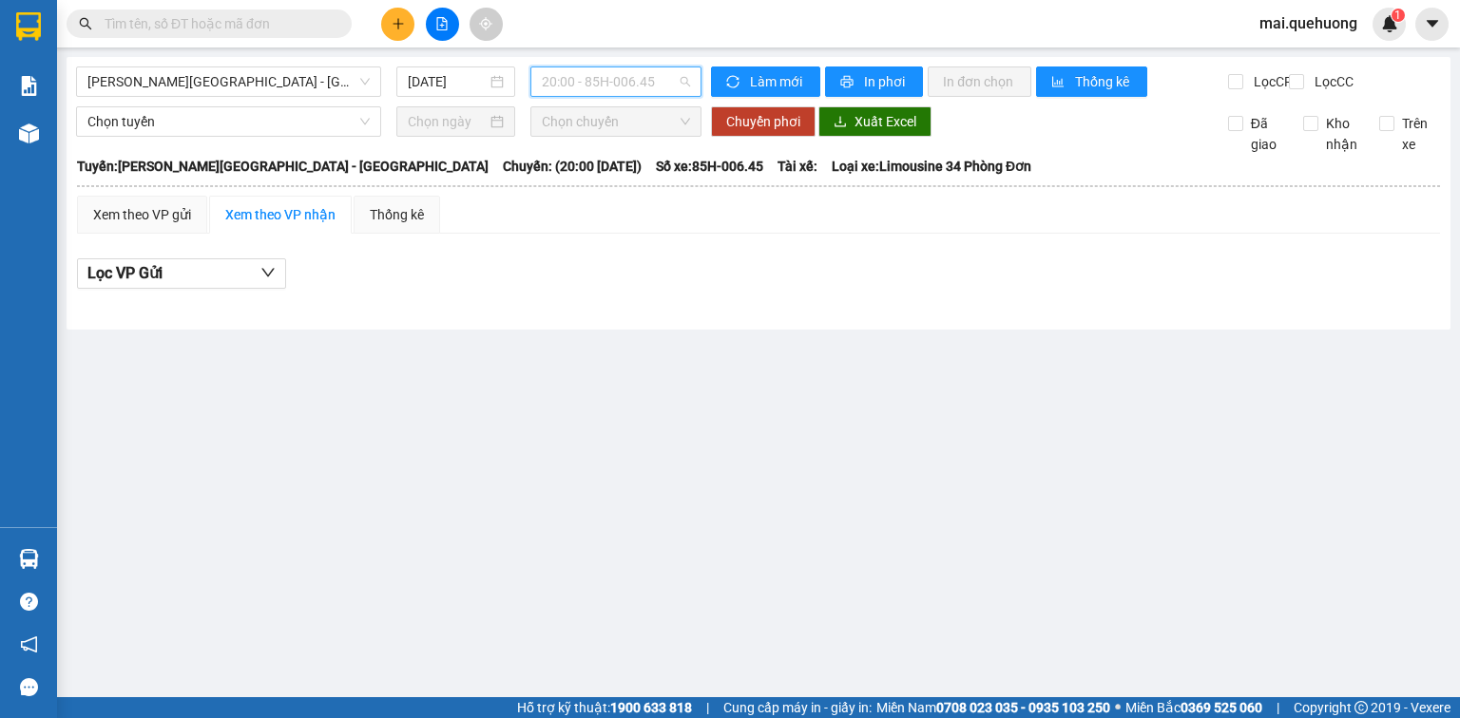
click at [645, 74] on span "20:00 - 85H-006.45" at bounding box center [616, 81] width 149 height 29
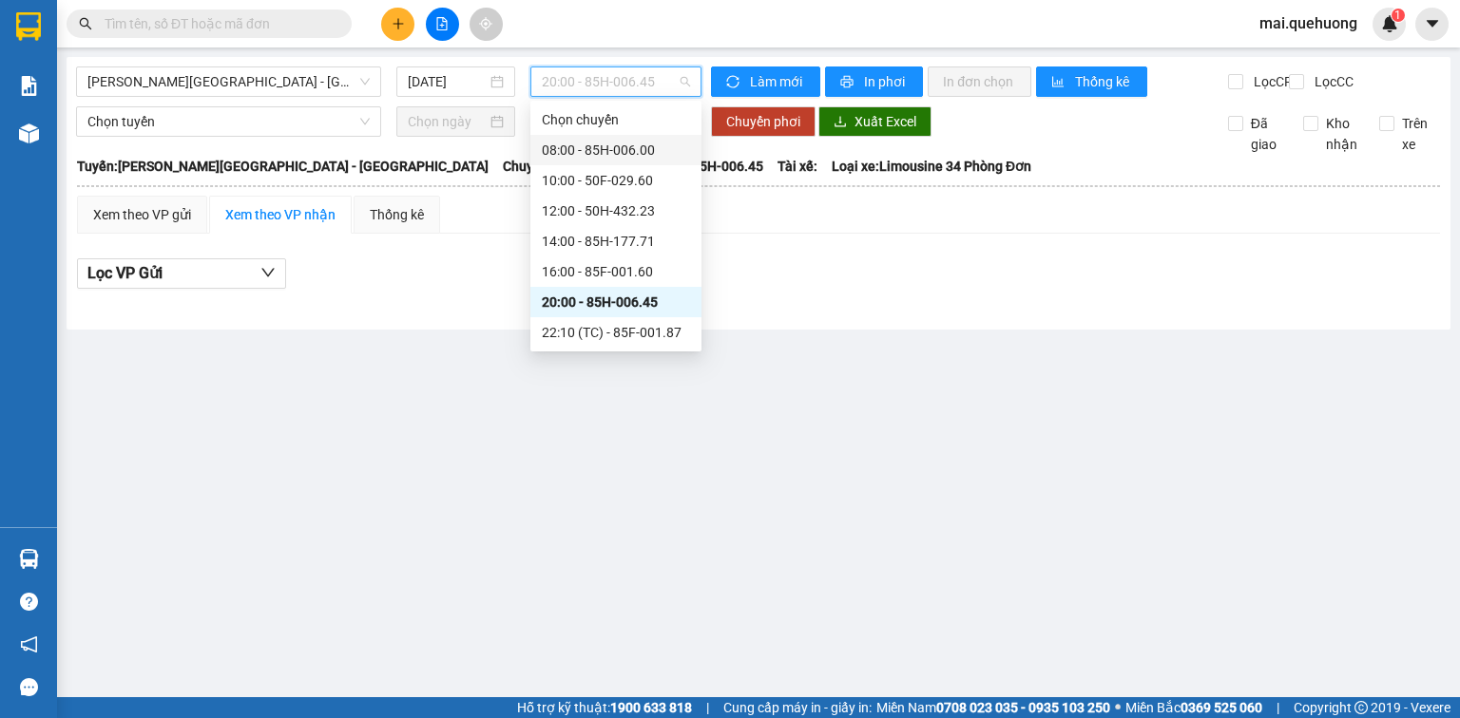
click at [639, 147] on div "08:00 - 85H-006.00" at bounding box center [616, 150] width 148 height 21
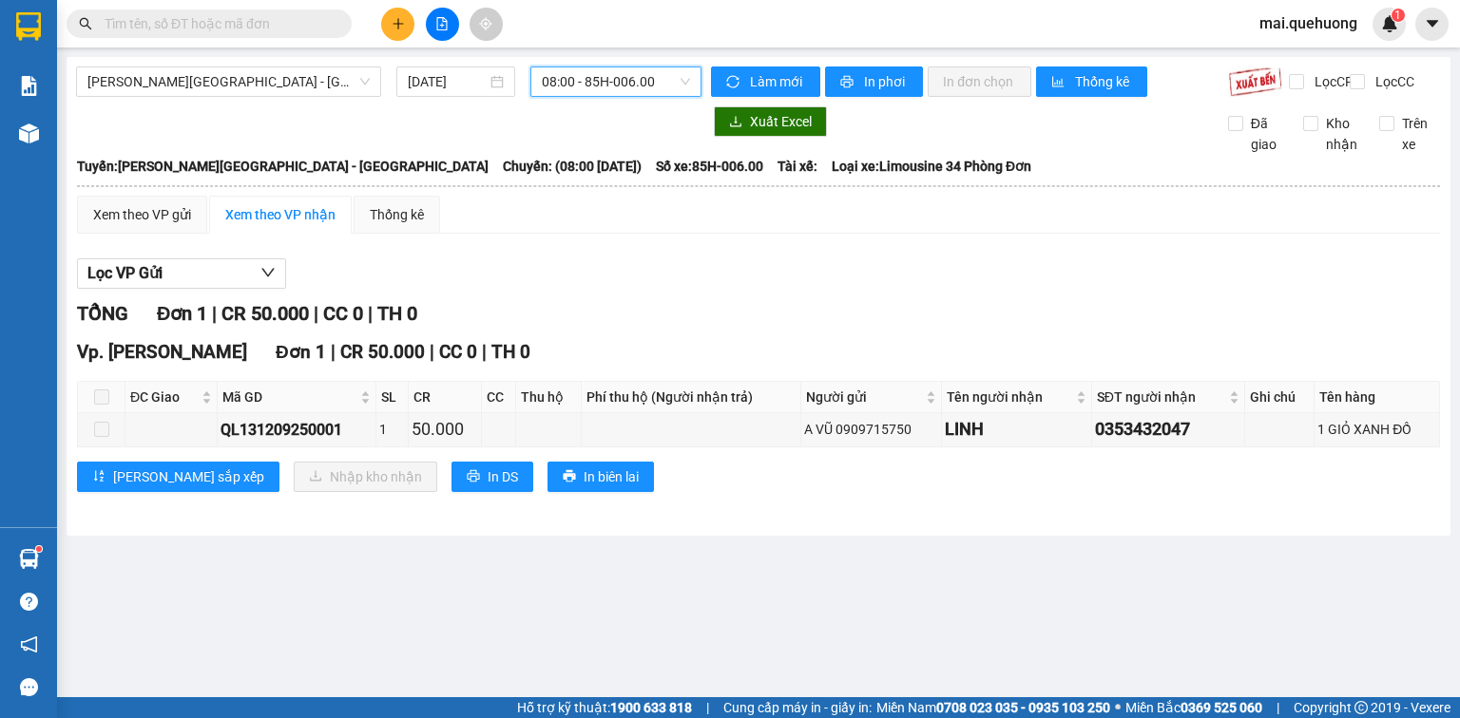
click at [388, 22] on button at bounding box center [397, 24] width 33 height 33
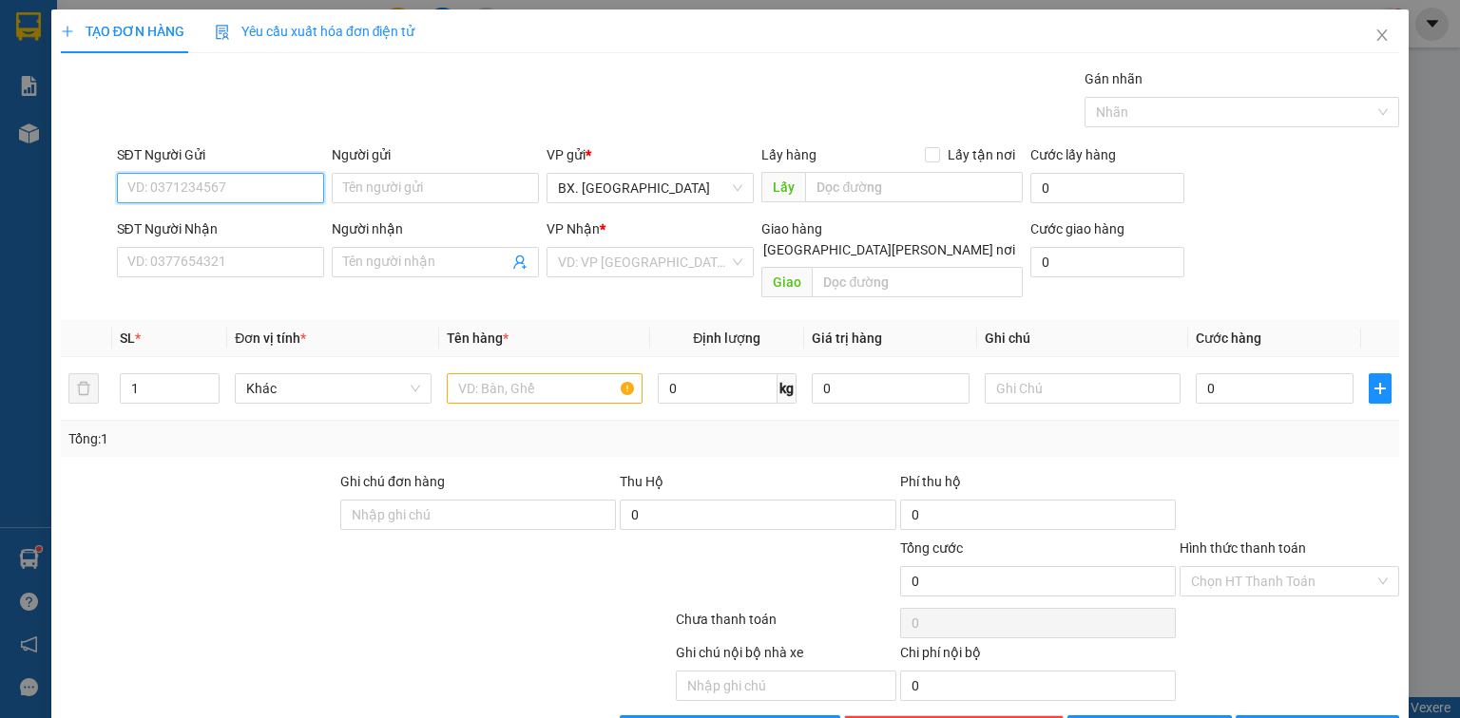
click at [243, 181] on input "SĐT Người Gửi" at bounding box center [220, 188] width 207 height 30
type input "0816818935"
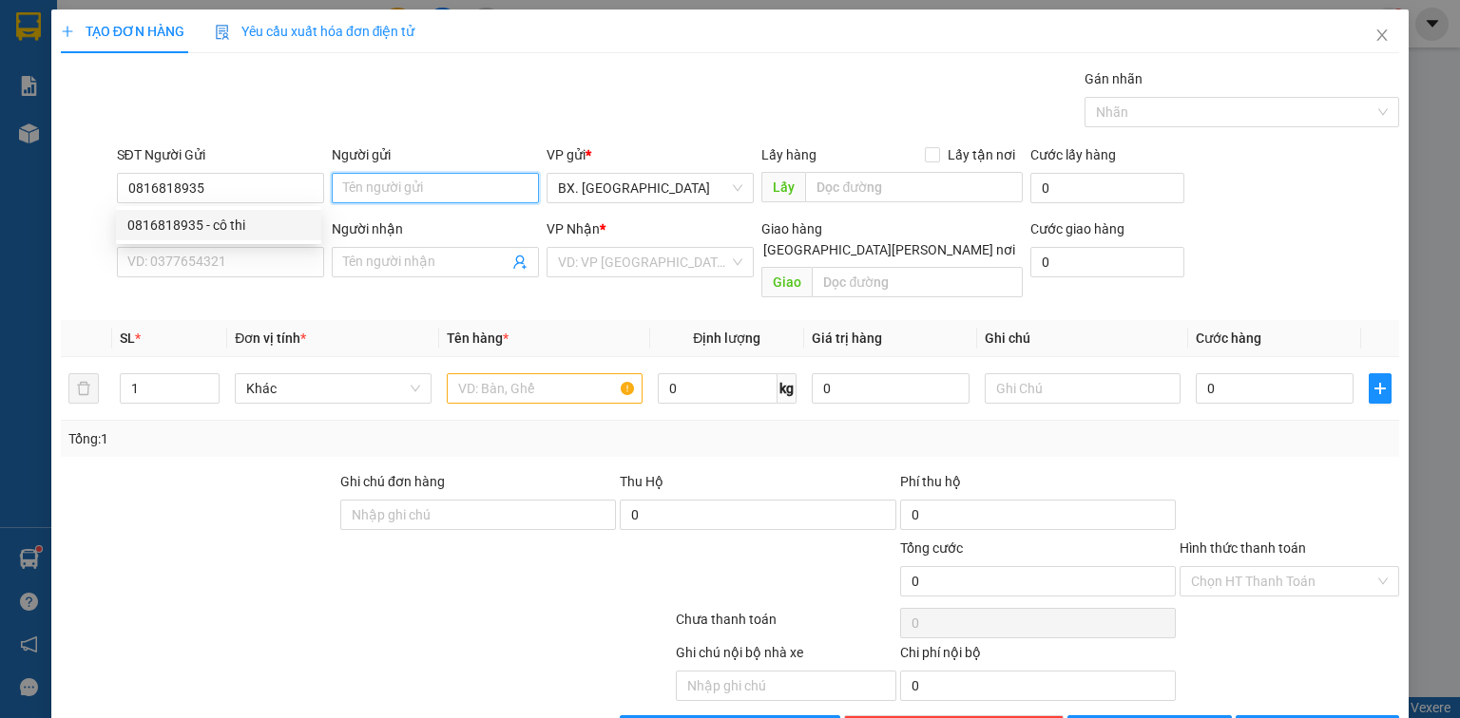
click at [362, 194] on input "Người gửi" at bounding box center [435, 188] width 207 height 30
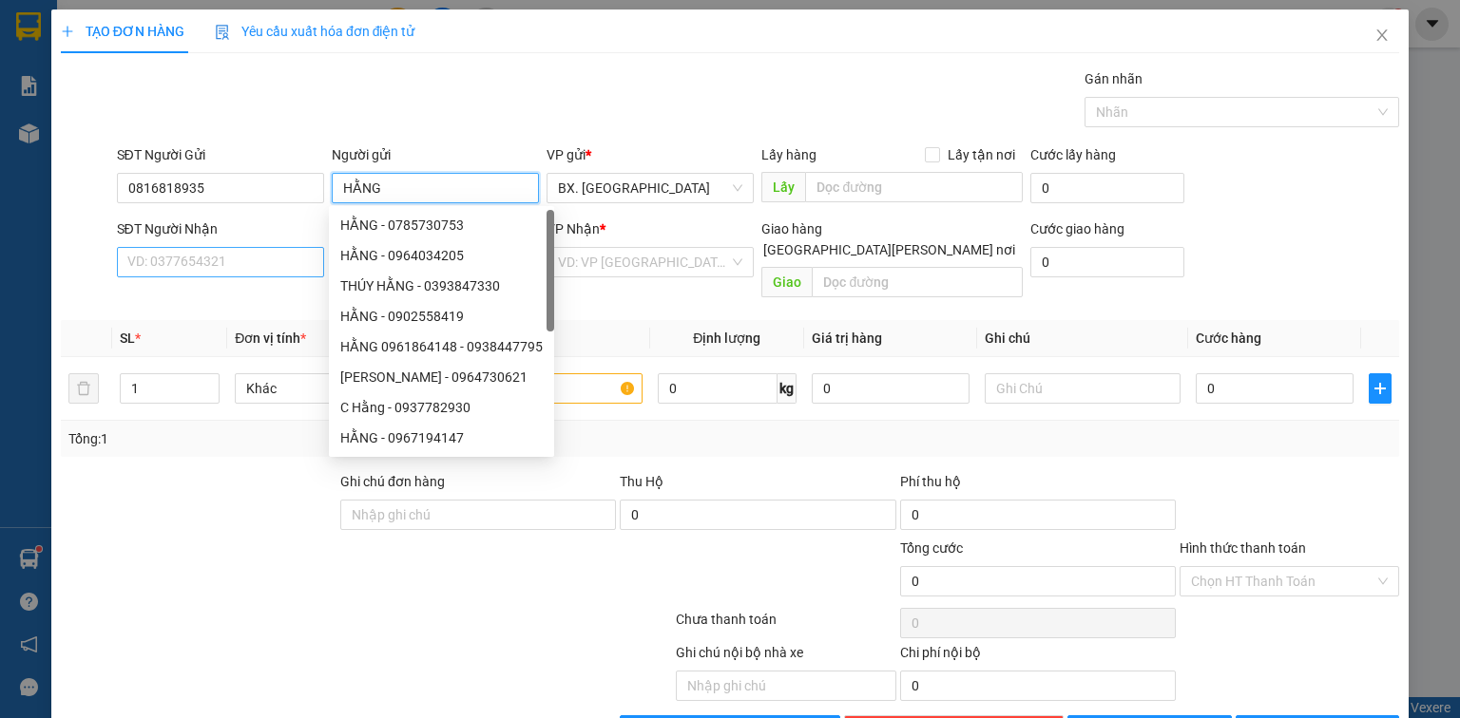
type input "HẰNG"
click at [243, 263] on input "SĐT Người Nhận" at bounding box center [220, 262] width 207 height 30
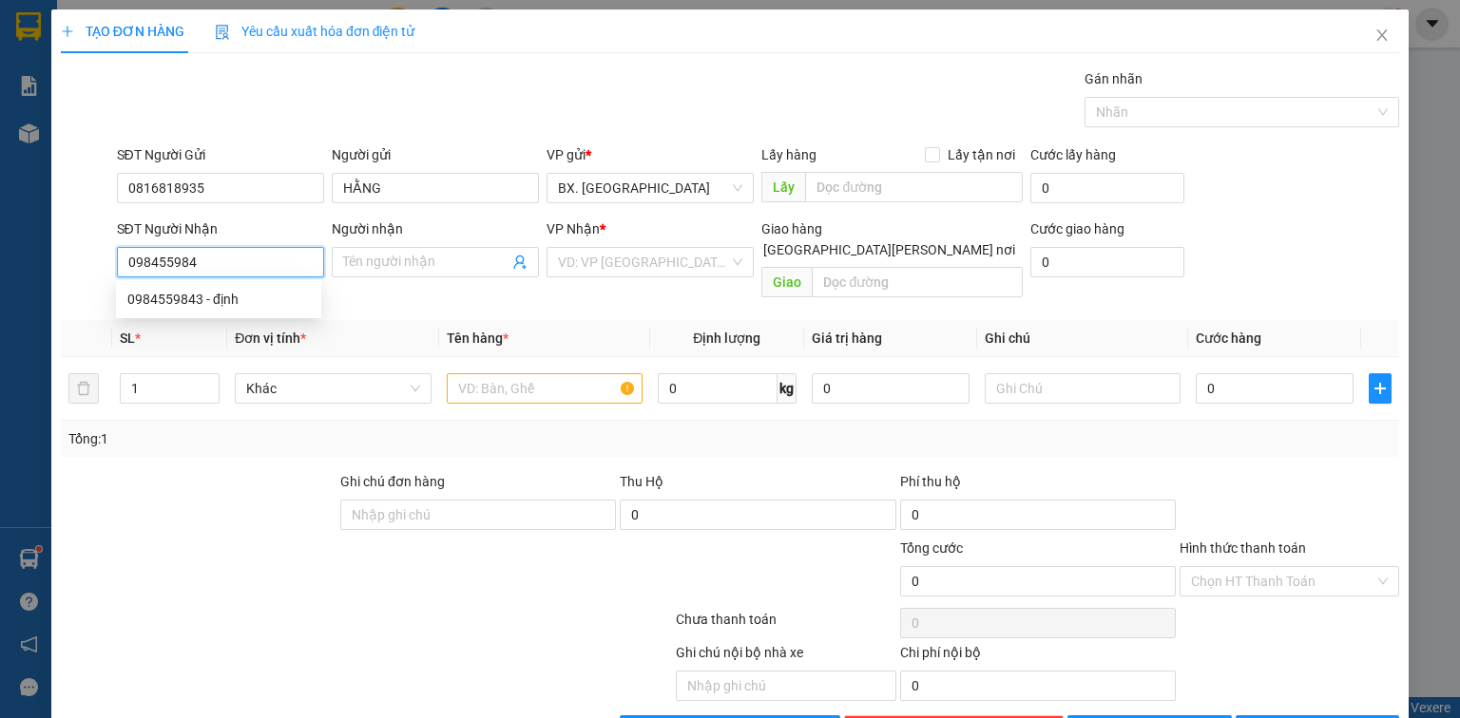
type input "0984559843"
click at [255, 303] on div "0984559843 - định" at bounding box center [218, 299] width 182 height 21
type input "định"
type input "320.000"
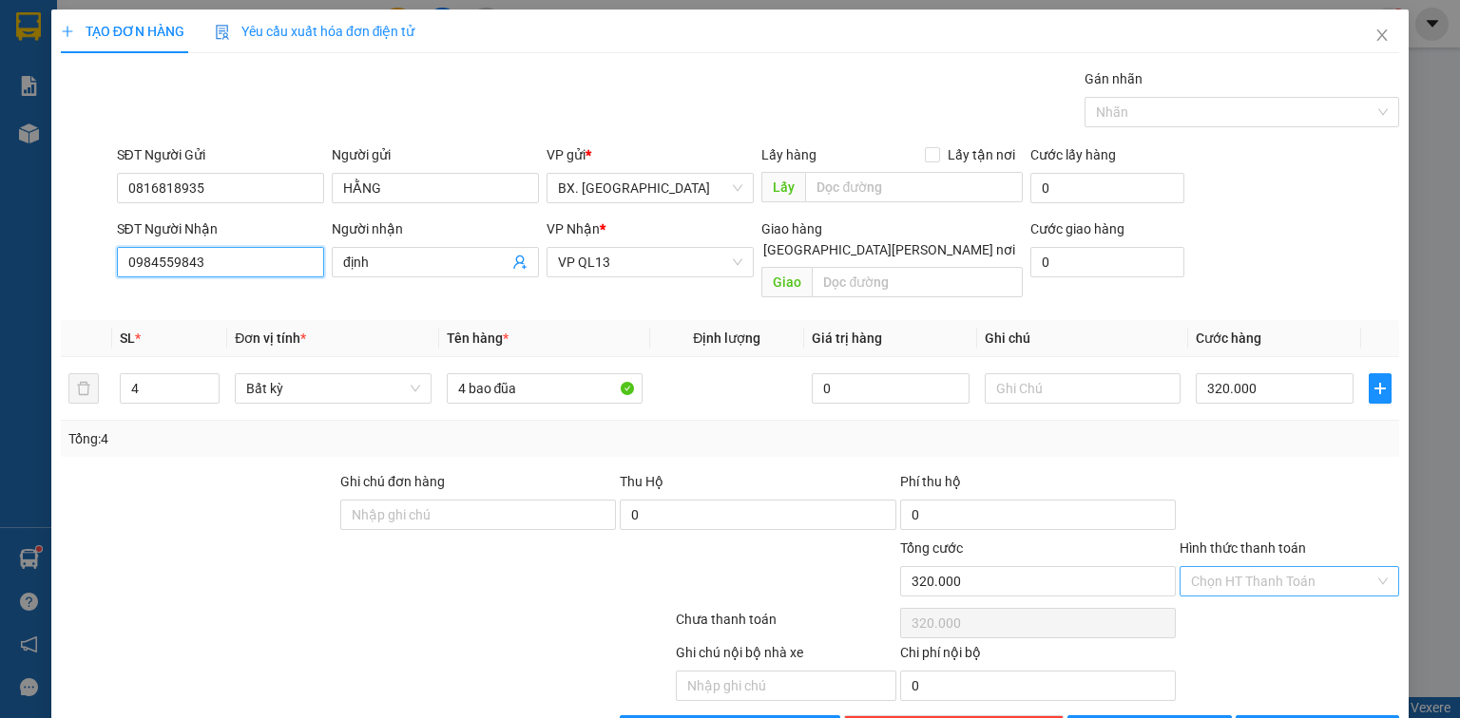
type input "0984559843"
click at [1269, 567] on input "Hình thức thanh toán" at bounding box center [1282, 581] width 183 height 29
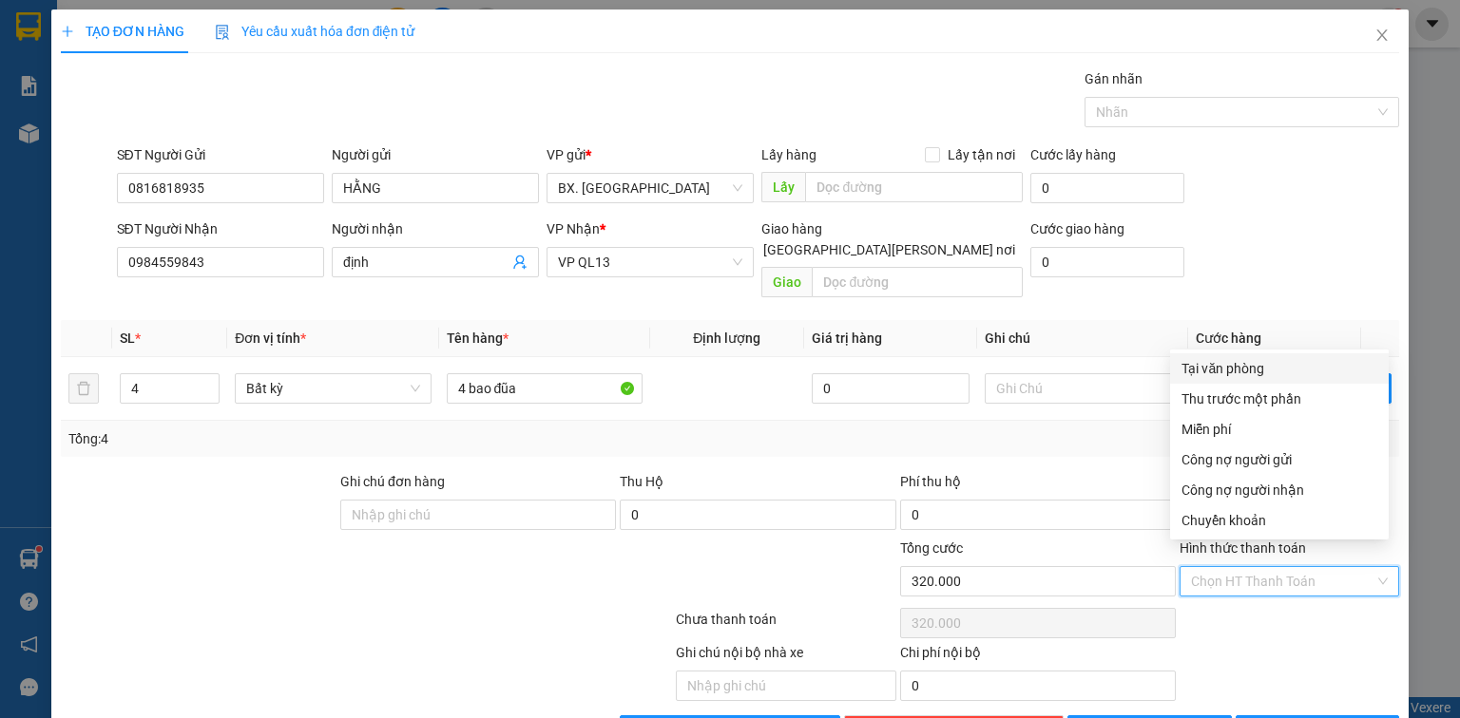
click at [1248, 372] on div "Tại văn phòng" at bounding box center [1279, 368] width 196 height 21
type input "0"
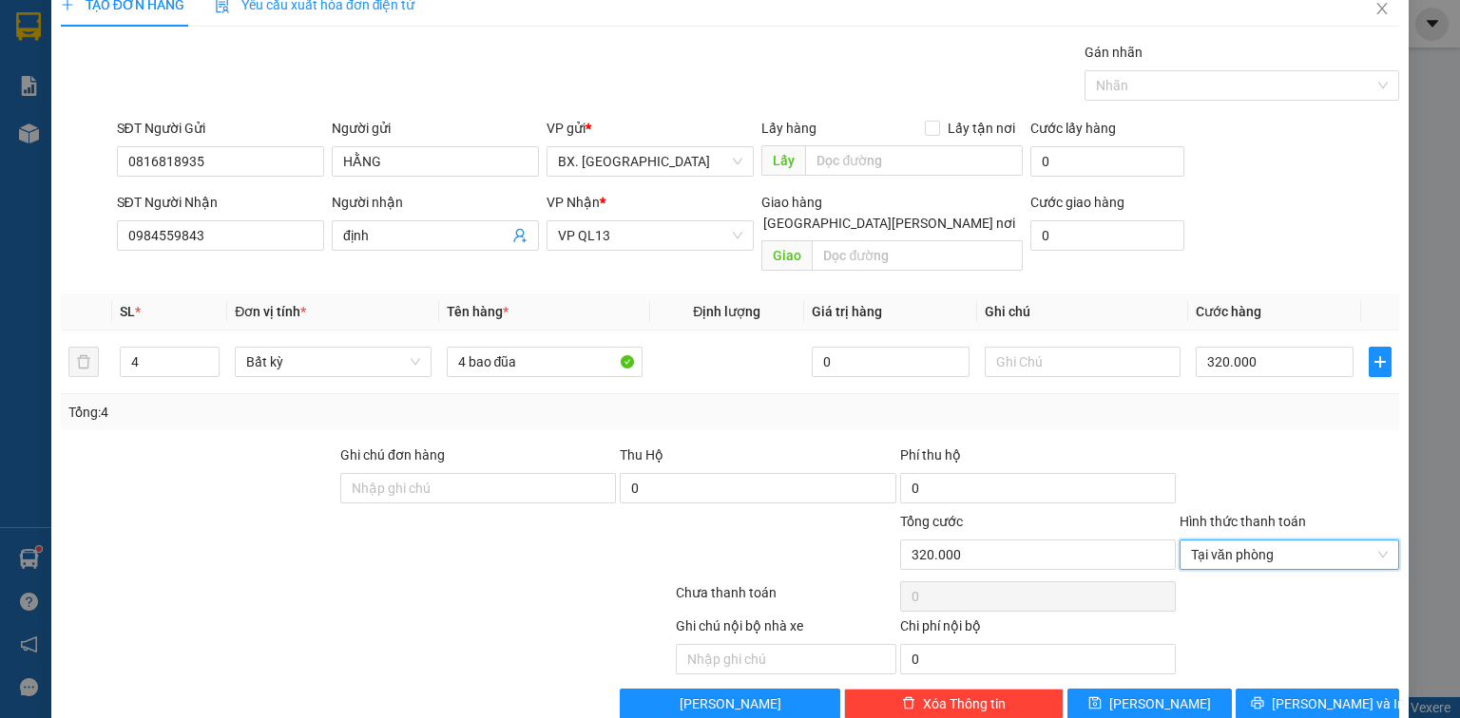
scroll to position [42, 0]
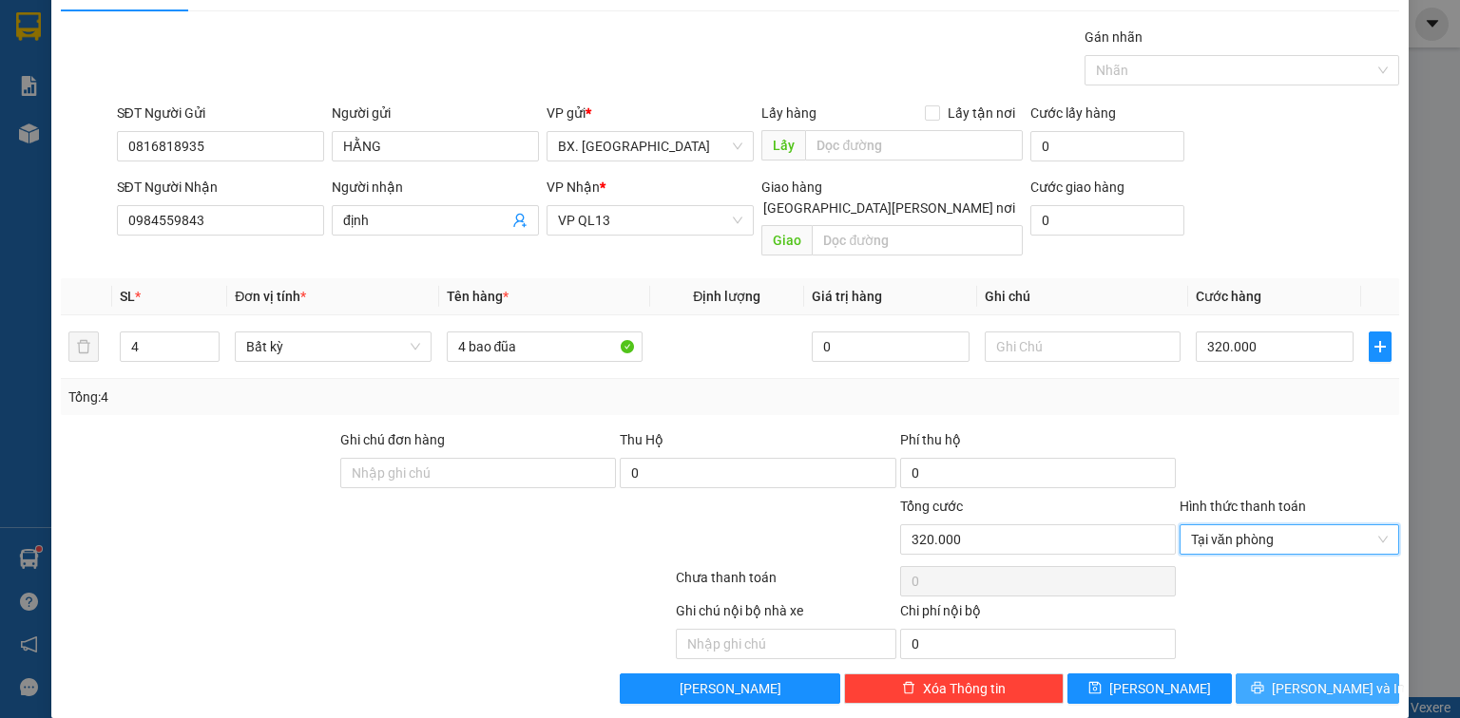
click at [1305, 678] on span "[PERSON_NAME] và In" at bounding box center [1337, 688] width 133 height 21
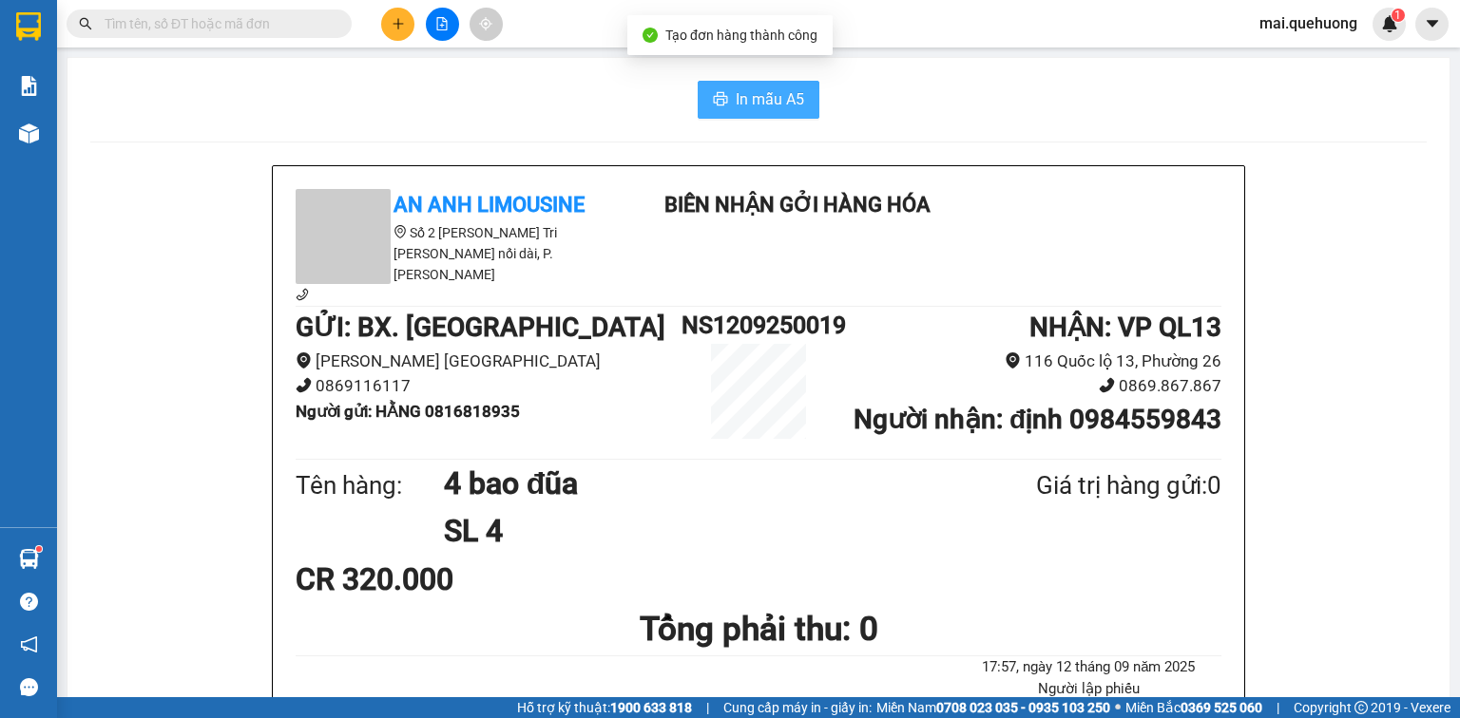
click at [726, 109] on button "In mẫu A5" at bounding box center [758, 100] width 122 height 38
click at [790, 111] on button "In mẫu A5" at bounding box center [758, 100] width 122 height 38
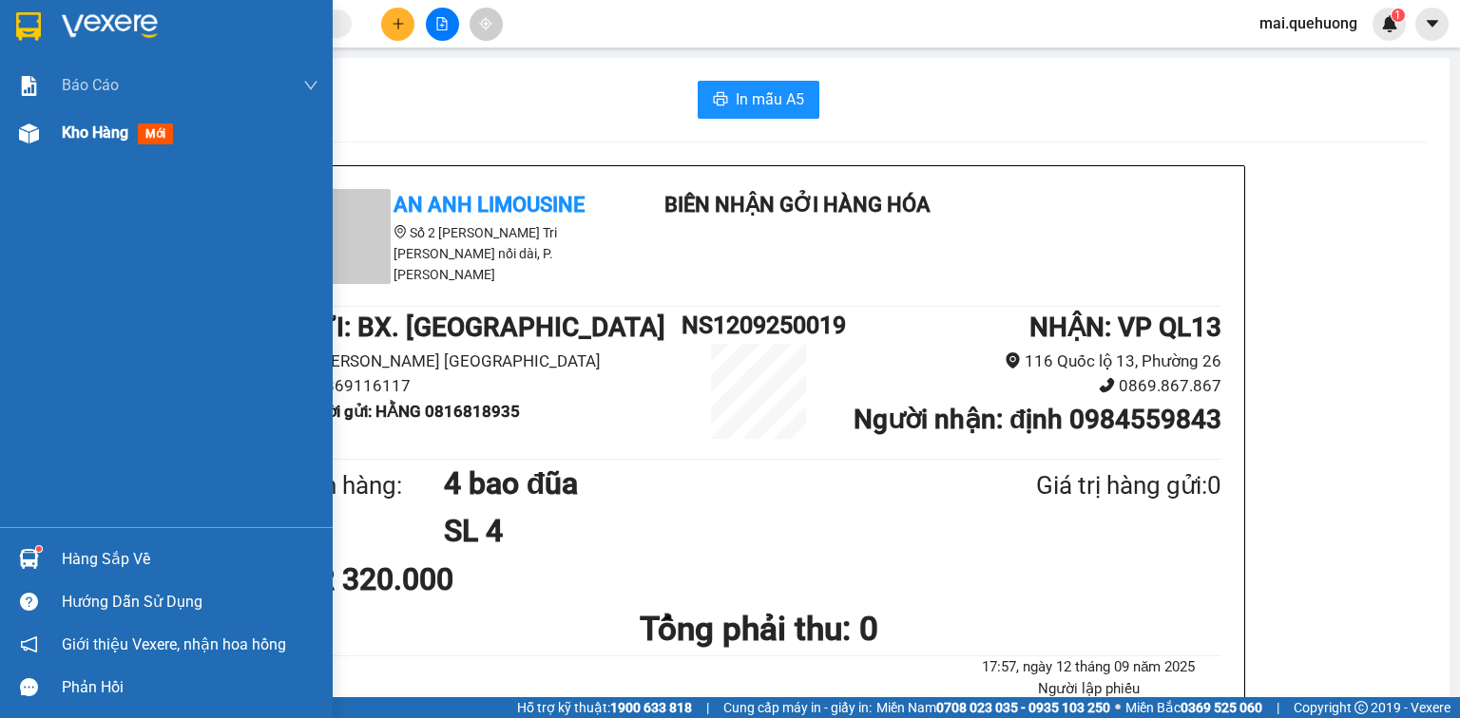
click at [91, 127] on span "Kho hàng" at bounding box center [95, 133] width 67 height 18
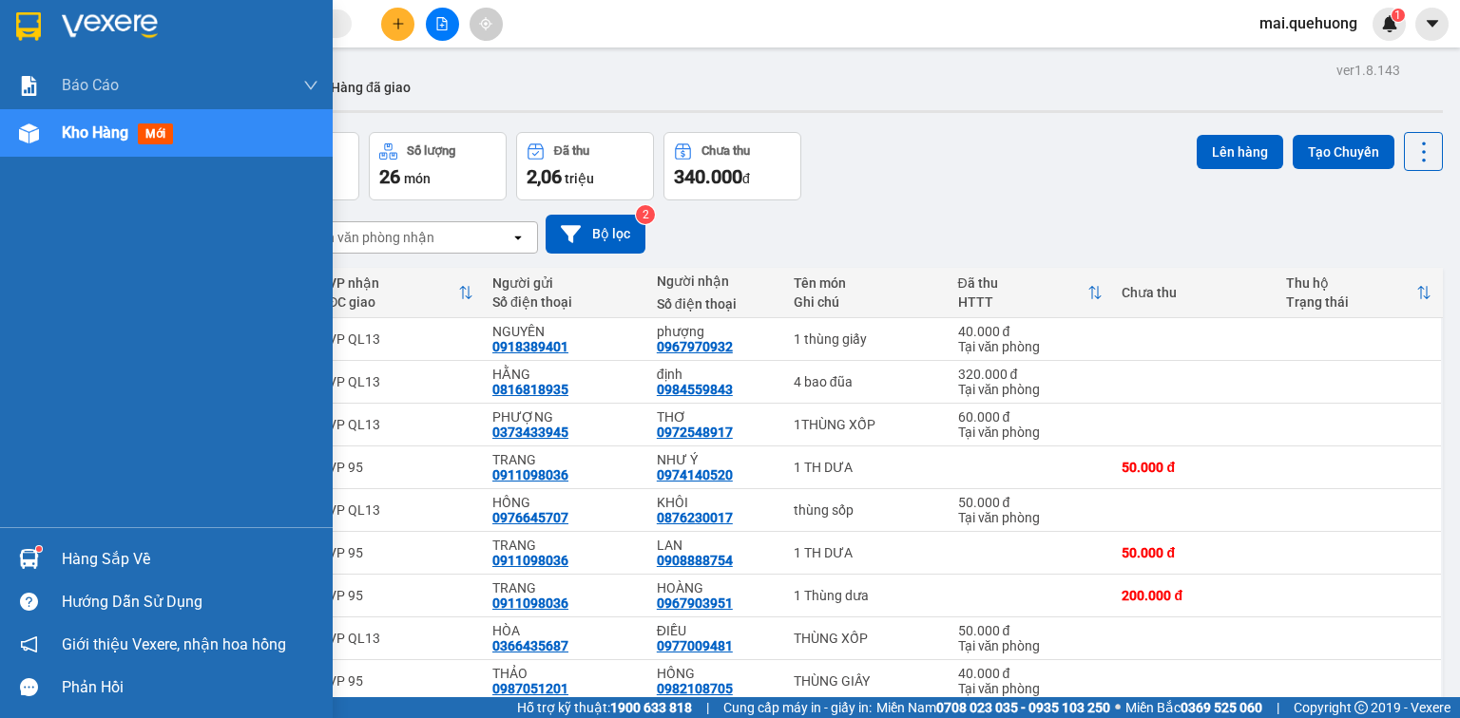
click at [94, 130] on span "Kho hàng" at bounding box center [95, 133] width 67 height 18
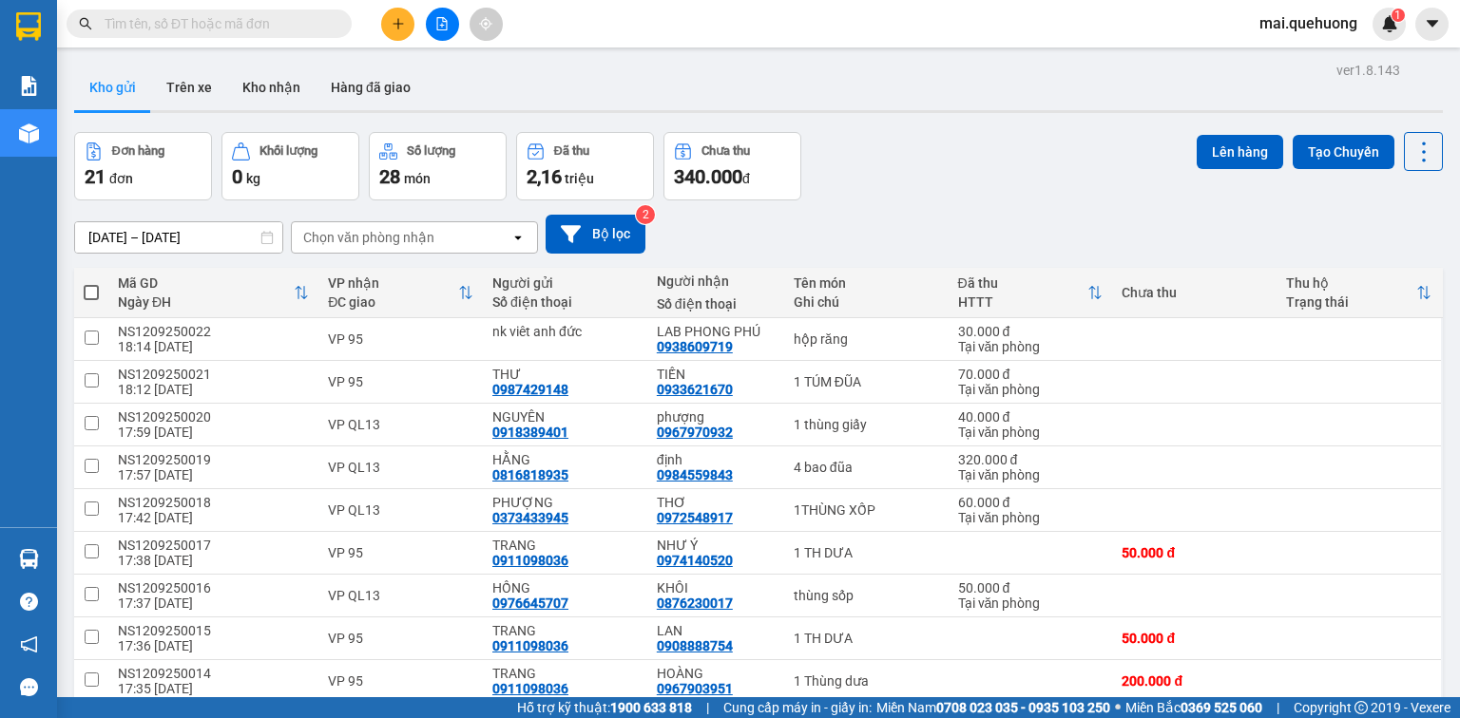
click at [403, 23] on icon "plus" at bounding box center [397, 23] width 10 height 1
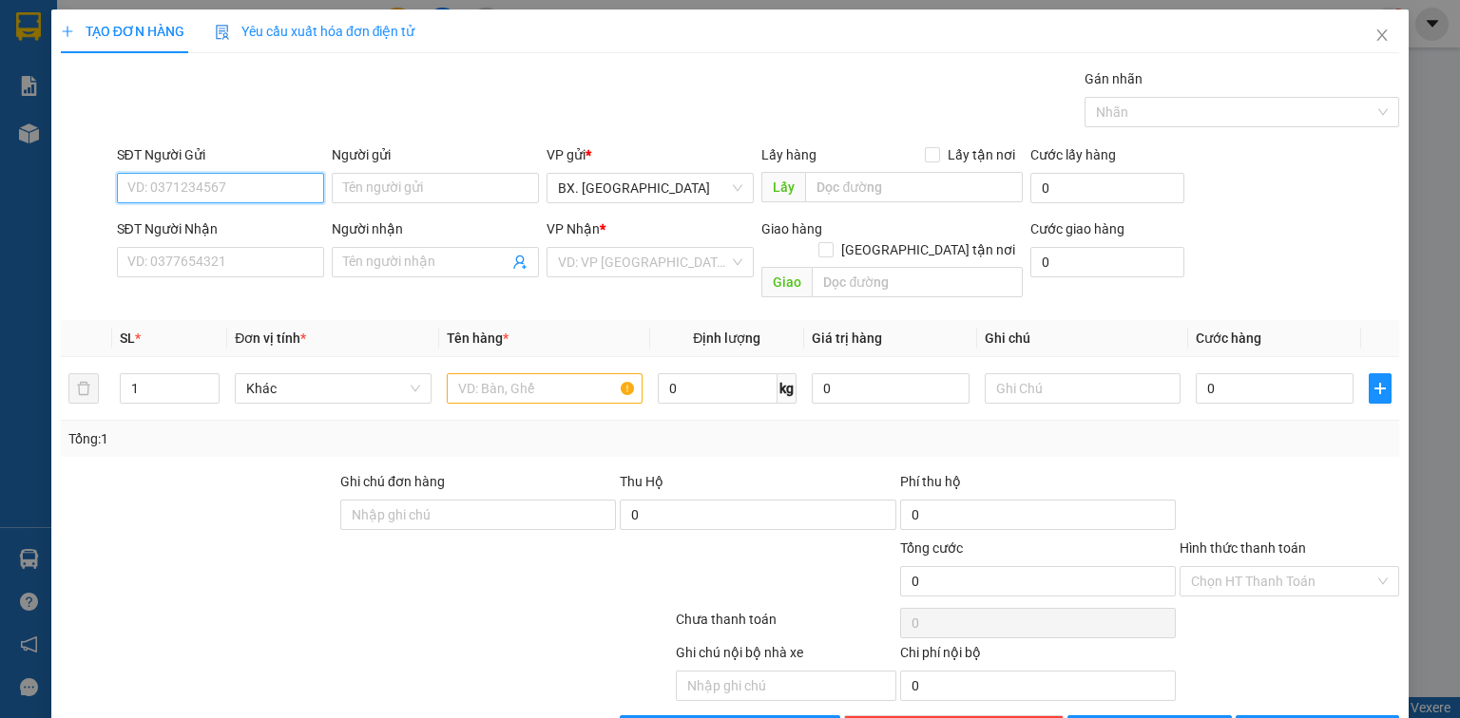
click at [215, 194] on input "SĐT Người Gửi" at bounding box center [220, 188] width 207 height 30
type input "0355284865"
click at [439, 182] on input "Người gửi" at bounding box center [435, 188] width 207 height 30
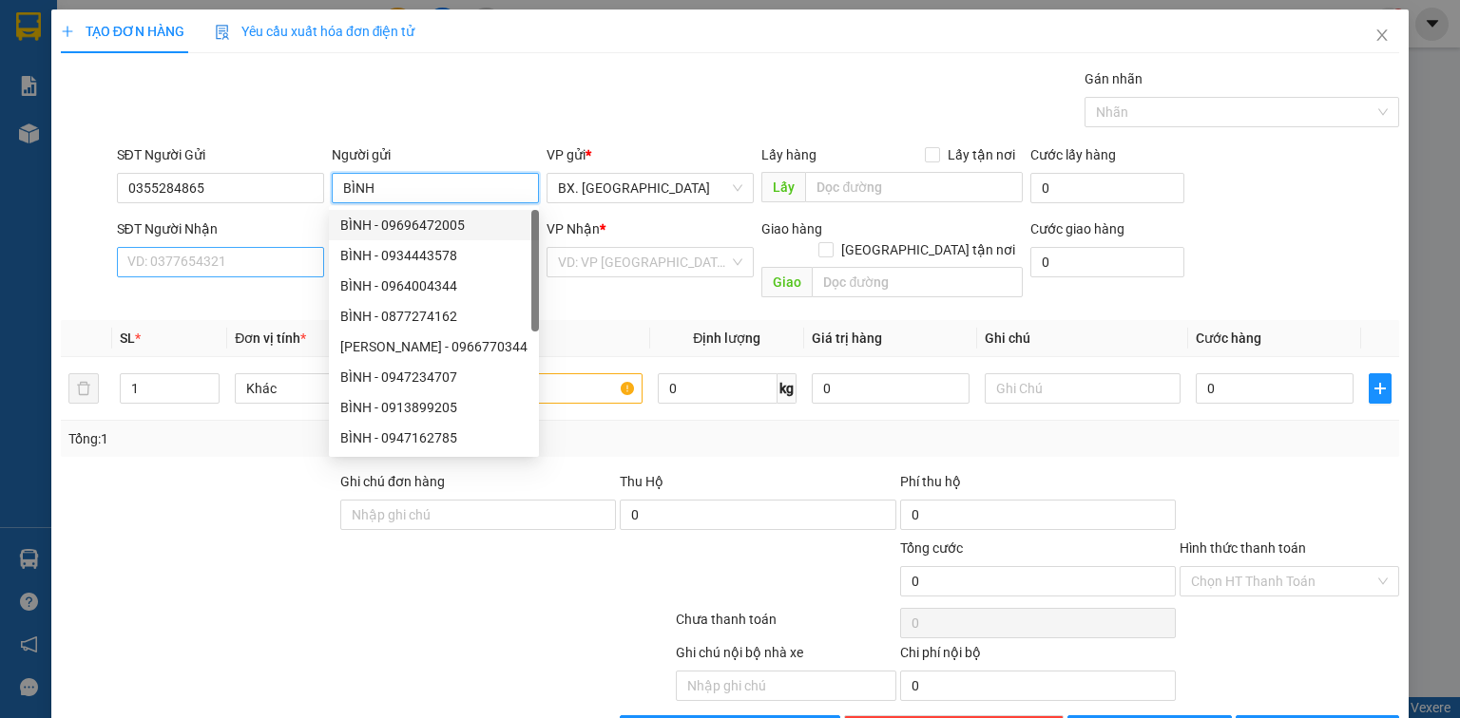
type input "BÌNH"
click at [213, 271] on input "SĐT Người Nhận" at bounding box center [220, 262] width 207 height 30
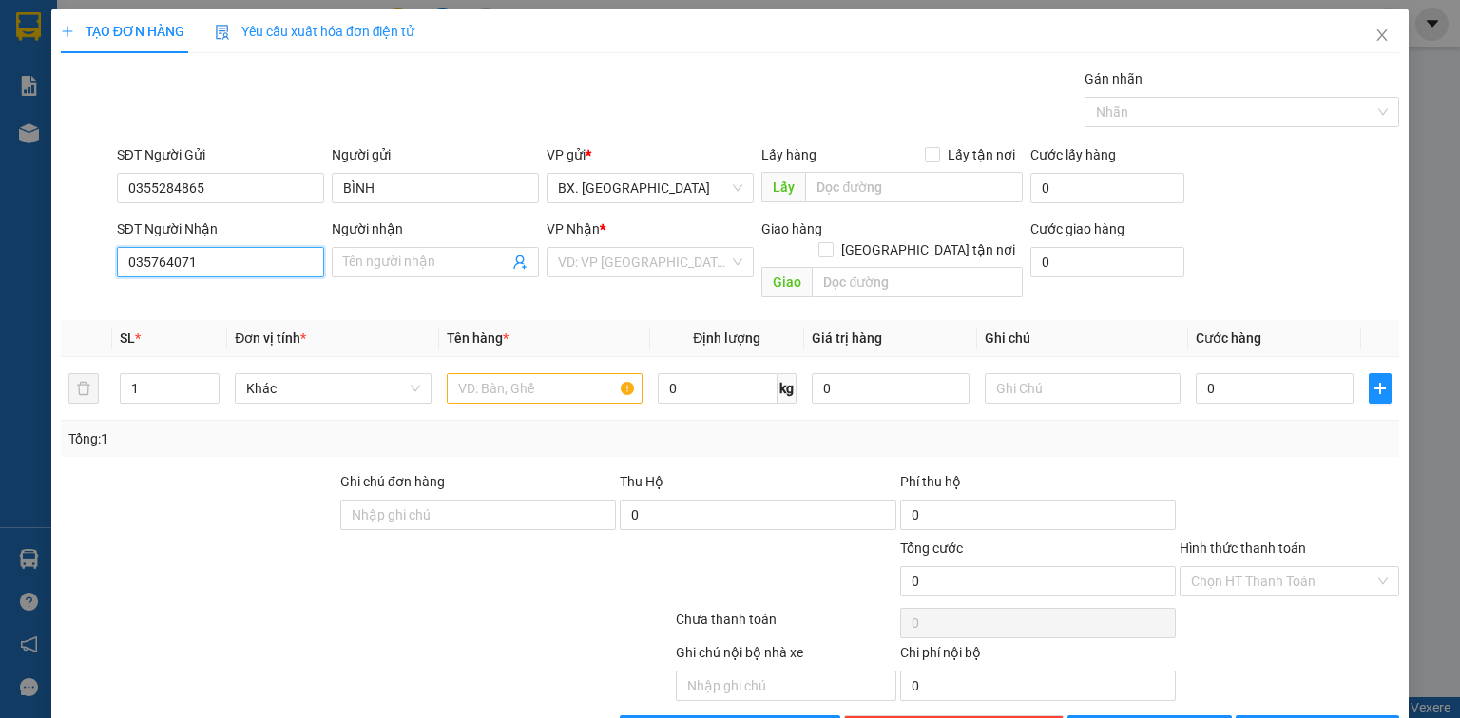
type input "0357640710"
click at [231, 306] on div "0357640710 - YẾN TRINH" at bounding box center [220, 299] width 187 height 21
type input "[PERSON_NAME]"
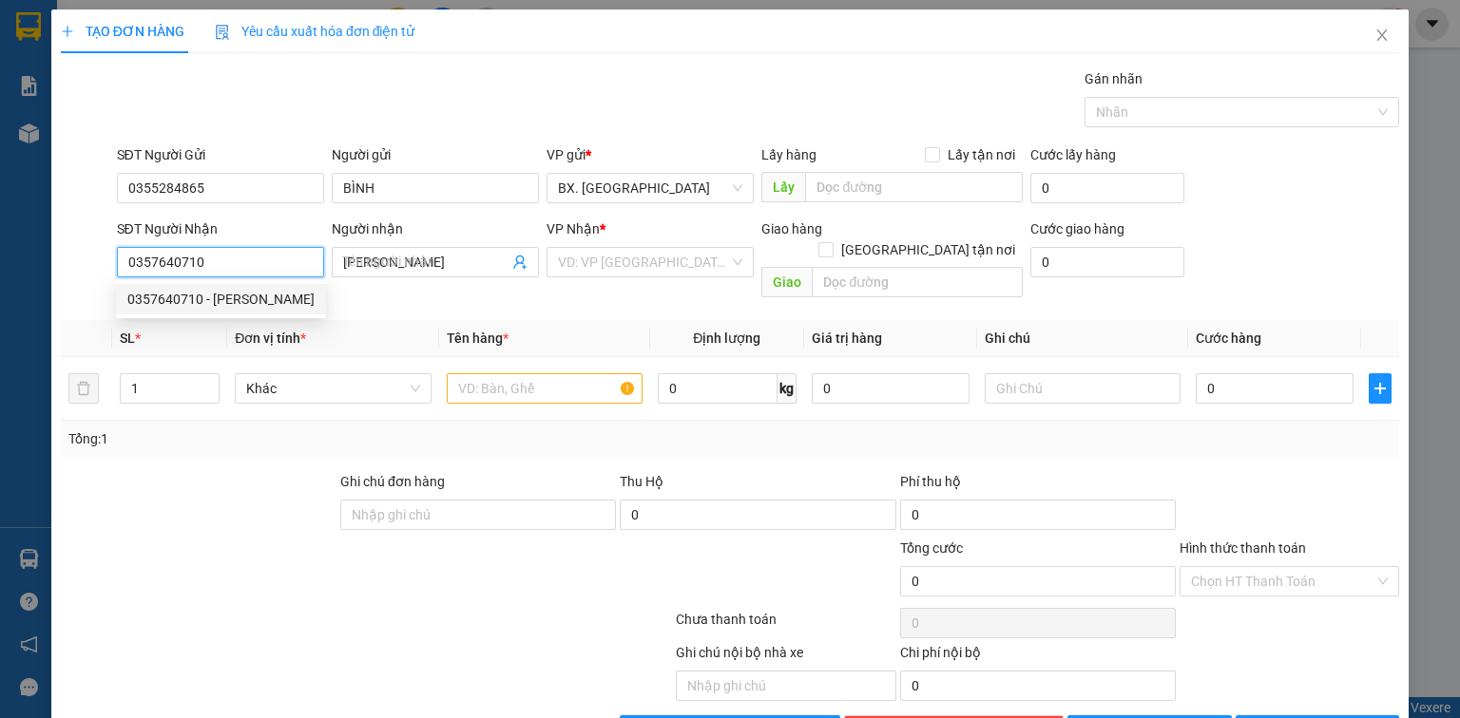
type input "40.000"
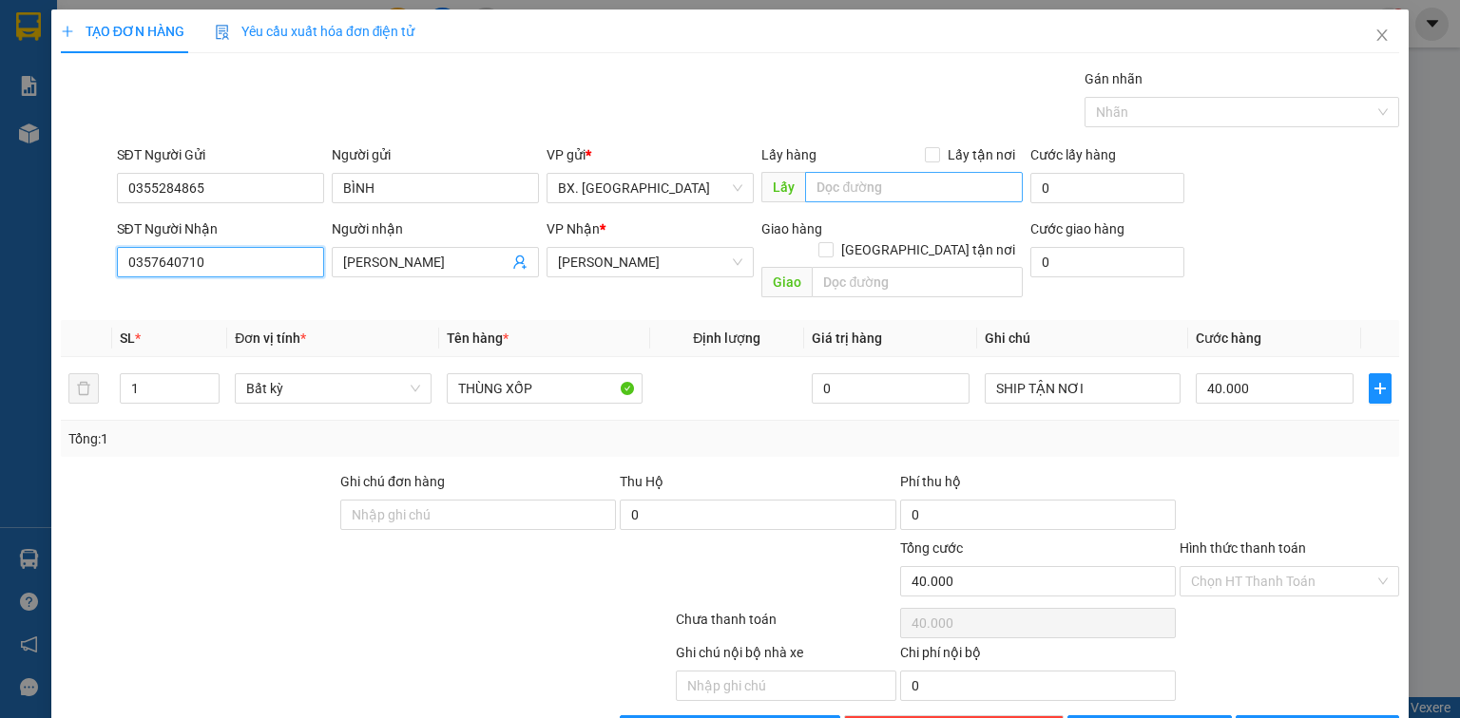
type input "0357640710"
click at [832, 183] on input "text" at bounding box center [914, 187] width 218 height 30
click at [833, 242] on span at bounding box center [825, 249] width 15 height 15
click at [831, 242] on input "[GEOGRAPHIC_DATA] tận nơi" at bounding box center [824, 248] width 13 height 13
checkbox input "true"
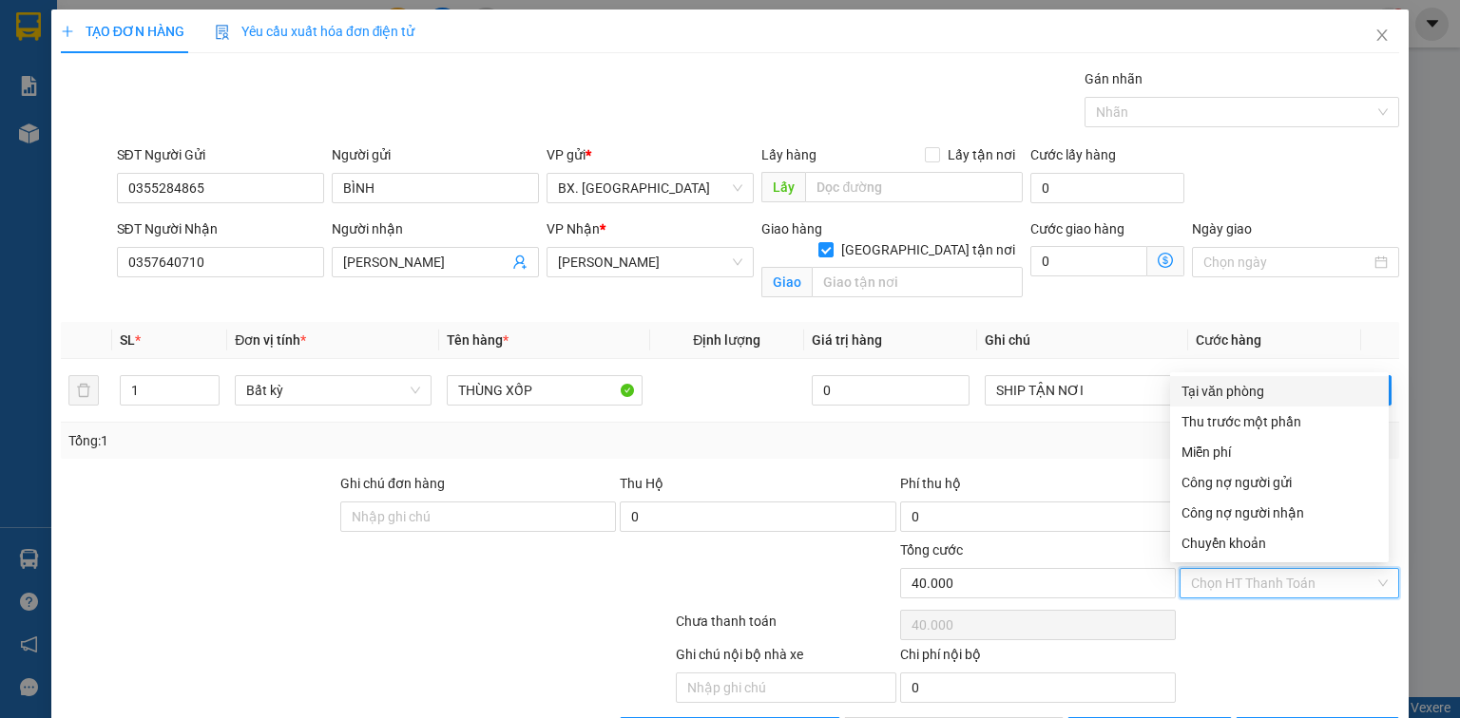
click at [1247, 571] on input "Hình thức thanh toán" at bounding box center [1282, 583] width 183 height 29
click at [1262, 391] on div "Tại văn phòng" at bounding box center [1279, 391] width 196 height 21
type input "0"
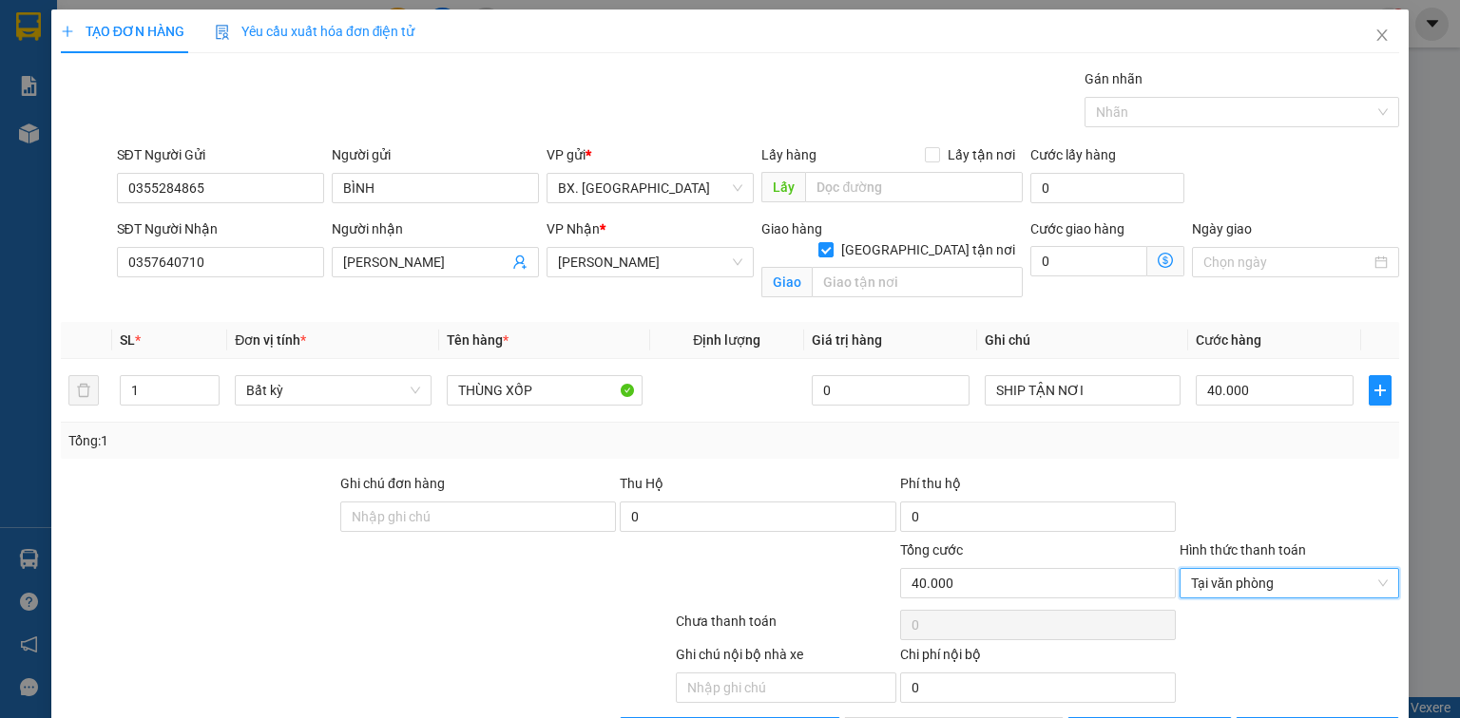
scroll to position [64, 0]
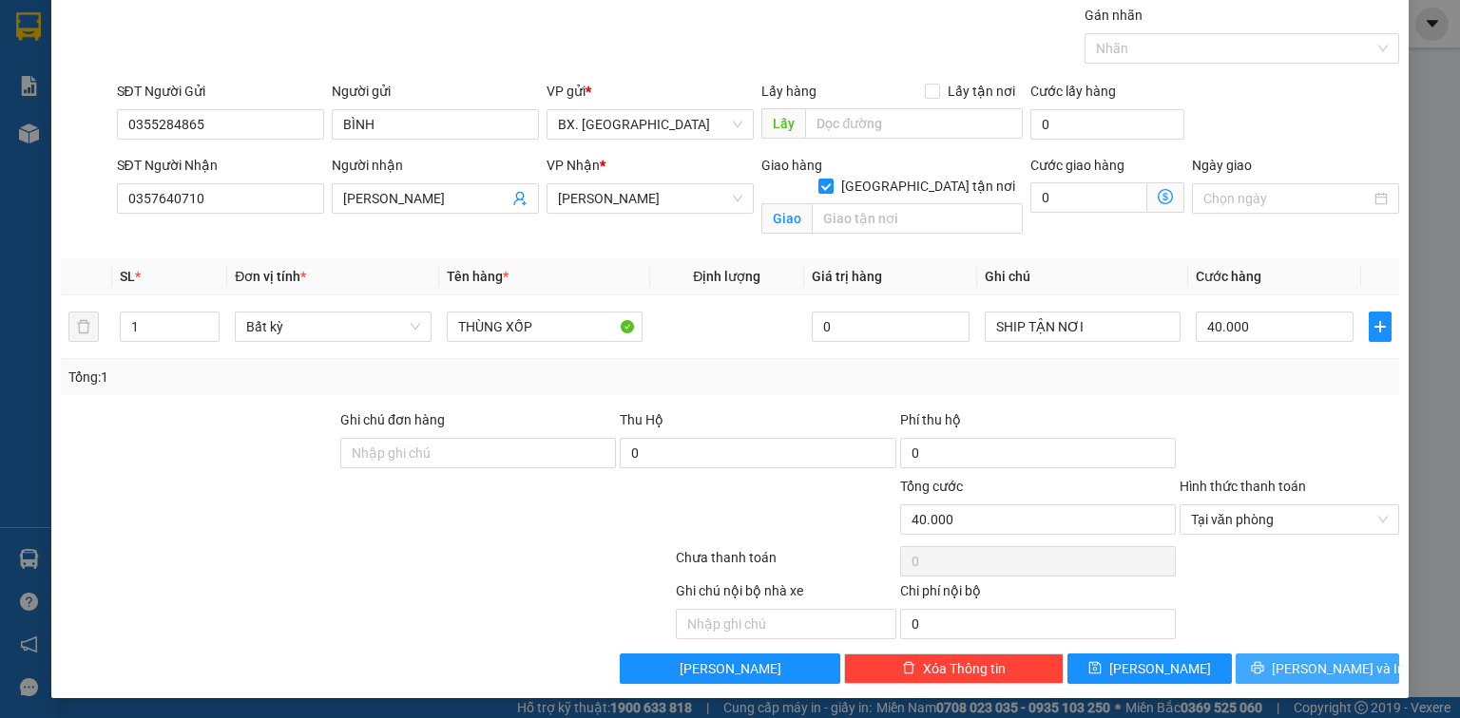
click at [1316, 669] on span "[PERSON_NAME] và In" at bounding box center [1337, 669] width 133 height 21
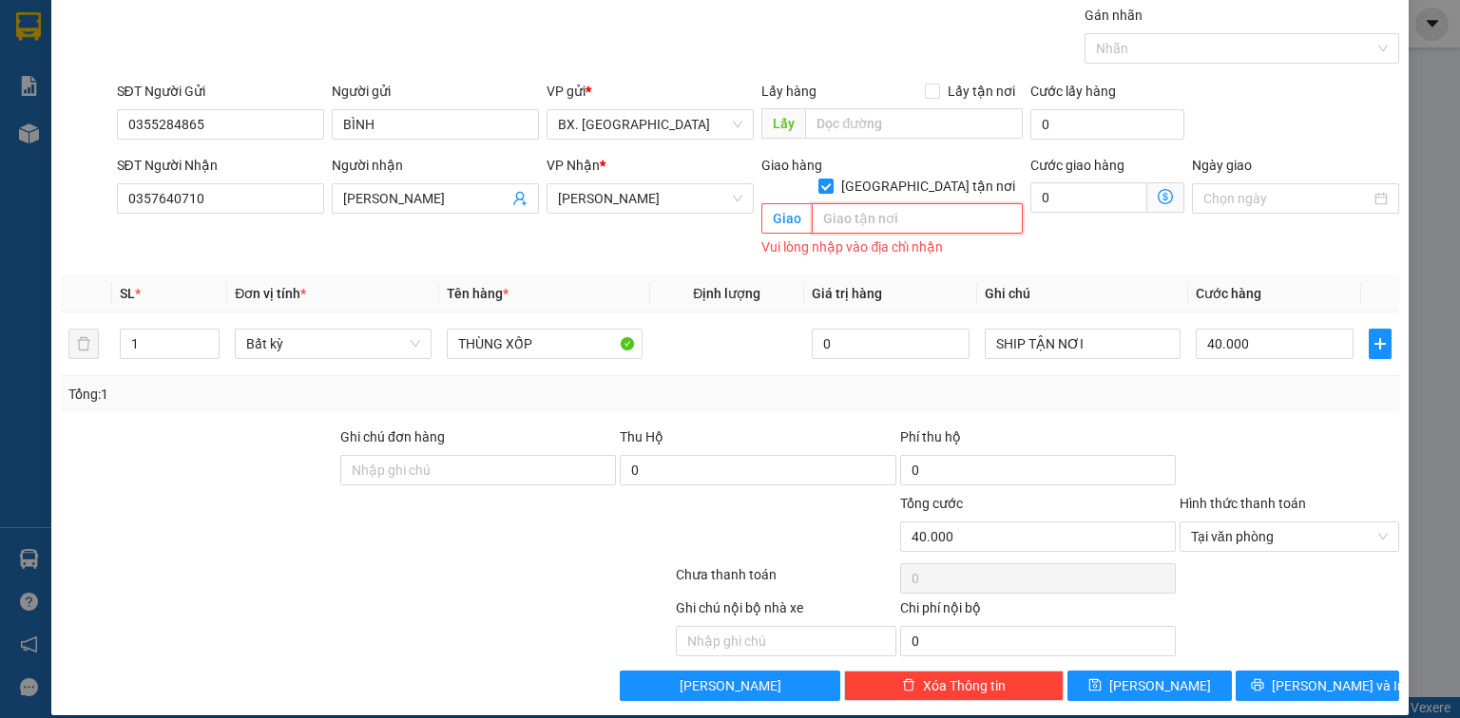
click at [874, 203] on input "text" at bounding box center [916, 218] width 211 height 30
click at [831, 179] on input "[GEOGRAPHIC_DATA] tận nơi" at bounding box center [824, 185] width 13 height 13
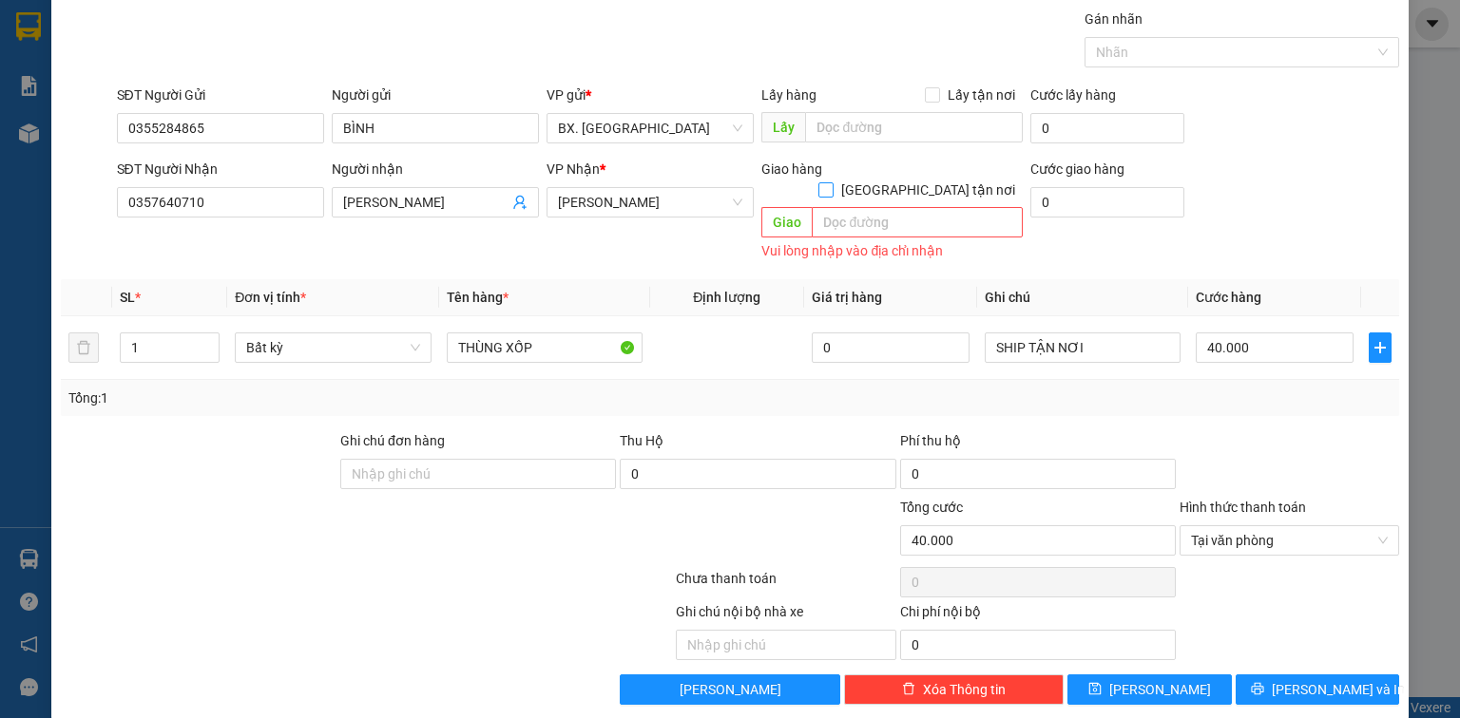
click at [831, 182] on input "[GEOGRAPHIC_DATA] tận nơi" at bounding box center [824, 188] width 13 height 13
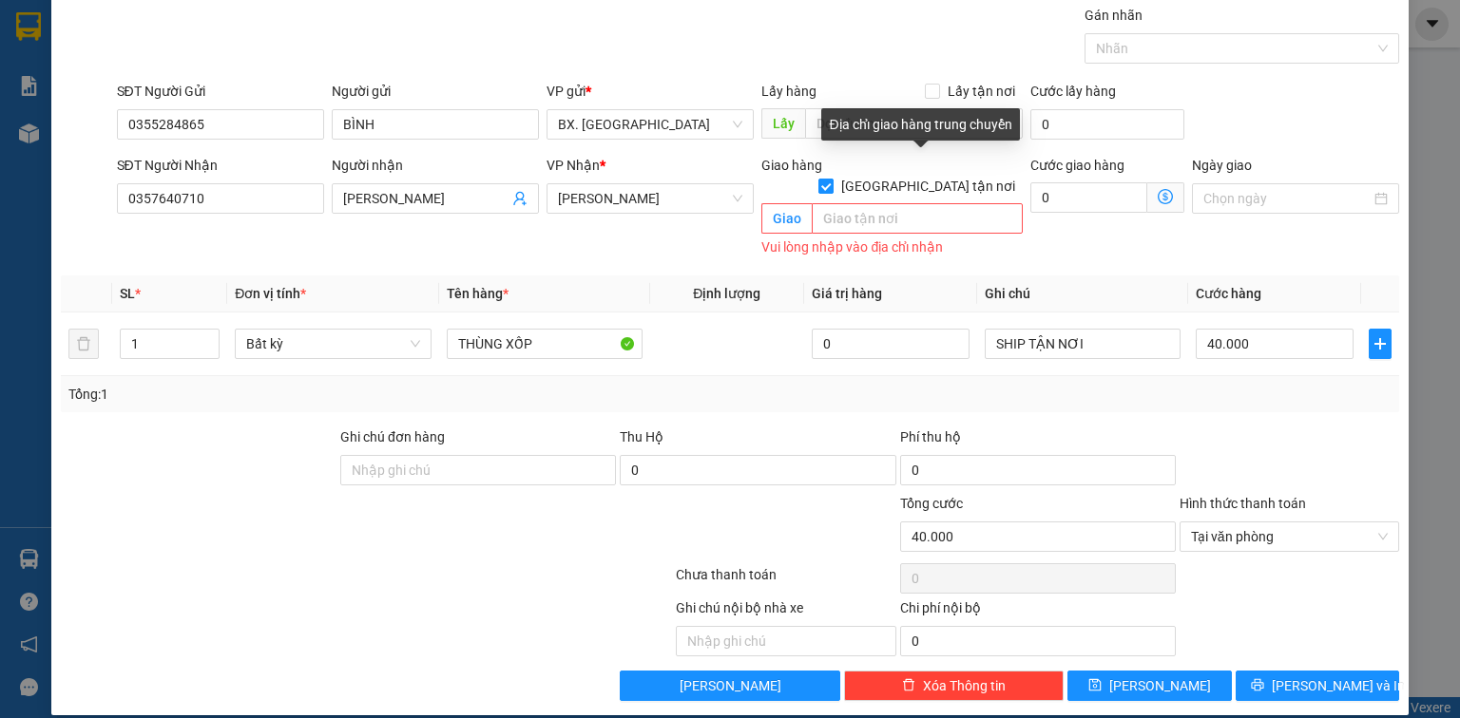
click at [831, 179] on input "[GEOGRAPHIC_DATA] tận nơi" at bounding box center [824, 185] width 13 height 13
checkbox input "false"
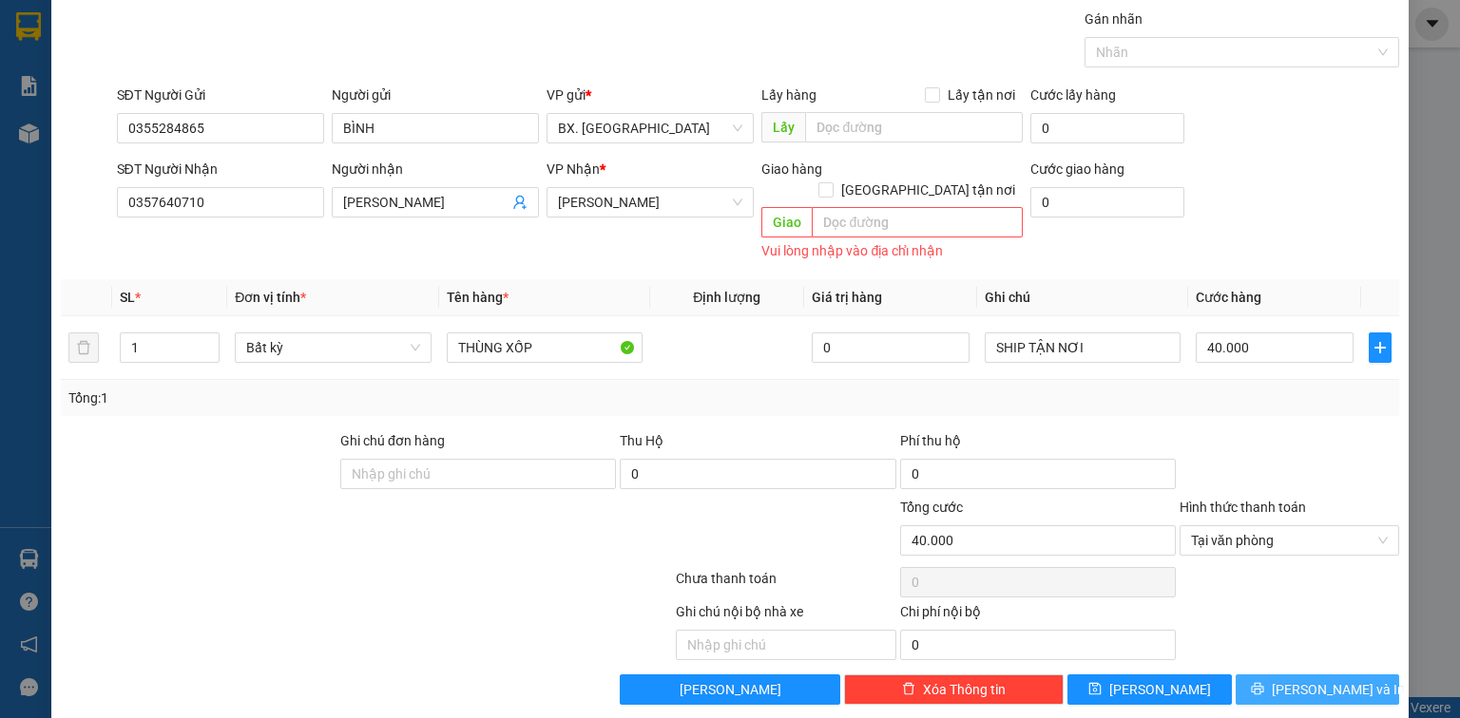
click at [1297, 679] on span "[PERSON_NAME] và In" at bounding box center [1337, 689] width 133 height 21
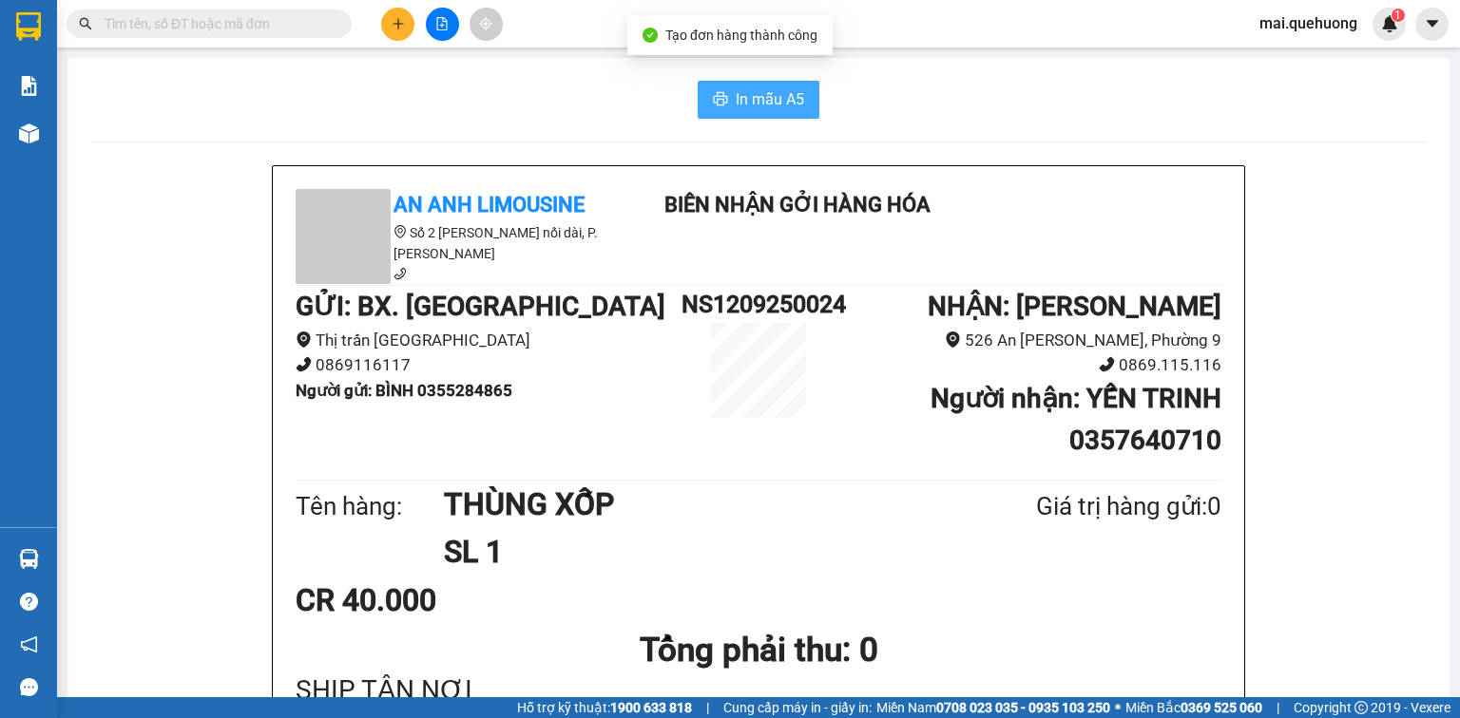
click at [744, 99] on span "In mẫu A5" at bounding box center [769, 99] width 68 height 24
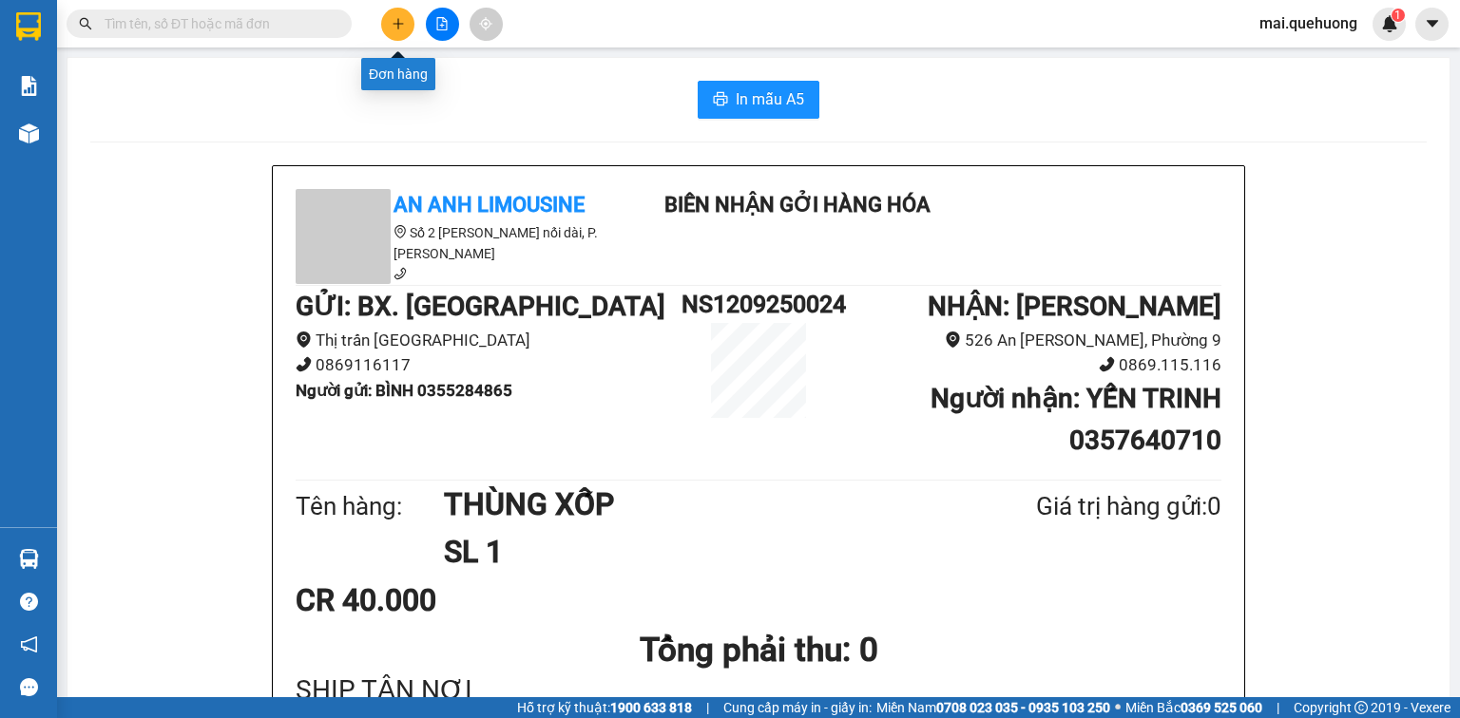
click at [401, 27] on icon "plus" at bounding box center [397, 23] width 13 height 13
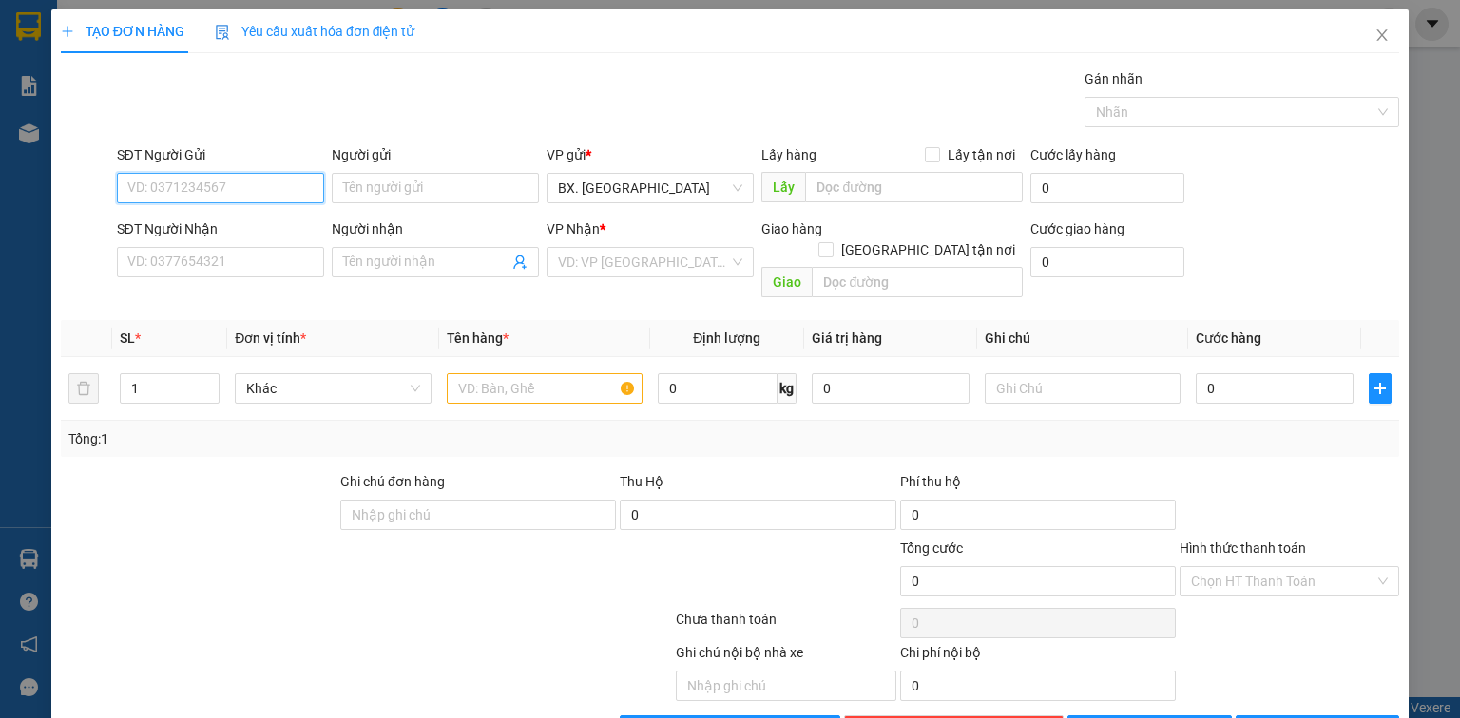
click at [240, 176] on input "SĐT Người Gửi" at bounding box center [220, 188] width 207 height 30
type input "0384709557"
click at [212, 226] on div "0384709557 - THẠCH" at bounding box center [218, 225] width 182 height 21
type input "THẠCH"
type input "0379095153"
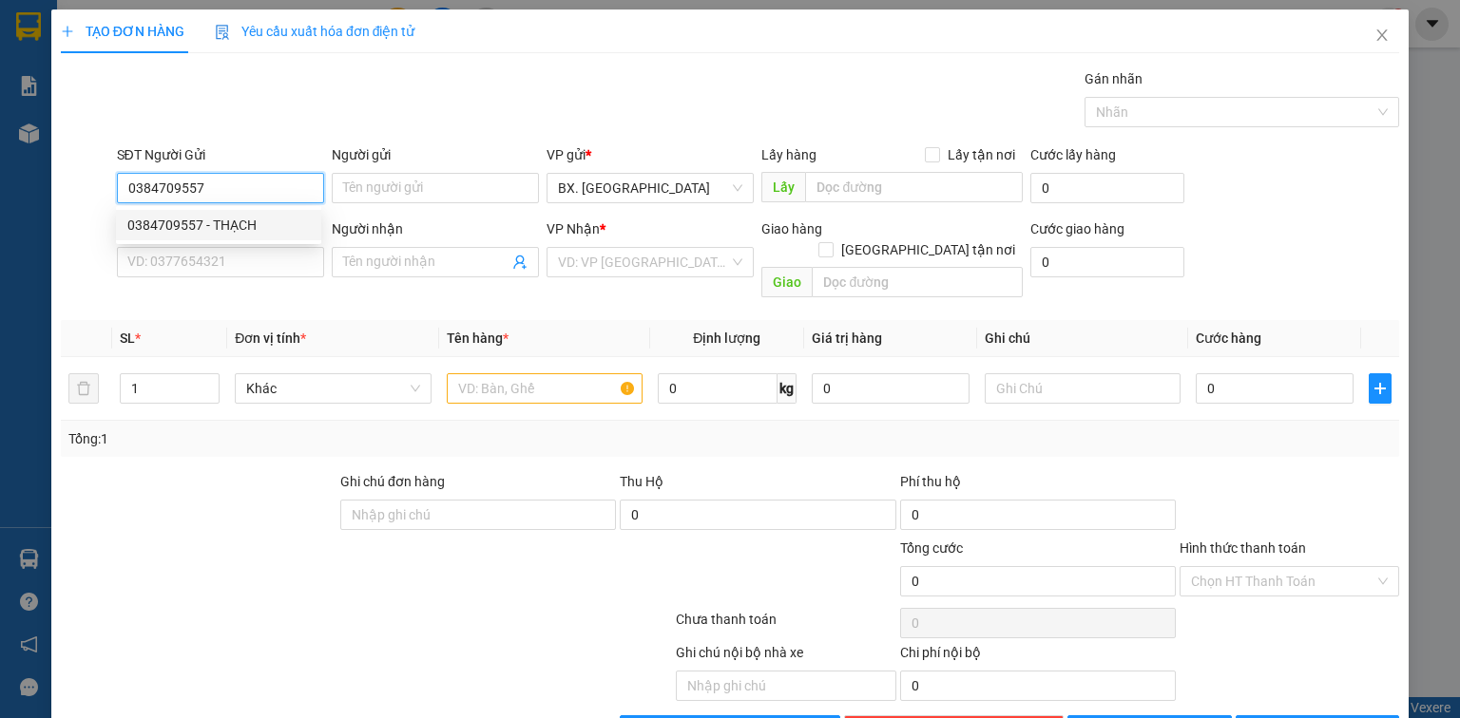
type input "NHÀN"
type input "30.000"
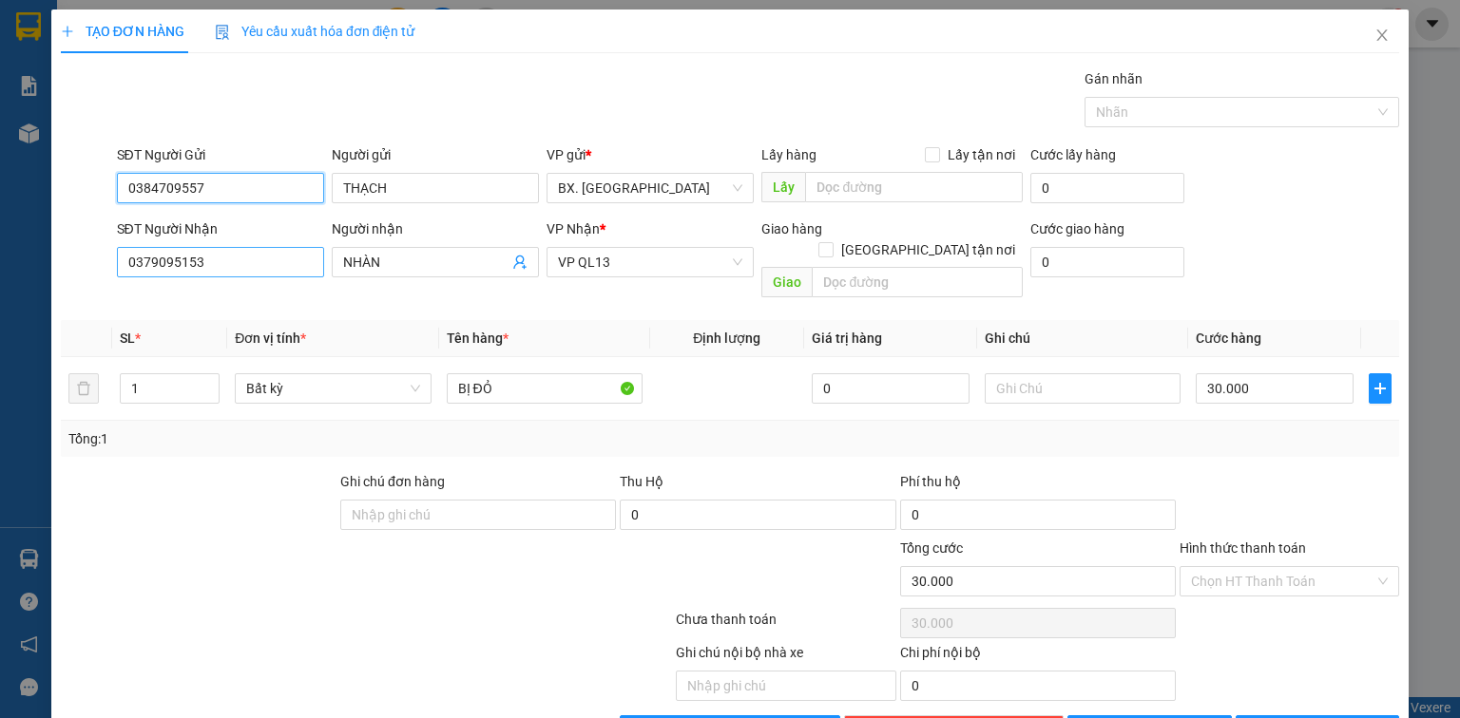
type input "0384709557"
click at [224, 260] on input "0379095153" at bounding box center [220, 262] width 207 height 30
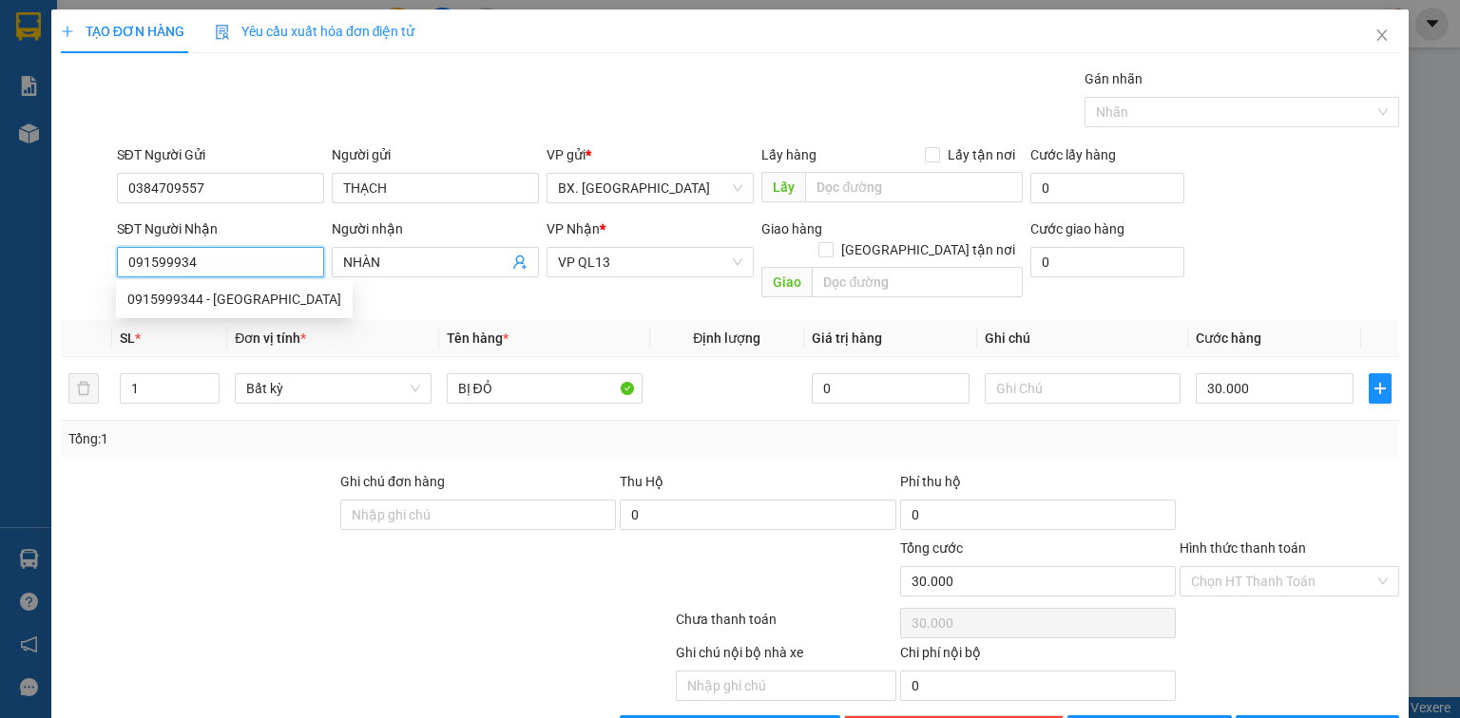
type input "0915999344"
click at [232, 304] on div "0915999344 - C Thủy" at bounding box center [234, 299] width 214 height 21
type input "C Thủy"
click at [639, 266] on span "[PERSON_NAME]" at bounding box center [650, 262] width 184 height 29
type input "0915999344"
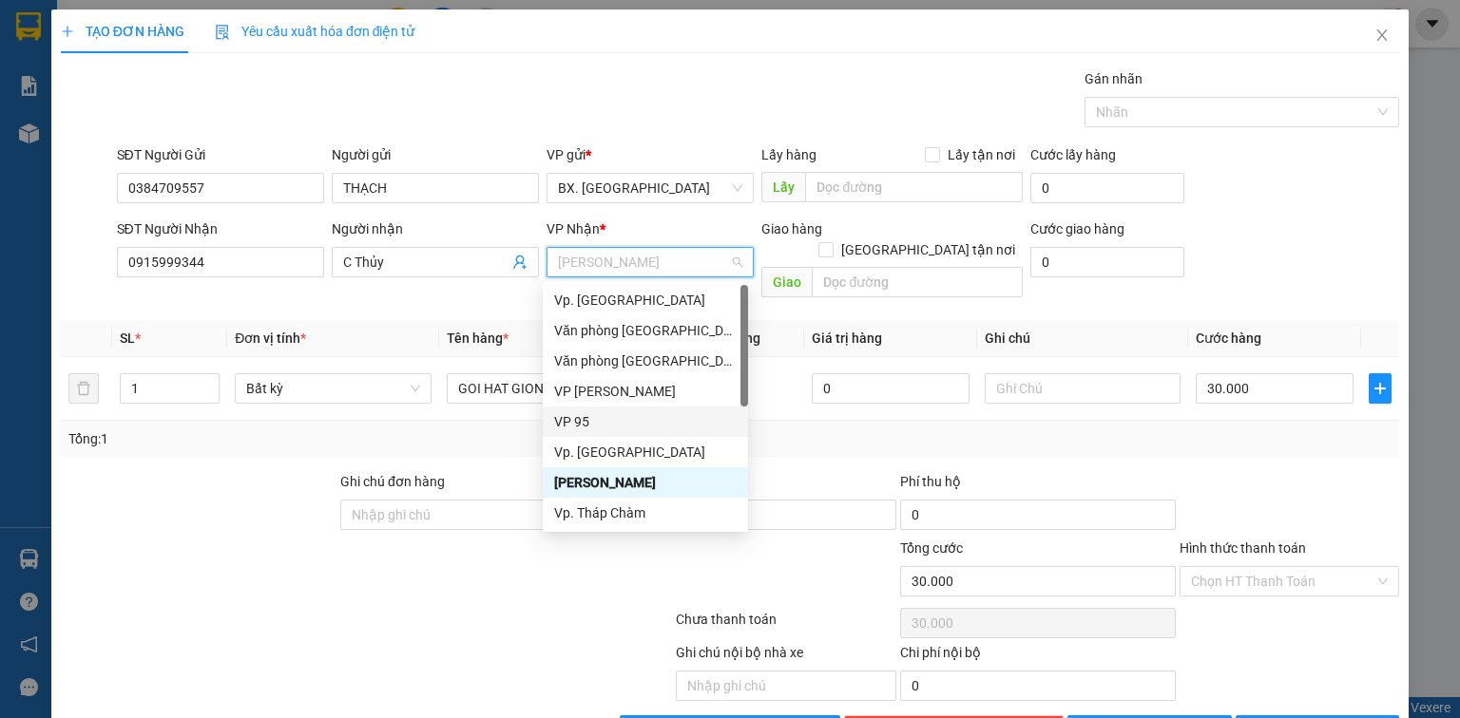
click at [611, 427] on div "VP 95" at bounding box center [645, 421] width 182 height 21
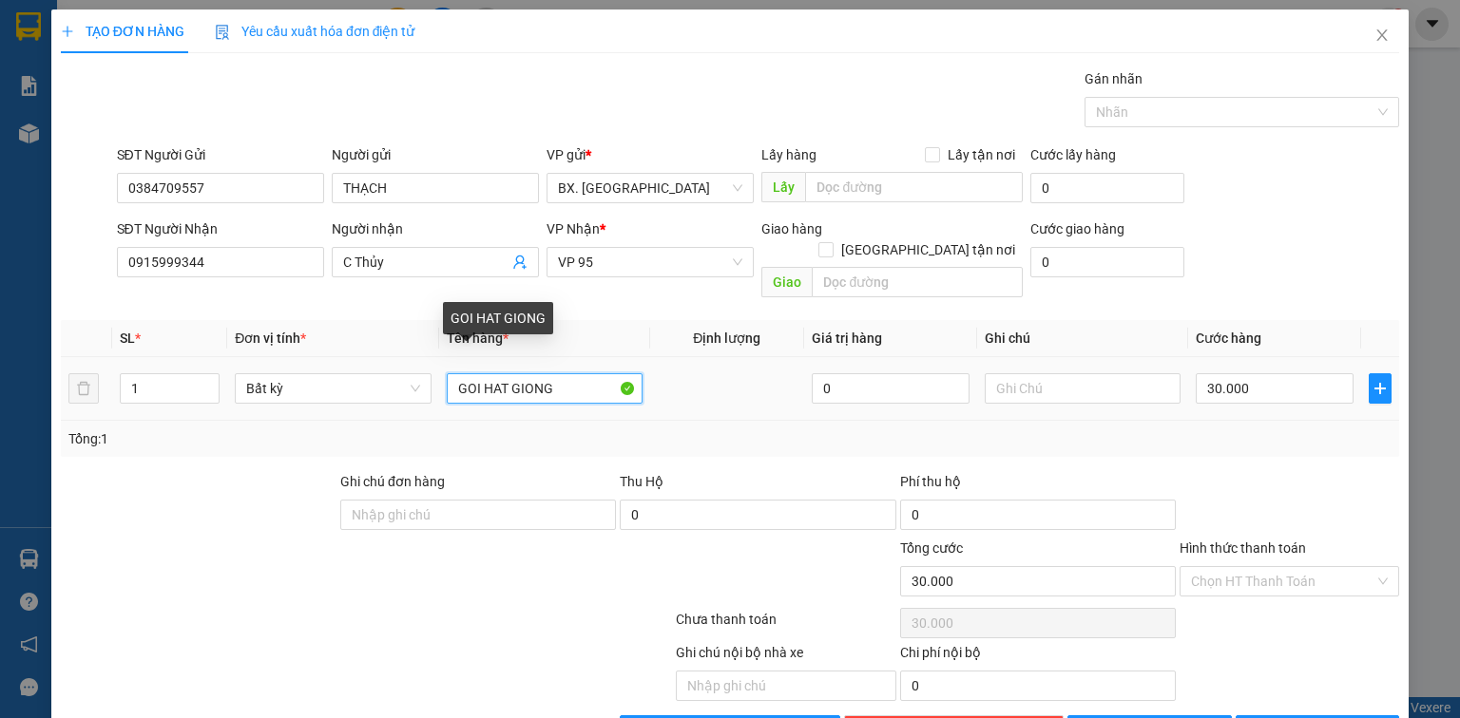
drag, startPoint x: 582, startPoint y: 369, endPoint x: 236, endPoint y: 395, distance: 347.8
click at [236, 395] on tr "1 Bất kỳ GOI HAT GIONG 0 30.000" at bounding box center [730, 389] width 1338 height 64
type input "BỊ ĐỎ"
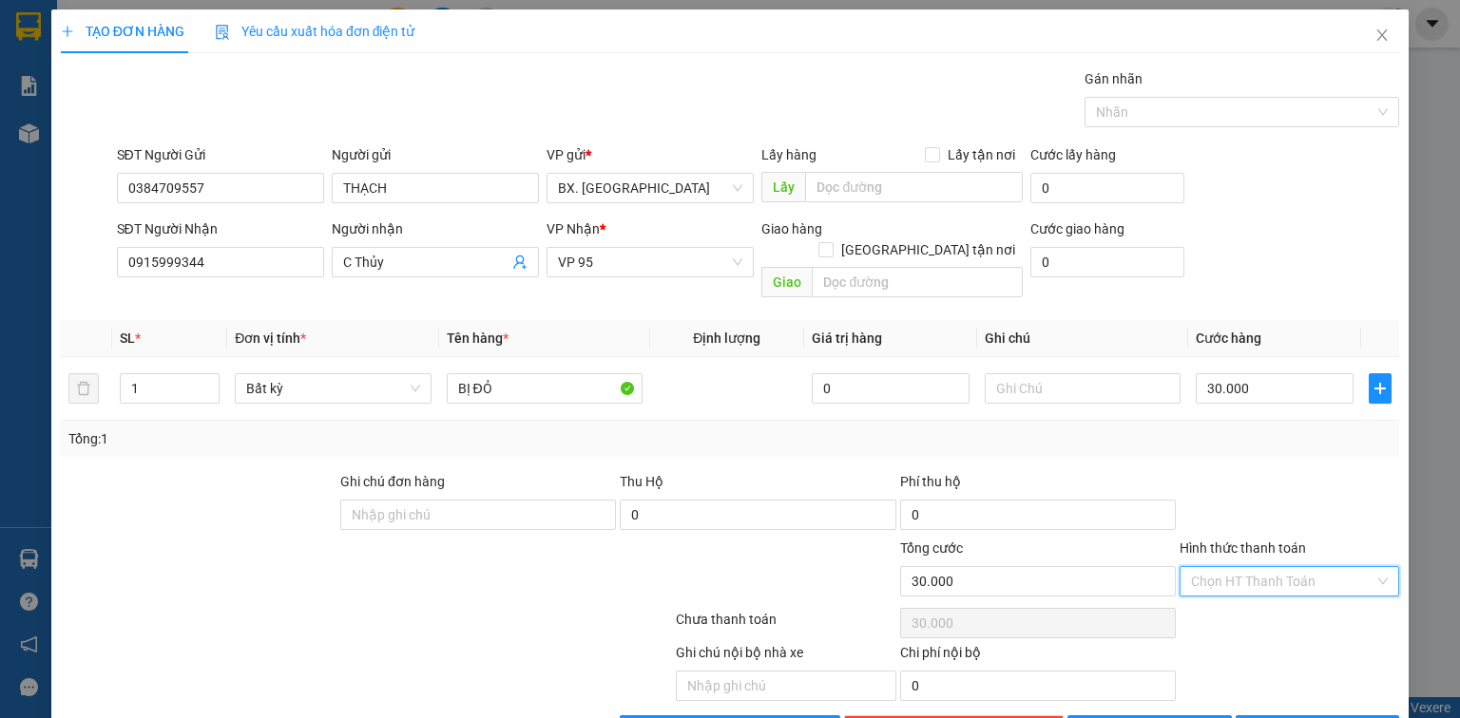
click at [1230, 567] on input "Hình thức thanh toán" at bounding box center [1282, 581] width 183 height 29
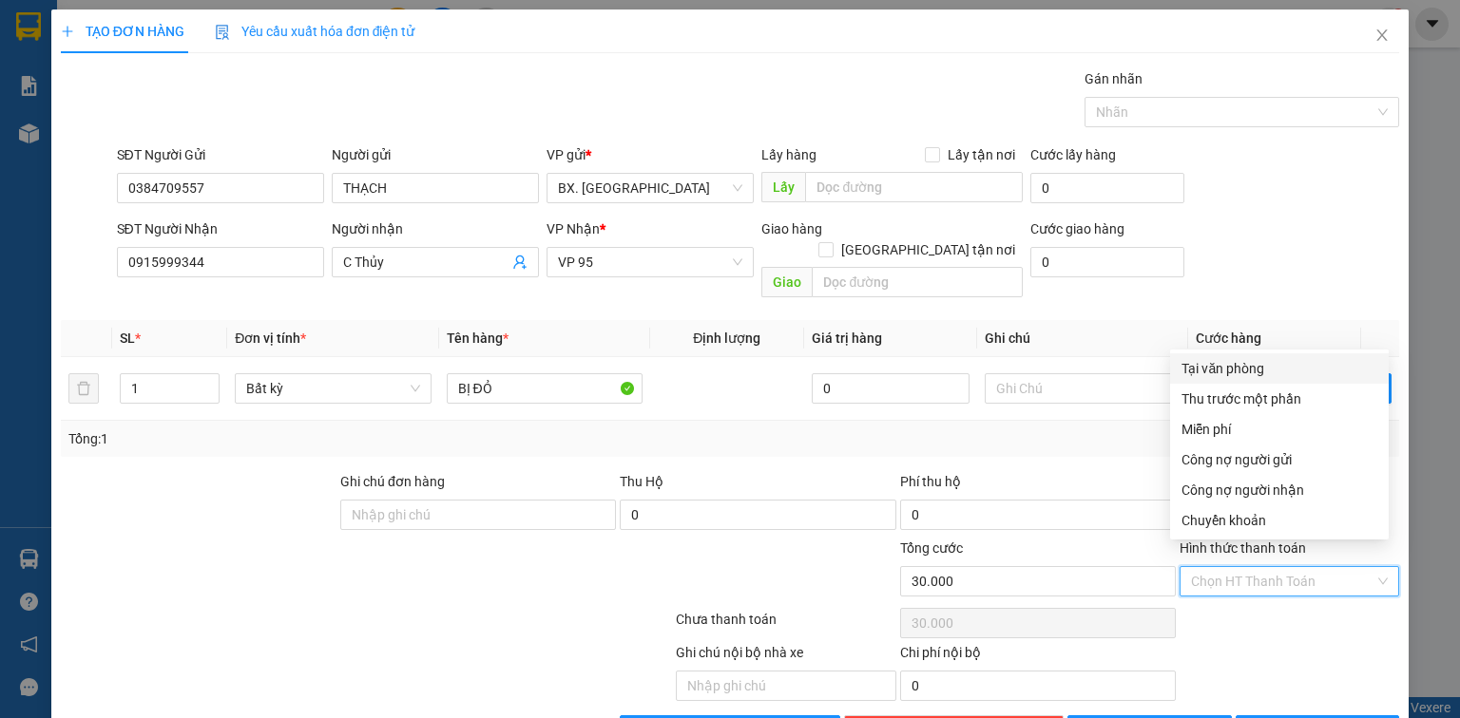
drag, startPoint x: 1239, startPoint y: 370, endPoint x: 1237, endPoint y: 396, distance: 26.7
click at [1239, 371] on div "Tại văn phòng" at bounding box center [1279, 368] width 196 height 21
type input "0"
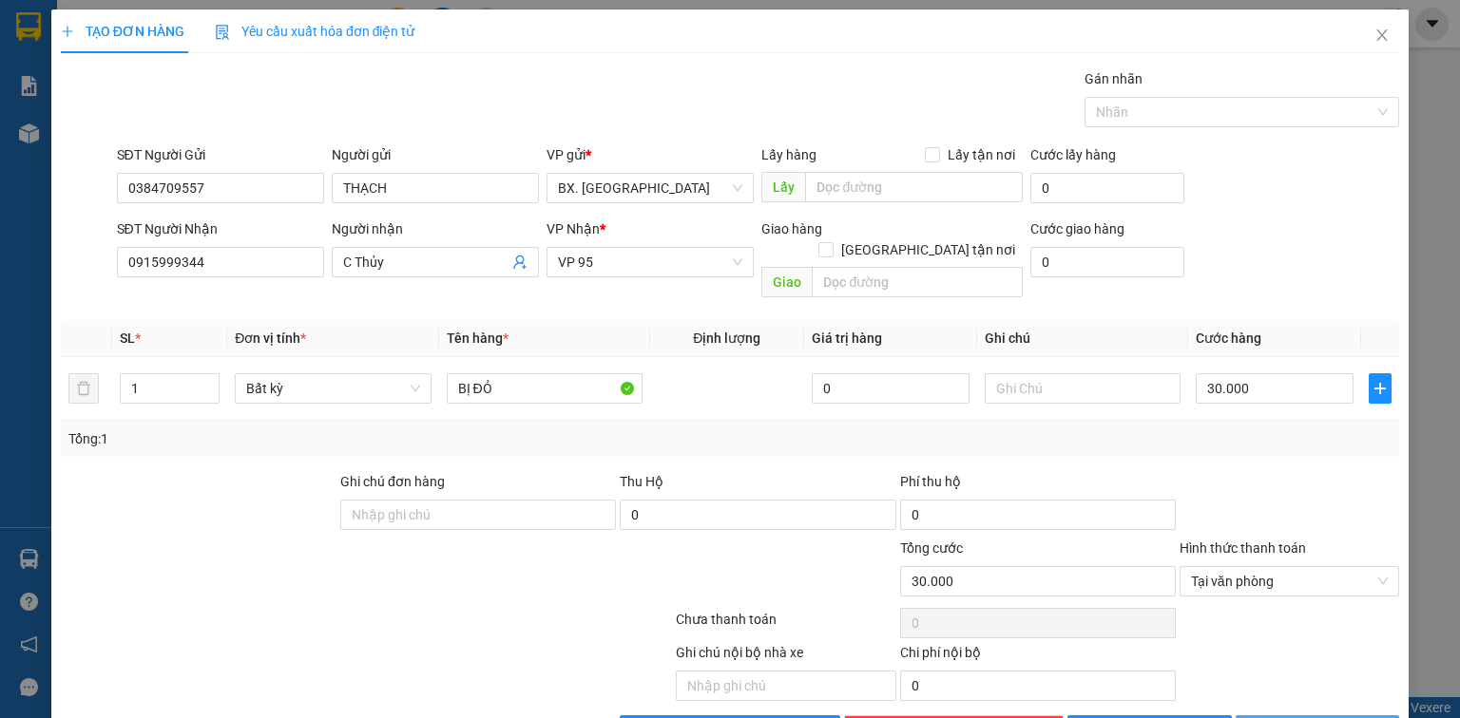
click at [1291, 717] on span "[PERSON_NAME] và In" at bounding box center [1337, 730] width 133 height 21
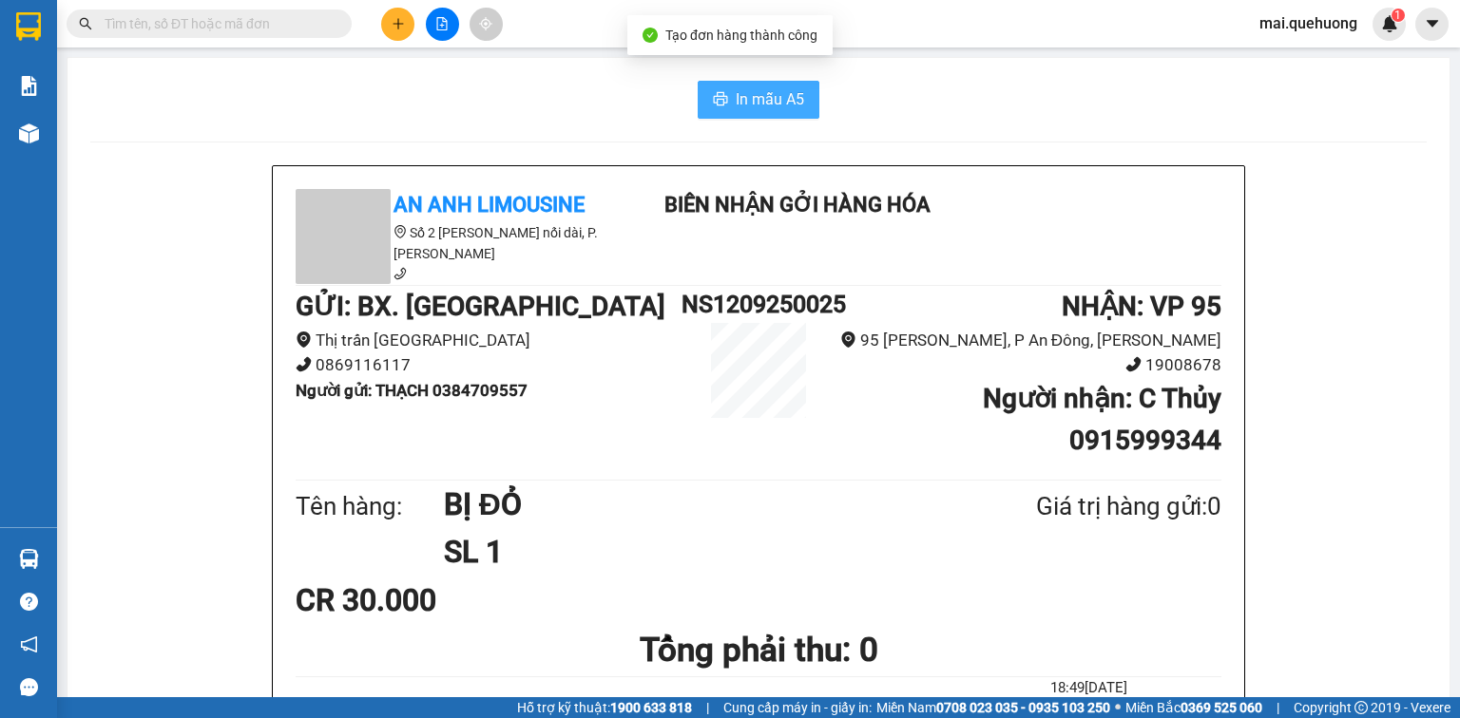
click at [806, 90] on button "In mẫu A5" at bounding box center [758, 100] width 122 height 38
click at [388, 22] on button at bounding box center [397, 24] width 33 height 33
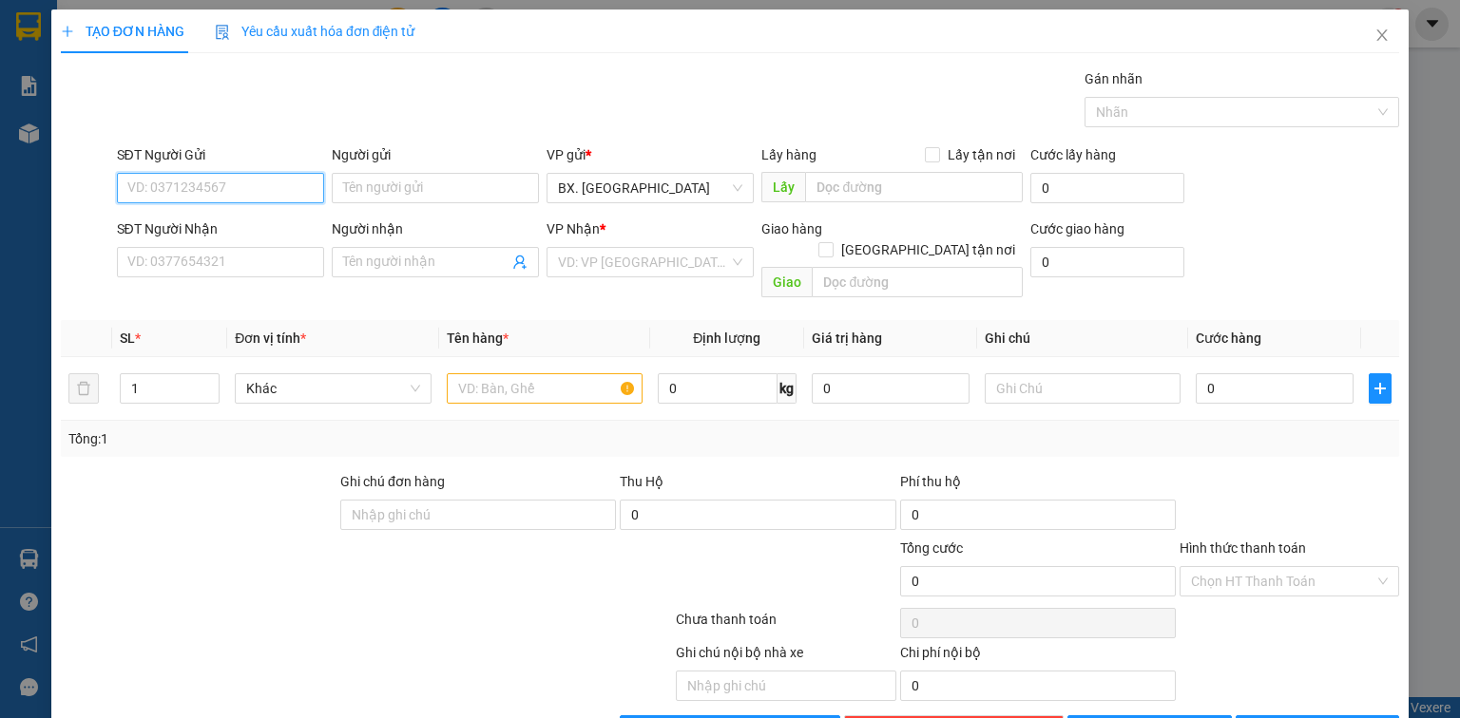
click at [262, 190] on input "SĐT Người Gửi" at bounding box center [220, 188] width 207 height 30
click at [241, 179] on input "SĐT Người Gửi" at bounding box center [220, 188] width 207 height 30
click at [404, 190] on input "Người gửi" at bounding box center [435, 188] width 207 height 30
type input "CHÚ THIÊN"
click at [280, 185] on input "SĐT Người Gửi" at bounding box center [220, 188] width 207 height 30
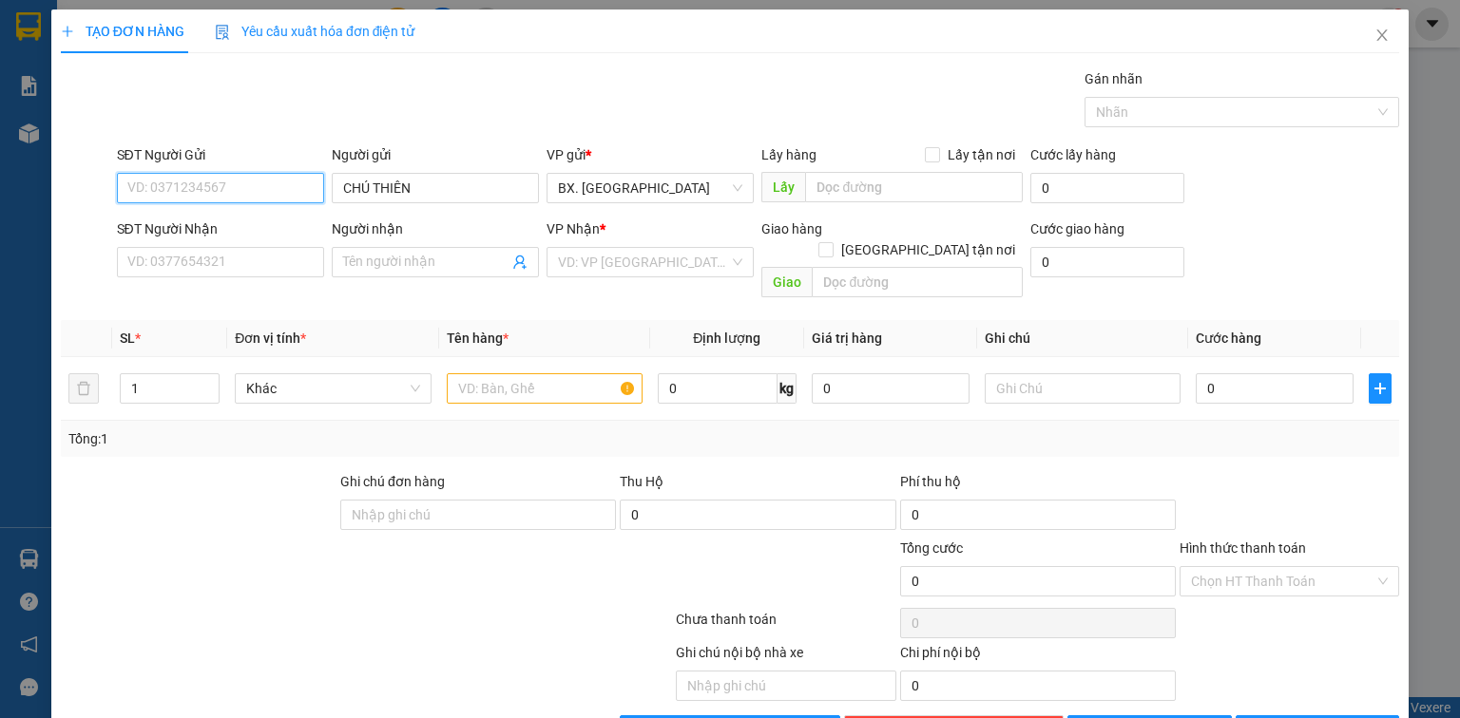
click at [194, 195] on input "SĐT Người Gửi" at bounding box center [220, 188] width 207 height 30
type input "0962746438"
click at [244, 222] on div "0962746438 - THIÊN" at bounding box center [218, 225] width 182 height 21
type input "THIÊN"
type input "0708514985"
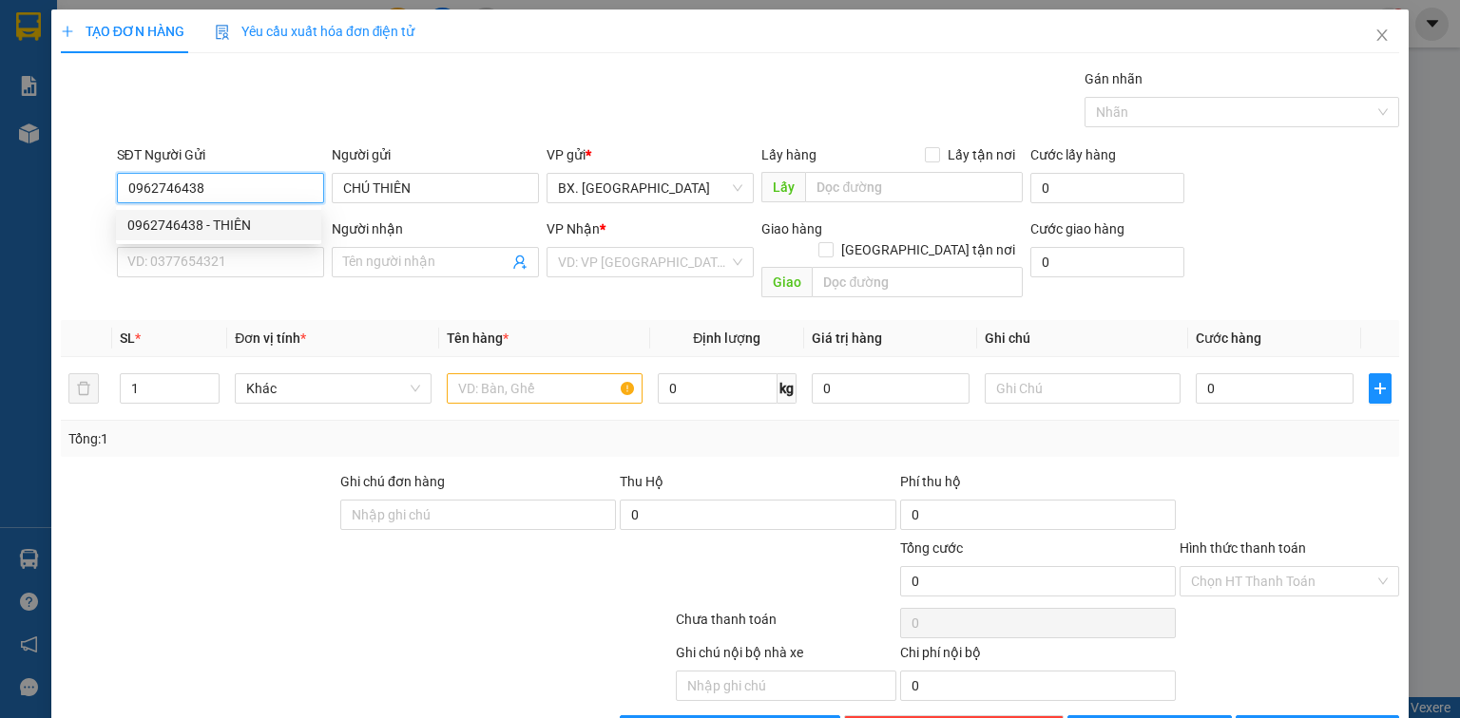
type input "A Tiến"
type input "30.000"
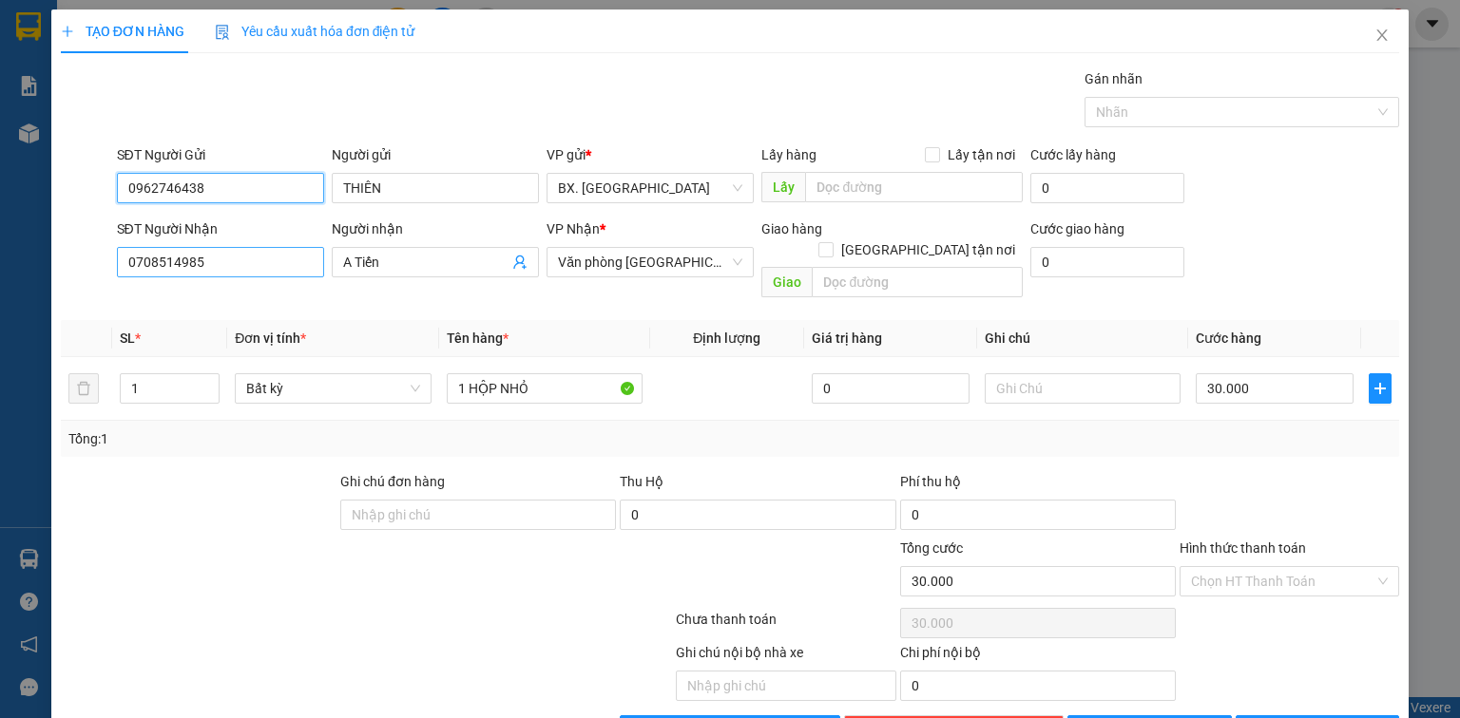
type input "0962746438"
click at [239, 266] on input "0708514985" at bounding box center [220, 262] width 207 height 30
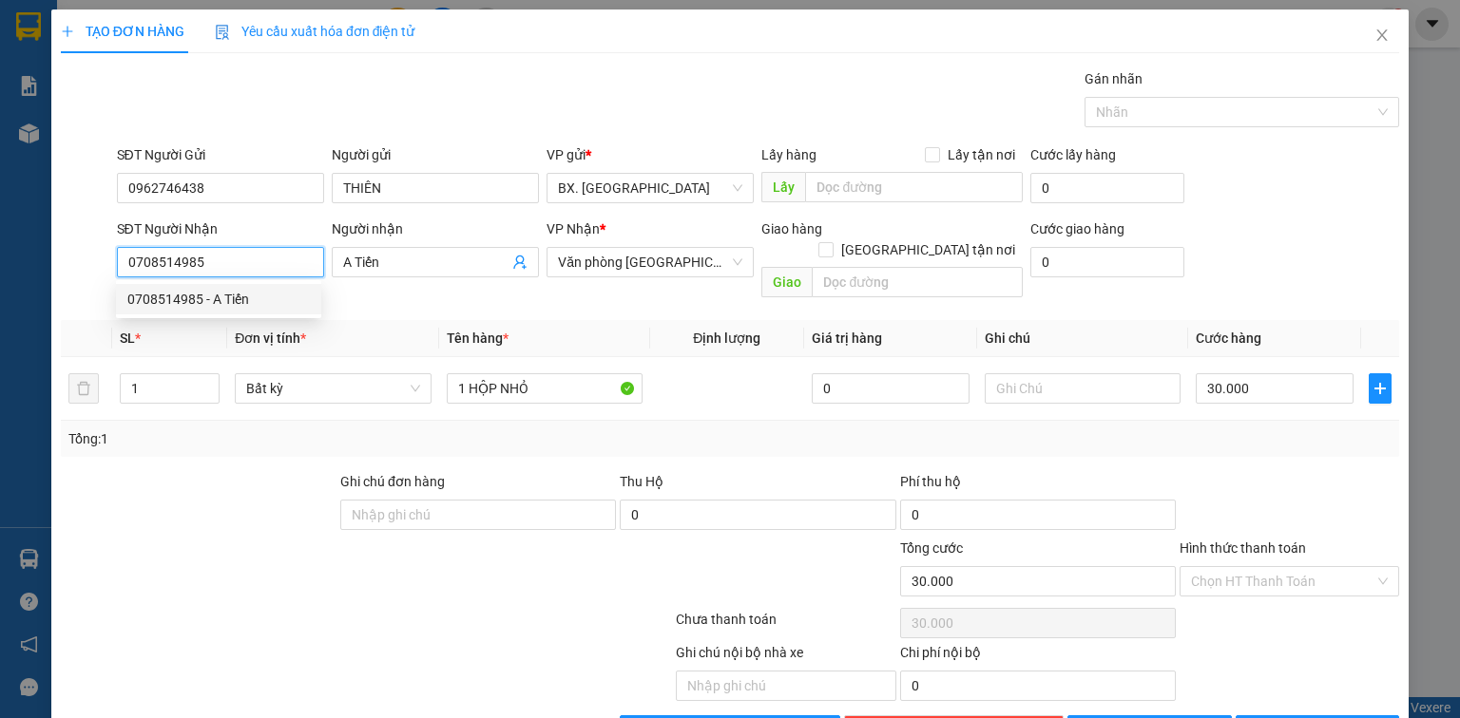
click at [239, 266] on input "0708514985" at bounding box center [220, 262] width 207 height 30
click at [217, 303] on div "0798884787 - HƯƠNG" at bounding box center [220, 299] width 187 height 21
type input "0798884787"
type input "HƯƠNG"
type input "40.000"
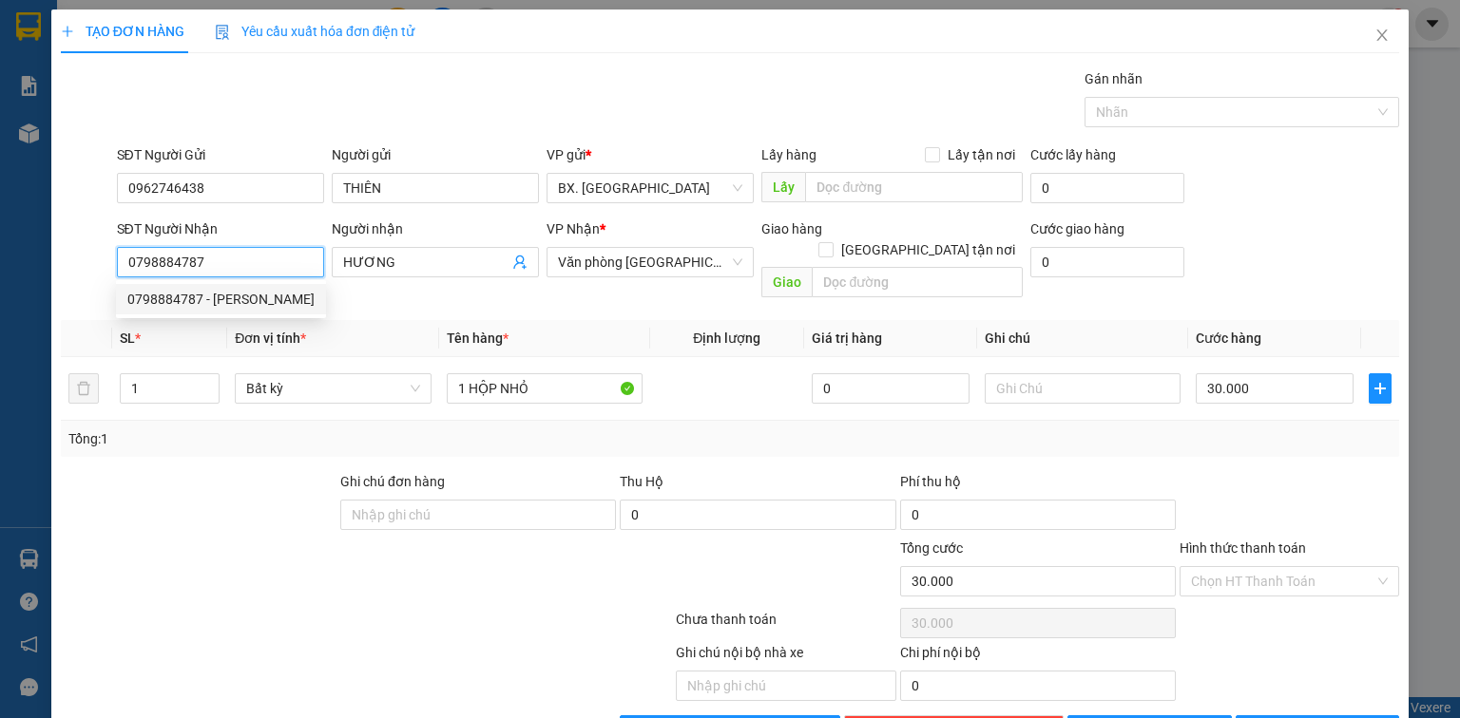
type input "40.000"
click at [677, 256] on span "Văn phòng [GEOGRAPHIC_DATA]" at bounding box center [650, 262] width 184 height 29
type input "0798884787"
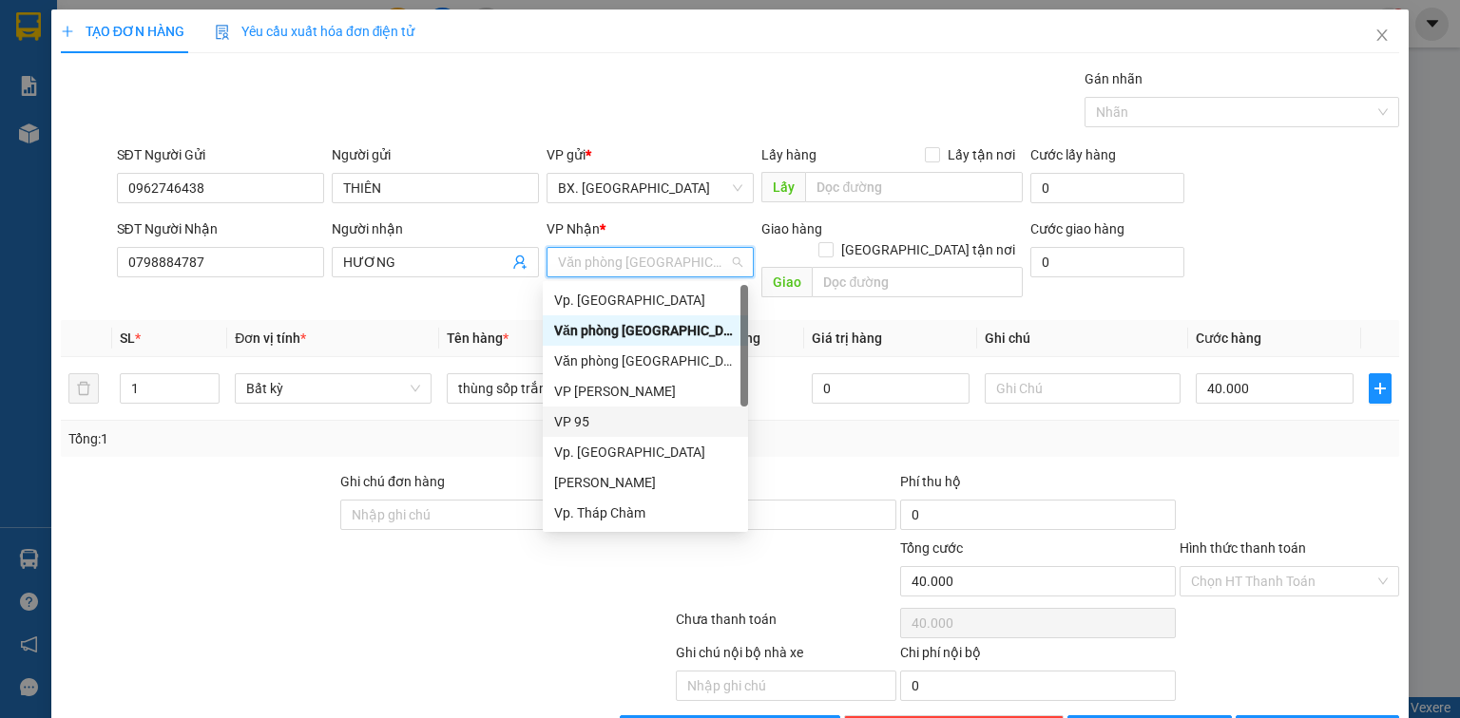
click at [628, 426] on div "VP 95" at bounding box center [645, 421] width 182 height 21
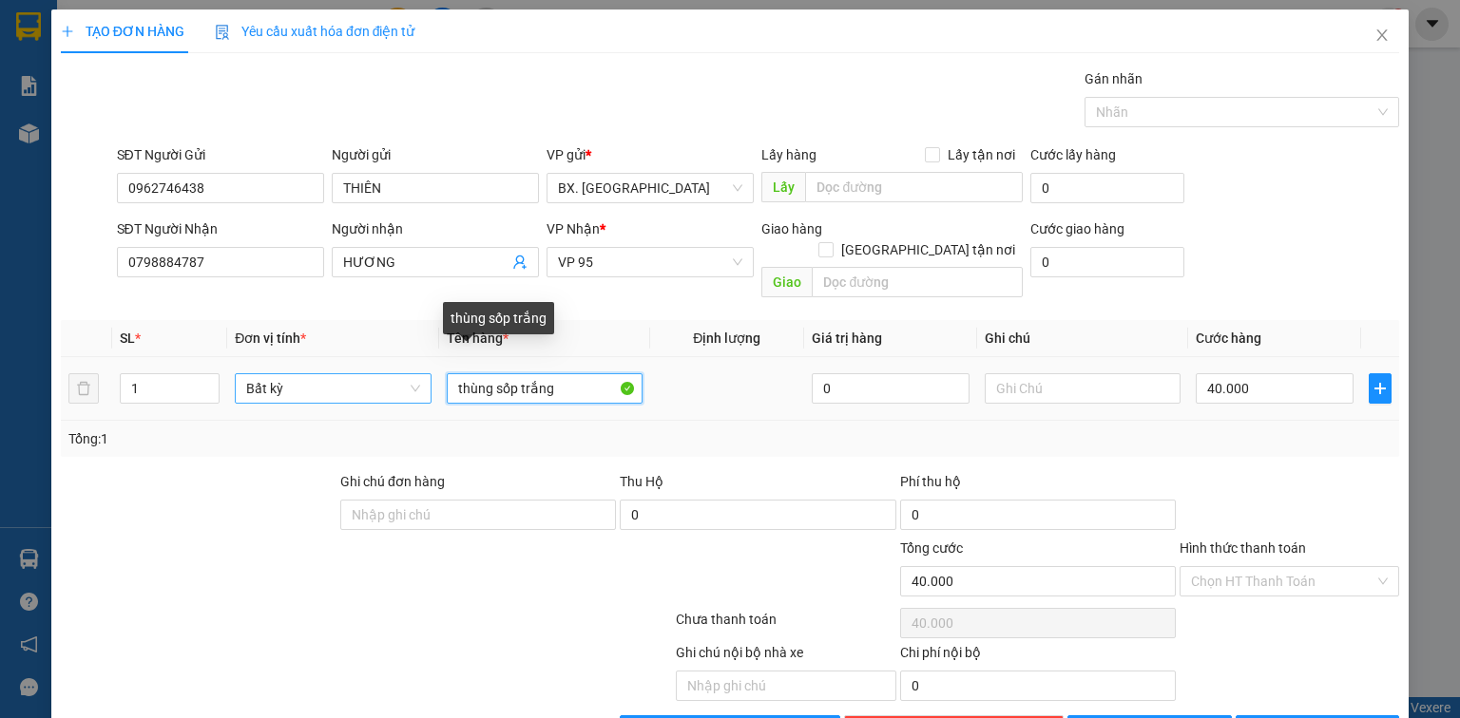
drag, startPoint x: 558, startPoint y: 366, endPoint x: 403, endPoint y: 364, distance: 154.9
click at [403, 364] on tr "1 Bất kỳ thùng sốp trắng 0 40.000" at bounding box center [730, 389] width 1338 height 64
type input "1 BAO ĐỎ"
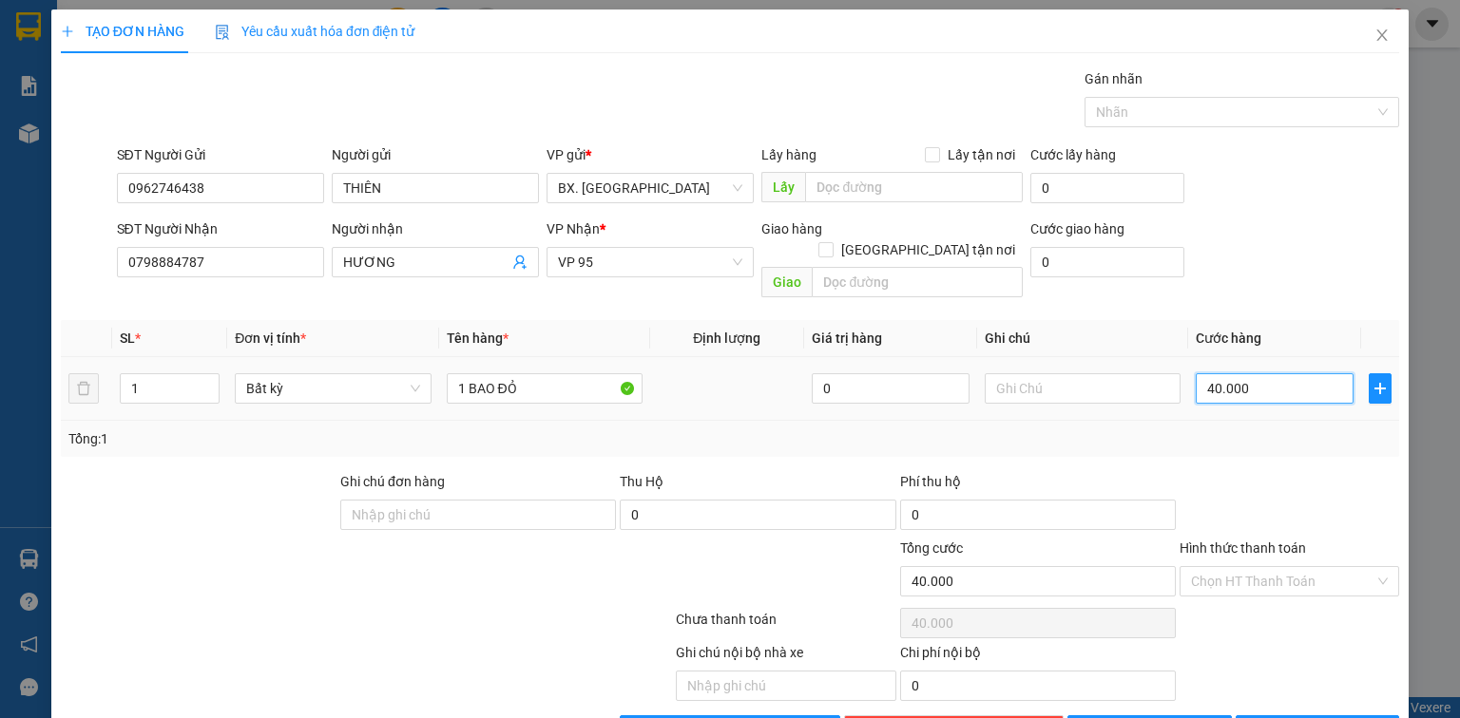
click at [1290, 373] on input "40.000" at bounding box center [1274, 388] width 158 height 30
type input "6"
type input "60"
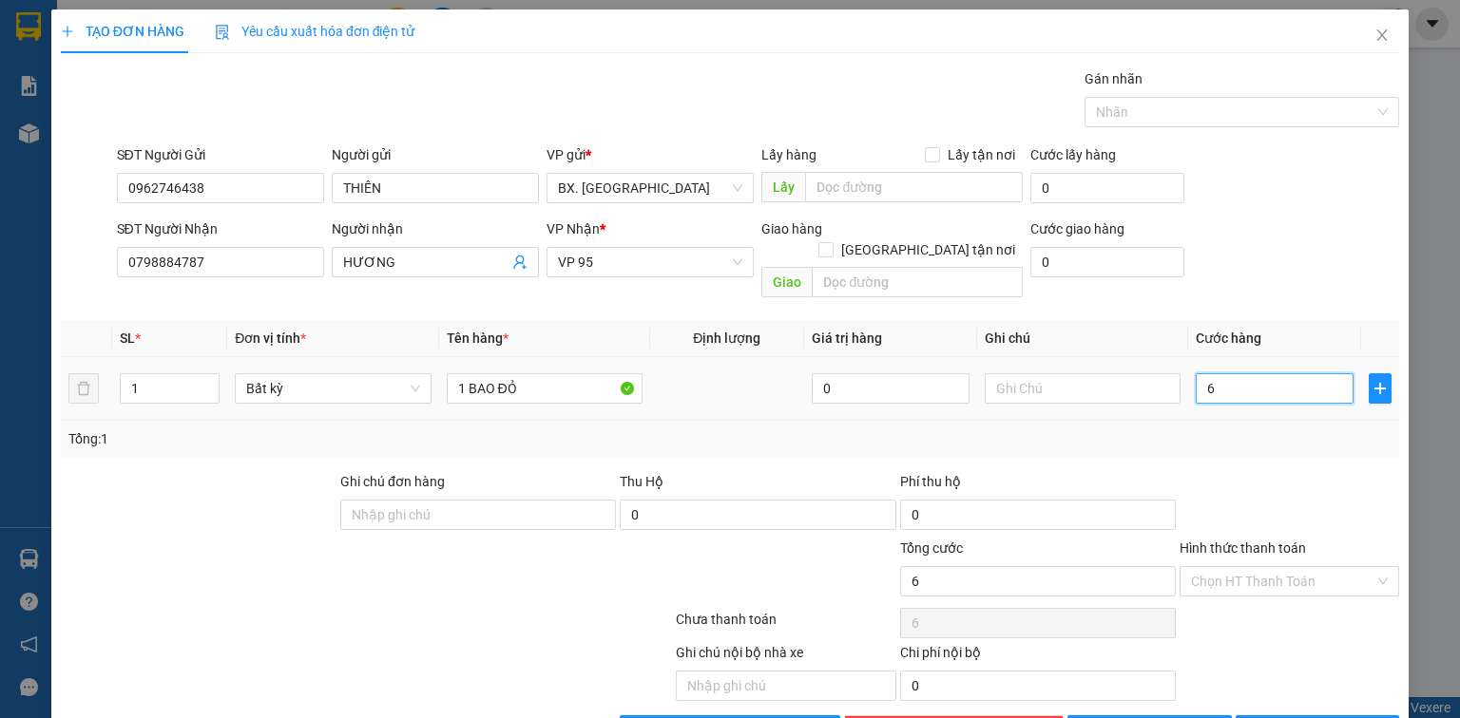
type input "60"
type input "600"
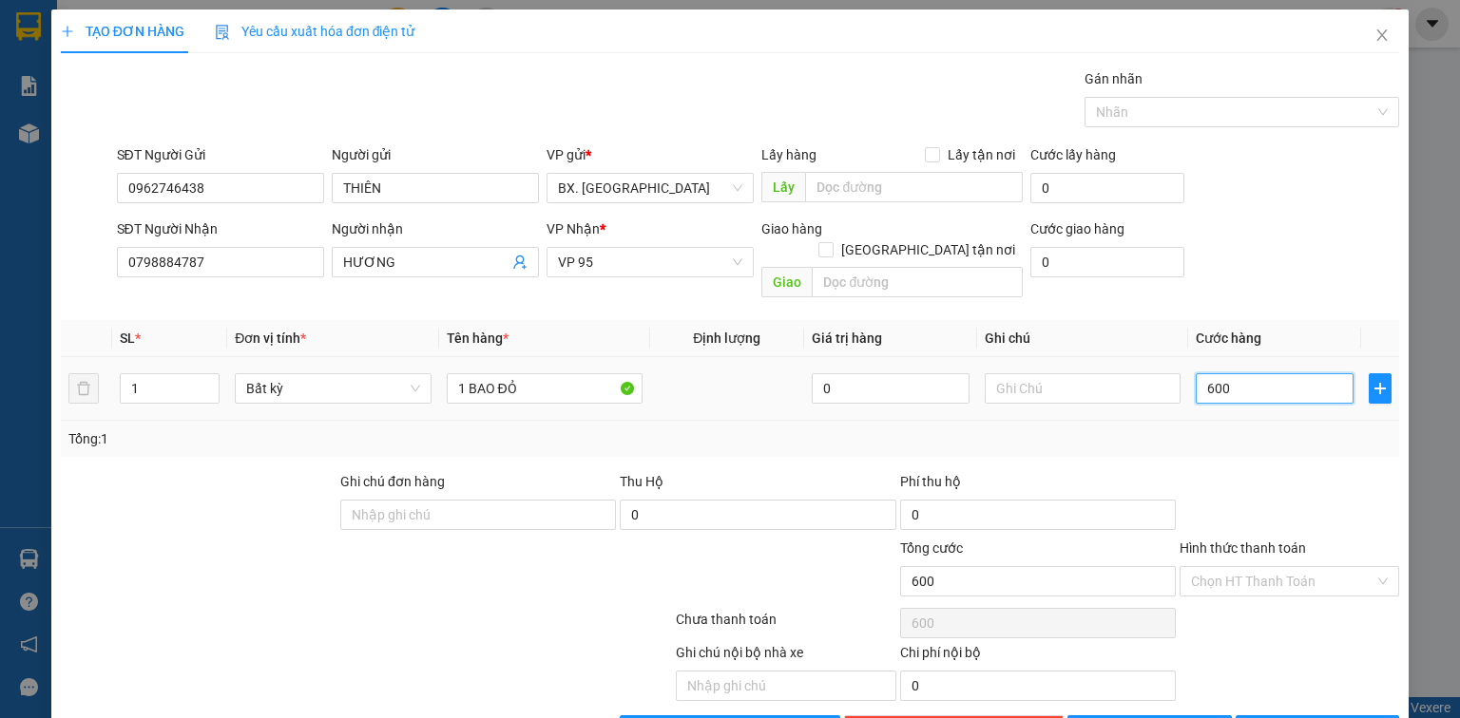
type input "6.000"
type input "60.000"
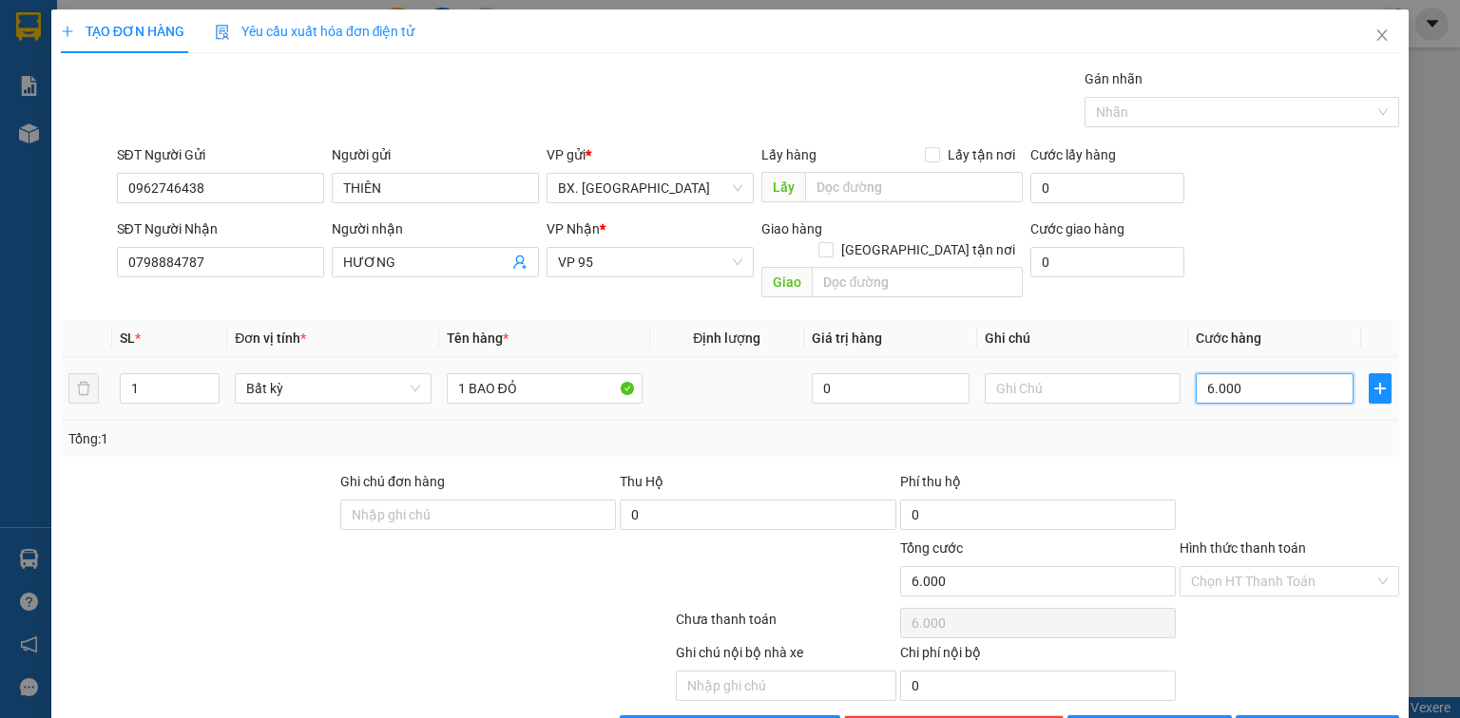
type input "60.000"
type input "6.000"
type input "600"
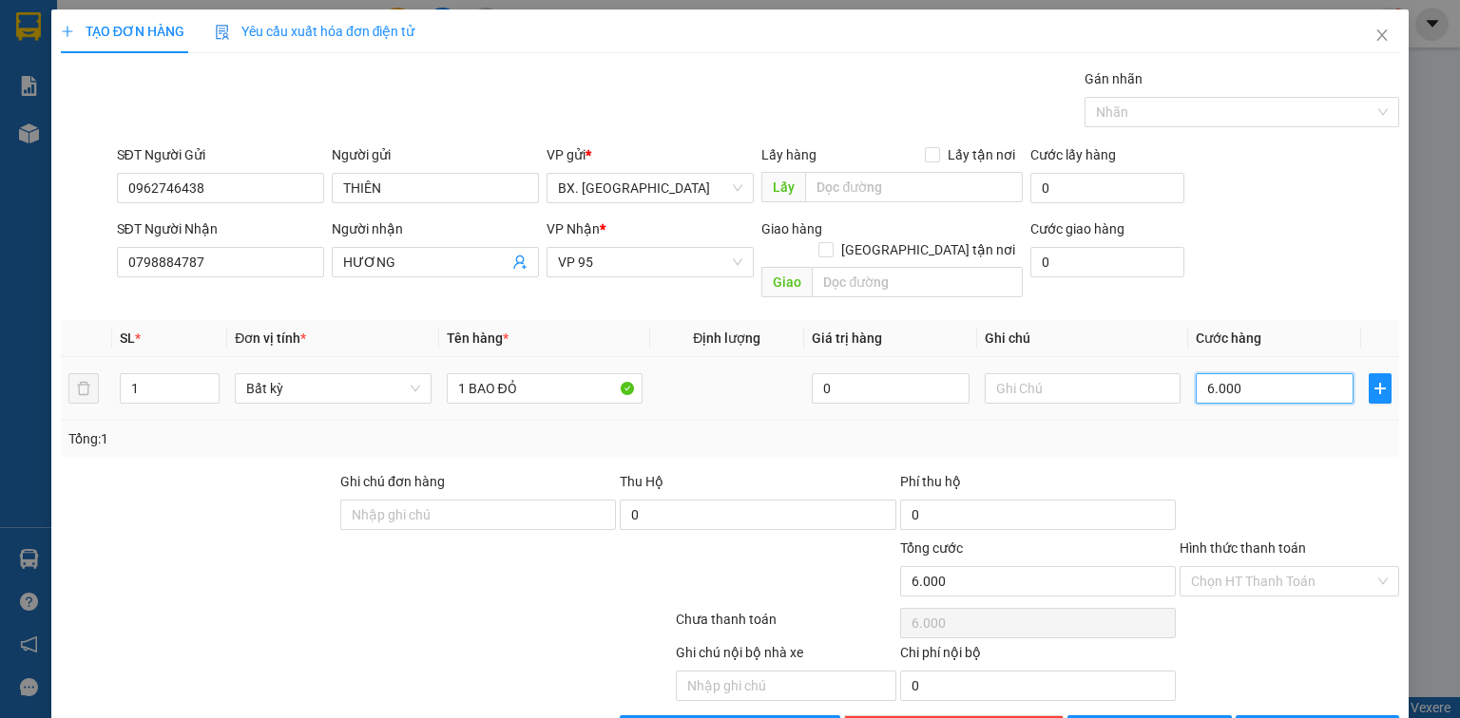
type input "600"
type input "60"
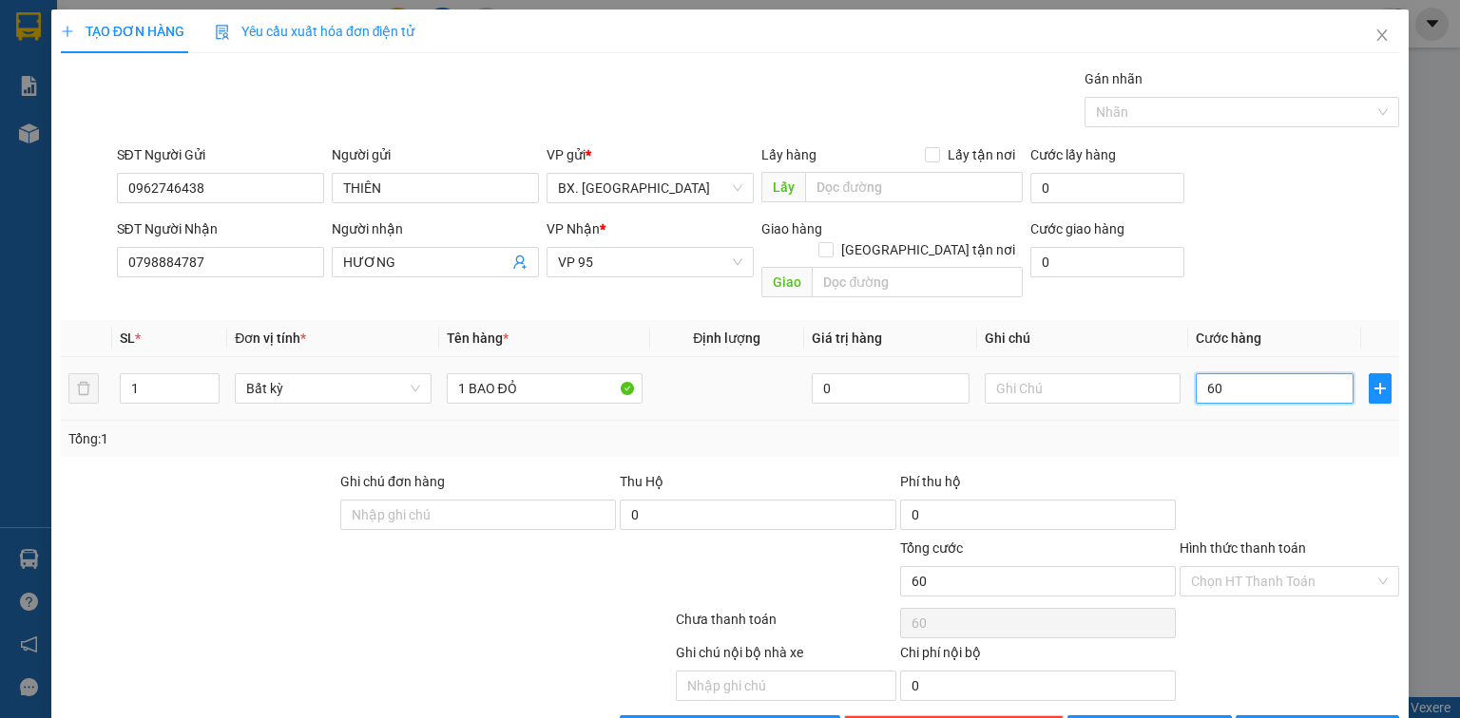
type input "6"
type input "0"
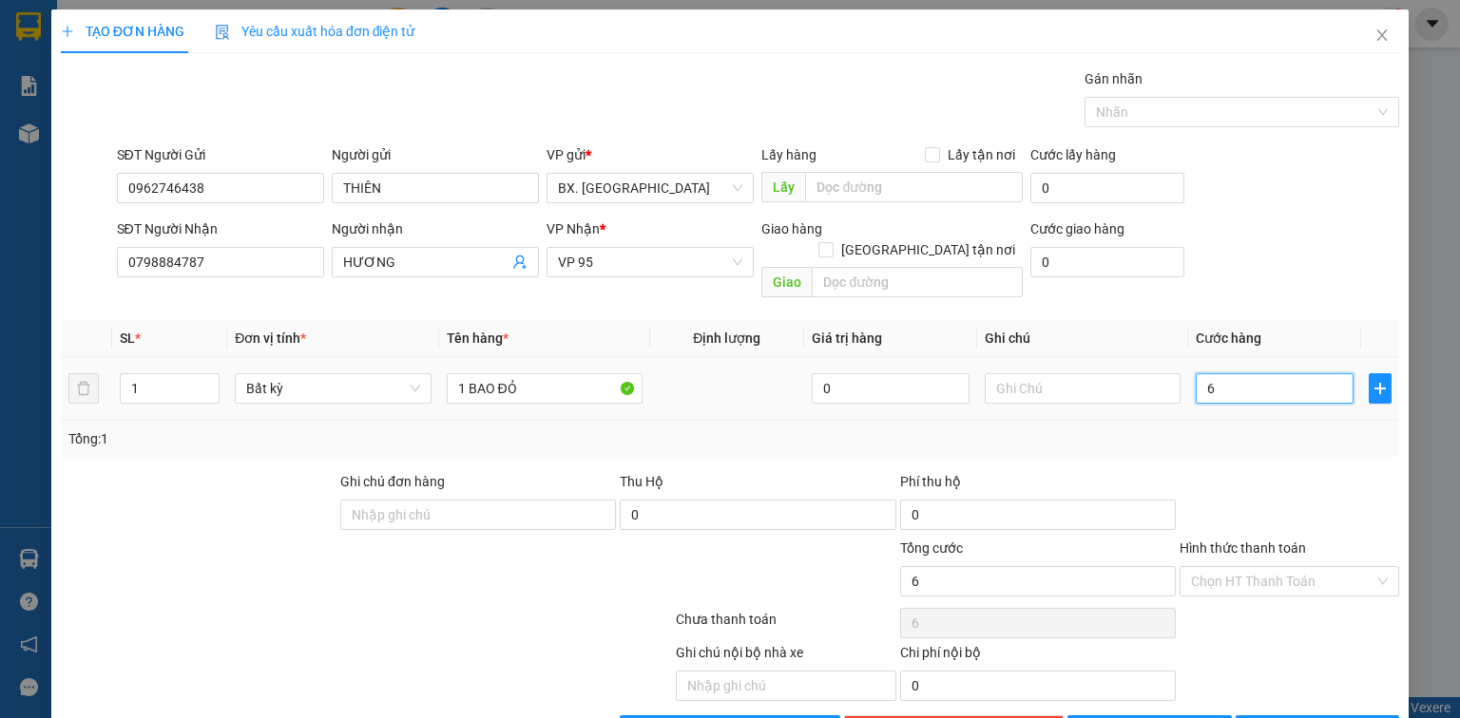
type input "0"
type input "5"
type input "05"
type input "50"
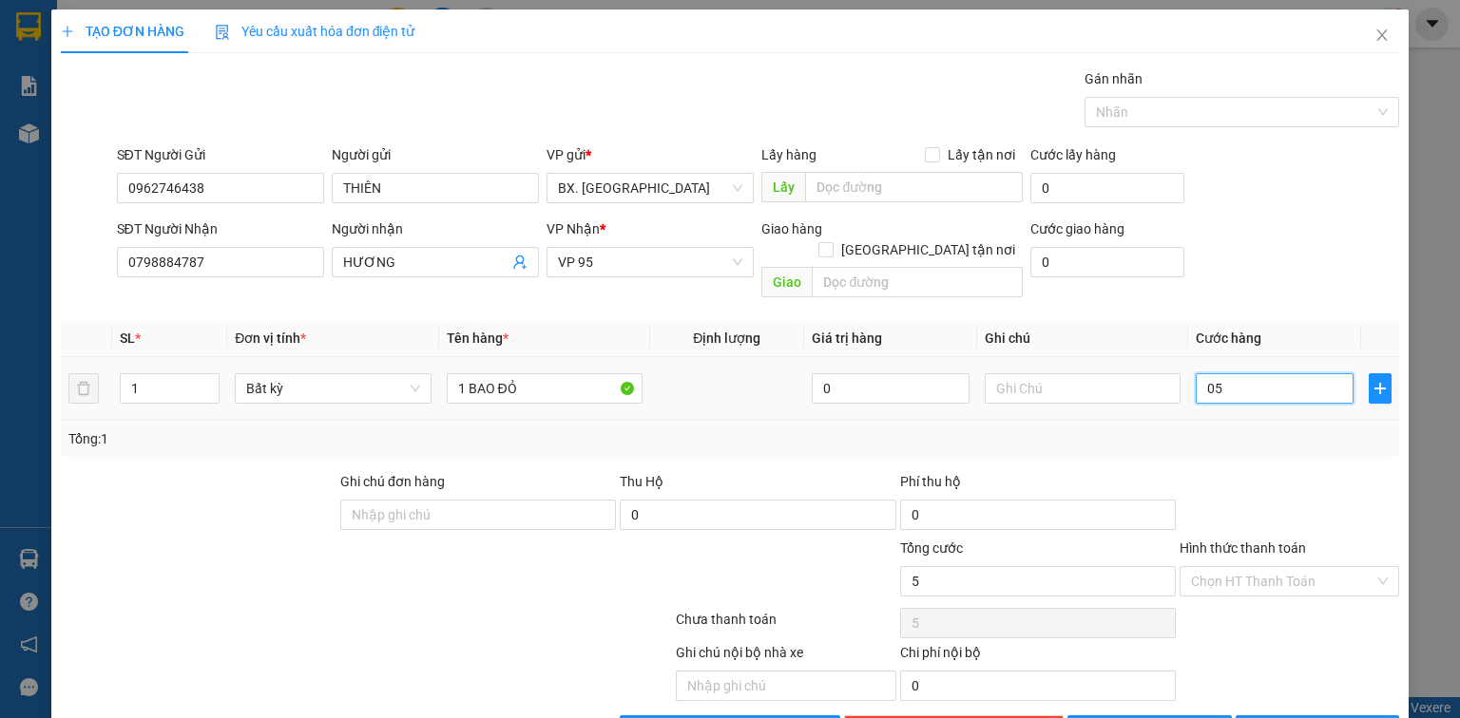
type input "50"
type input "050"
type input "500"
type input "0.500"
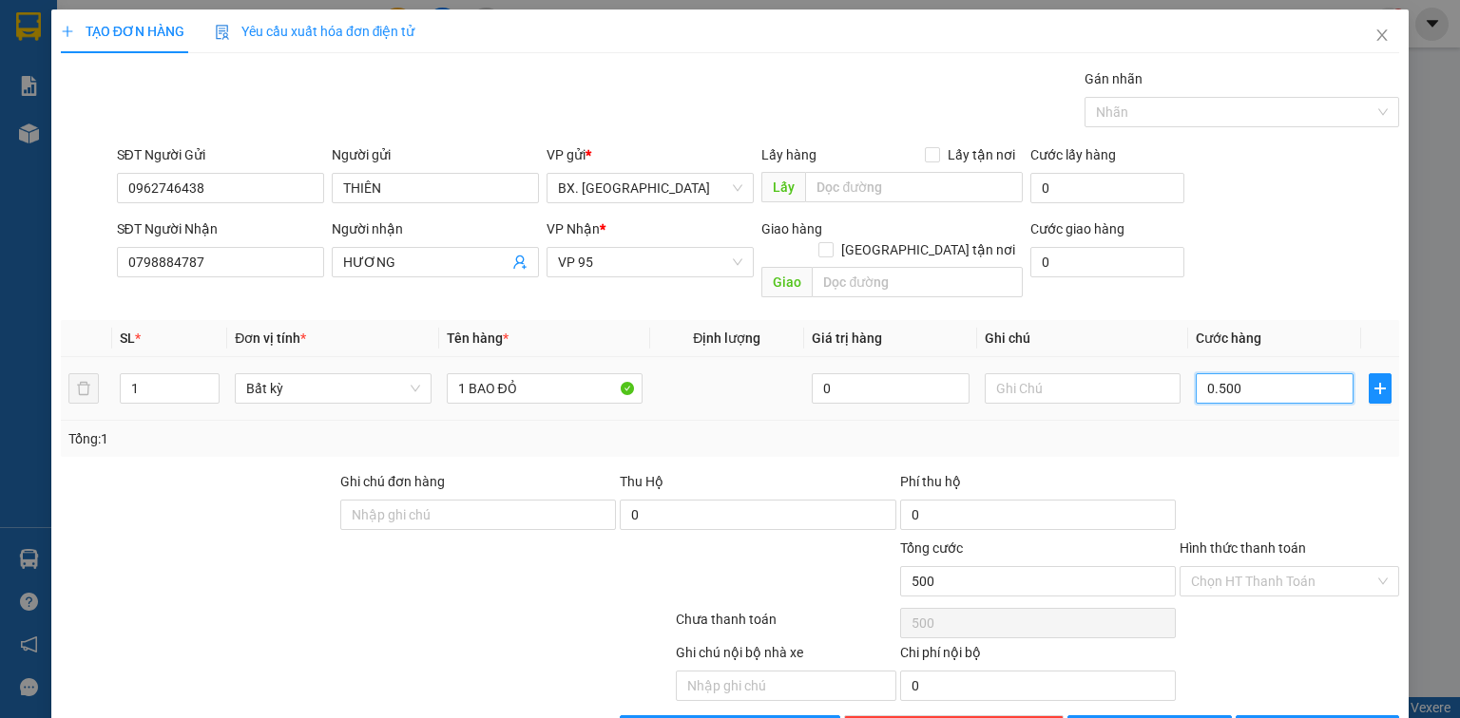
type input "5.000"
type input "05.000"
type input "50.000"
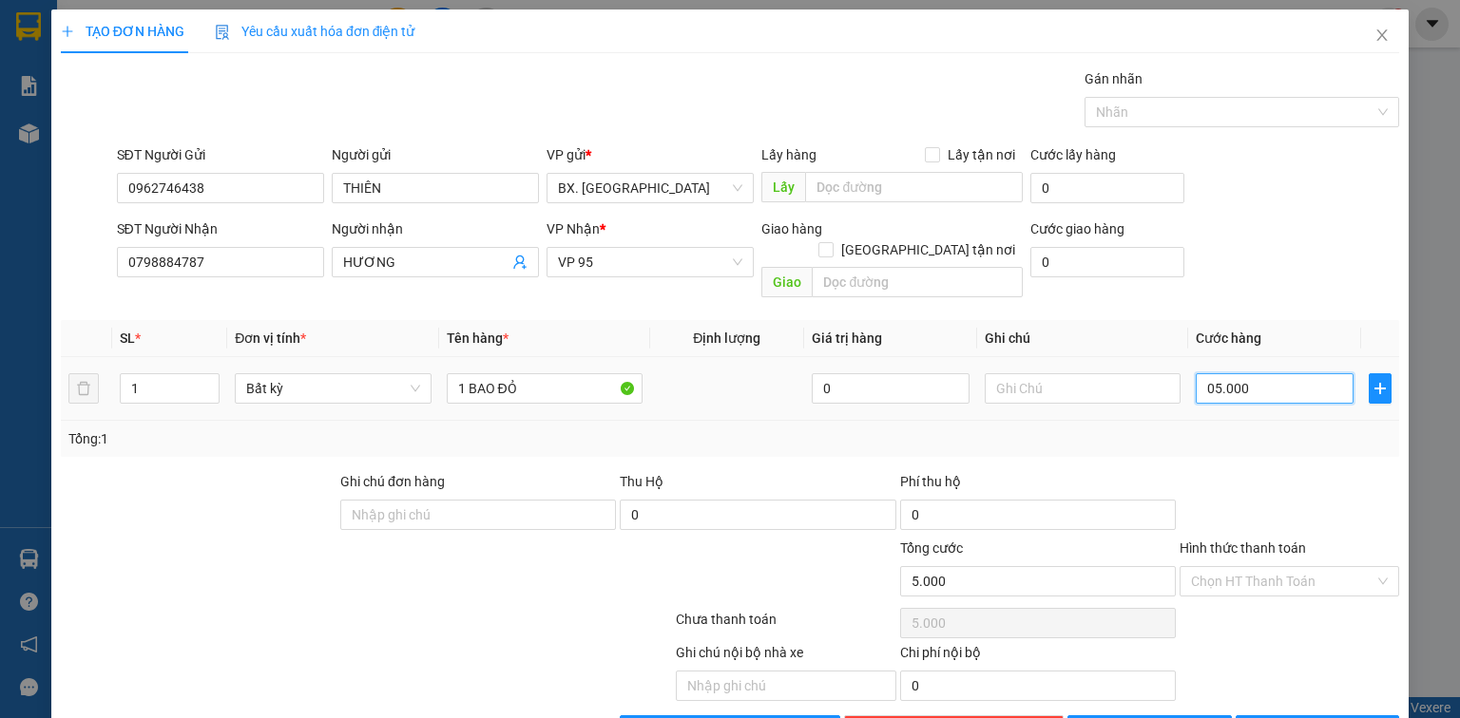
type input "050.000"
type input "500.000"
type input "0.500.000"
type input "50.000"
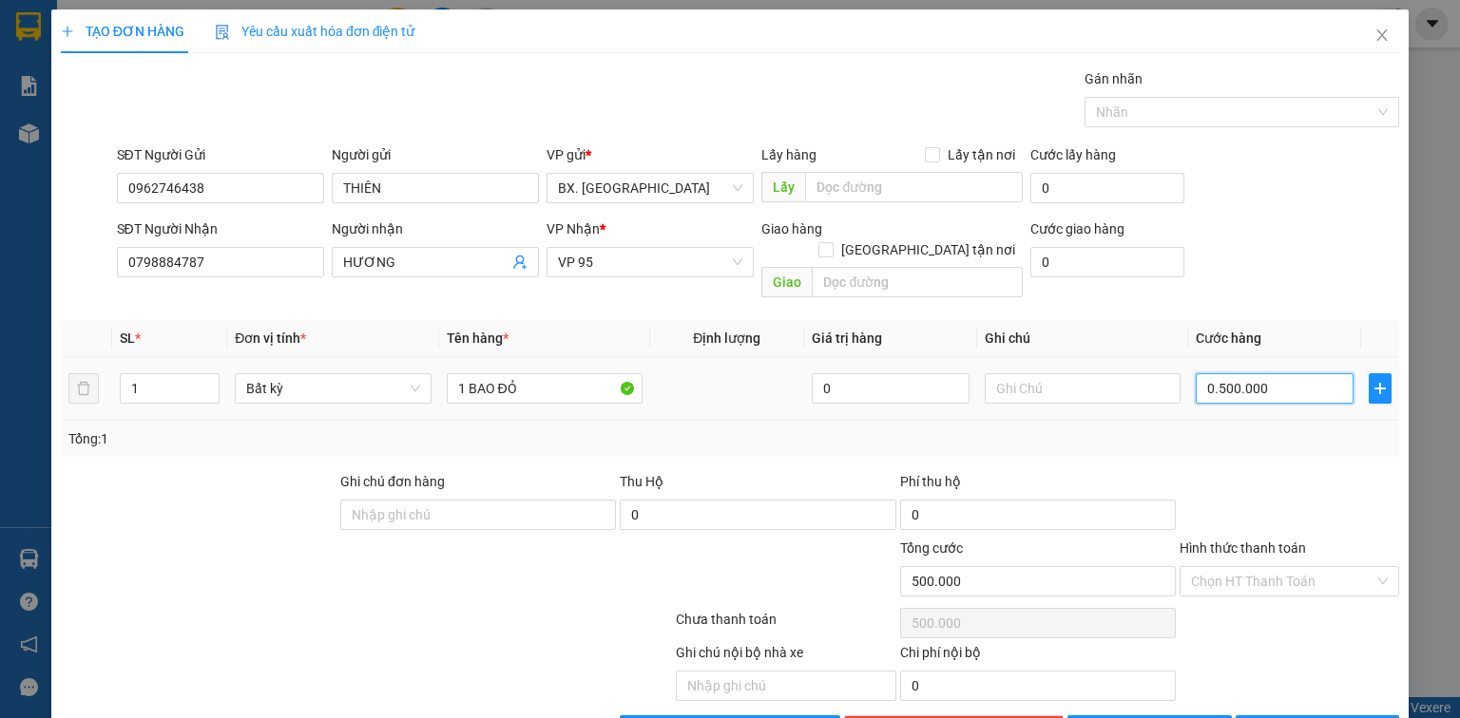
type input "50.000"
click at [1314, 567] on input "Hình thức thanh toán" at bounding box center [1282, 581] width 183 height 29
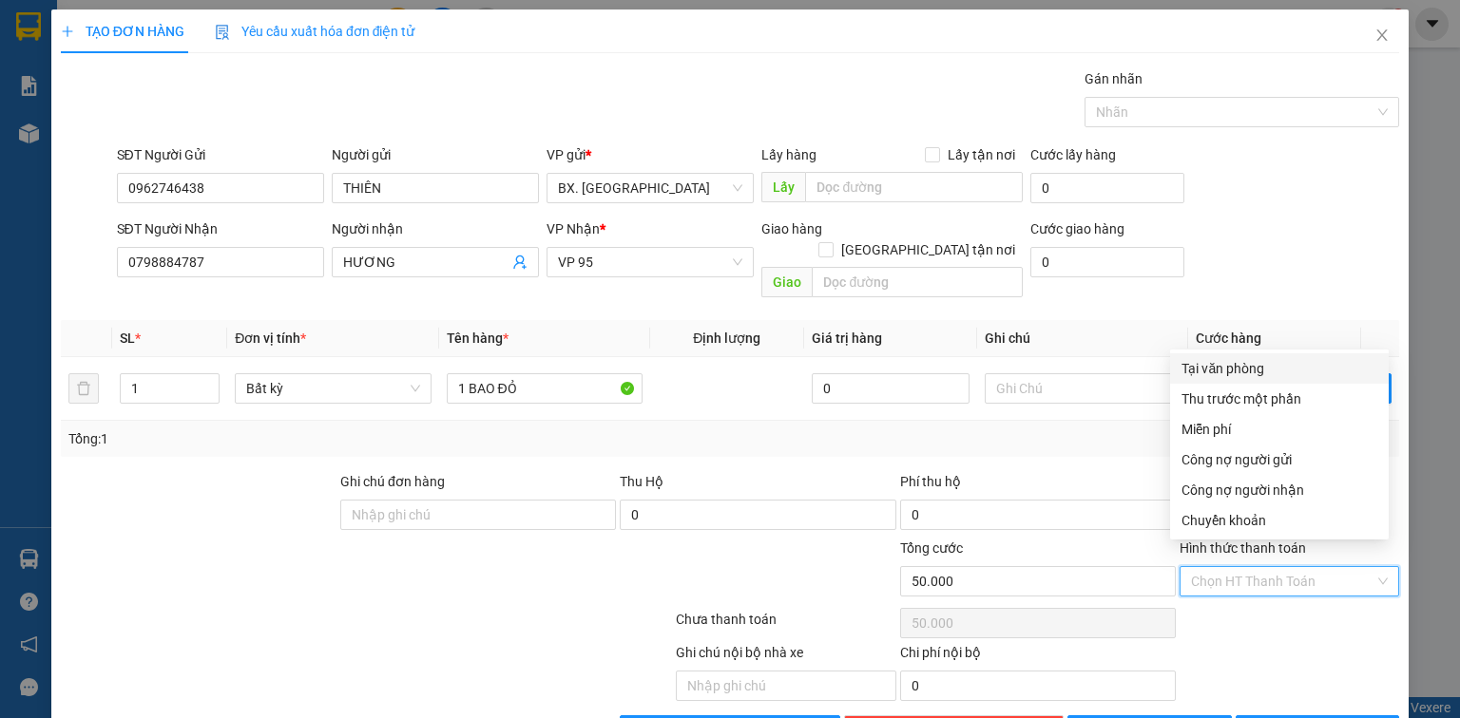
click at [1268, 375] on div "Tại văn phòng" at bounding box center [1279, 368] width 196 height 21
type input "0"
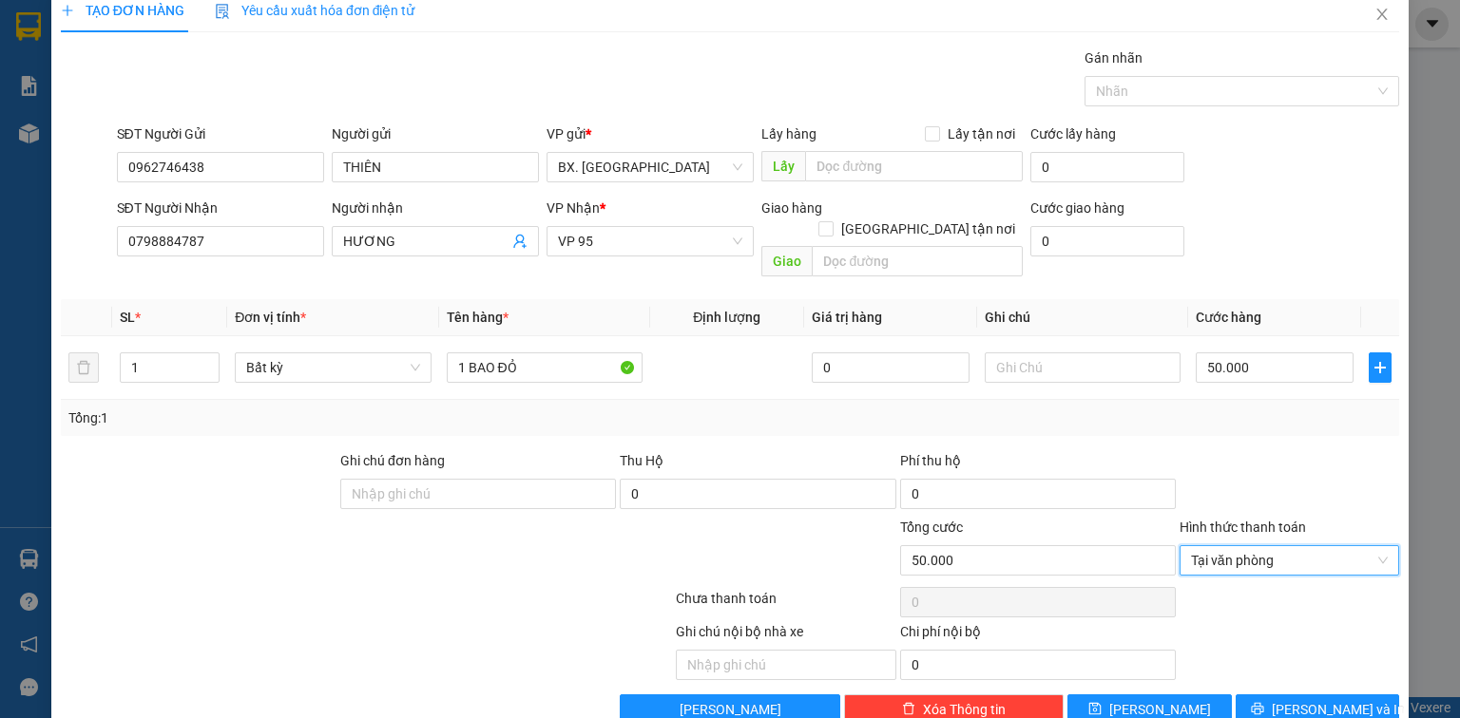
scroll to position [42, 0]
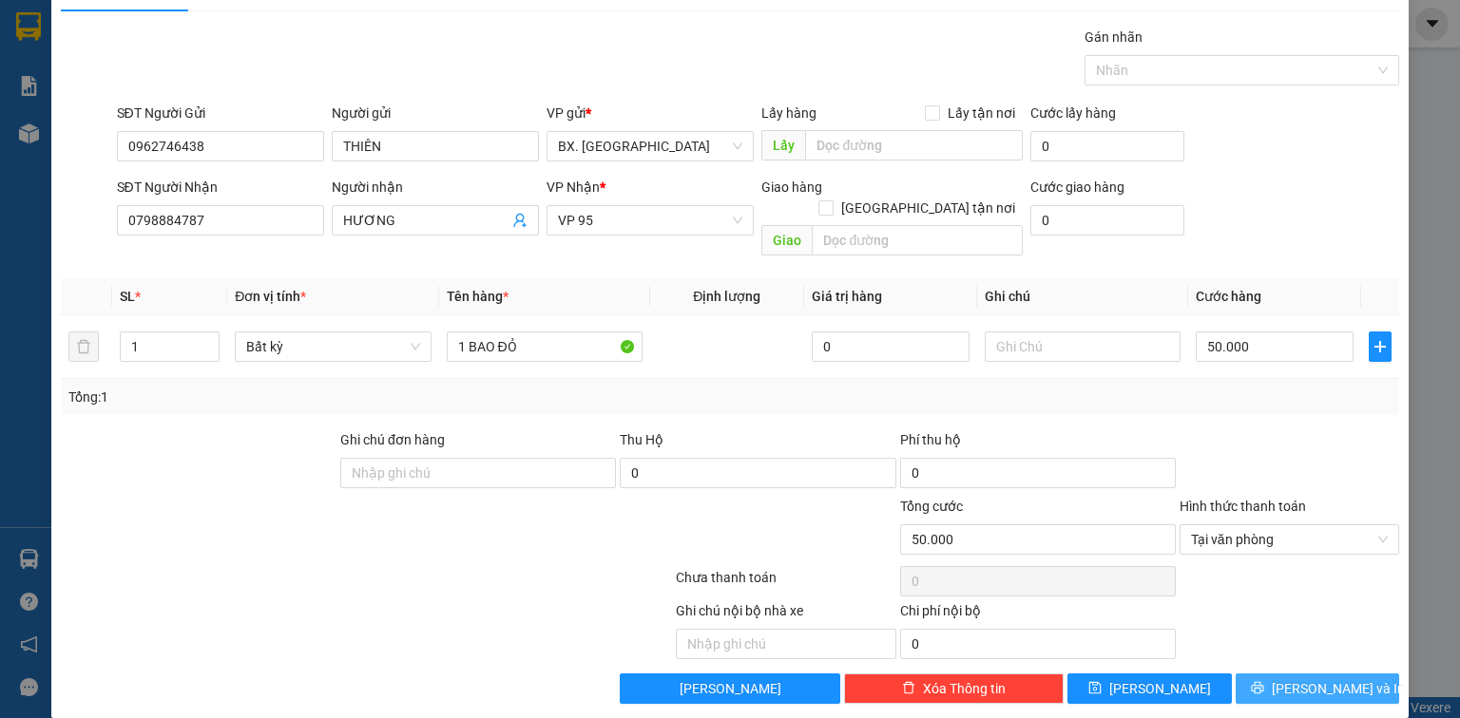
click at [1323, 678] on span "[PERSON_NAME] và In" at bounding box center [1337, 688] width 133 height 21
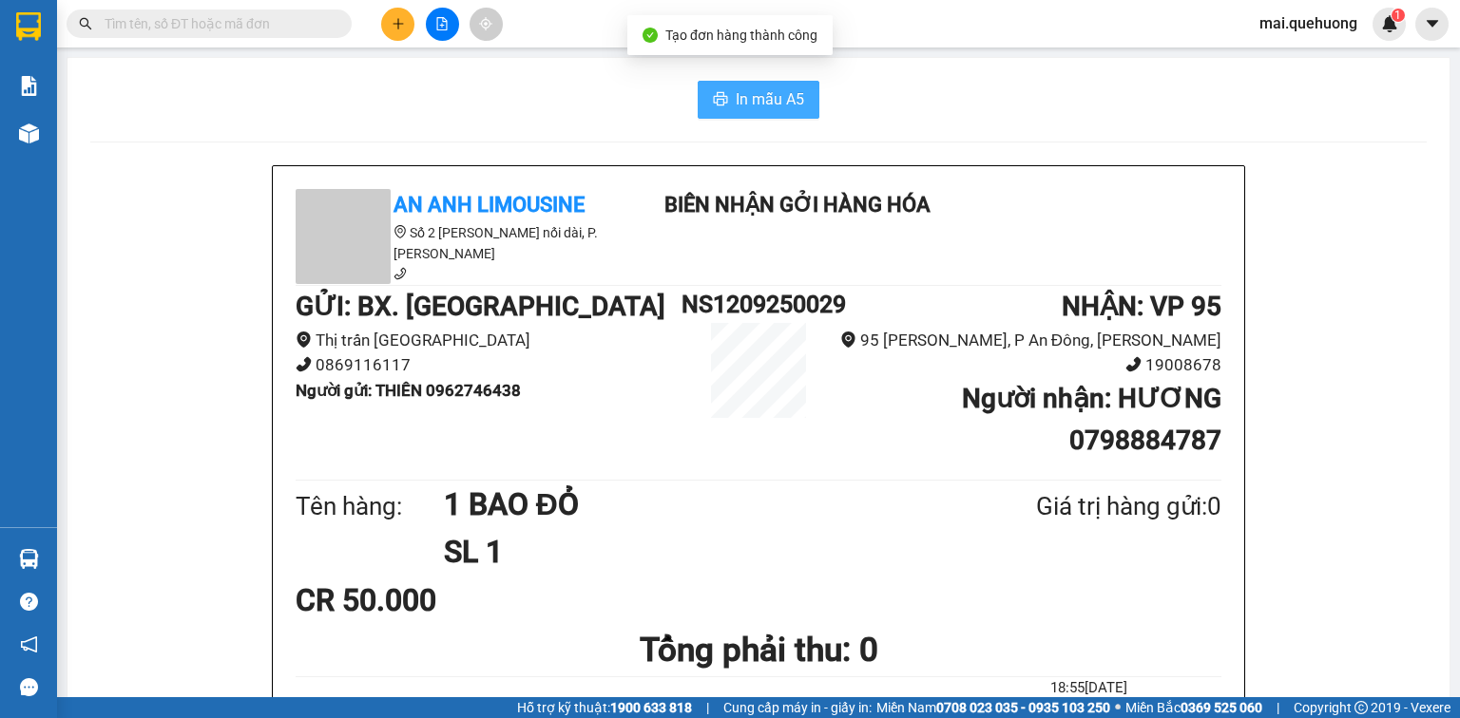
click at [792, 101] on span "In mẫu A5" at bounding box center [769, 99] width 68 height 24
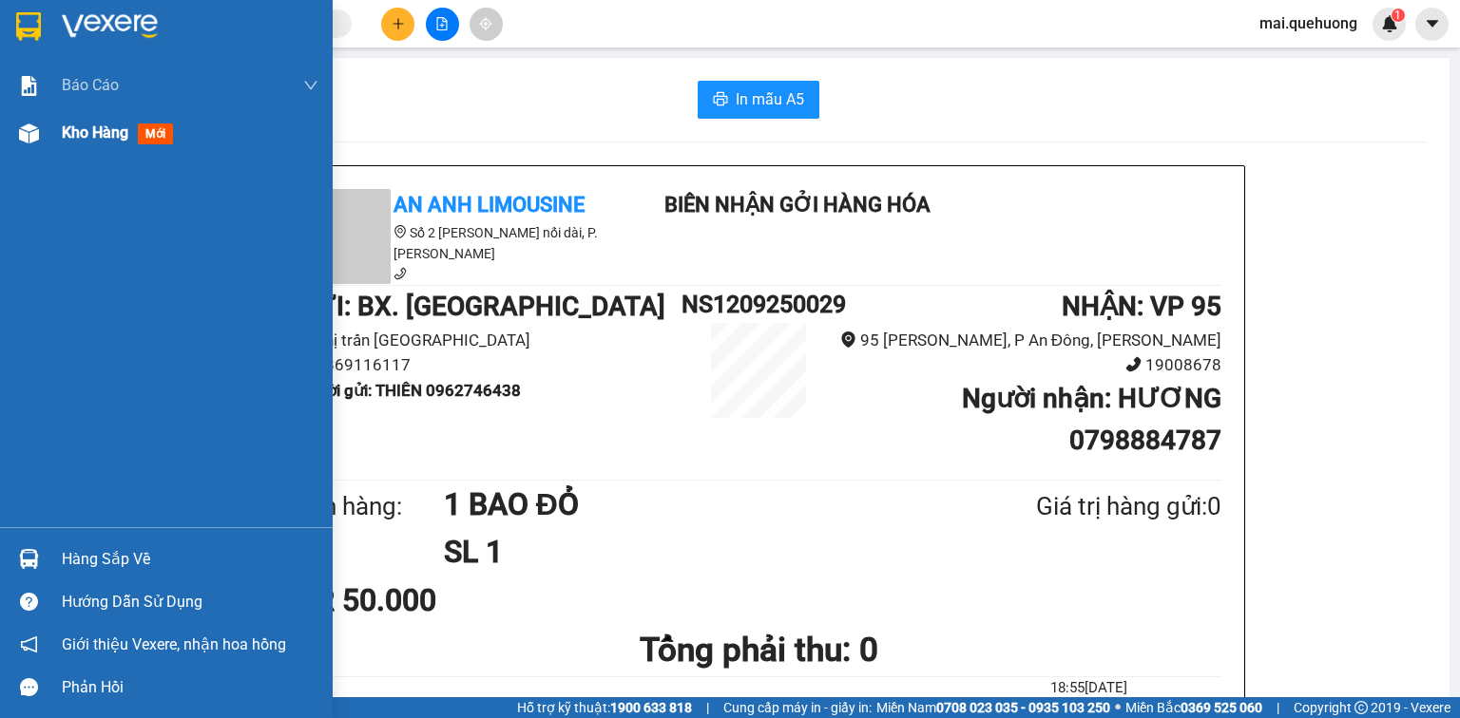
click at [66, 131] on span "Kho hàng" at bounding box center [95, 133] width 67 height 18
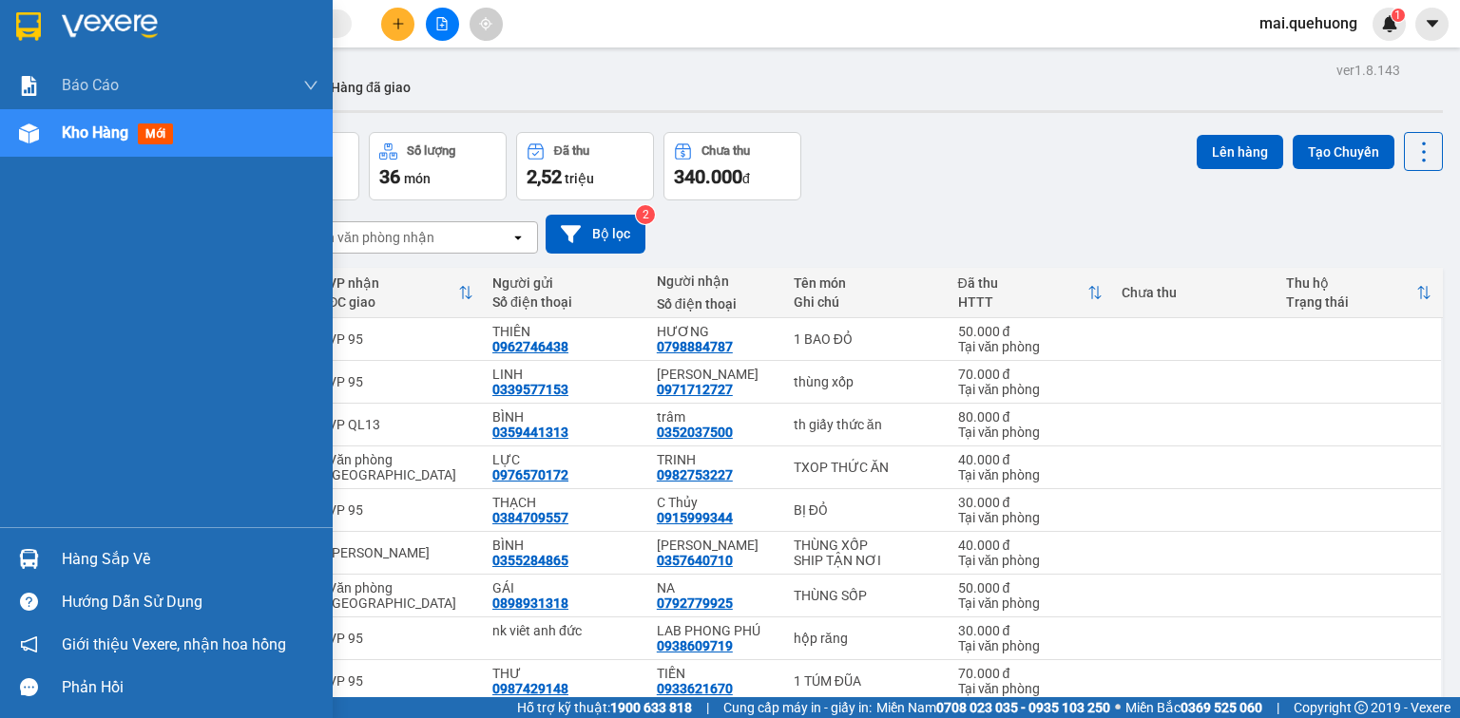
click at [99, 131] on span "Kho hàng" at bounding box center [95, 133] width 67 height 18
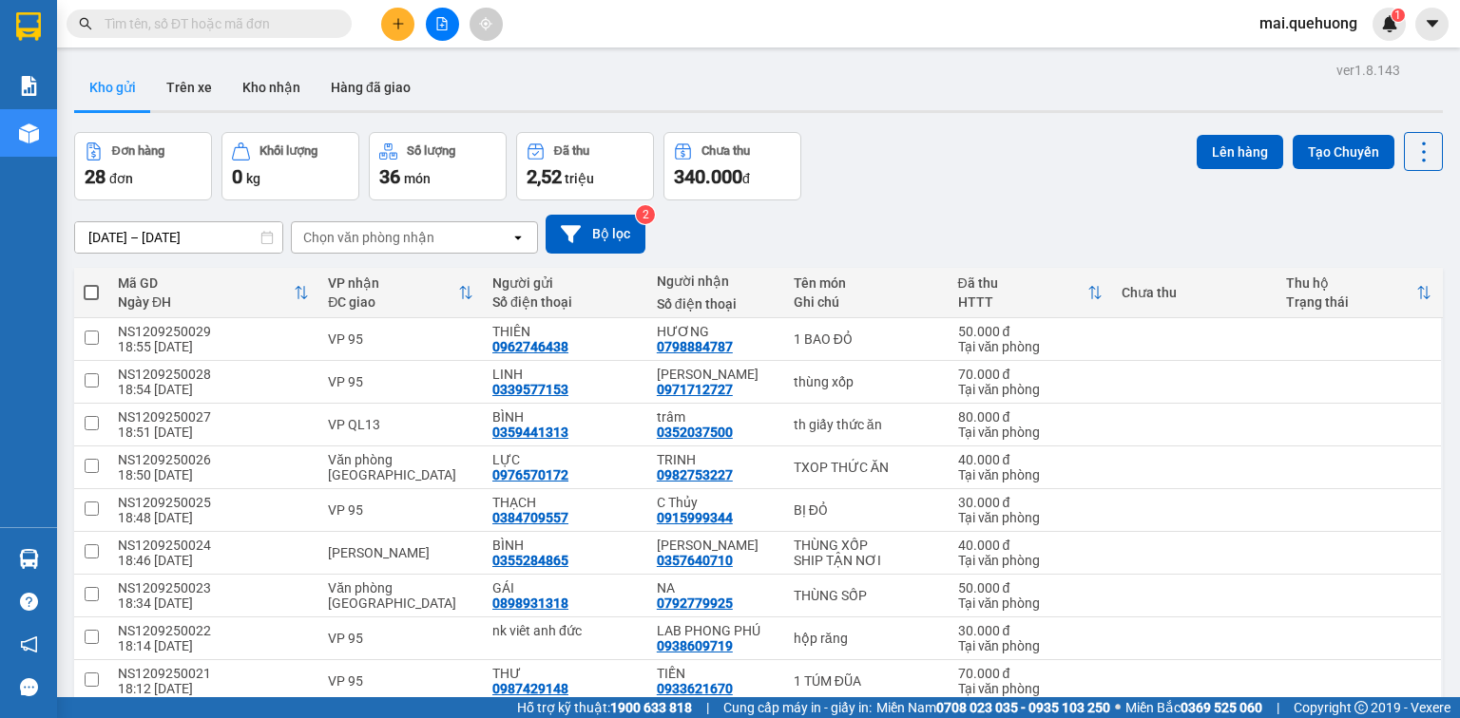
click at [403, 17] on icon "plus" at bounding box center [397, 23] width 13 height 13
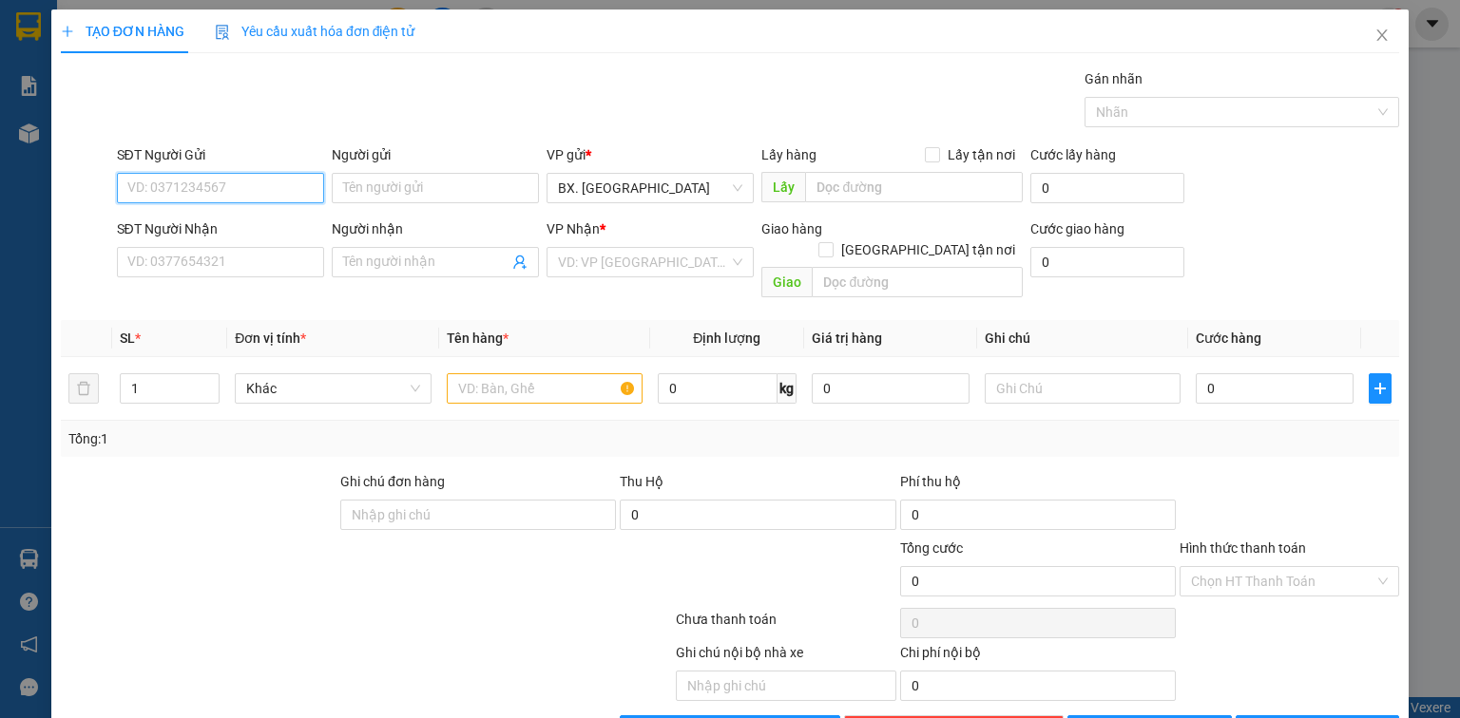
click at [230, 184] on input "SĐT Người Gửi" at bounding box center [220, 188] width 207 height 30
click at [242, 190] on input "SĐT Người Gửi" at bounding box center [220, 188] width 207 height 30
type input "0"
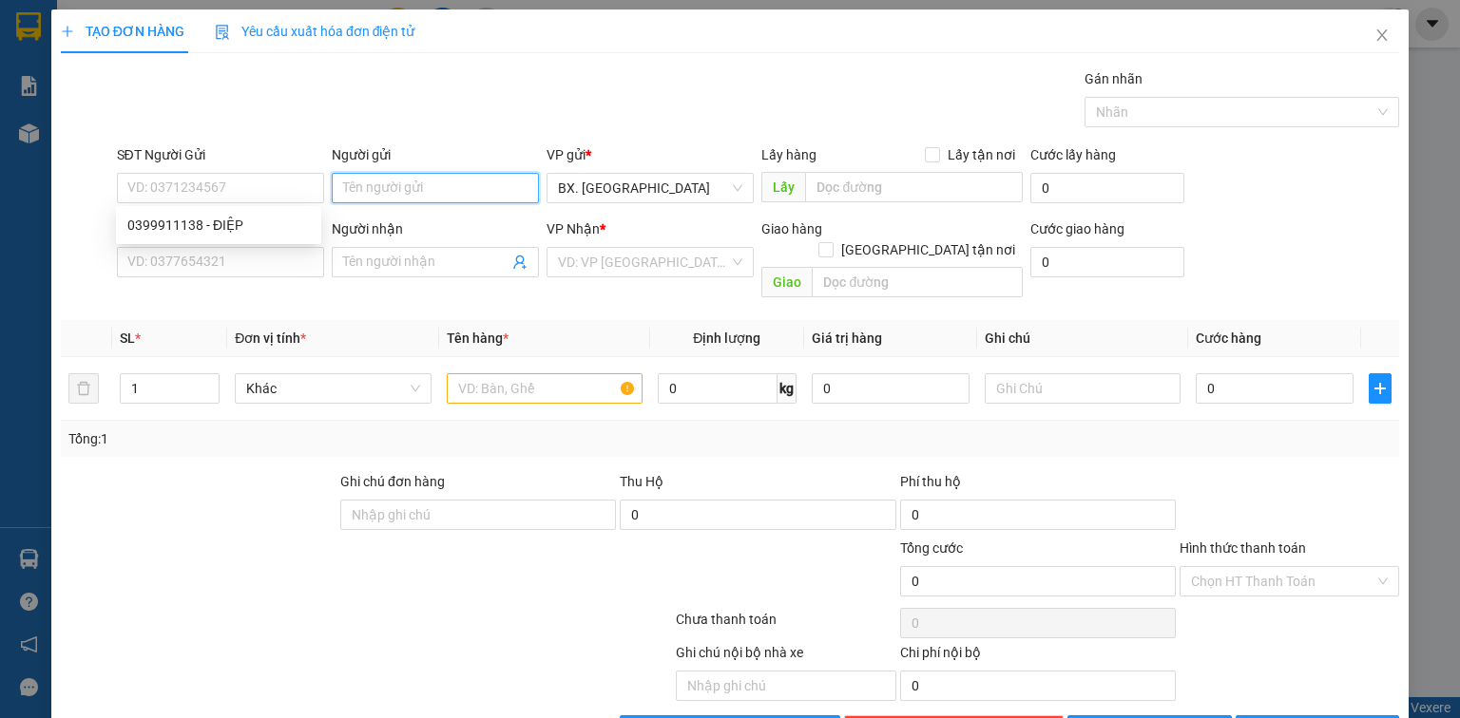
click at [380, 181] on input "Người gửi" at bounding box center [435, 188] width 207 height 30
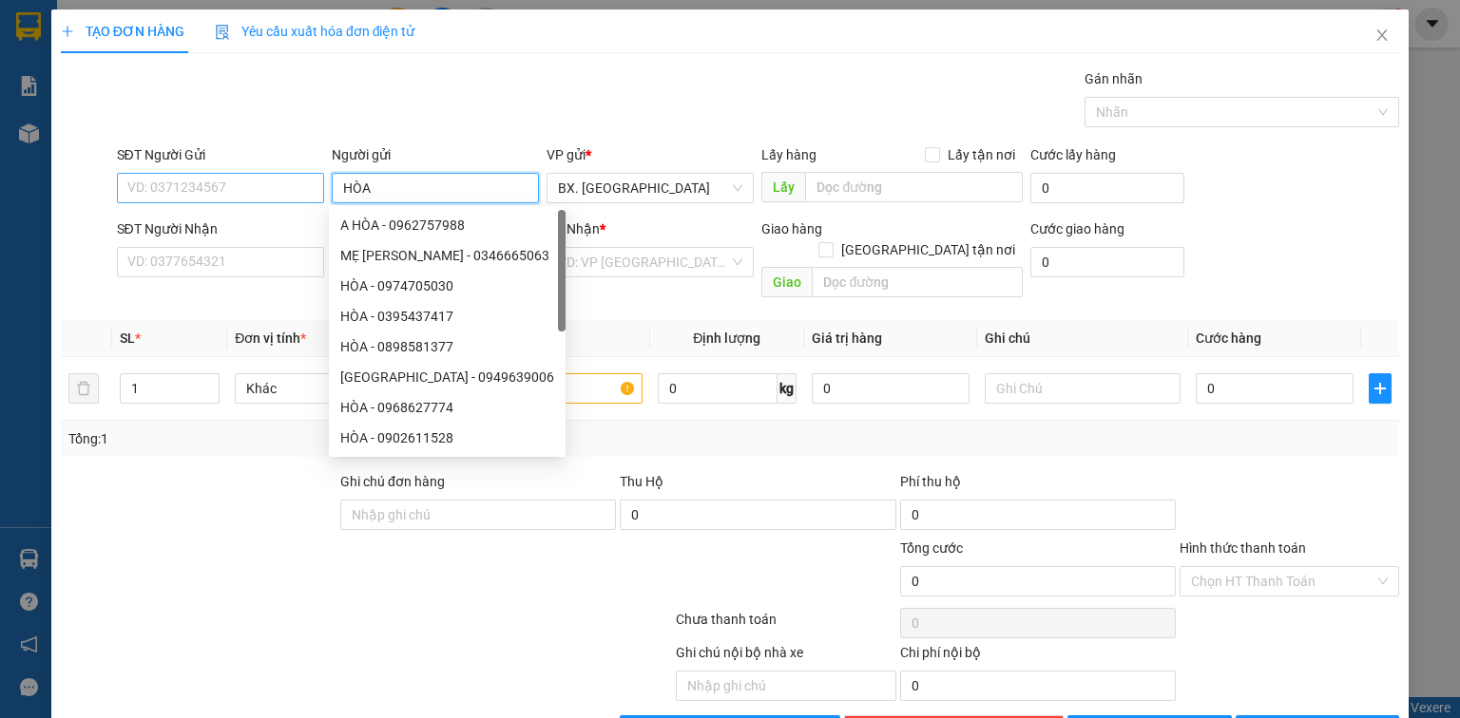
type input "HÒA"
click at [205, 184] on input "SĐT Người Gửi" at bounding box center [220, 188] width 207 height 30
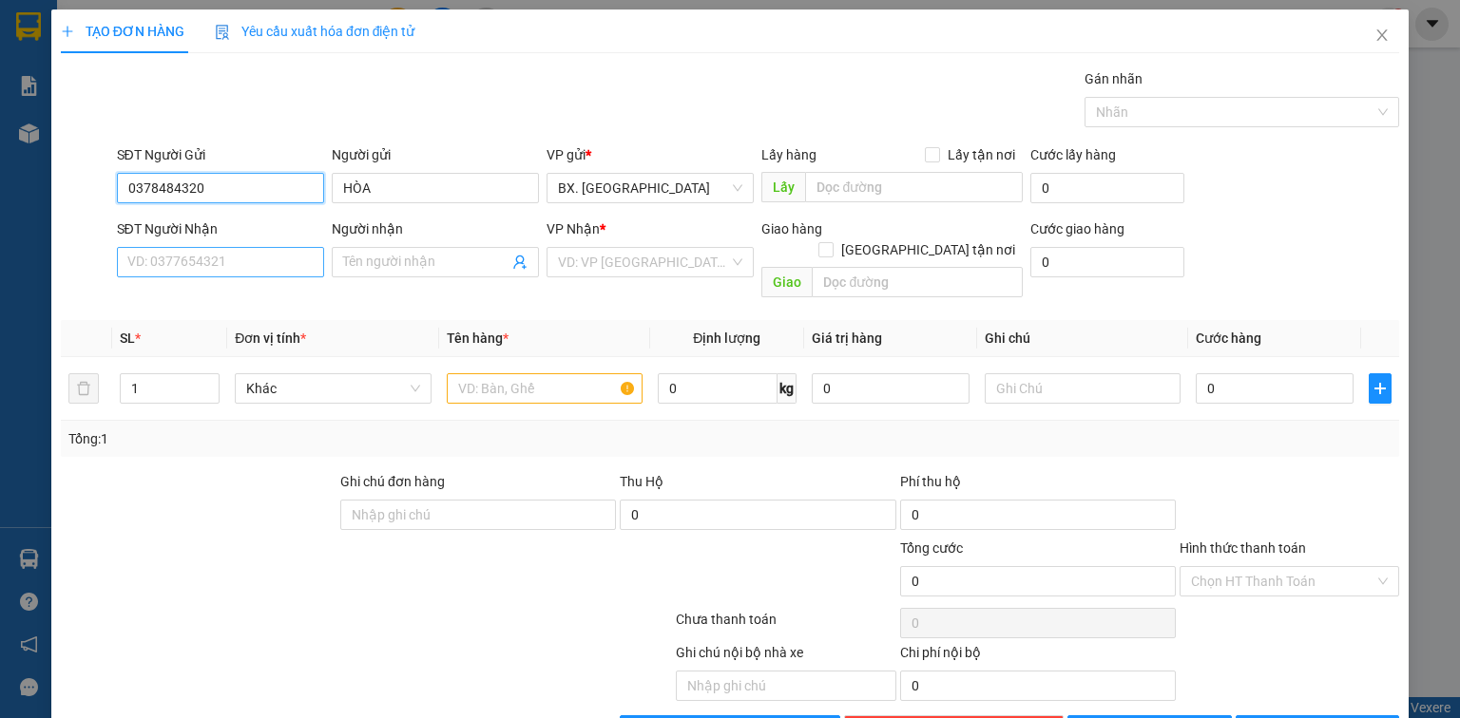
type input "0378484320"
click at [212, 269] on input "SĐT Người Nhận" at bounding box center [220, 262] width 207 height 30
click at [390, 261] on input "Người nhận" at bounding box center [425, 262] width 165 height 21
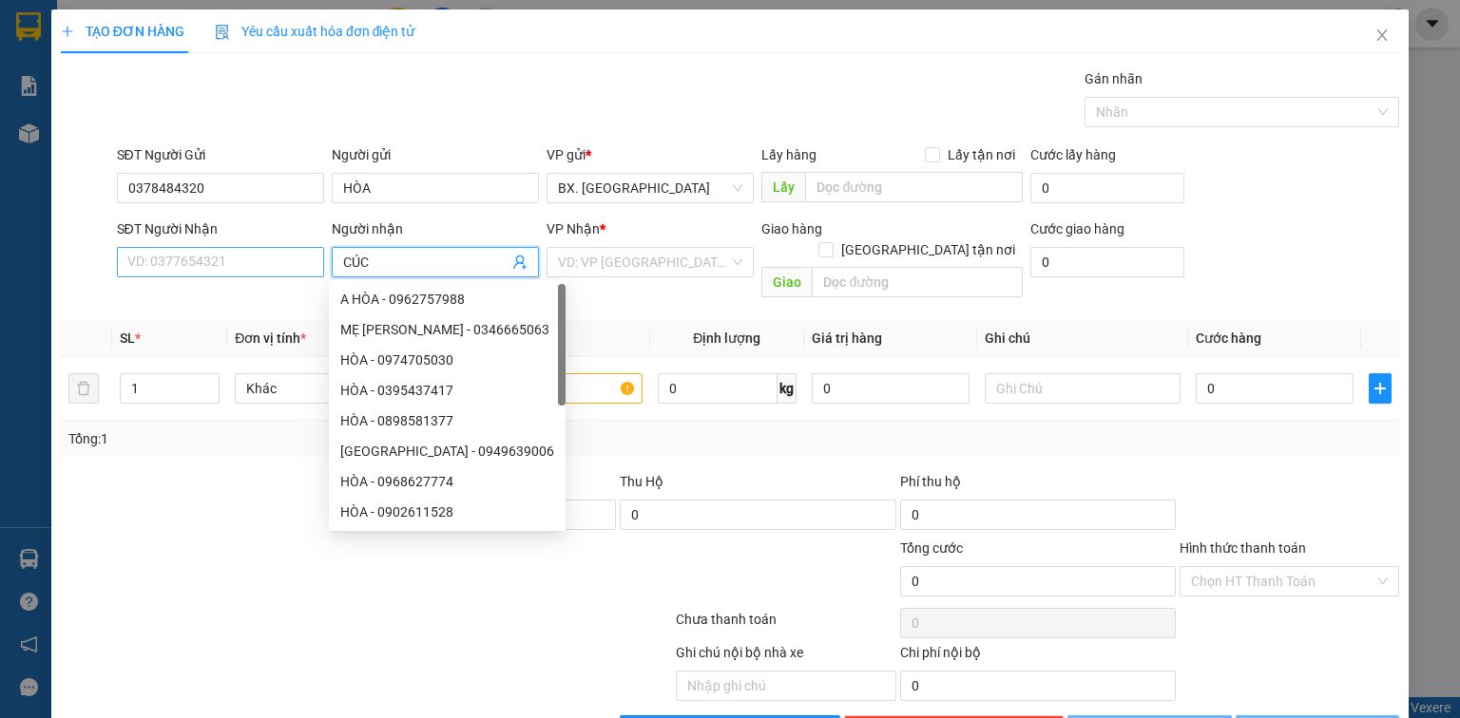
type input "CÚC"
click at [174, 262] on input "SĐT Người Nhận" at bounding box center [220, 262] width 207 height 30
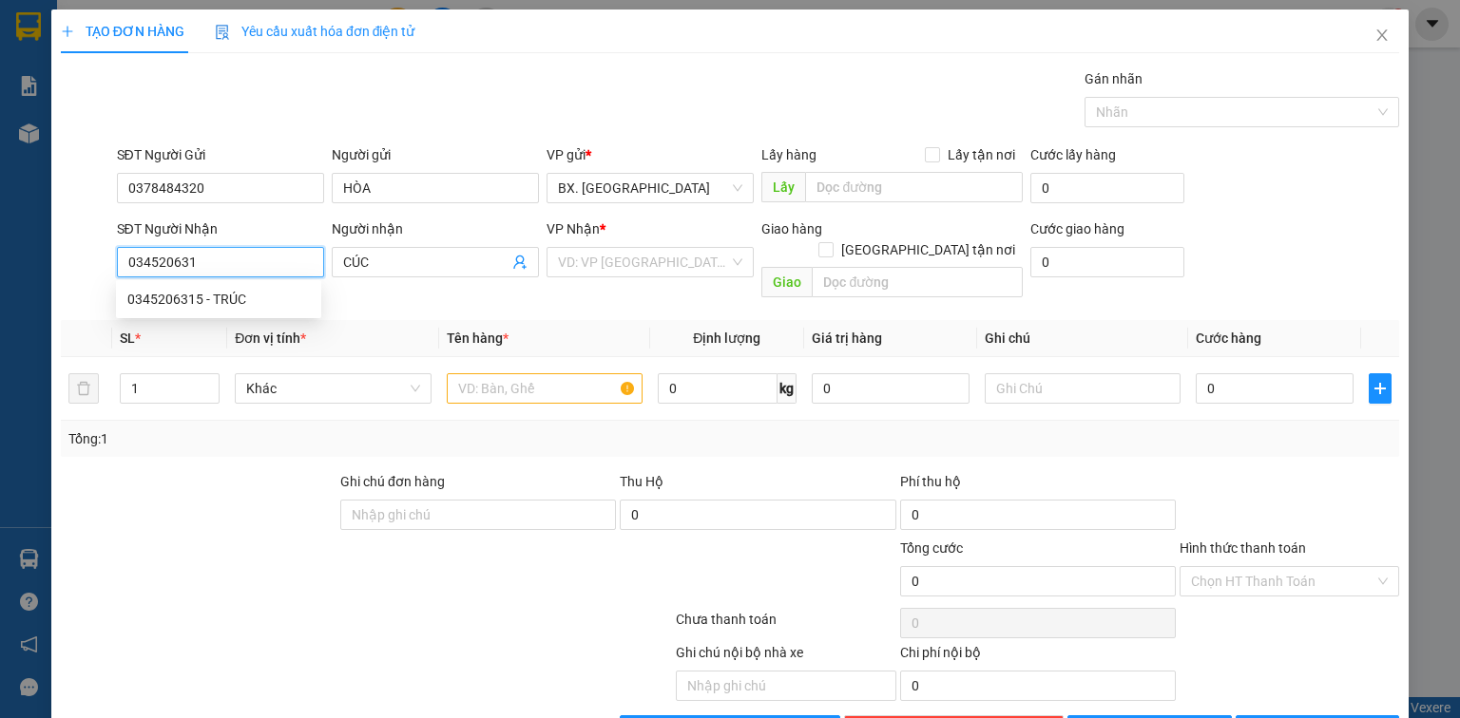
type input "0345206315"
click at [234, 296] on div "0345206315 - TRÚC" at bounding box center [218, 299] width 182 height 21
type input "TRÚC"
type input "40.000"
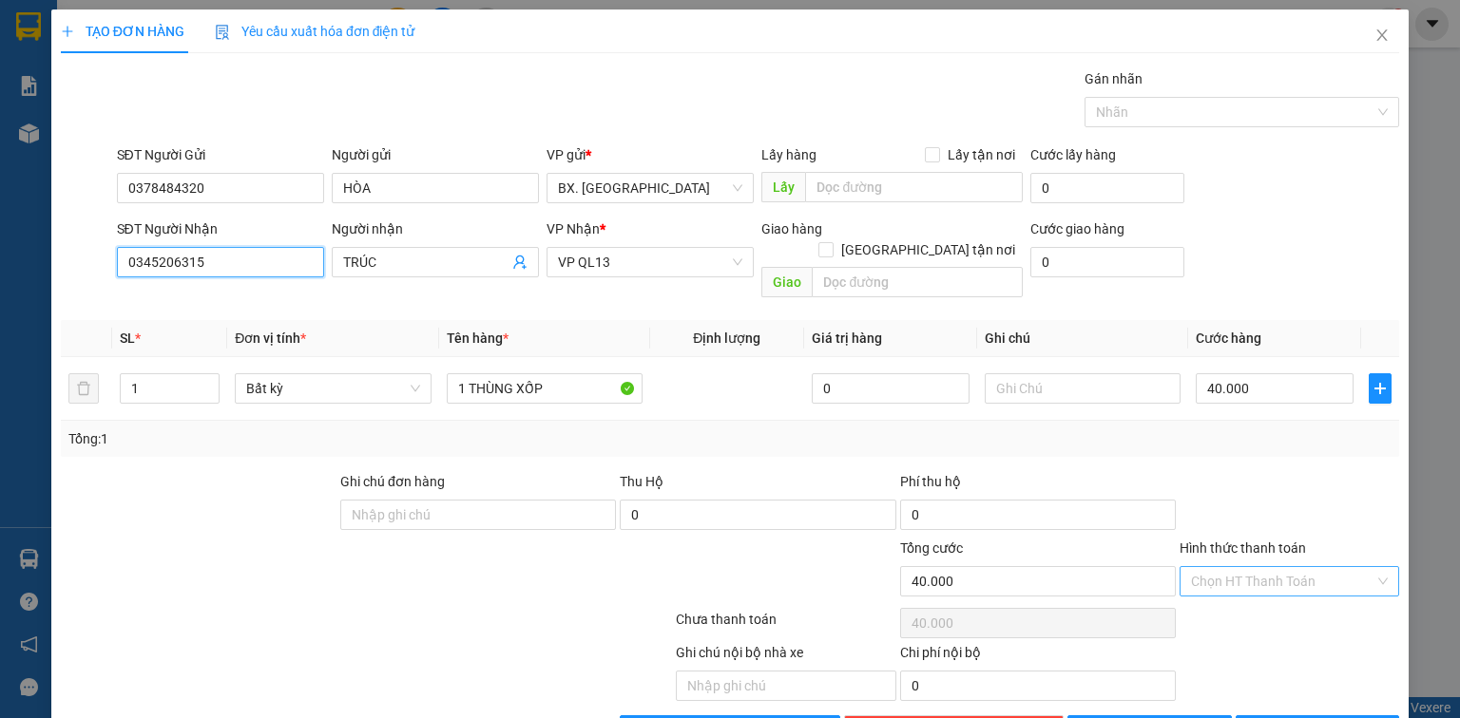
type input "0345206315"
click at [1288, 567] on input "Hình thức thanh toán" at bounding box center [1282, 581] width 183 height 29
click at [1214, 351] on div "Transit Pickup Surcharge Ids Transit Deliver Surcharge Ids Transit Deliver Surc…" at bounding box center [730, 407] width 1338 height 678
click at [1262, 567] on input "Hình thức thanh toán" at bounding box center [1282, 581] width 183 height 29
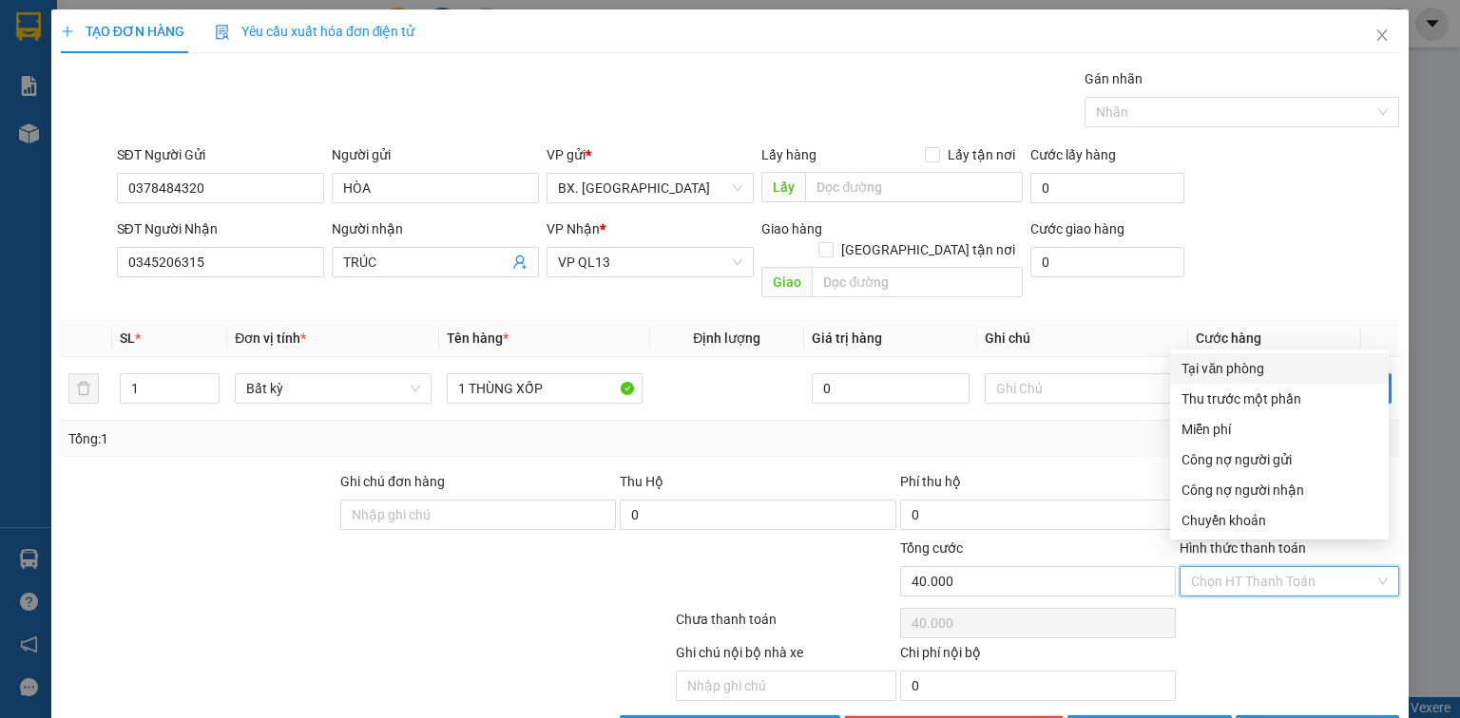
click at [1234, 369] on div "Tại văn phòng" at bounding box center [1279, 368] width 196 height 21
type input "0"
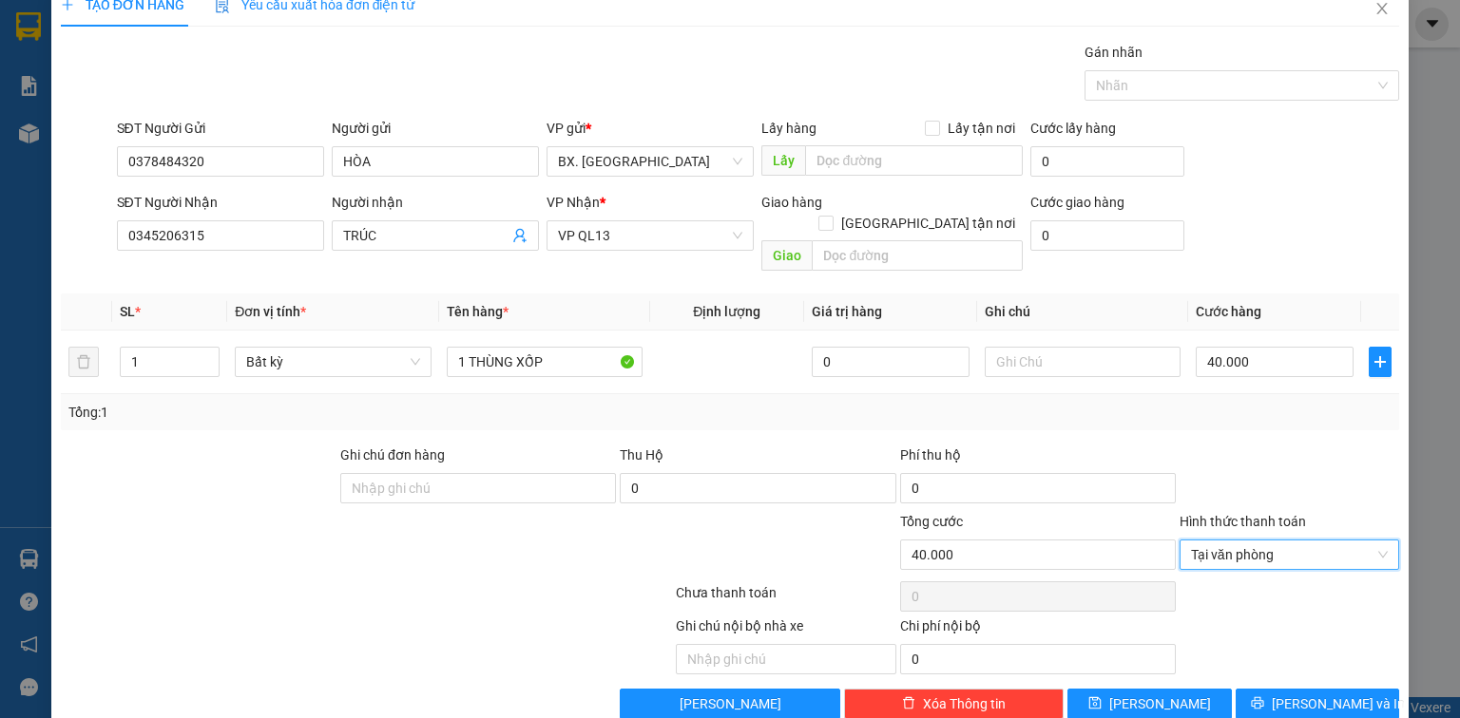
scroll to position [42, 0]
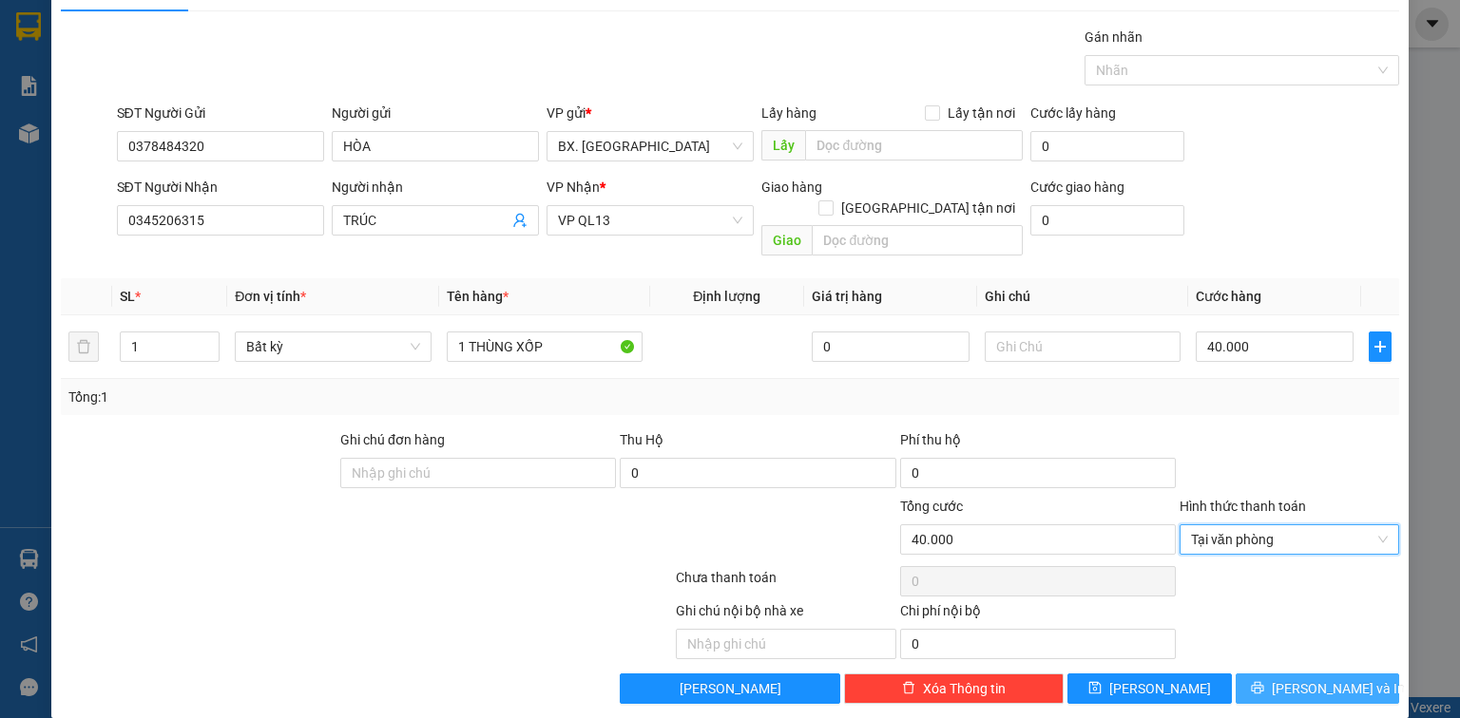
click at [1297, 678] on span "[PERSON_NAME] và In" at bounding box center [1337, 688] width 133 height 21
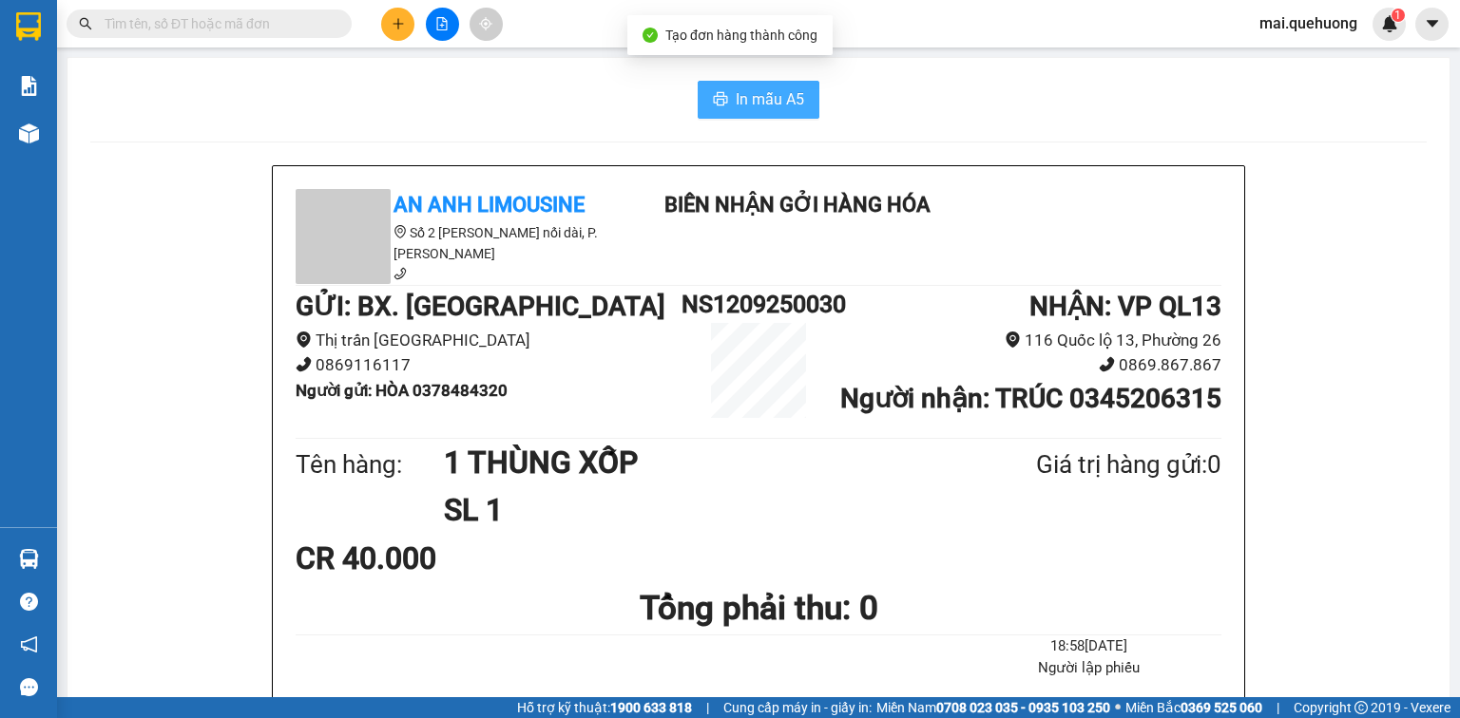
click at [785, 100] on span "In mẫu A5" at bounding box center [769, 99] width 68 height 24
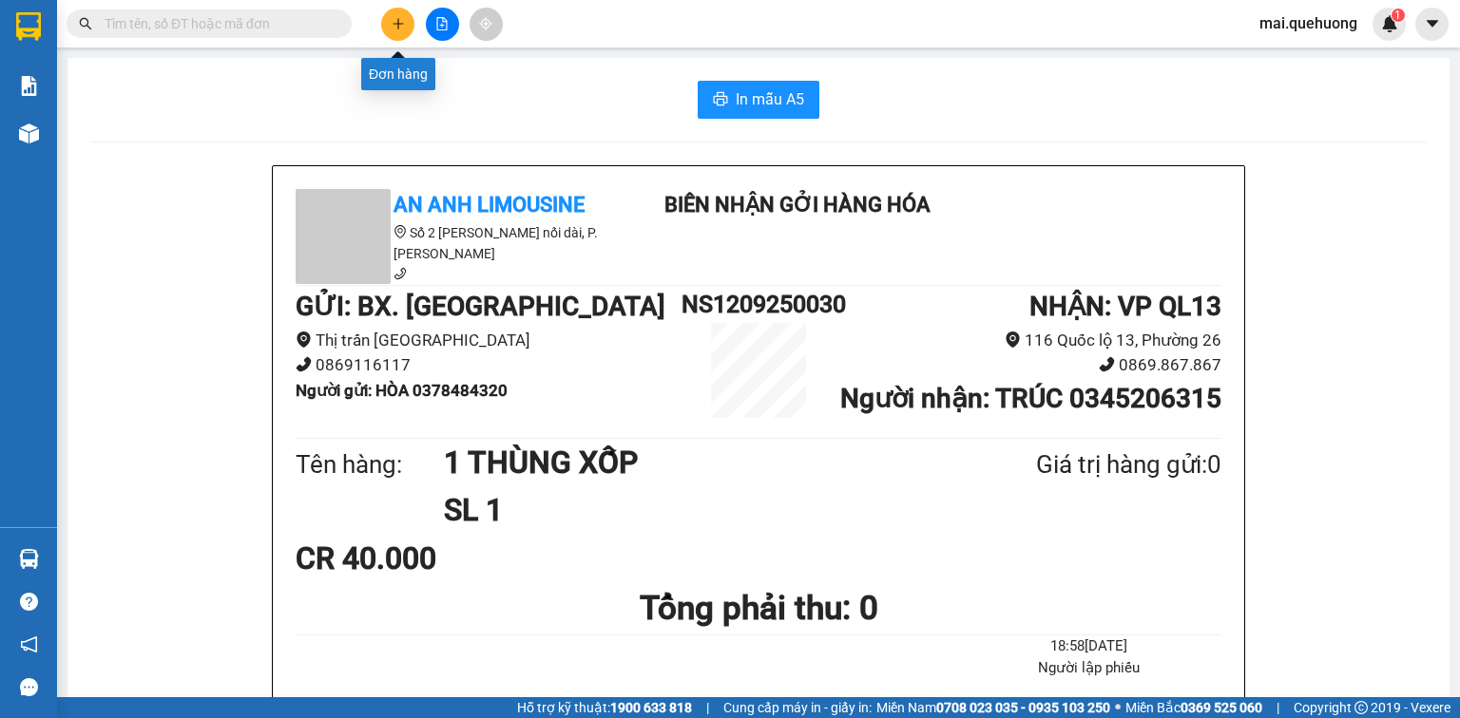
click at [403, 29] on button at bounding box center [397, 24] width 33 height 33
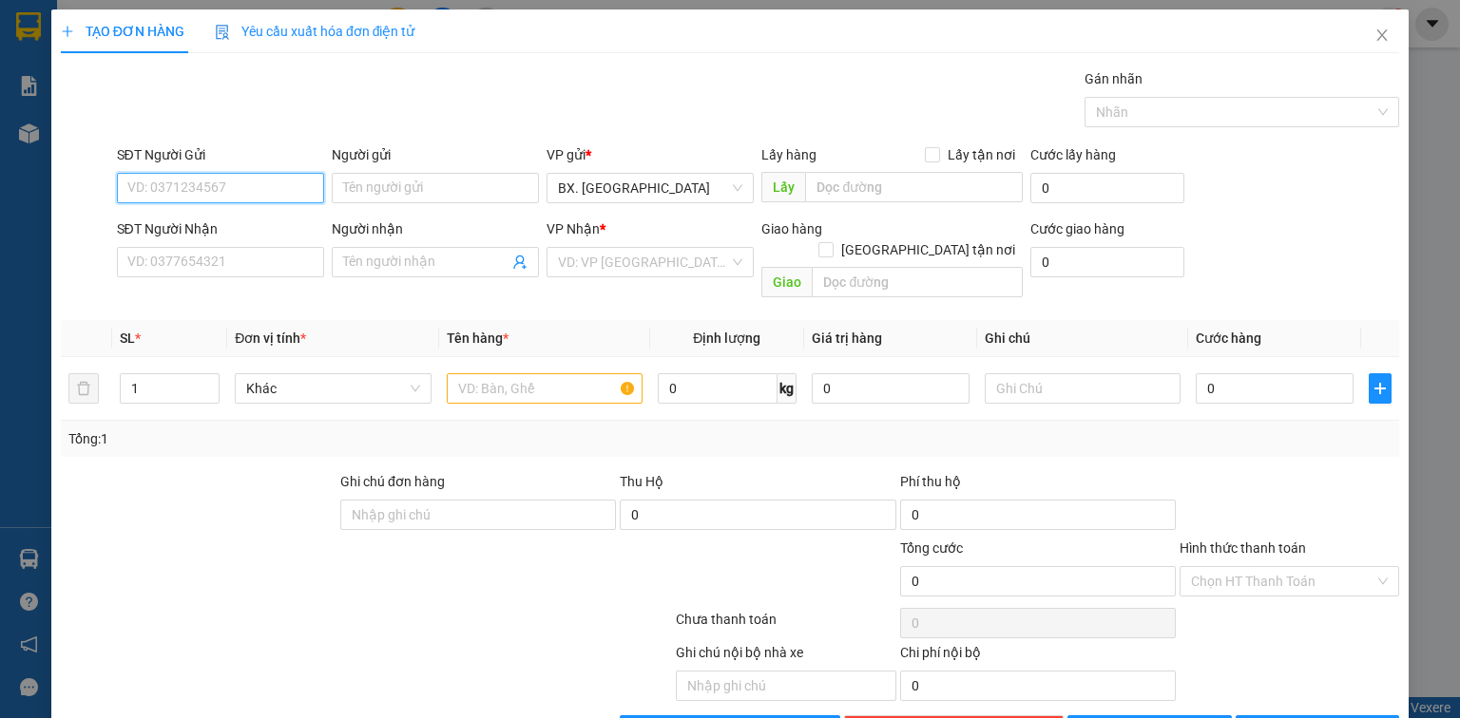
click at [196, 182] on input "SĐT Người Gửi" at bounding box center [220, 188] width 207 height 30
type input "0987301301"
click at [380, 192] on input "Người gửi" at bounding box center [435, 188] width 207 height 30
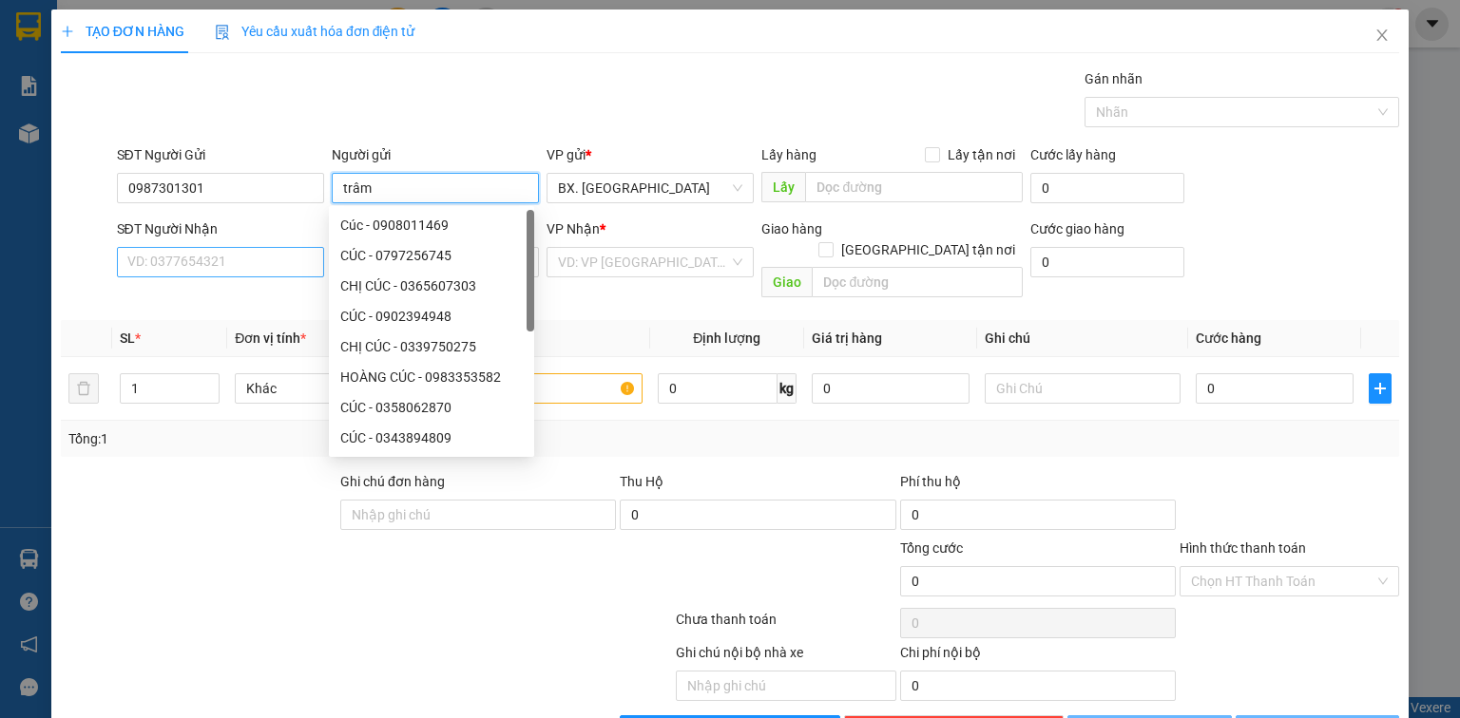
type input "trâm"
click at [181, 263] on input "SĐT Người Nhận" at bounding box center [220, 262] width 207 height 30
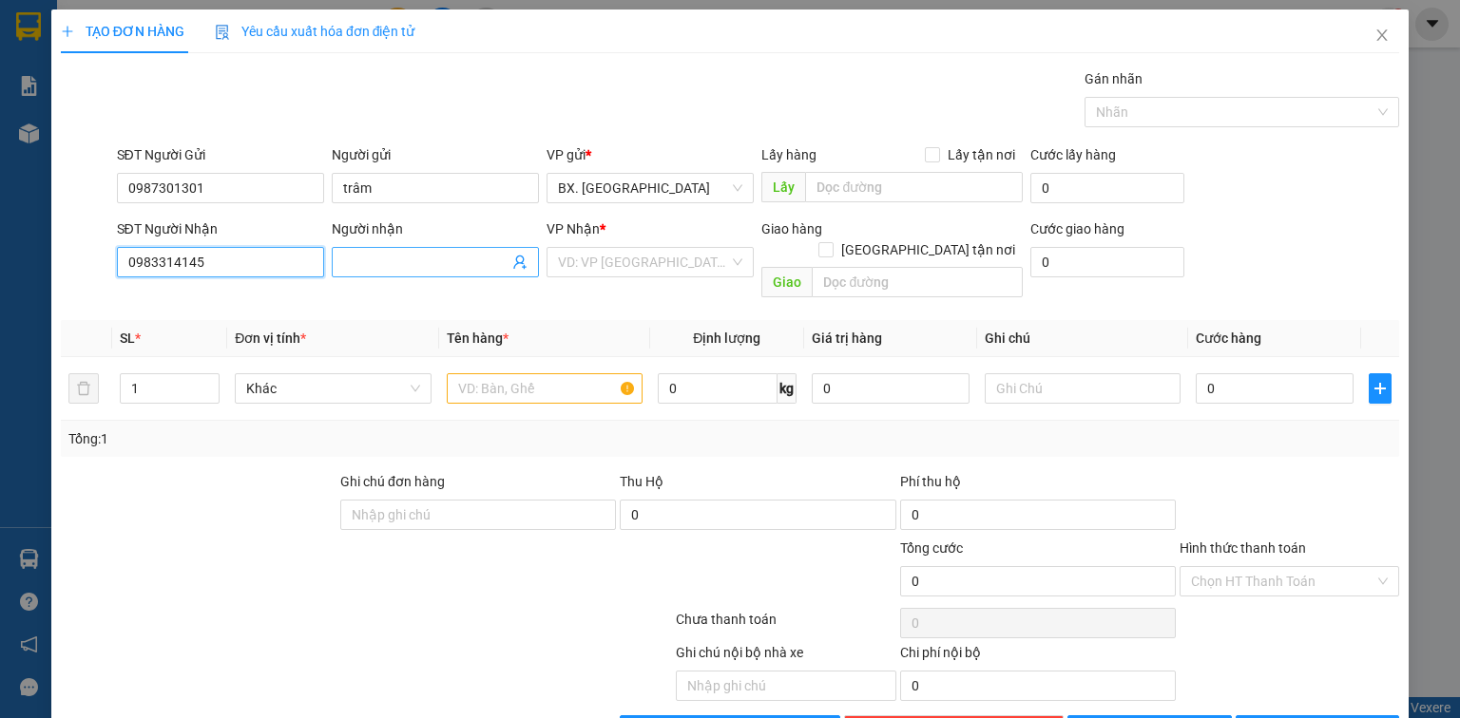
type input "0983314145"
click at [405, 248] on span at bounding box center [435, 262] width 207 height 30
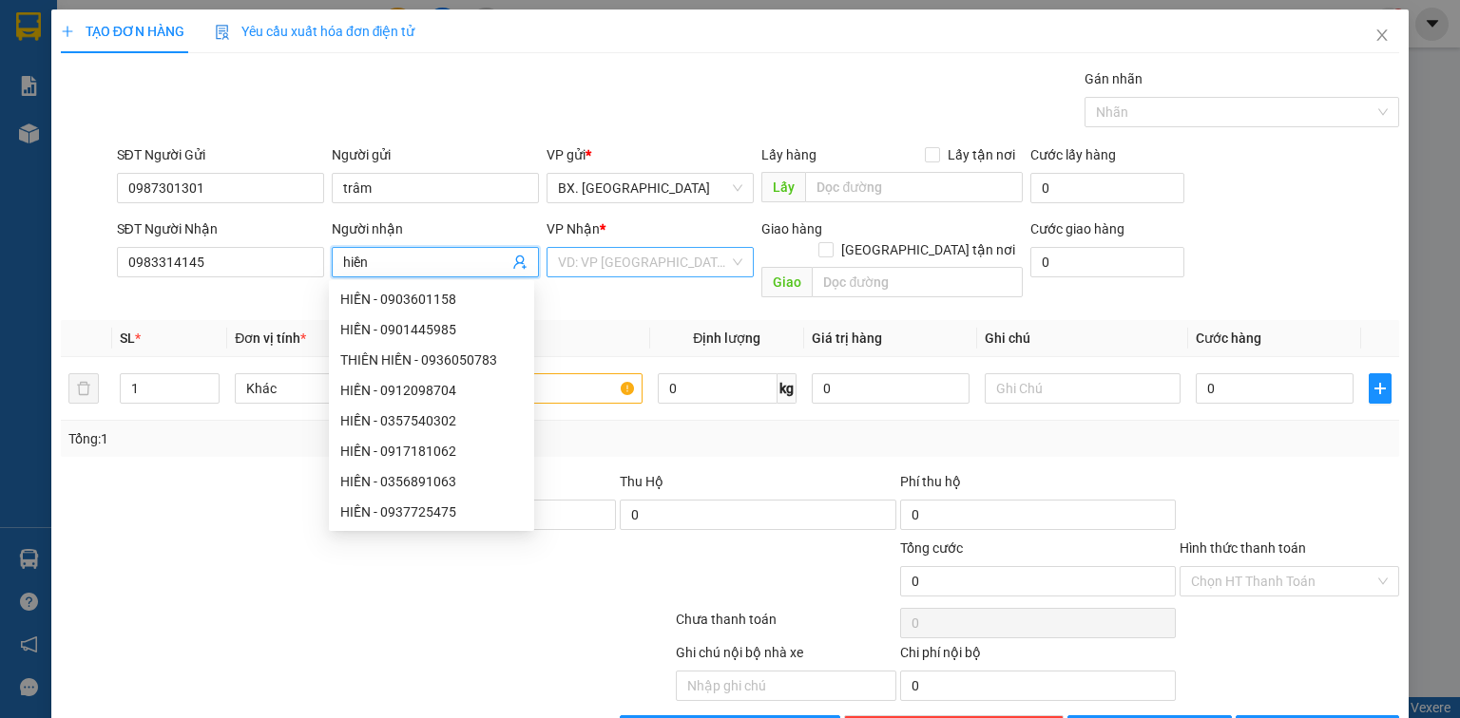
type input "hiền"
click at [642, 258] on input "search" at bounding box center [643, 262] width 171 height 29
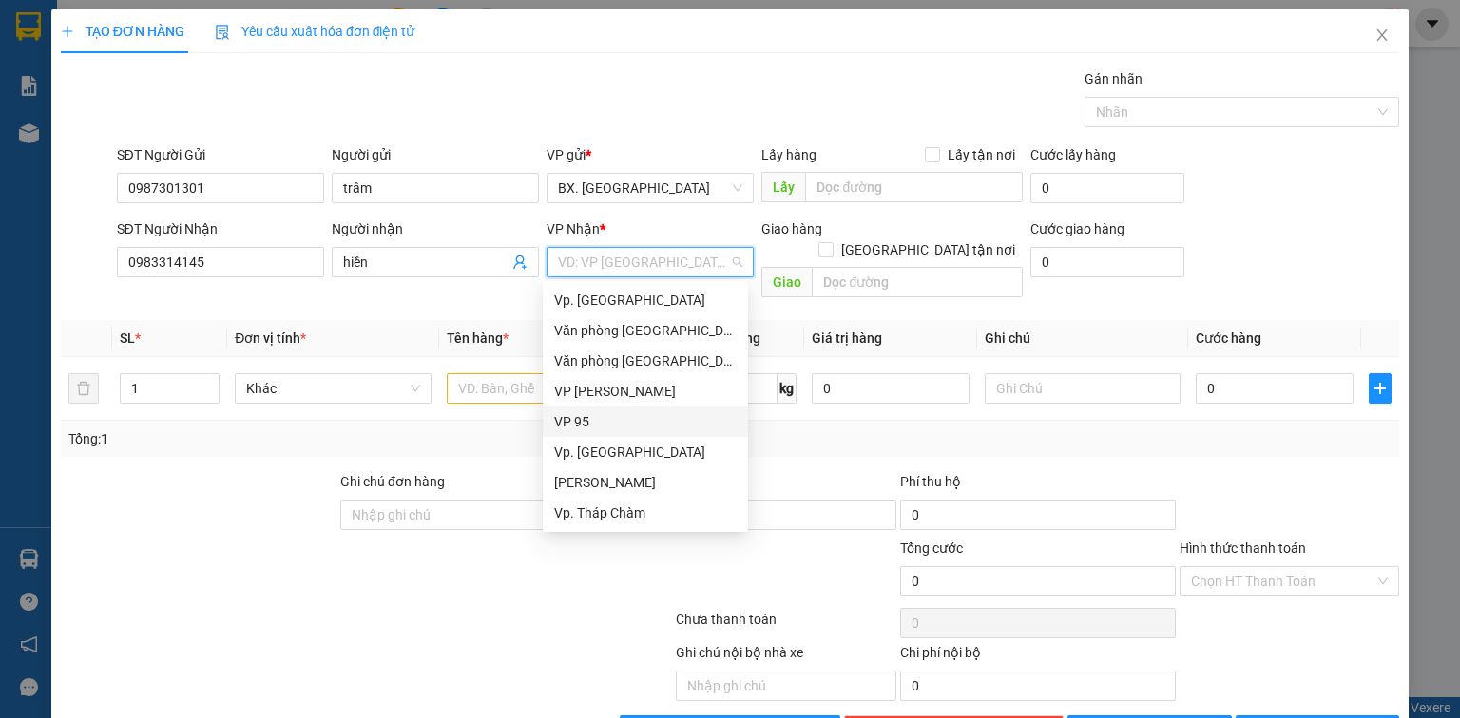
click at [593, 415] on div "VP 95" at bounding box center [645, 421] width 182 height 21
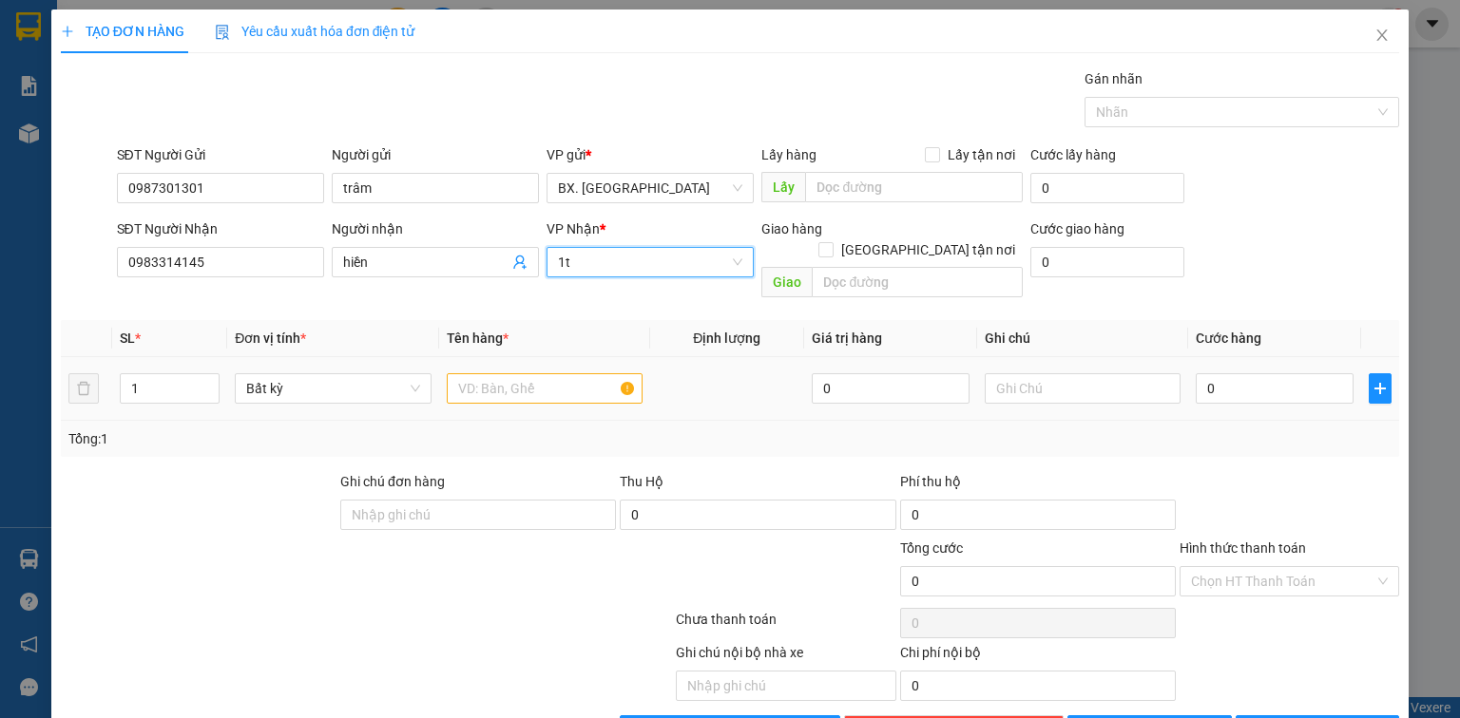
type input "1"
click at [477, 373] on input "text" at bounding box center [545, 388] width 196 height 30
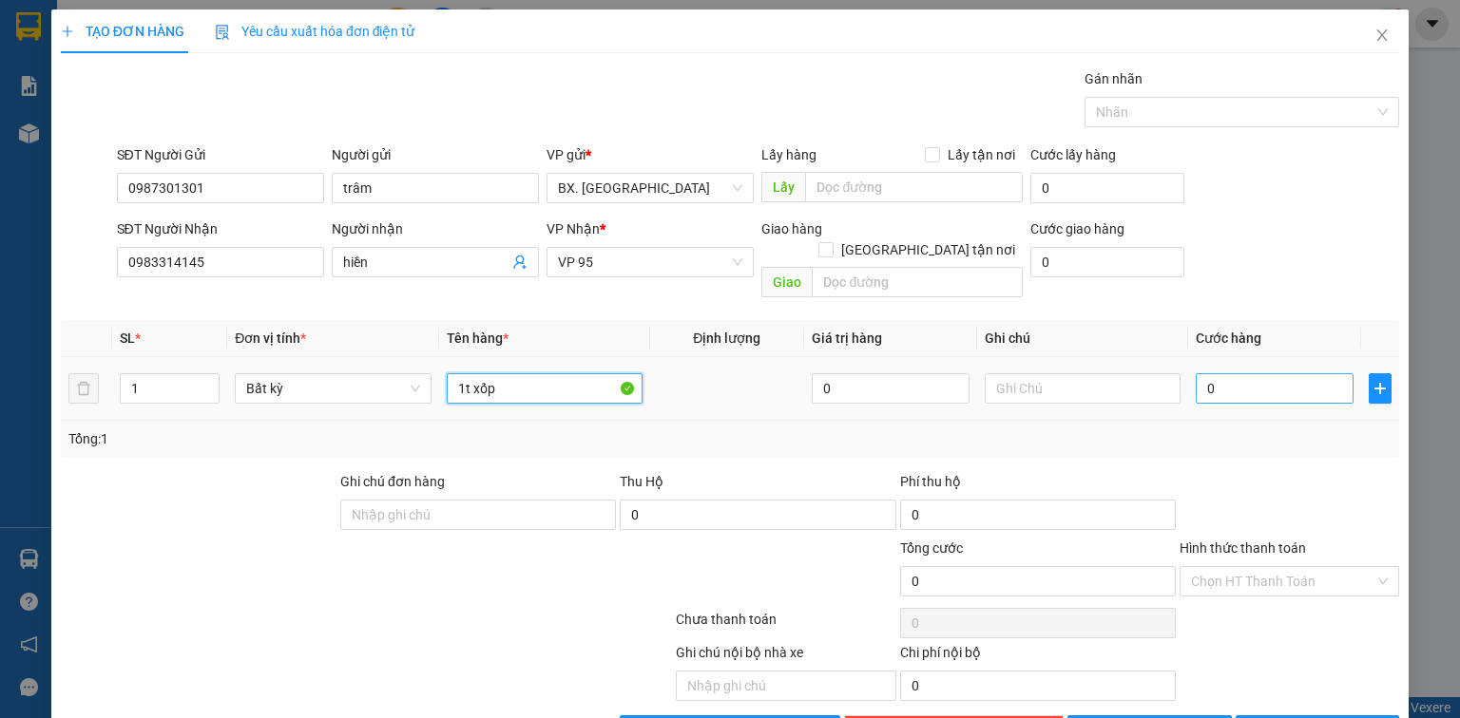
type input "1t xốp"
click at [1258, 373] on input "0" at bounding box center [1274, 388] width 158 height 30
type input "5"
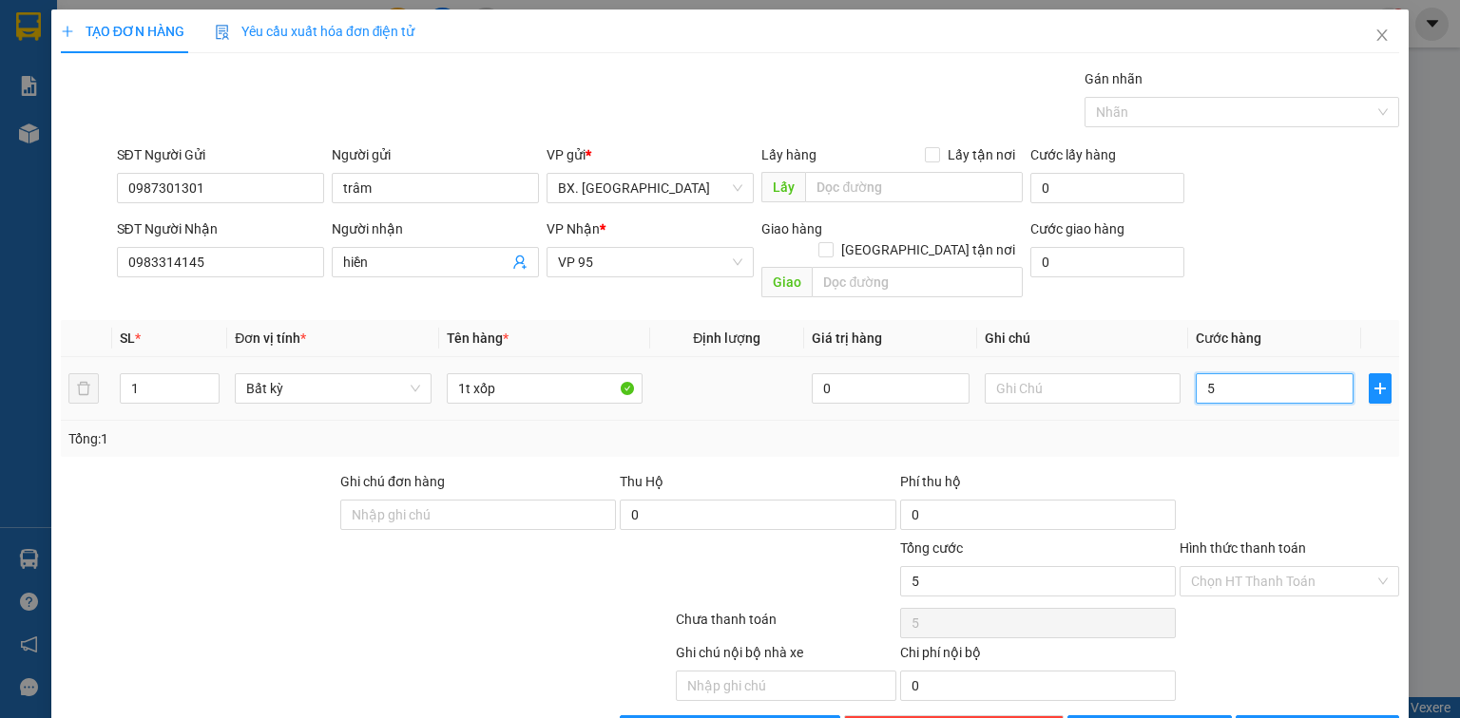
type input "50"
type input "500"
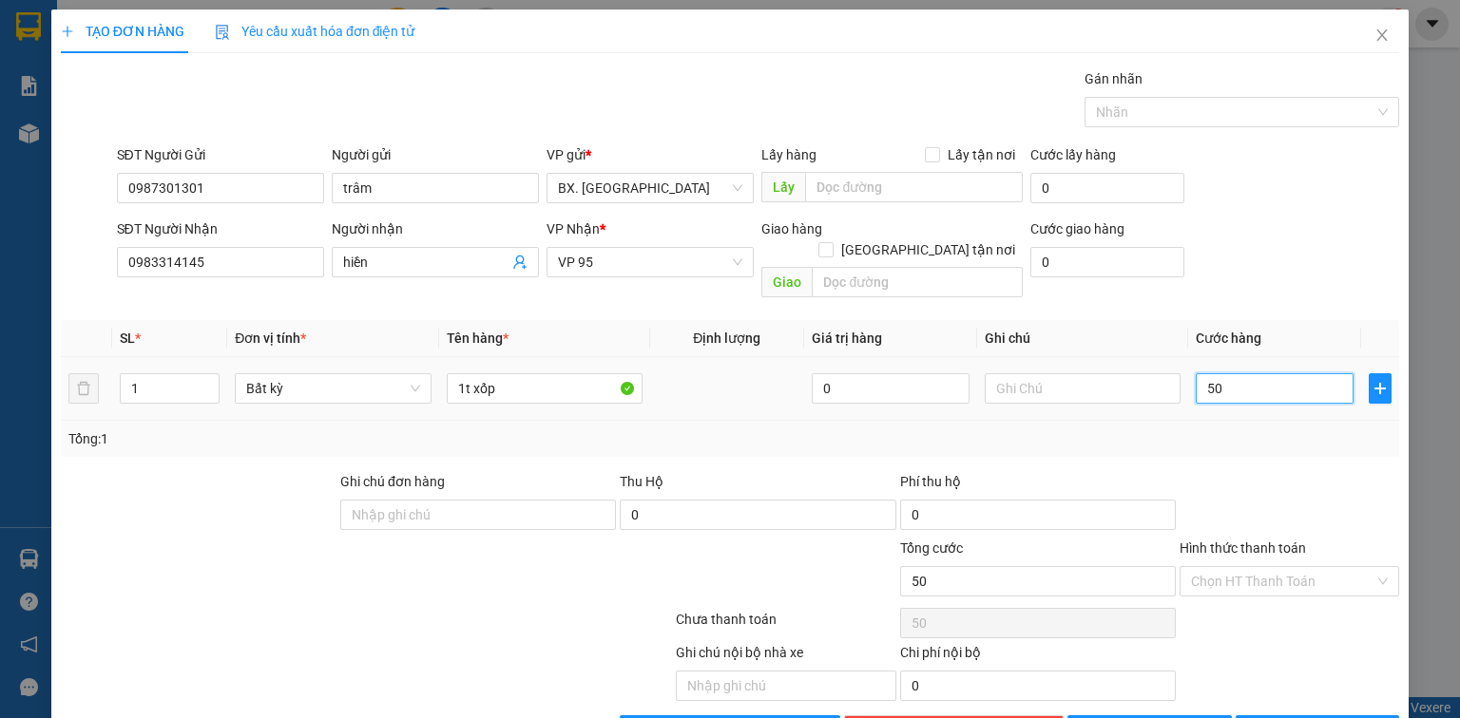
type input "500"
type input "5.000"
type input "50.000"
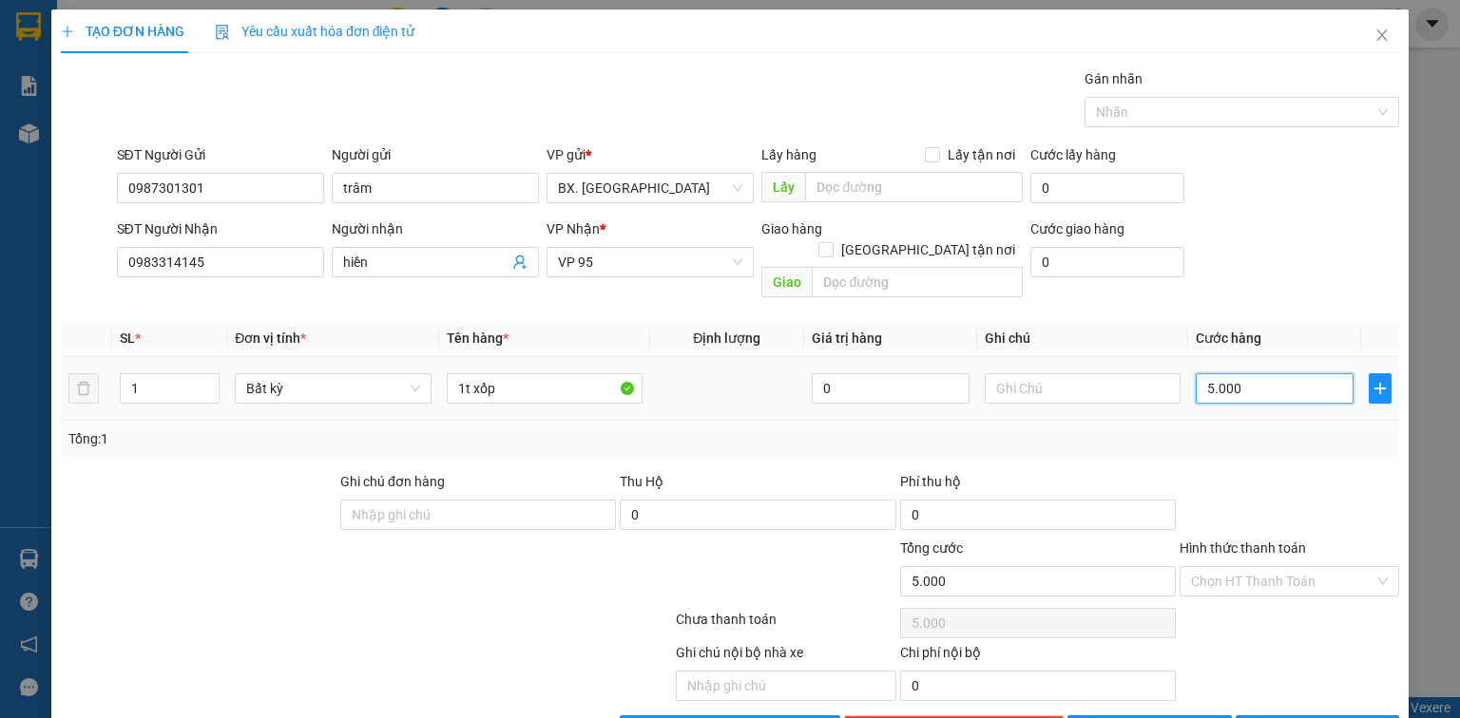
type input "50.000"
type input "500.000"
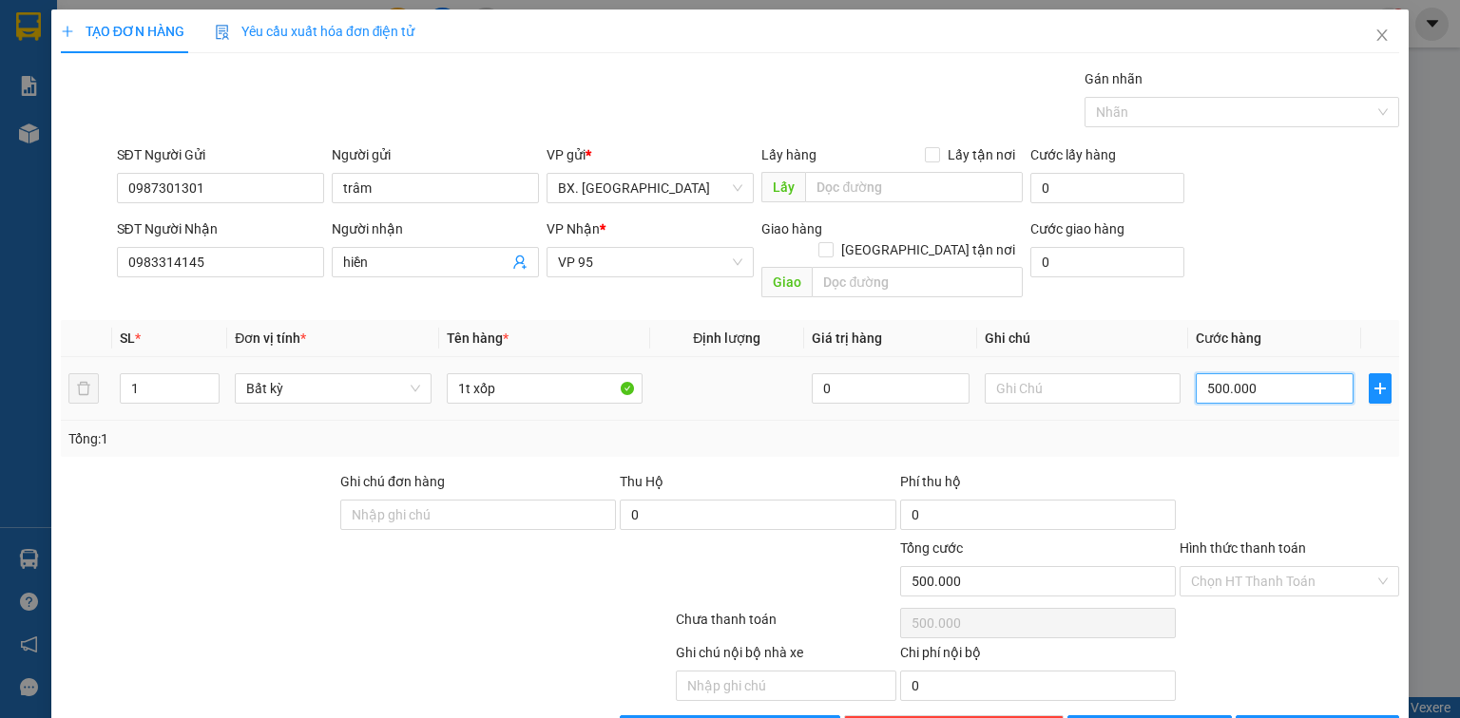
type input "50.000"
click at [1245, 567] on input "Hình thức thanh toán" at bounding box center [1282, 581] width 183 height 29
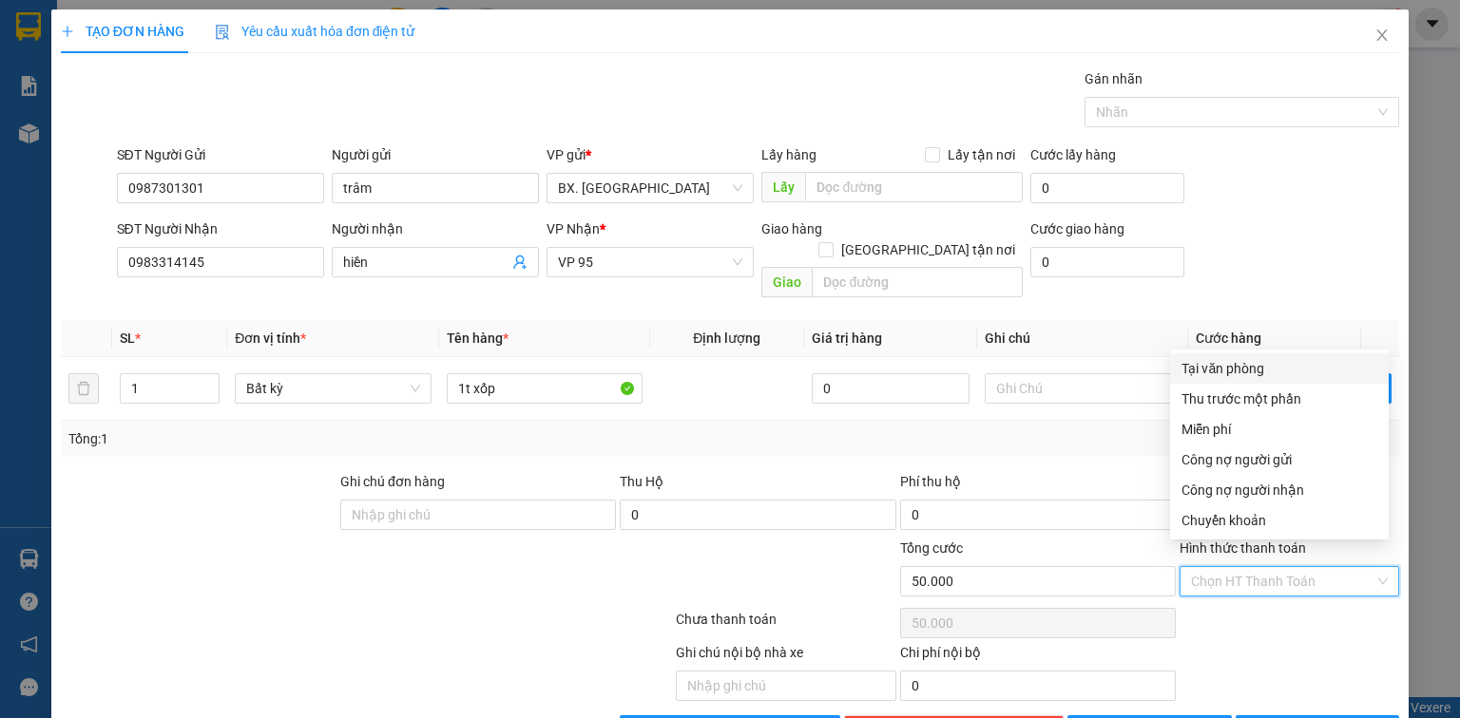
click at [1228, 369] on div "Tại văn phòng" at bounding box center [1279, 368] width 196 height 21
type input "0"
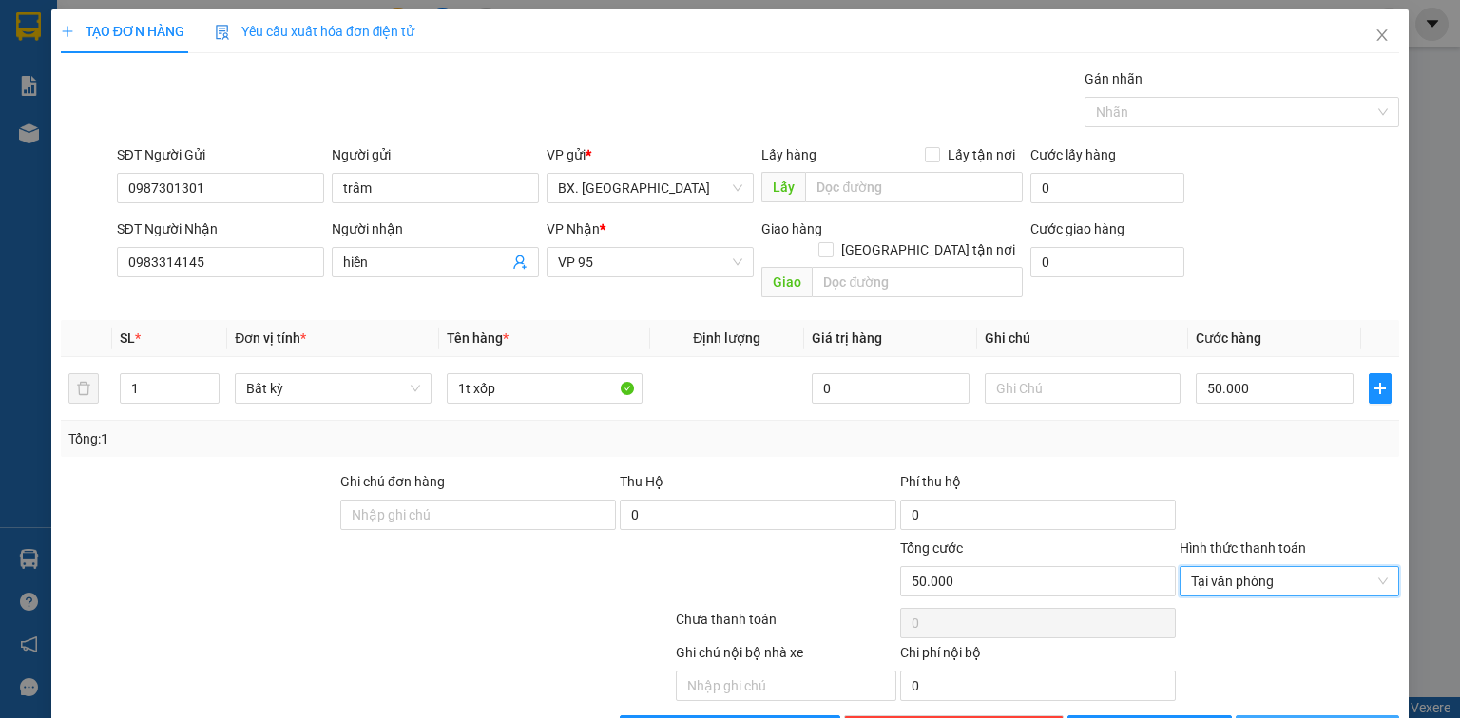
click at [1308, 717] on span "[PERSON_NAME] và In" at bounding box center [1337, 730] width 133 height 21
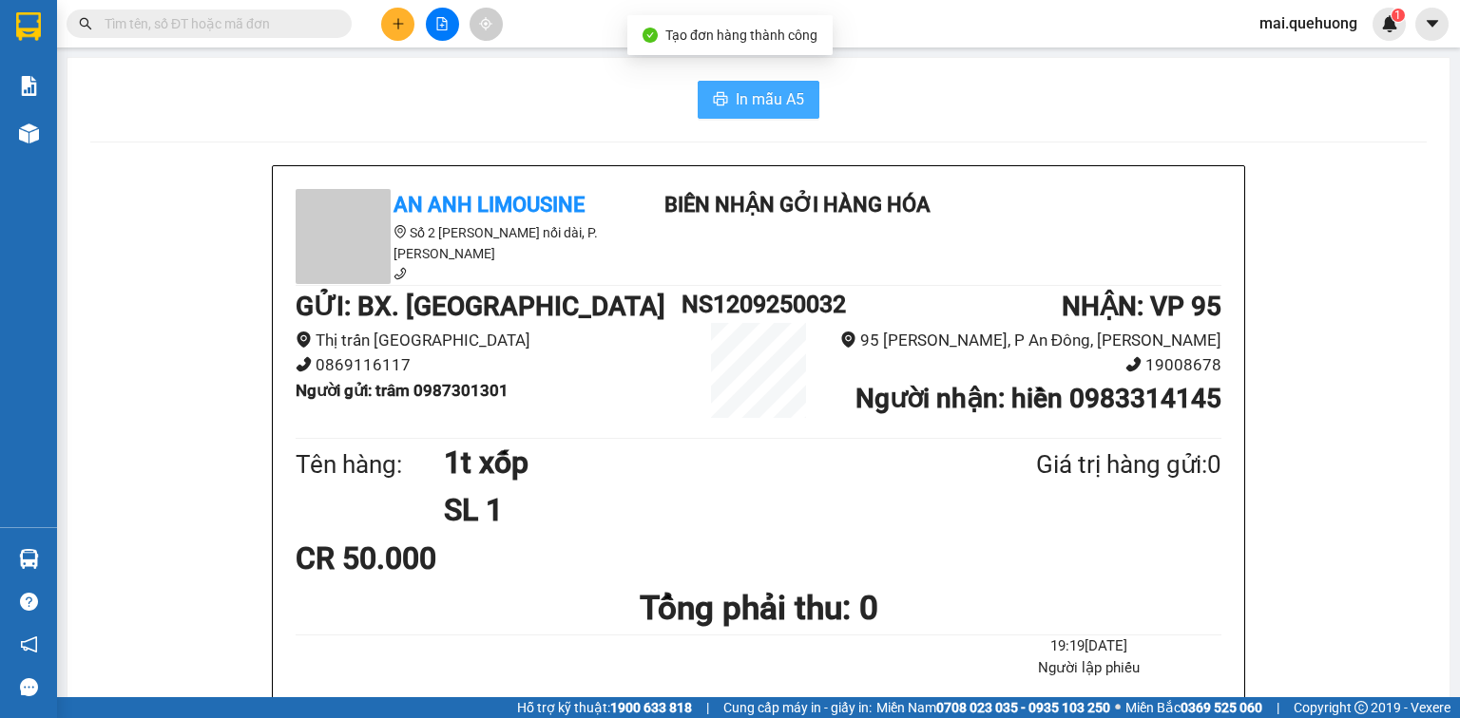
click at [775, 114] on button "In mẫu A5" at bounding box center [758, 100] width 122 height 38
click at [770, 107] on span "In mẫu A5" at bounding box center [769, 99] width 68 height 24
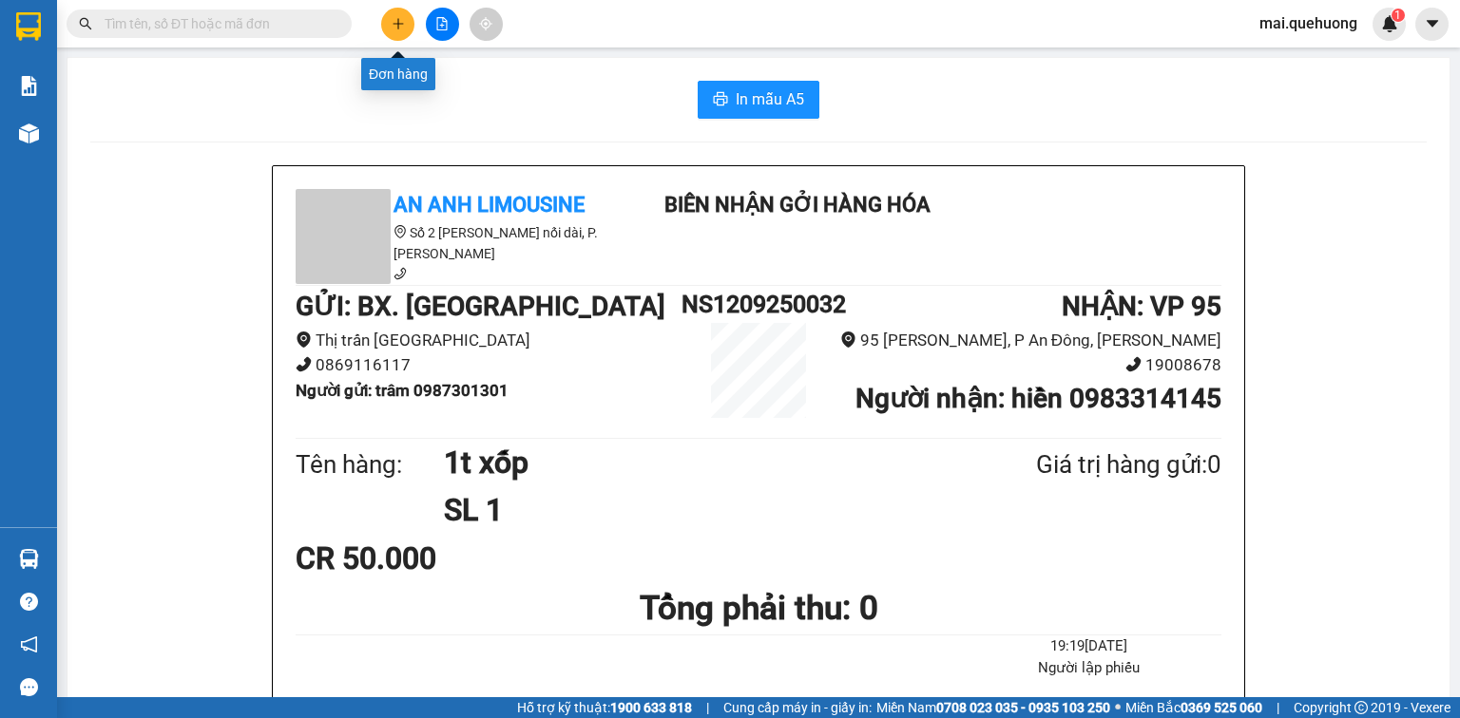
click at [387, 23] on button at bounding box center [397, 24] width 33 height 33
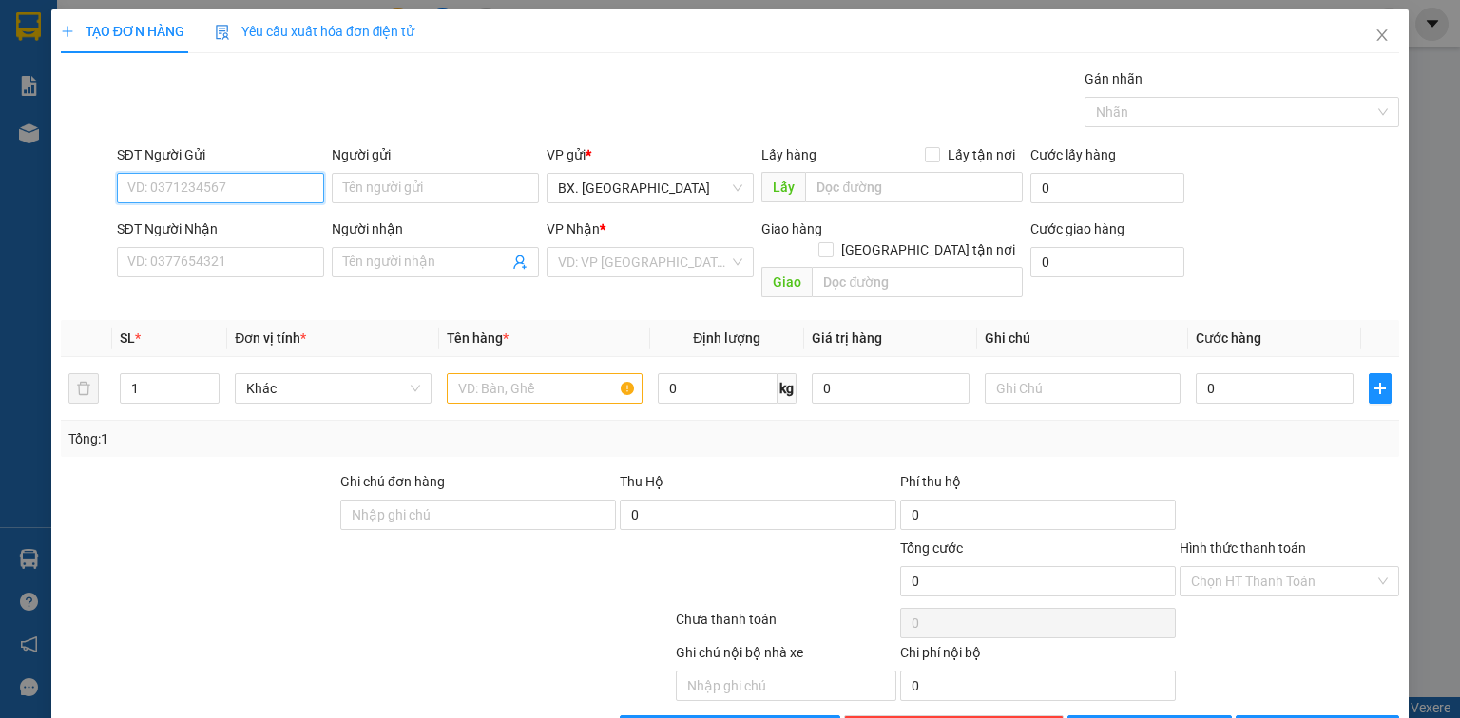
click at [208, 194] on input "SĐT Người Gửi" at bounding box center [220, 188] width 207 height 30
type input "0364525901"
click at [223, 228] on div "0364525901 - na" at bounding box center [218, 225] width 182 height 21
type input "na"
type input "0982050522"
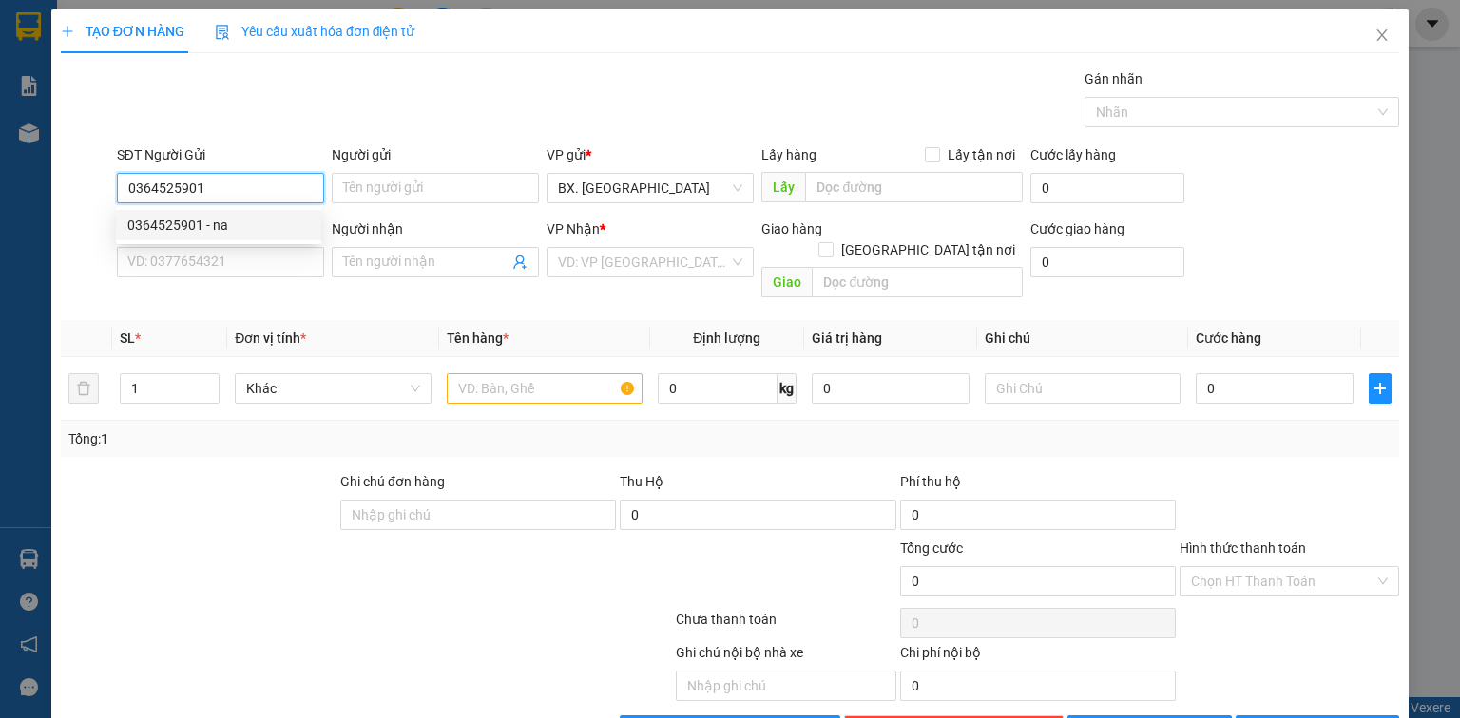
type input "BÌNH"
type input "70.000"
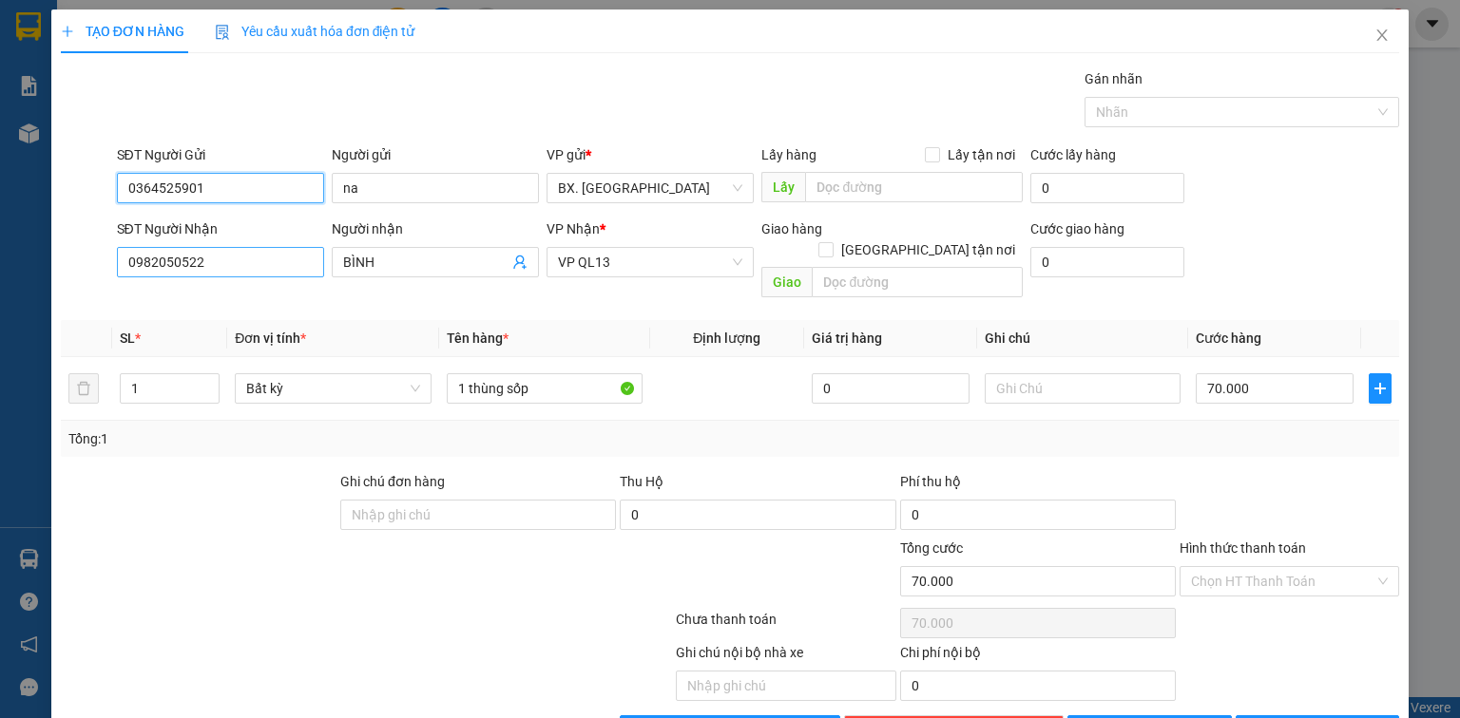
type input "0364525901"
click at [224, 258] on input "0982050522" at bounding box center [220, 262] width 207 height 30
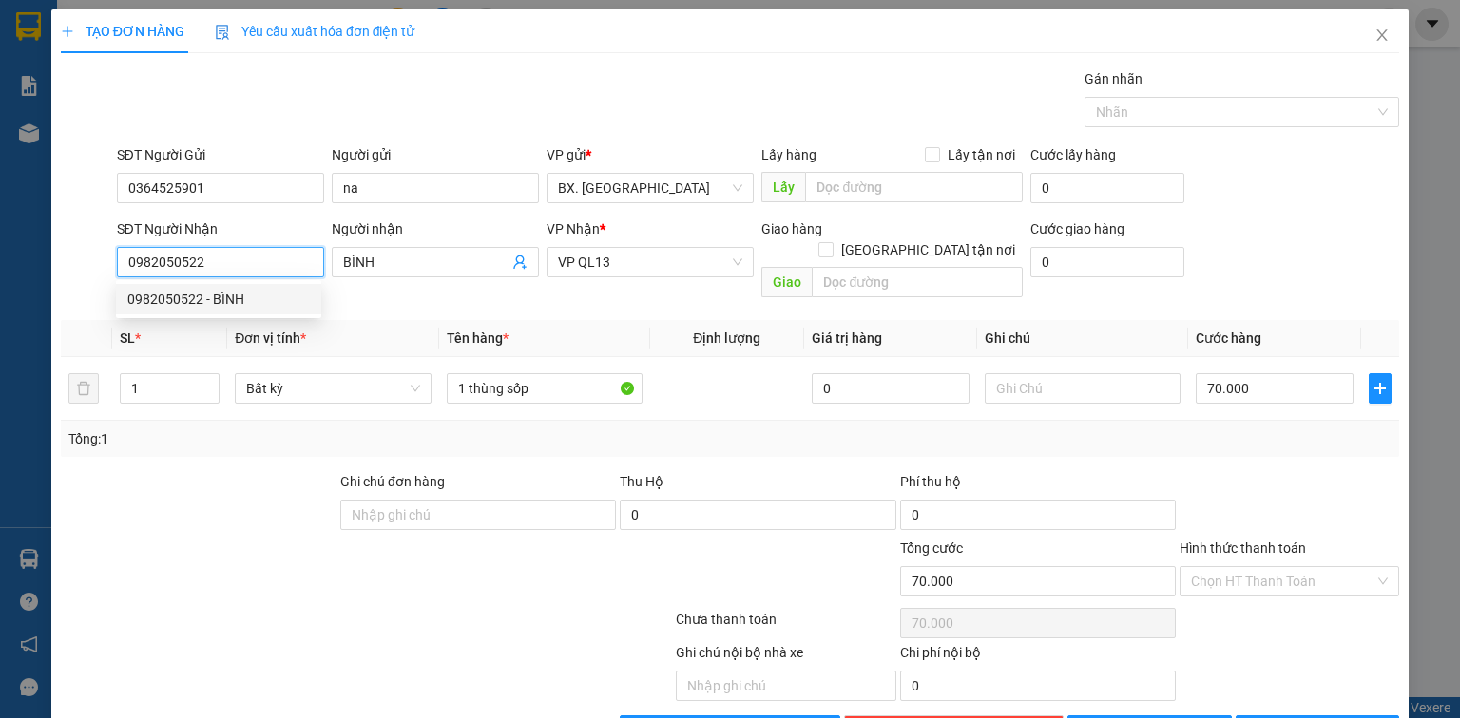
click at [223, 265] on input "0982050522" at bounding box center [220, 262] width 207 height 30
click at [221, 303] on div "0972687878 - thủ" at bounding box center [218, 299] width 182 height 21
type input "0972687878"
type input "thủ"
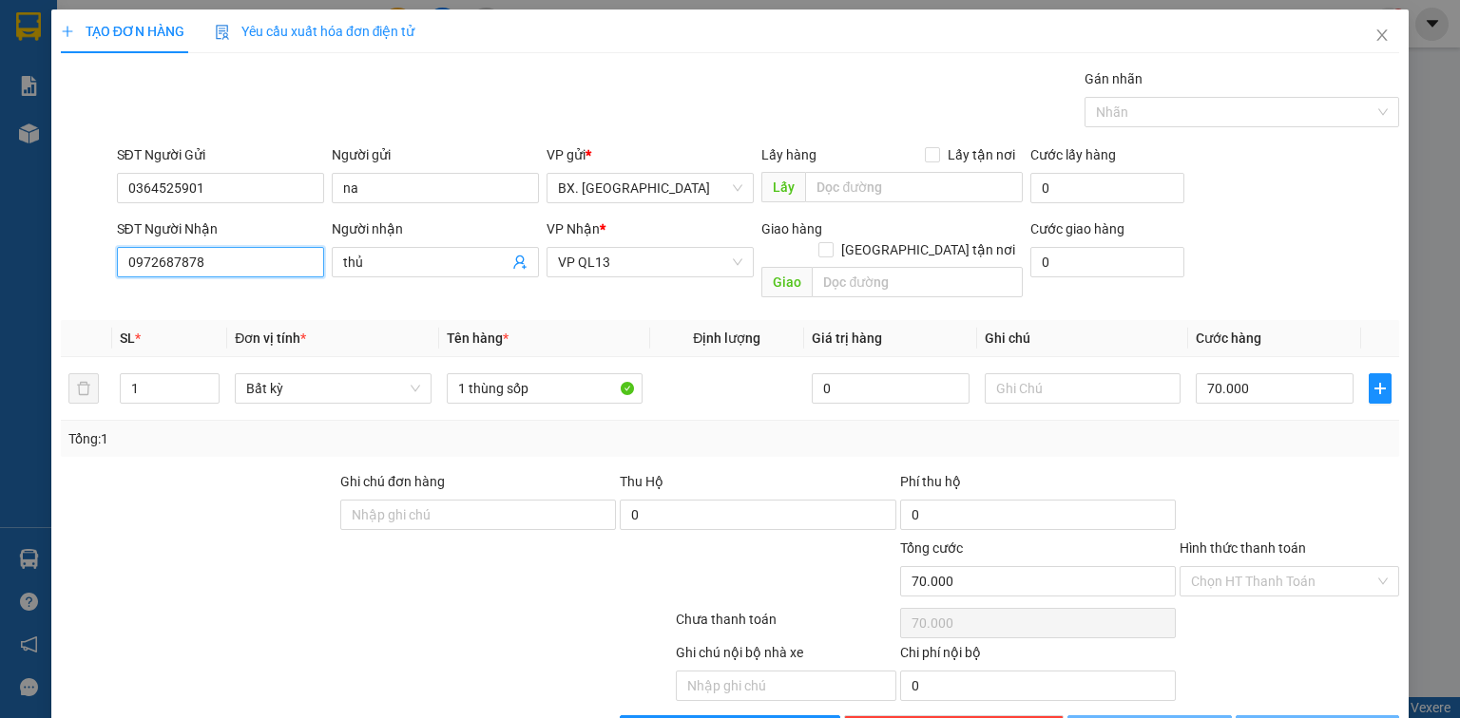
type input "50.000"
click at [597, 265] on span "VP QL13" at bounding box center [650, 262] width 184 height 29
type input "0972687878"
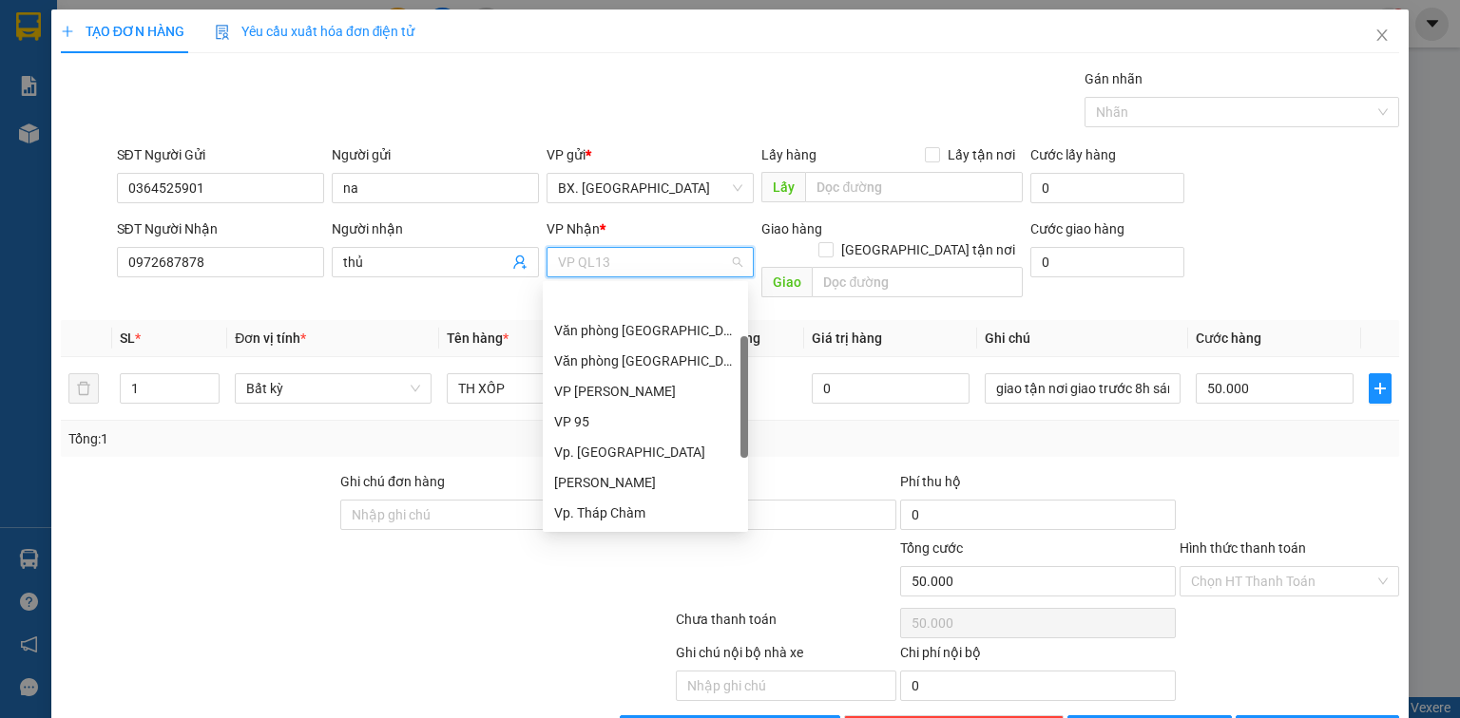
scroll to position [61, 0]
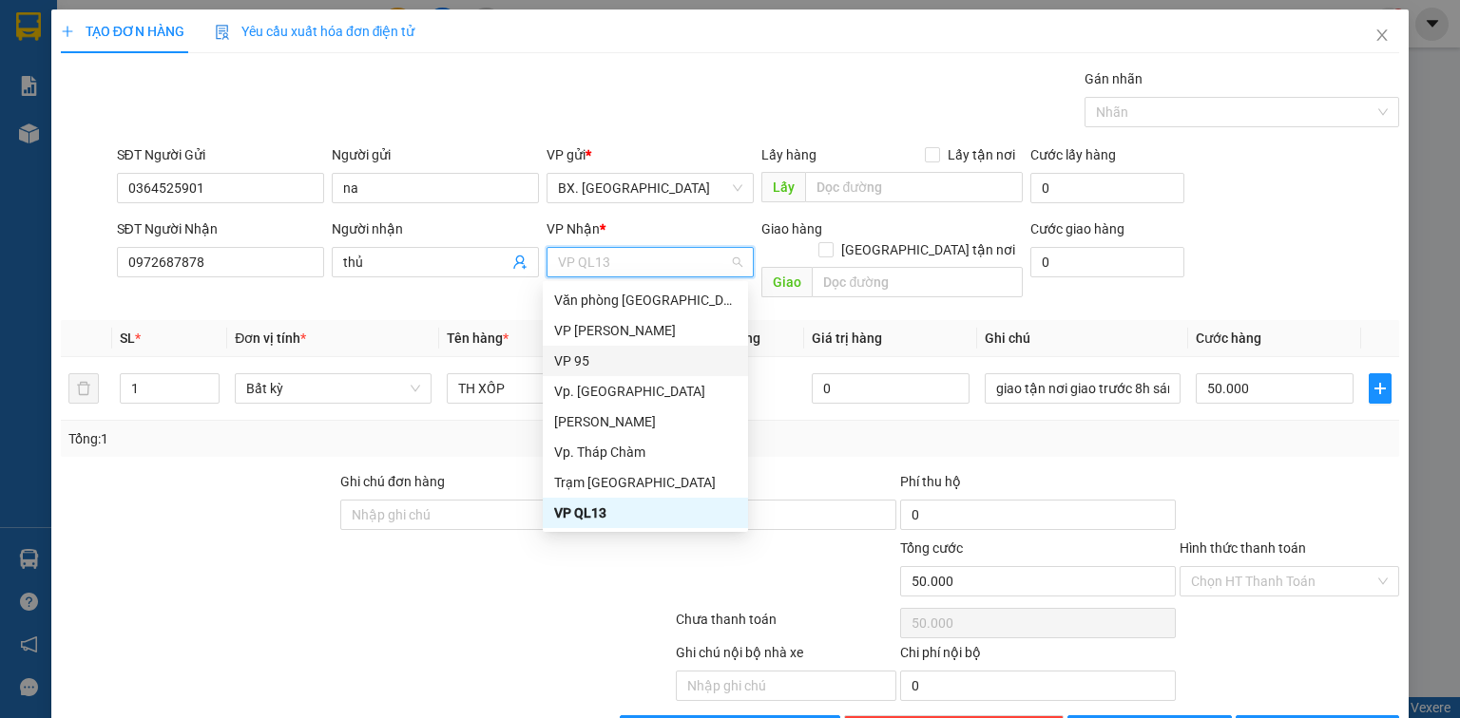
click at [597, 355] on div "VP 95" at bounding box center [645, 361] width 182 height 21
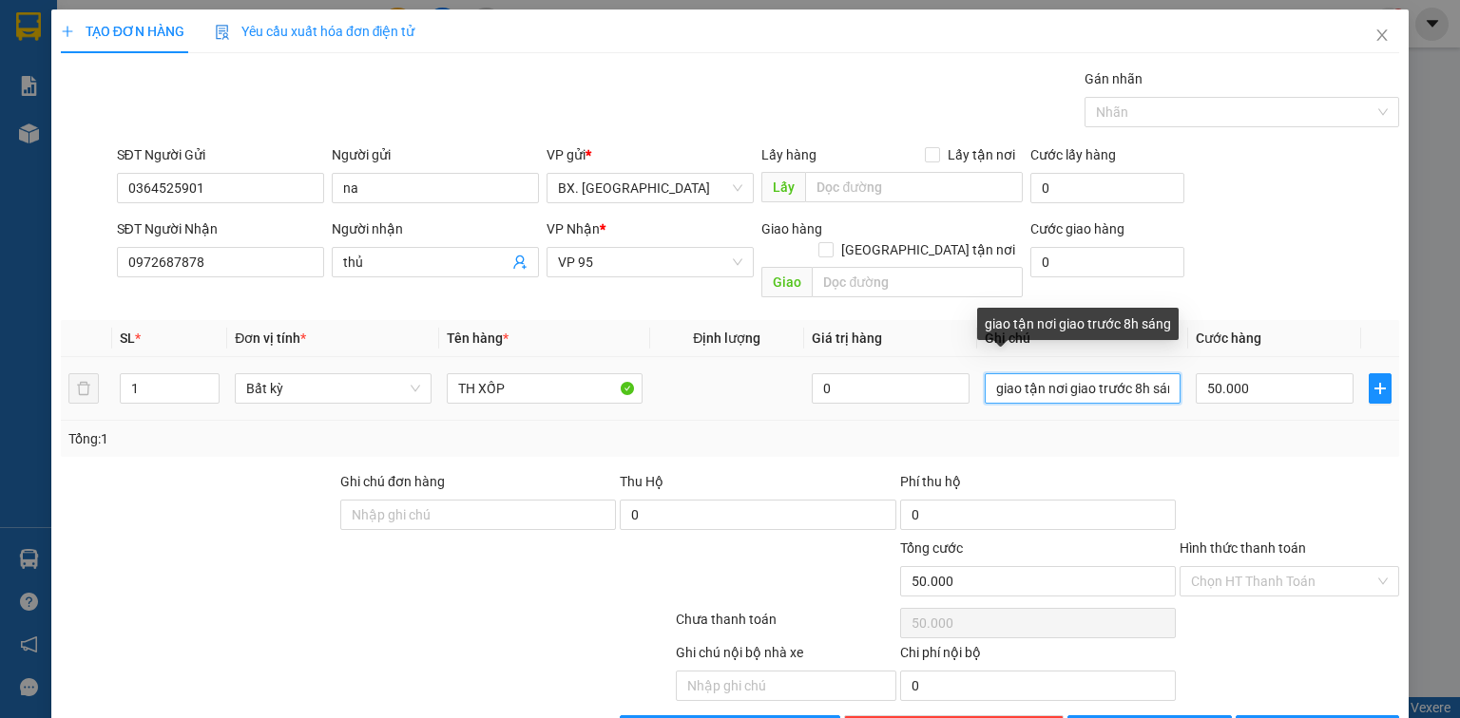
click at [988, 373] on input "giao tận nơi giao trước 8h sáng" at bounding box center [1082, 388] width 196 height 30
drag, startPoint x: 1091, startPoint y: 372, endPoint x: 1240, endPoint y: 387, distance: 149.9
click at [1240, 387] on tr "1 Bất kỳ TH XỐP 0 giao tận nơi giao trước 8h sáng 50.000" at bounding box center [730, 389] width 1338 height 64
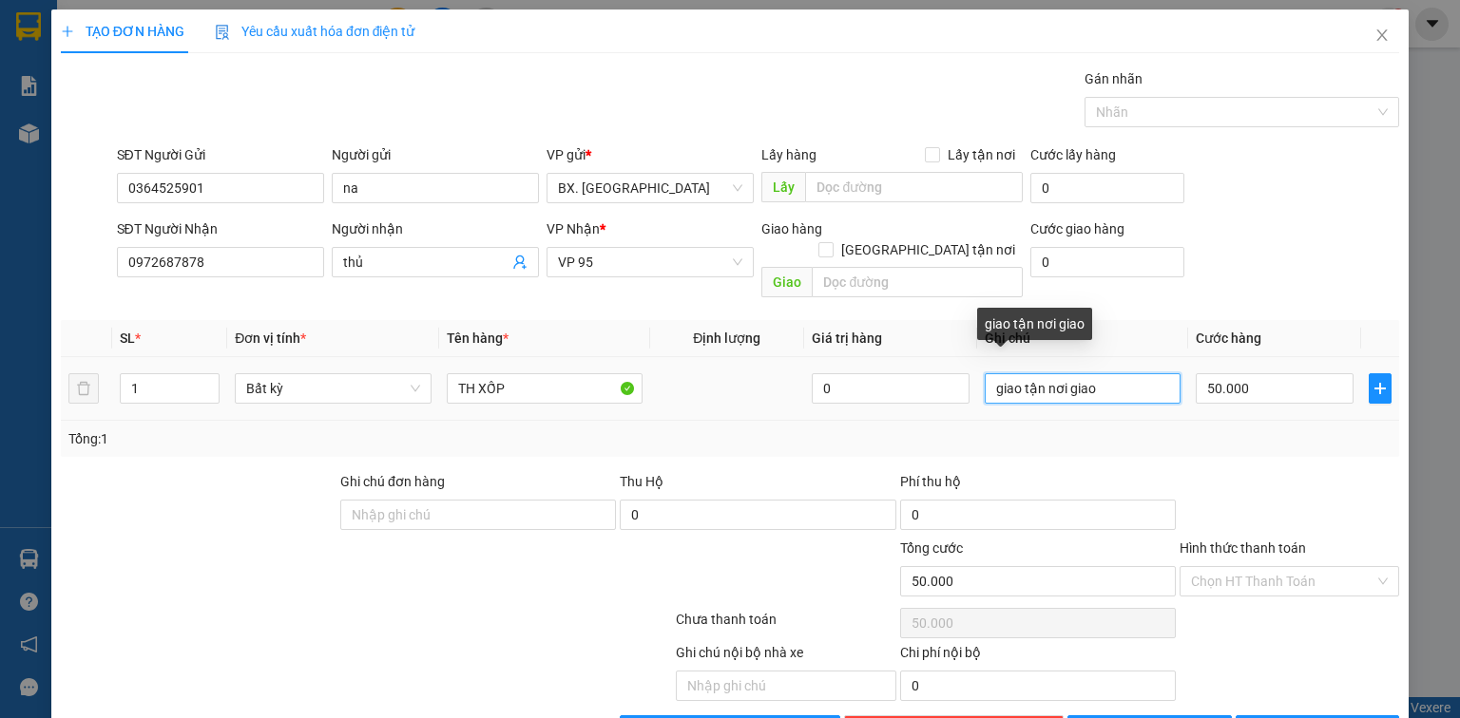
drag, startPoint x: 1108, startPoint y: 370, endPoint x: 1061, endPoint y: 376, distance: 47.0
click at [1061, 376] on input "giao tận nơi giao" at bounding box center [1082, 388] width 196 height 30
type input "giao tận nơi"
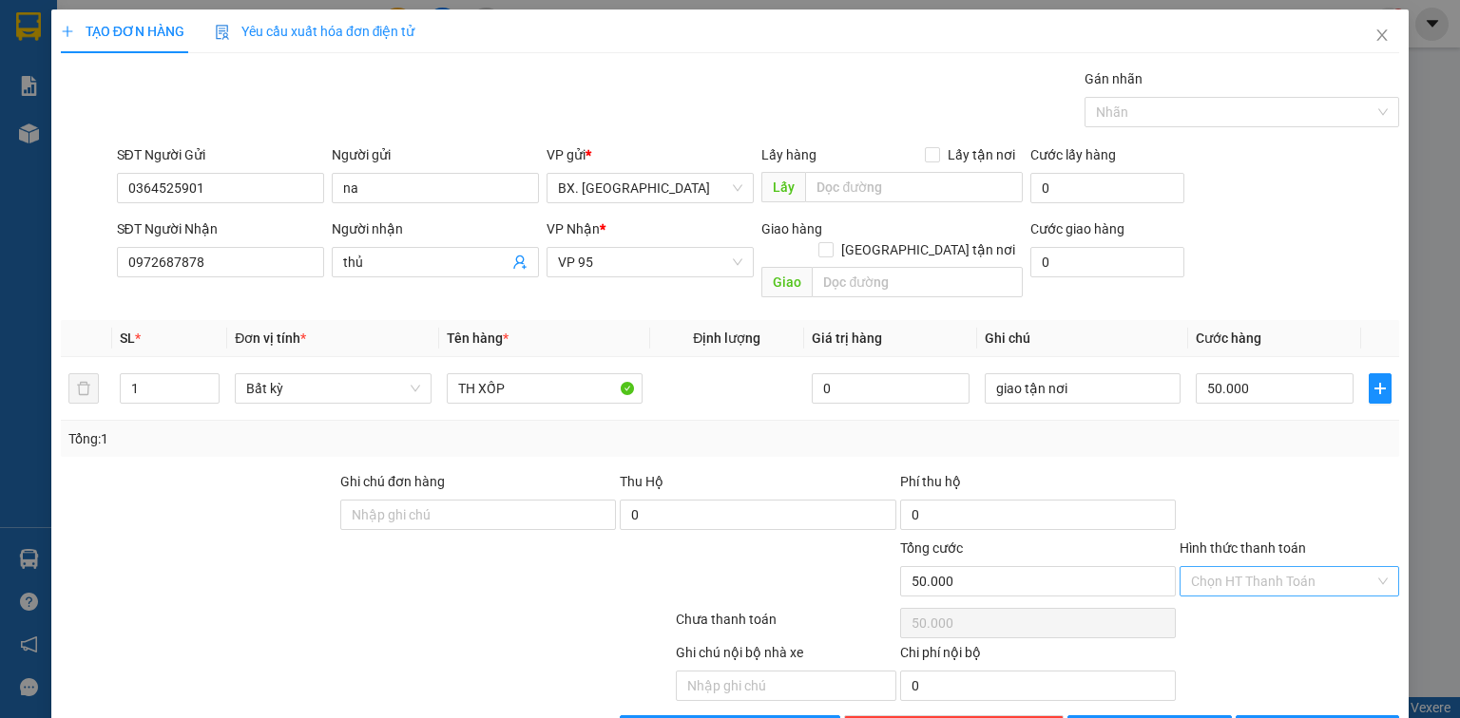
click at [1280, 567] on input "Hình thức thanh toán" at bounding box center [1282, 581] width 183 height 29
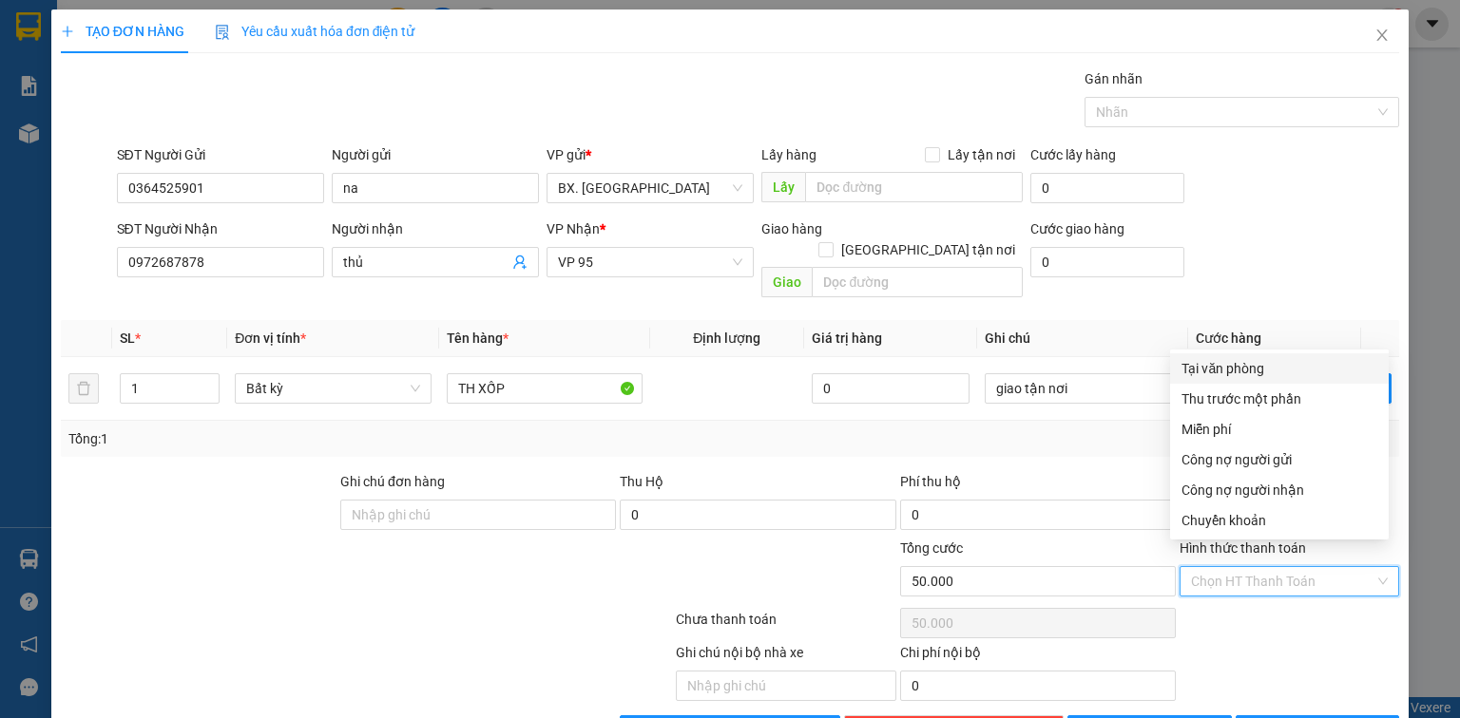
click at [1243, 371] on div "Tại văn phòng" at bounding box center [1279, 368] width 196 height 21
type input "0"
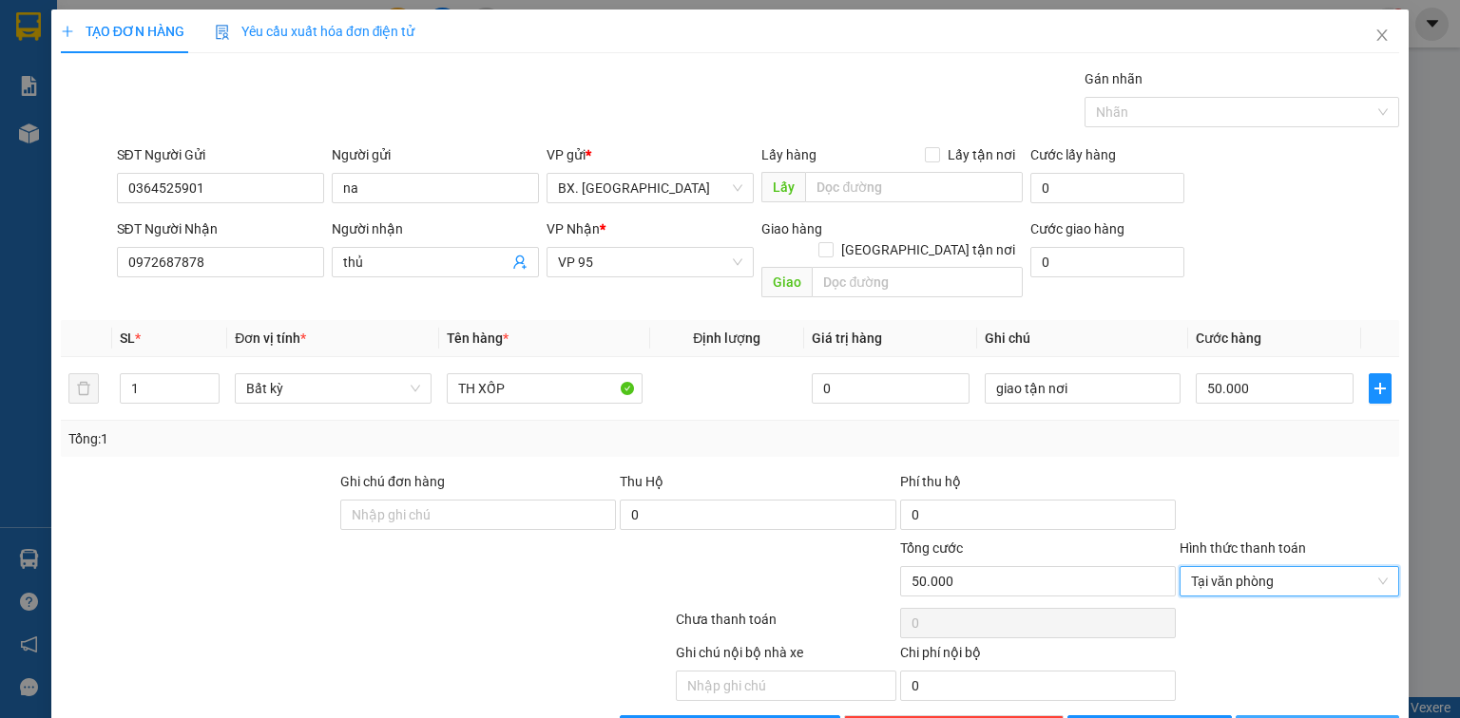
click at [1292, 717] on span "[PERSON_NAME] và In" at bounding box center [1337, 730] width 133 height 21
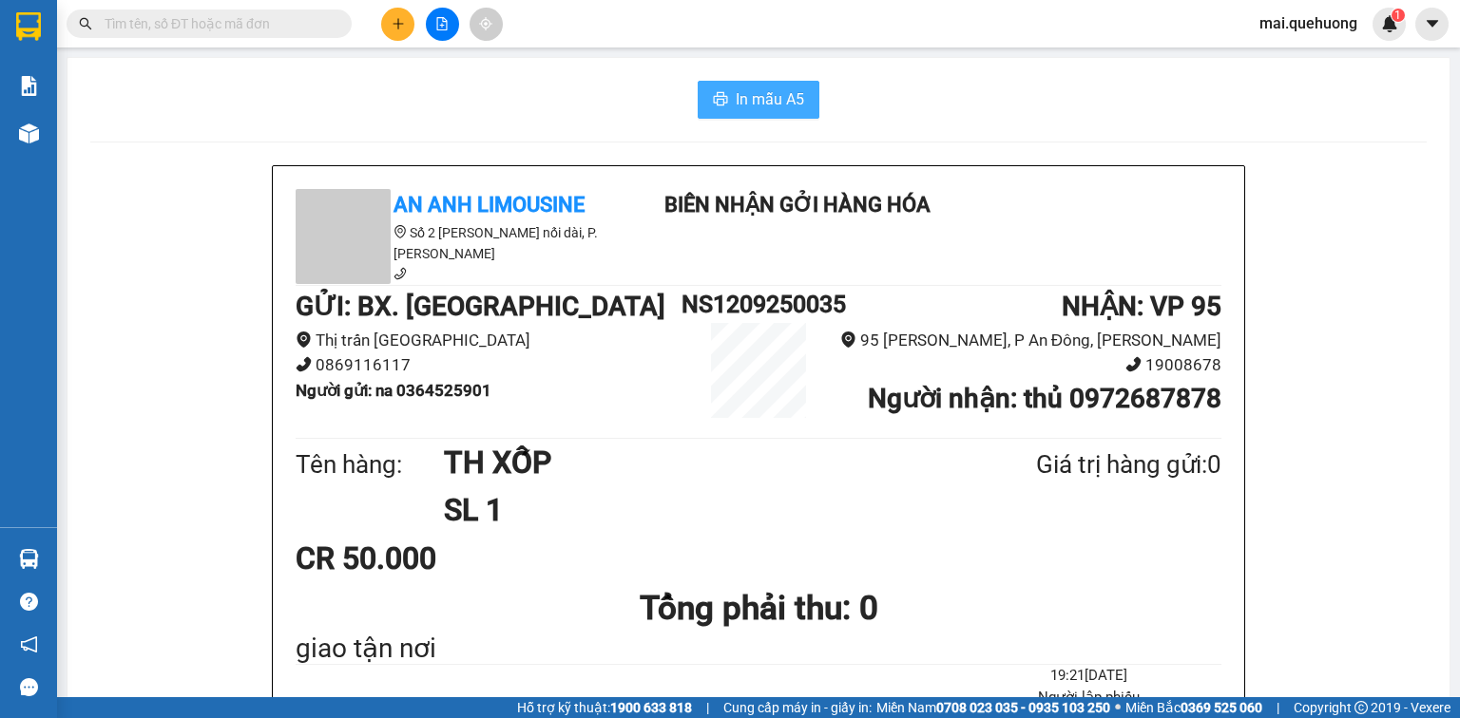
click at [760, 106] on span "In mẫu A5" at bounding box center [769, 99] width 68 height 24
click at [393, 11] on button at bounding box center [397, 24] width 33 height 33
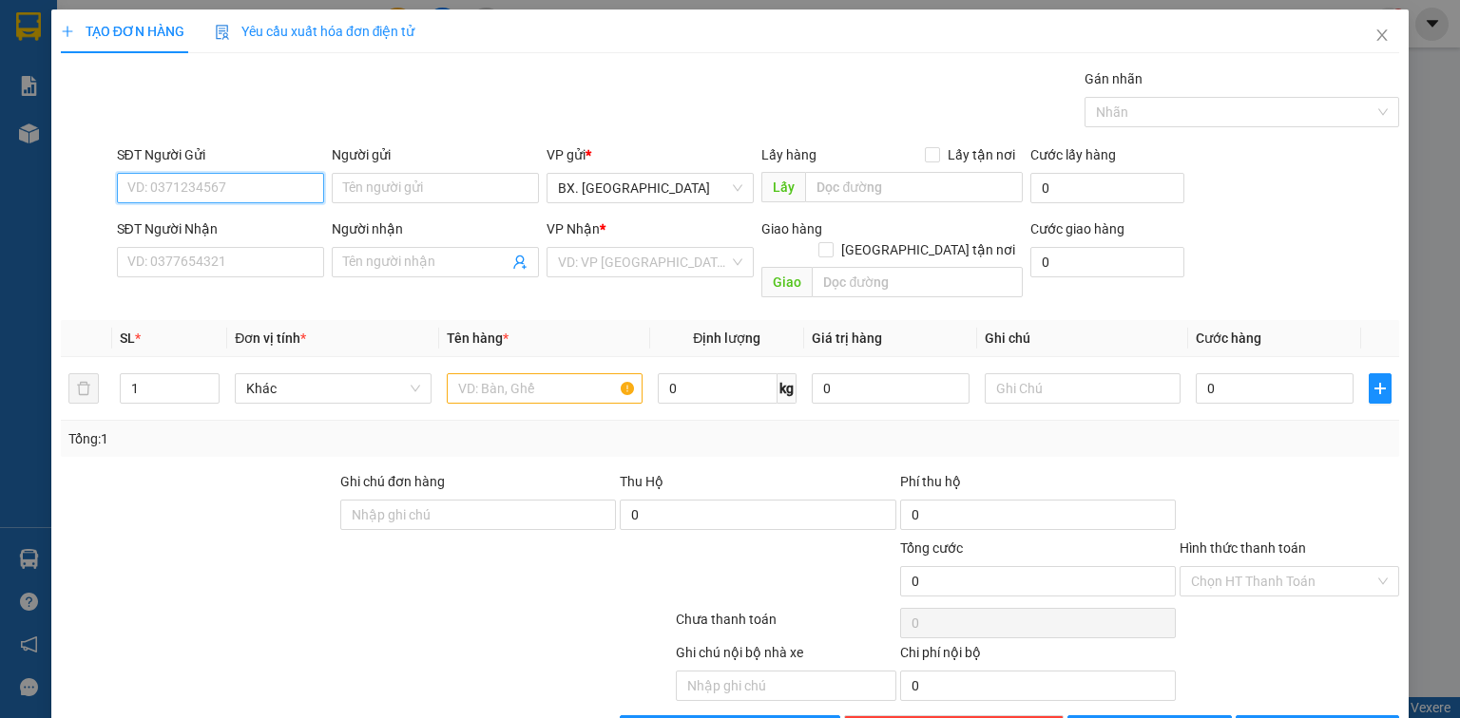
click at [208, 183] on input "SĐT Người Gửi" at bounding box center [220, 188] width 207 height 30
type input "0844568319"
click at [464, 185] on input "Người gửi" at bounding box center [435, 188] width 207 height 30
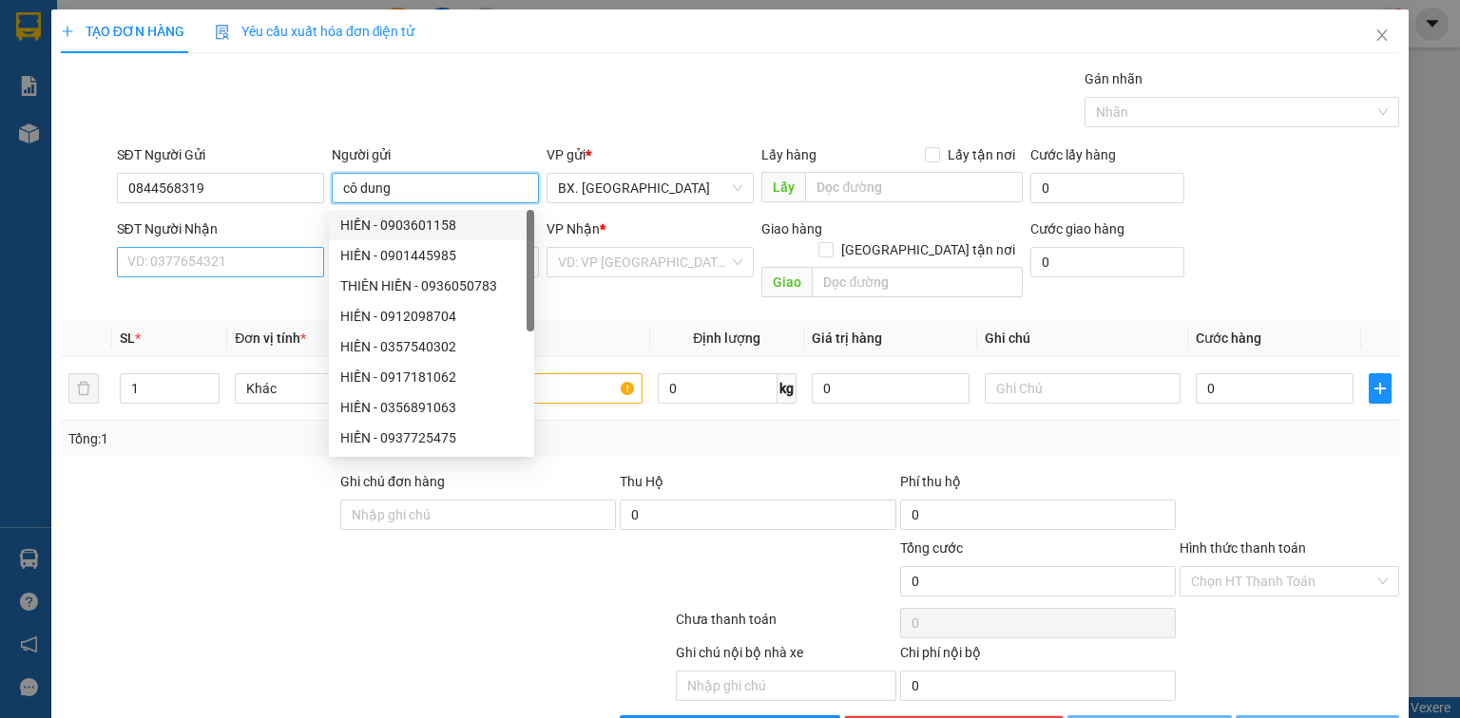
type input "cô dung"
click at [214, 269] on input "SĐT Người Nhận" at bounding box center [220, 262] width 207 height 30
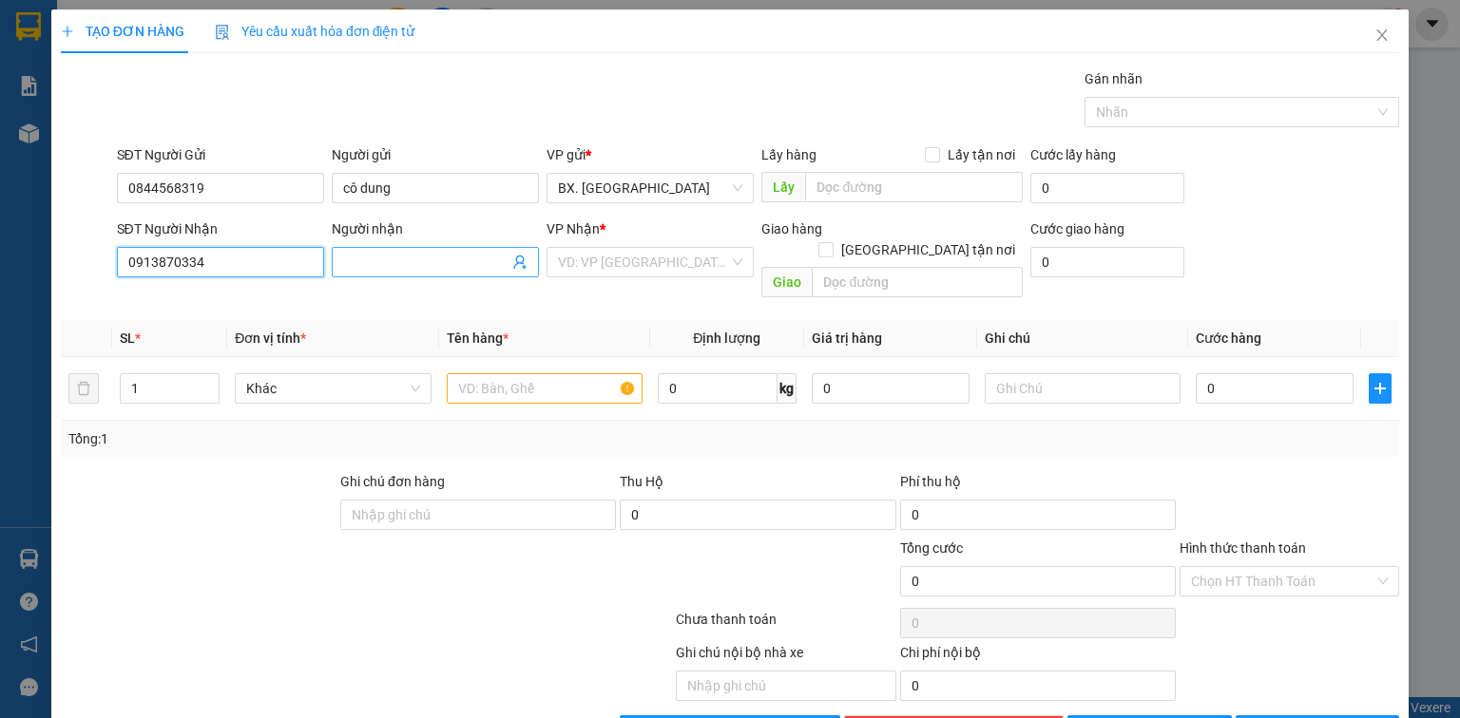
type input "0913870334"
click at [432, 255] on input "Người nhận" at bounding box center [425, 262] width 165 height 21
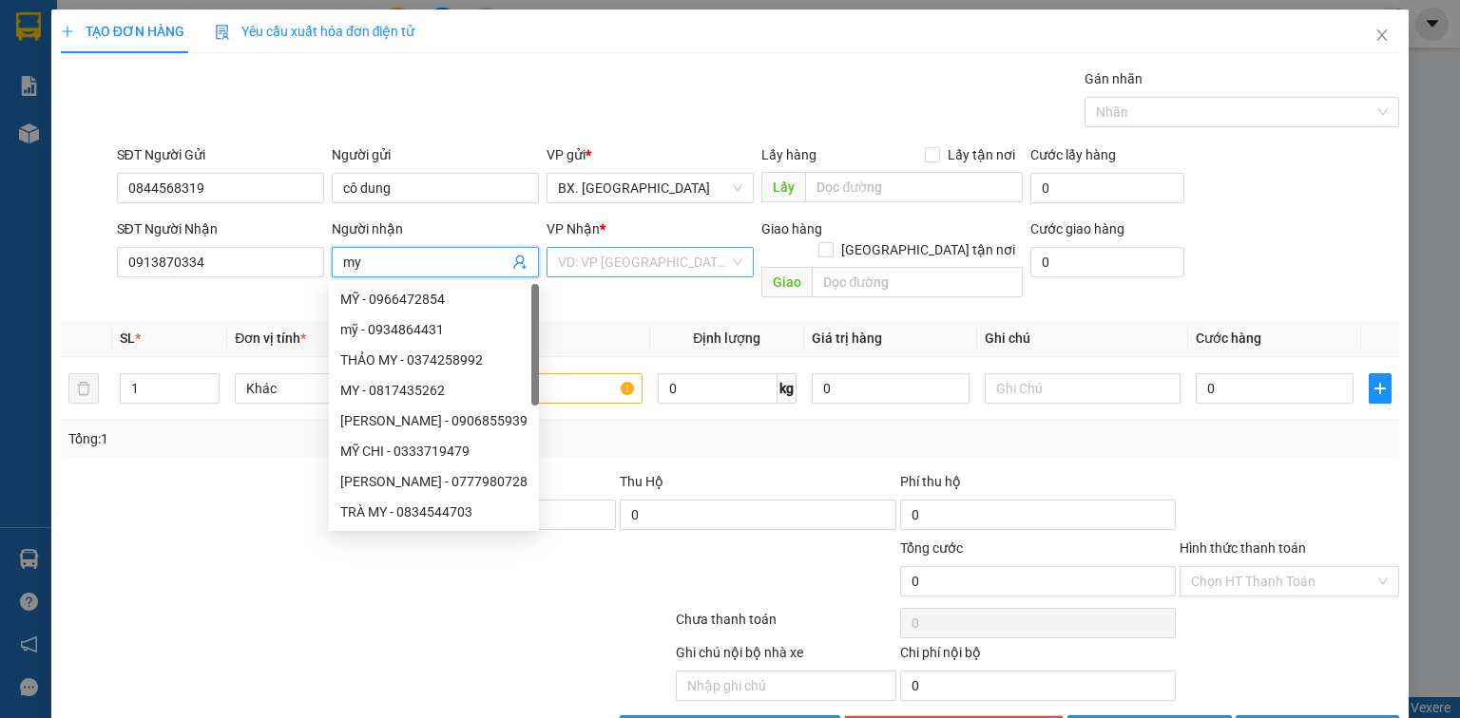
type input "my"
click at [604, 257] on input "search" at bounding box center [643, 262] width 171 height 29
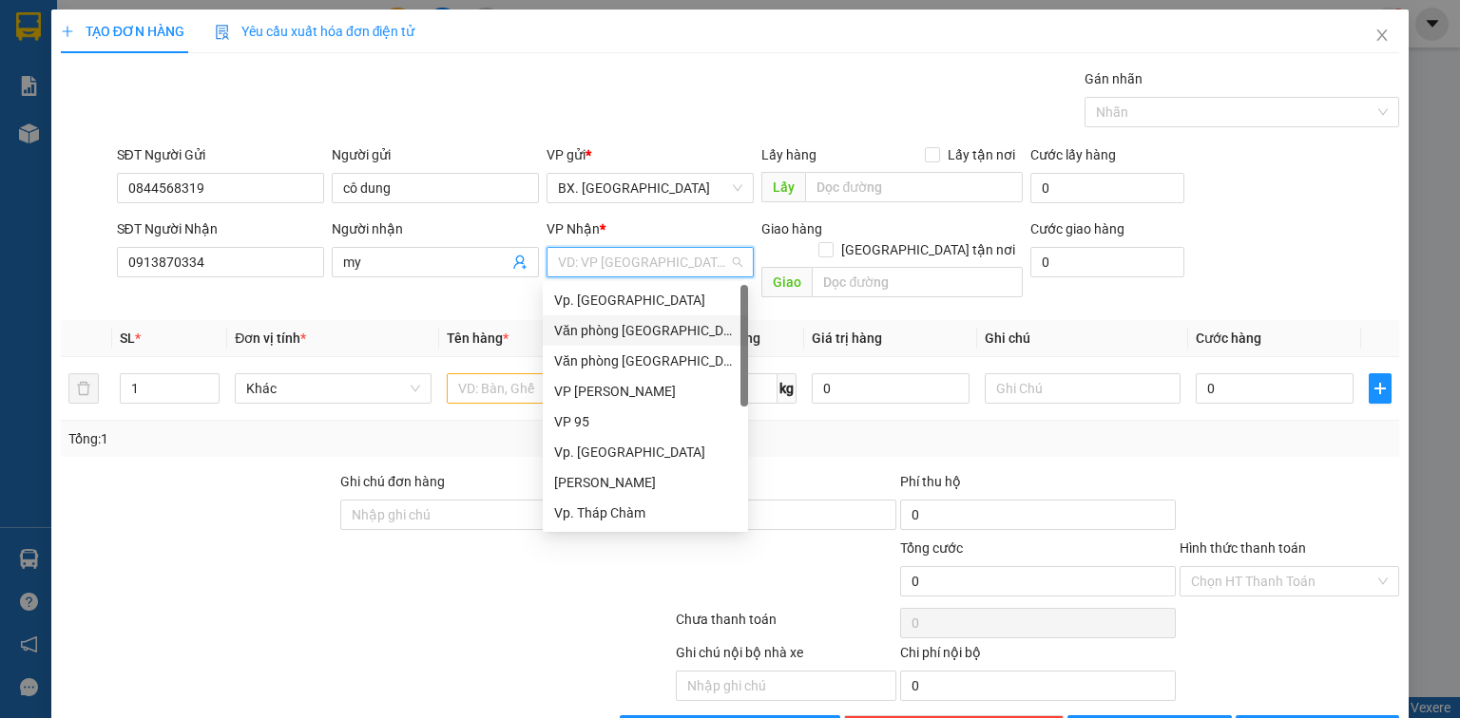
click at [627, 324] on div "Văn phòng [GEOGRAPHIC_DATA]" at bounding box center [645, 330] width 182 height 21
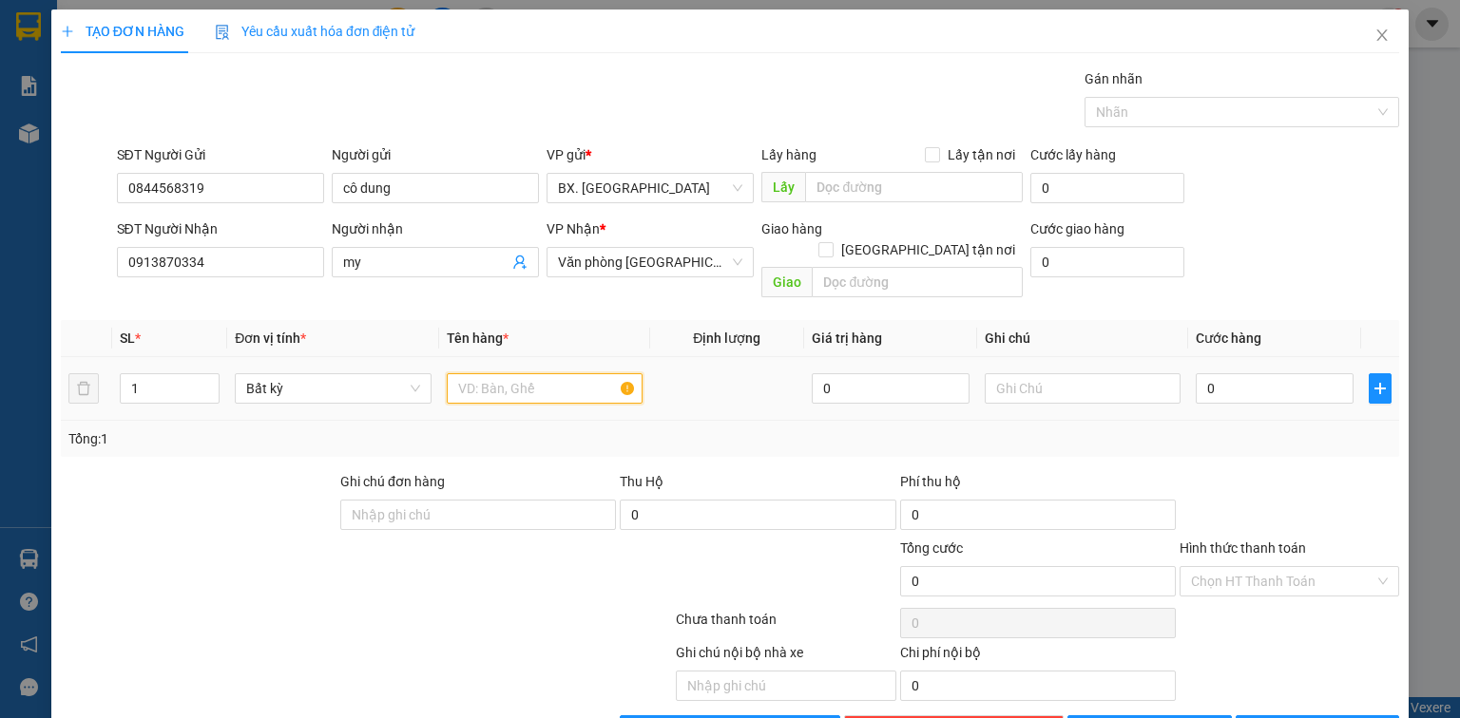
click at [540, 373] on input "text" at bounding box center [545, 388] width 196 height 30
type input "1 xop dính"
click at [1209, 373] on input "0" at bounding box center [1274, 388] width 158 height 30
type input "4"
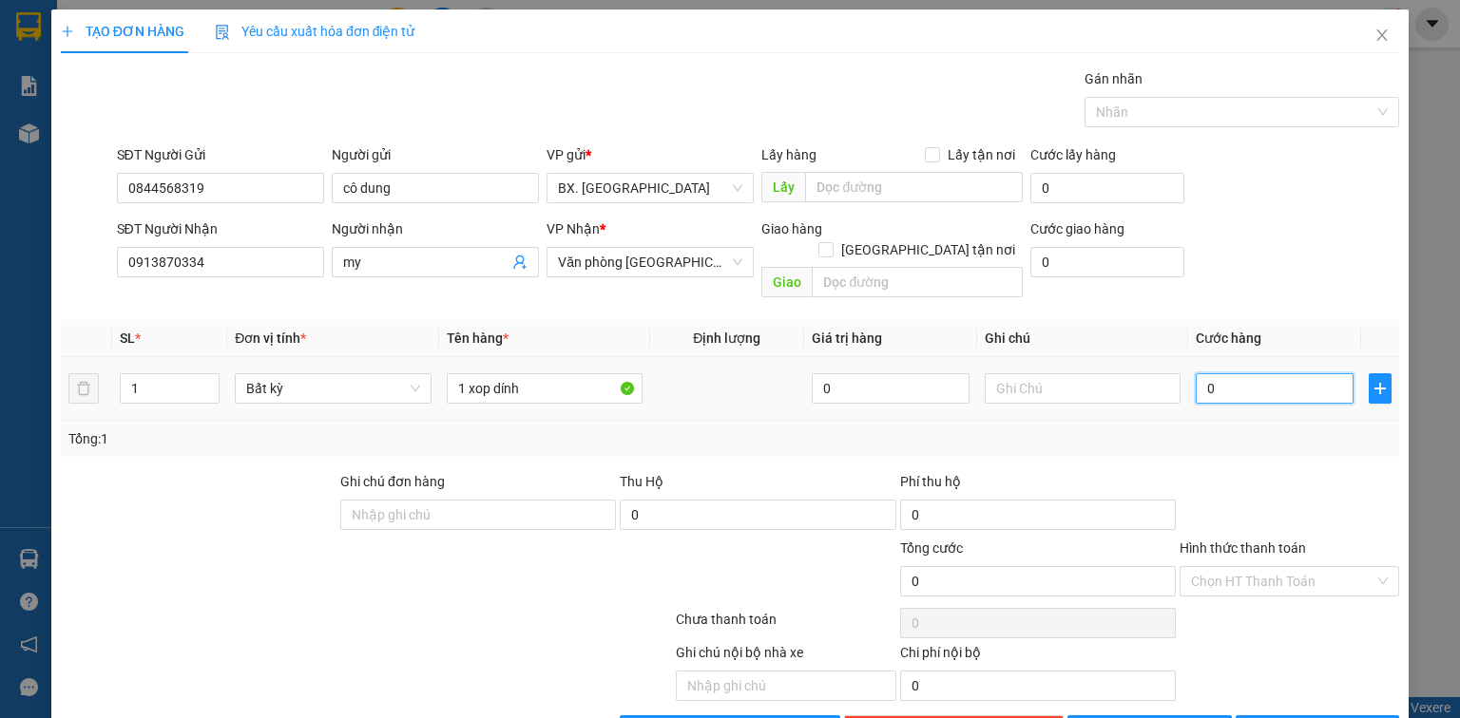
type input "4"
type input "40"
type input "400"
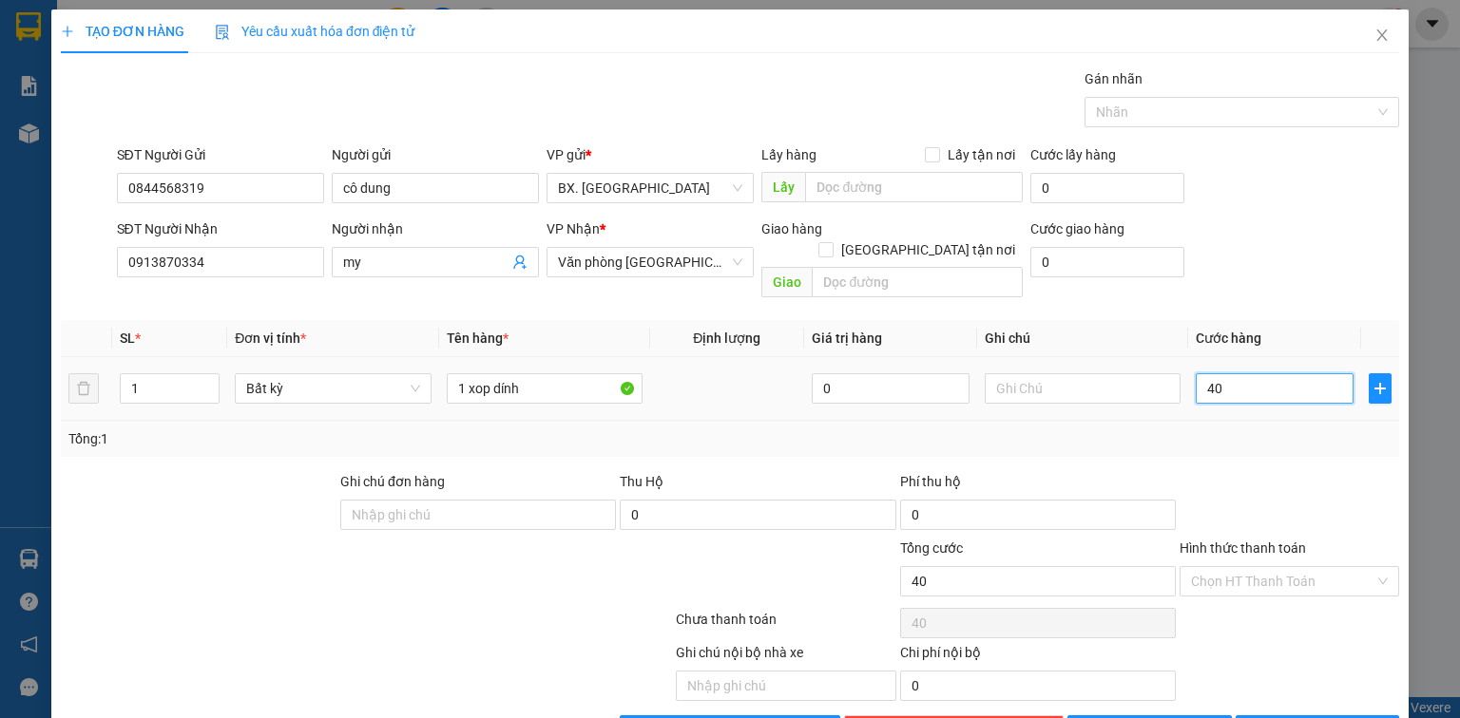
type input "400"
type input "4.000"
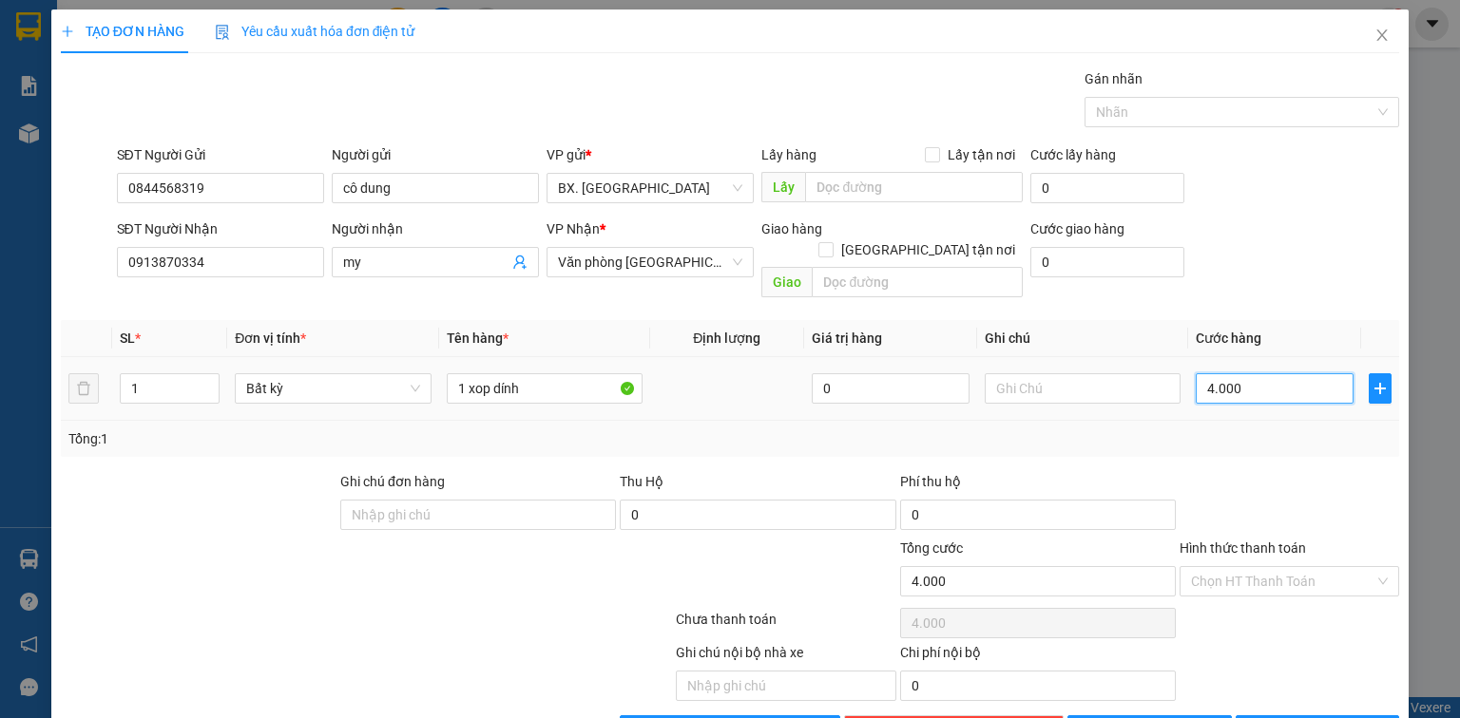
type input "40.000"
click at [1288, 567] on input "Hình thức thanh toán" at bounding box center [1282, 581] width 183 height 29
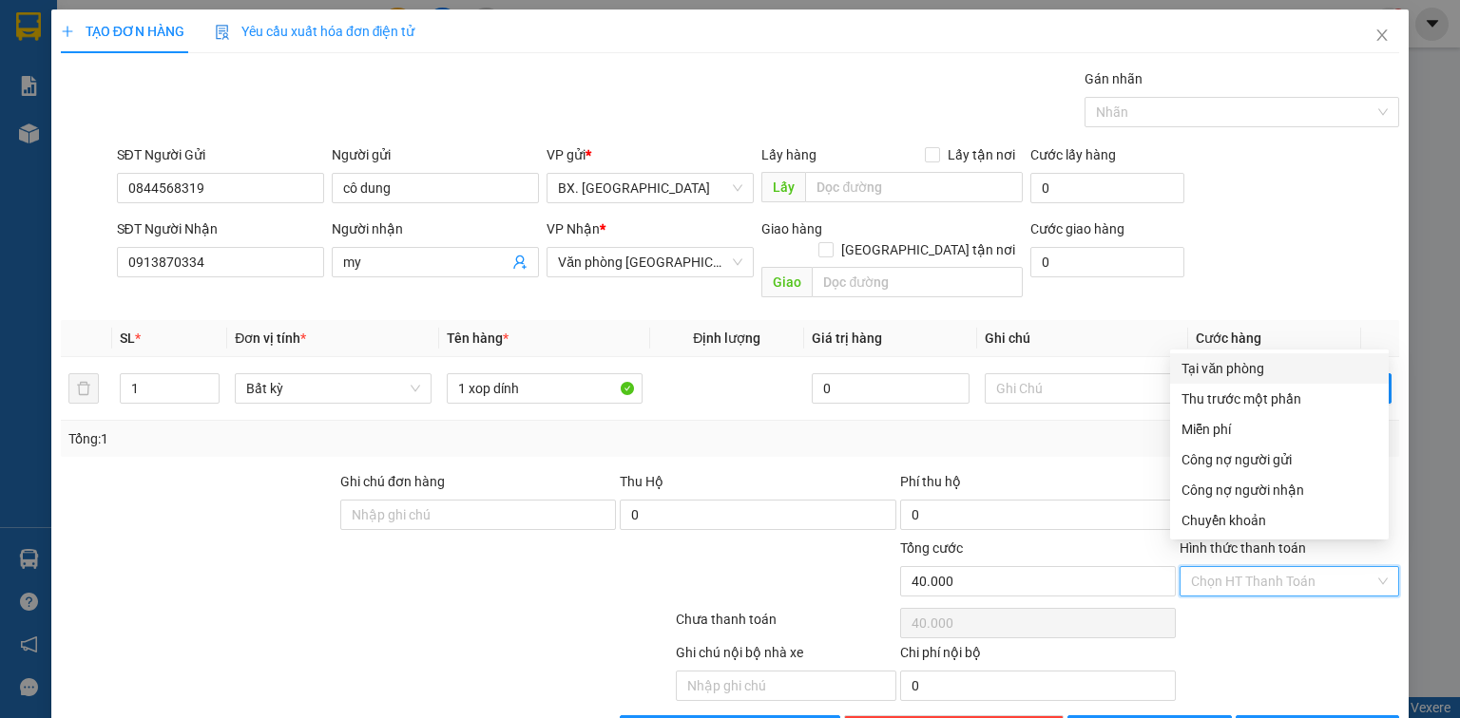
click at [1250, 365] on div "Tại văn phòng" at bounding box center [1279, 368] width 196 height 21
type input "0"
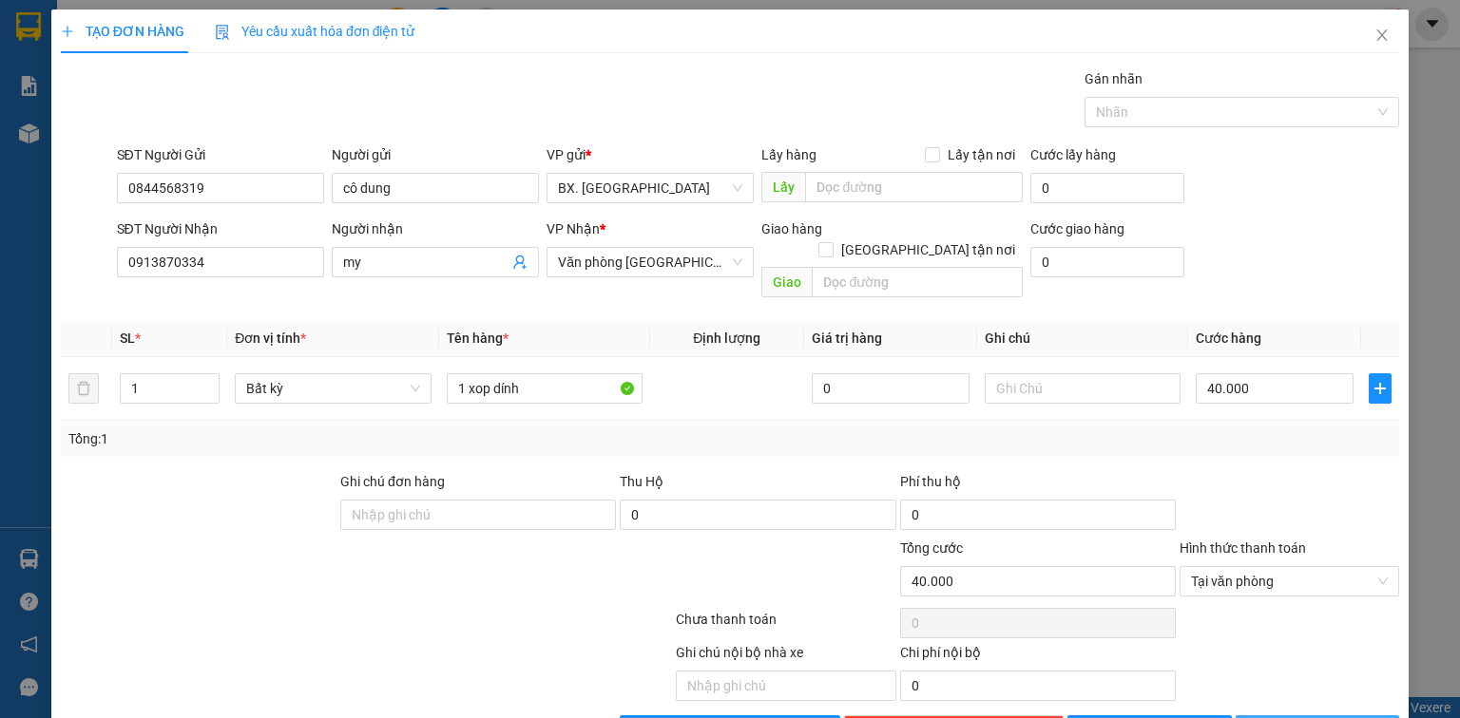
click at [1255, 716] on button "Lưu và In" at bounding box center [1317, 731] width 164 height 30
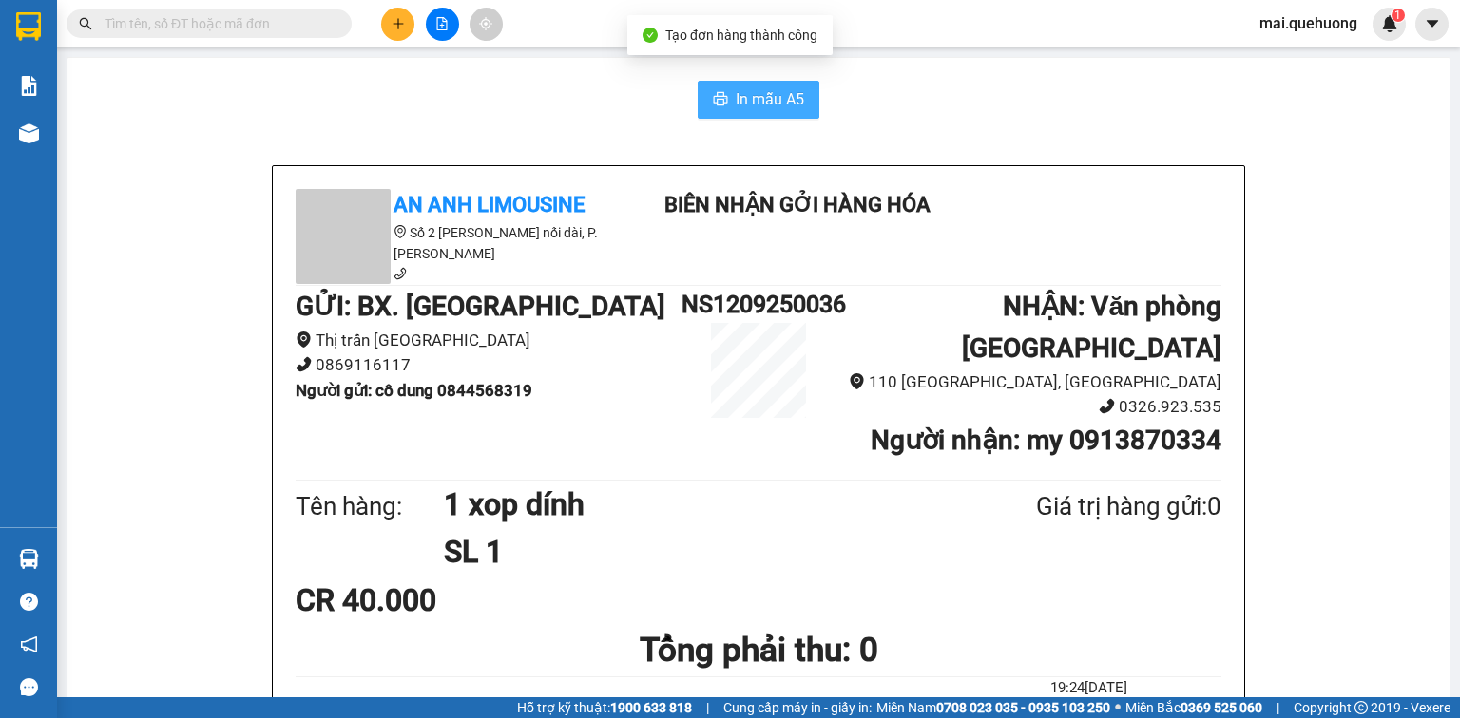
click at [760, 104] on span "In mẫu A5" at bounding box center [769, 99] width 68 height 24
click at [392, 19] on icon "plus" at bounding box center [397, 23] width 13 height 13
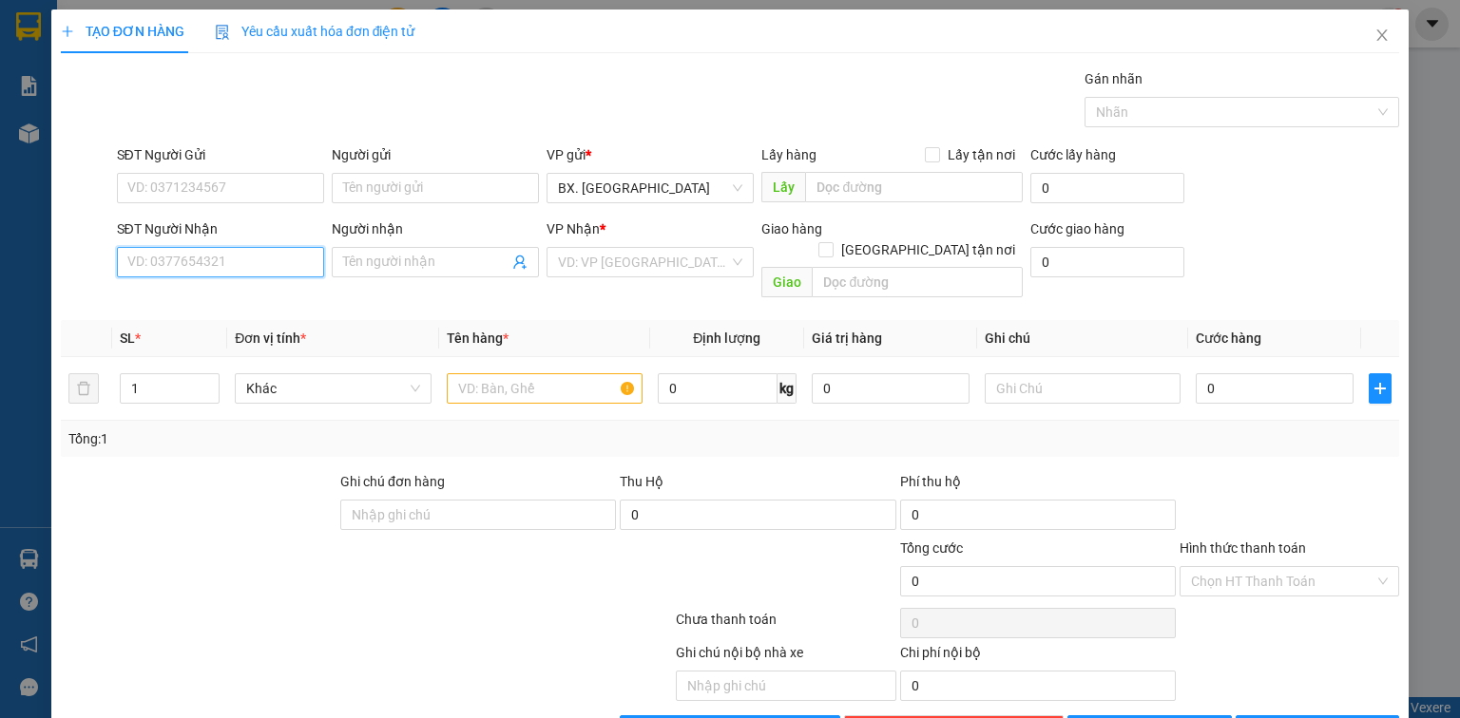
click at [201, 270] on input "SĐT Người Nhận" at bounding box center [220, 262] width 207 height 30
click at [218, 304] on div "0901494545 - VY" at bounding box center [218, 299] width 182 height 21
type input "0901494545"
type input "VY"
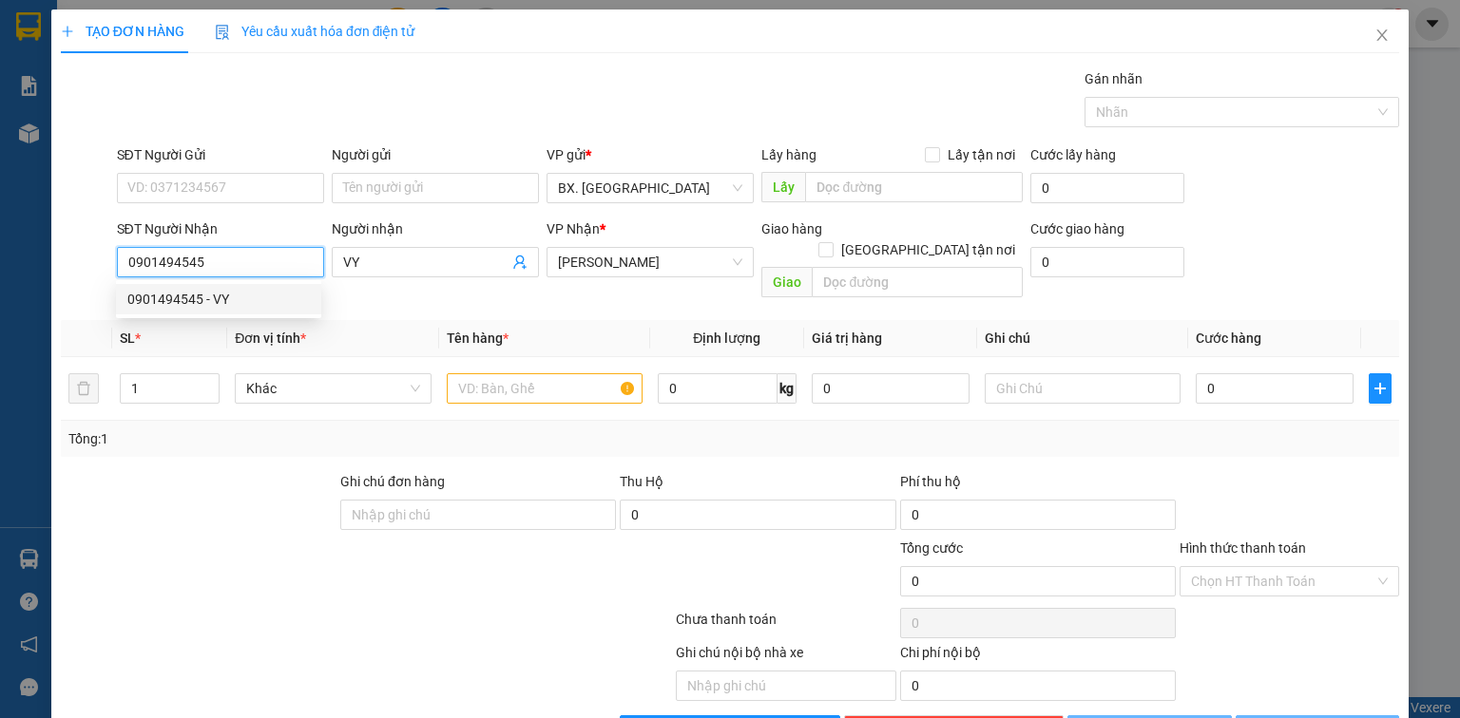
type input "30.000"
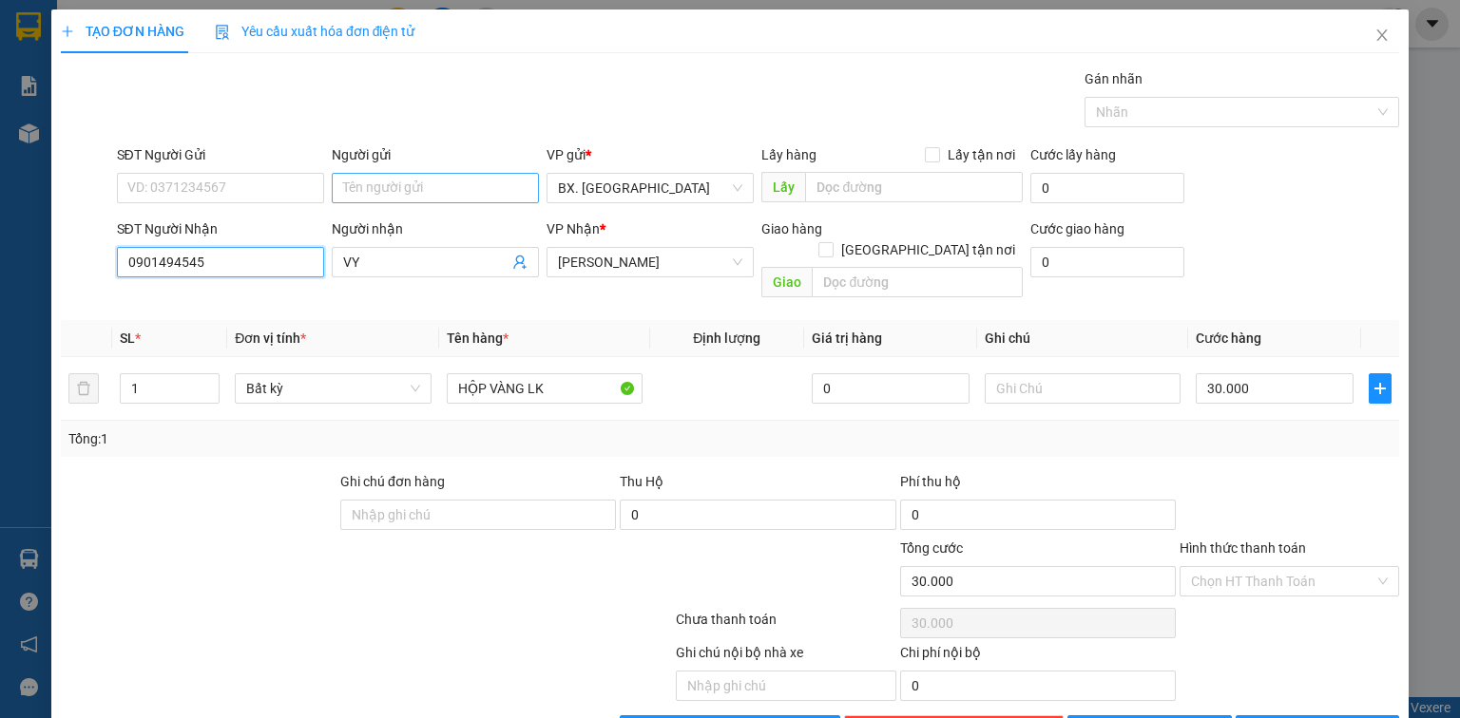
type input "0901494545"
click at [393, 181] on input "Người gửi" at bounding box center [435, 188] width 207 height 30
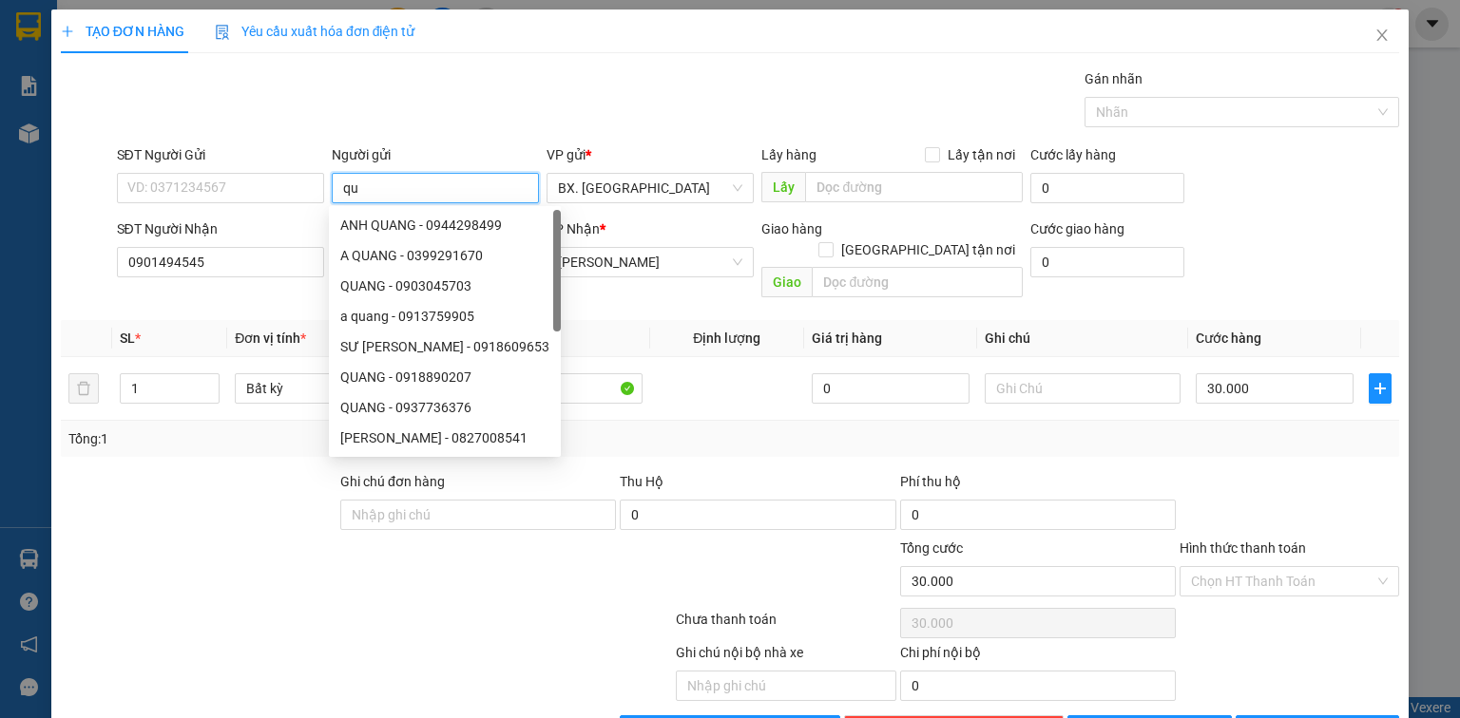
type input "q"
type input "quang"
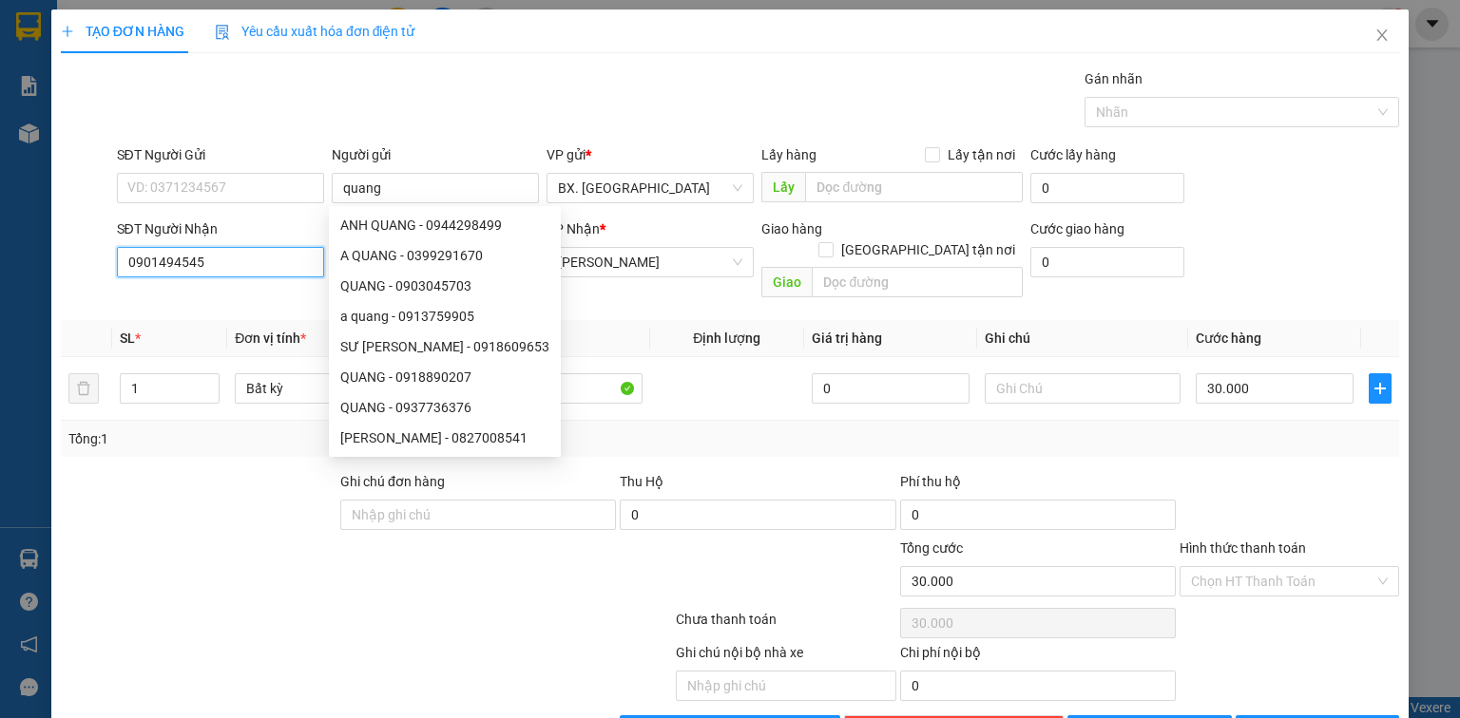
click at [217, 267] on input "0901494545" at bounding box center [220, 262] width 207 height 30
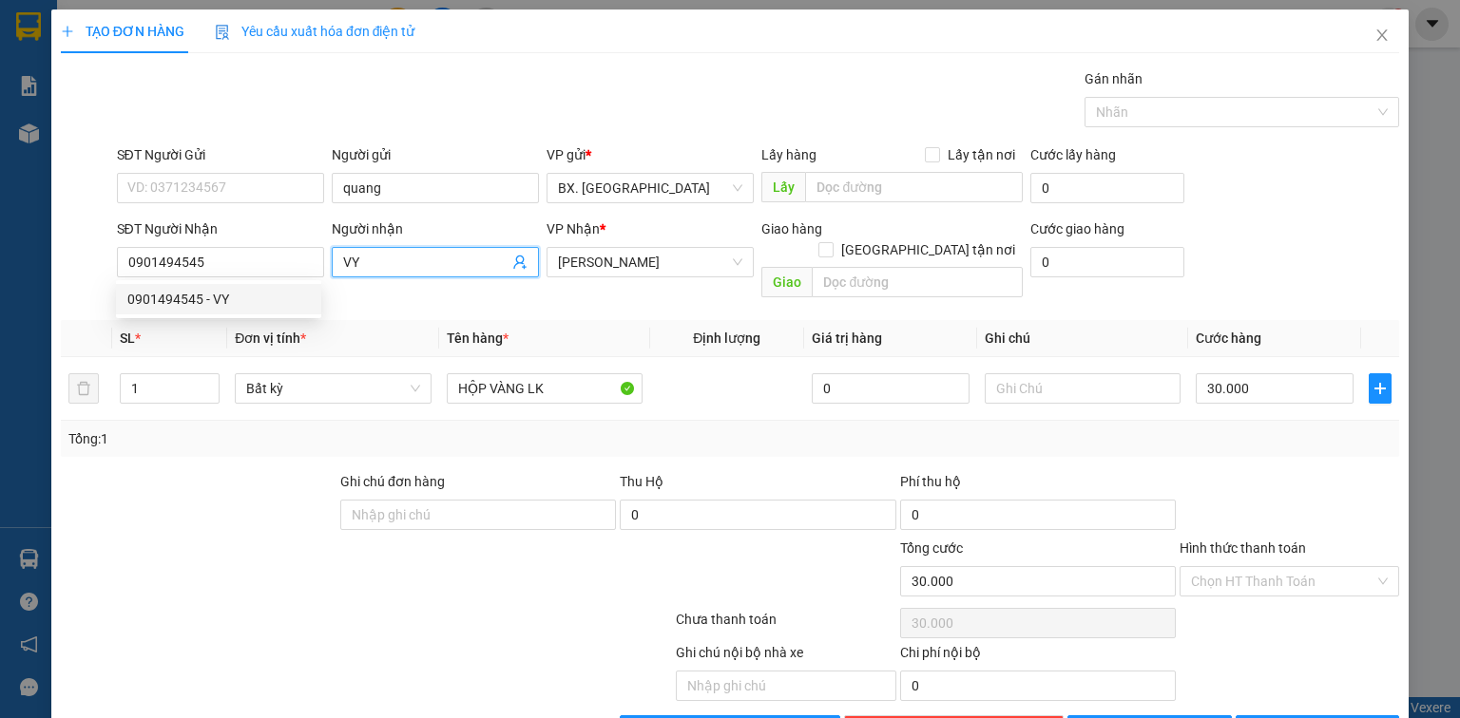
click at [401, 255] on input "VY" at bounding box center [425, 262] width 165 height 21
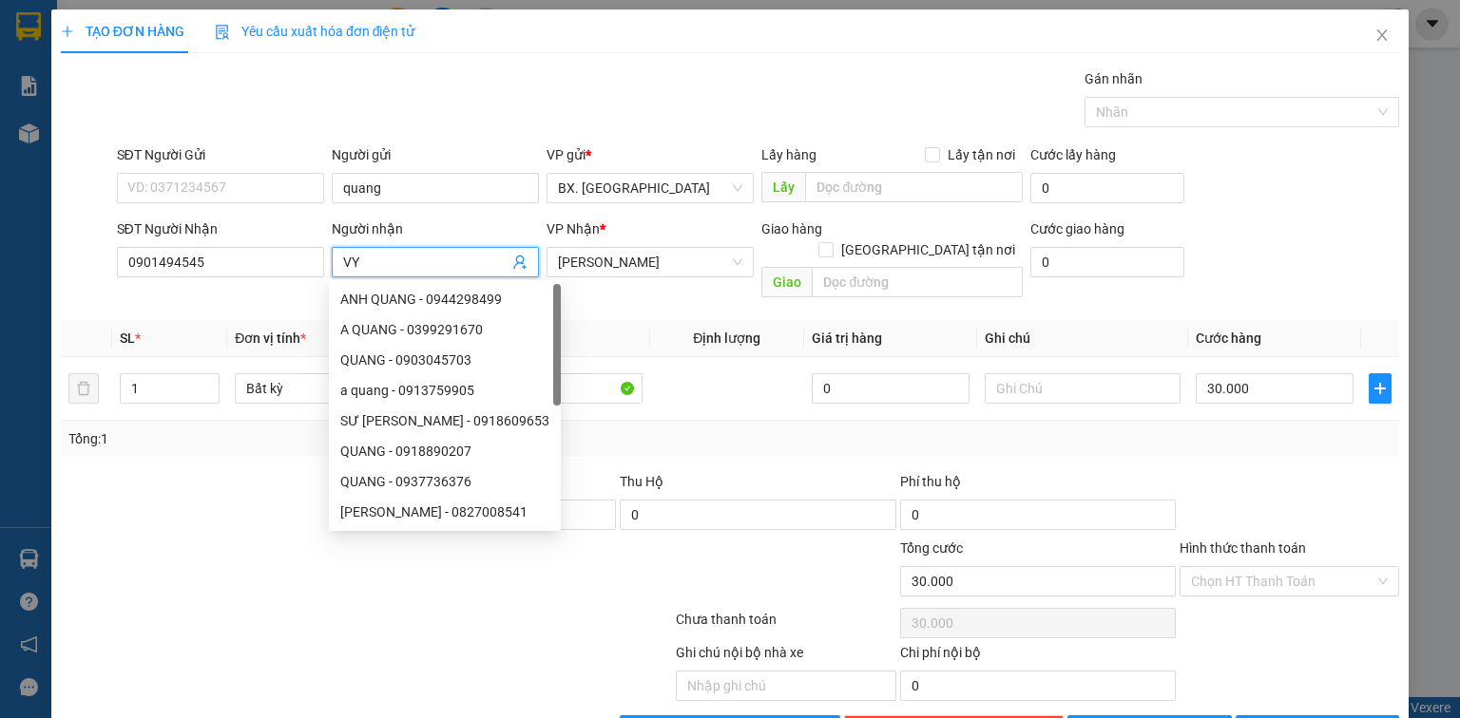
type input "V"
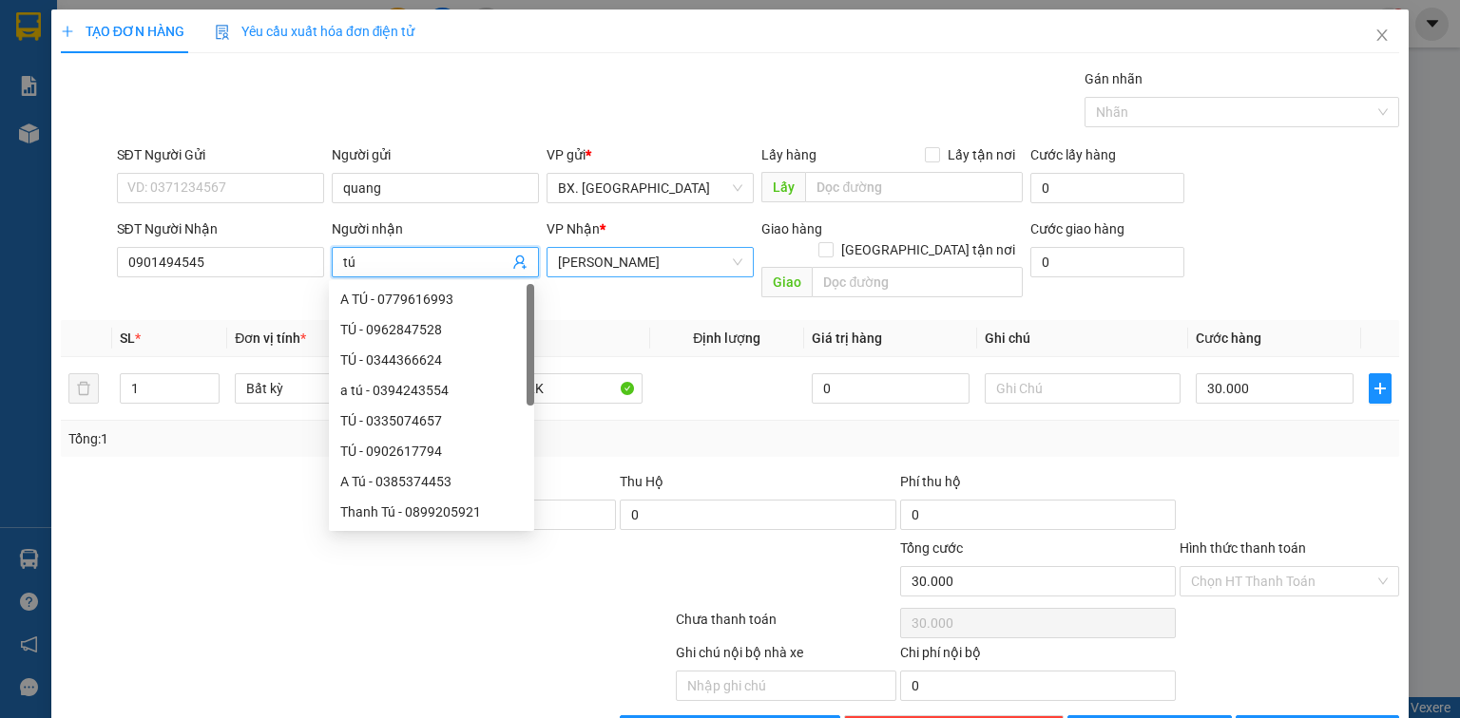
click at [632, 258] on span "An Dương Vương" at bounding box center [650, 262] width 184 height 29
type input "tú"
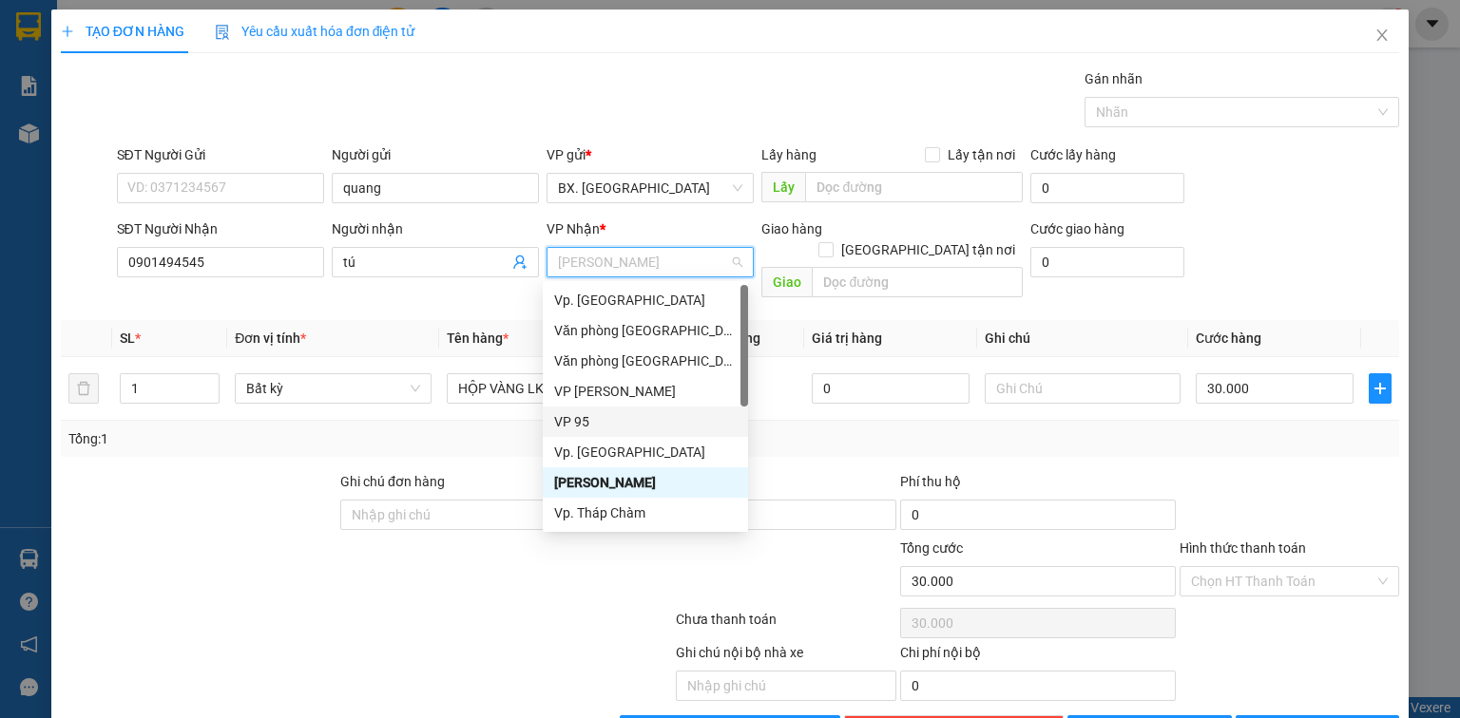
click at [582, 420] on div "VP 95" at bounding box center [645, 421] width 182 height 21
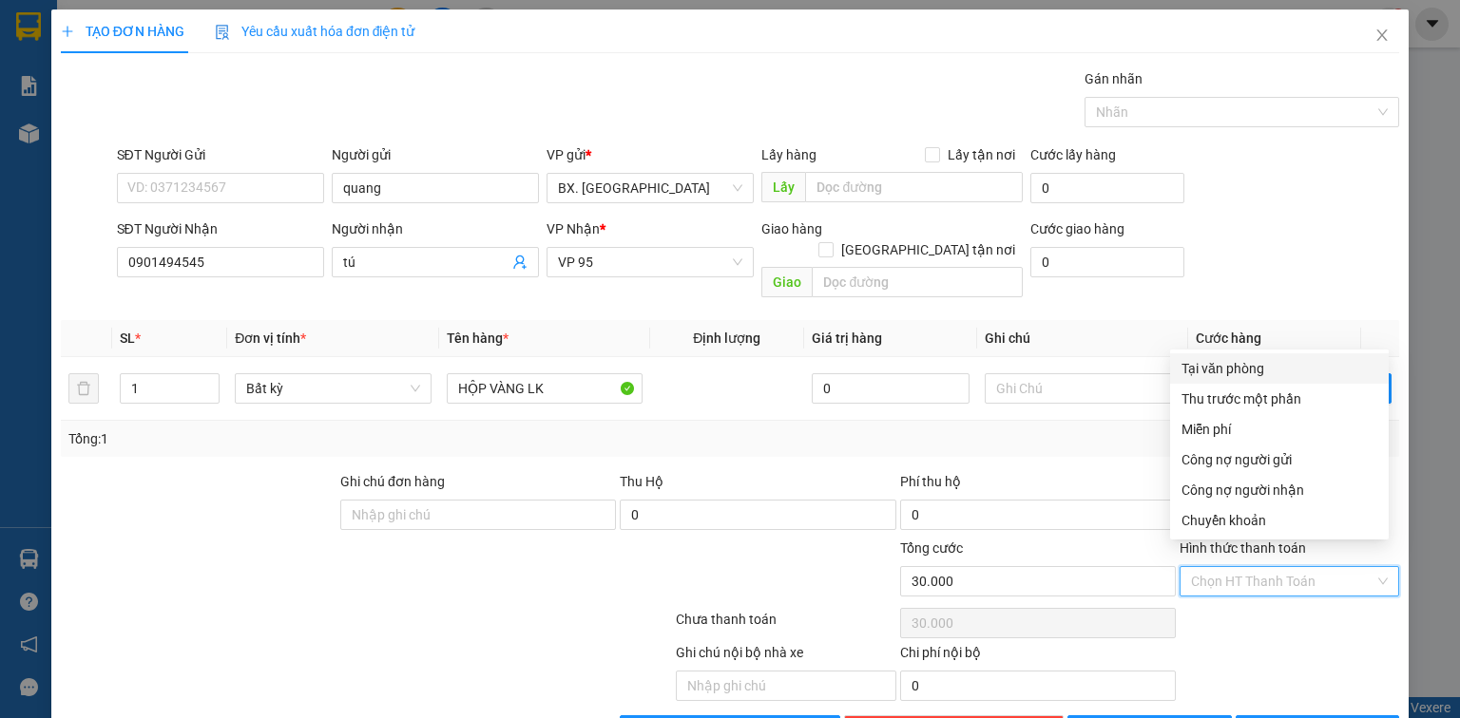
click at [1241, 567] on input "Hình thức thanh toán" at bounding box center [1282, 581] width 183 height 29
click at [1239, 372] on div "Tại văn phòng" at bounding box center [1279, 368] width 196 height 21
type input "0"
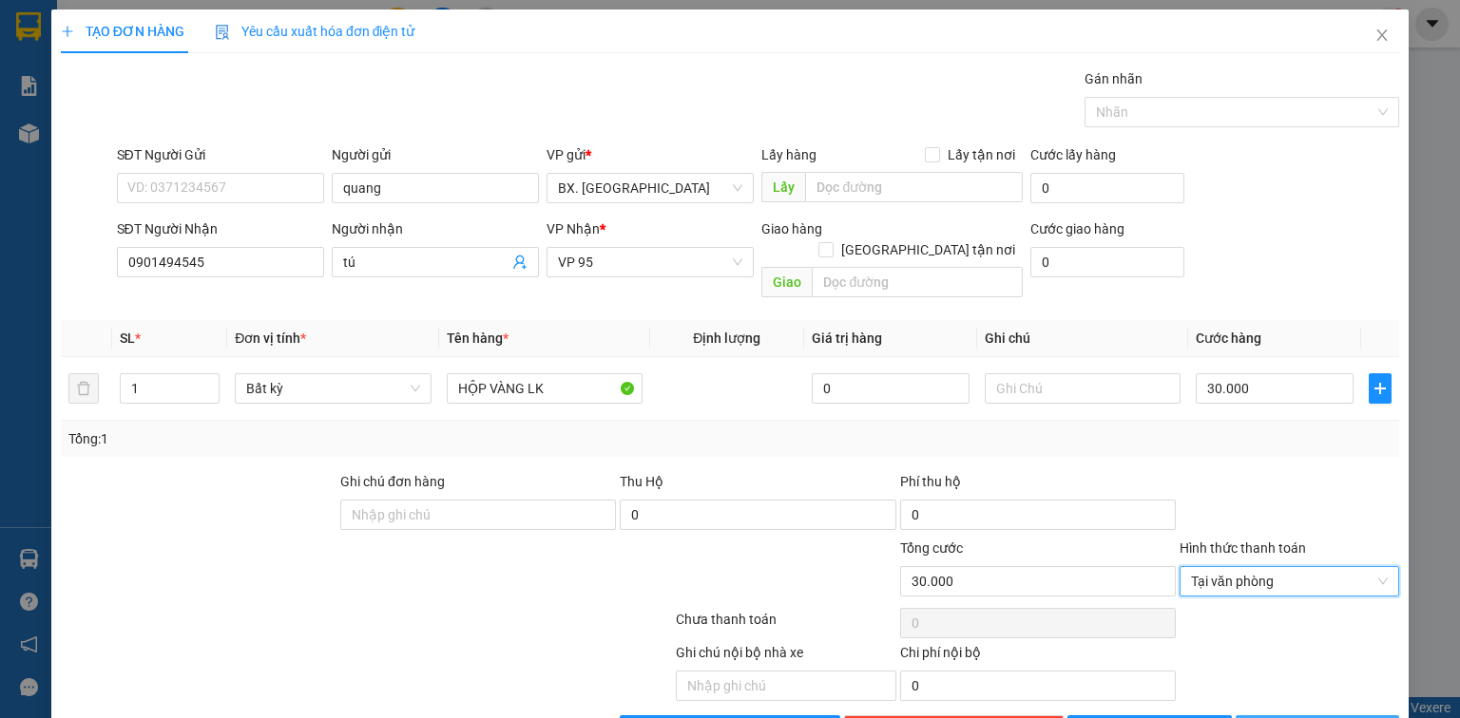
click at [1315, 717] on span "Lưu và In" at bounding box center [1337, 730] width 133 height 21
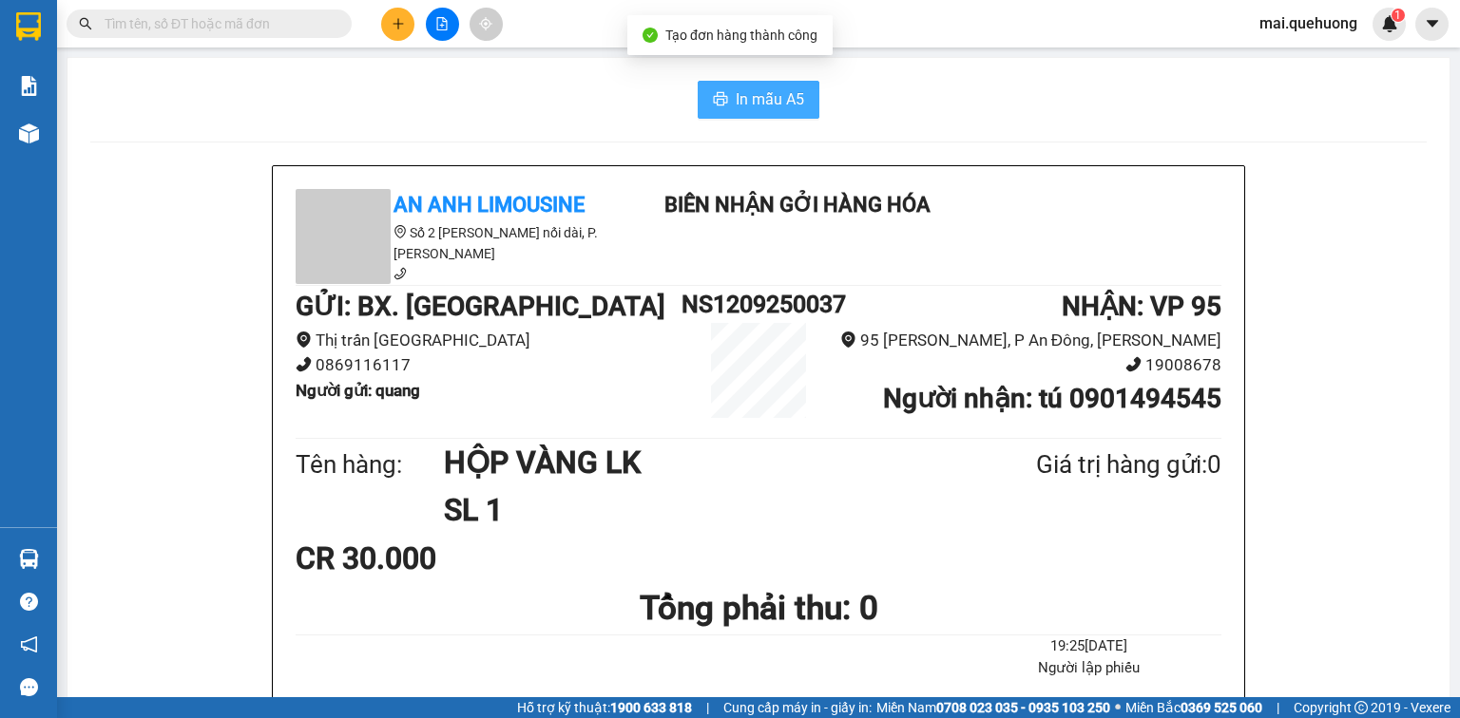
click at [753, 100] on span "In mẫu A5" at bounding box center [769, 99] width 68 height 24
click at [215, 22] on input "text" at bounding box center [217, 23] width 224 height 21
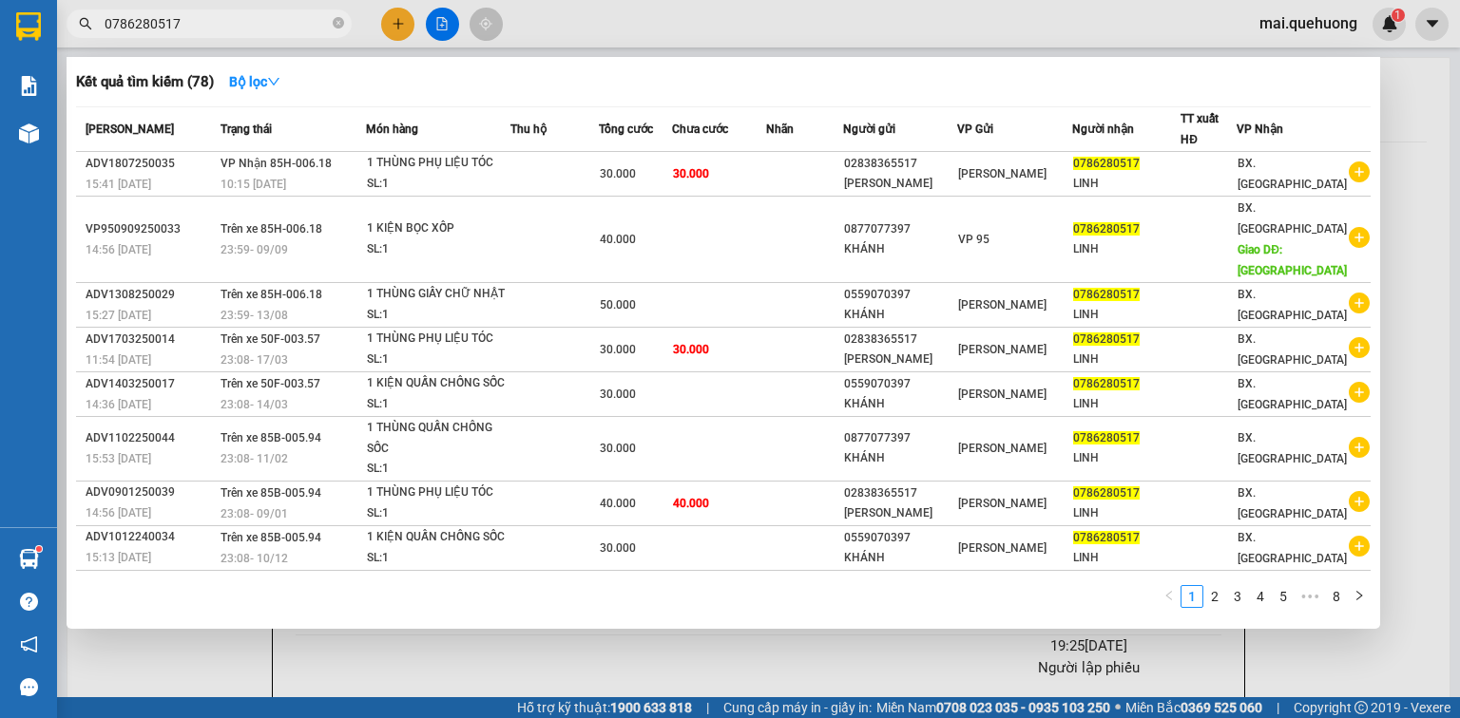
type input "0786280517"
click at [397, 24] on div at bounding box center [730, 359] width 1460 height 718
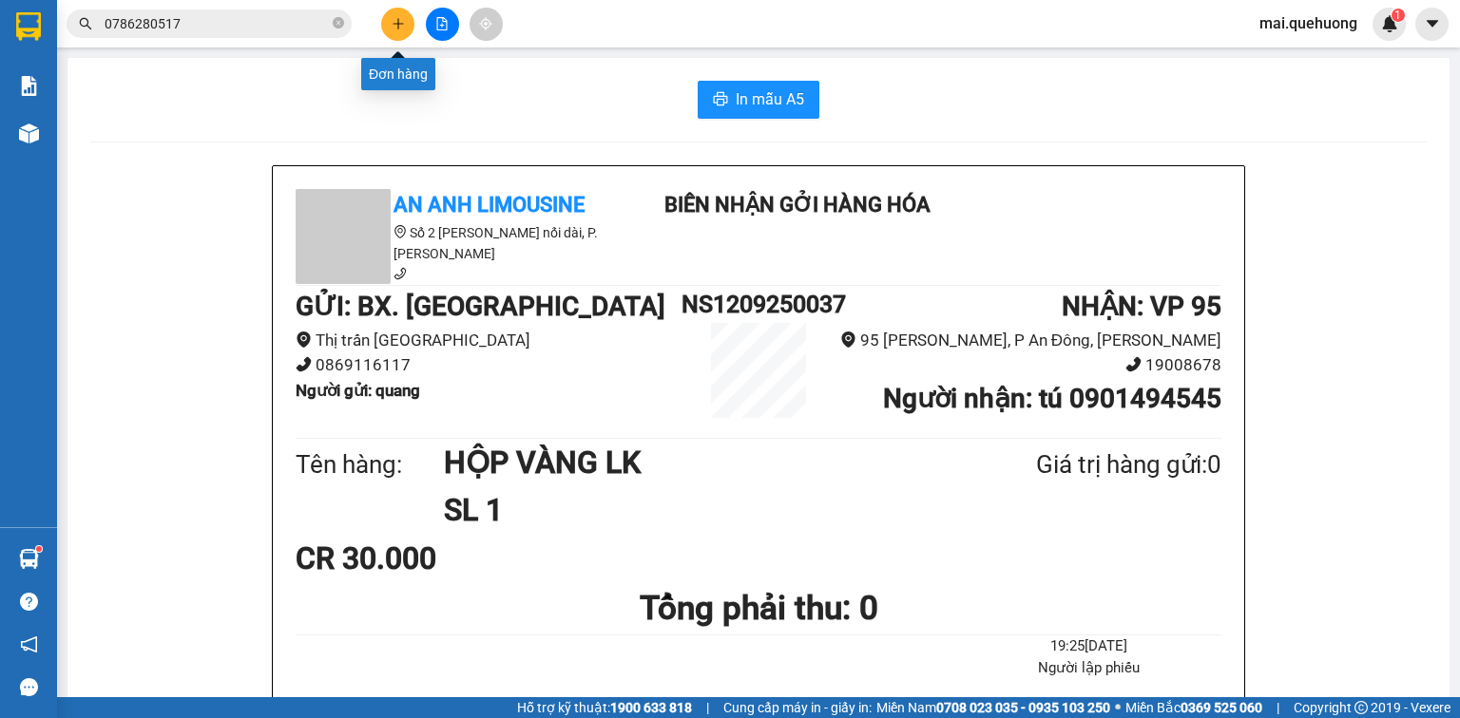
click at [386, 19] on button at bounding box center [397, 24] width 33 height 33
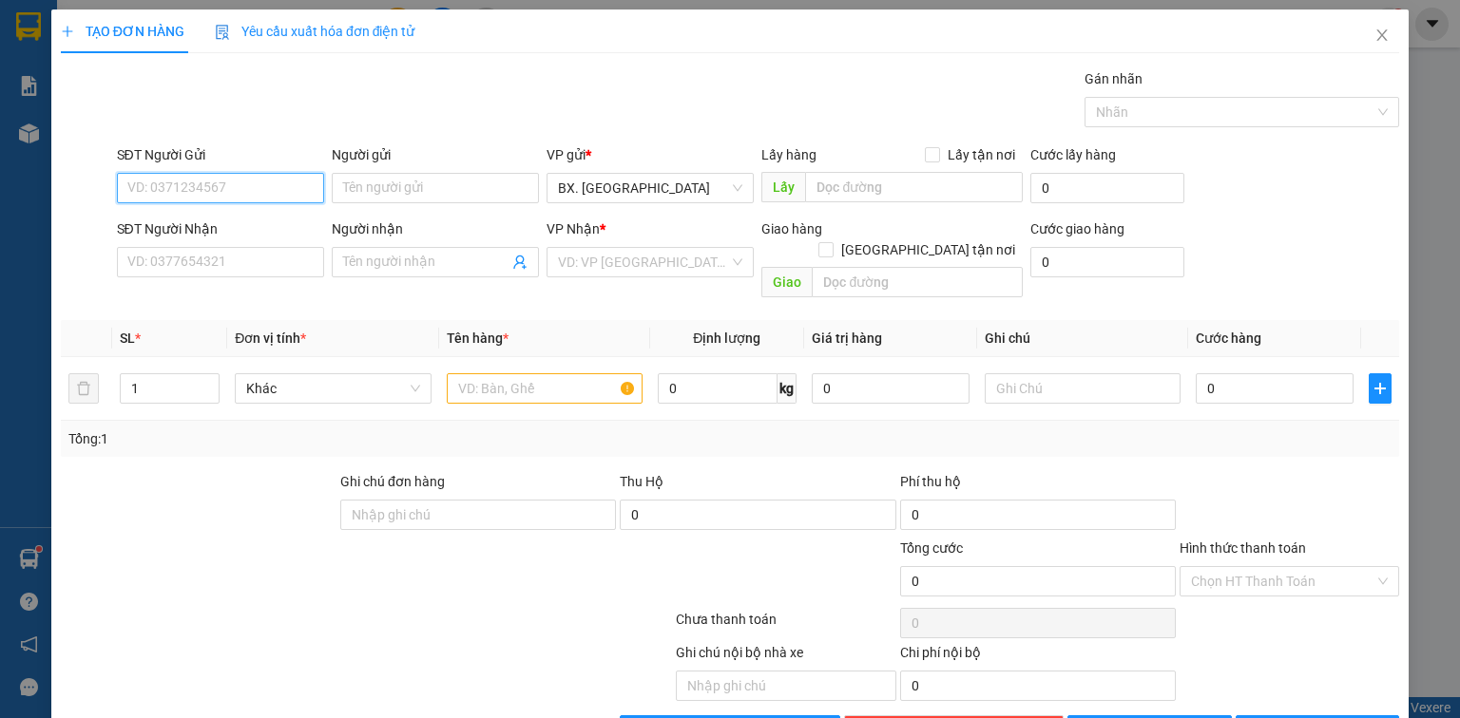
click at [270, 185] on input "SĐT Người Gửi" at bounding box center [220, 188] width 207 height 30
type input "0935701701"
click at [258, 224] on div "0935701701 - KHOA" at bounding box center [218, 225] width 182 height 21
type input "KHOA"
type input "0931544810"
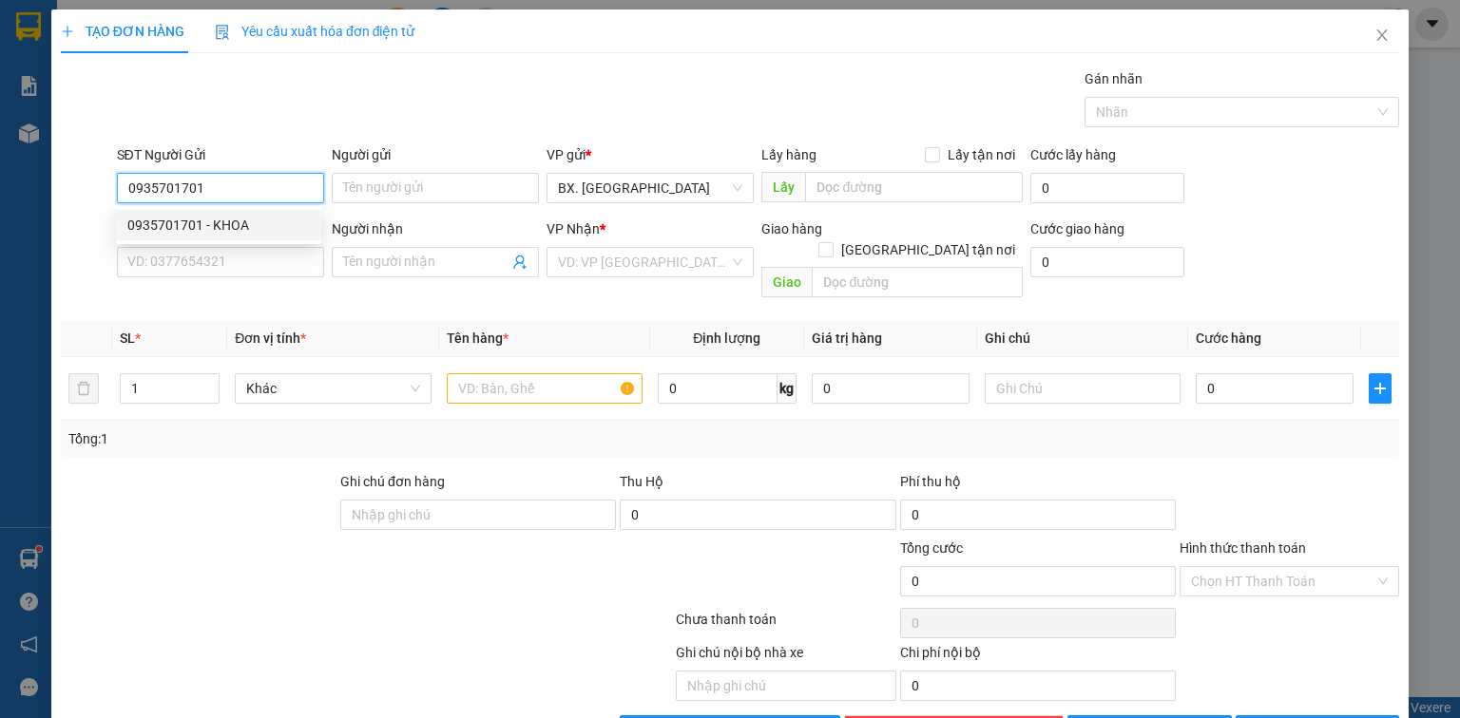
type input "UY"
type input "50.000"
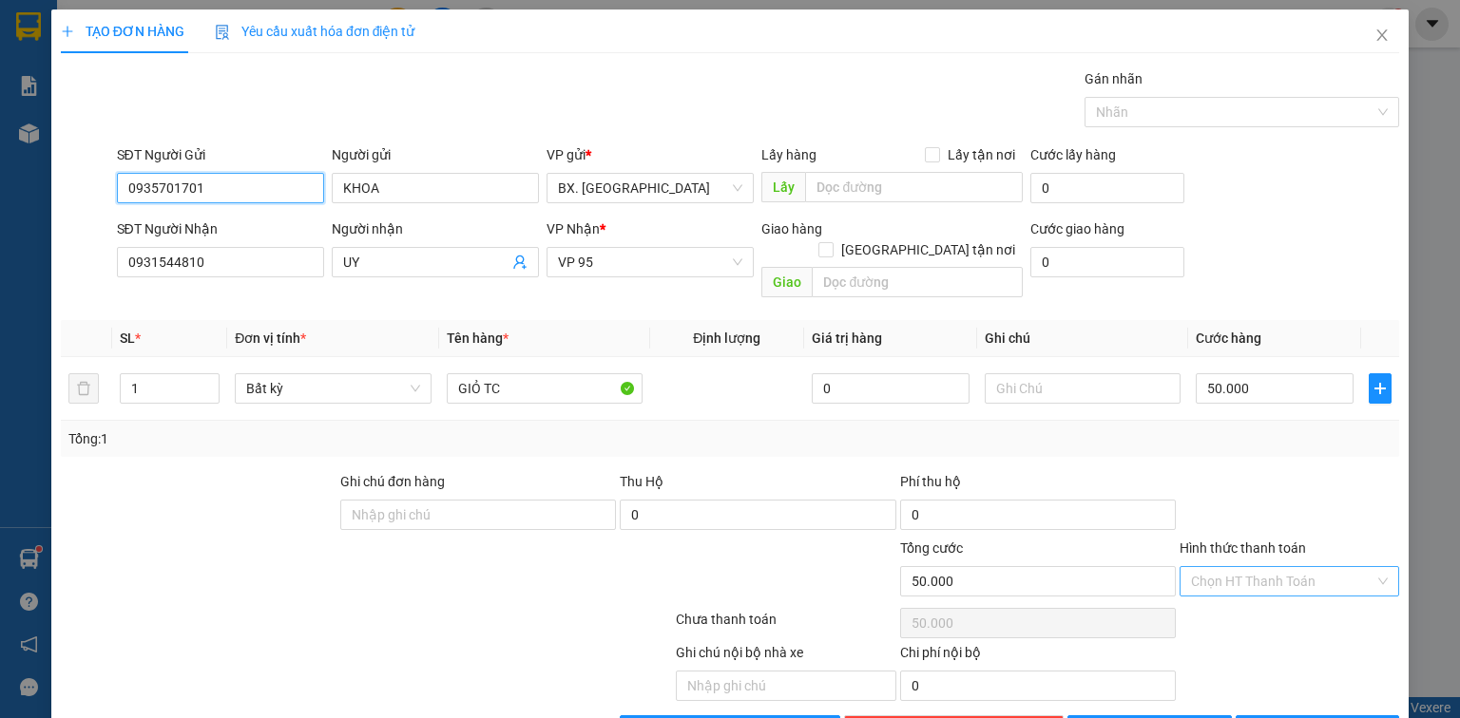
type input "0935701701"
click at [1253, 567] on input "Hình thức thanh toán" at bounding box center [1282, 581] width 183 height 29
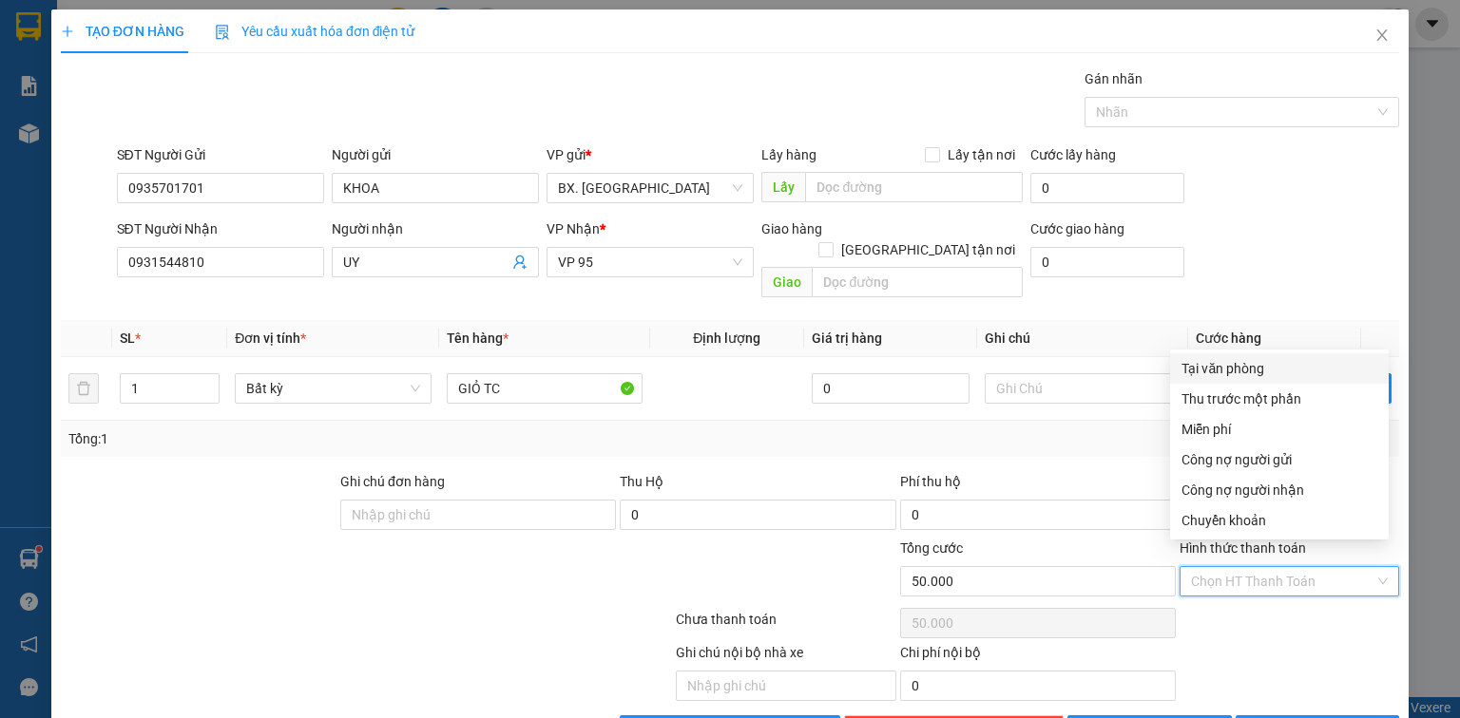
click at [1228, 371] on div "Tại văn phòng" at bounding box center [1279, 368] width 196 height 21
type input "0"
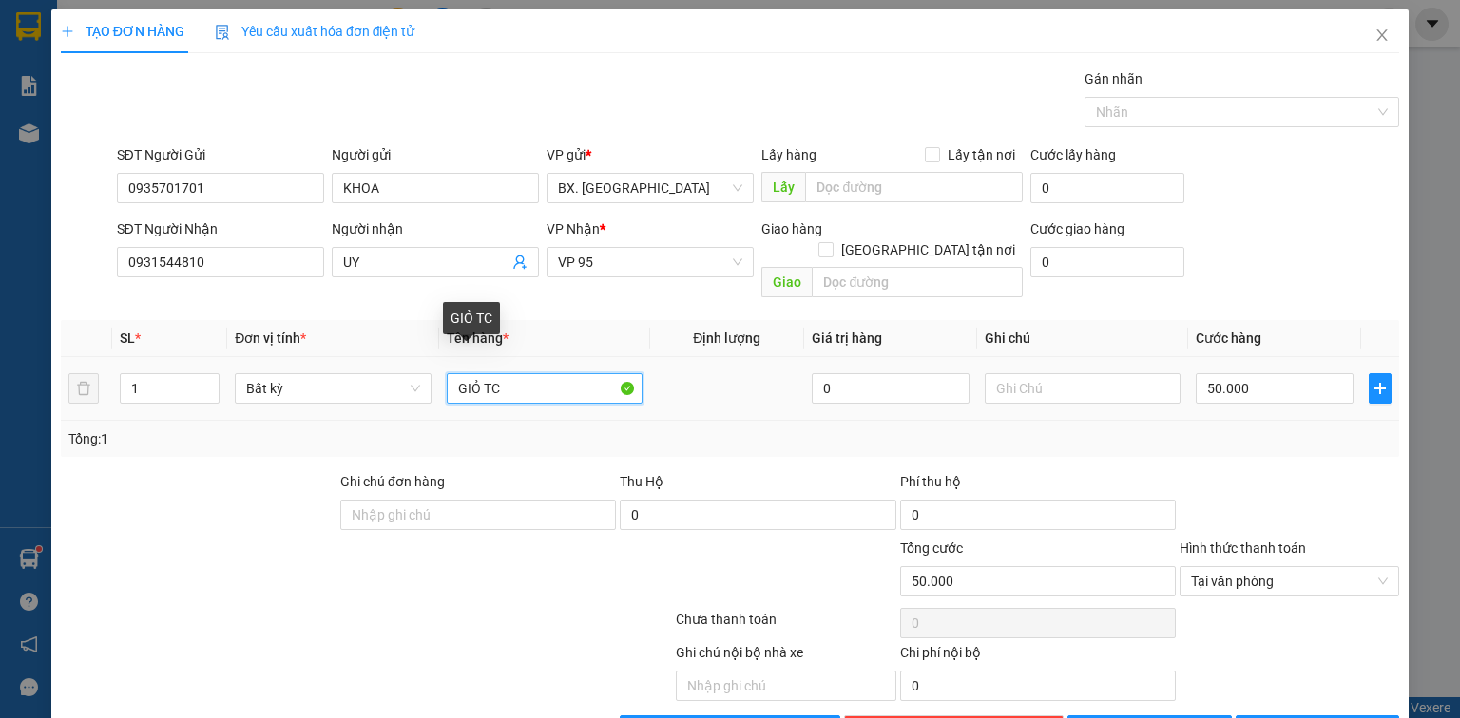
drag, startPoint x: 532, startPoint y: 370, endPoint x: 436, endPoint y: 369, distance: 96.0
click at [439, 369] on td "GIỎ TC" at bounding box center [544, 389] width 211 height 64
type input "1 xốp trái cây"
click at [1261, 716] on button "[PERSON_NAME] và In" at bounding box center [1317, 731] width 164 height 30
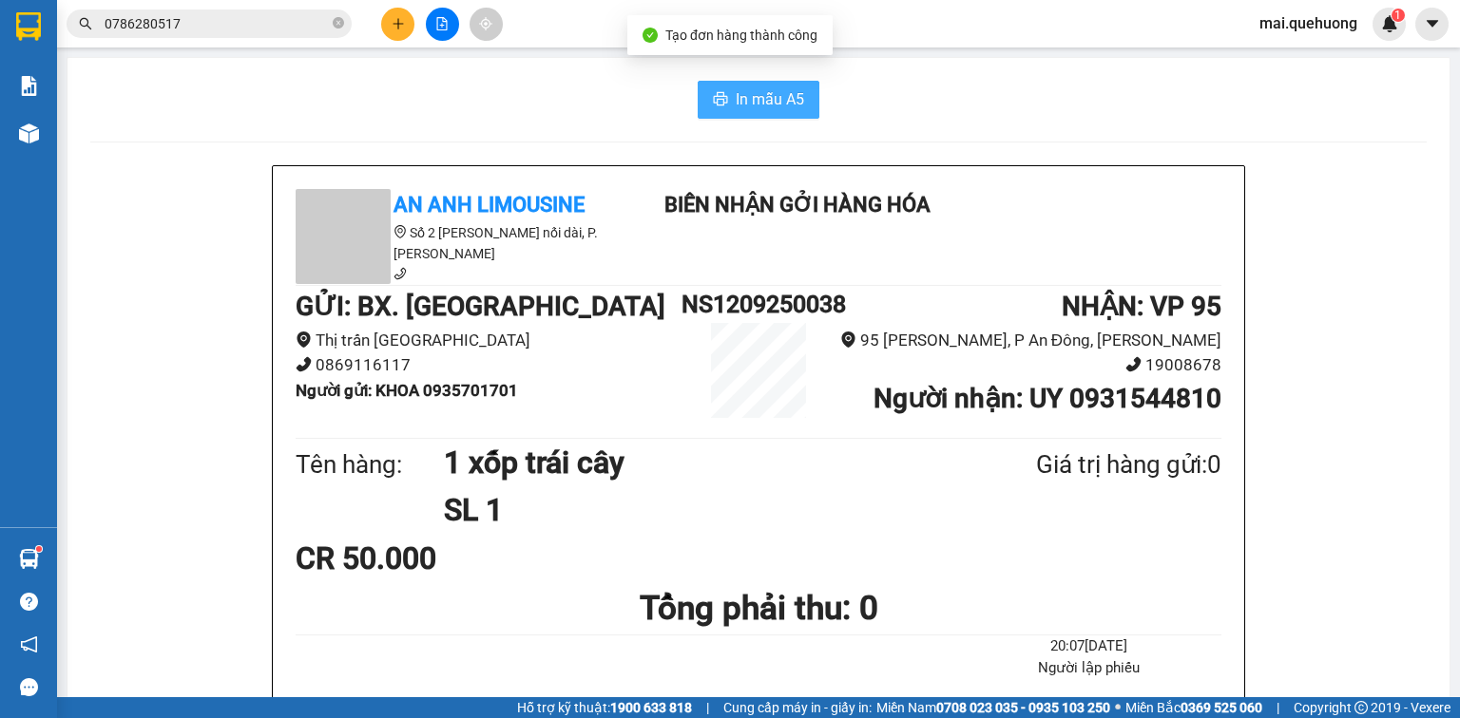
click at [776, 101] on span "In mẫu A5" at bounding box center [769, 99] width 68 height 24
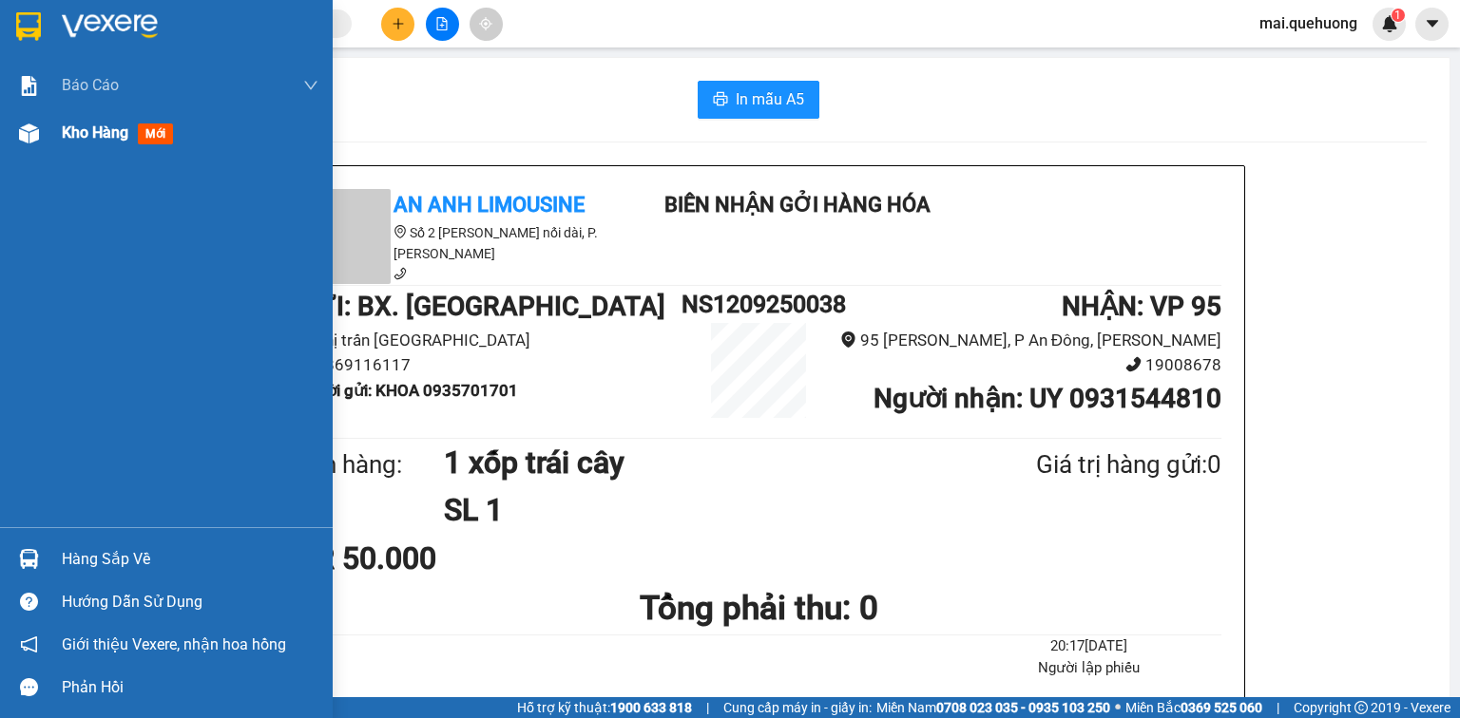
click at [96, 134] on span "Kho hàng" at bounding box center [95, 133] width 67 height 18
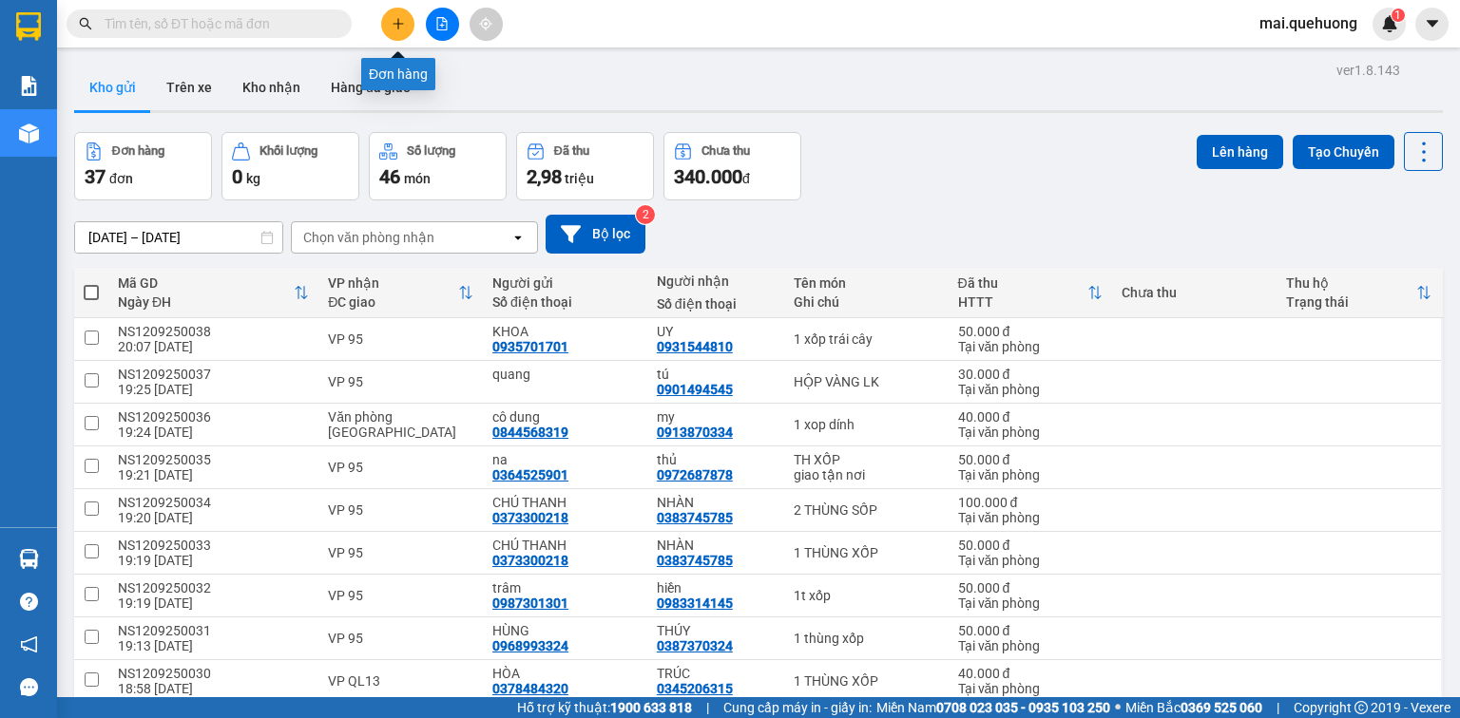
click at [394, 18] on icon "plus" at bounding box center [397, 23] width 13 height 13
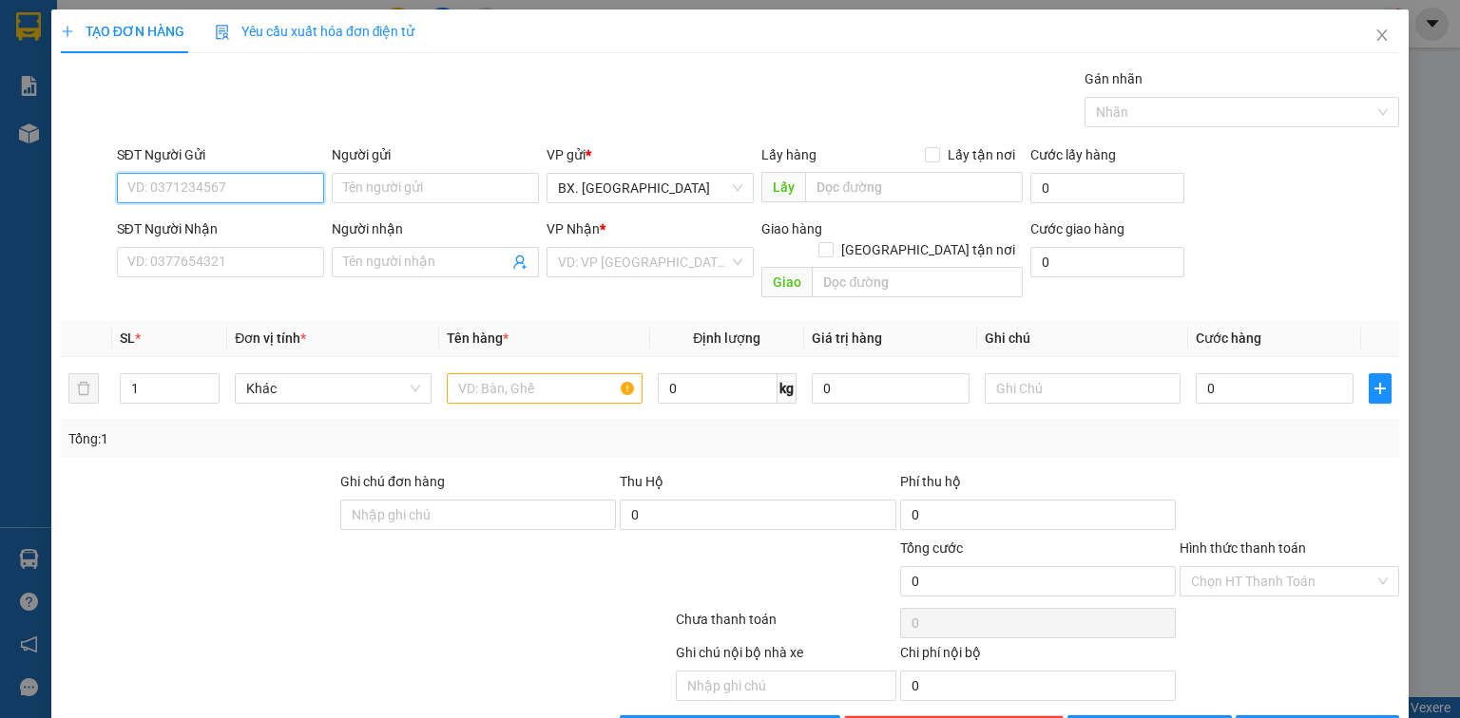
click at [249, 190] on input "SĐT Người Gửi" at bounding box center [220, 188] width 207 height 30
click at [256, 225] on div "0983861718 - [PERSON_NAME]" at bounding box center [220, 225] width 187 height 21
type input "0983861718"
type input "[PERSON_NAME]"
type input "0375588996"
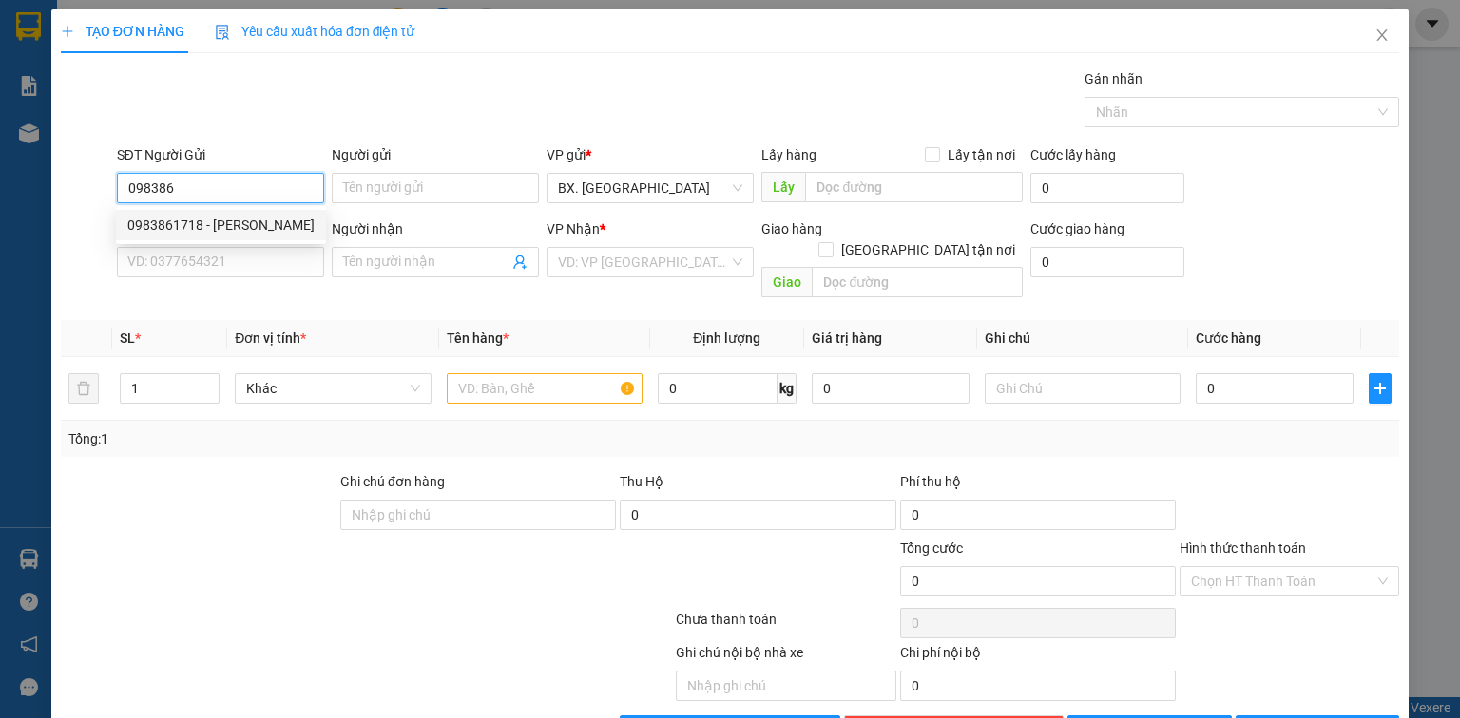
type input "NGUYỆT"
type input "80.000"
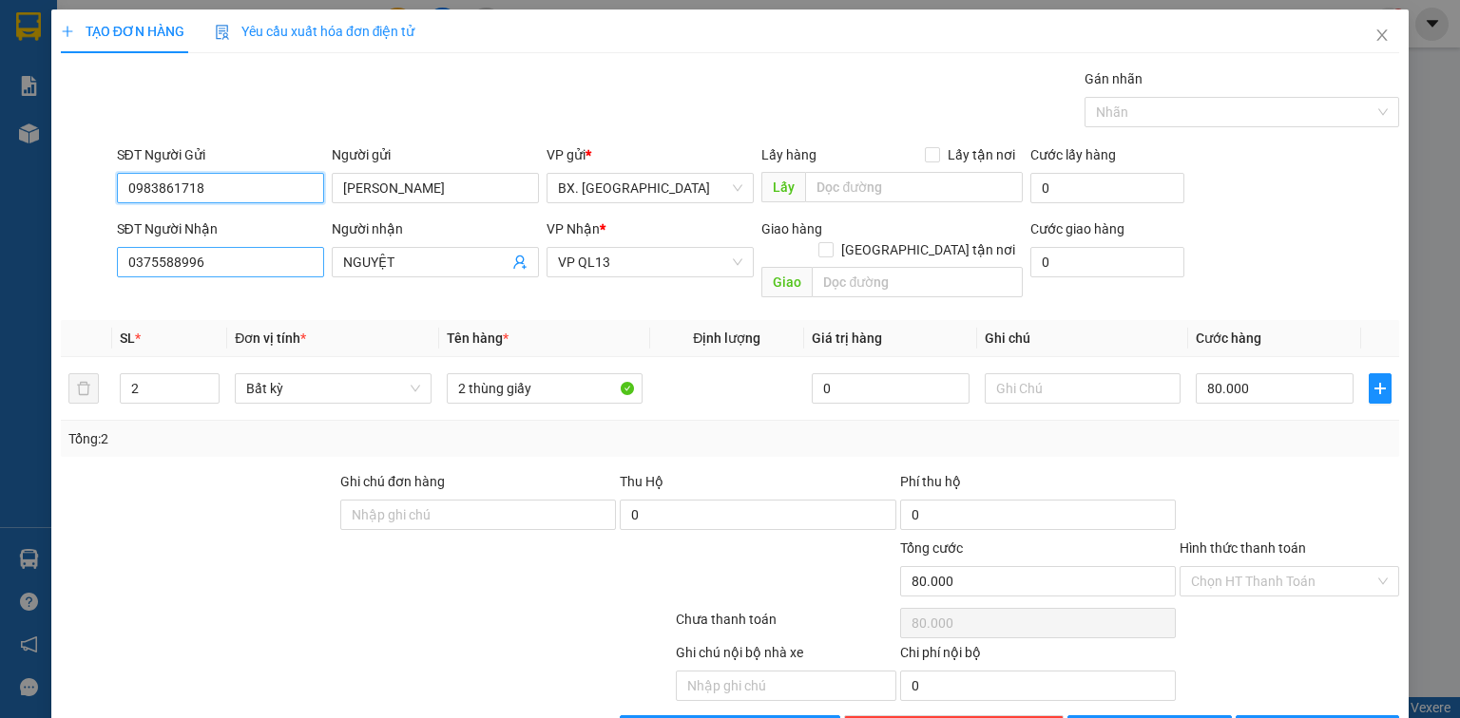
type input "0983861718"
click at [238, 262] on input "0375588996" at bounding box center [220, 262] width 207 height 30
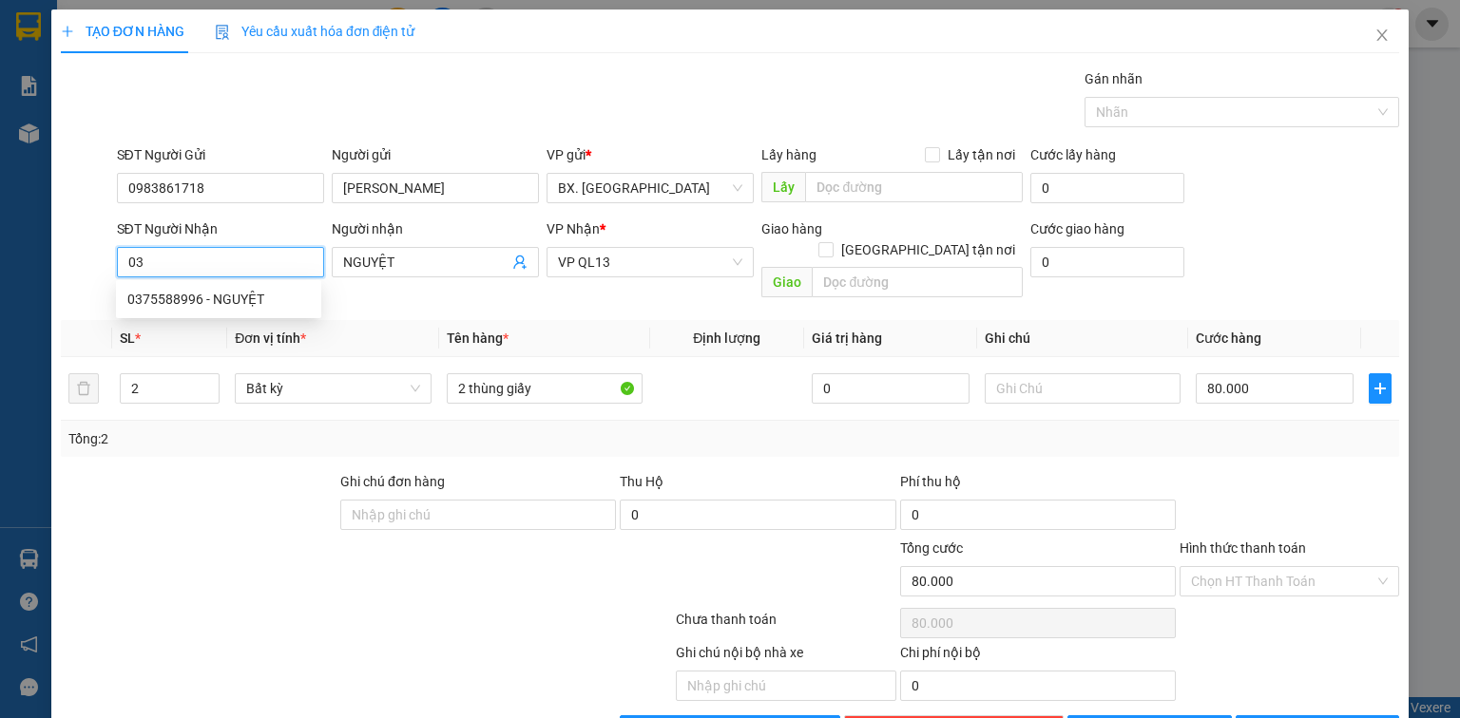
type input "0"
type input "0339045144"
click at [285, 304] on div "0339045144 - THÀNH" at bounding box center [218, 299] width 182 height 21
type input "THÀNH"
type input "30.000"
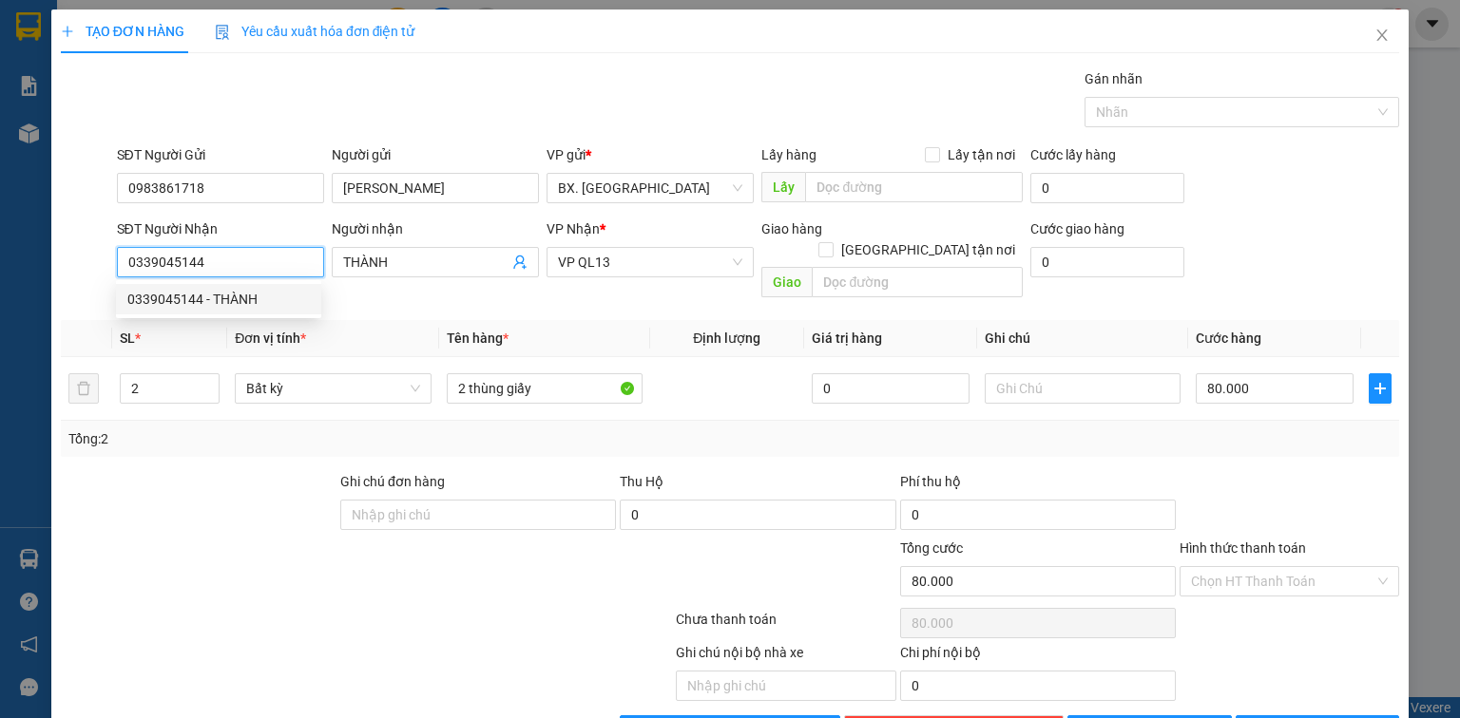
type input "30.000"
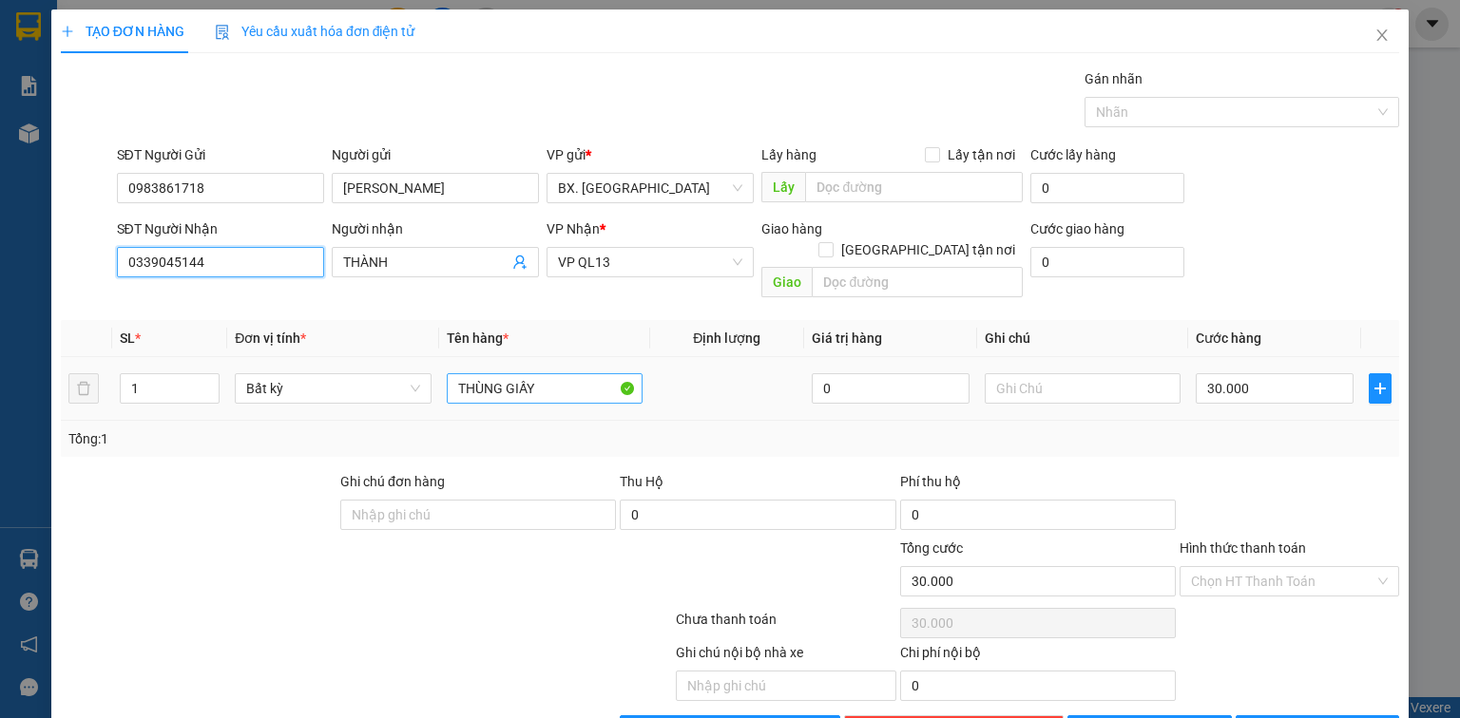
type input "0339045144"
click at [539, 373] on input "THÙNG GIẤY" at bounding box center [545, 388] width 196 height 30
click at [1283, 373] on input "30.000" at bounding box center [1274, 388] width 158 height 30
type input "5"
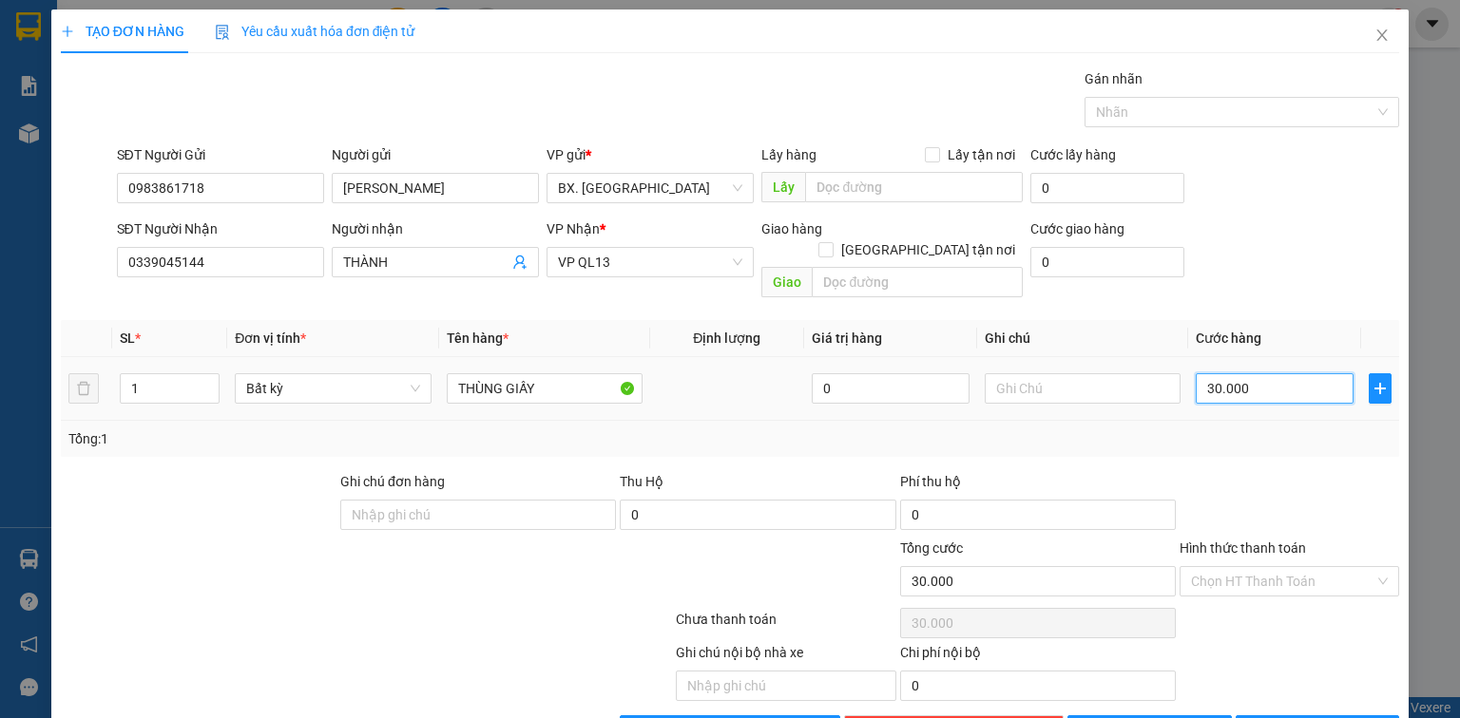
type input "5"
type input "50"
type input "500"
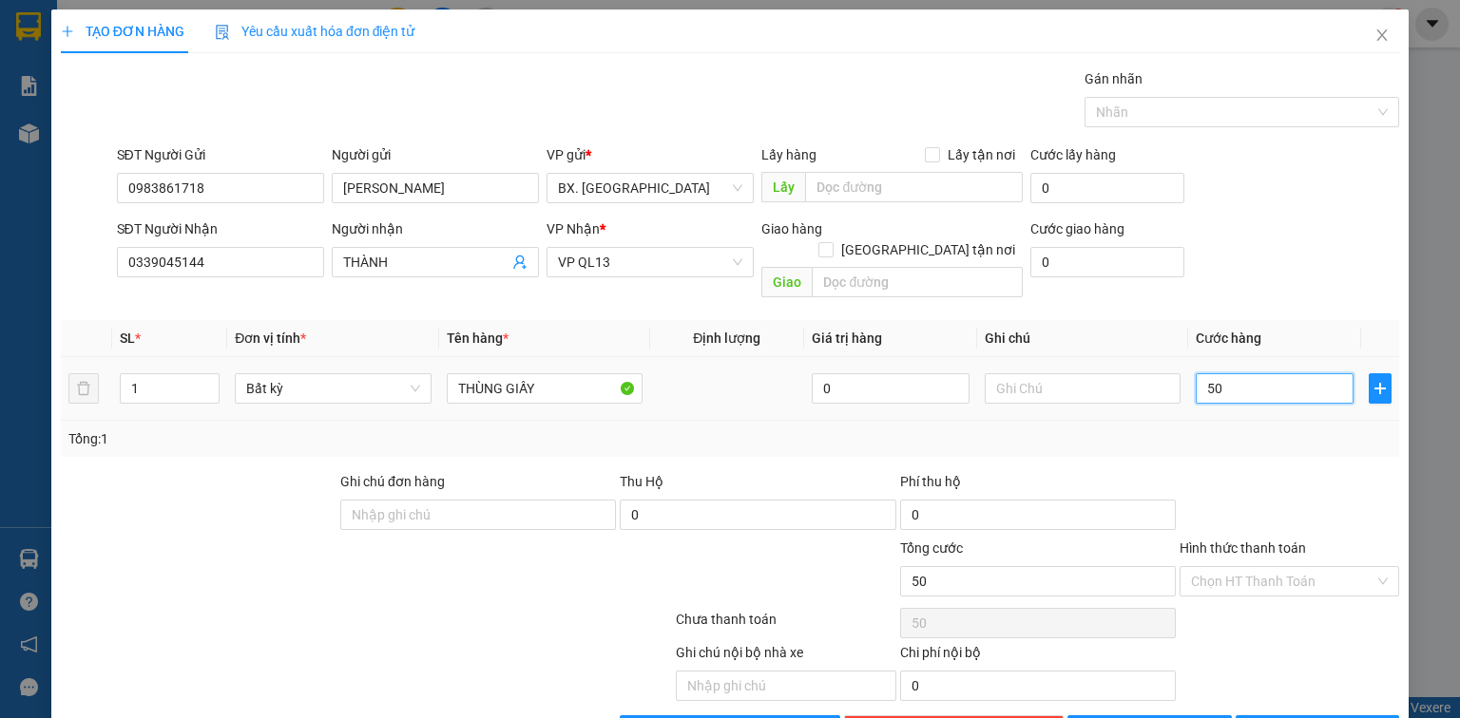
type input "500"
type input "5.000"
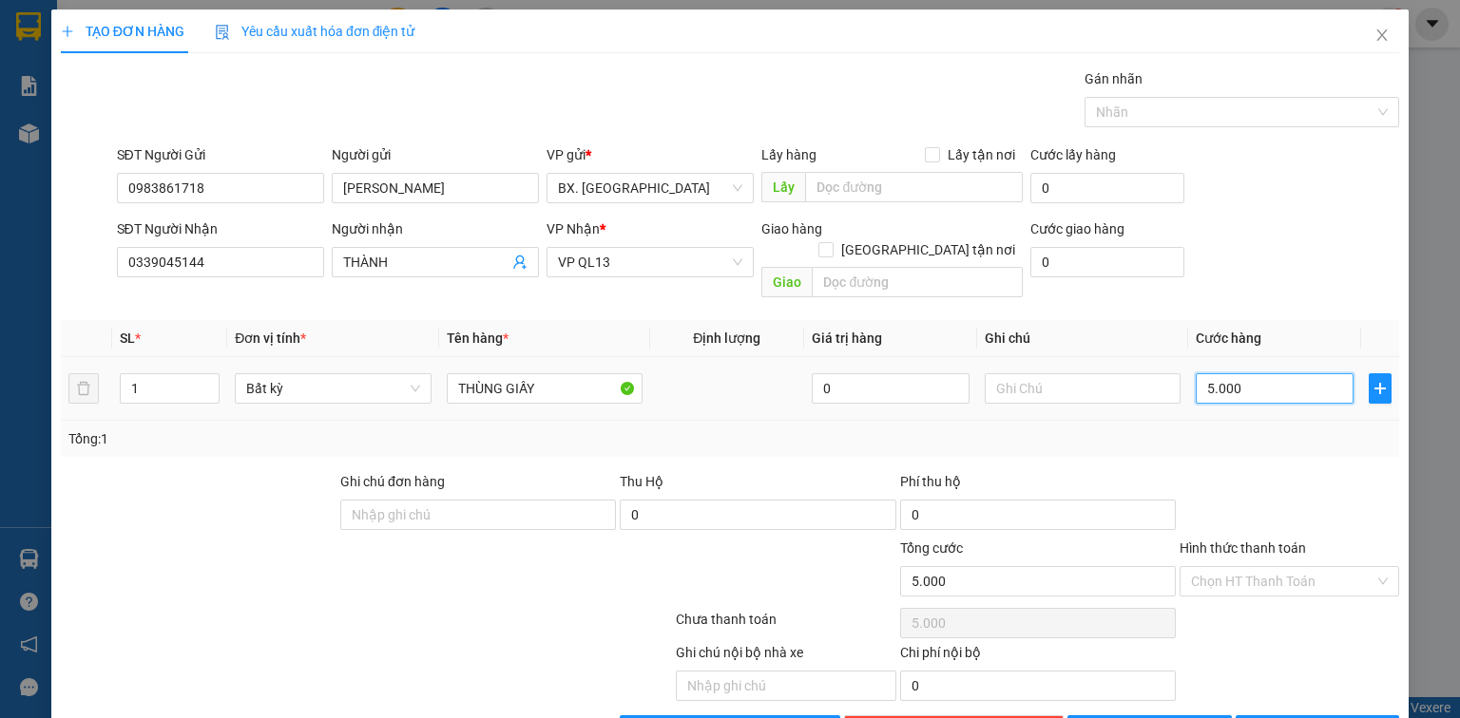
type input "50.000"
click at [1277, 567] on input "Hình thức thanh toán" at bounding box center [1282, 581] width 183 height 29
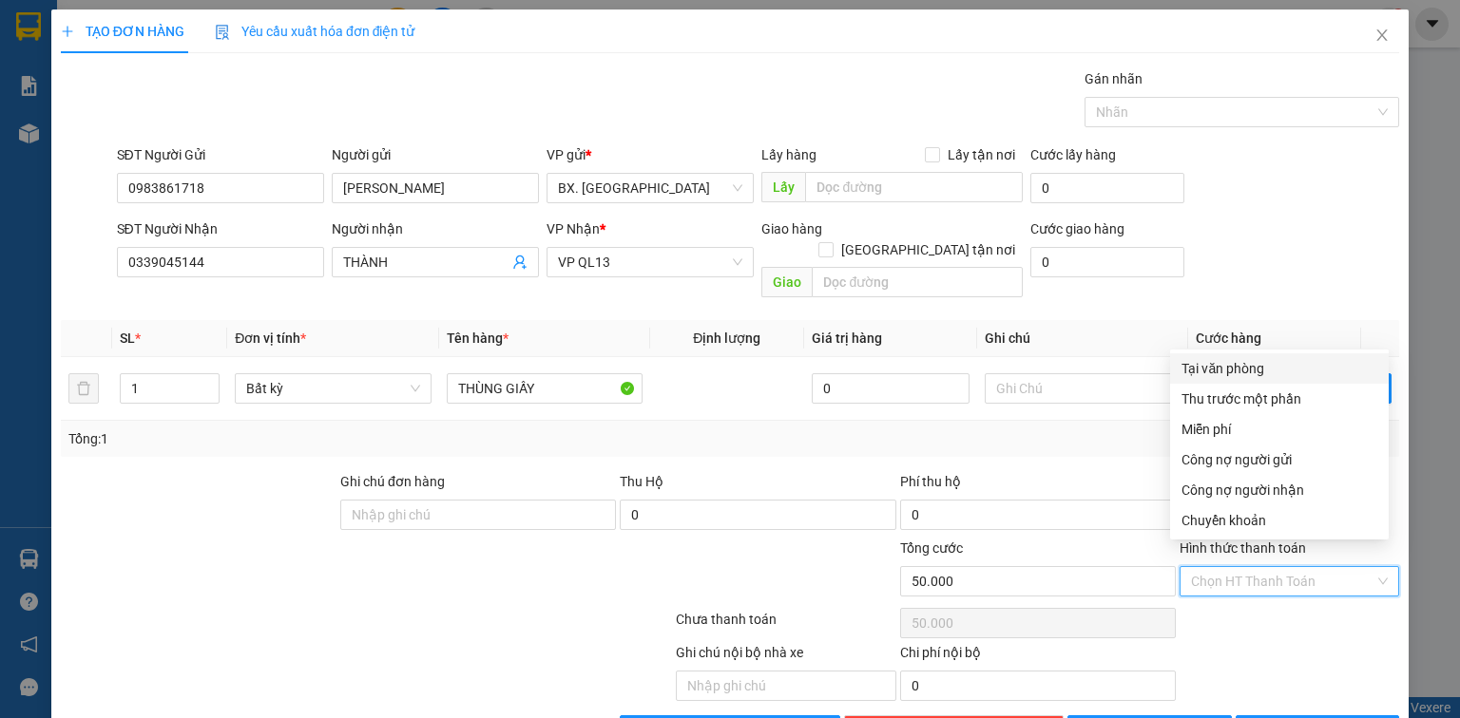
click at [1251, 369] on div "Tại văn phòng" at bounding box center [1279, 368] width 196 height 21
type input "0"
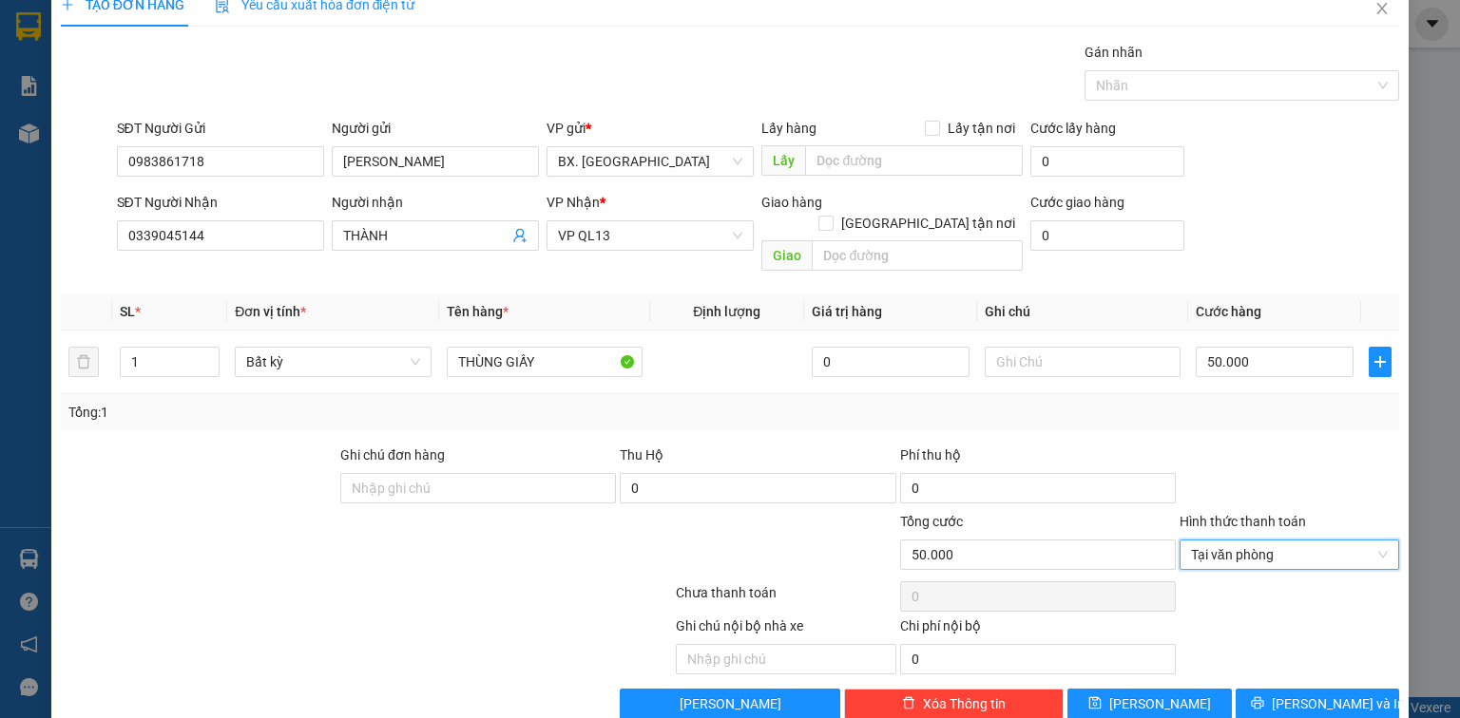
scroll to position [42, 0]
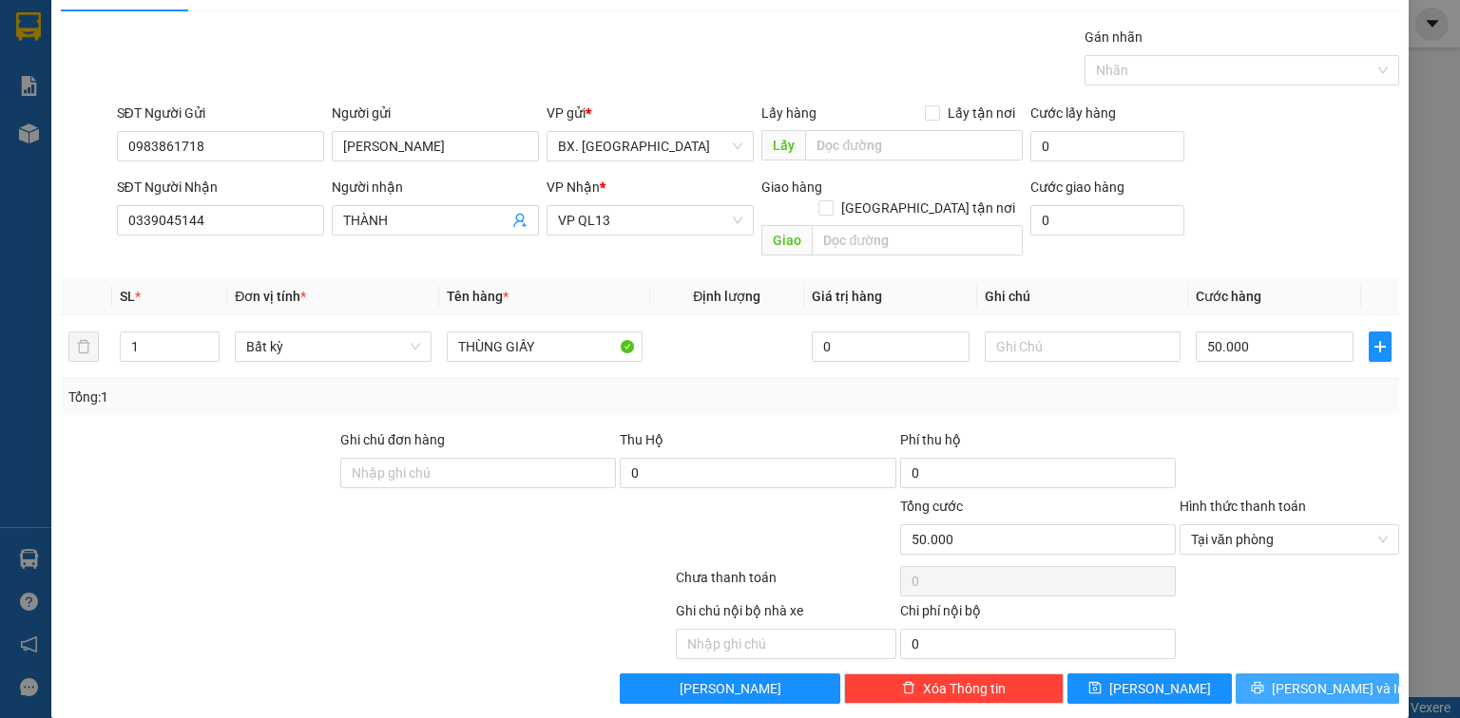
click at [1318, 678] on span "[PERSON_NAME] và In" at bounding box center [1337, 688] width 133 height 21
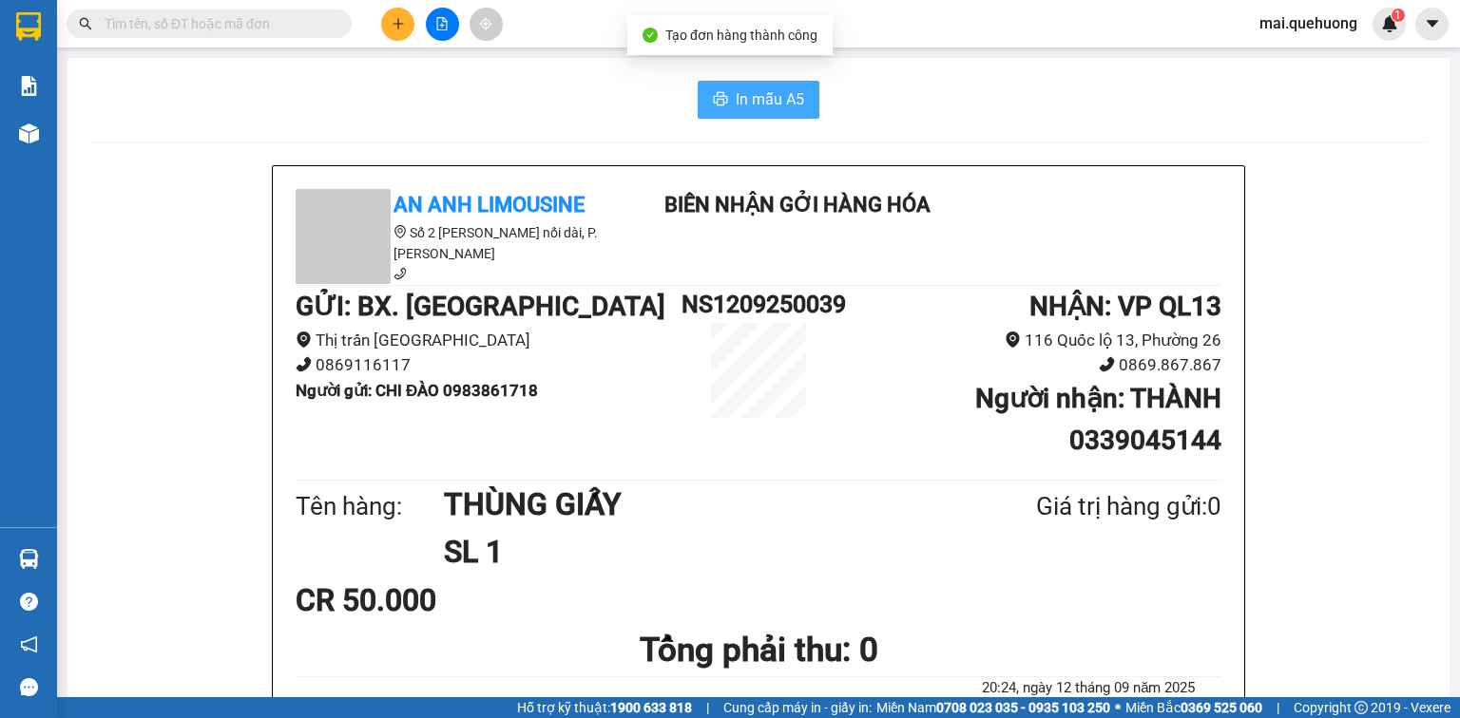
click at [772, 89] on span "In mẫu A5" at bounding box center [769, 99] width 68 height 24
click at [230, 29] on input "text" at bounding box center [217, 23] width 224 height 21
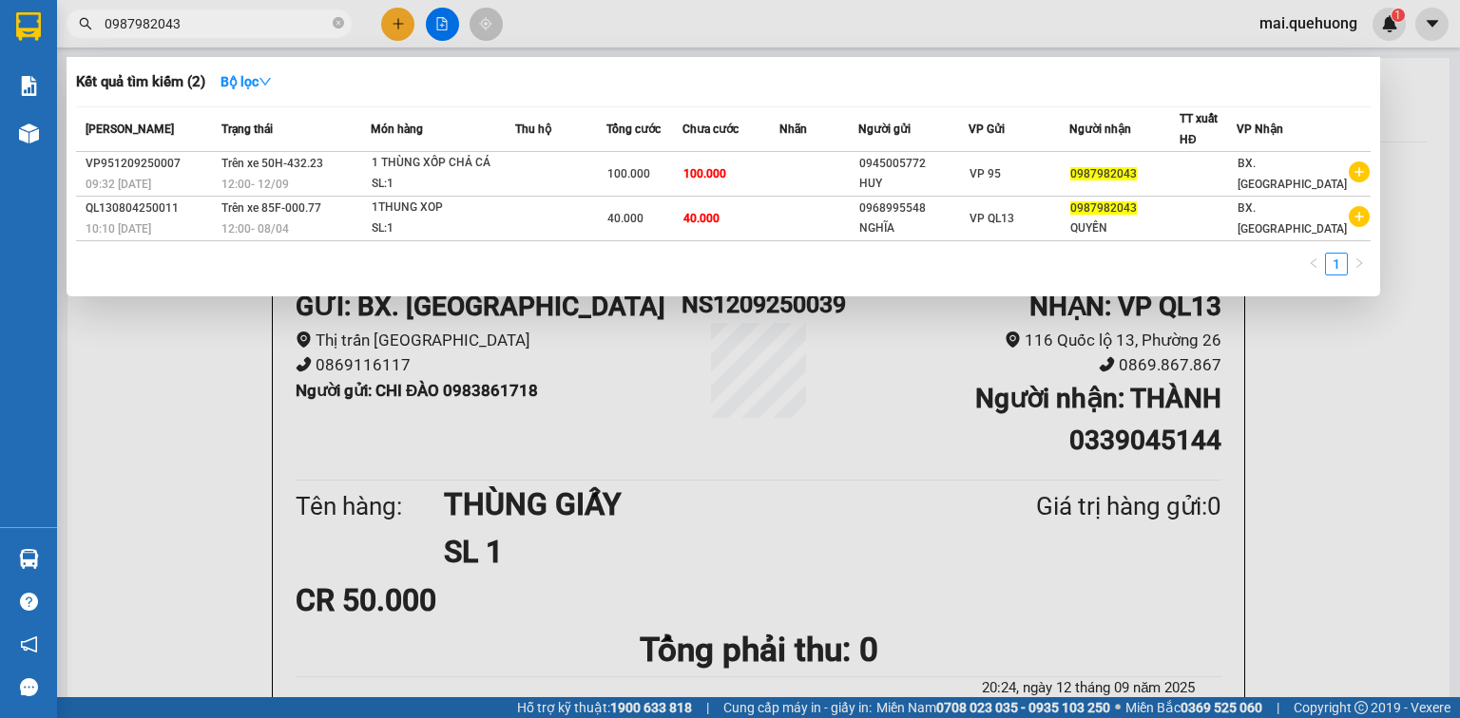
type input "0987982043"
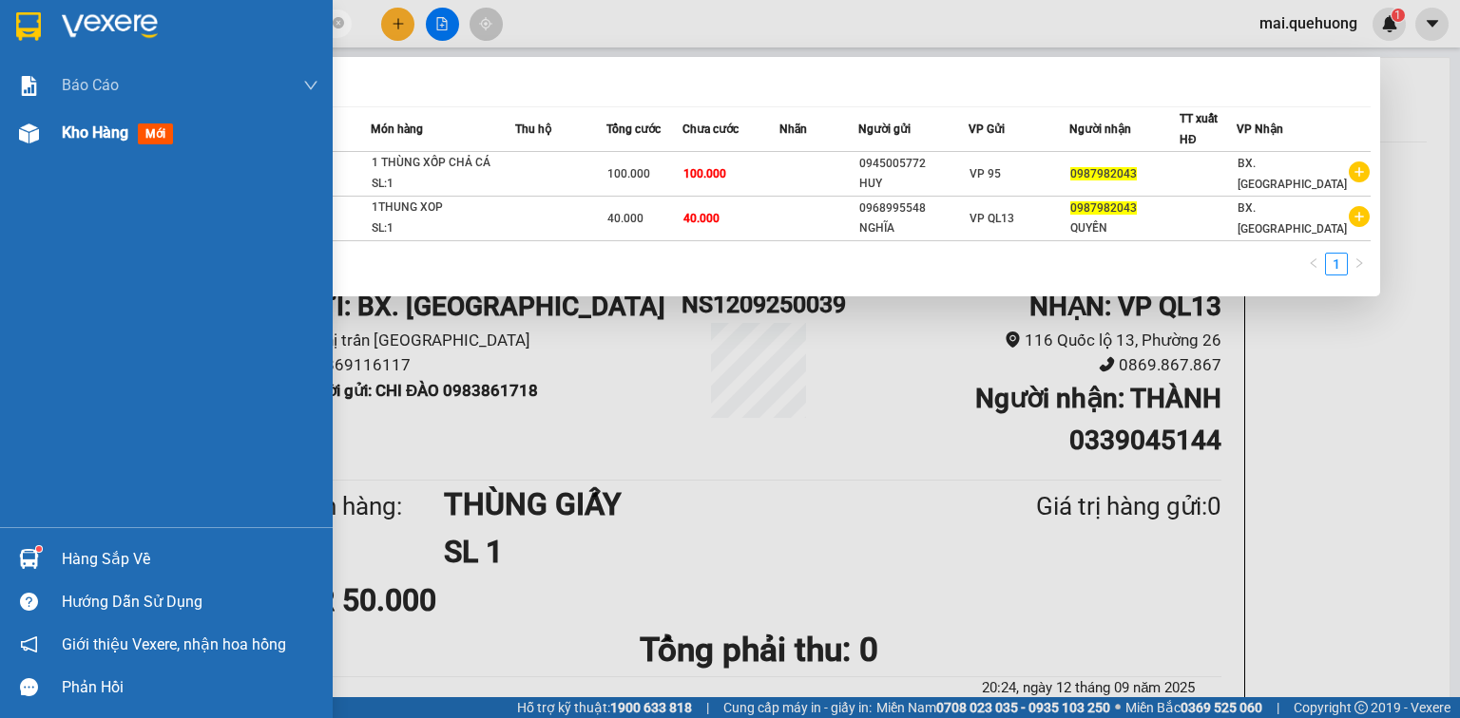
click at [75, 136] on span "Kho hàng" at bounding box center [95, 133] width 67 height 18
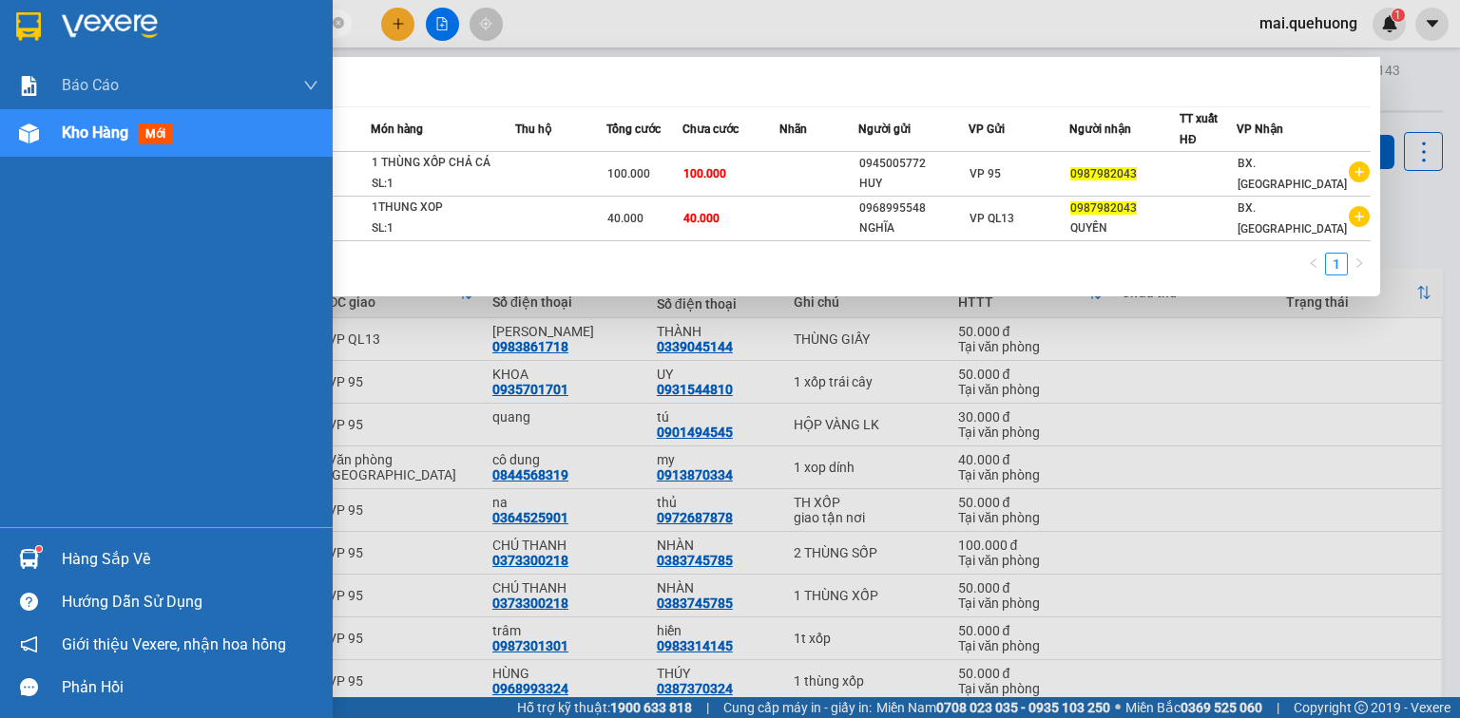
click at [76, 124] on span "Kho hàng" at bounding box center [95, 133] width 67 height 18
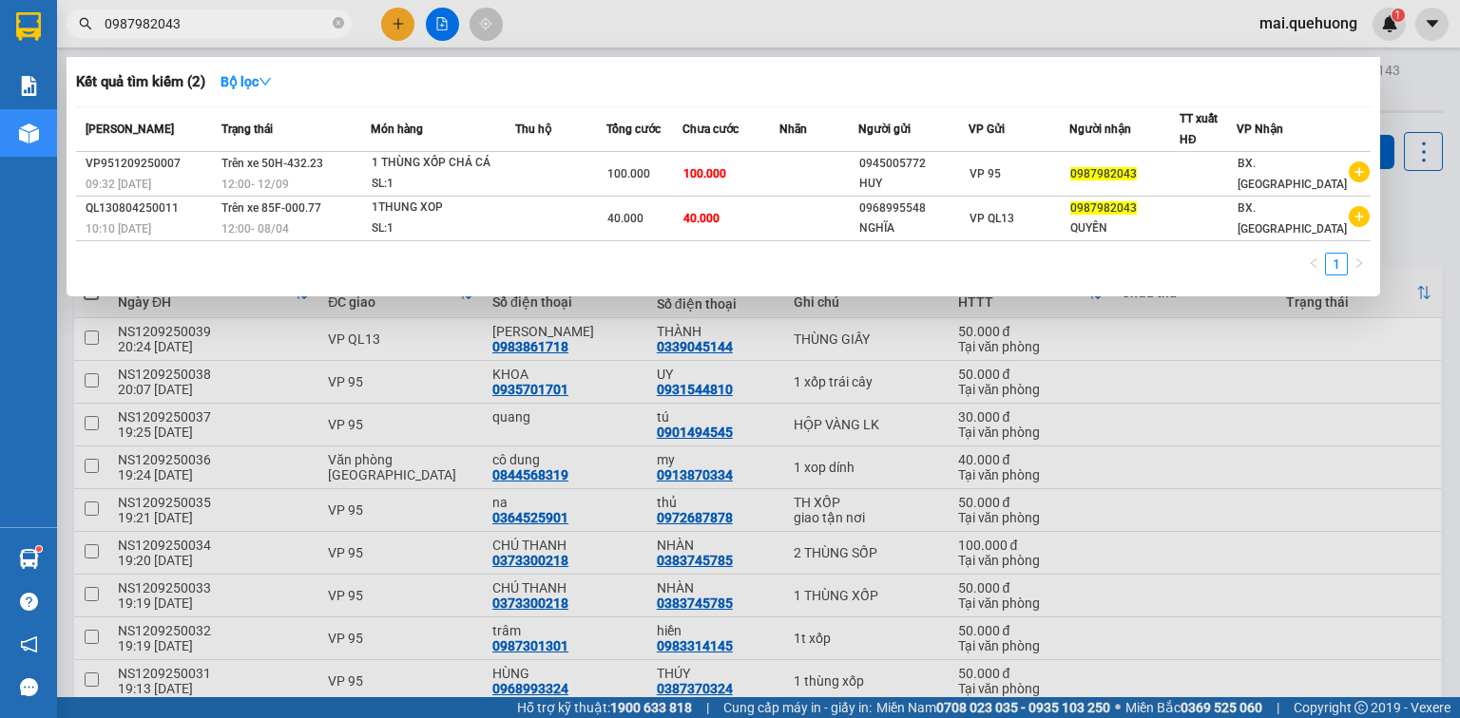
click at [1159, 24] on div at bounding box center [730, 359] width 1460 height 718
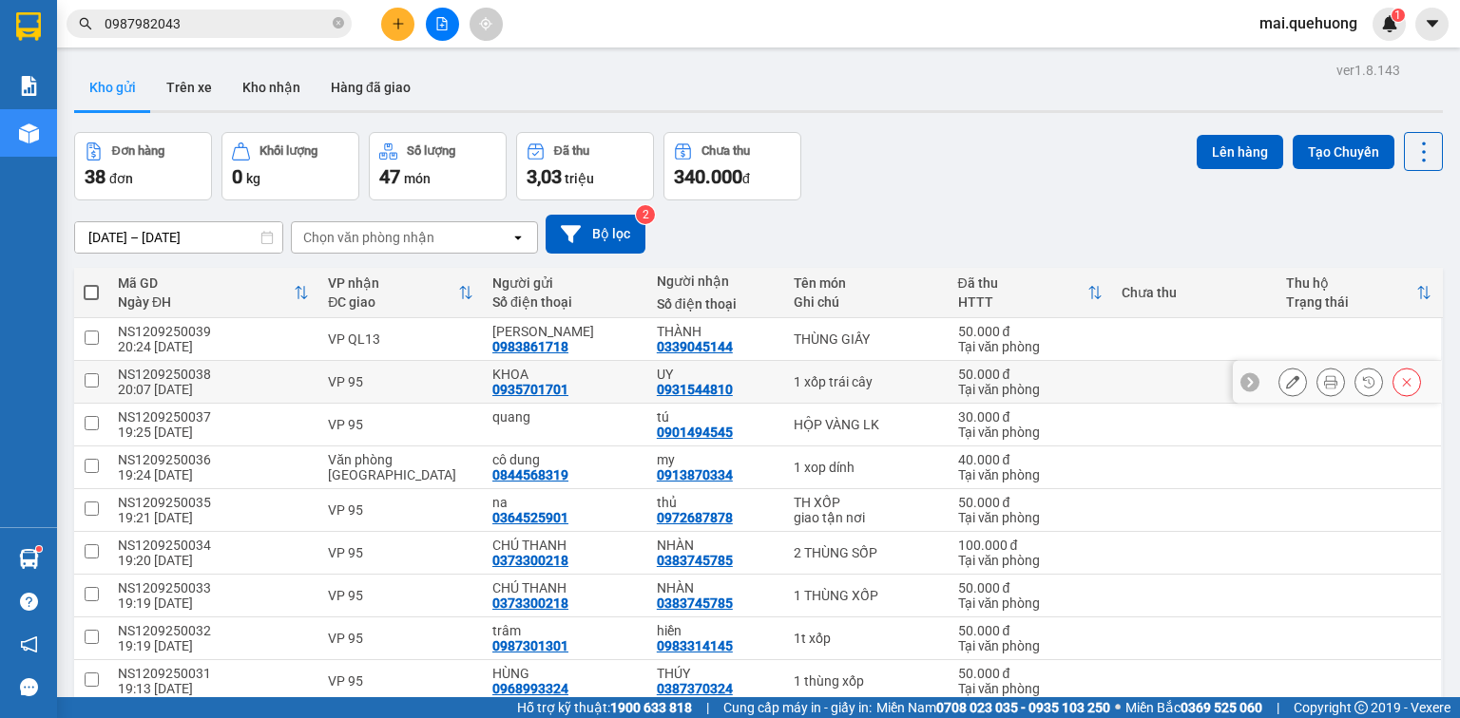
scroll to position [76, 0]
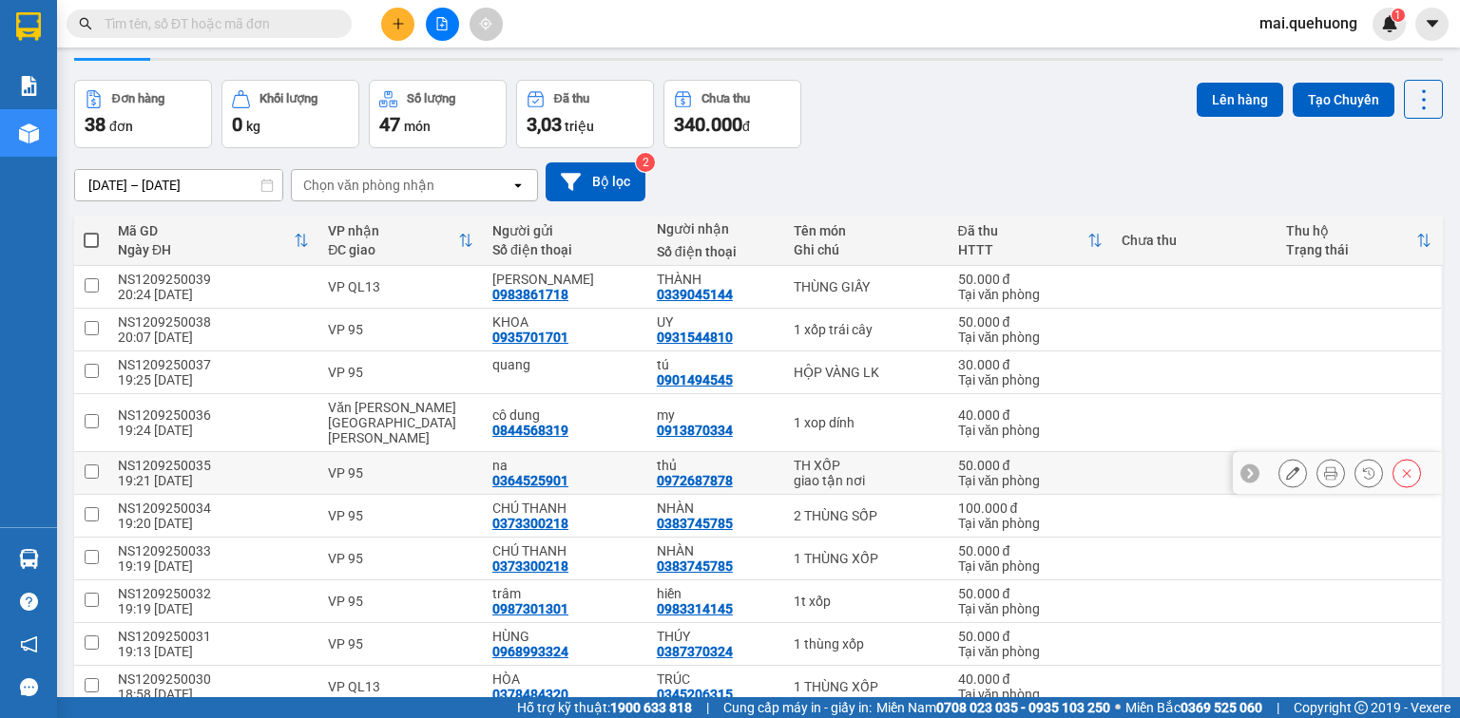
scroll to position [76, 0]
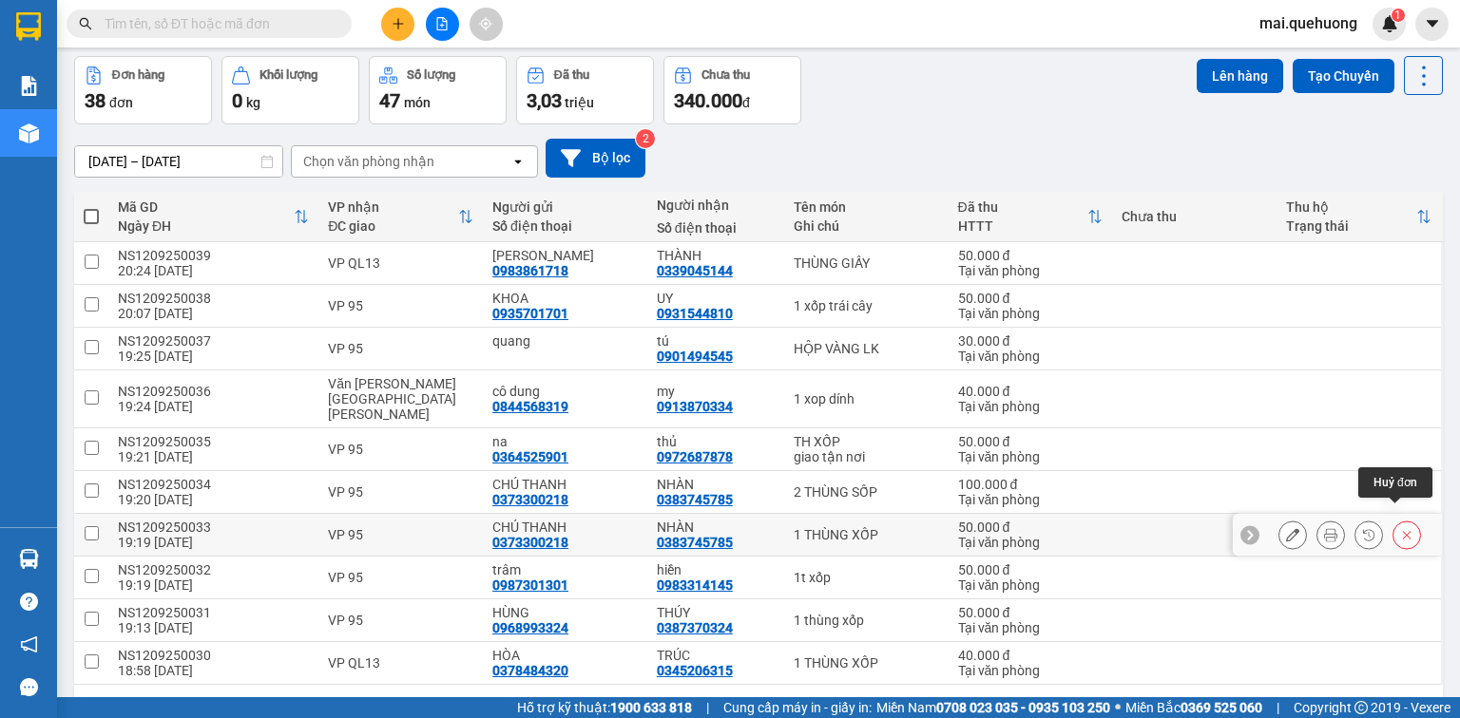
click at [1393, 519] on button at bounding box center [1406, 535] width 27 height 33
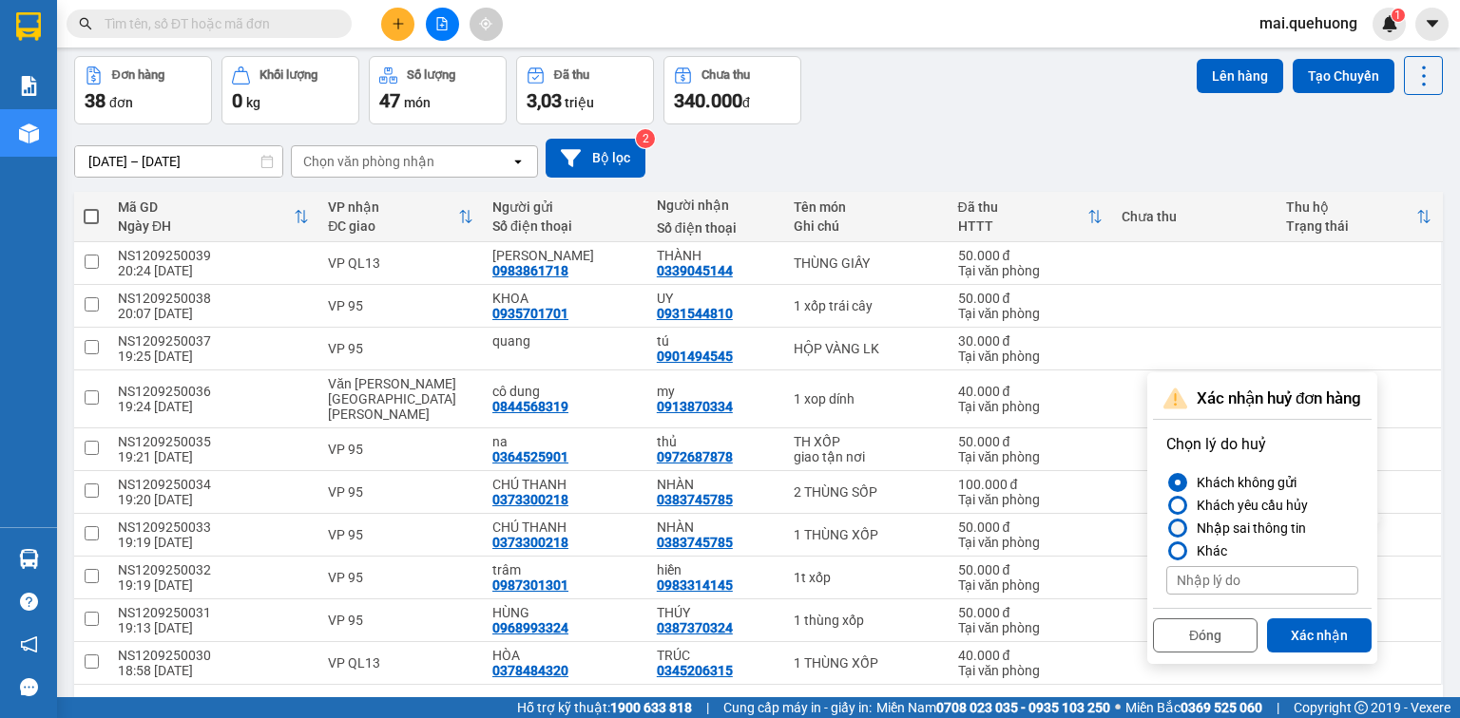
click at [1179, 528] on div at bounding box center [1177, 528] width 13 height 13
click at [1166, 528] on input "Nhập sai thông tin" at bounding box center [1166, 528] width 0 height 0
click at [1323, 634] on button "Xác nhận" at bounding box center [1319, 636] width 105 height 34
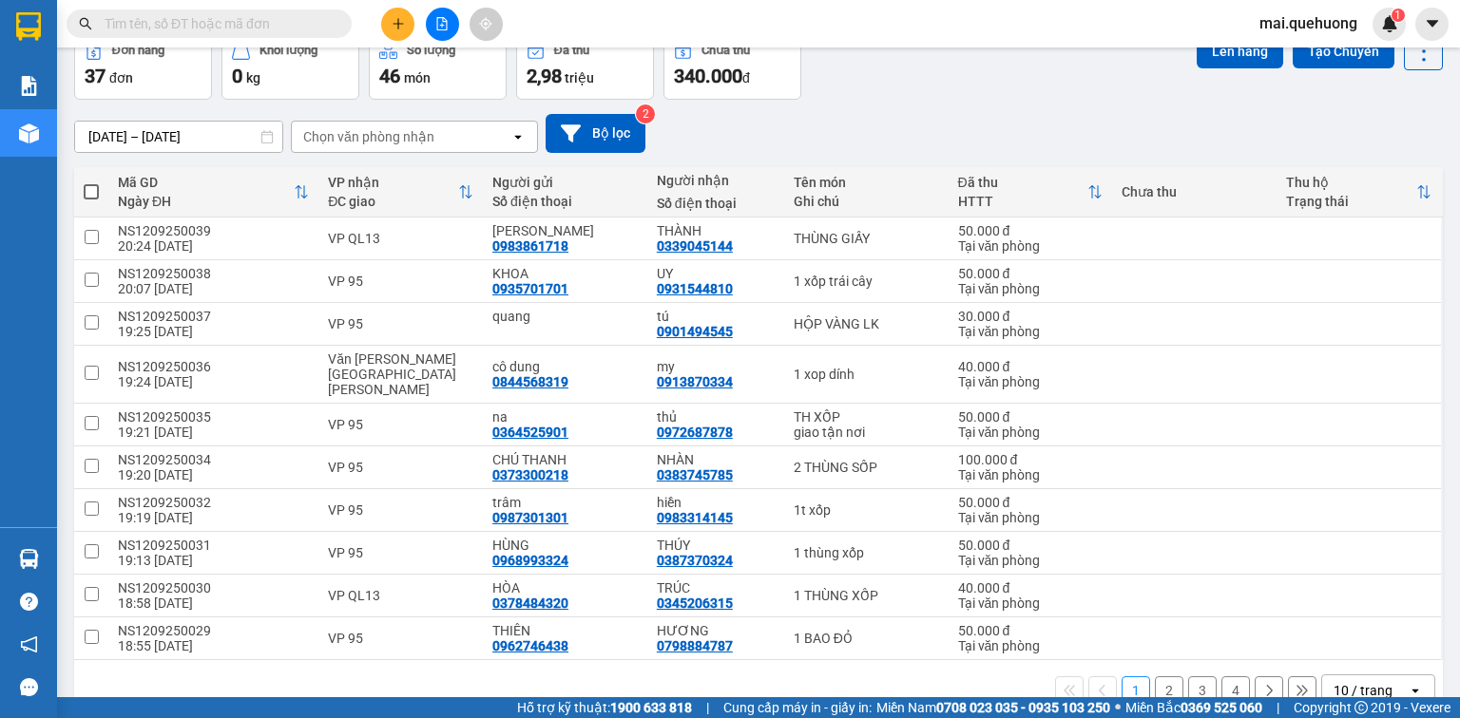
scroll to position [123, 0]
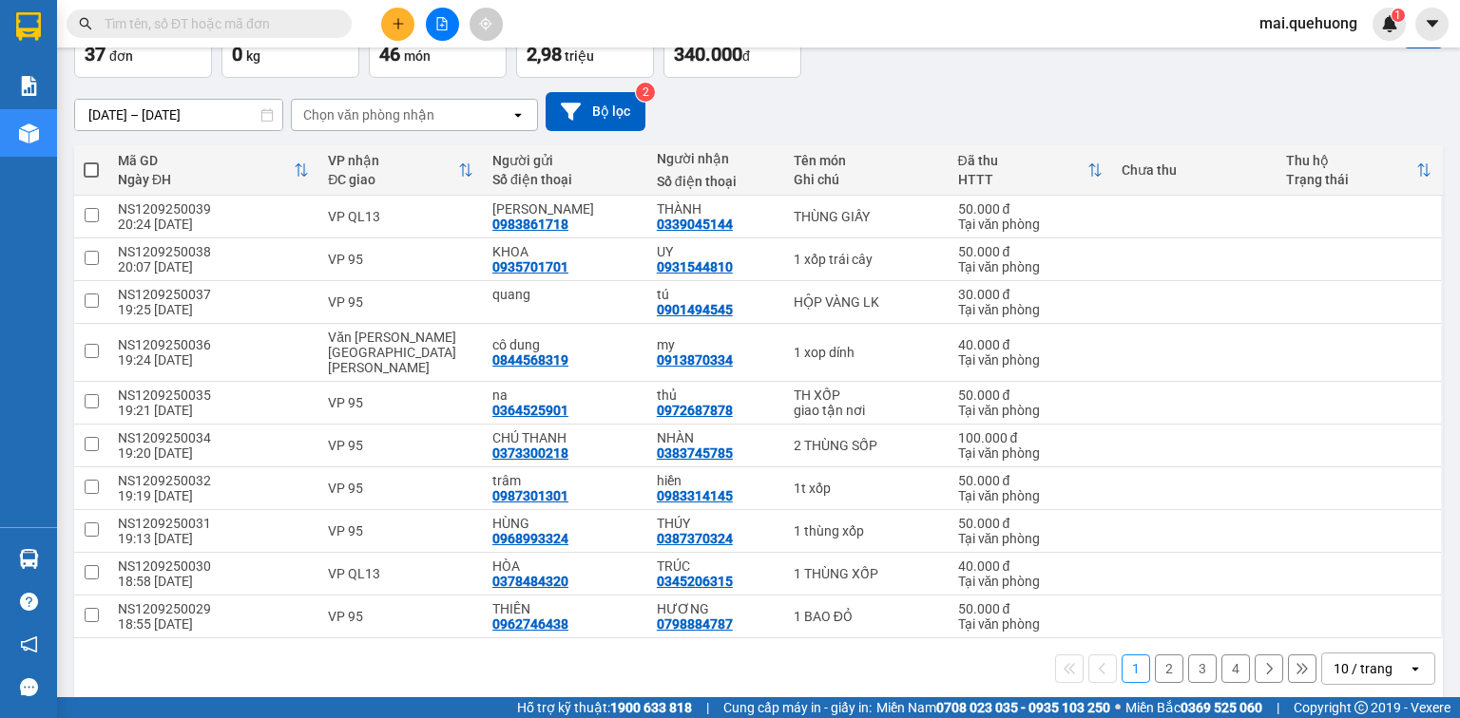
click at [1407, 661] on icon "open" at bounding box center [1414, 668] width 15 height 15
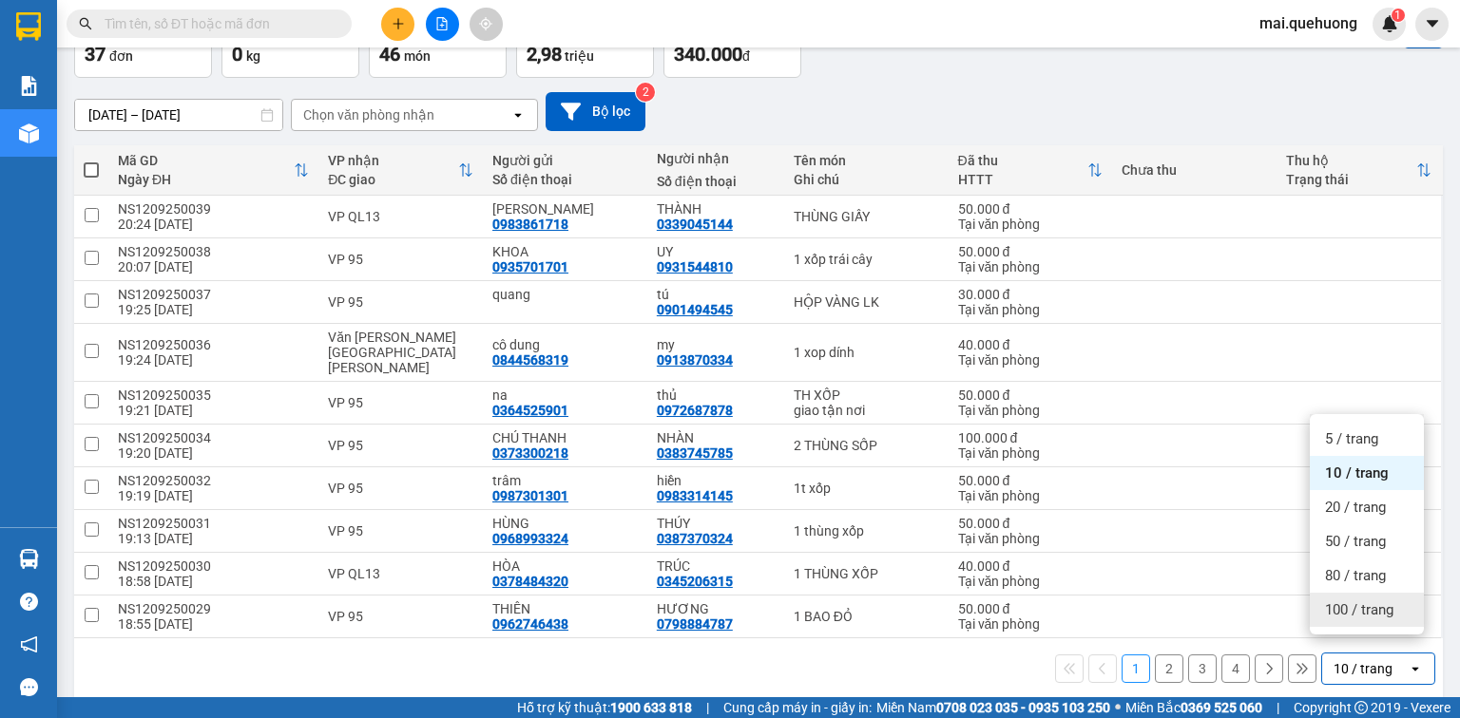
click at [1347, 609] on span "100 / trang" at bounding box center [1359, 610] width 68 height 19
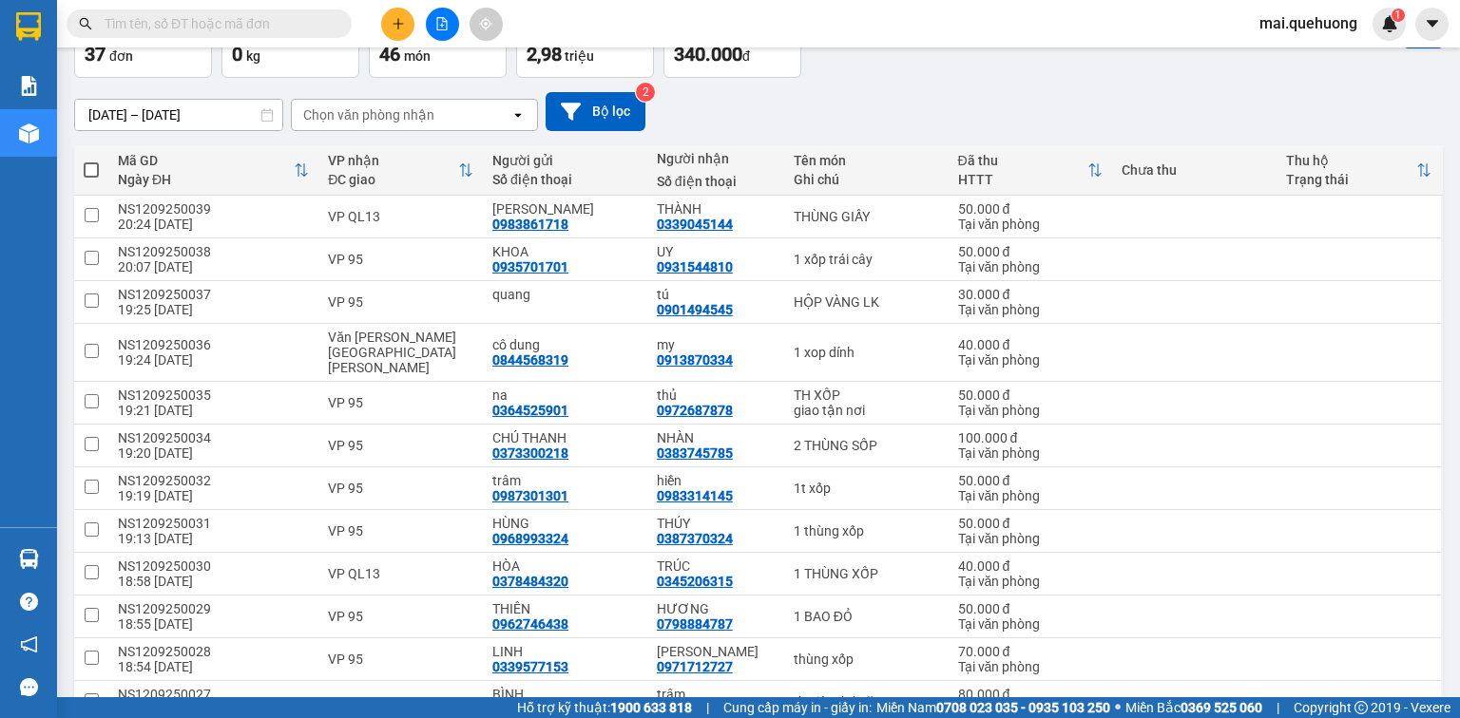
click at [96, 164] on span at bounding box center [91, 169] width 15 height 15
click at [91, 161] on input "checkbox" at bounding box center [91, 161] width 0 height 0
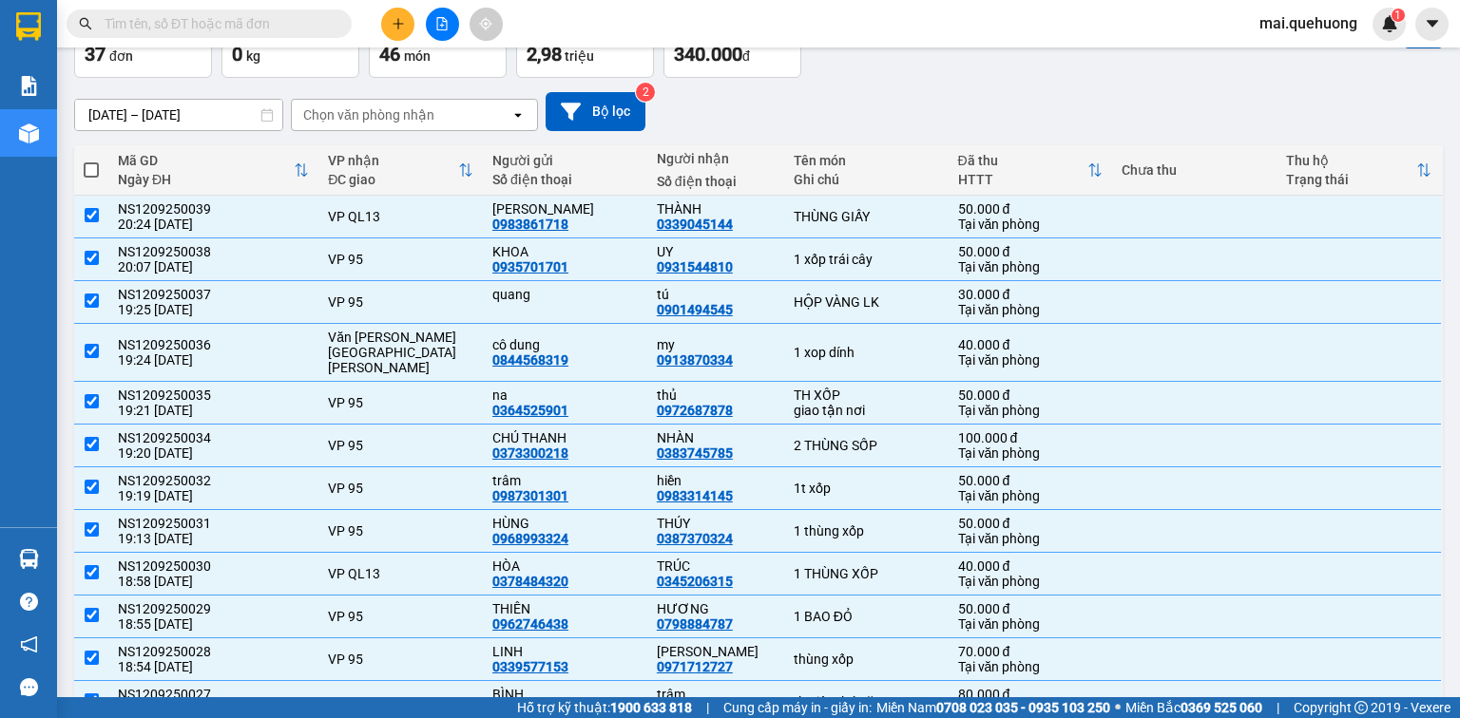
checkbox input "true"
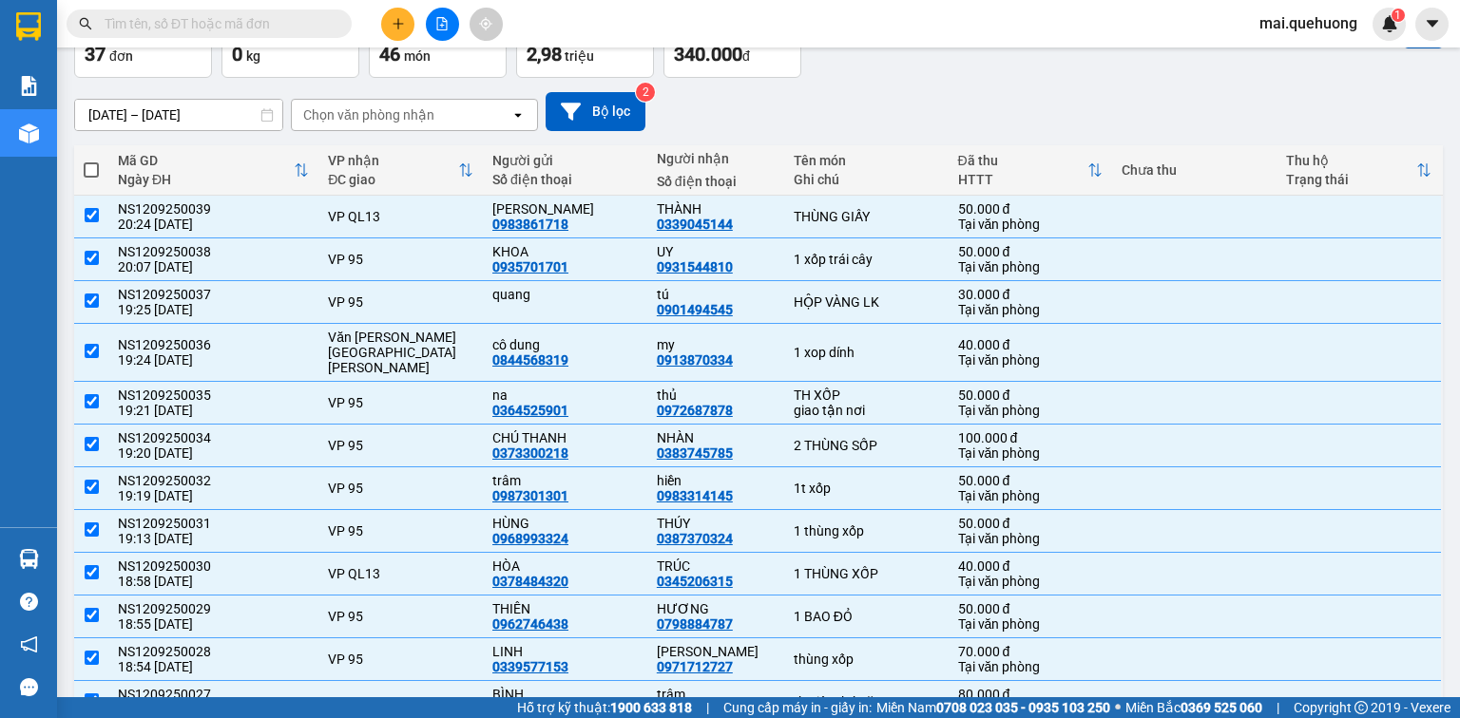
checkbox input "true"
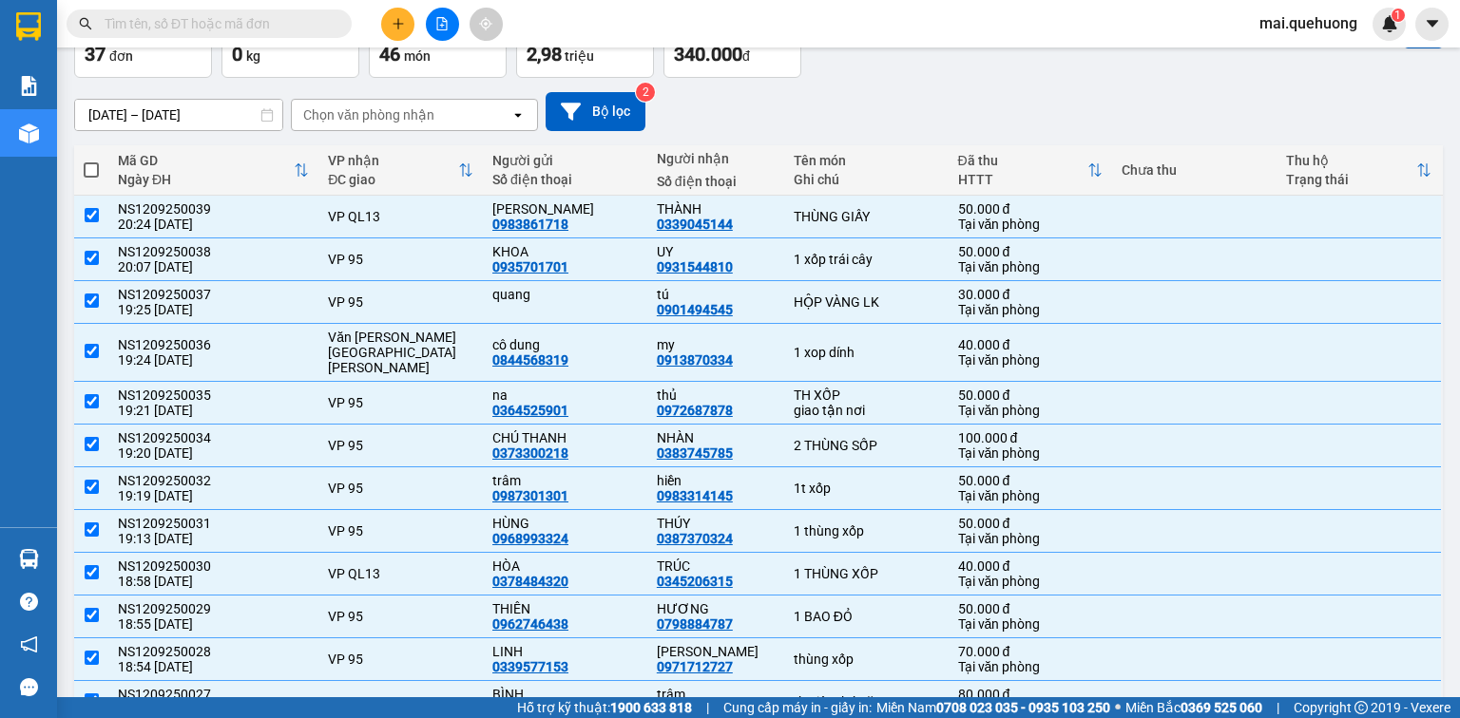
checkbox input "true"
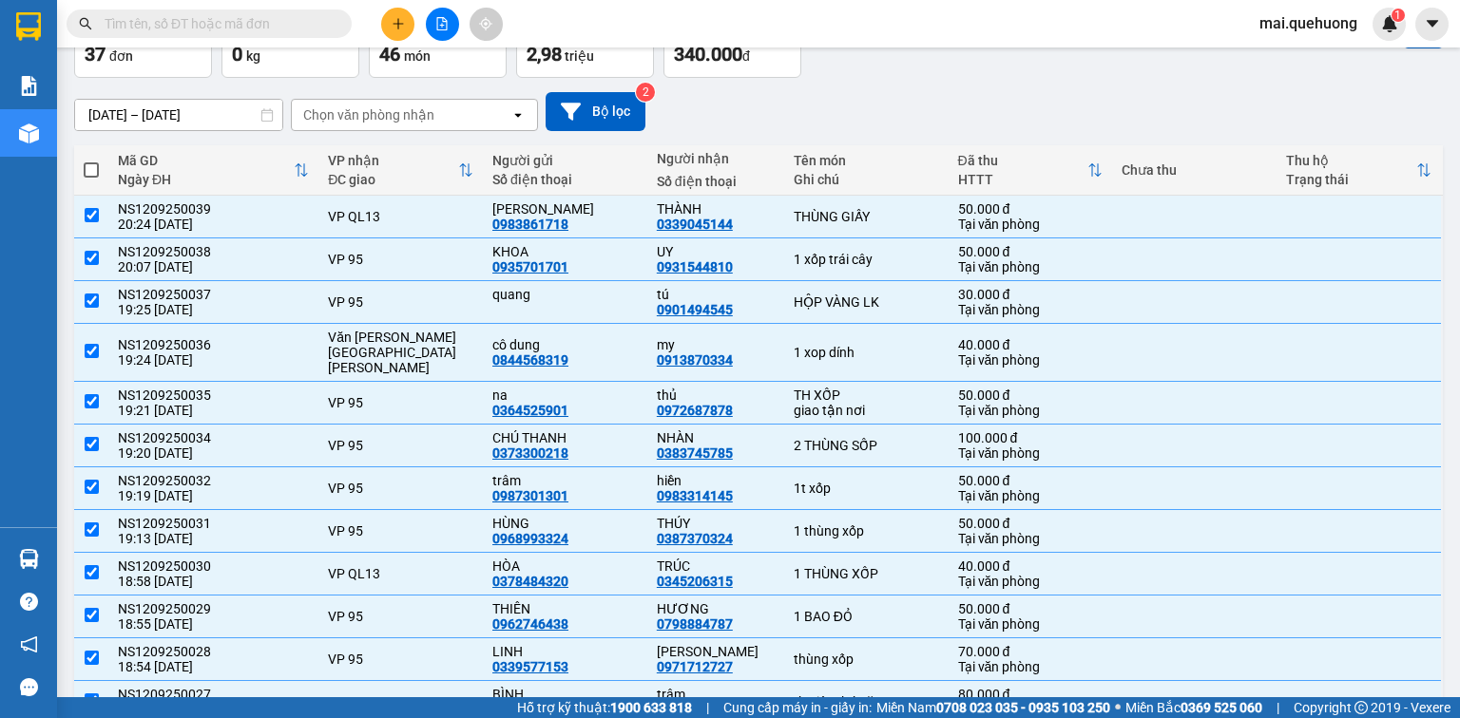
checkbox input "true"
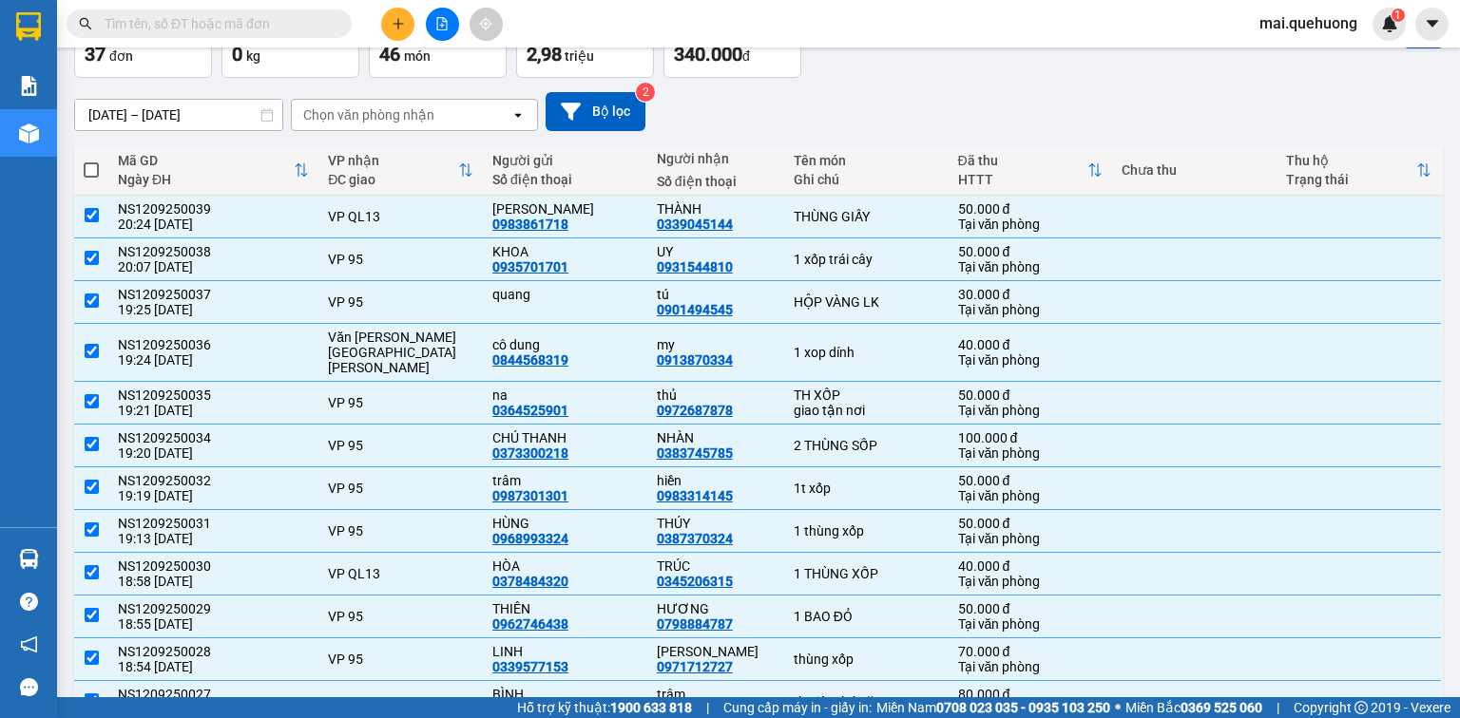
checkbox input "true"
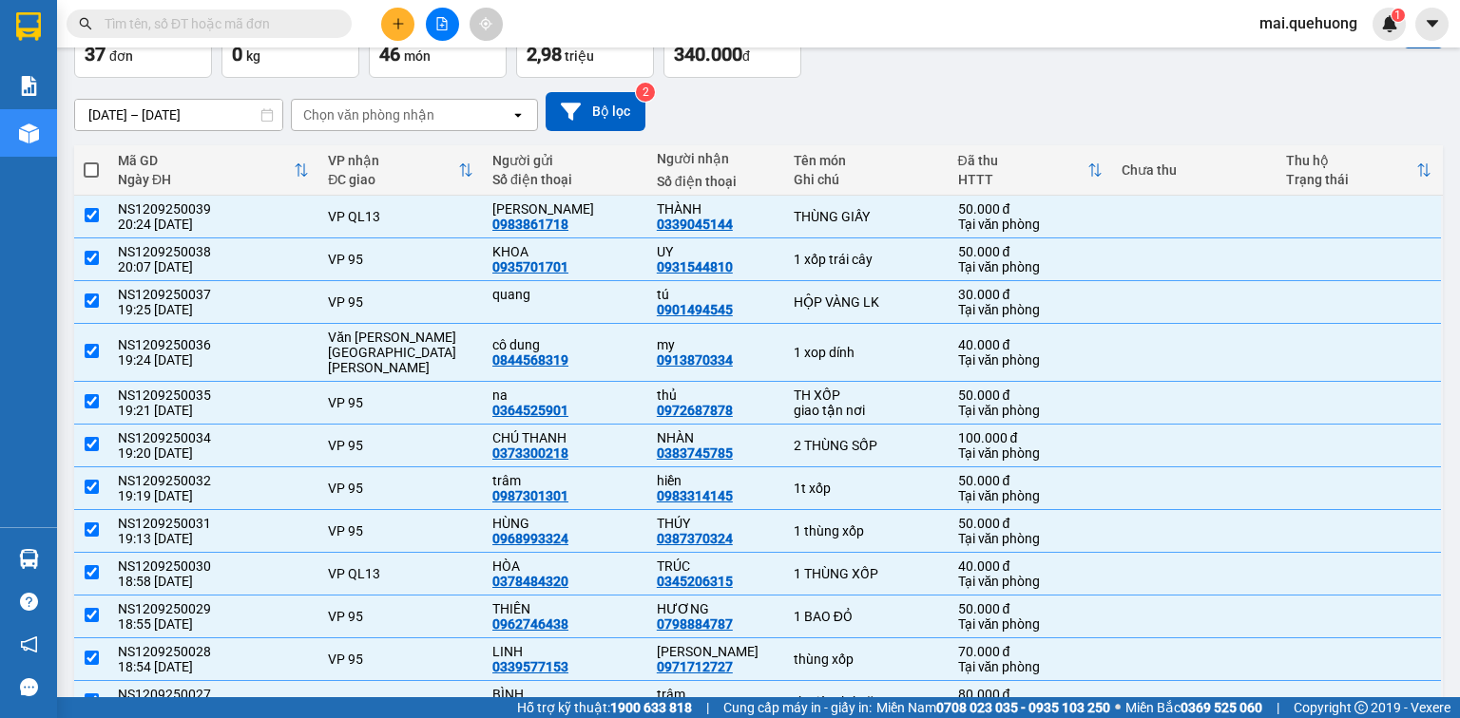
checkbox input "true"
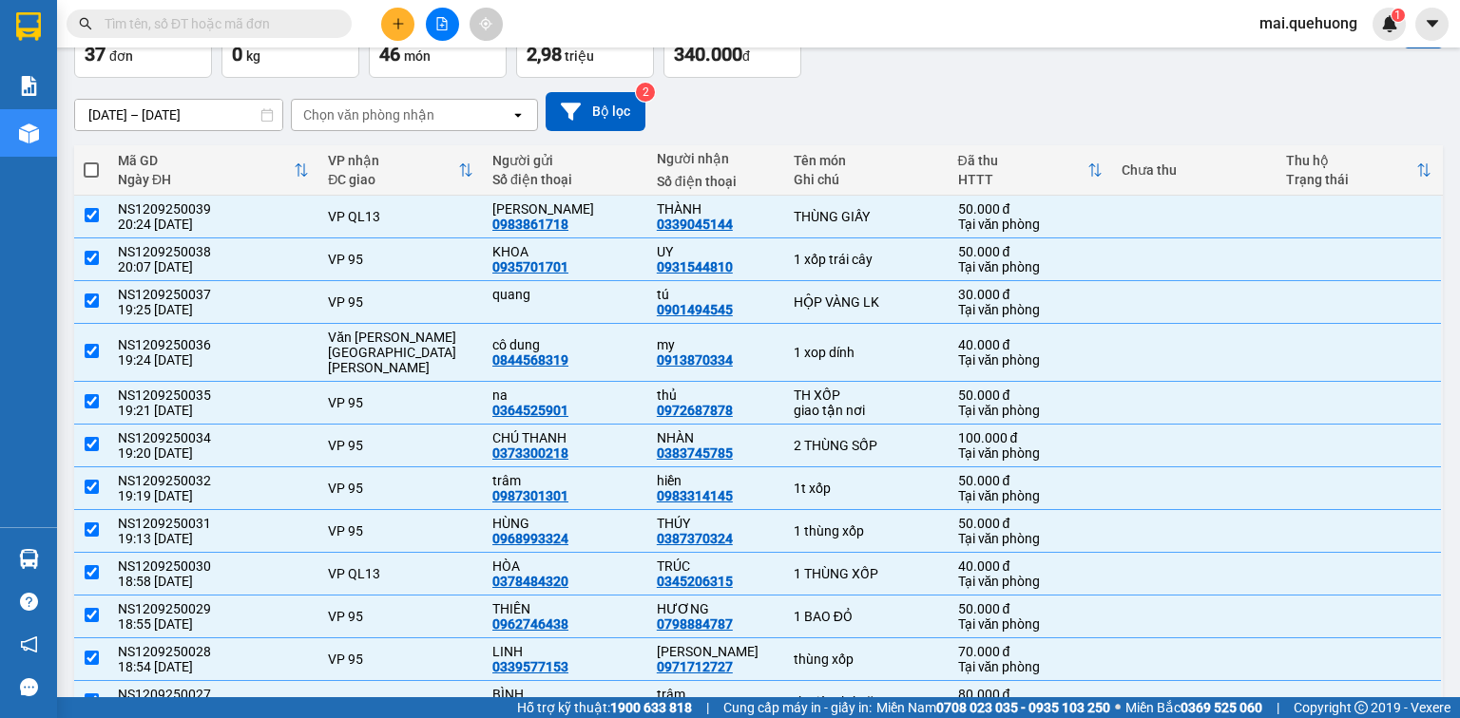
checkbox input "true"
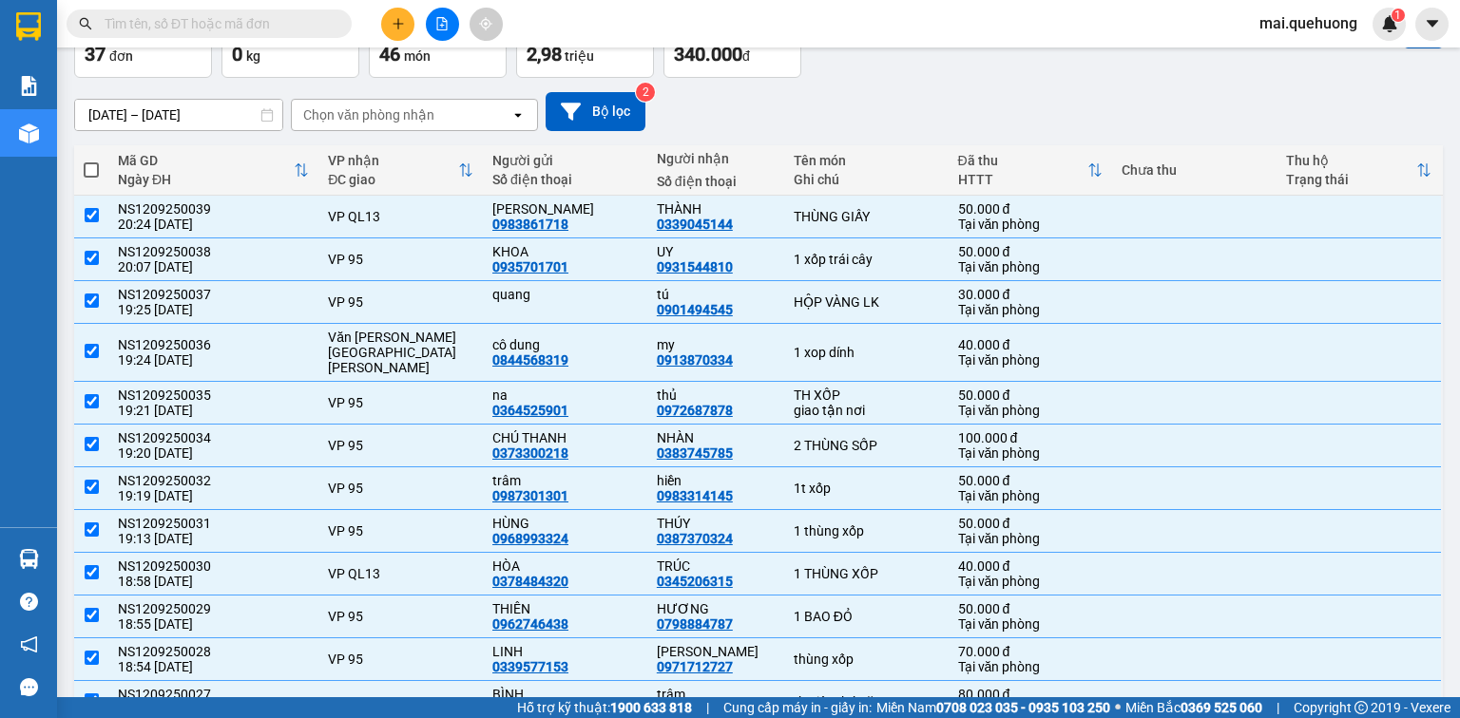
checkbox input "true"
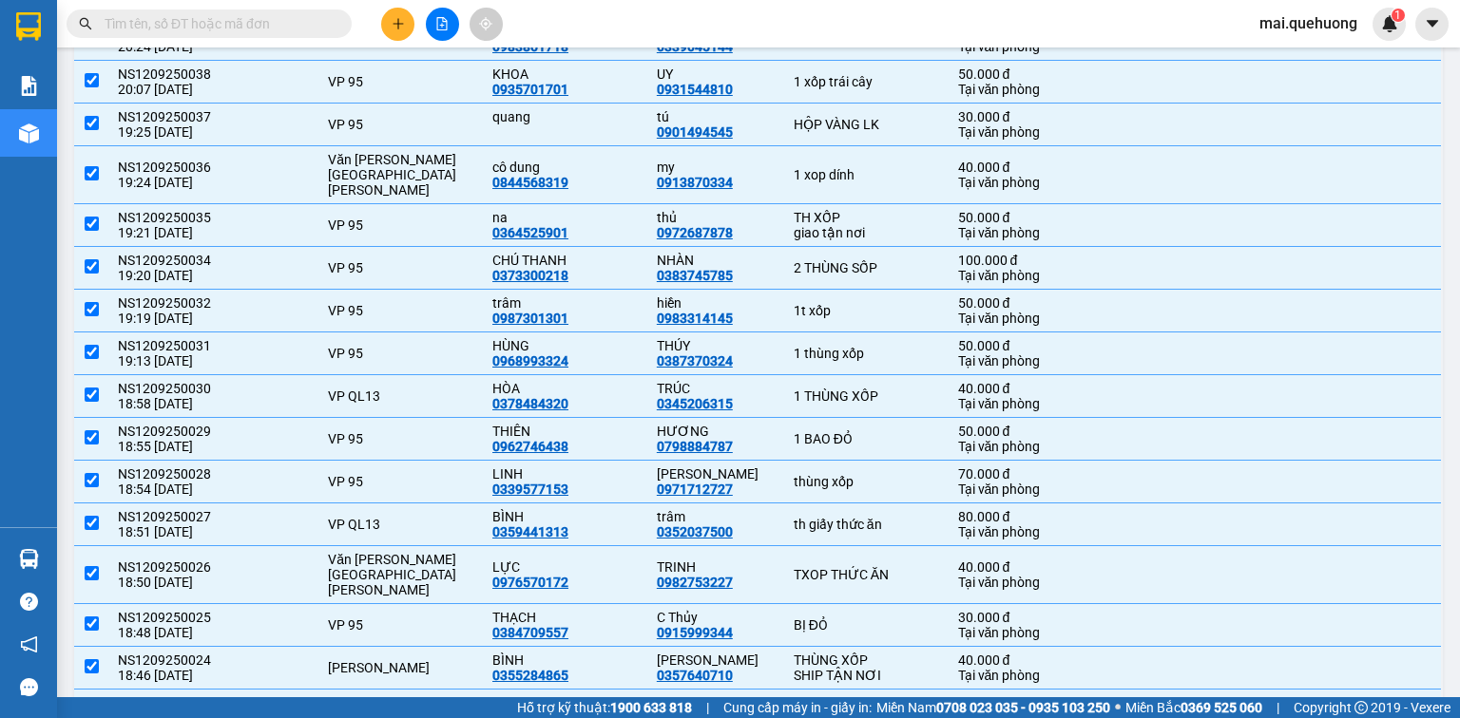
scroll to position [0, 0]
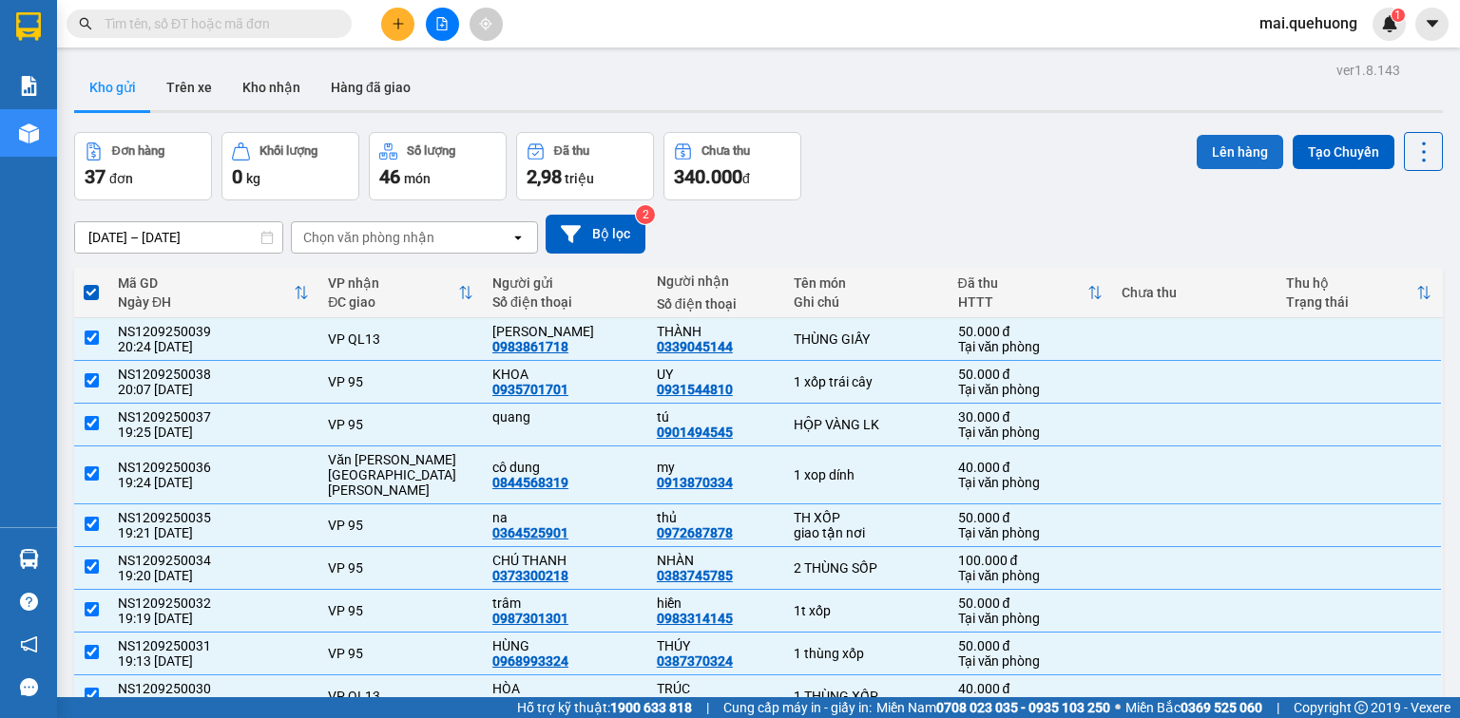
click at [1236, 151] on button "Lên hàng" at bounding box center [1239, 152] width 86 height 34
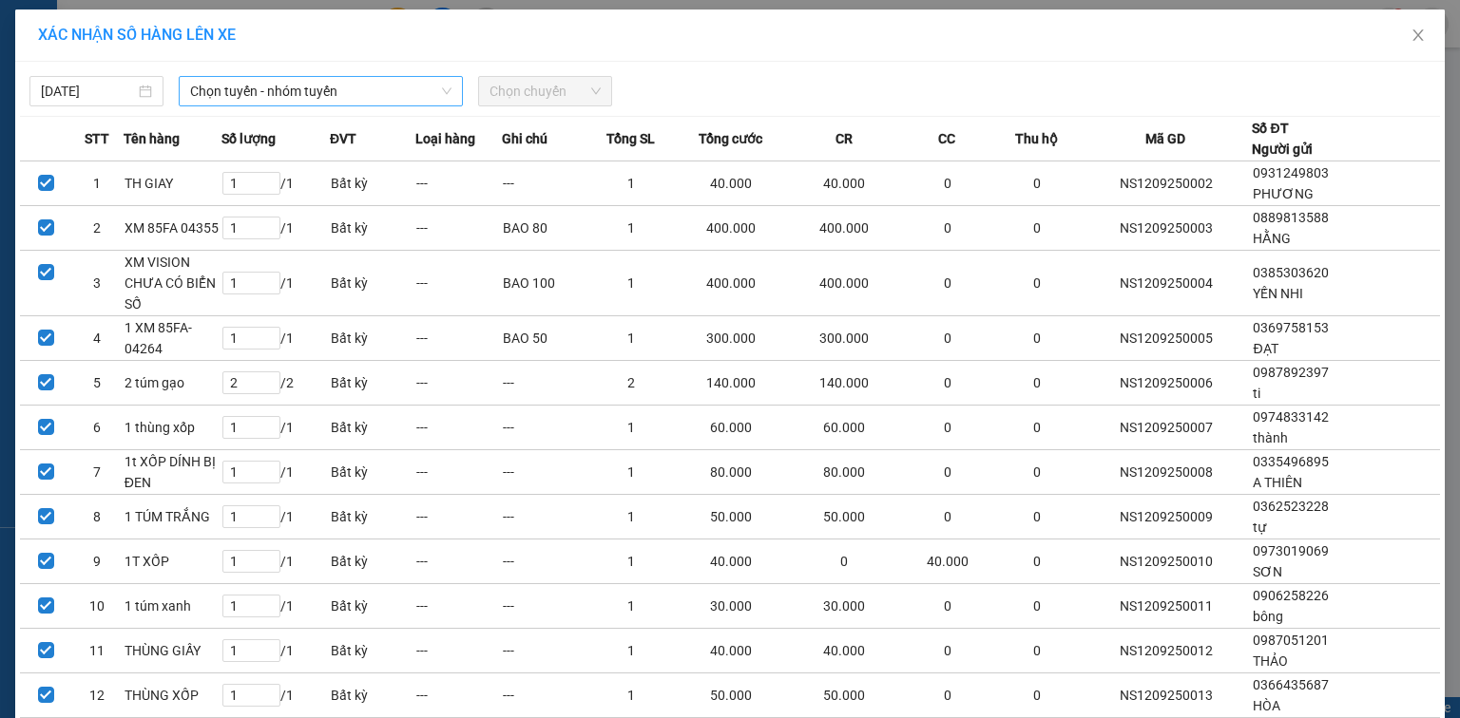
click at [327, 91] on span "Chọn tuyến - nhóm tuyến" at bounding box center [320, 91] width 261 height 29
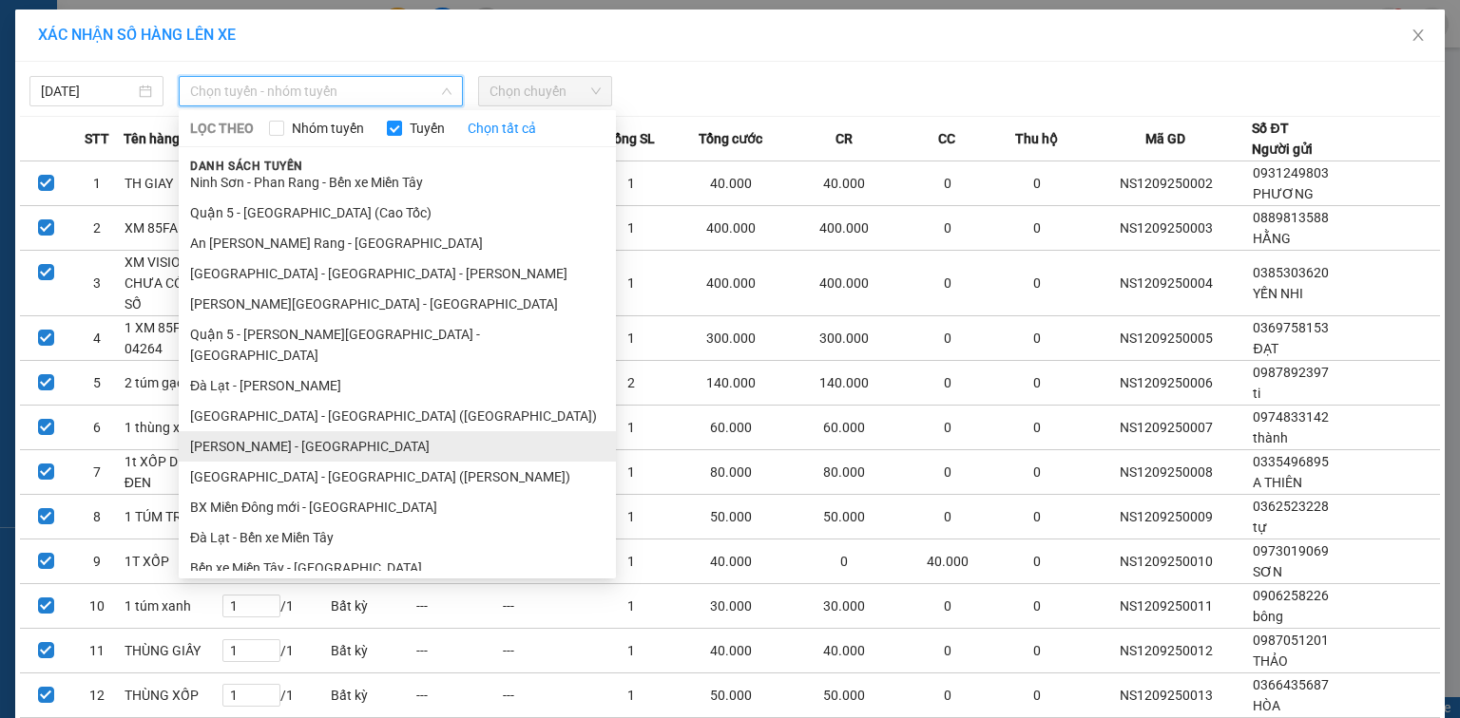
scroll to position [334, 0]
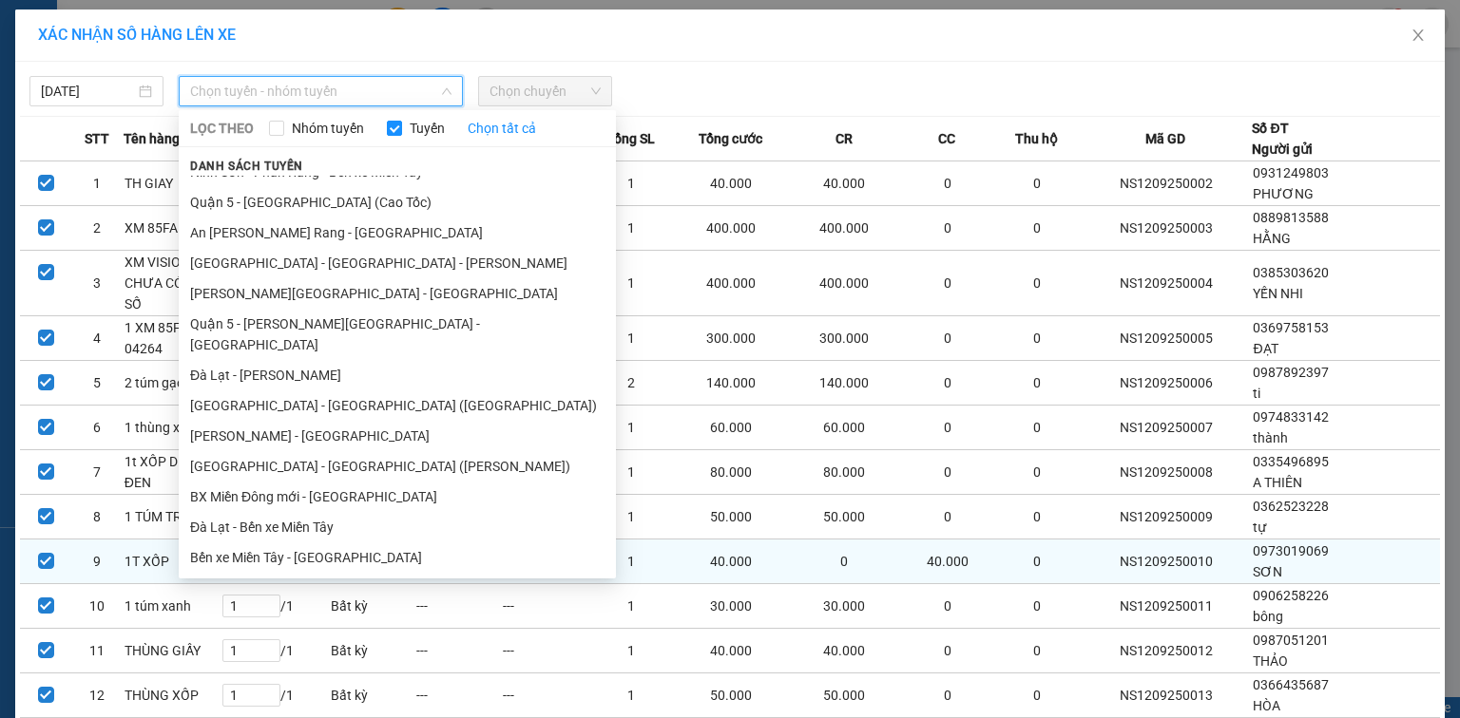
drag, startPoint x: 395, startPoint y: 554, endPoint x: 398, endPoint y: 544, distance: 10.8
click at [395, 603] on li "Ninh Sơn - Phan Rang - Miền Tây" at bounding box center [397, 618] width 437 height 30
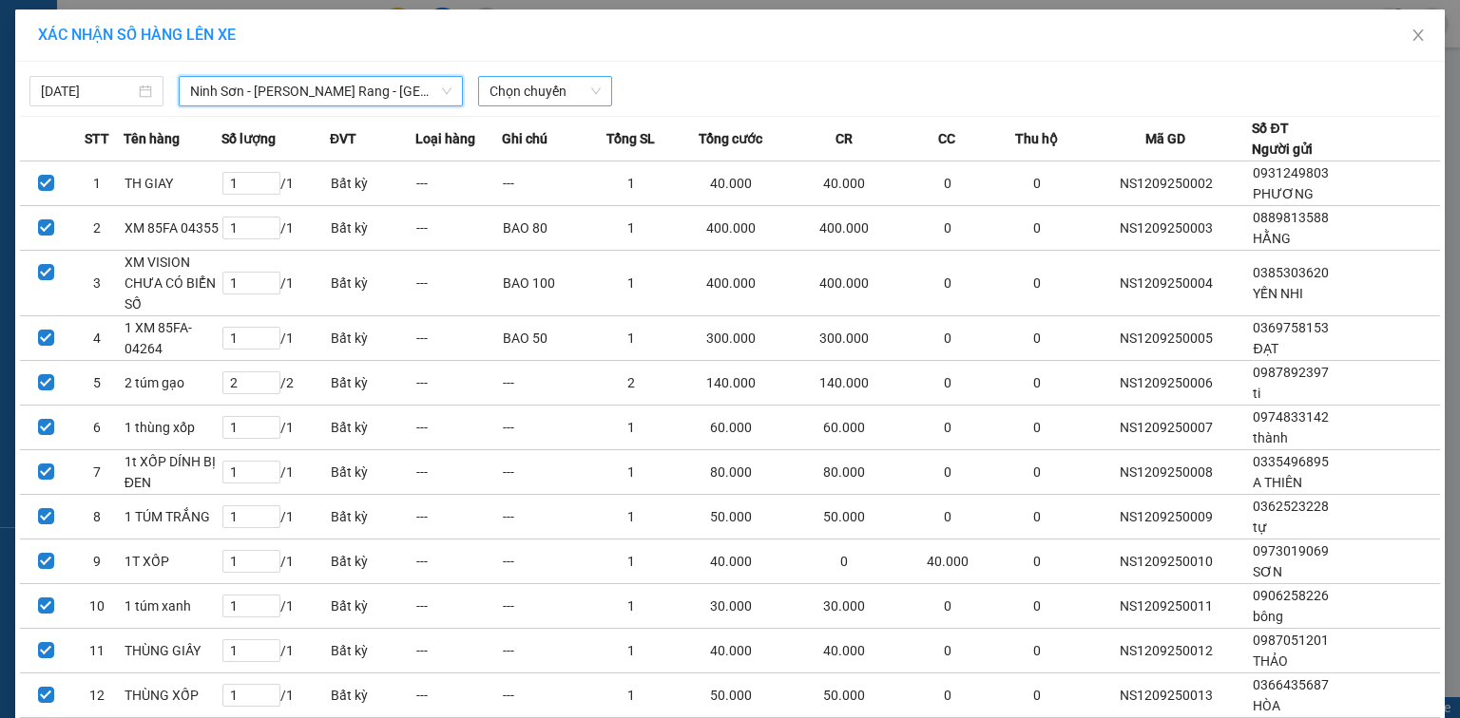
click at [534, 100] on span "Chọn chuyến" at bounding box center [544, 91] width 111 height 29
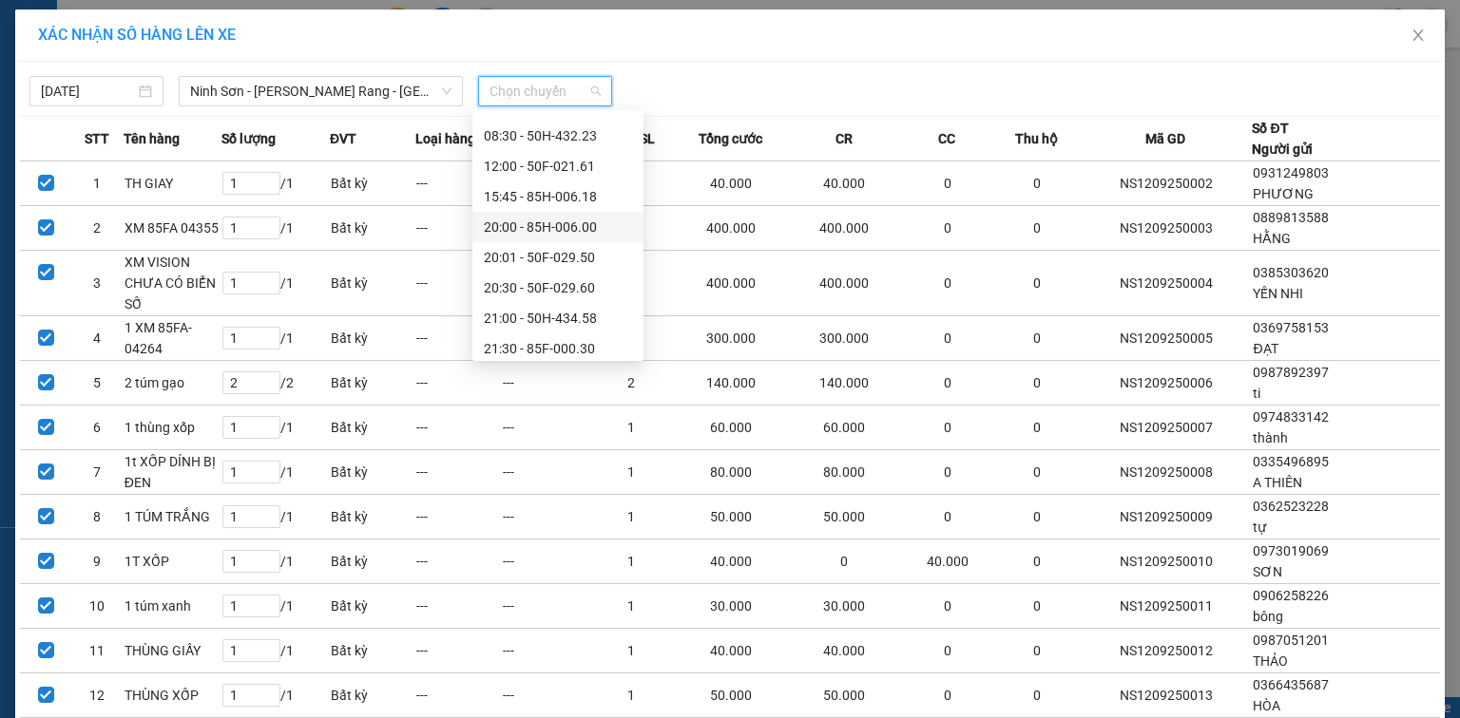
scroll to position [182, 0]
click at [579, 308] on div "22:01 - 85G-000.61" at bounding box center [558, 311] width 148 height 21
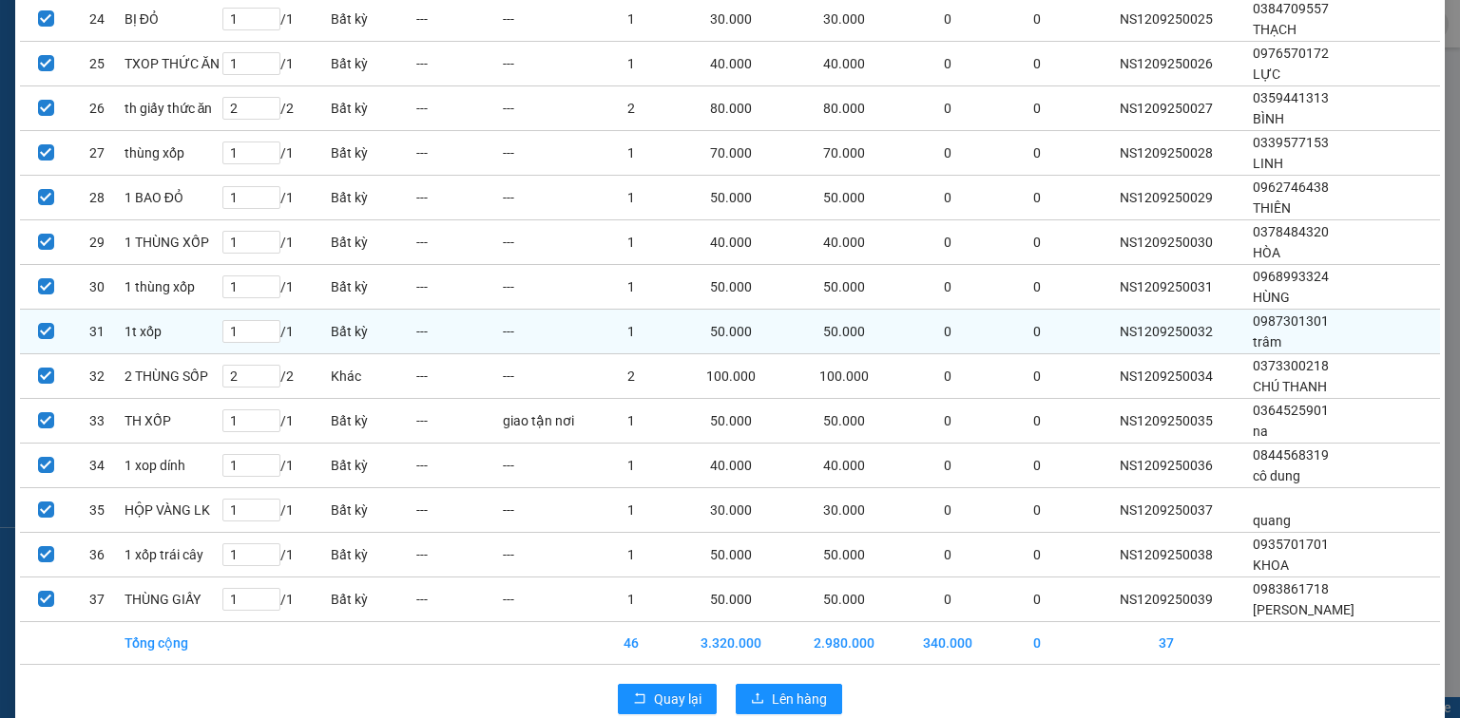
scroll to position [1266, 0]
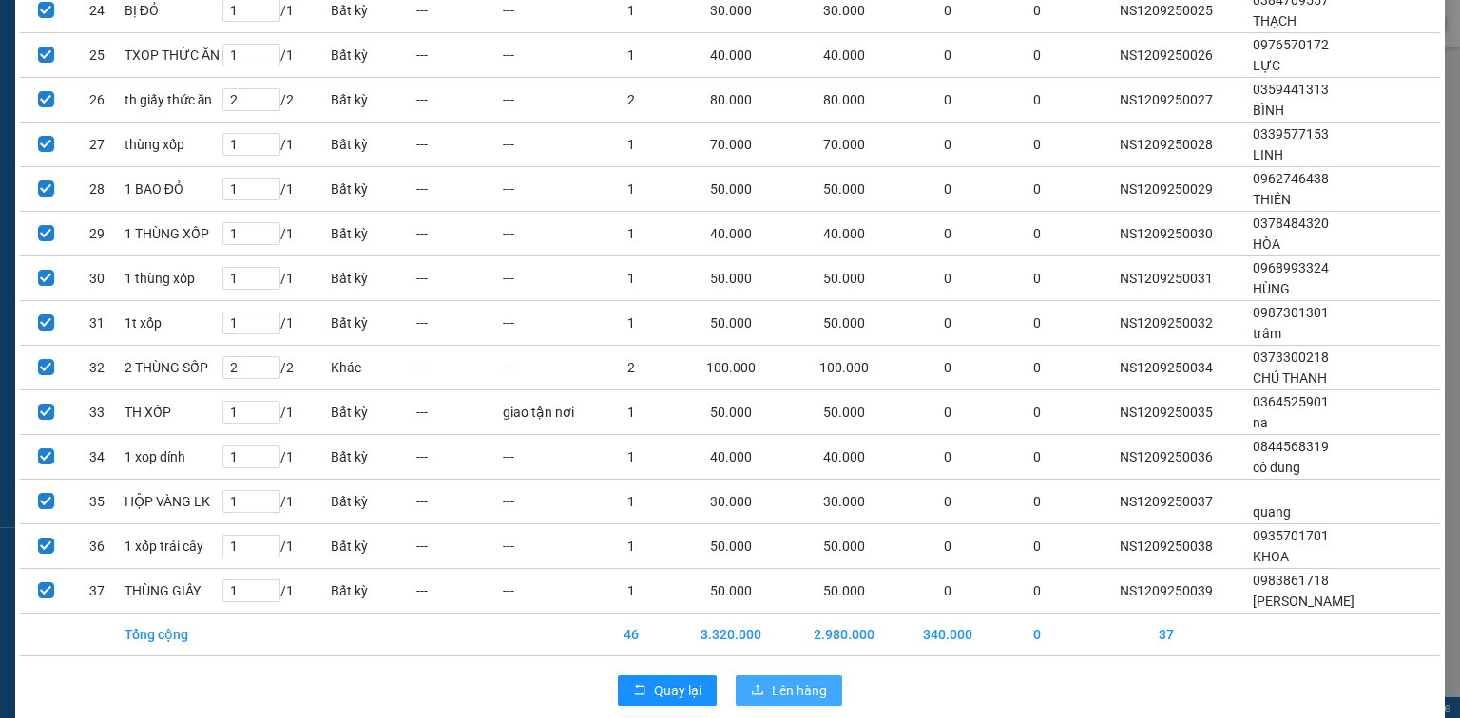
click at [779, 680] on span "Lên hàng" at bounding box center [799, 690] width 55 height 21
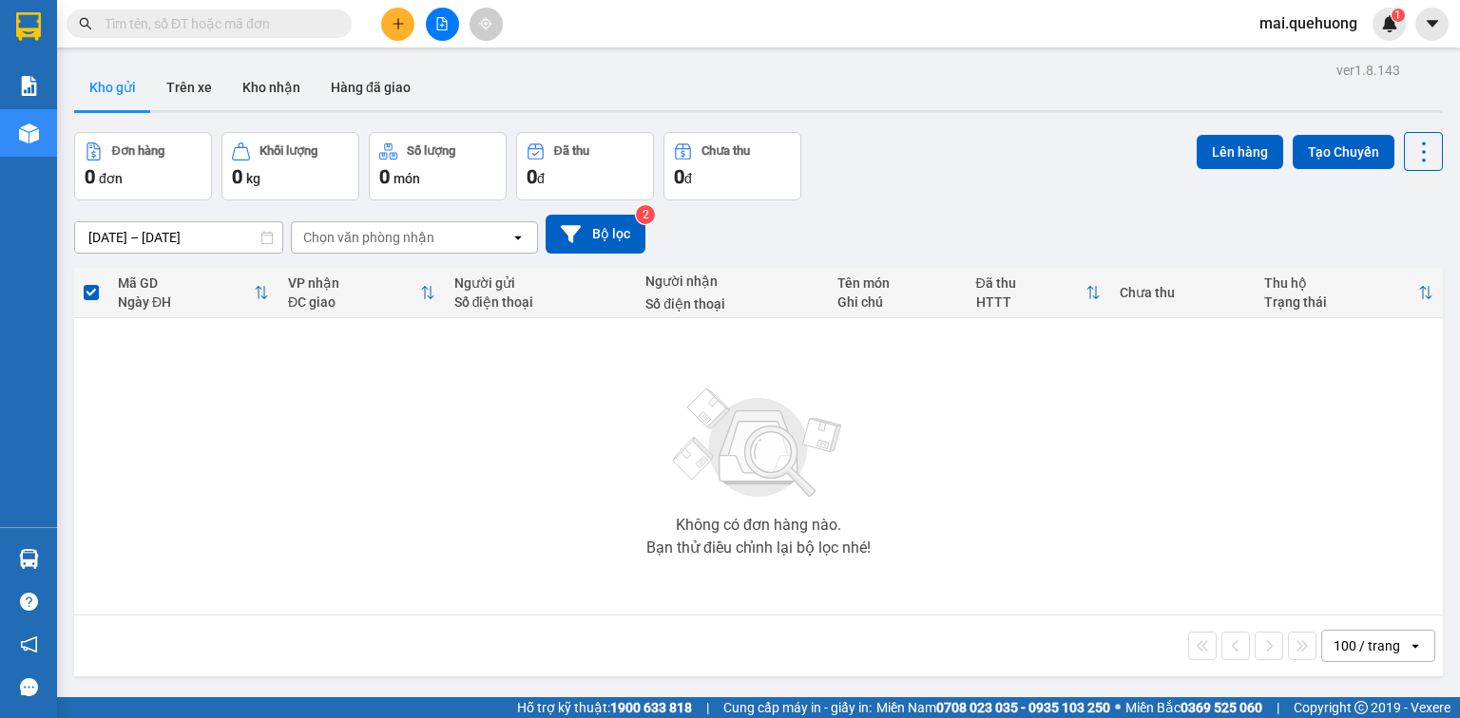
click at [443, 23] on icon "file-add" at bounding box center [441, 23] width 13 height 13
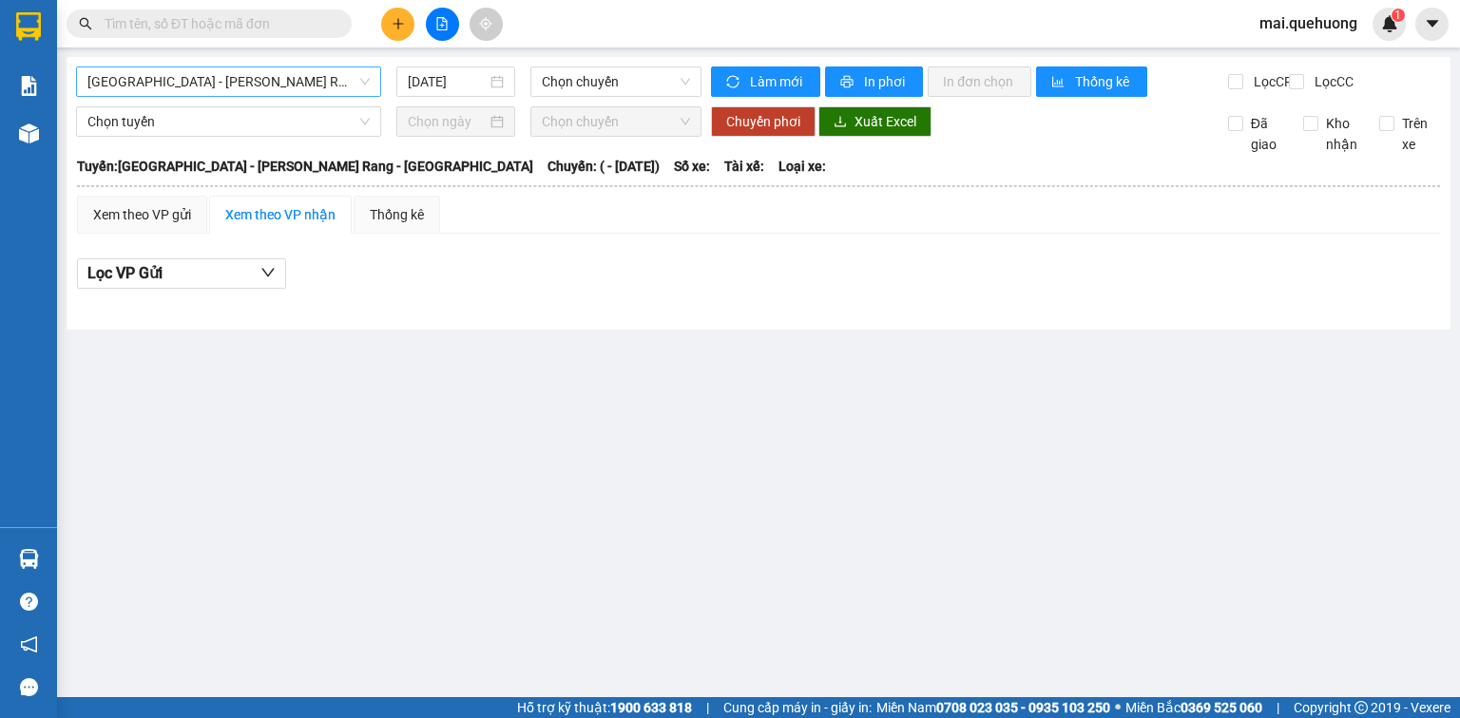
click at [300, 86] on span "Sài Gòn - Phan Rang - Ninh Sơn" at bounding box center [228, 81] width 282 height 29
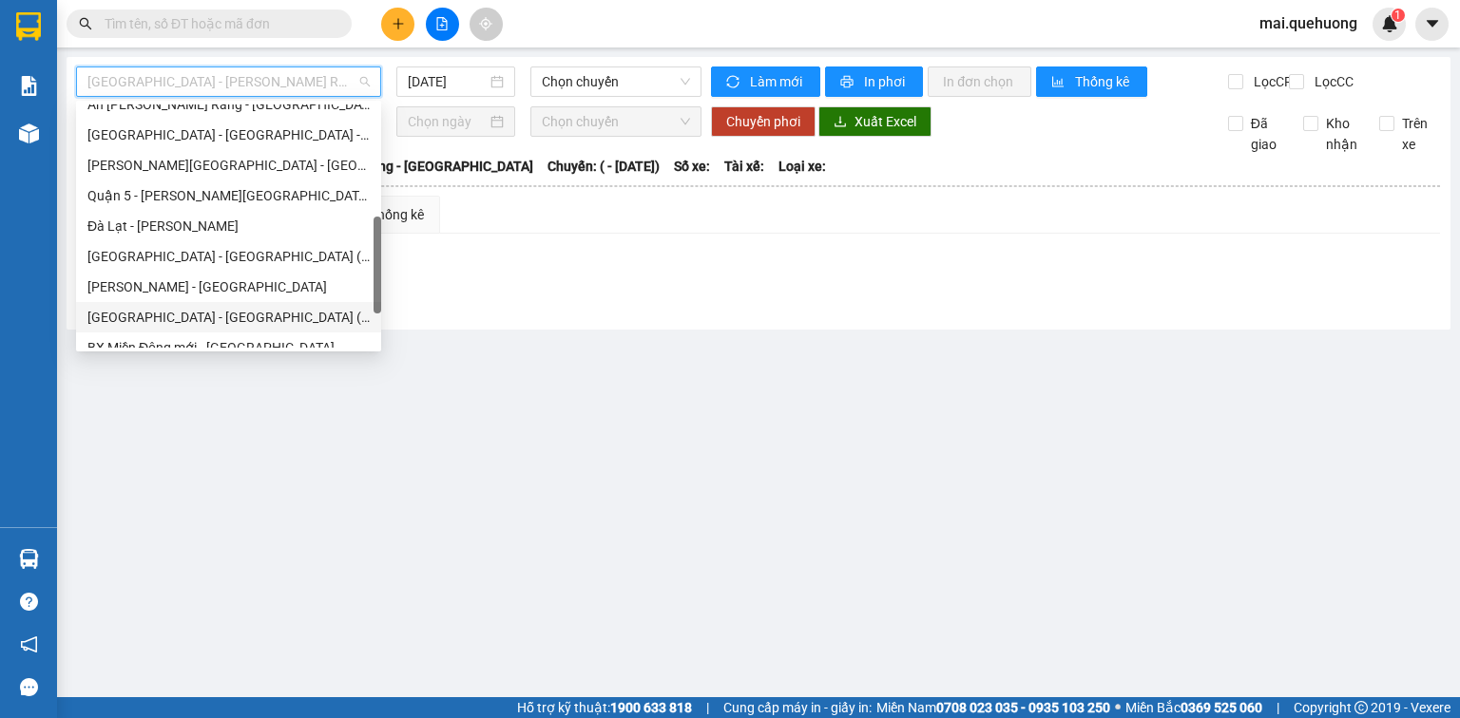
scroll to position [517, 0]
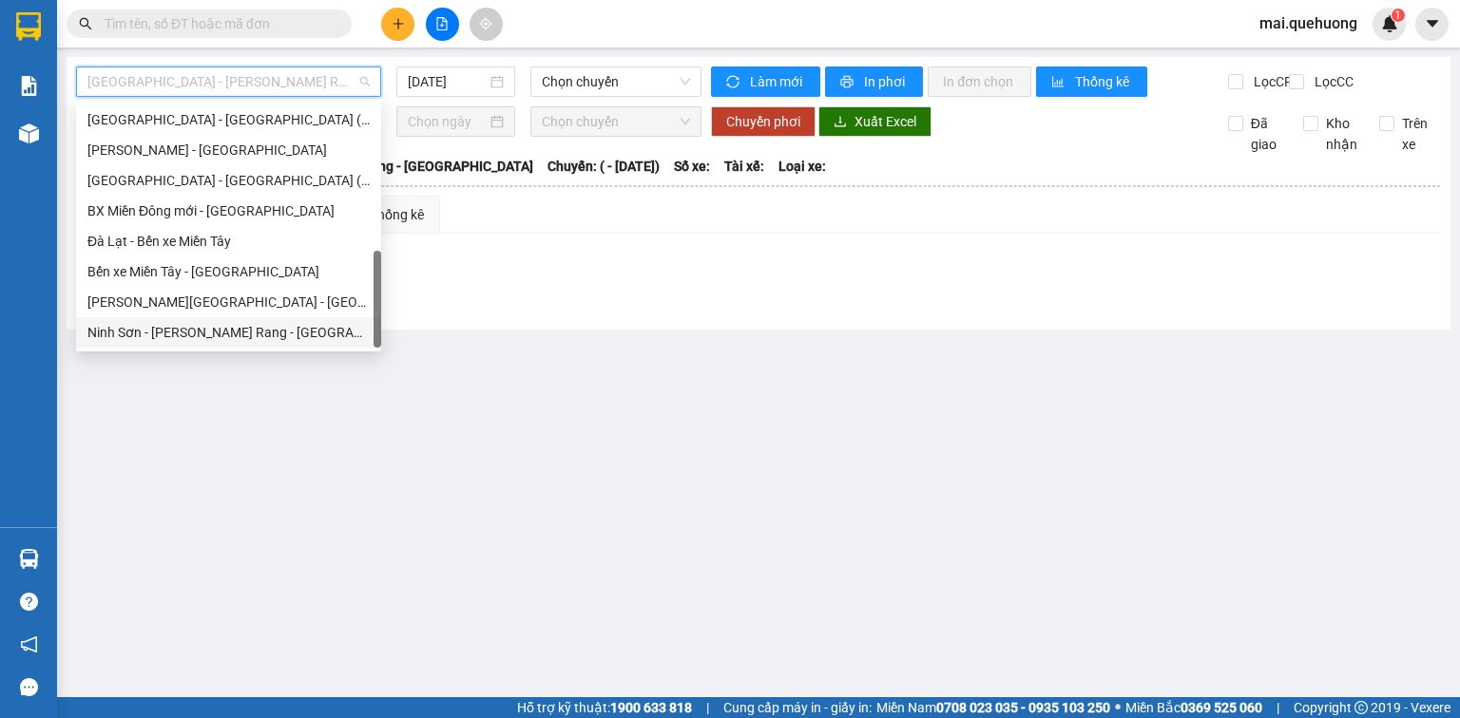
click at [271, 335] on div "Ninh Sơn - Phan Rang - Miền Tây" at bounding box center [228, 332] width 282 height 21
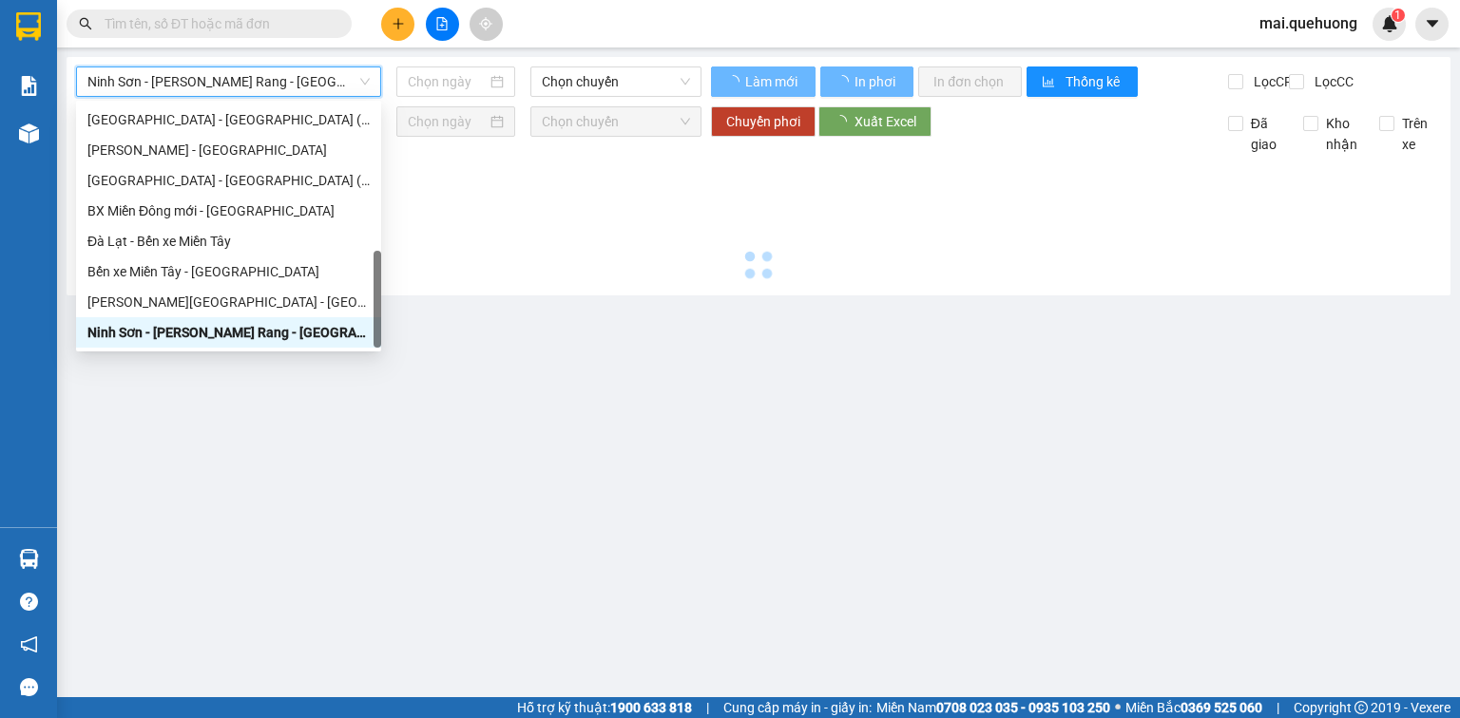
type input "12/09/2025"
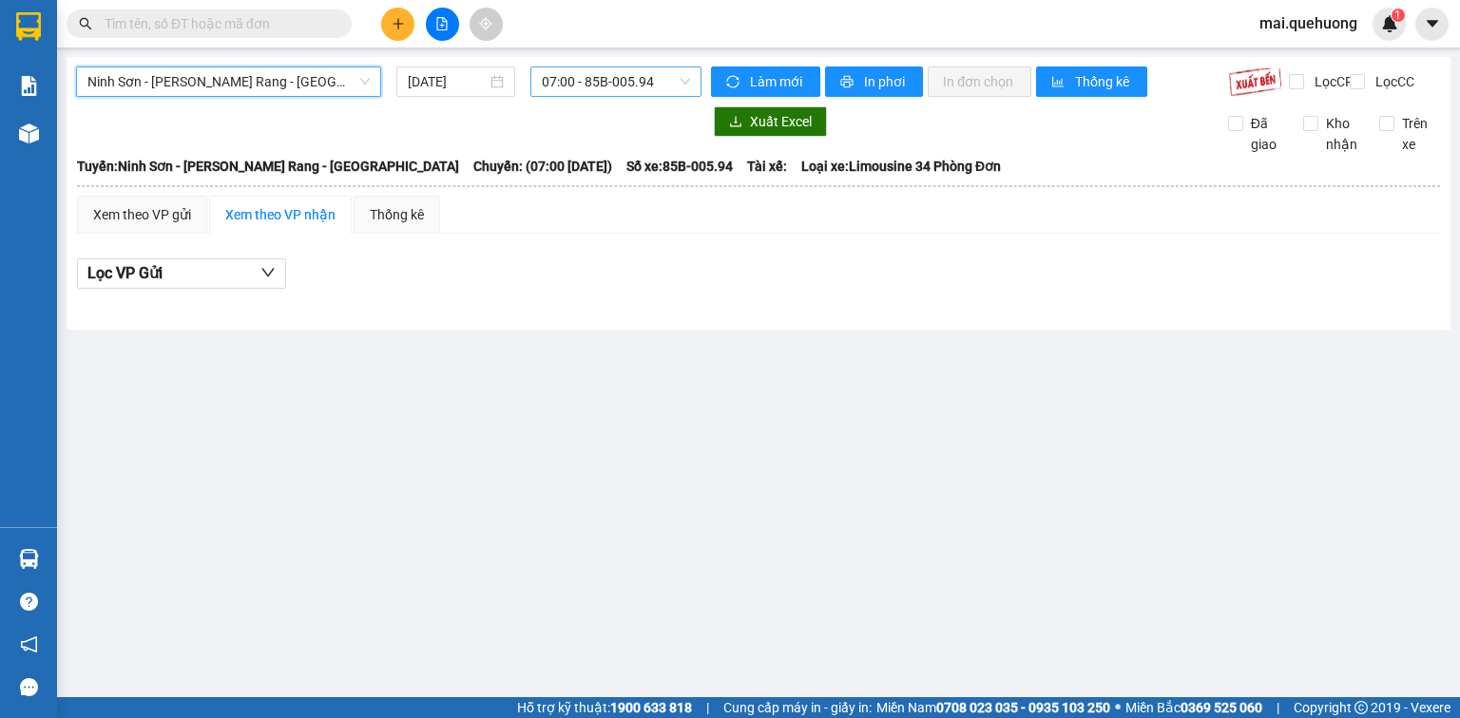
click at [586, 85] on span "07:00 - 85B-005.94" at bounding box center [616, 81] width 149 height 29
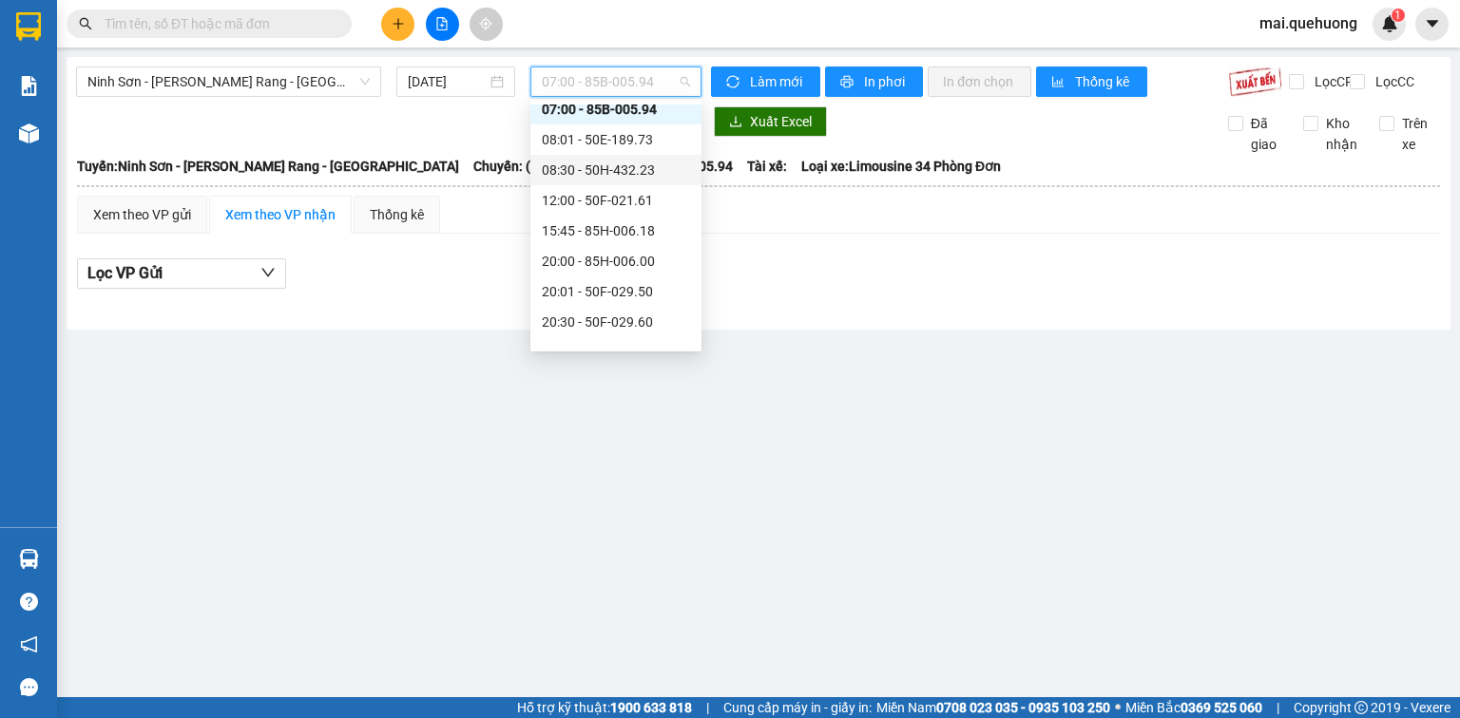
scroll to position [76, 0]
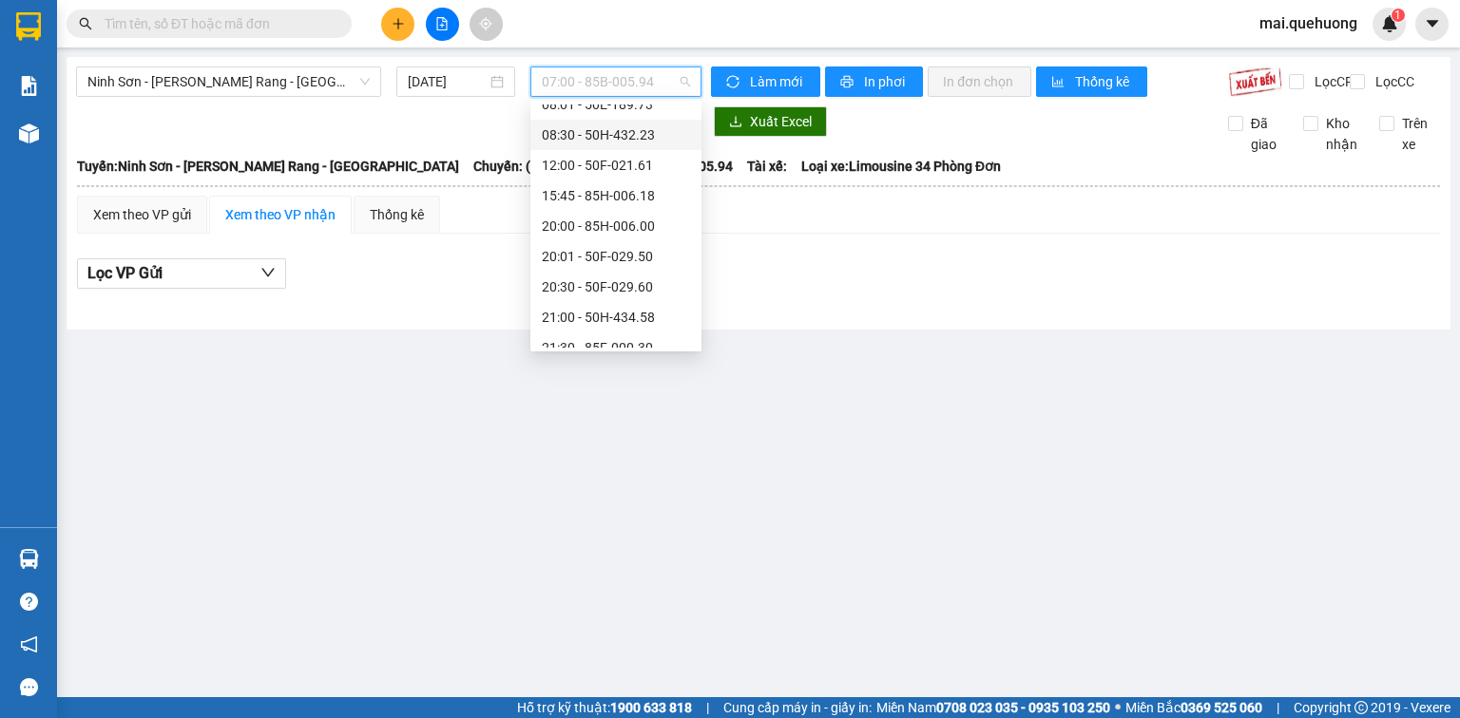
click at [654, 138] on div "08:30 - 50H-432.23" at bounding box center [616, 134] width 148 height 21
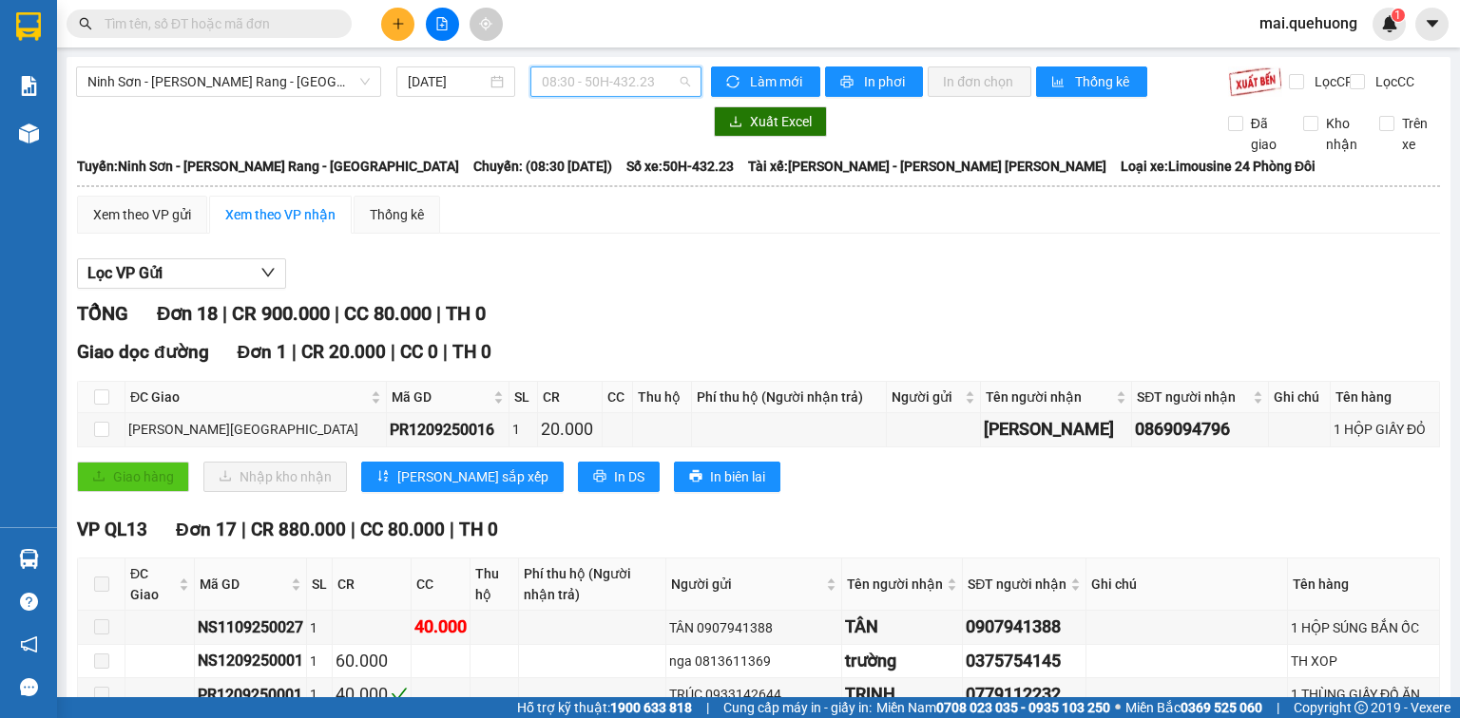
click at [588, 80] on span "08:30 - 50H-432.23" at bounding box center [616, 81] width 149 height 29
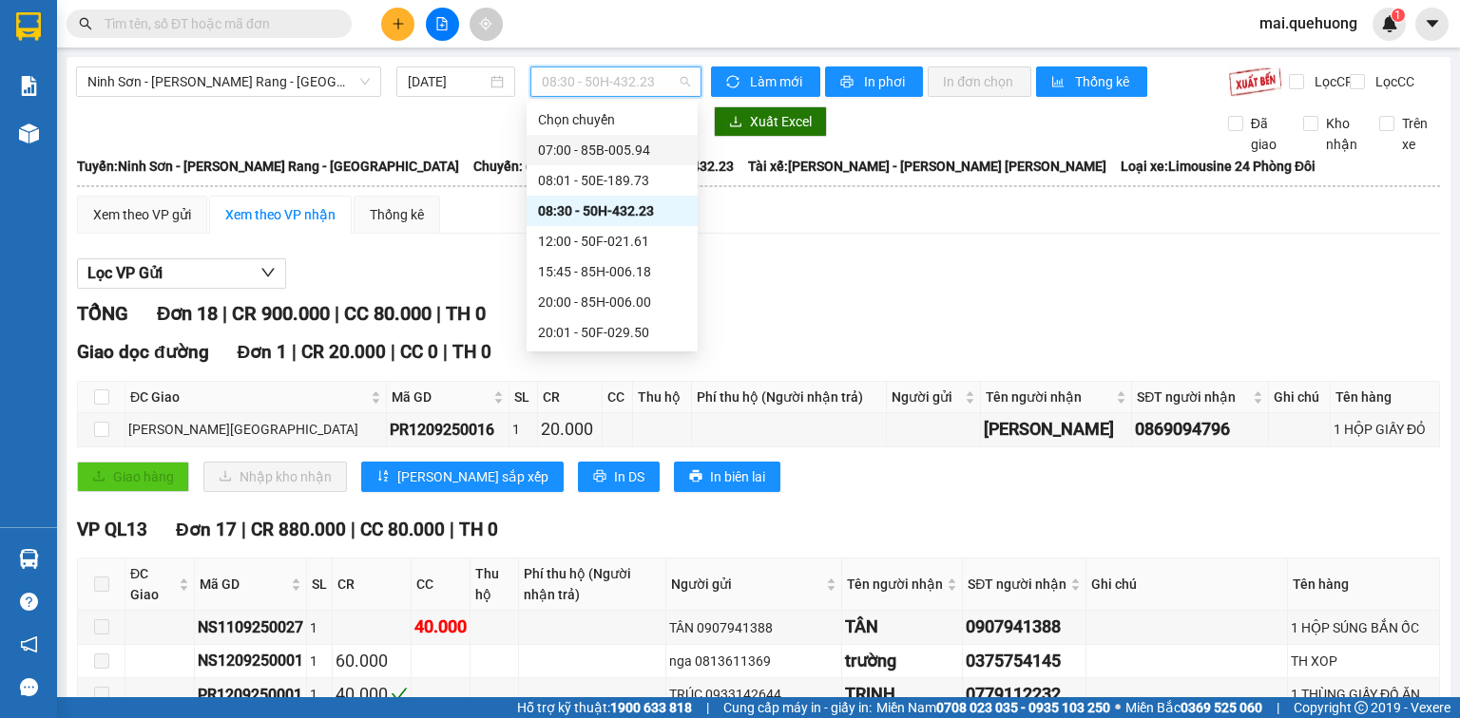
click at [639, 149] on div "07:00 - 85B-005.94" at bounding box center [612, 150] width 148 height 21
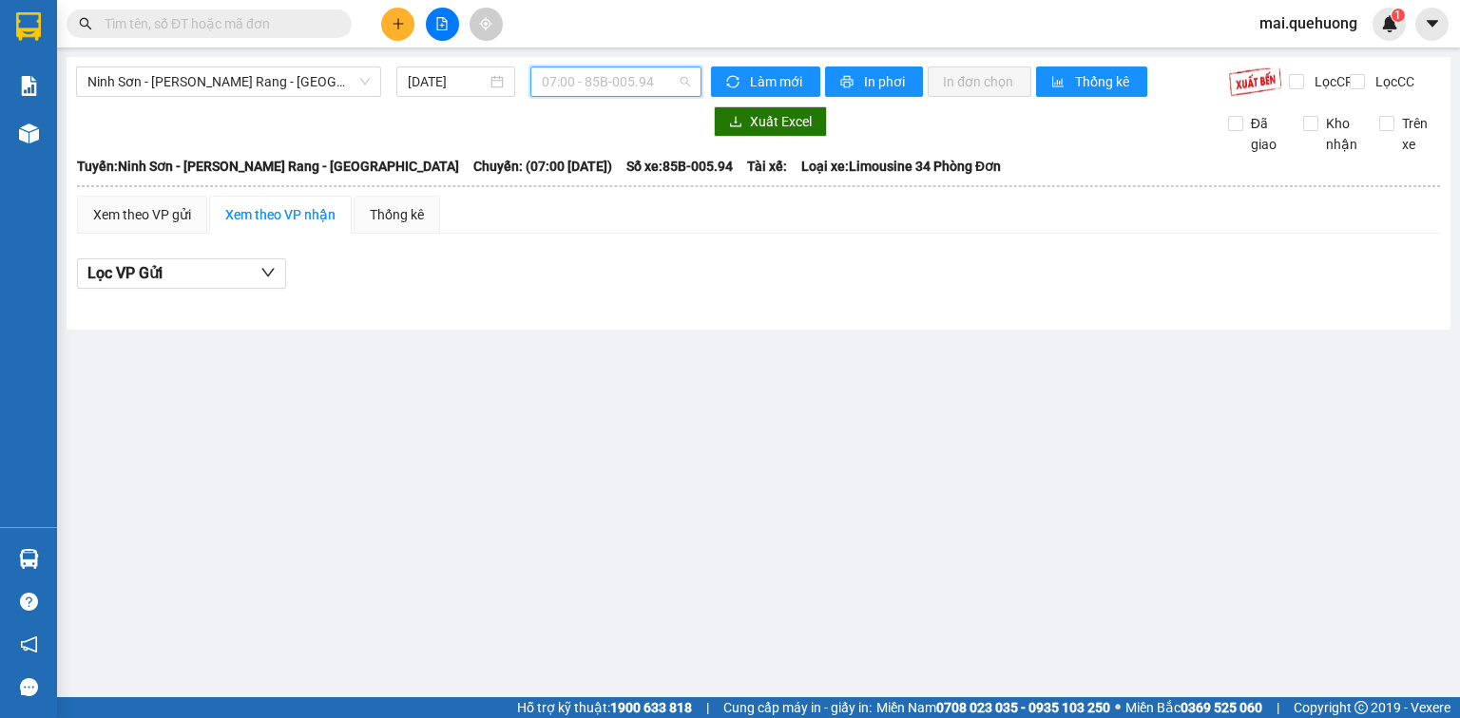
click at [637, 80] on span "07:00 - 85B-005.94" at bounding box center [616, 81] width 149 height 29
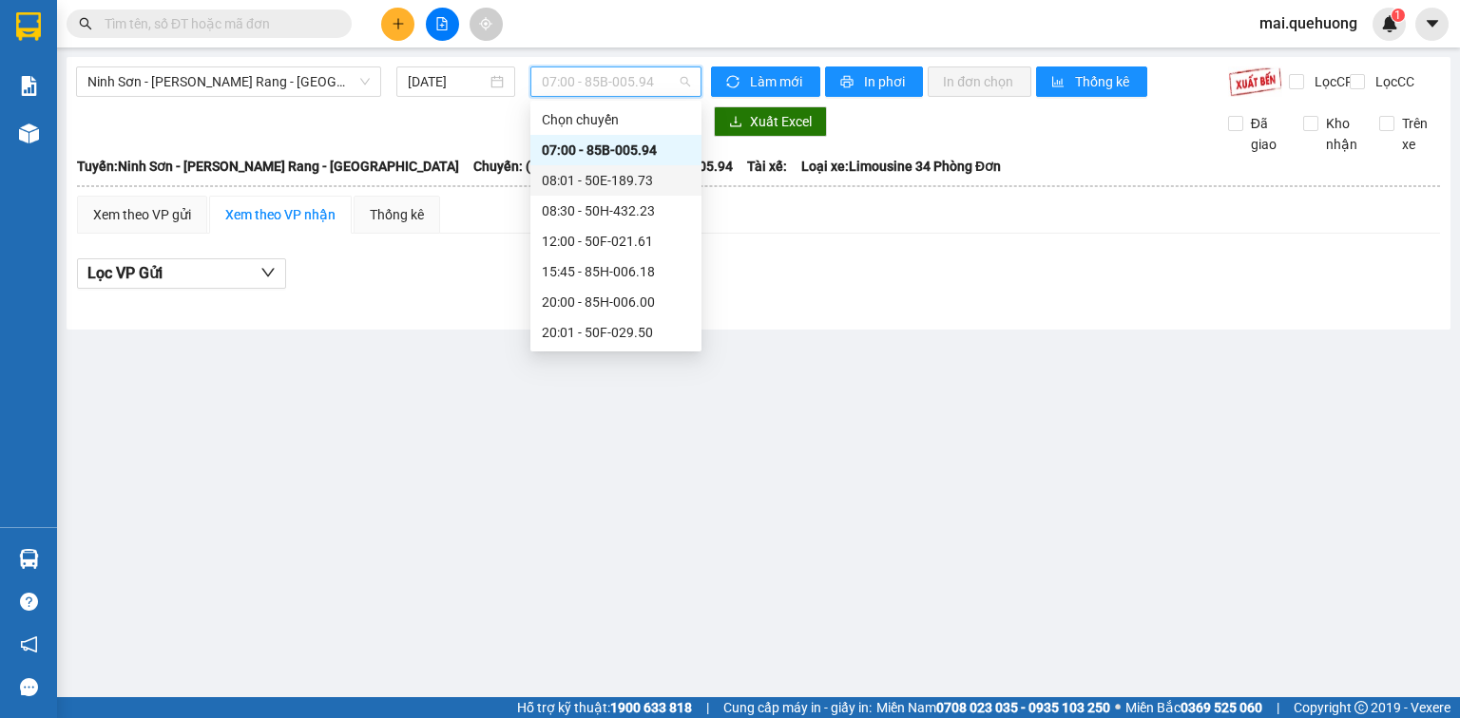
click at [627, 175] on div "08:01 - 50E-189.73" at bounding box center [616, 180] width 148 height 21
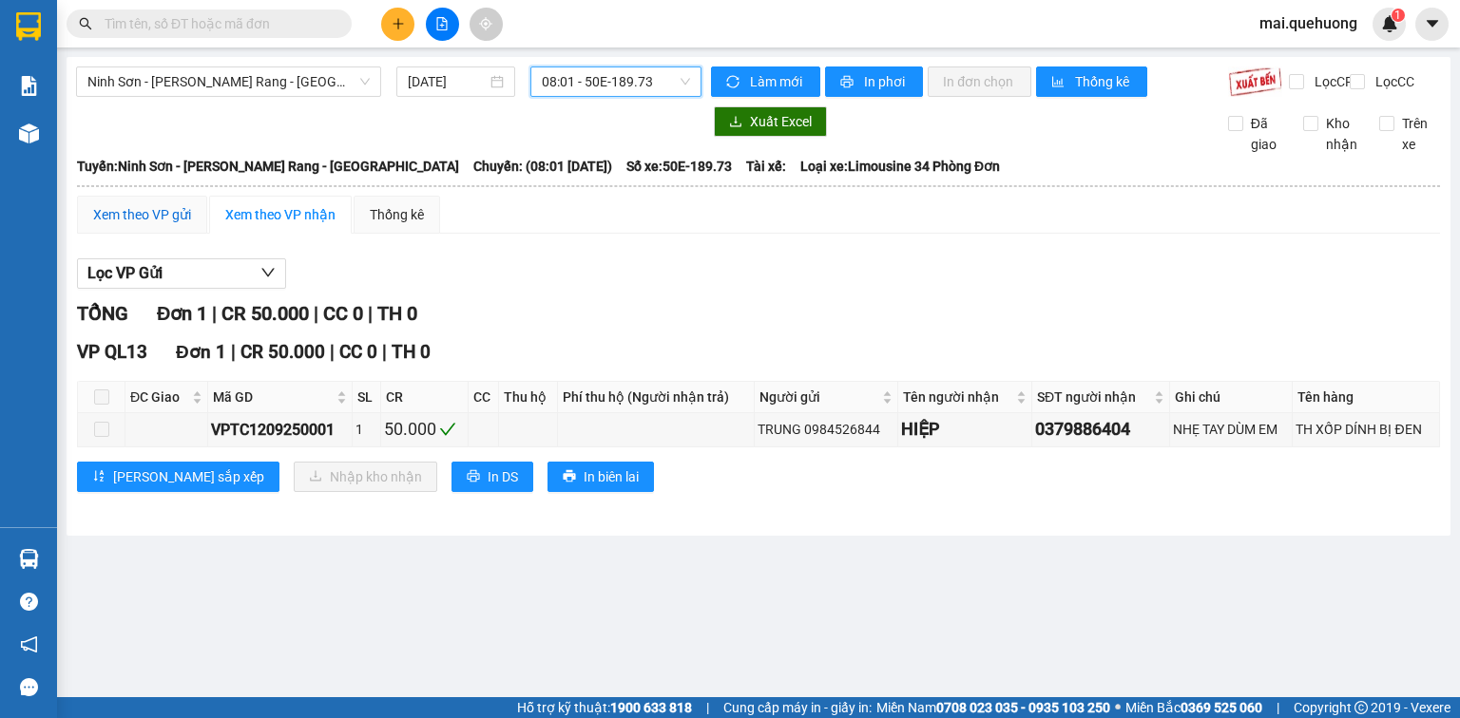
click at [135, 224] on div "Xem theo VP gửi" at bounding box center [142, 214] width 98 height 21
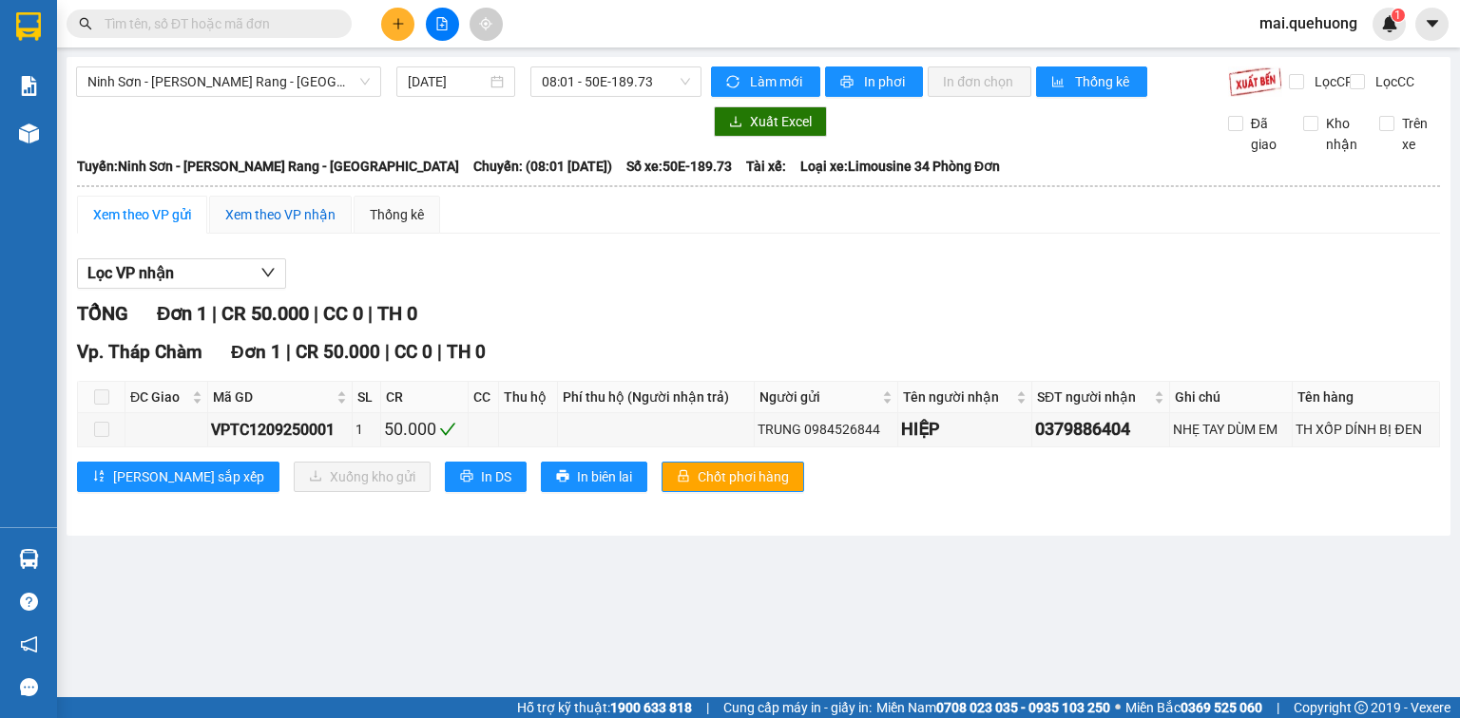
click at [256, 225] on div "Xem theo VP nhận" at bounding box center [280, 214] width 110 height 21
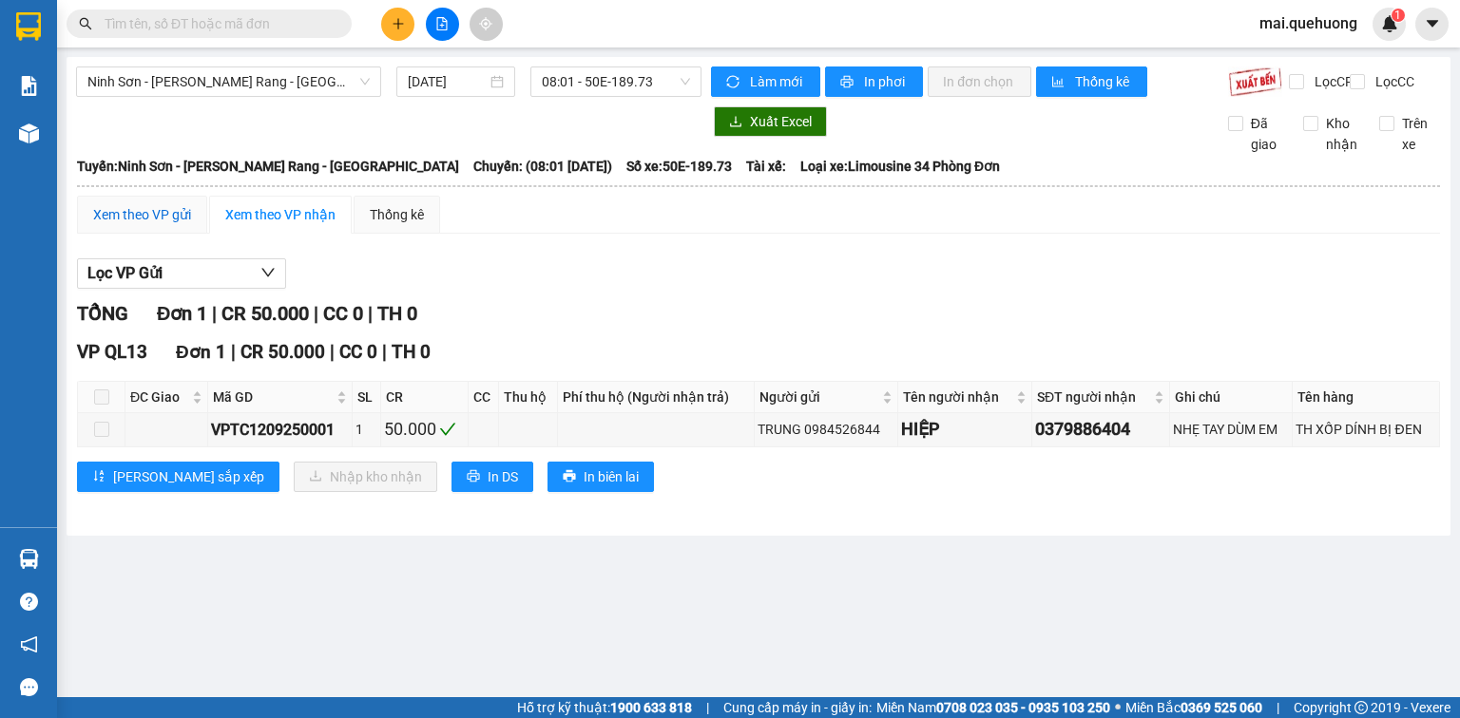
click at [162, 225] on div "Xem theo VP gửi" at bounding box center [142, 214] width 98 height 21
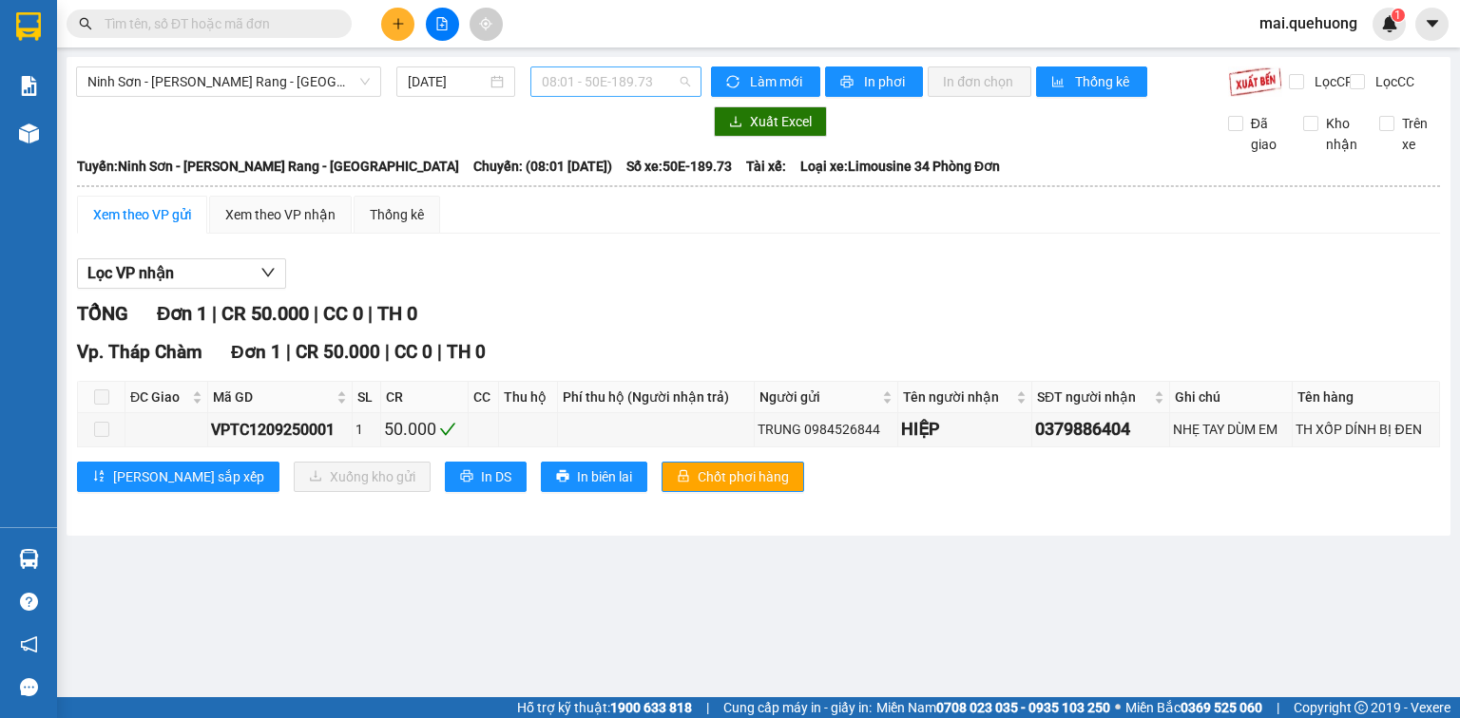
click at [652, 76] on span "08:01 - 50E-189.73" at bounding box center [616, 81] width 149 height 29
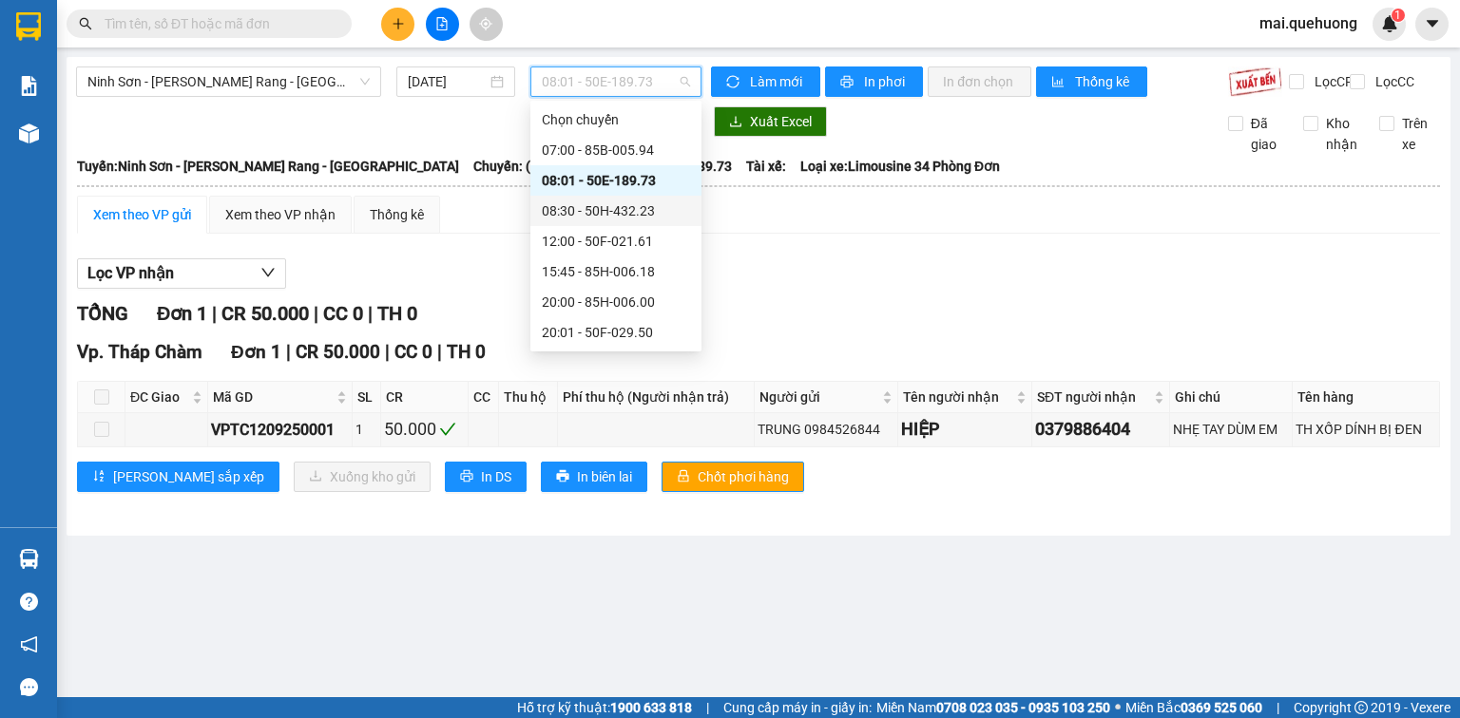
click at [627, 203] on div "08:30 - 50H-432.23" at bounding box center [616, 210] width 148 height 21
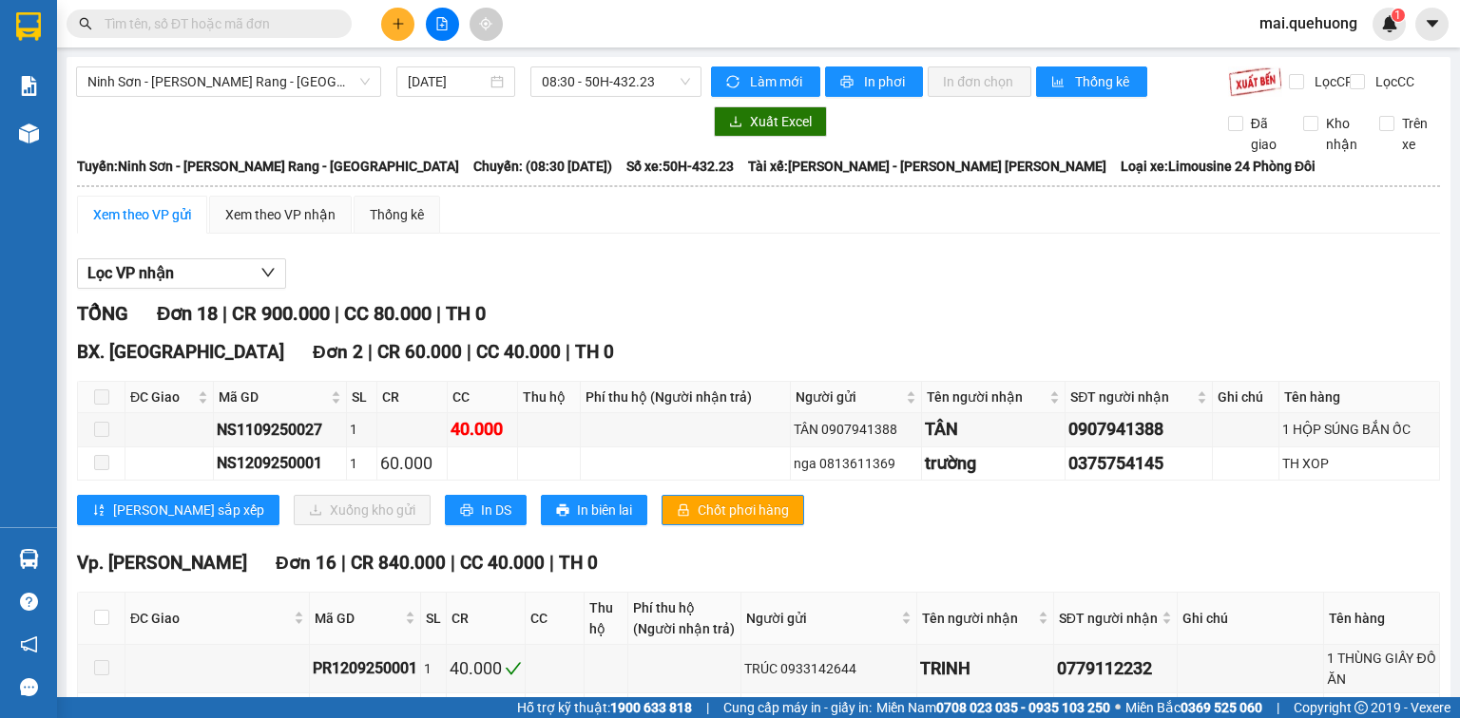
click at [258, 29] on input "text" at bounding box center [217, 23] width 224 height 21
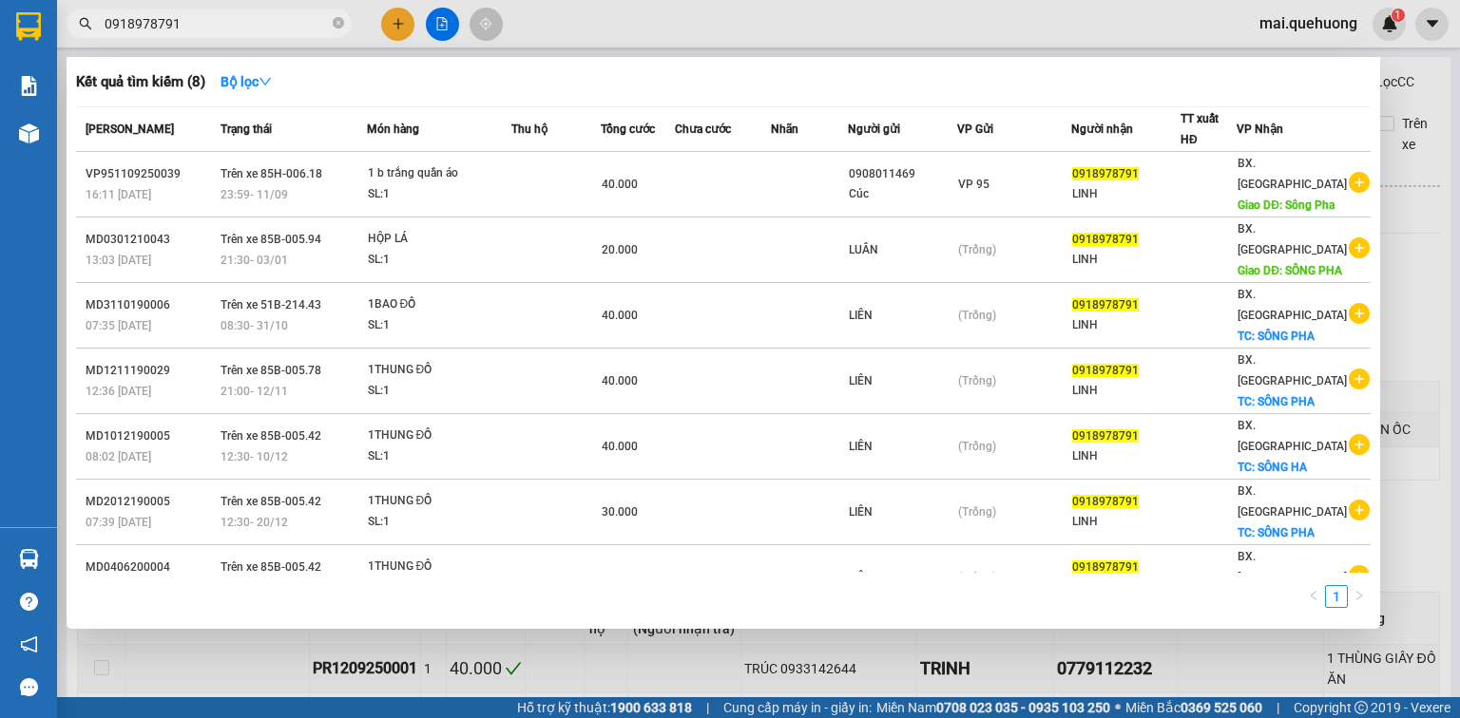
type input "0918978791"
click at [1117, 636] on div at bounding box center [730, 359] width 1460 height 718
